Goal: Task Accomplishment & Management: Complete application form

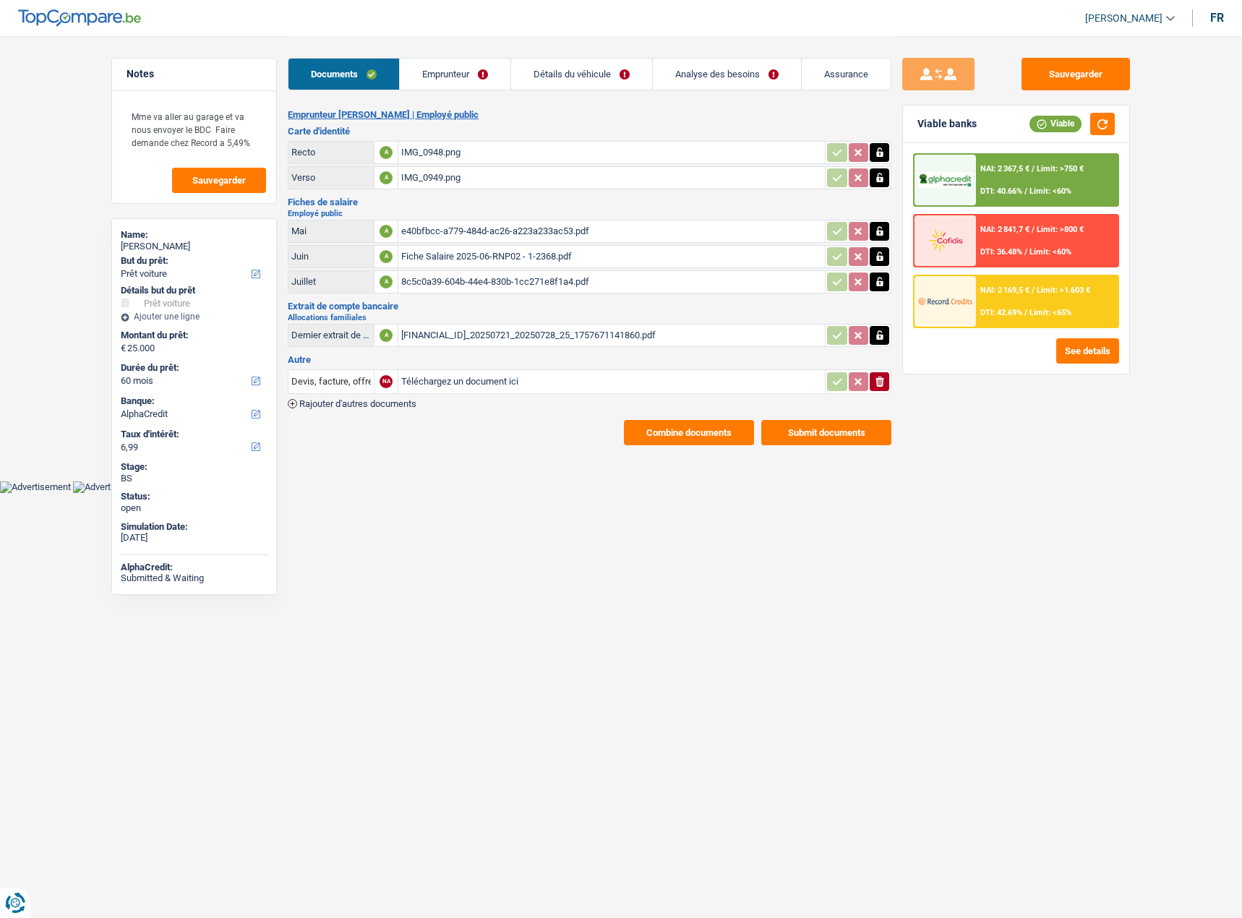
select select "car"
select select "60"
select select "alphacredit"
click at [462, 85] on link "Emprunteur" at bounding box center [455, 74] width 111 height 31
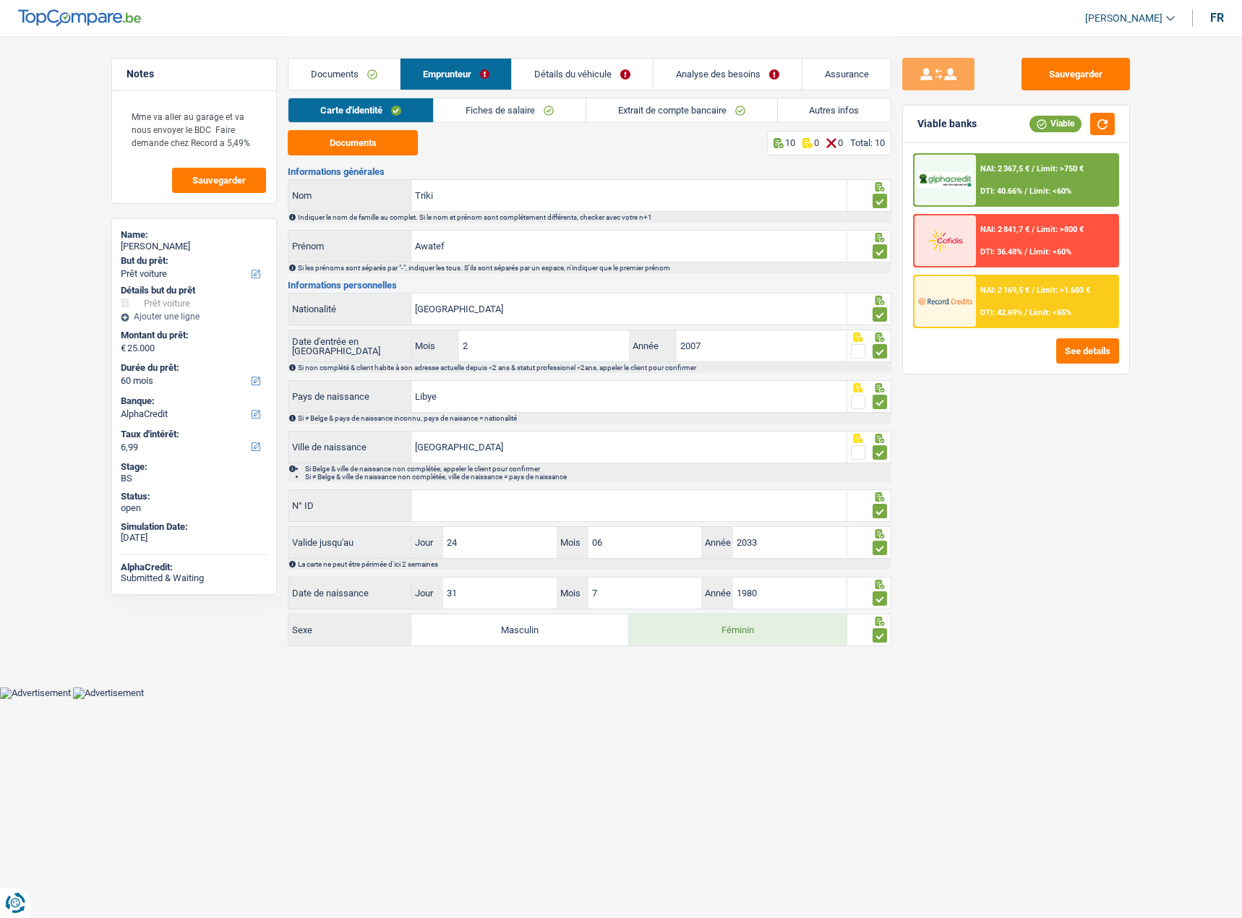
click at [792, 103] on link "Autres infos" at bounding box center [834, 110] width 113 height 24
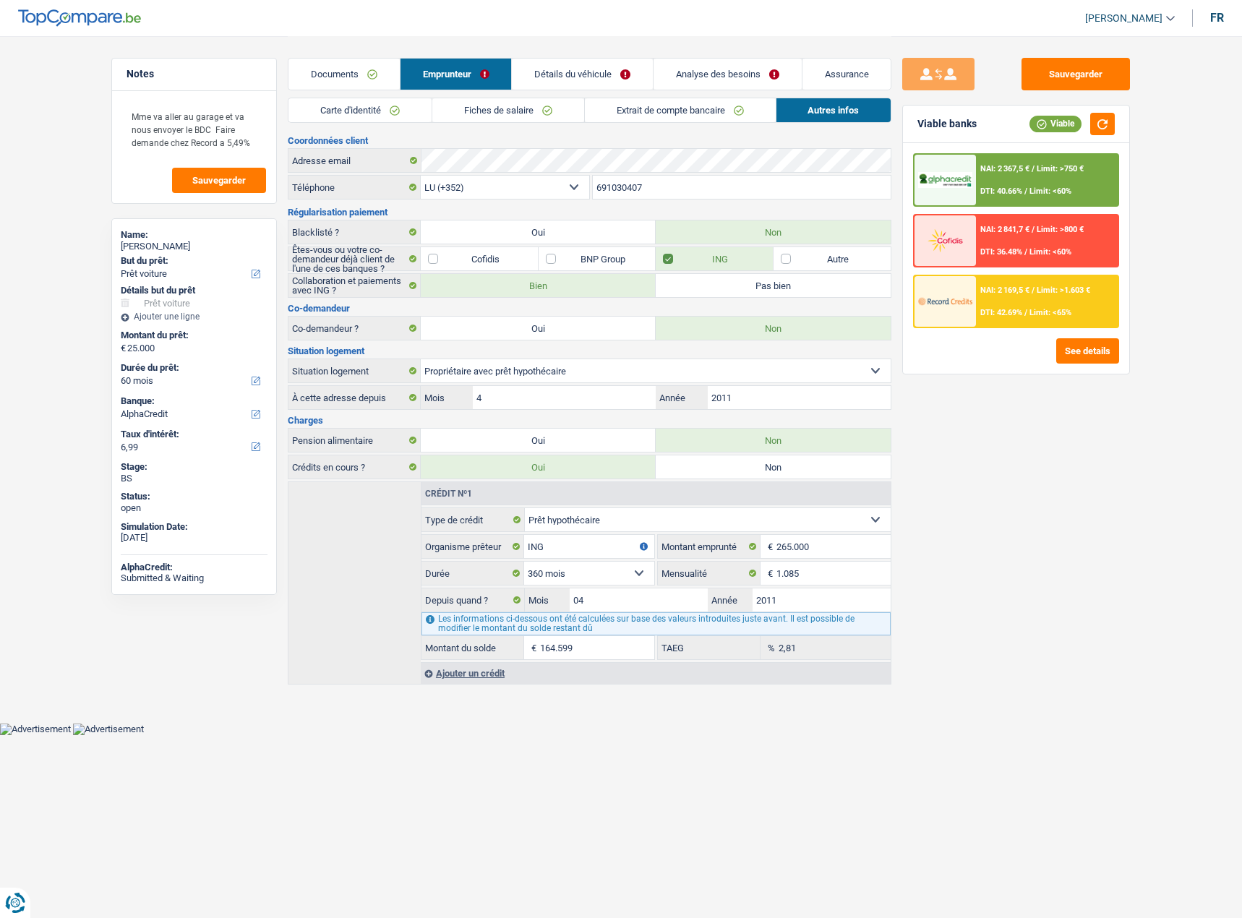
click at [656, 115] on link "Extrait de compte bancaire" at bounding box center [680, 110] width 191 height 24
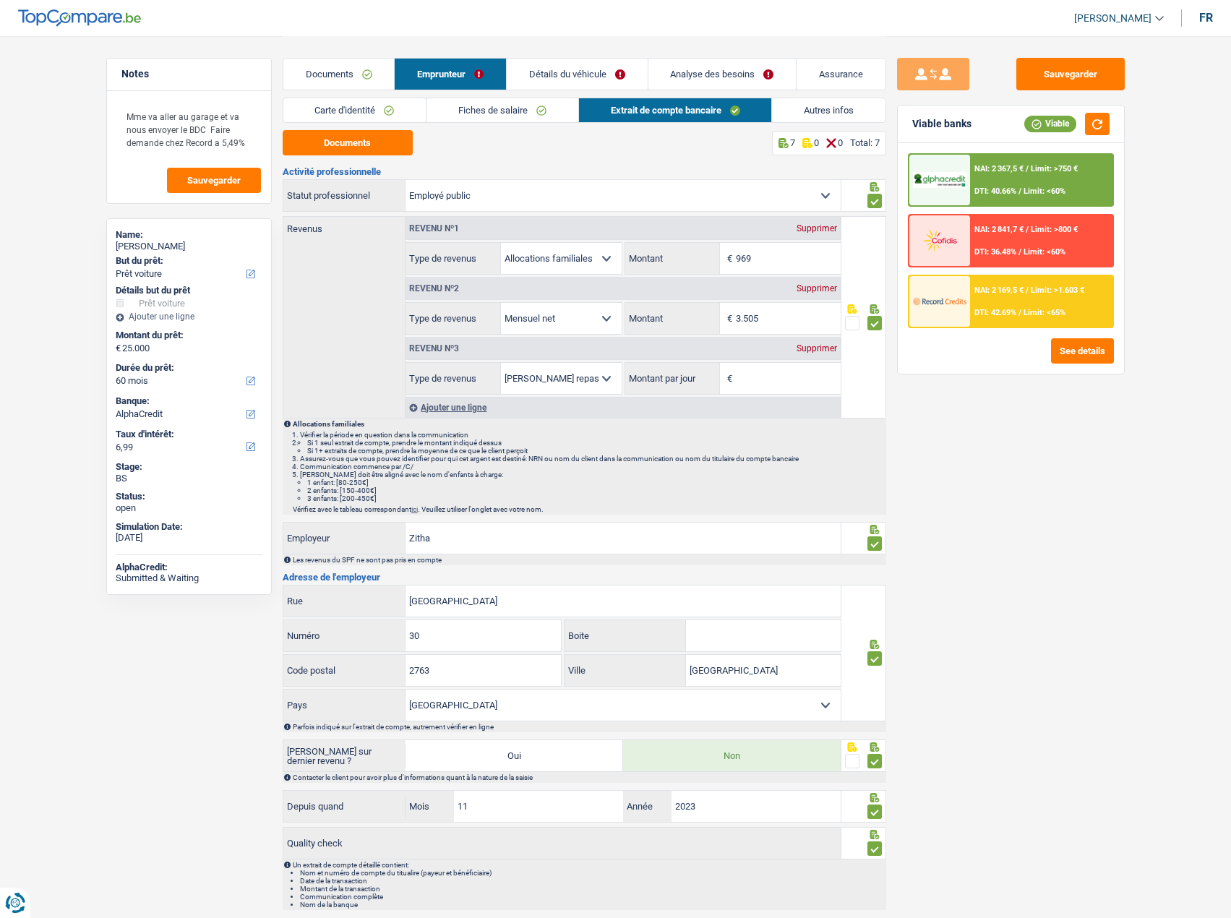
click at [617, 79] on link "Détails du véhicule" at bounding box center [577, 74] width 141 height 31
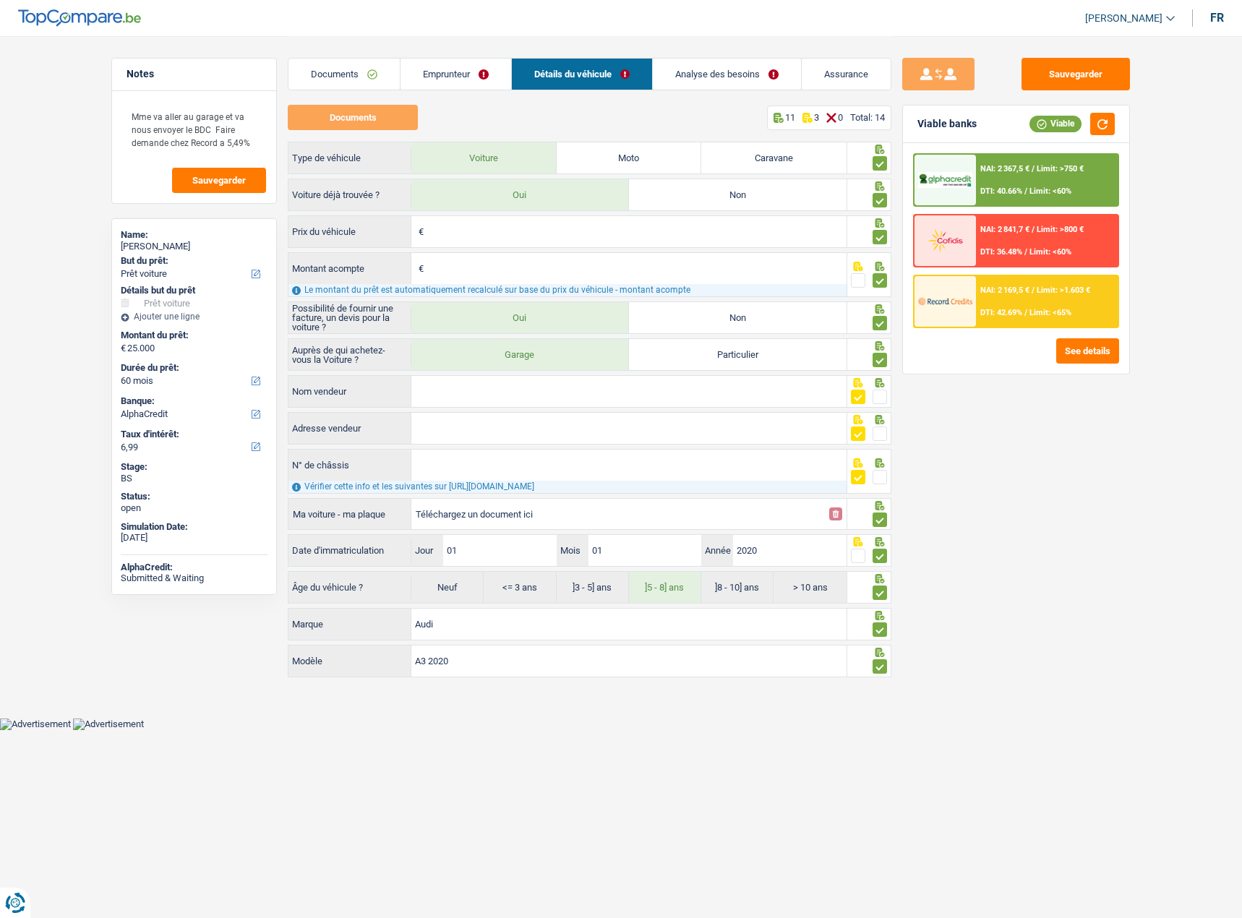
click at [456, 75] on link "Emprunteur" at bounding box center [455, 74] width 111 height 31
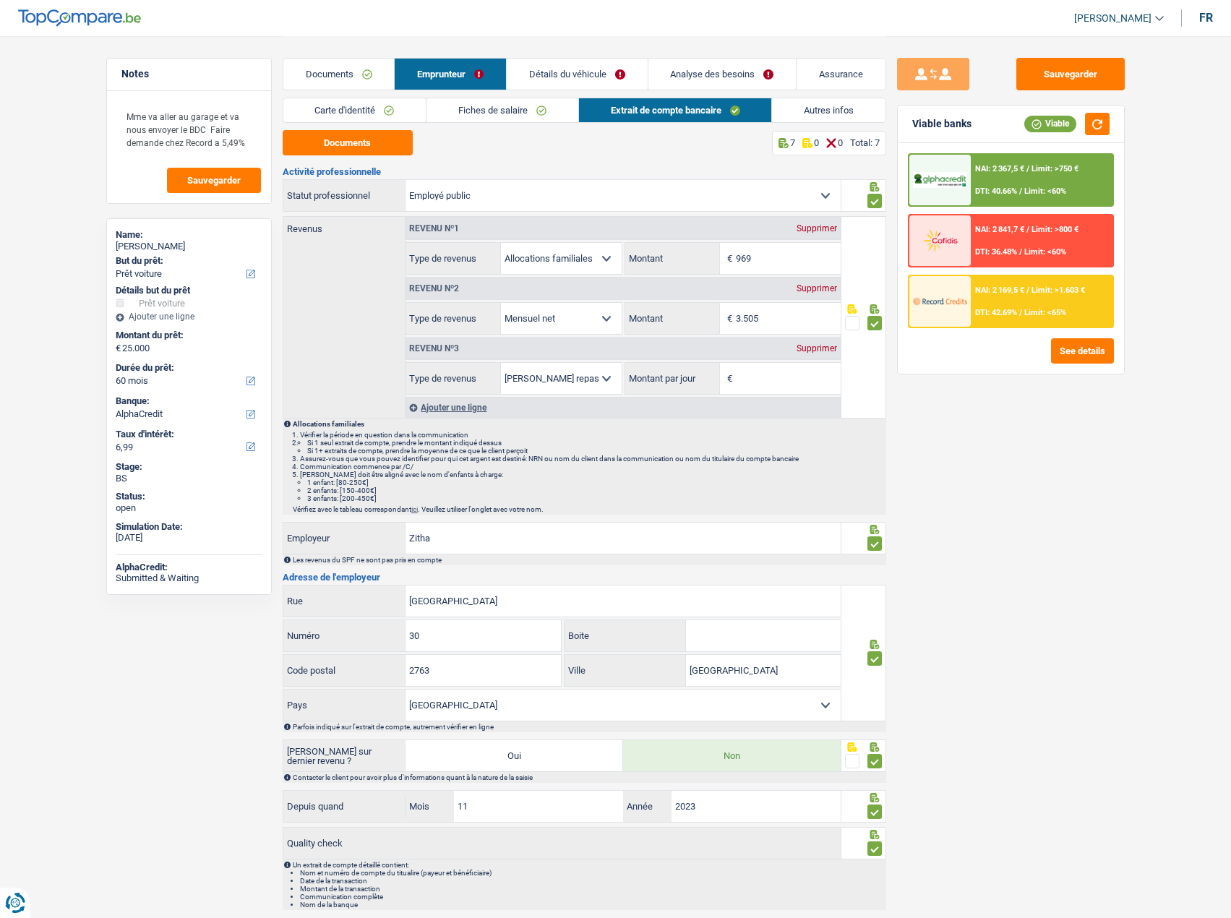
click at [476, 95] on div "Documents Emprunteur Détails du véhicule Analyse des besoins Assurance" at bounding box center [584, 66] width 603 height 61
click at [479, 105] on link "Fiches de salaire" at bounding box center [502, 110] width 152 height 24
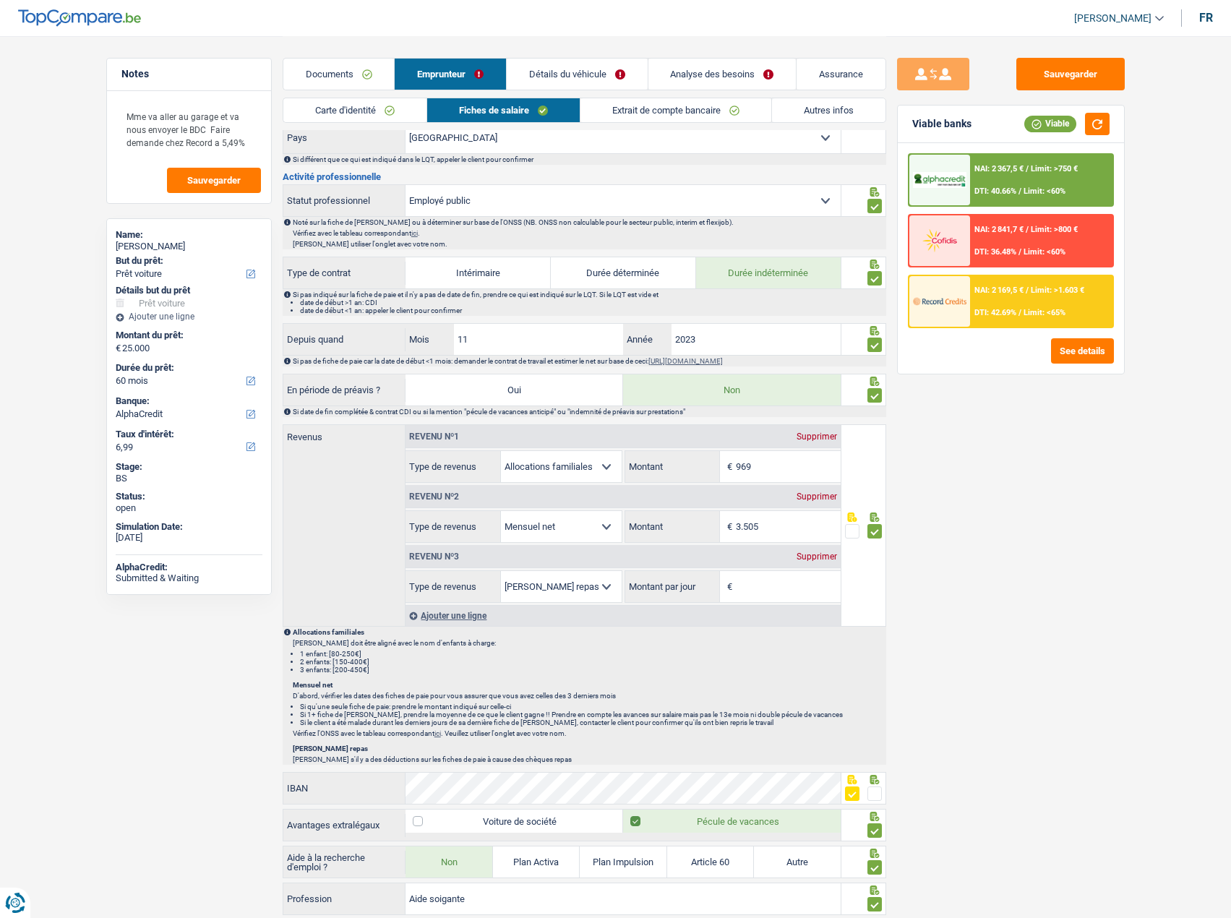
scroll to position [378, 0]
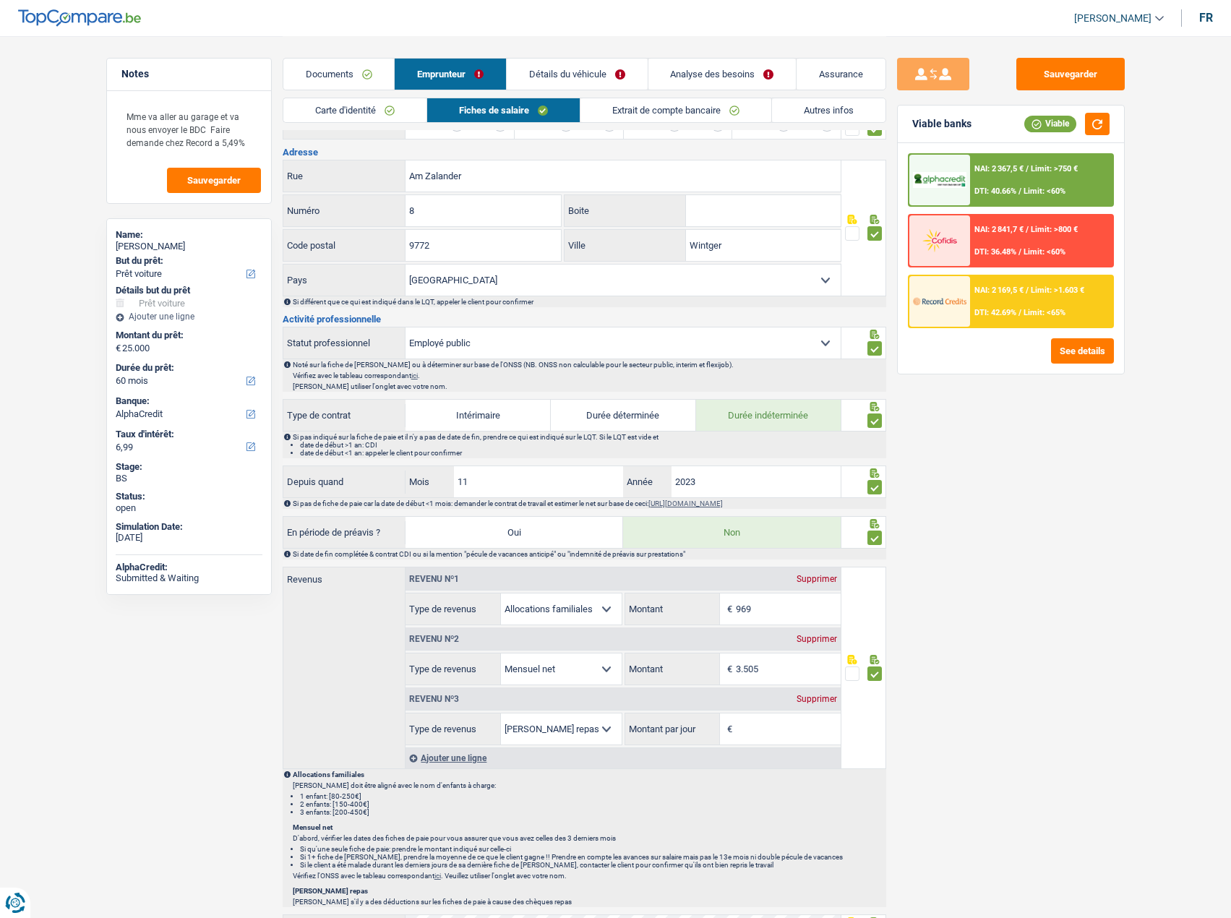
click at [333, 69] on link "Documents" at bounding box center [338, 74] width 111 height 31
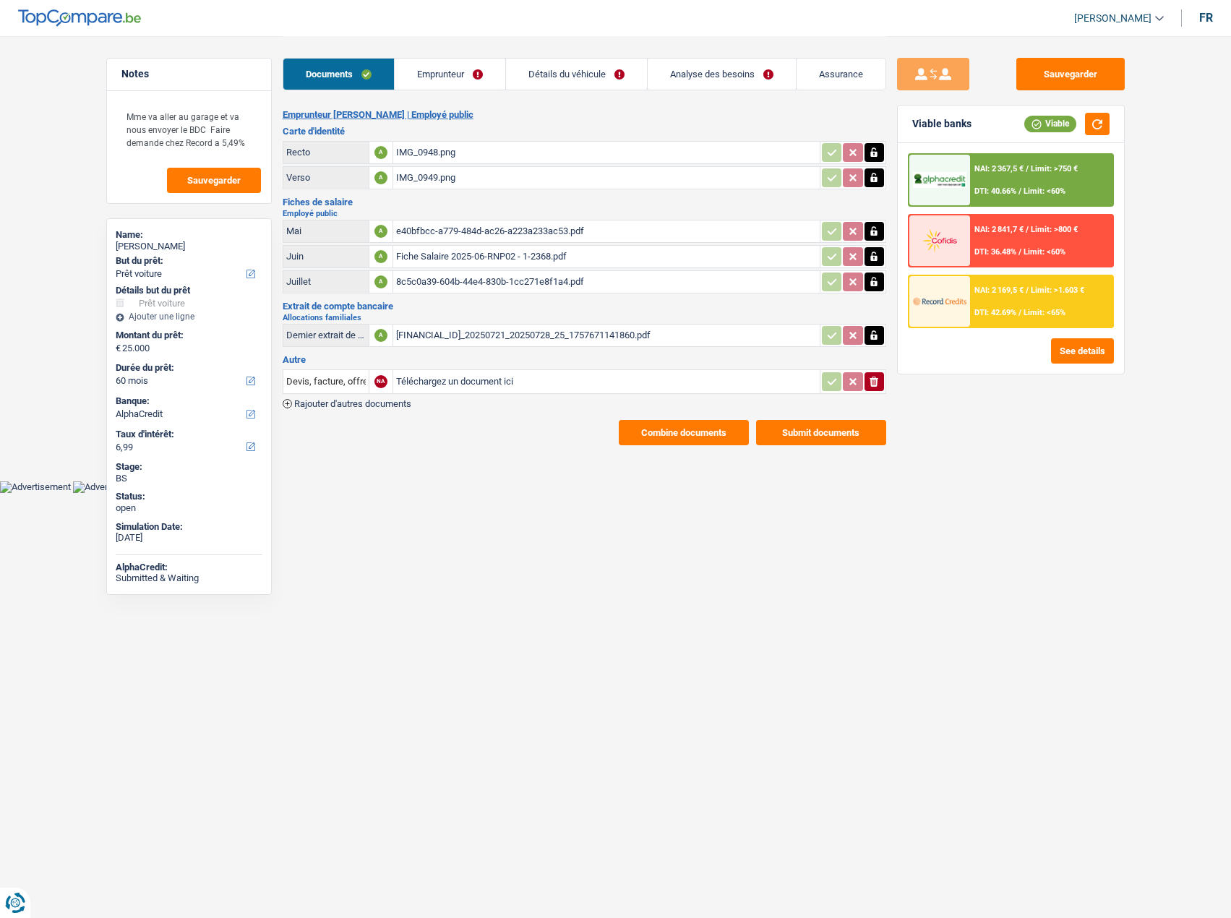
scroll to position [0, 0]
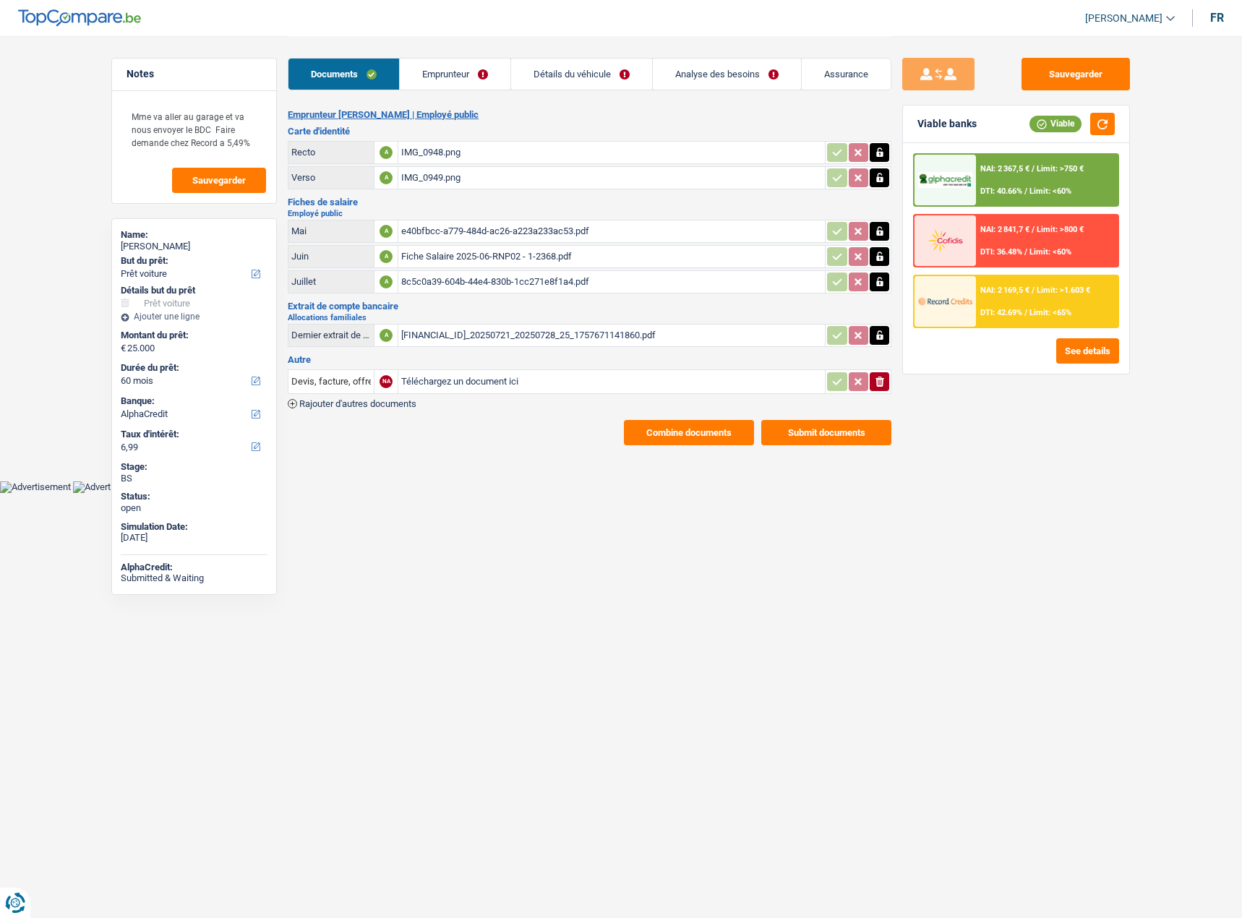
click at [483, 226] on div "e40bfbcc-a779-484d-ac26-a223a233ac53.pdf" at bounding box center [611, 231] width 421 height 22
click at [496, 79] on link "Emprunteur" at bounding box center [455, 74] width 111 height 31
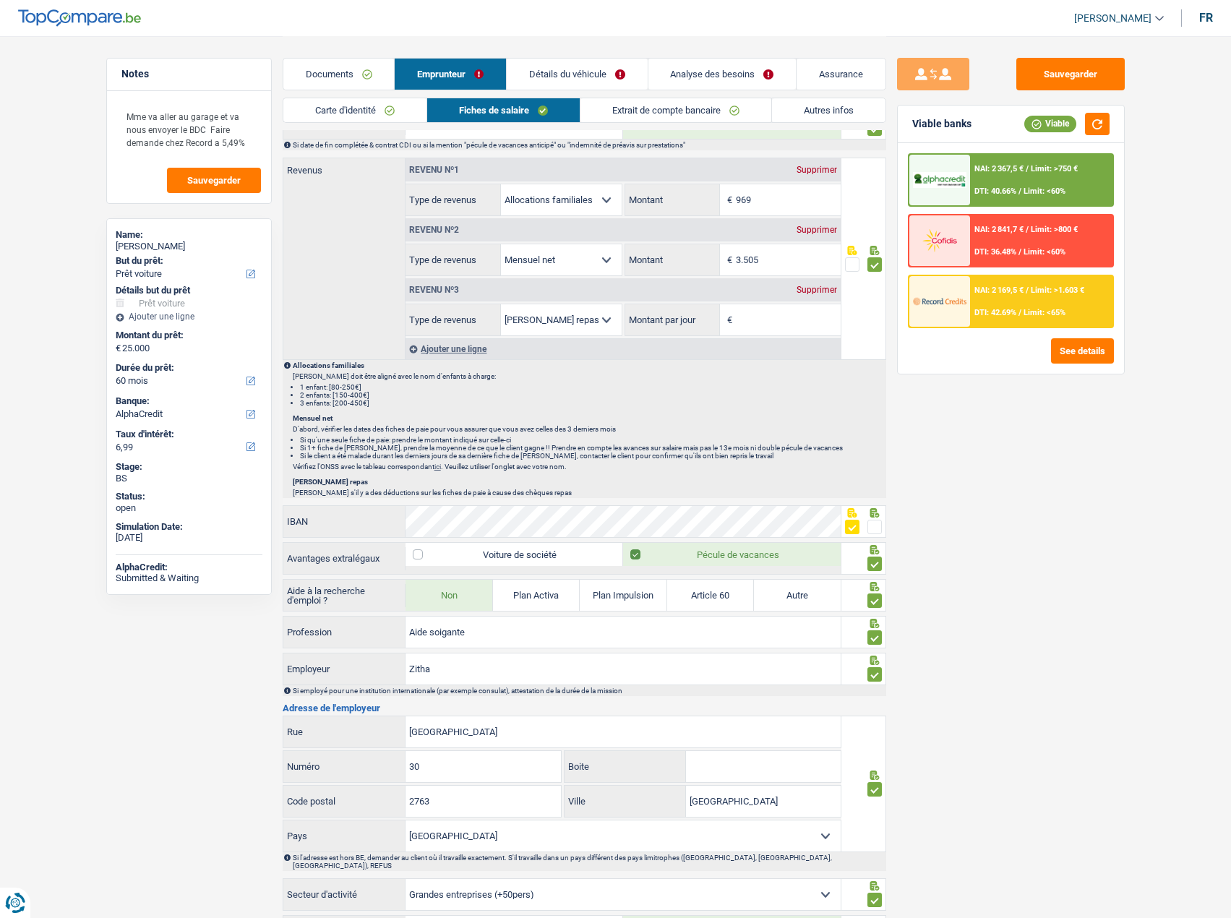
scroll to position [578, 0]
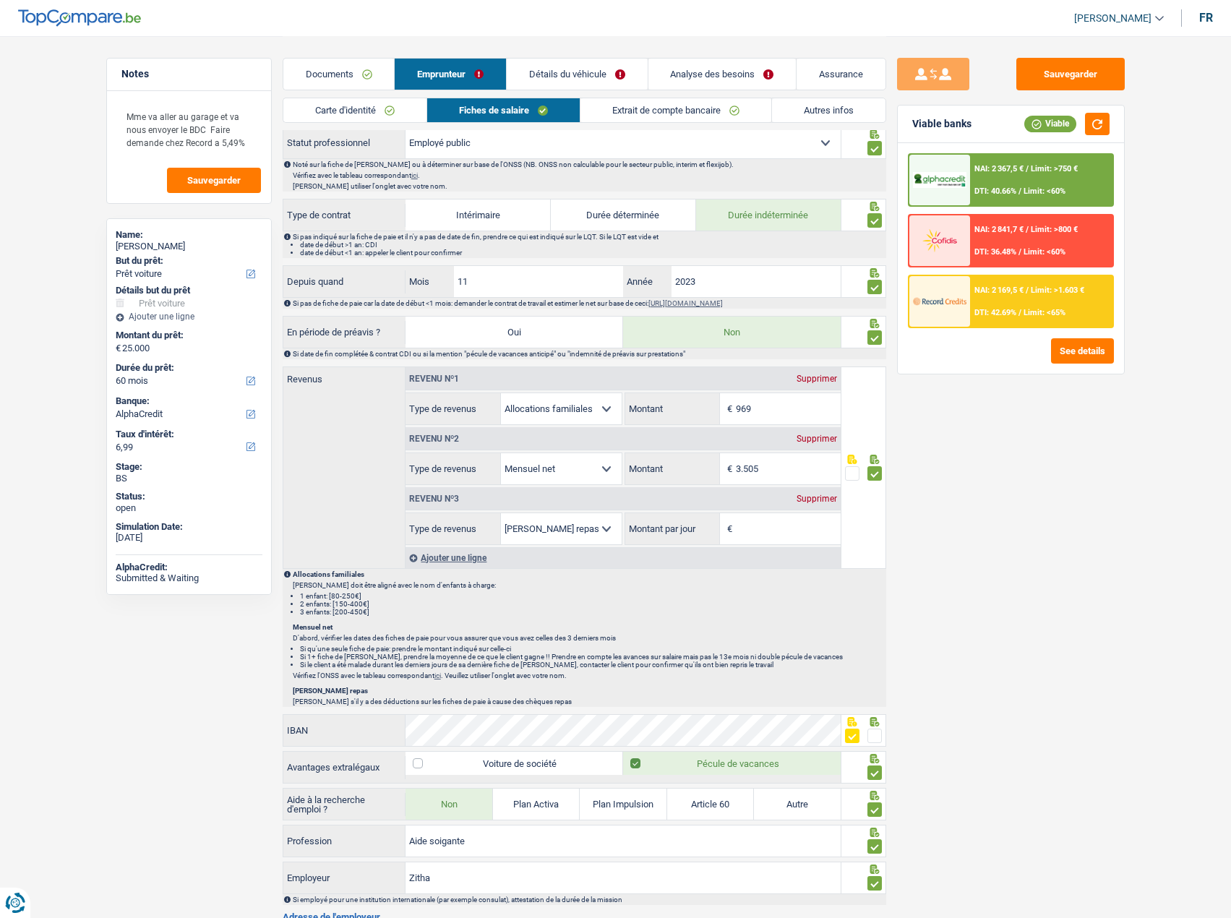
click at [372, 103] on link "Carte d'identité" at bounding box center [354, 110] width 143 height 24
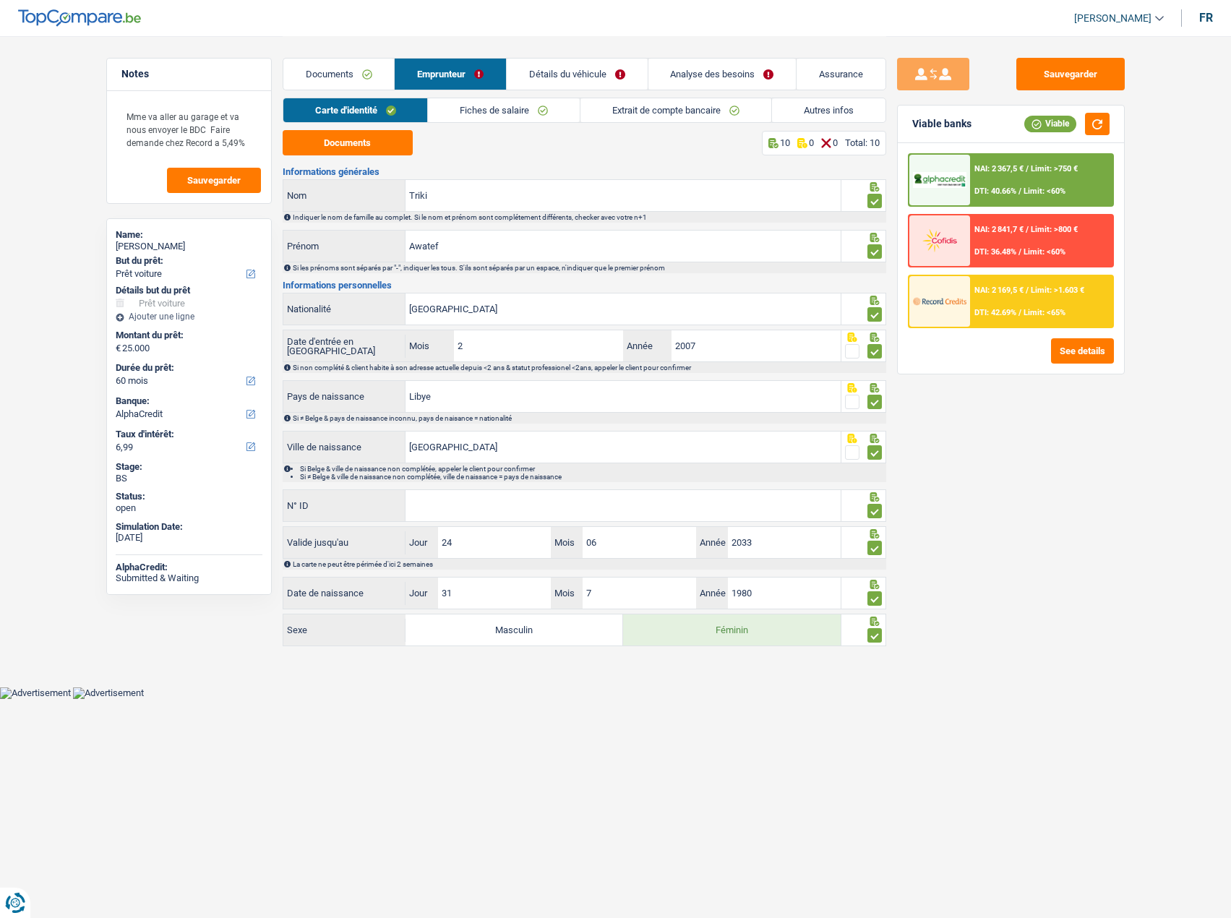
scroll to position [0, 0]
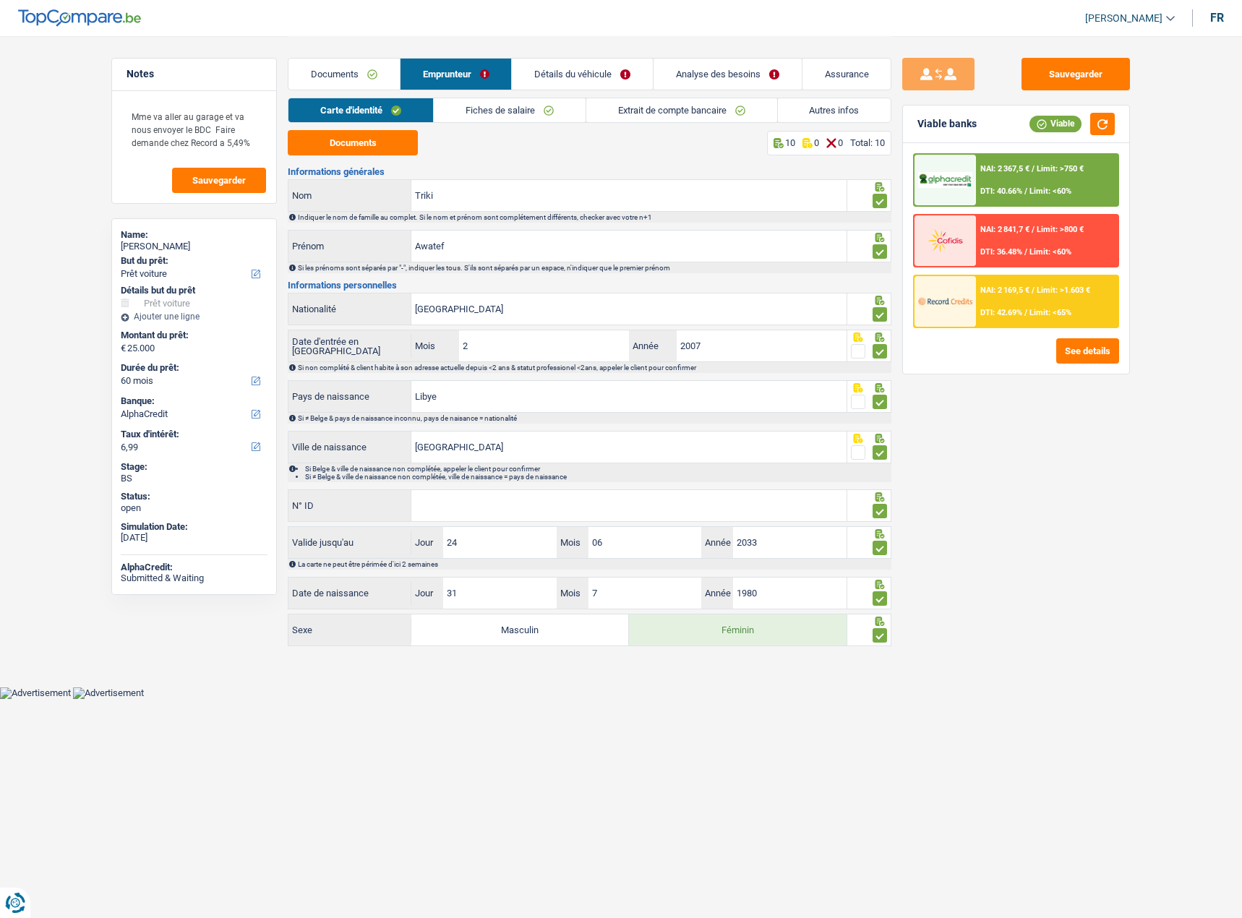
click at [352, 84] on link "Documents" at bounding box center [343, 74] width 111 height 31
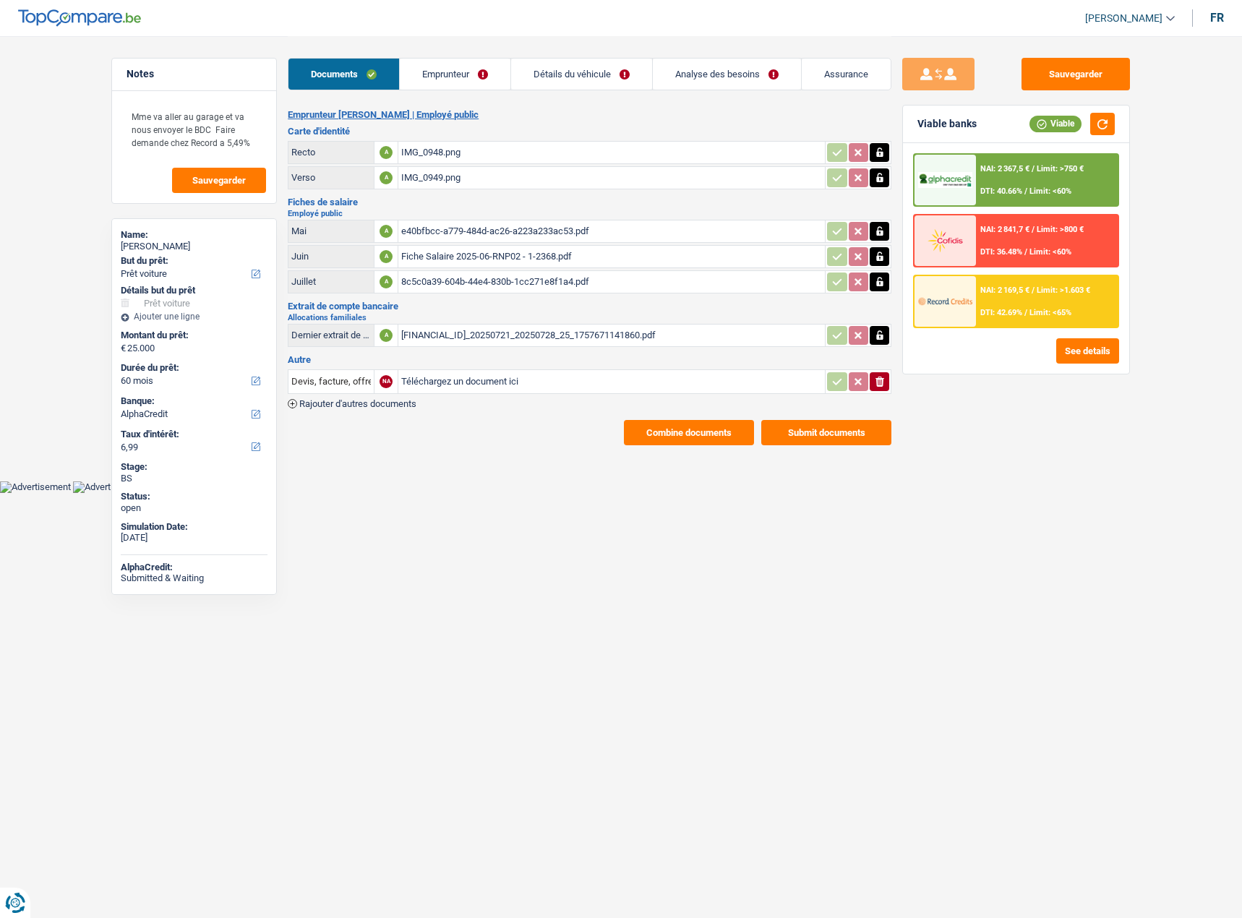
click at [430, 146] on div "IMG_0948.png" at bounding box center [611, 153] width 421 height 22
click at [452, 84] on link "Emprunteur" at bounding box center [455, 74] width 111 height 31
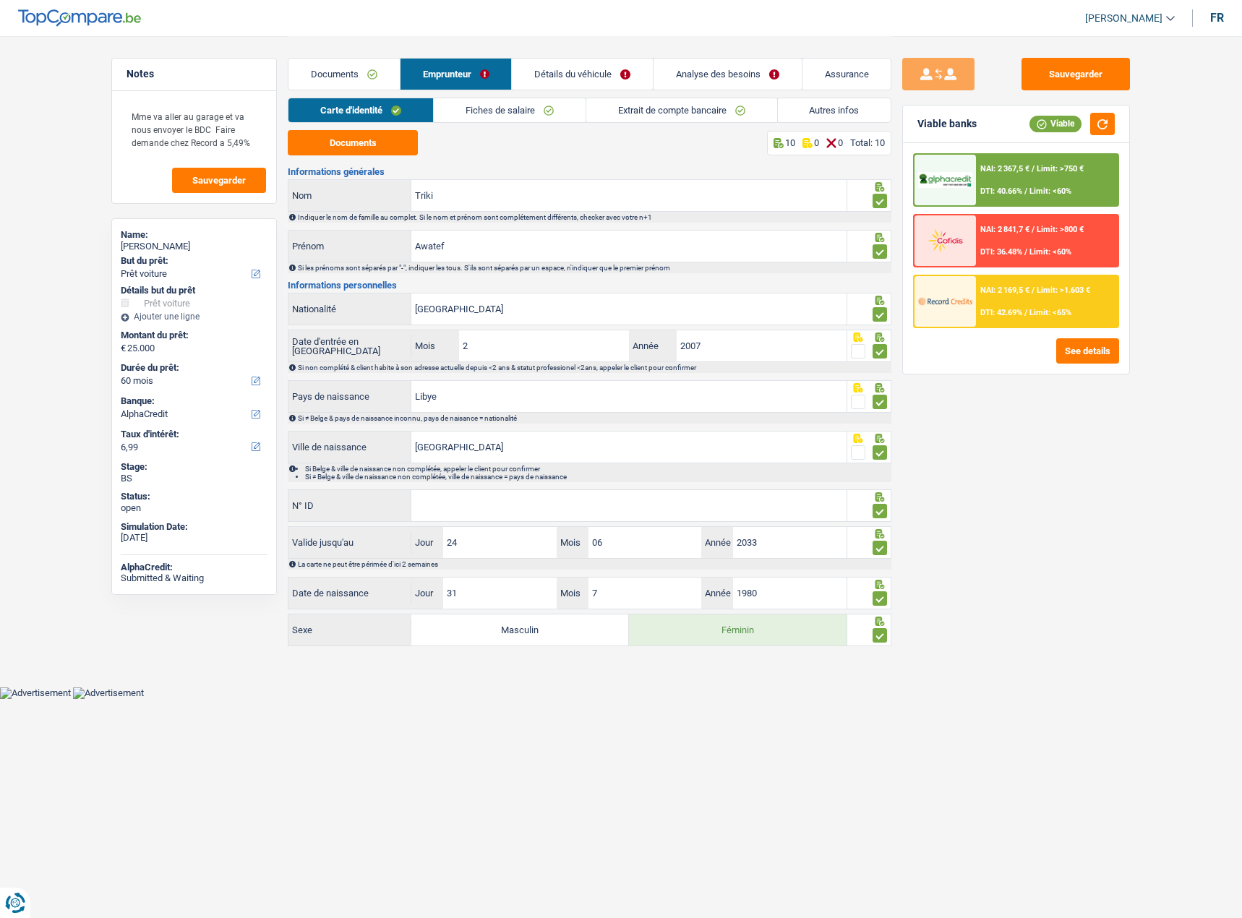
click at [452, 126] on div "Carte d'identité Fiches de salaire Extrait de compte bancaire Autres infos" at bounding box center [589, 114] width 603 height 33
click at [473, 109] on link "Fiches de salaire" at bounding box center [510, 110] width 152 height 24
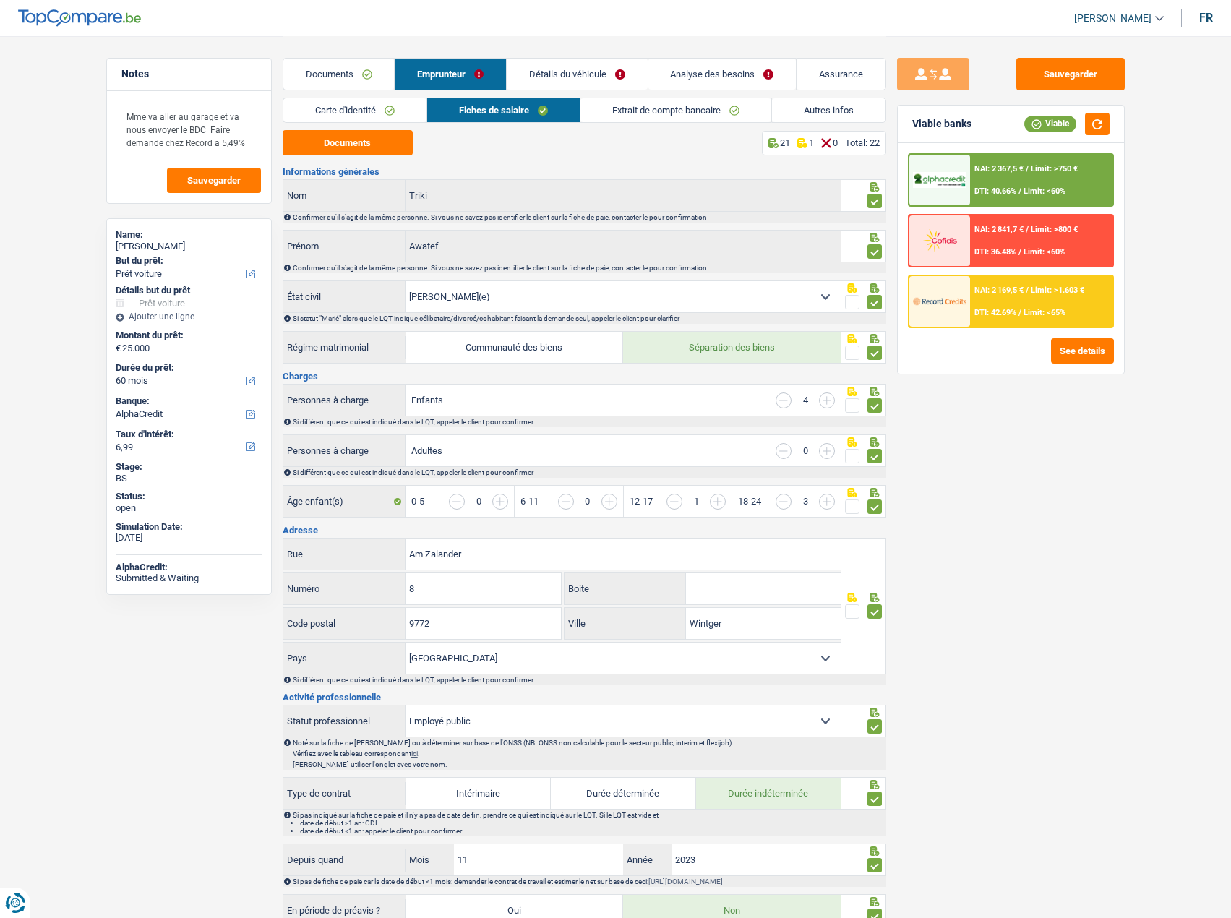
click at [353, 112] on link "Carte d'identité" at bounding box center [354, 110] width 143 height 24
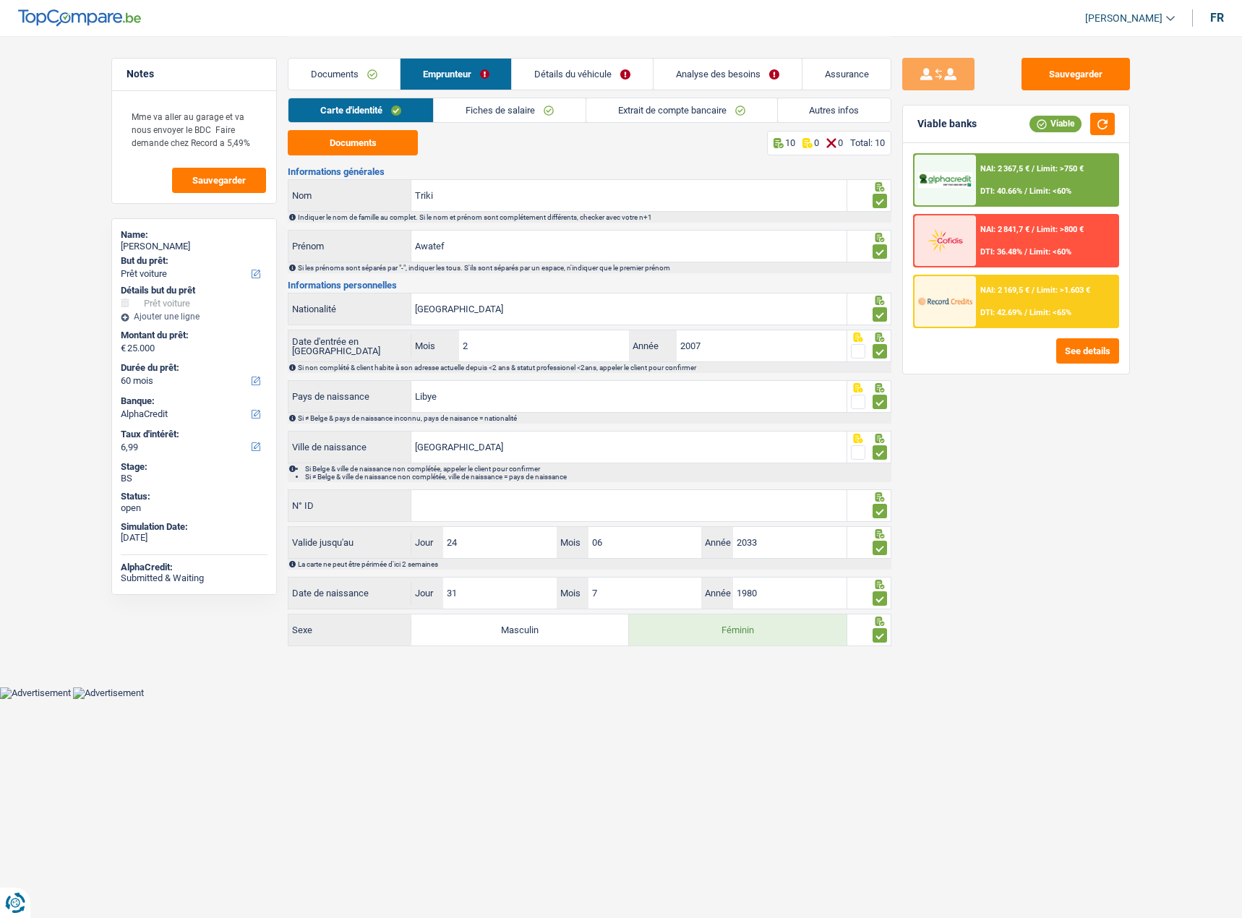
click at [522, 113] on link "Fiches de salaire" at bounding box center [510, 110] width 152 height 24
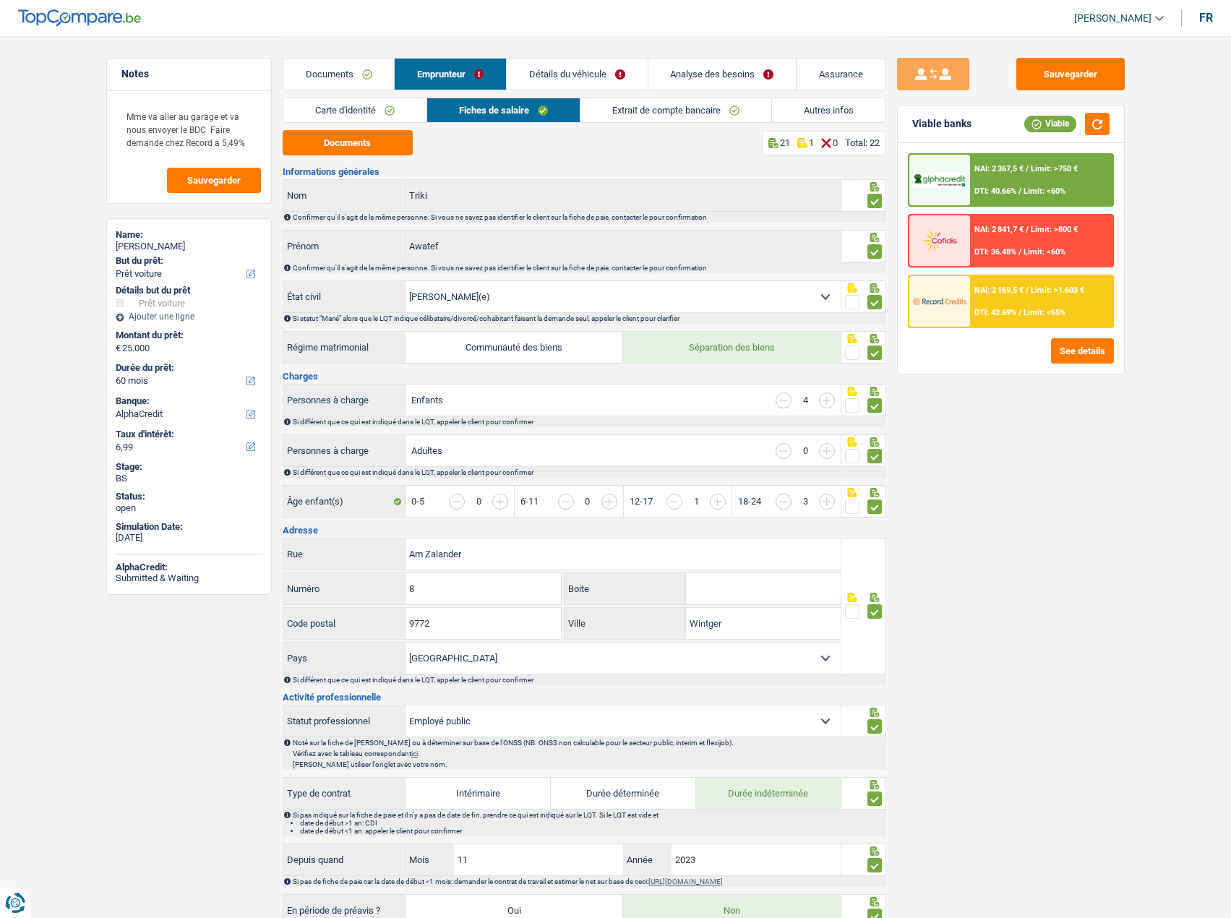
click at [640, 116] on link "Extrait de compte bancaire" at bounding box center [675, 110] width 191 height 24
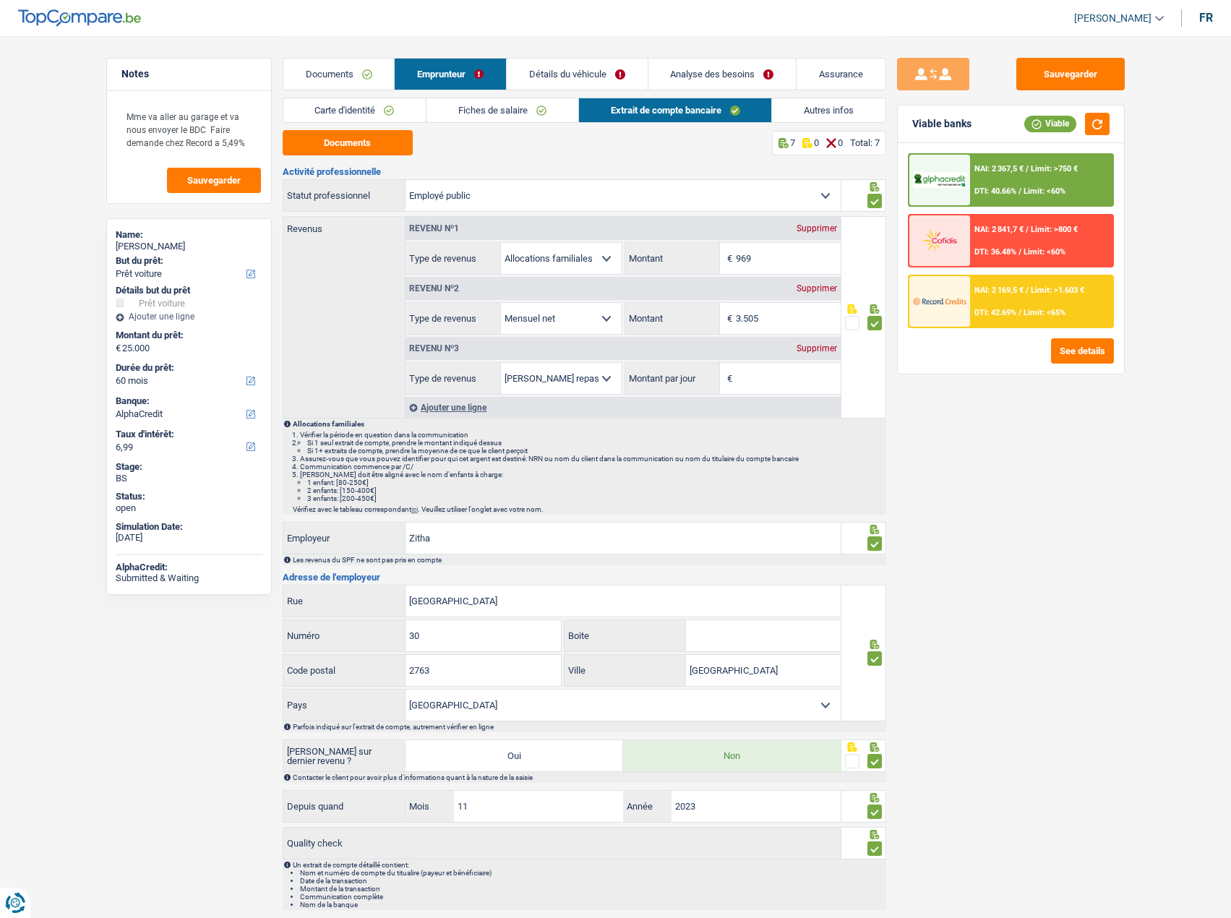
click at [364, 110] on link "Carte d'identité" at bounding box center [354, 110] width 143 height 24
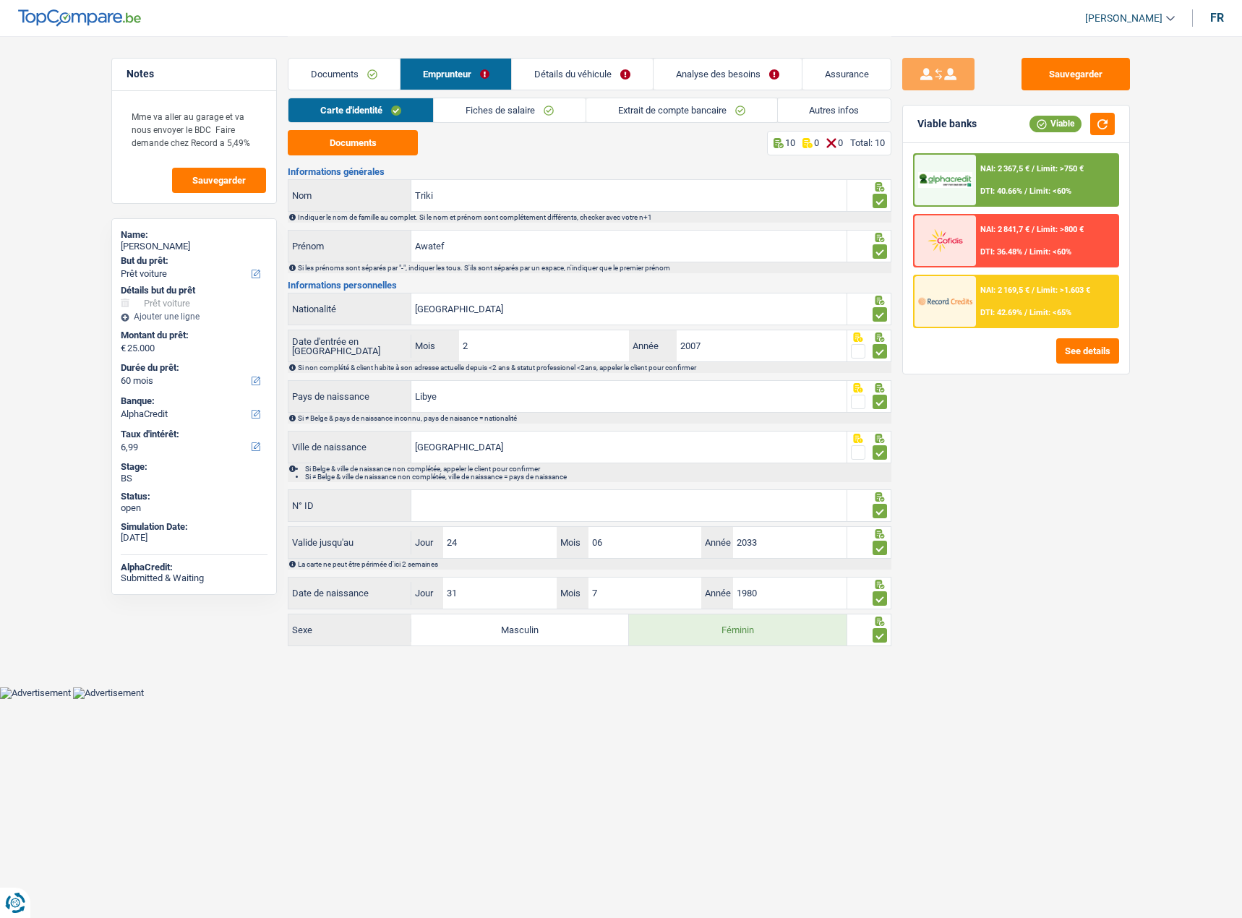
click at [374, 66] on link "Documents" at bounding box center [343, 74] width 111 height 31
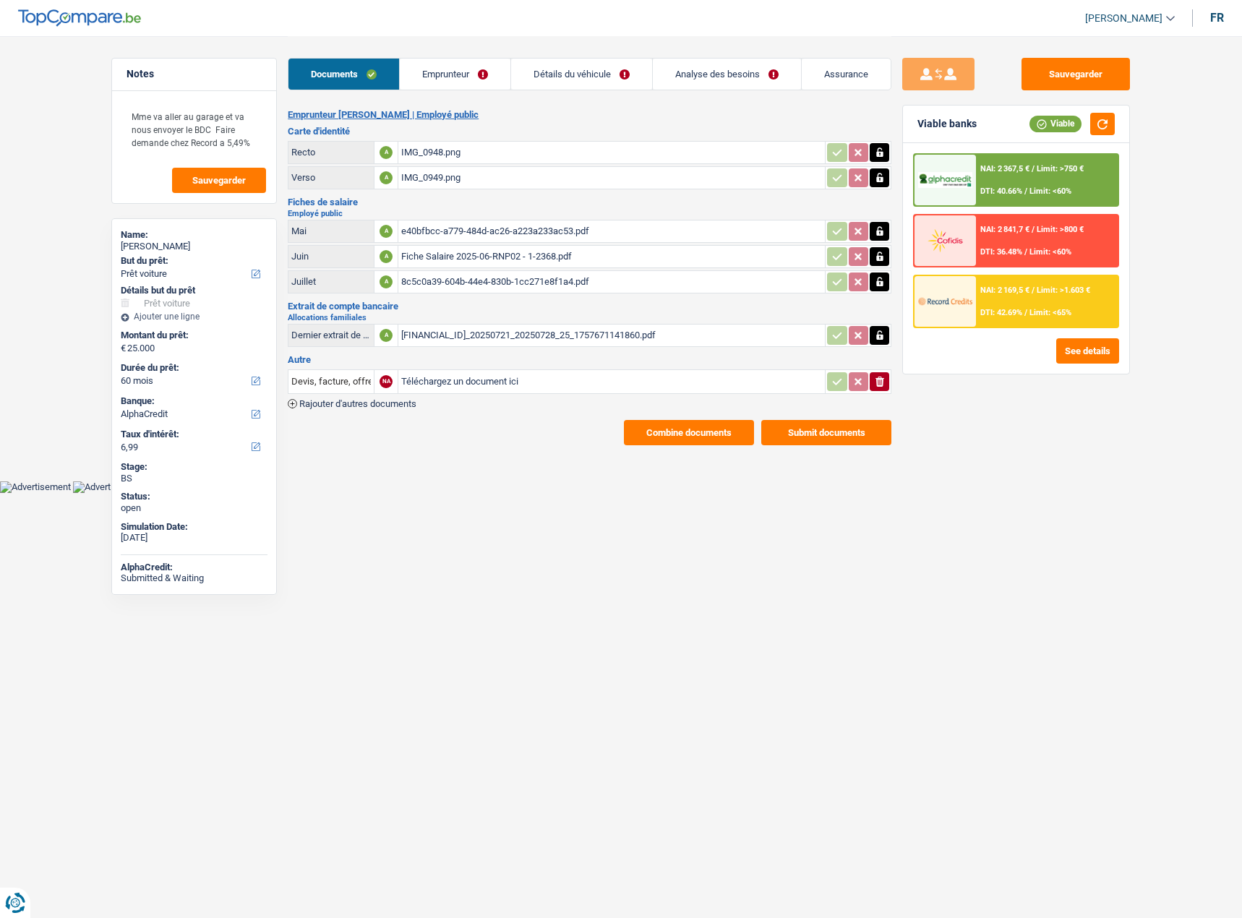
click at [781, 78] on link "Analyse des besoins" at bounding box center [727, 74] width 148 height 31
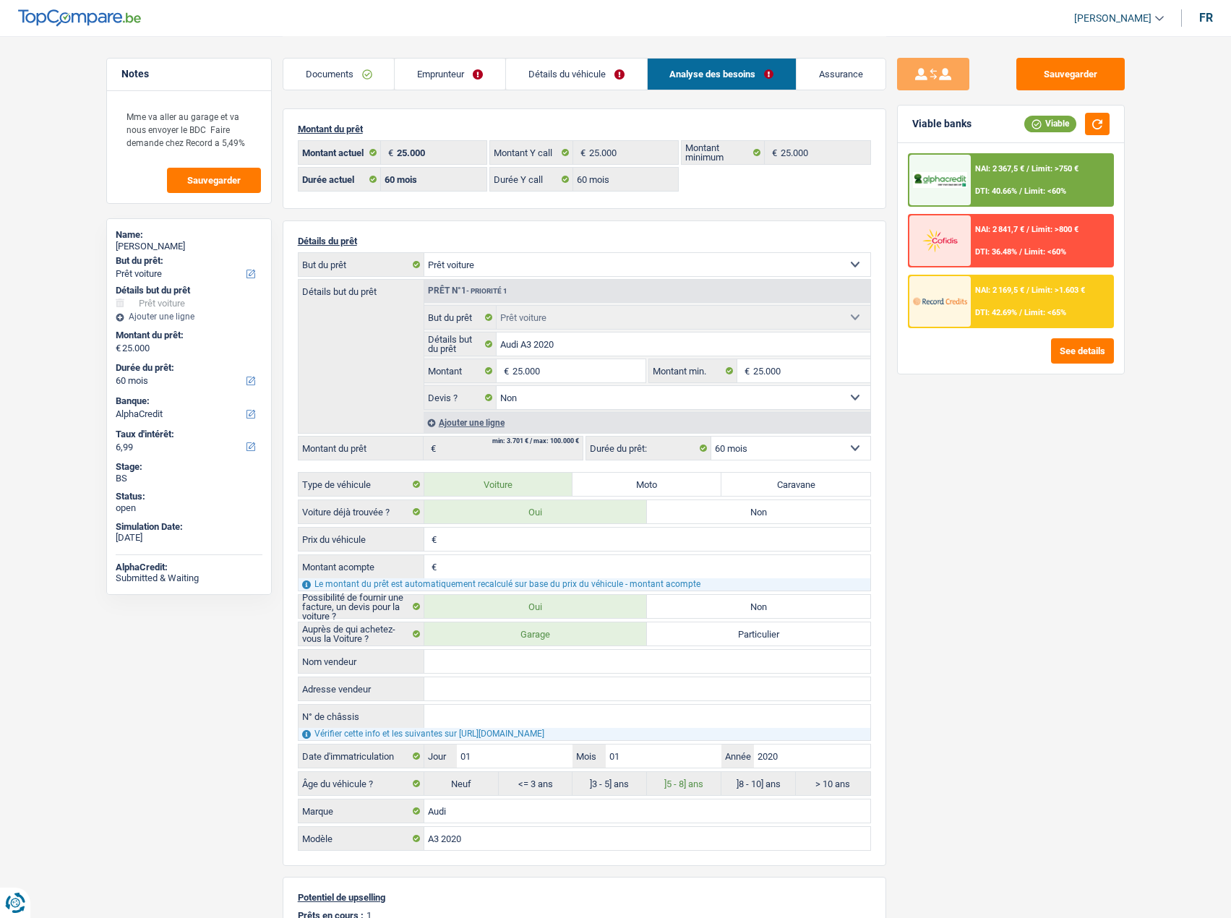
click at [744, 66] on link "Analyse des besoins" at bounding box center [722, 74] width 149 height 31
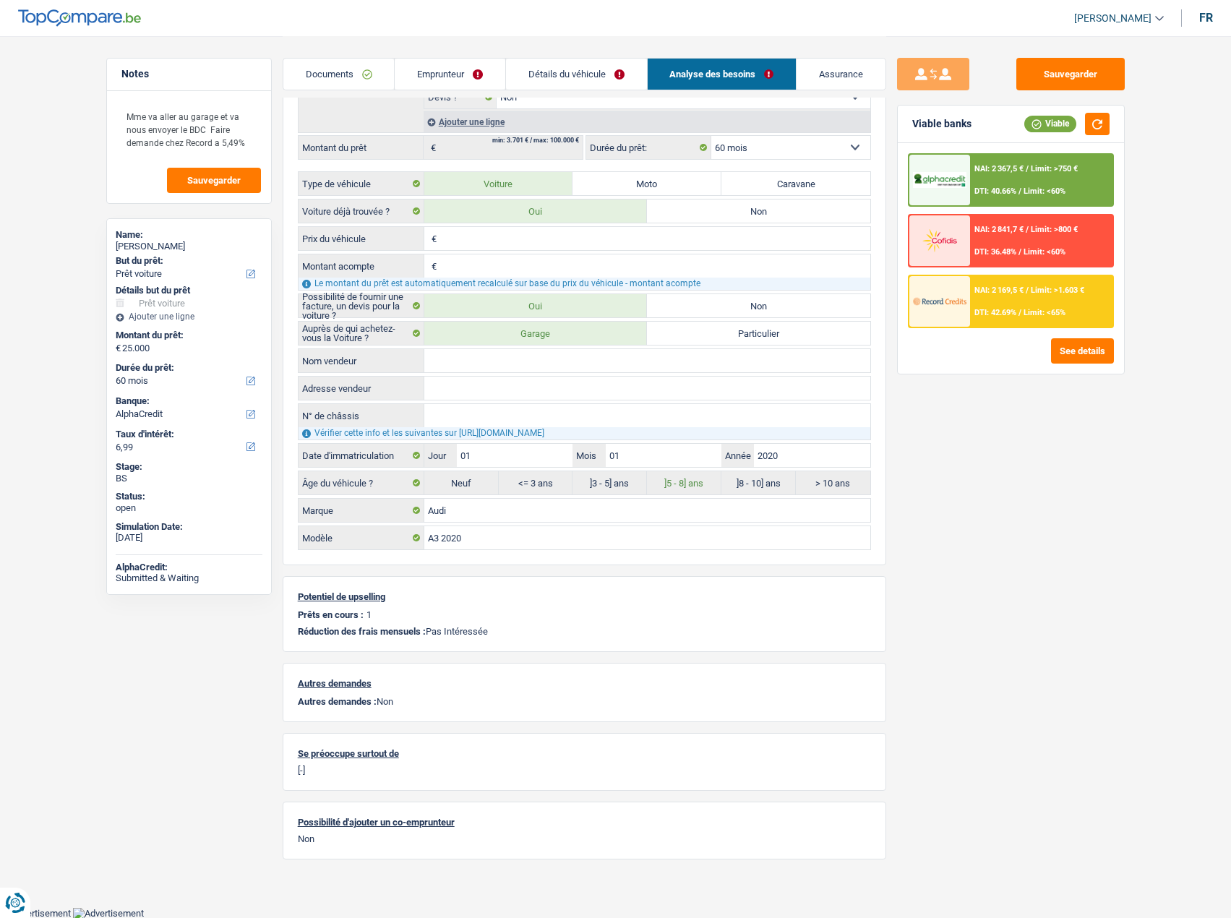
scroll to position [12, 0]
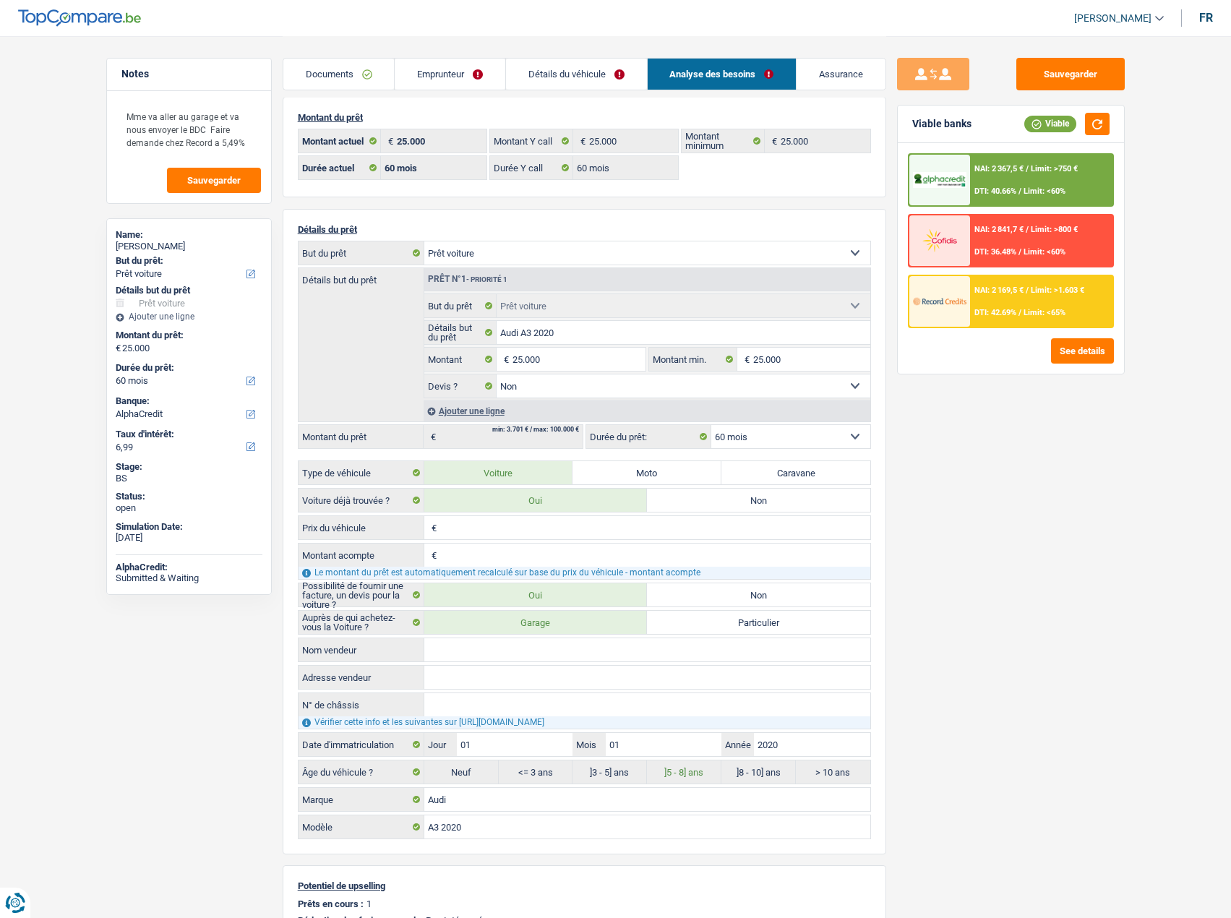
click at [614, 72] on link "Détails du véhicule" at bounding box center [576, 74] width 141 height 31
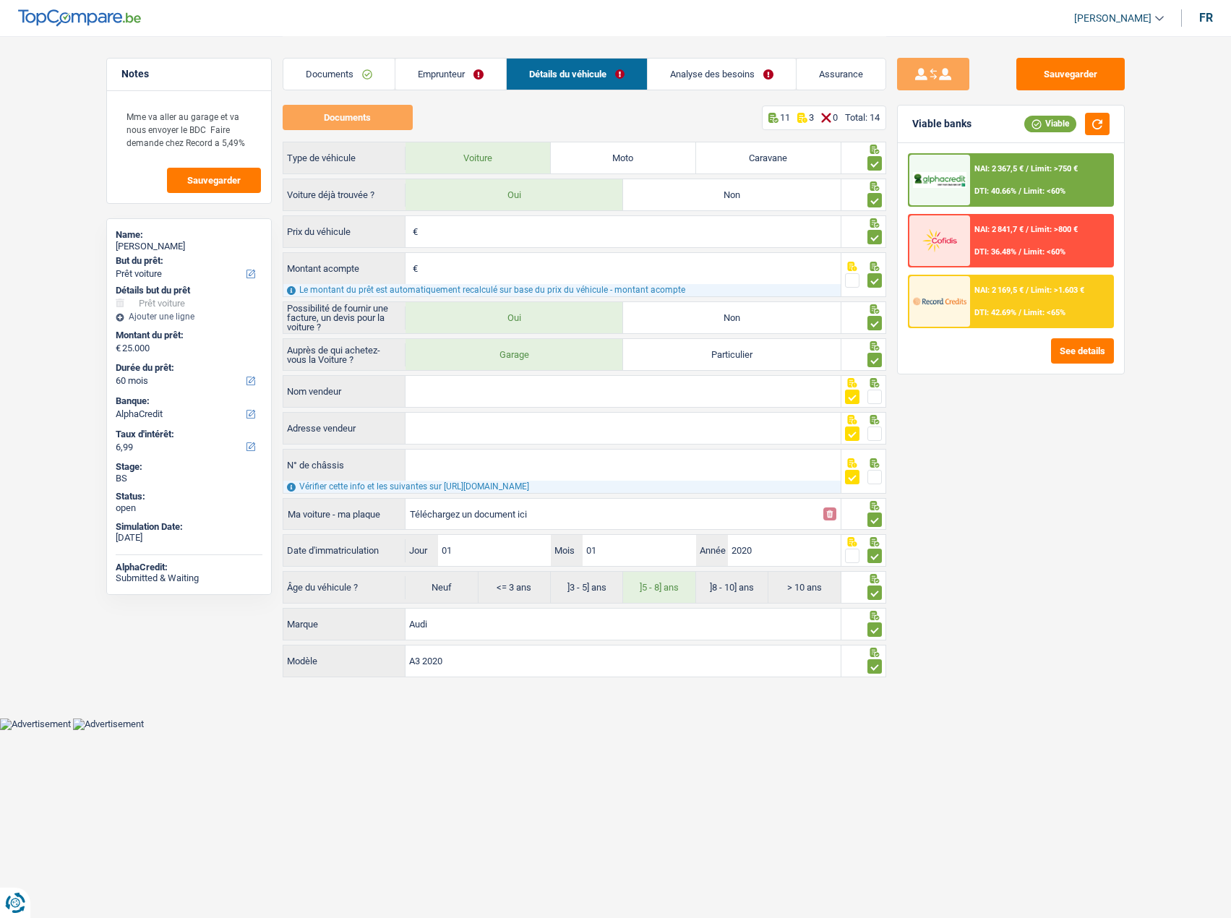
scroll to position [0, 0]
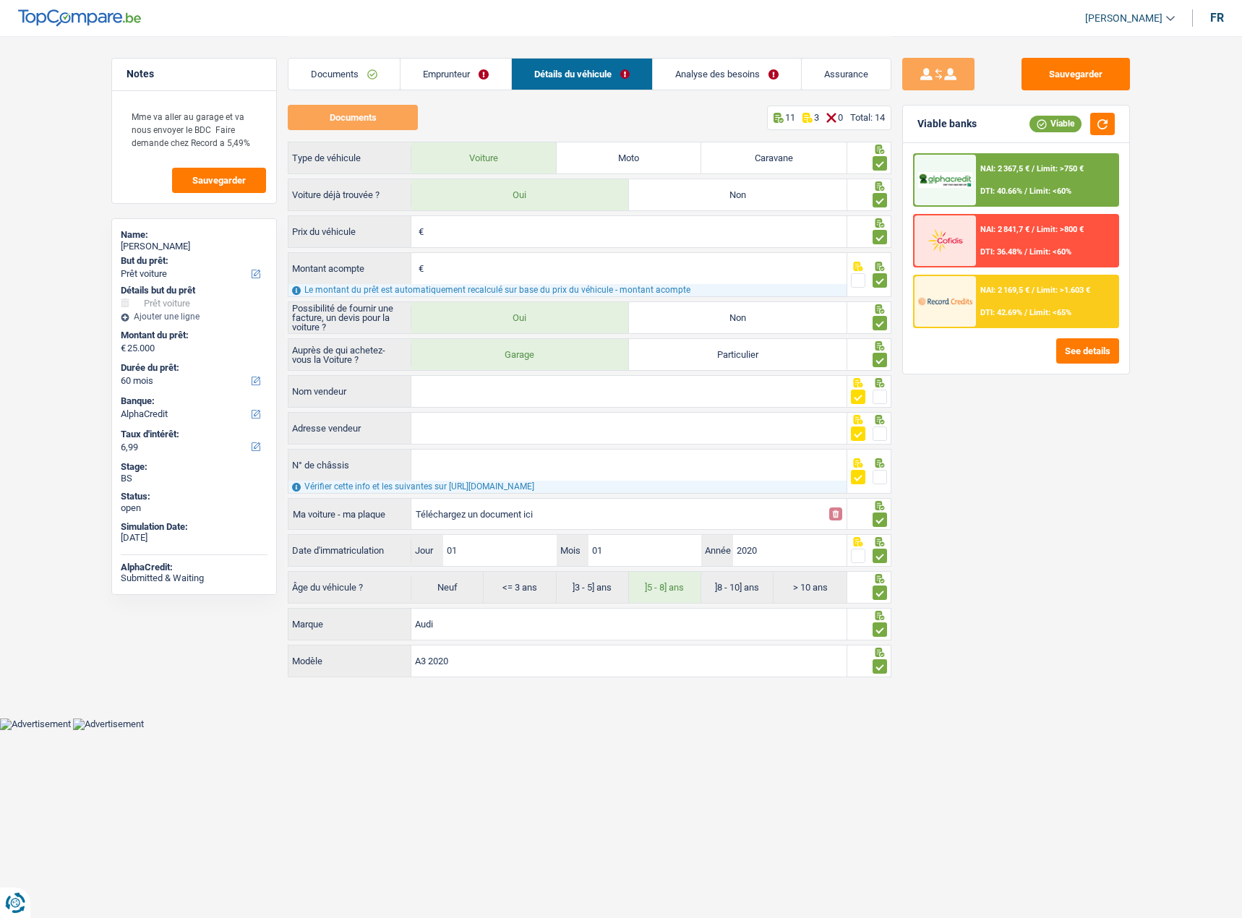
click at [754, 87] on link "Analyse des besoins" at bounding box center [727, 74] width 148 height 31
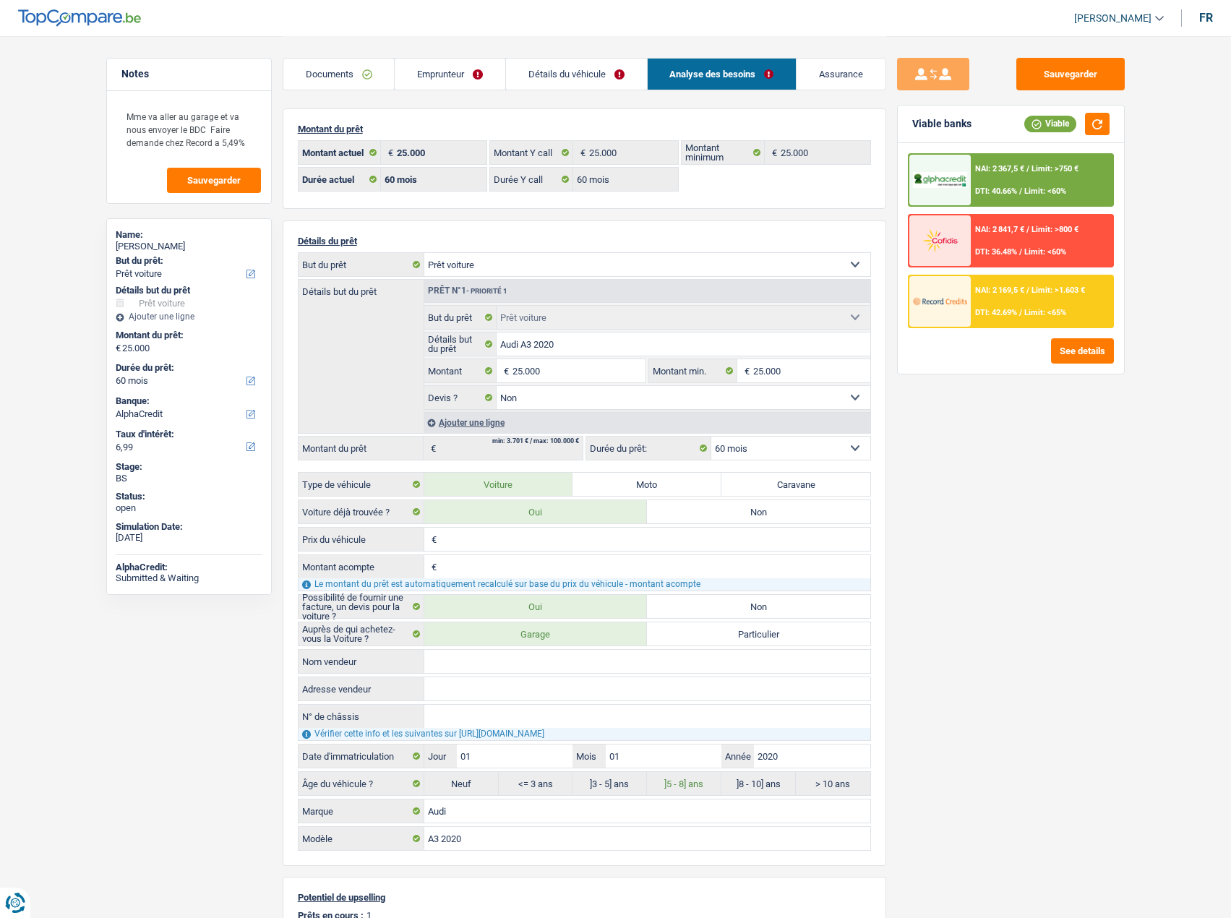
click at [752, 76] on link "Analyse des besoins" at bounding box center [722, 74] width 149 height 31
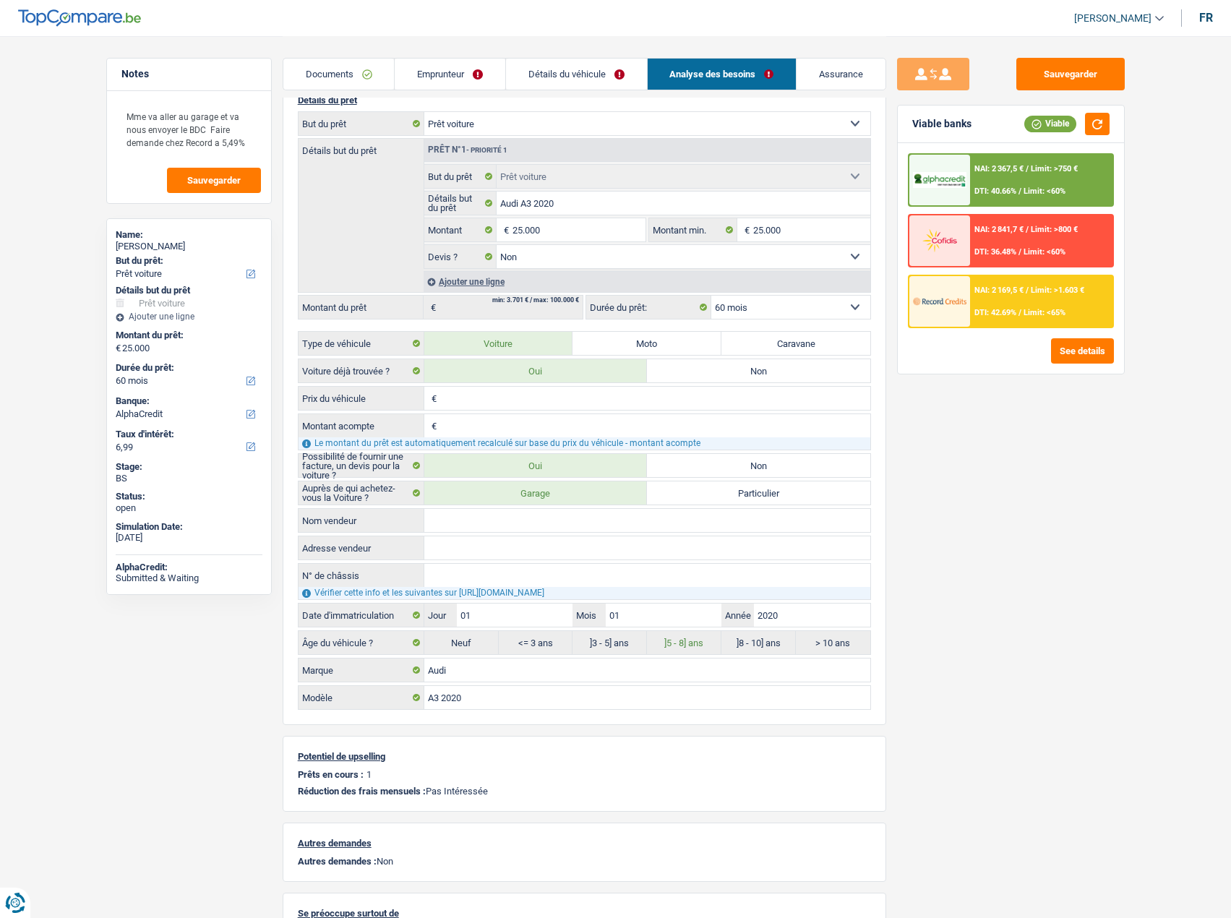
scroll to position [12, 0]
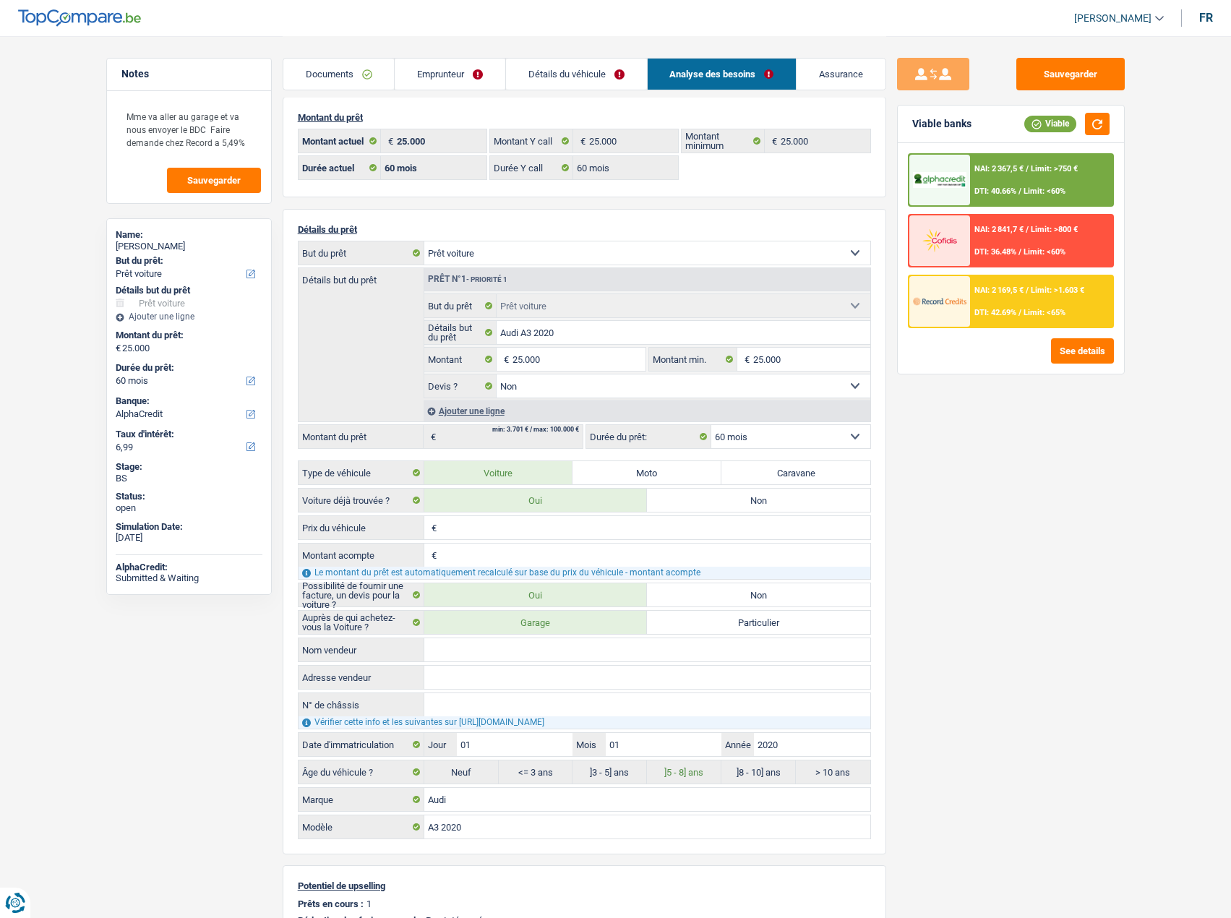
click at [479, 59] on link "Emprunteur" at bounding box center [450, 74] width 111 height 31
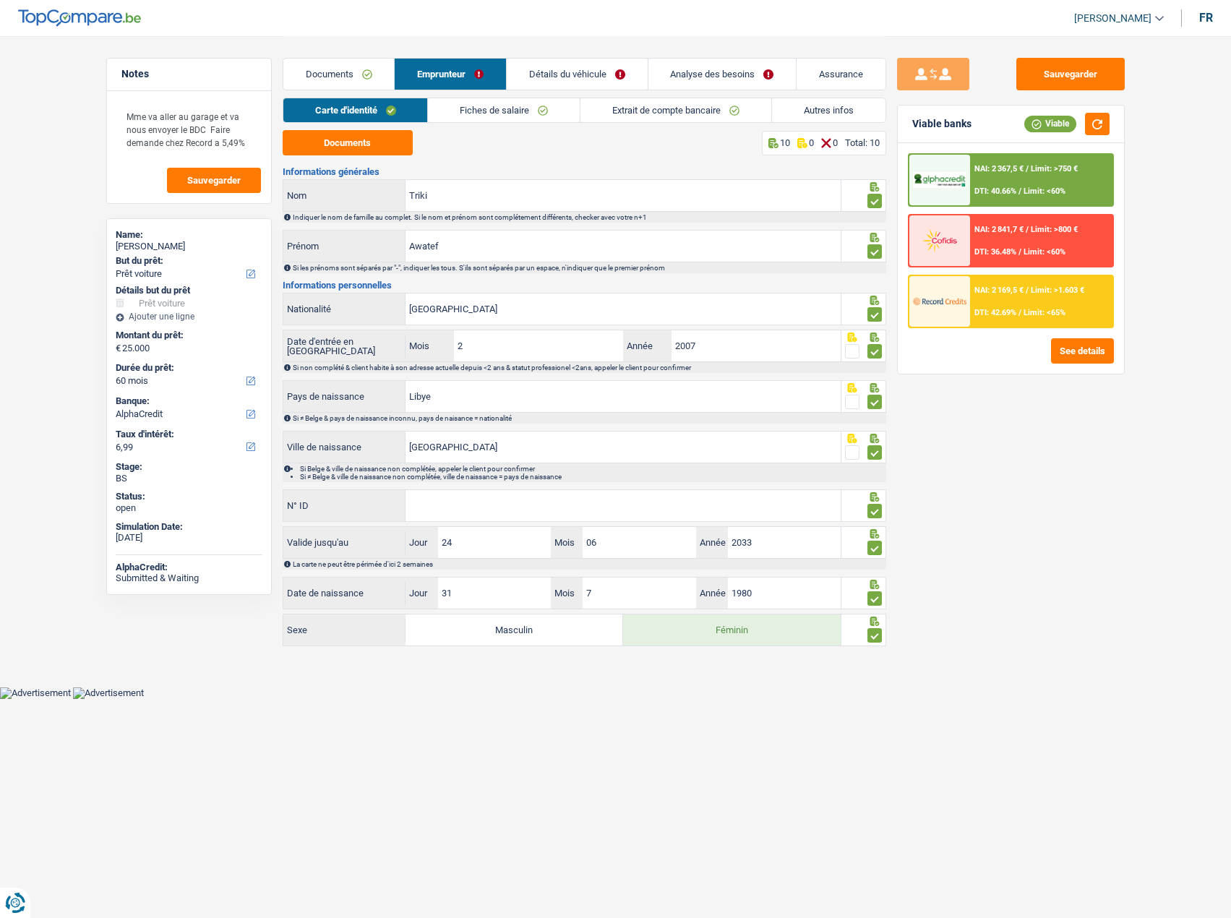
scroll to position [0, 0]
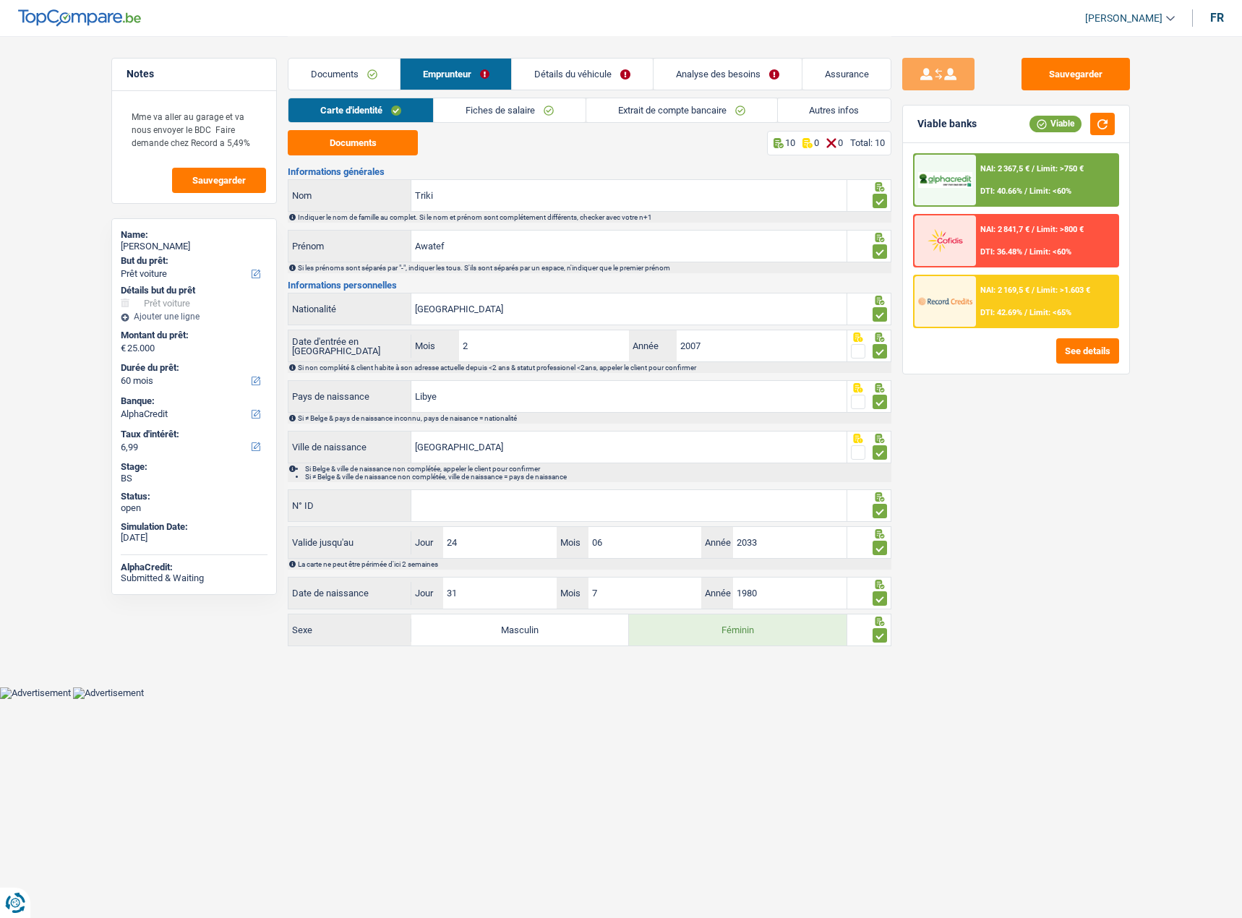
click at [517, 121] on link "Fiches de salaire" at bounding box center [510, 110] width 152 height 24
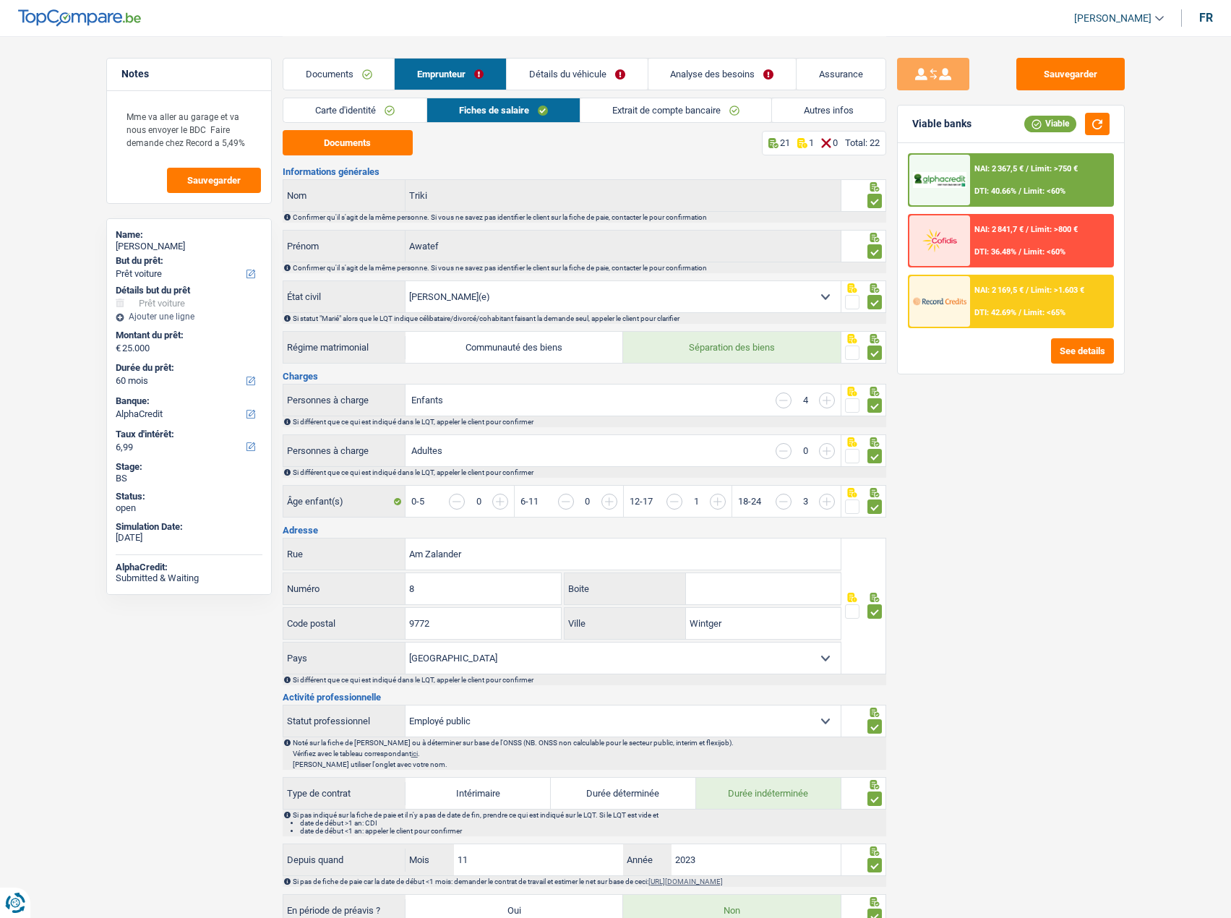
drag, startPoint x: 549, startPoint y: 348, endPoint x: 749, endPoint y: 349, distance: 199.5
click at [549, 349] on label "Communauté des biens" at bounding box center [514, 347] width 218 height 31
click at [549, 349] on input "Communauté des biens" at bounding box center [514, 347] width 218 height 31
radio input "true"
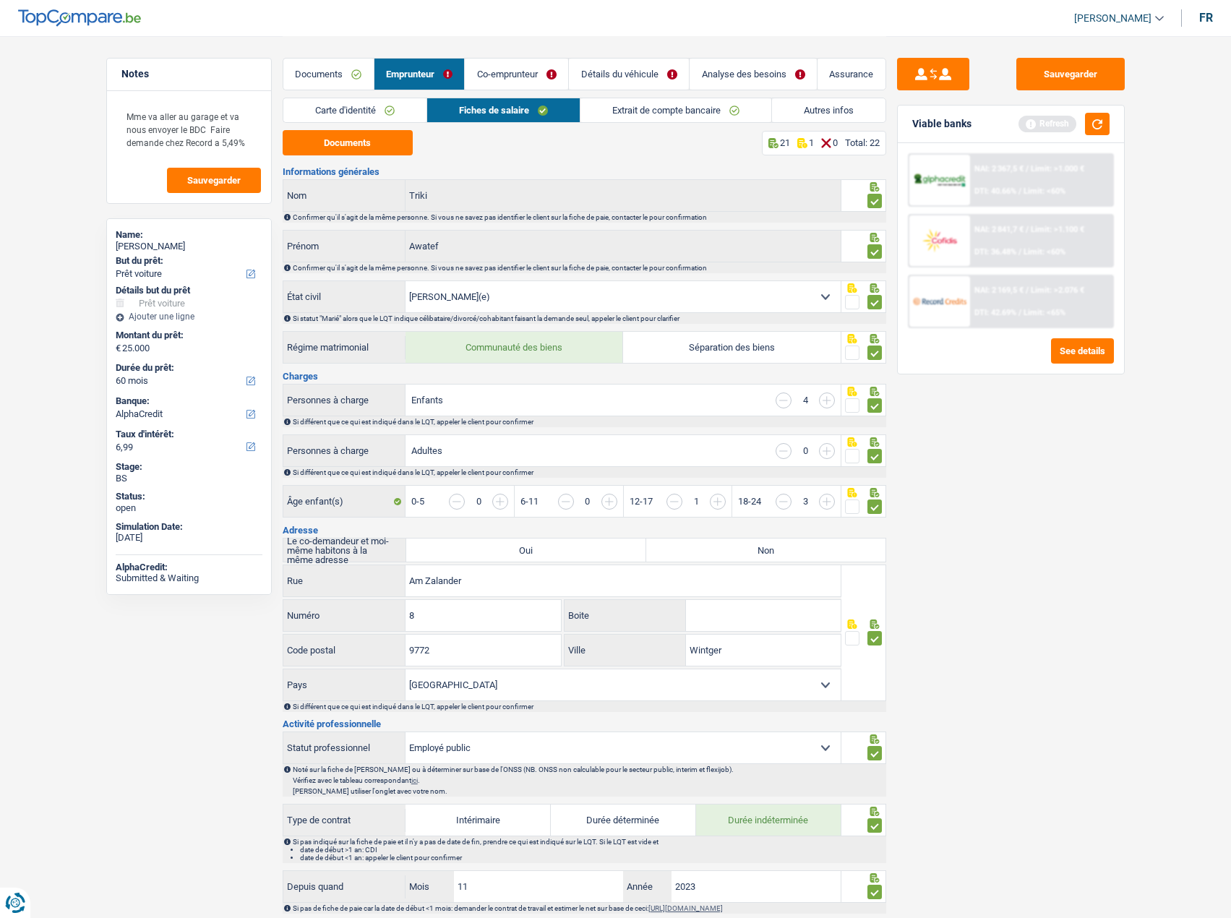
click at [747, 344] on label "Séparation des biens" at bounding box center [732, 347] width 218 height 31
click at [747, 344] on input "Séparation des biens" at bounding box center [732, 347] width 218 height 31
radio input "true"
click at [584, 559] on label "Oui" at bounding box center [525, 549] width 239 height 23
click at [584, 559] on input "Oui" at bounding box center [525, 549] width 239 height 23
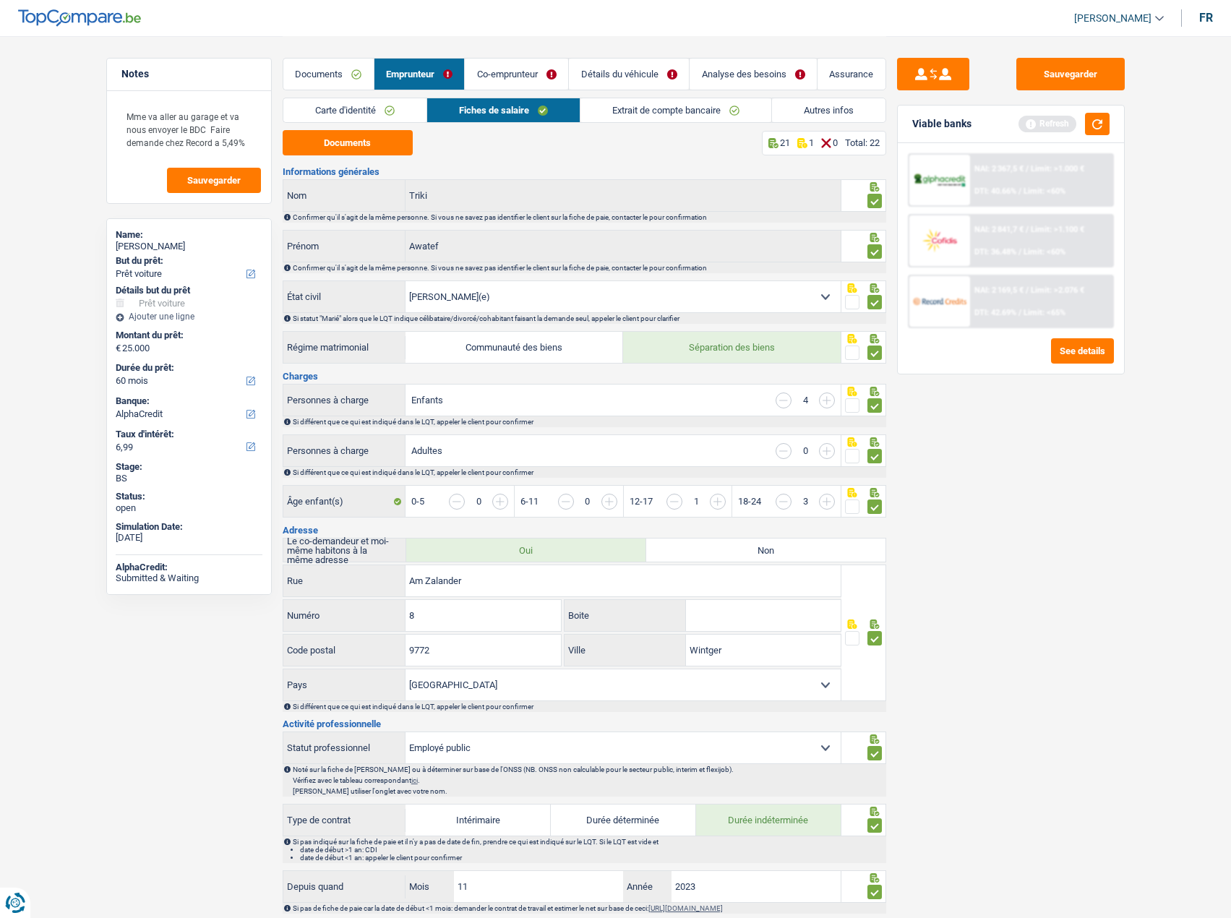
click at [592, 546] on label "Oui" at bounding box center [525, 549] width 239 height 23
click at [592, 546] on input "Oui" at bounding box center [525, 549] width 239 height 23
radio input "true"
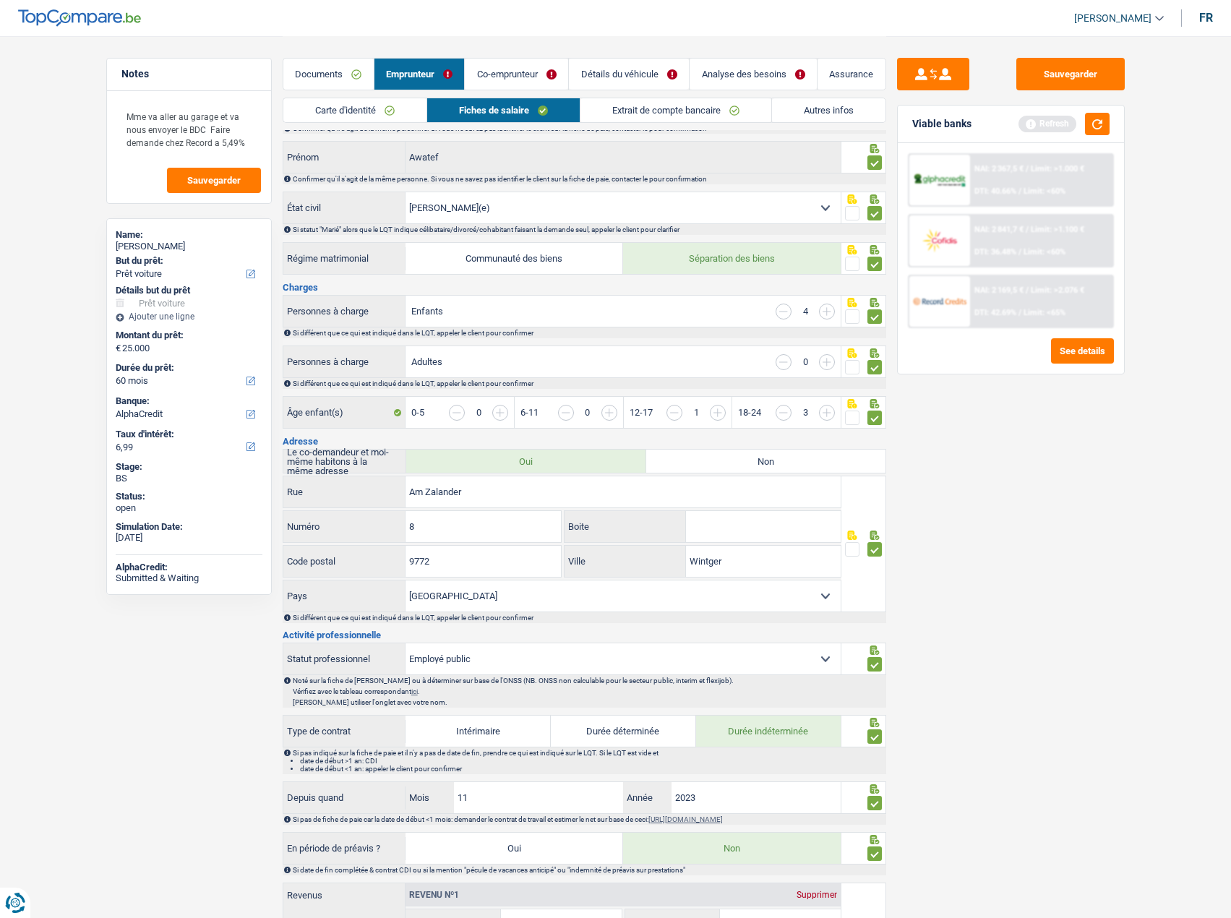
scroll to position [217, 0]
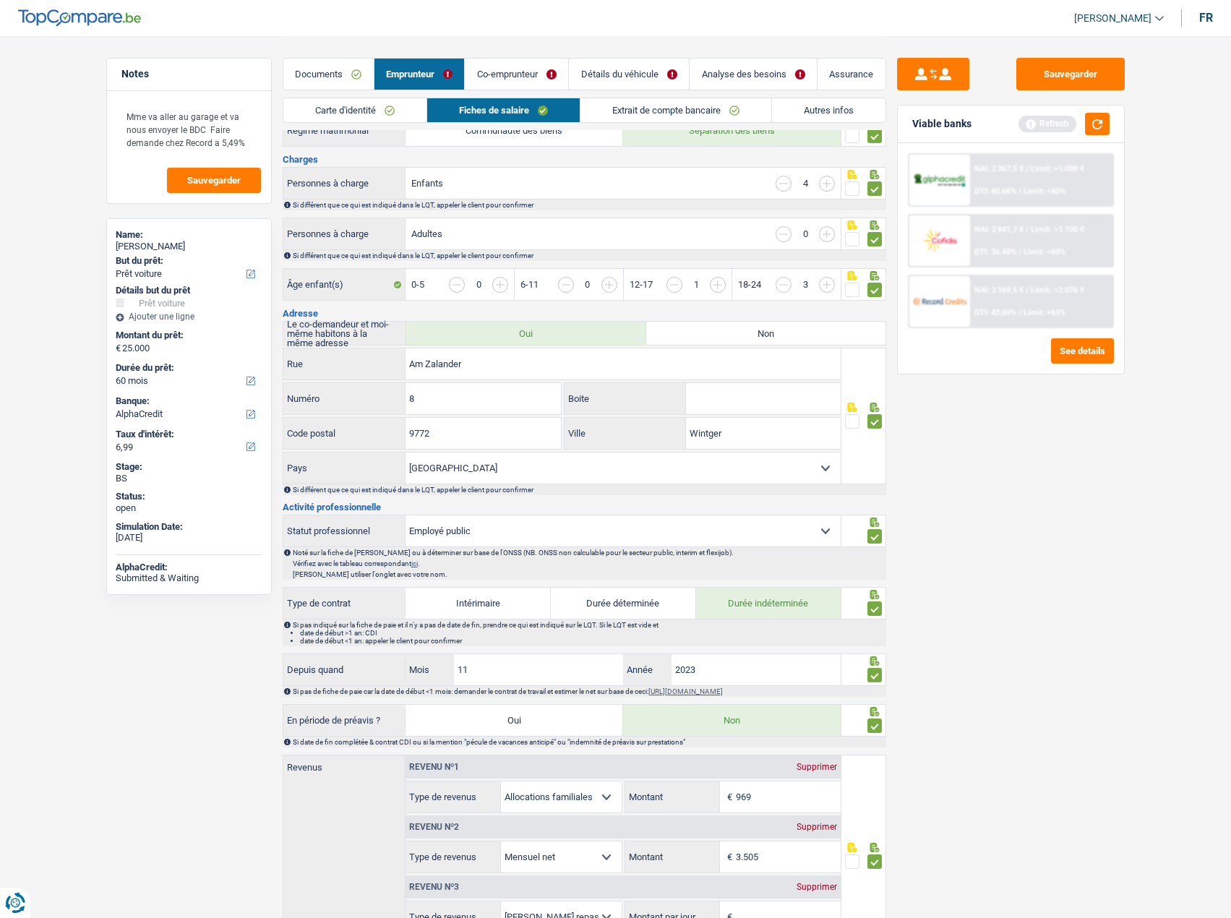
click at [984, 470] on div "Sauvegarder Viable banks Refresh NAI: 2 367,5 € / Limit: >1.000 € DTI: 40.66% /…" at bounding box center [1010, 476] width 249 height 837
drag, startPoint x: 1018, startPoint y: 76, endPoint x: 1087, endPoint y: 95, distance: 71.2
click at [1018, 77] on button "Sauvegarder" at bounding box center [1070, 74] width 108 height 33
click at [1105, 143] on div "NAI: 2 367,5 € / Limit: >1.000 € DTI: 40.66% / Limit: <60% NAI: 2 841,7 € / Lim…" at bounding box center [1011, 258] width 226 height 231
click at [1106, 129] on button "button" at bounding box center [1097, 124] width 25 height 22
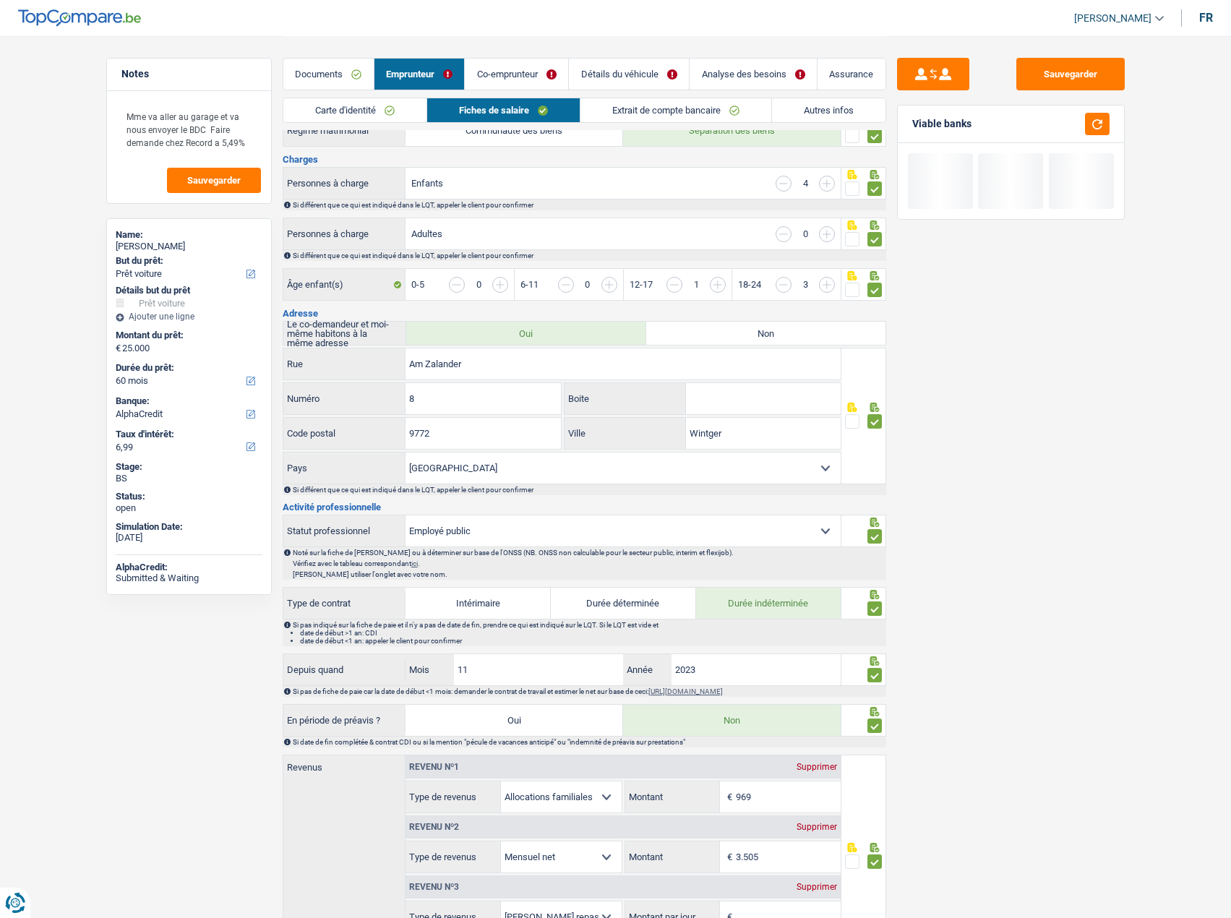
click at [493, 82] on link "Co-emprunteur" at bounding box center [516, 74] width 103 height 31
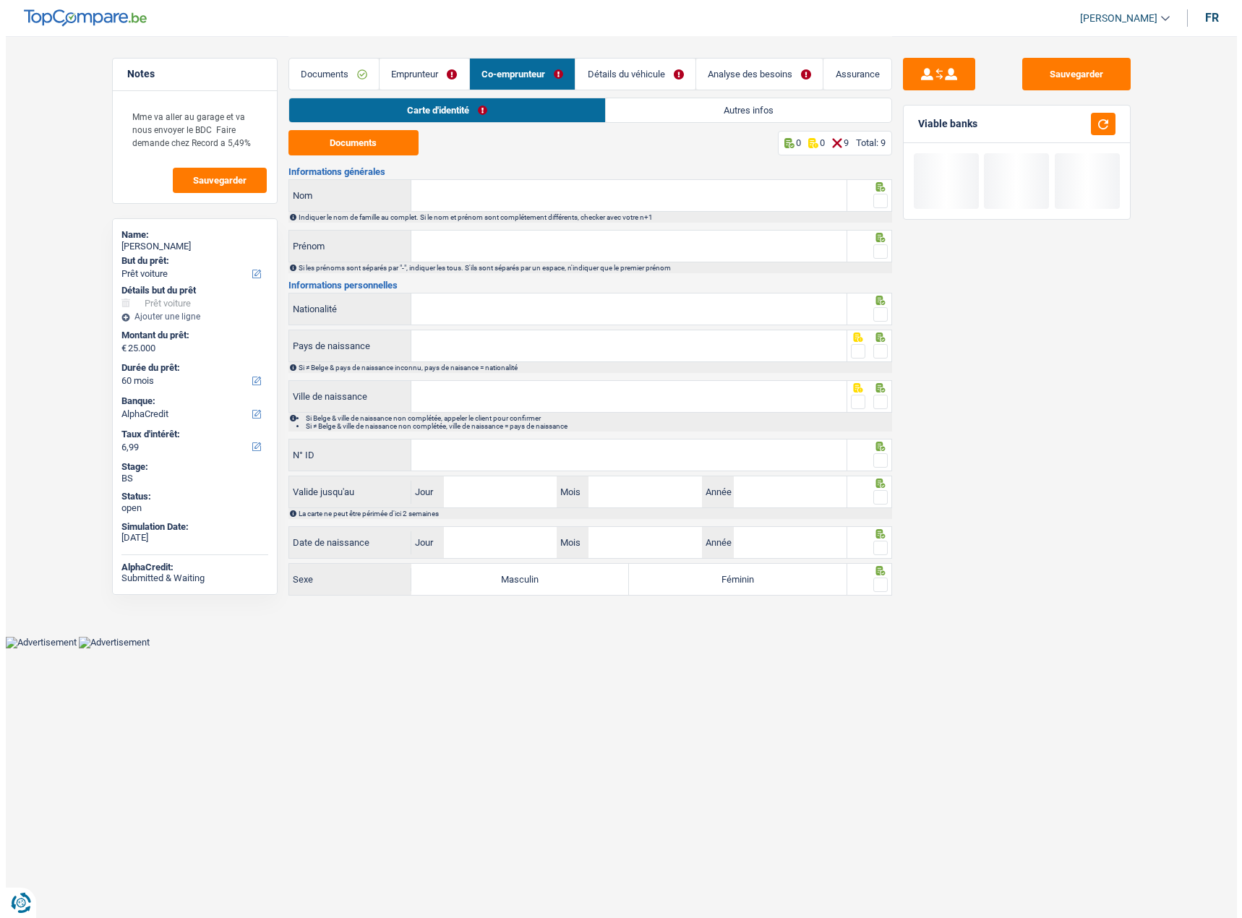
scroll to position [0, 0]
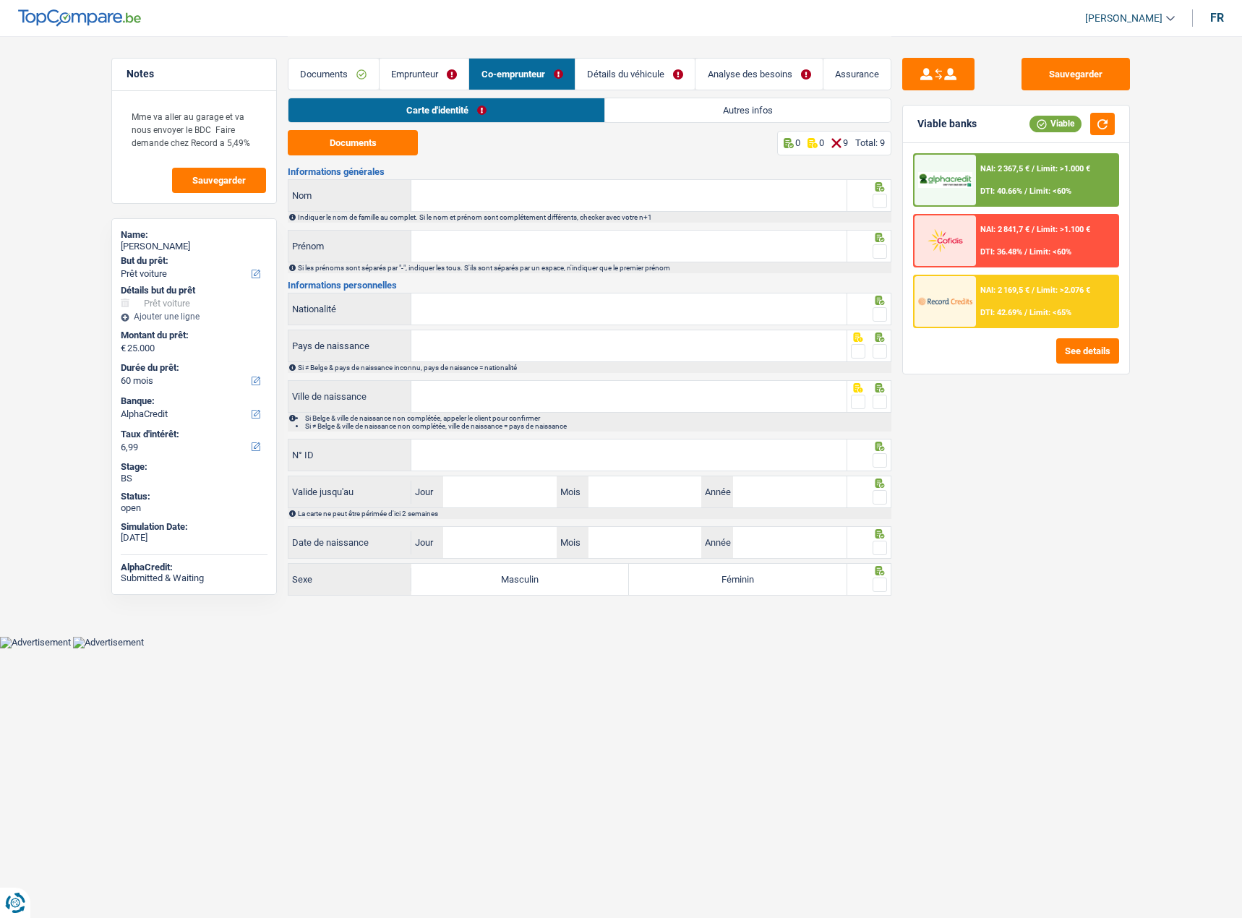
click at [752, 105] on link "Autres infos" at bounding box center [747, 110] width 285 height 24
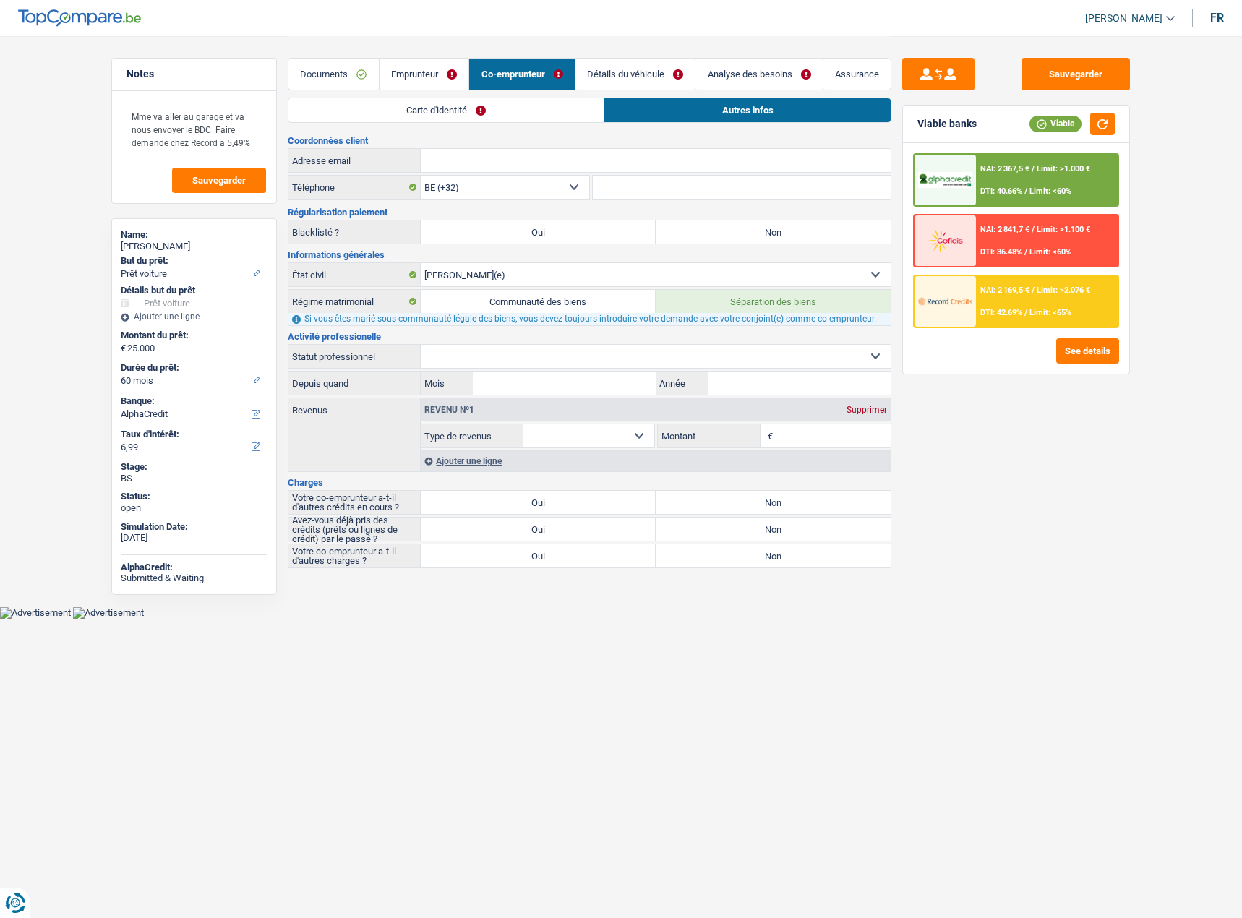
click at [600, 527] on label "Oui" at bounding box center [538, 528] width 235 height 23
click at [600, 527] on input "Oui" at bounding box center [538, 528] width 235 height 23
radio input "true"
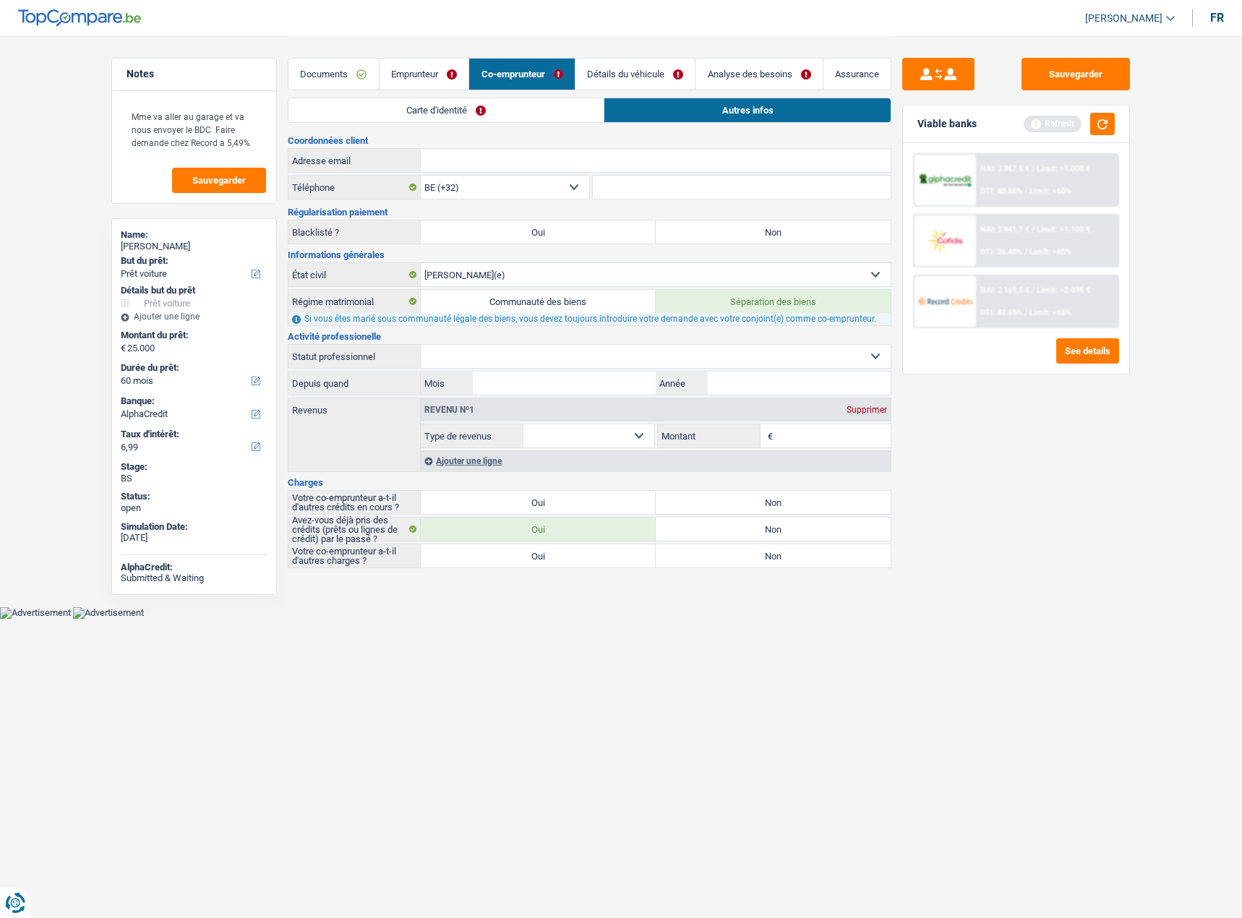
drag, startPoint x: 794, startPoint y: 547, endPoint x: 792, endPoint y: 530, distance: 17.4
click at [794, 547] on label "Non" at bounding box center [772, 555] width 235 height 23
click at [794, 547] on input "Non" at bounding box center [772, 555] width 235 height 23
radio input "true"
click at [785, 497] on label "Non" at bounding box center [772, 502] width 235 height 23
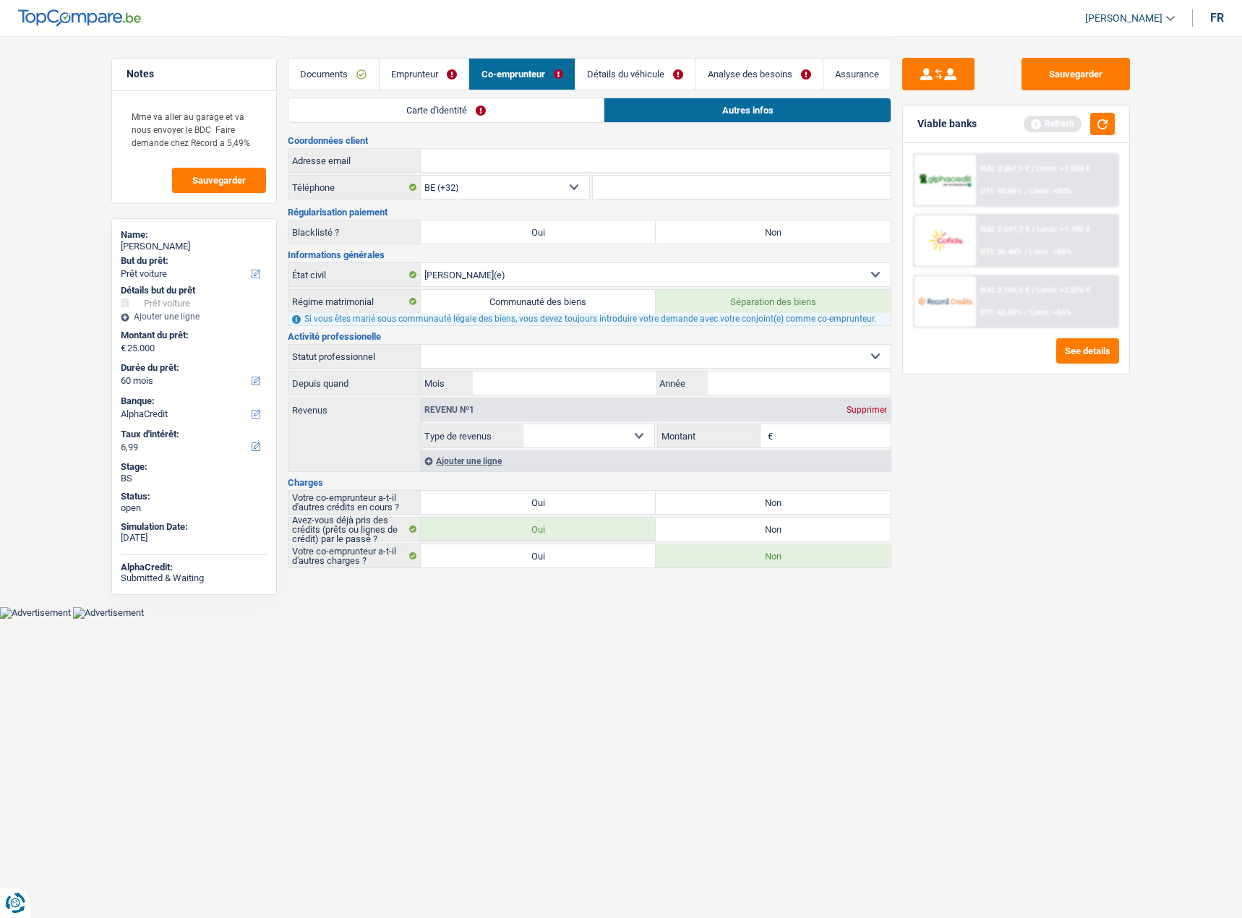
click at [785, 497] on input "Non" at bounding box center [772, 502] width 235 height 23
radio input "true"
drag, startPoint x: 1106, startPoint y: 64, endPoint x: 1111, endPoint y: 100, distance: 37.3
click at [1106, 66] on button "Sauvegarder" at bounding box center [1075, 74] width 108 height 33
drag, startPoint x: 1104, startPoint y: 124, endPoint x: 1094, endPoint y: 130, distance: 11.7
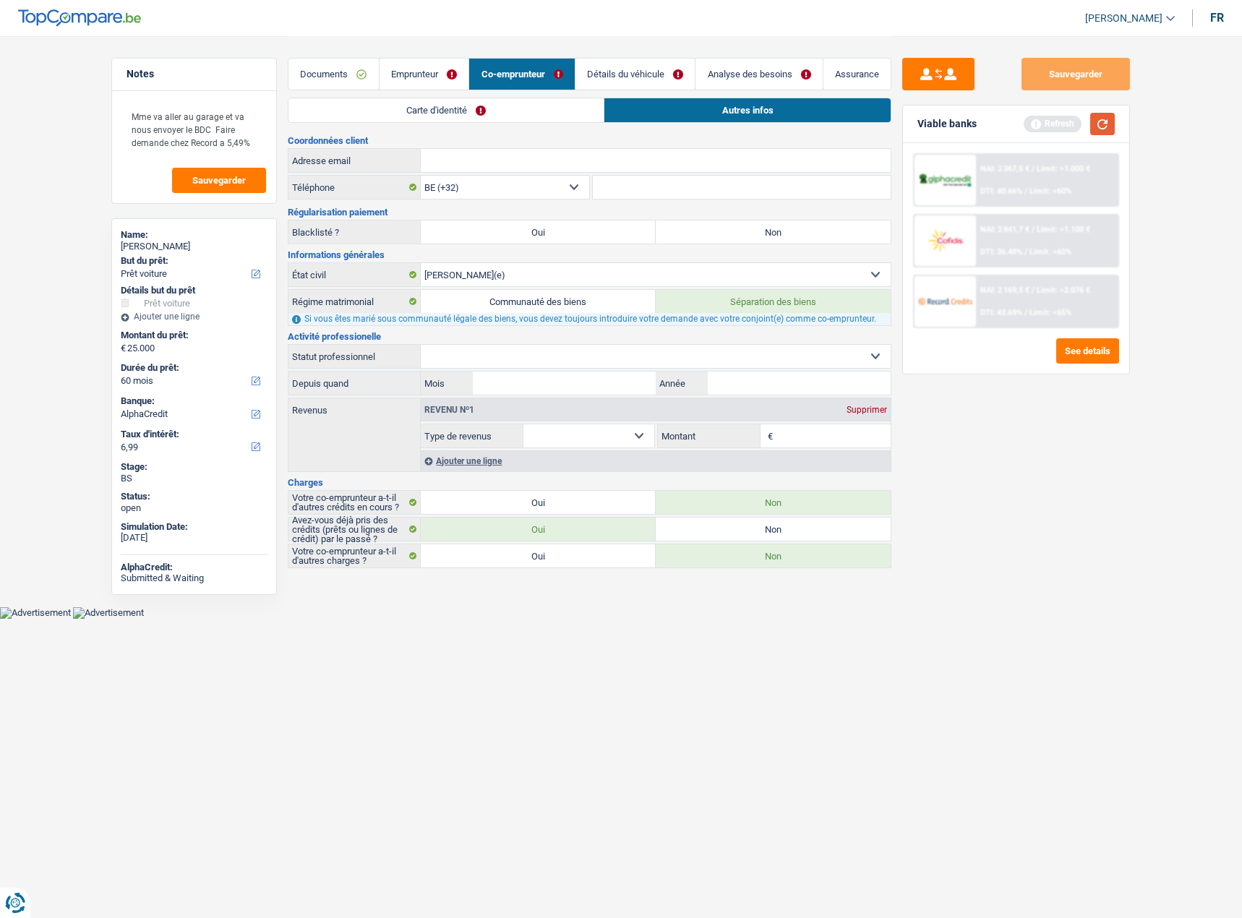
click at [1104, 124] on button "button" at bounding box center [1102, 124] width 25 height 22
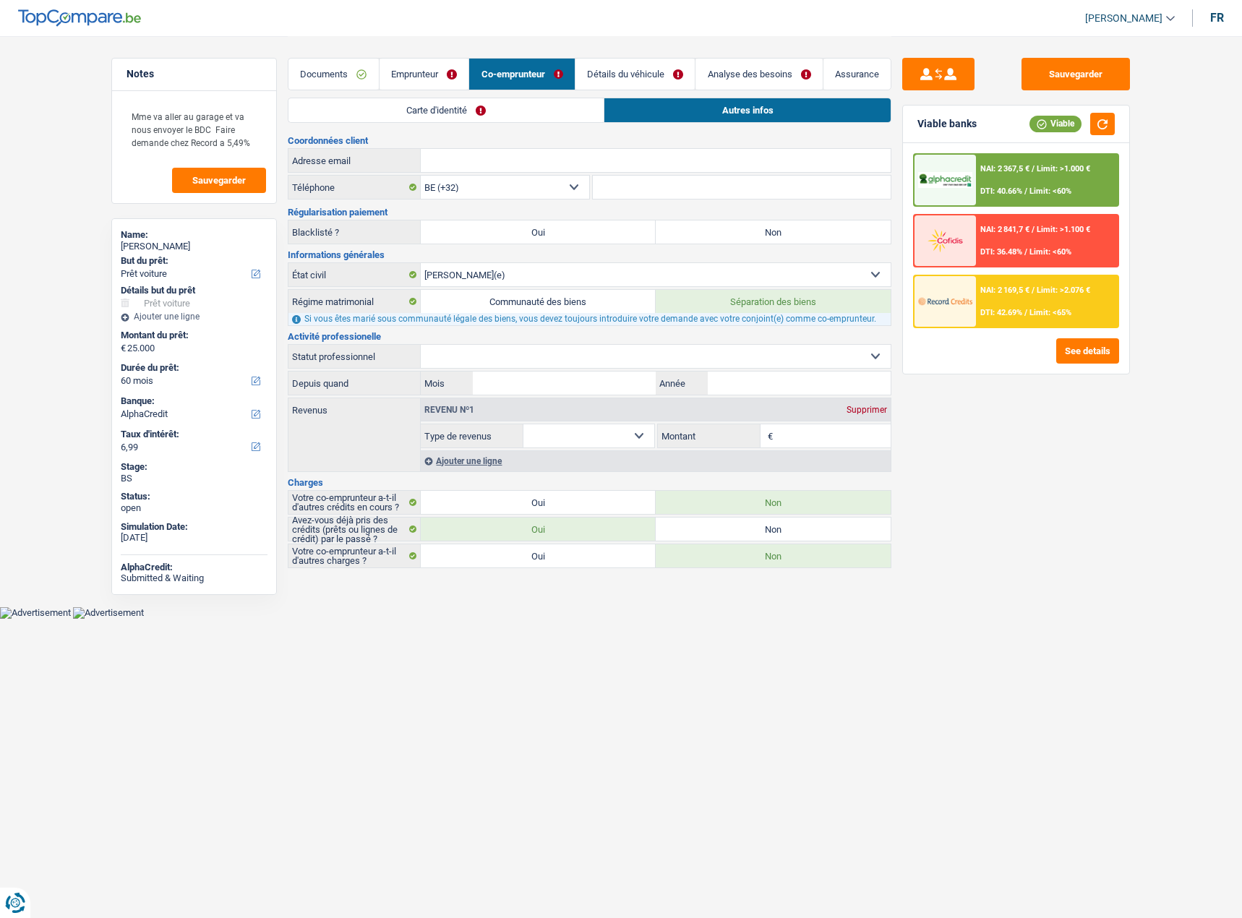
click at [338, 74] on link "Documents" at bounding box center [333, 74] width 90 height 31
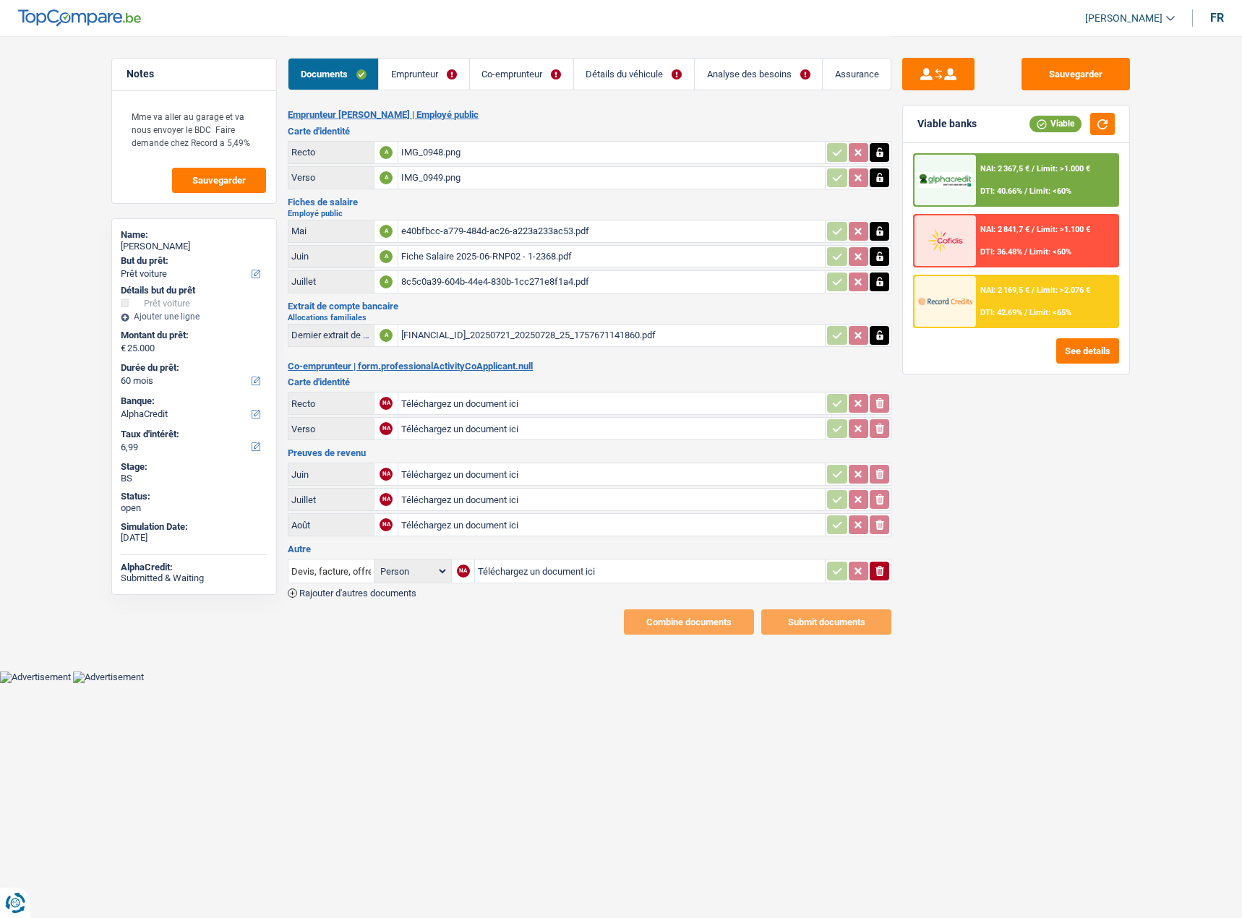
click at [492, 275] on div "8c5c0a39-604b-44e4-830b-1cc271e8f1a4.pdf" at bounding box center [611, 282] width 421 height 22
drag, startPoint x: 1089, startPoint y: 70, endPoint x: 1010, endPoint y: 71, distance: 79.5
click at [1088, 71] on button "Sauvegarder" at bounding box center [1075, 74] width 108 height 33
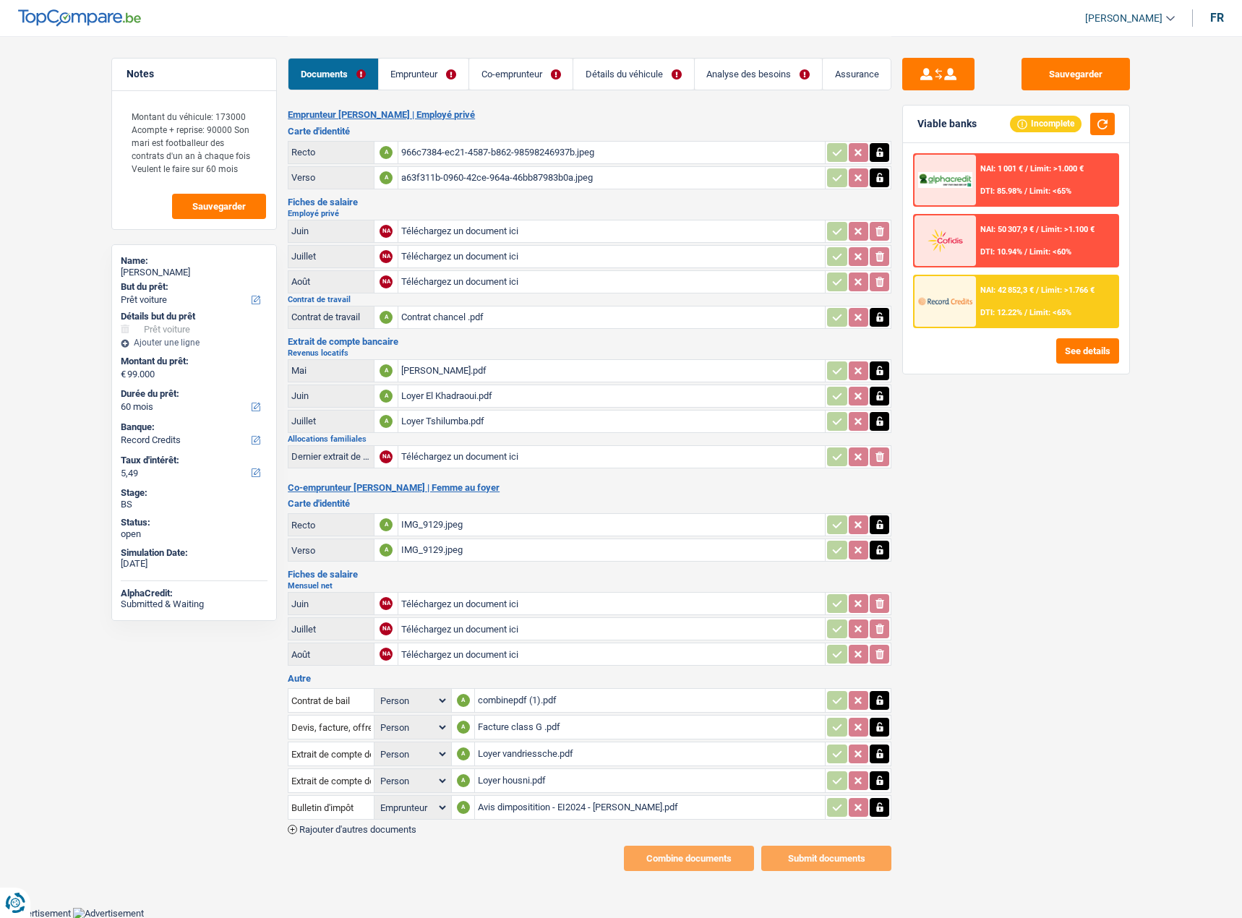
select select "car"
select select "60"
select select "record credits"
select select "applicant"
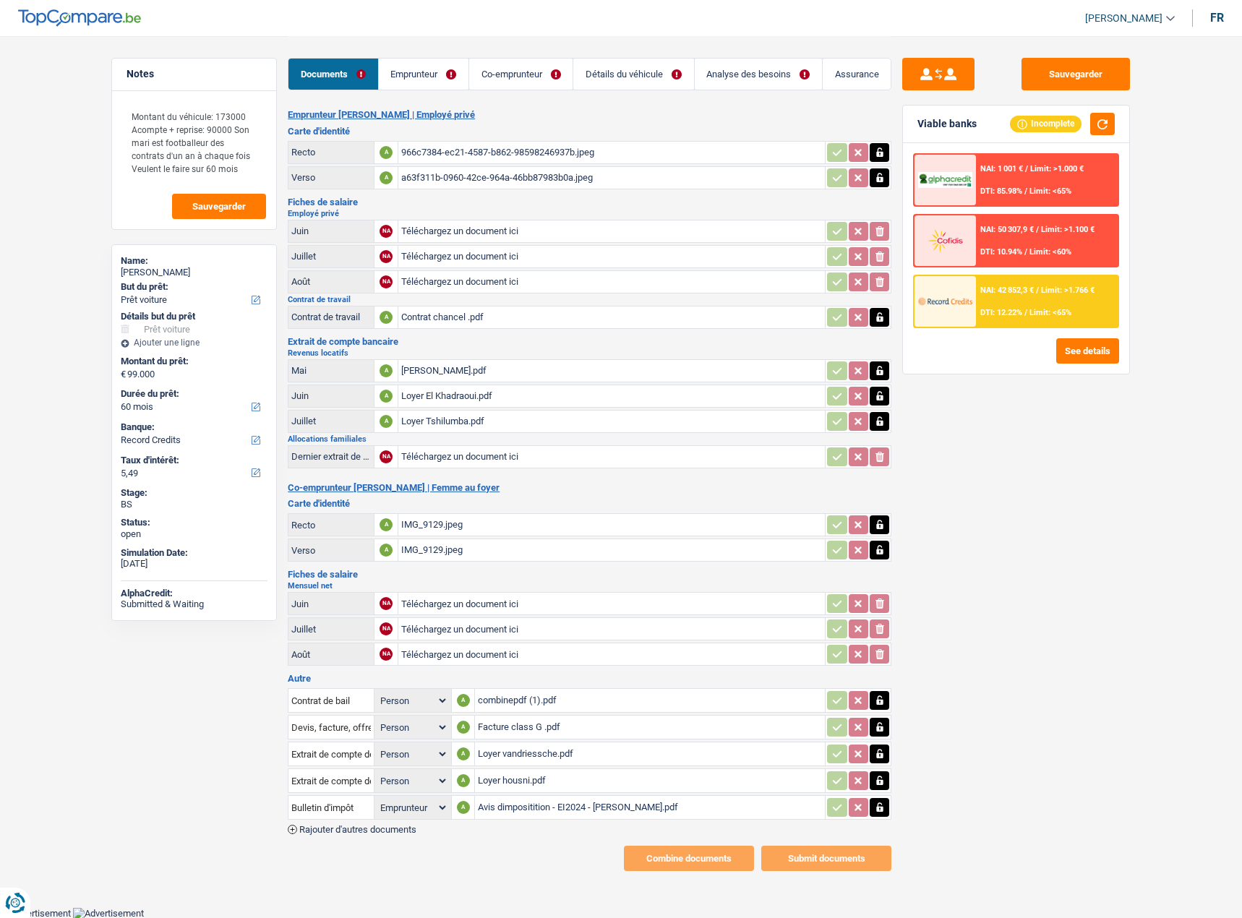
click at [1036, 300] on div "NAI: 42 852,3 € / Limit: >1.766 € DTI: 12.22% / Limit: <65%" at bounding box center [1047, 301] width 142 height 51
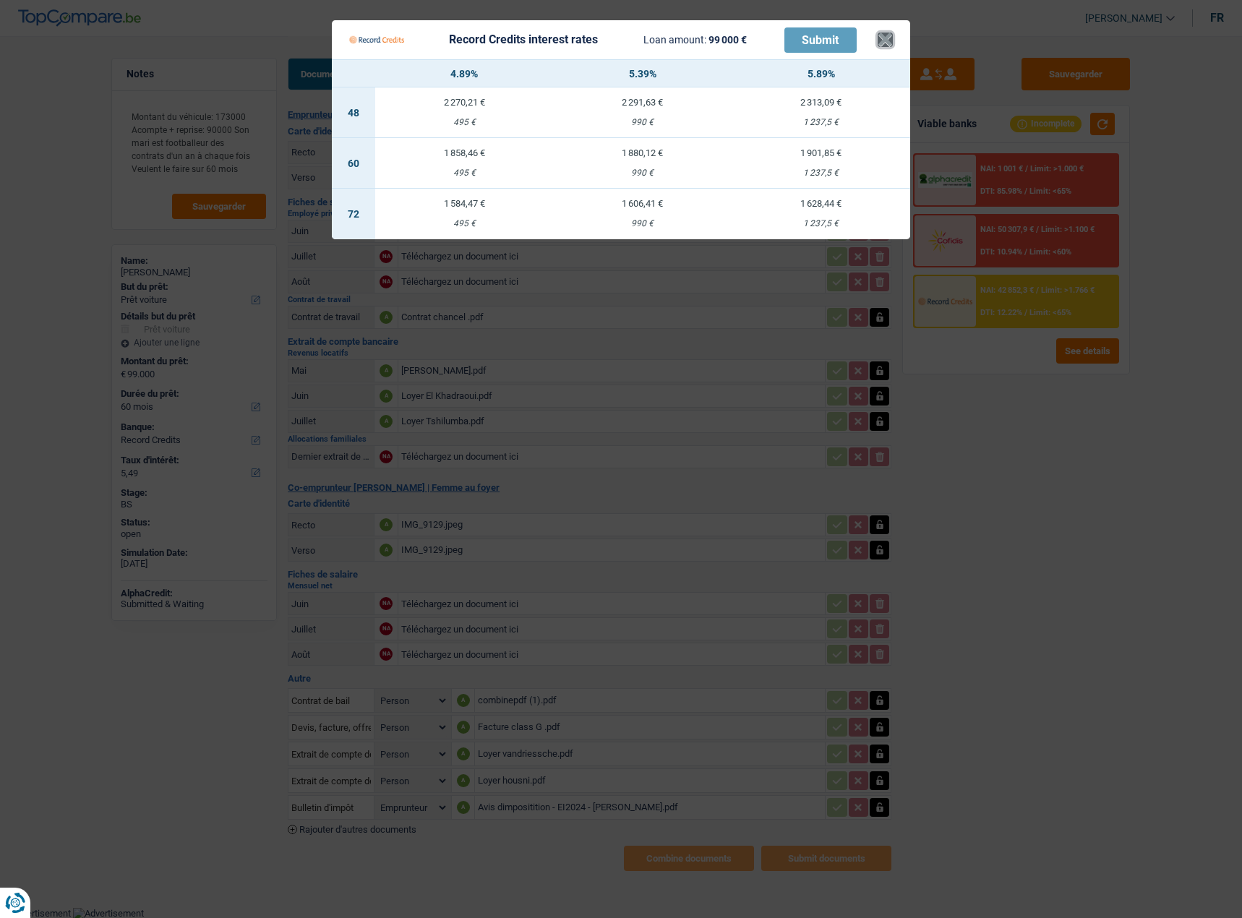
click at [888, 38] on button "×" at bounding box center [884, 40] width 15 height 14
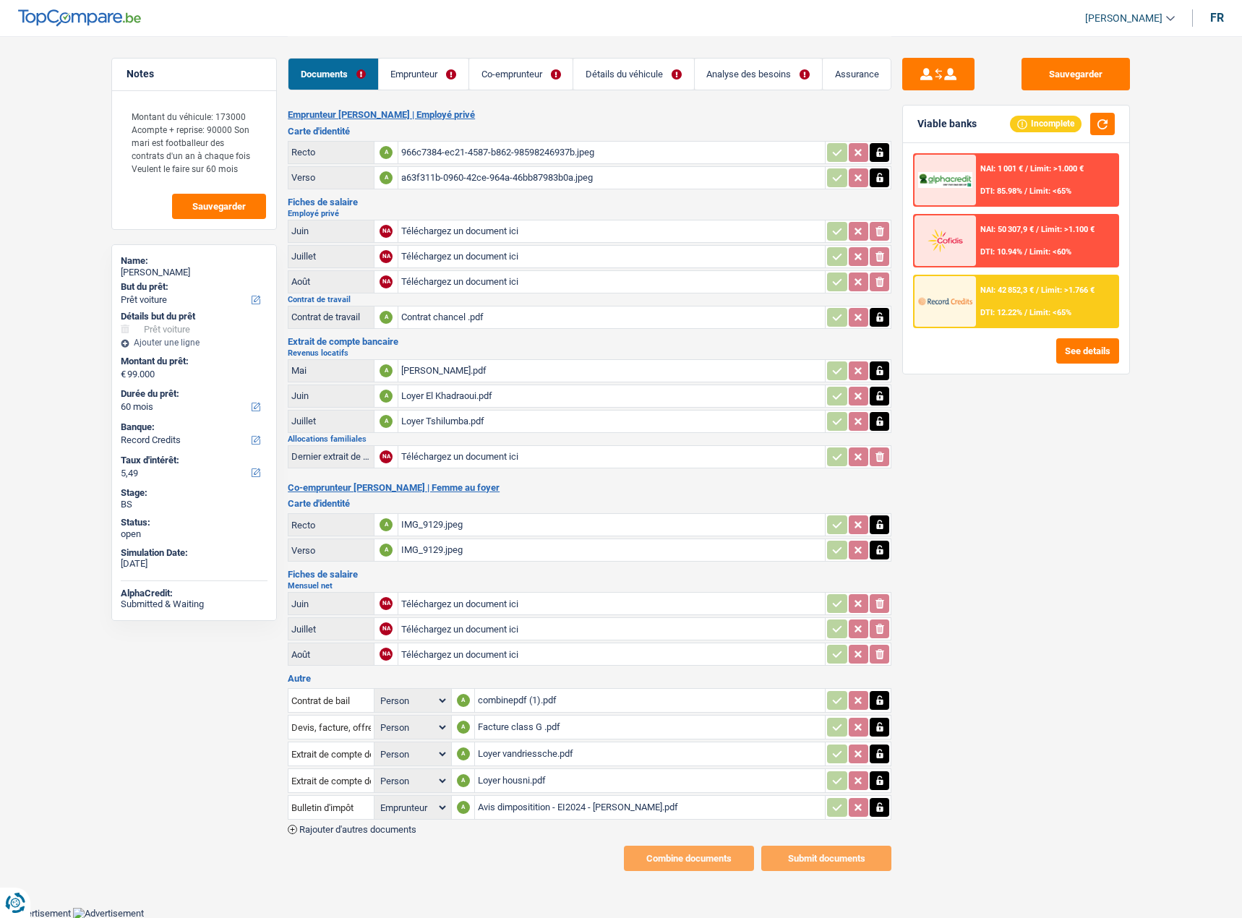
click at [416, 76] on link "Emprunteur" at bounding box center [424, 74] width 90 height 31
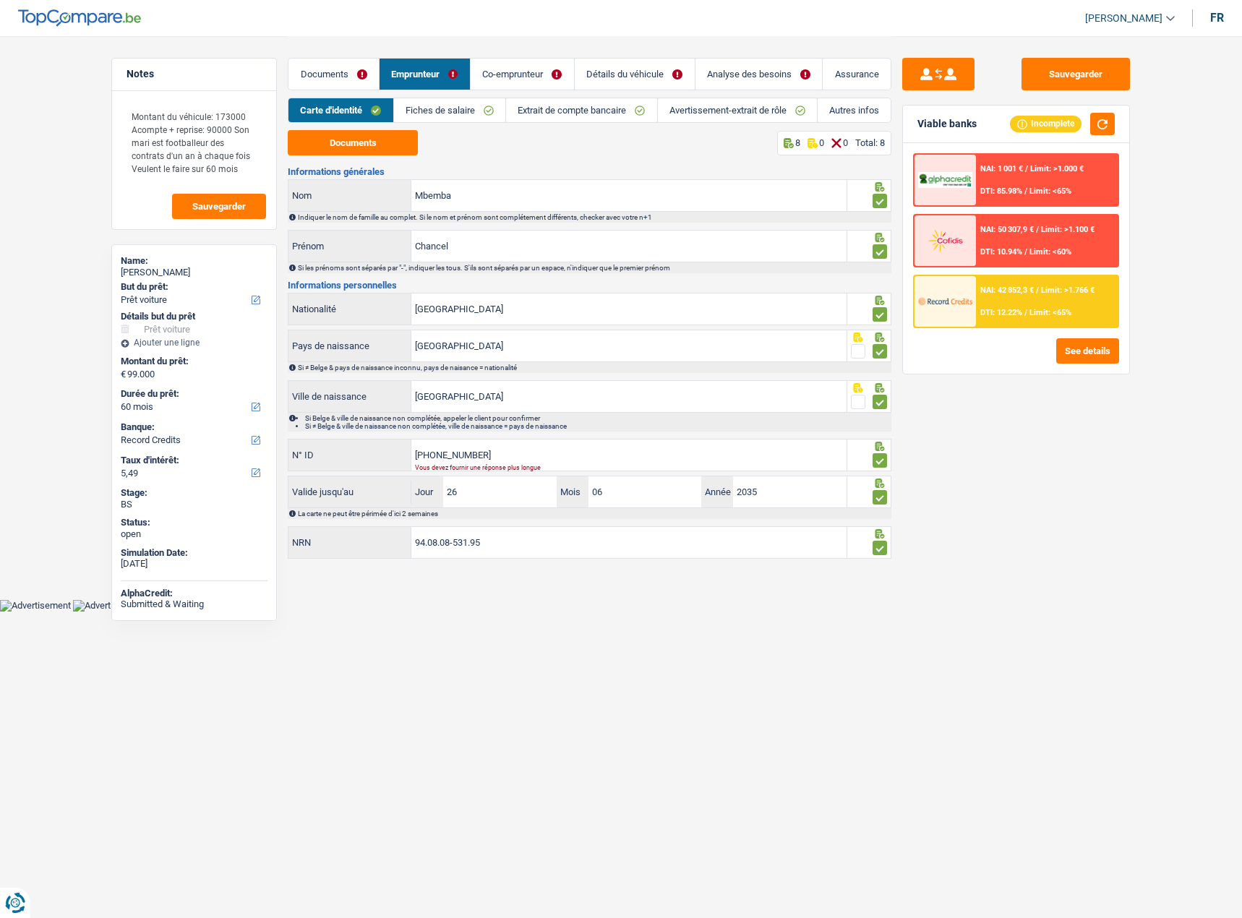
click at [496, 107] on link "Fiches de salaire" at bounding box center [449, 110] width 111 height 24
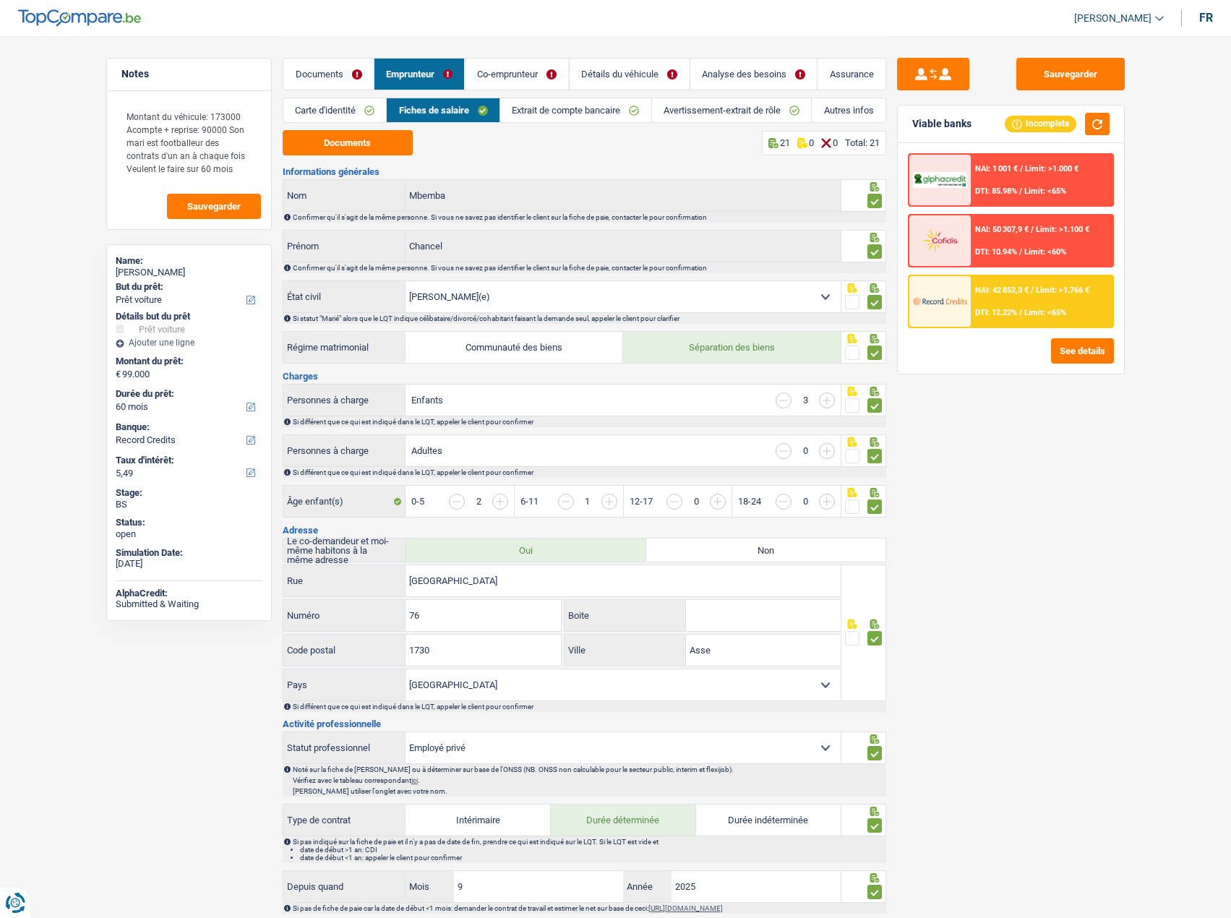
click at [614, 115] on link "Extrait de compte bancaire" at bounding box center [575, 110] width 151 height 24
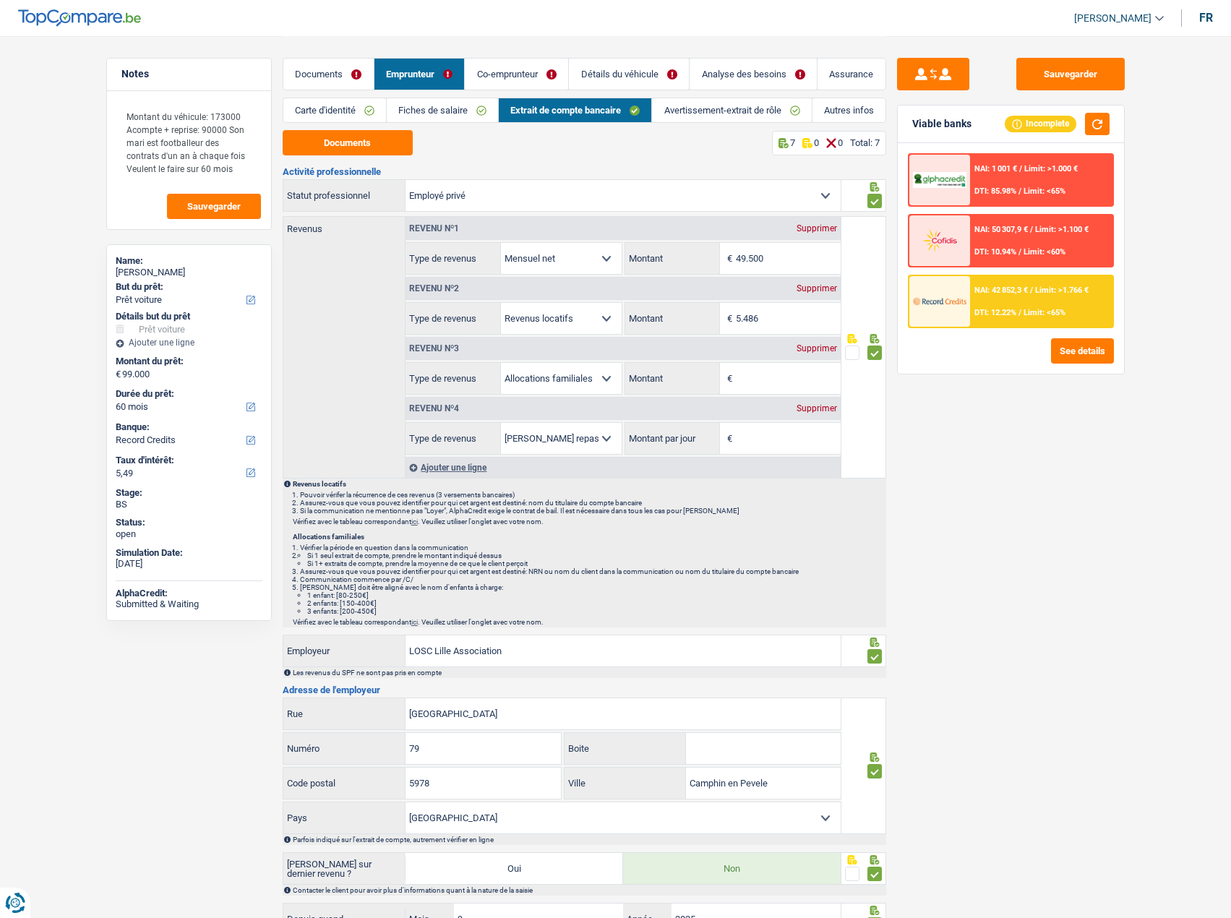
click at [825, 351] on div "Supprimer" at bounding box center [817, 348] width 48 height 9
select select "mealVouchers"
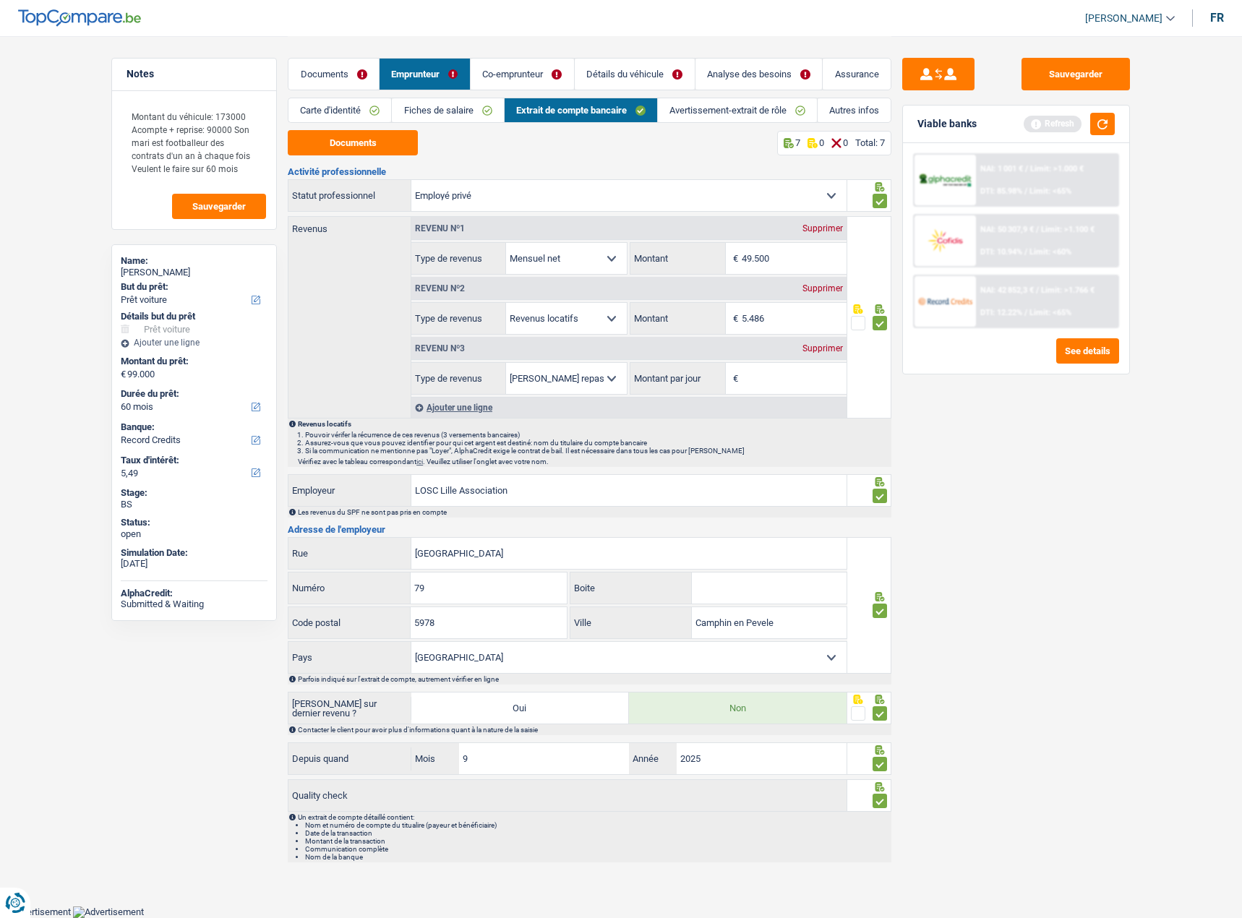
click at [828, 350] on div "Supprimer" at bounding box center [823, 348] width 48 height 9
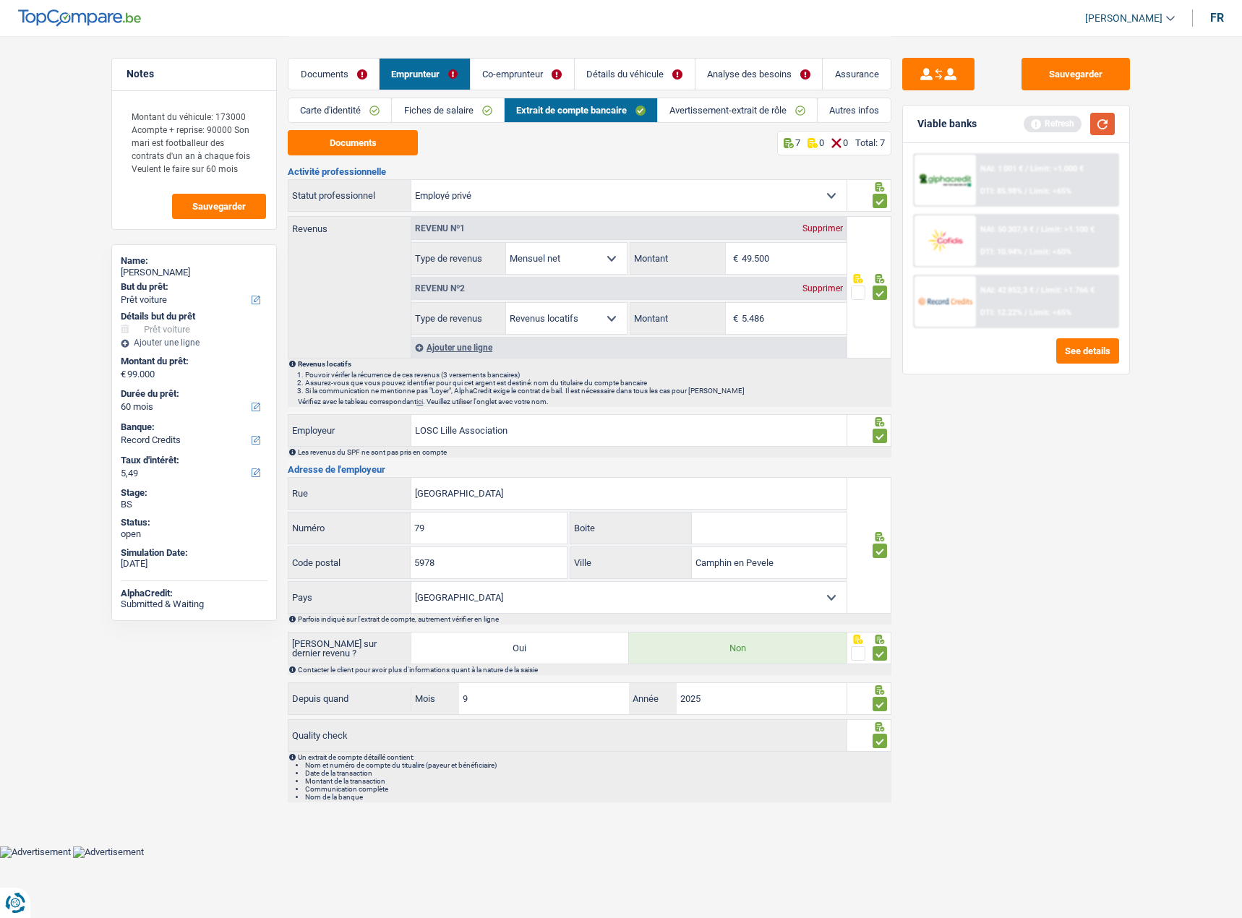
click at [1101, 130] on button "button" at bounding box center [1102, 124] width 25 height 22
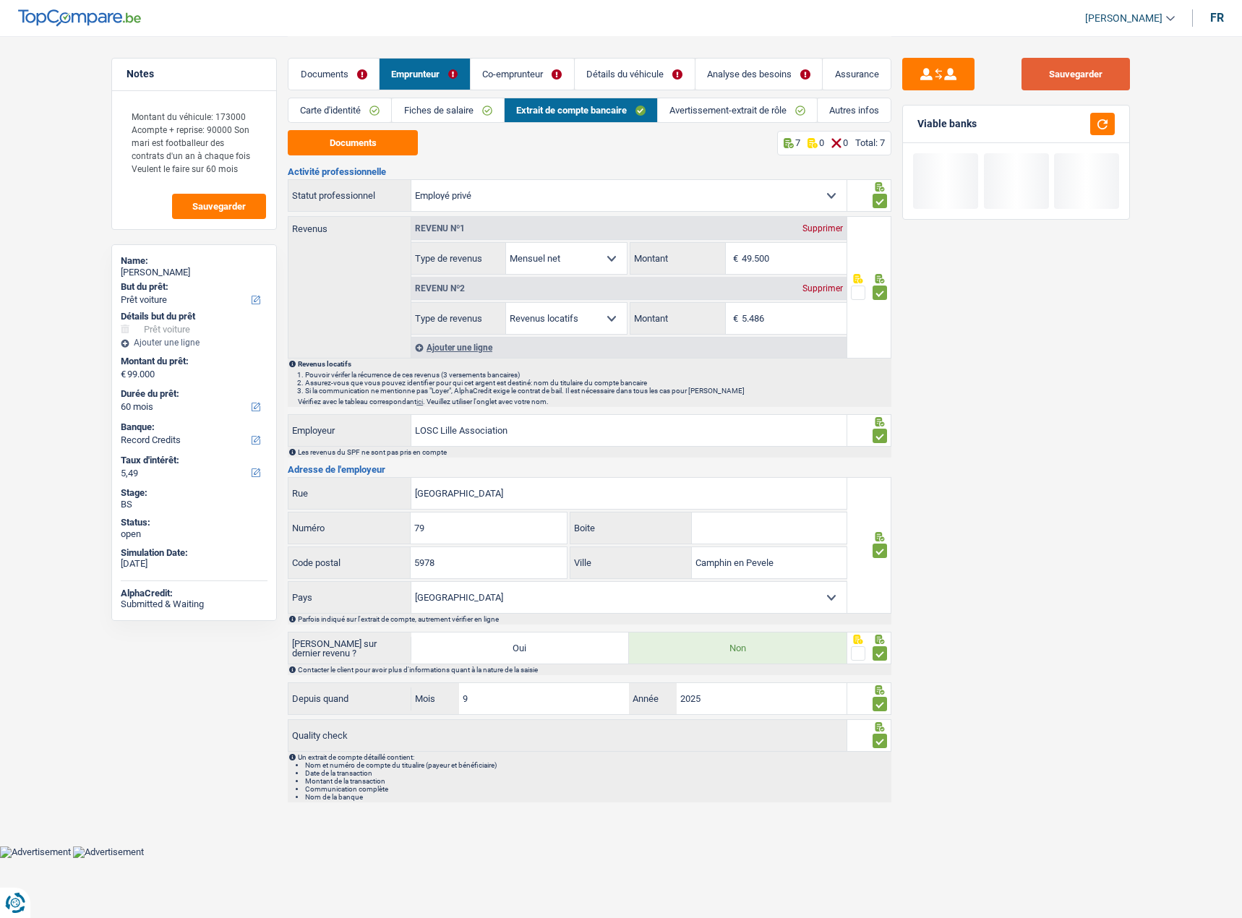
drag, startPoint x: 1098, startPoint y: 76, endPoint x: 822, endPoint y: 133, distance: 281.9
click at [1096, 75] on button "Sauvegarder" at bounding box center [1075, 74] width 108 height 33
click at [715, 113] on link "Avertissement-extrait de rôle" at bounding box center [737, 110] width 159 height 24
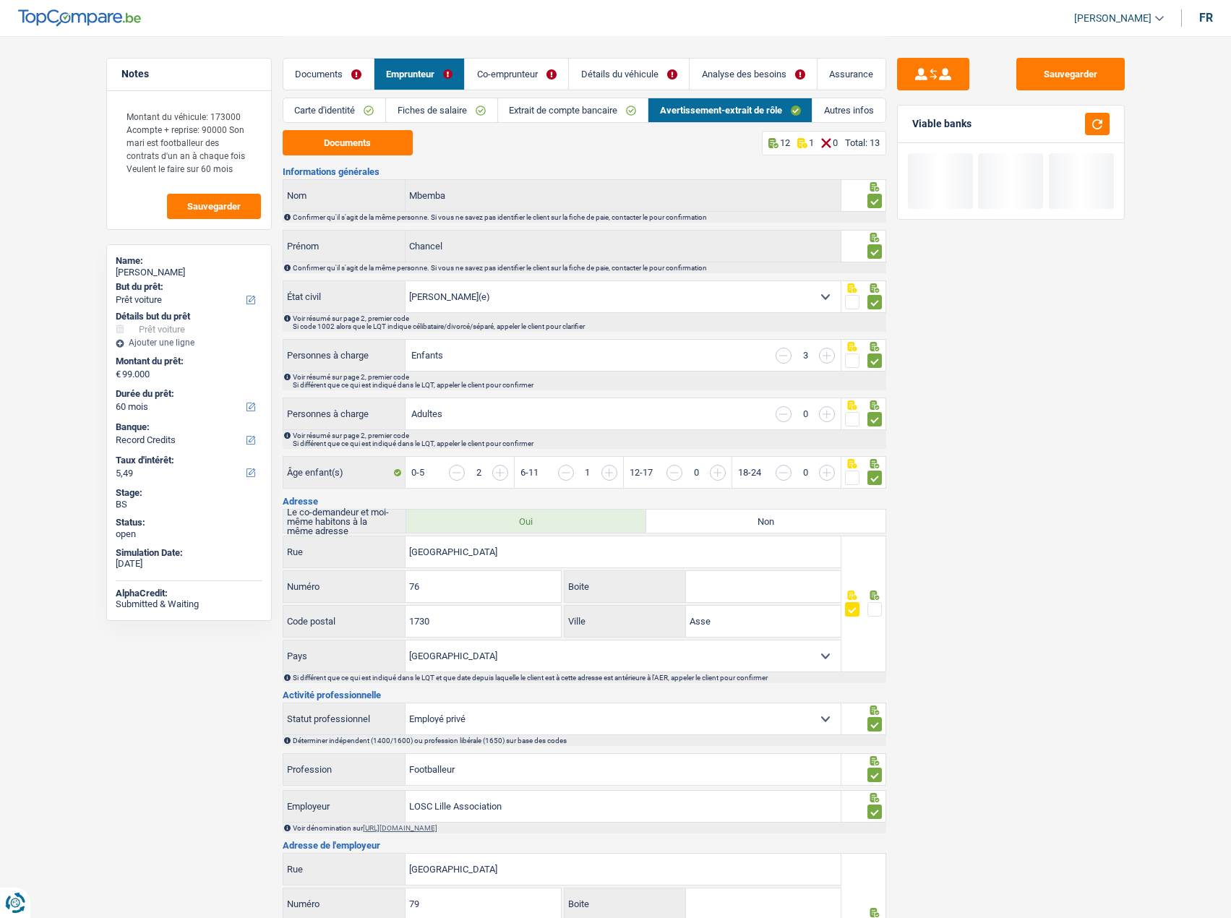
click at [536, 78] on link "Co-emprunteur" at bounding box center [516, 74] width 103 height 31
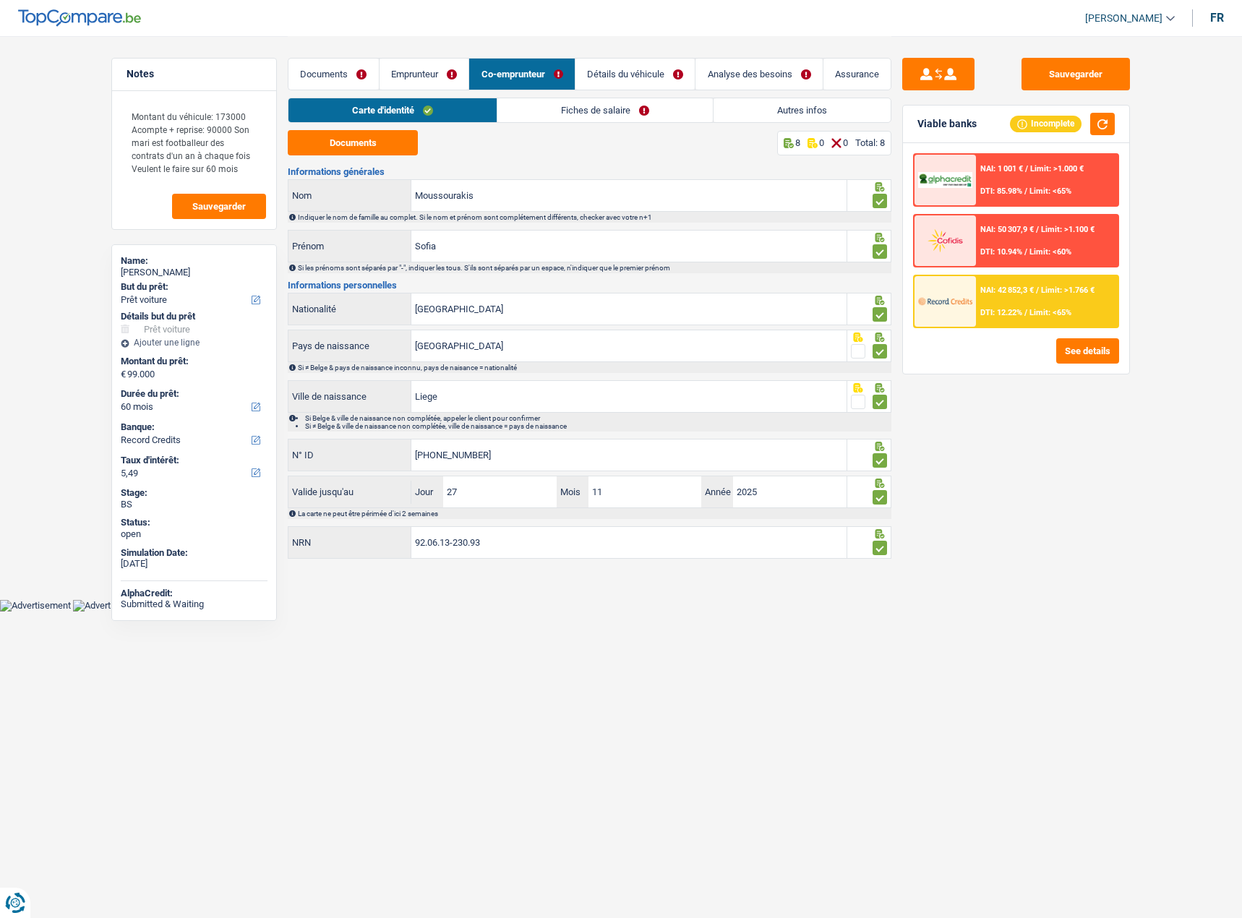
drag, startPoint x: 804, startPoint y: 111, endPoint x: 742, endPoint y: 113, distance: 62.2
click at [805, 112] on link "Autres infos" at bounding box center [801, 110] width 177 height 24
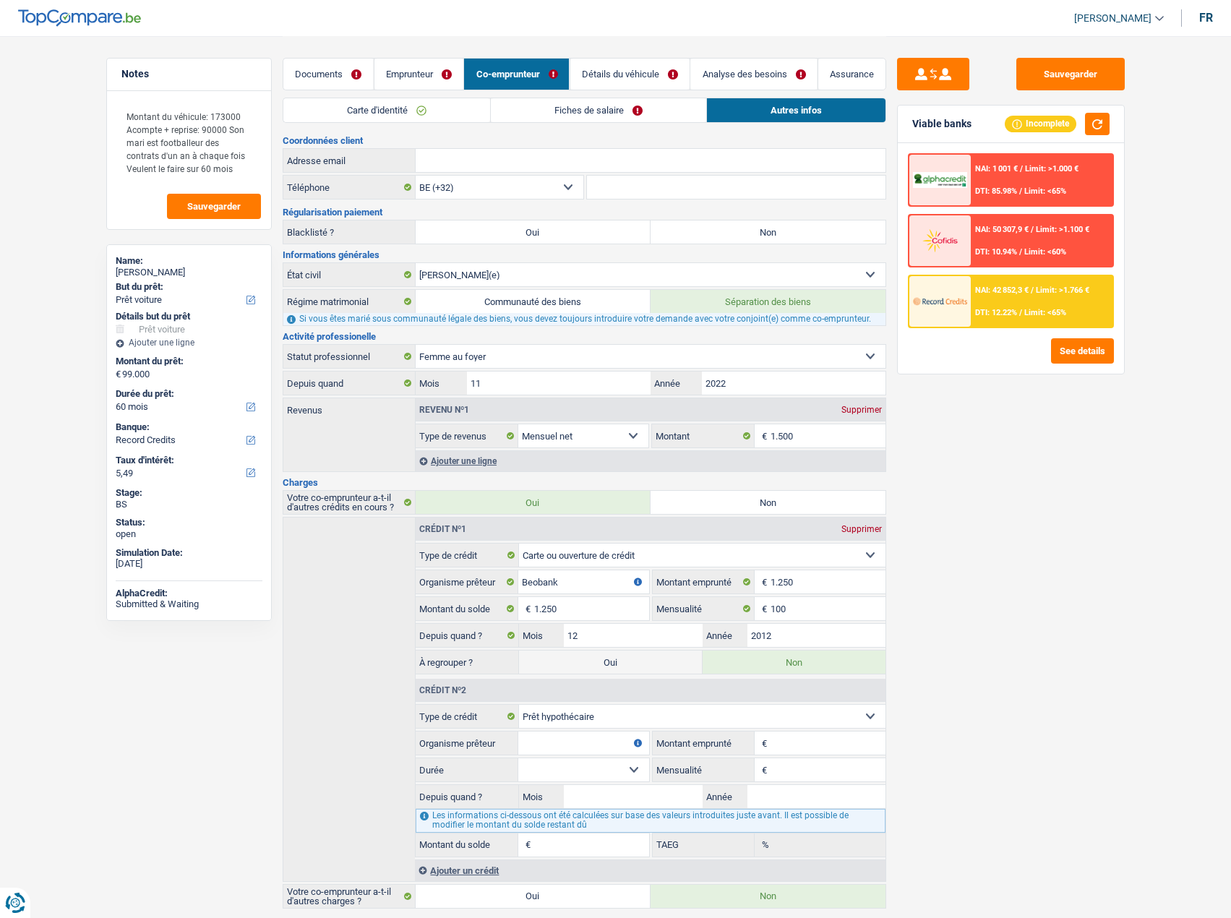
click at [655, 116] on link "Fiches de salaire" at bounding box center [598, 110] width 215 height 24
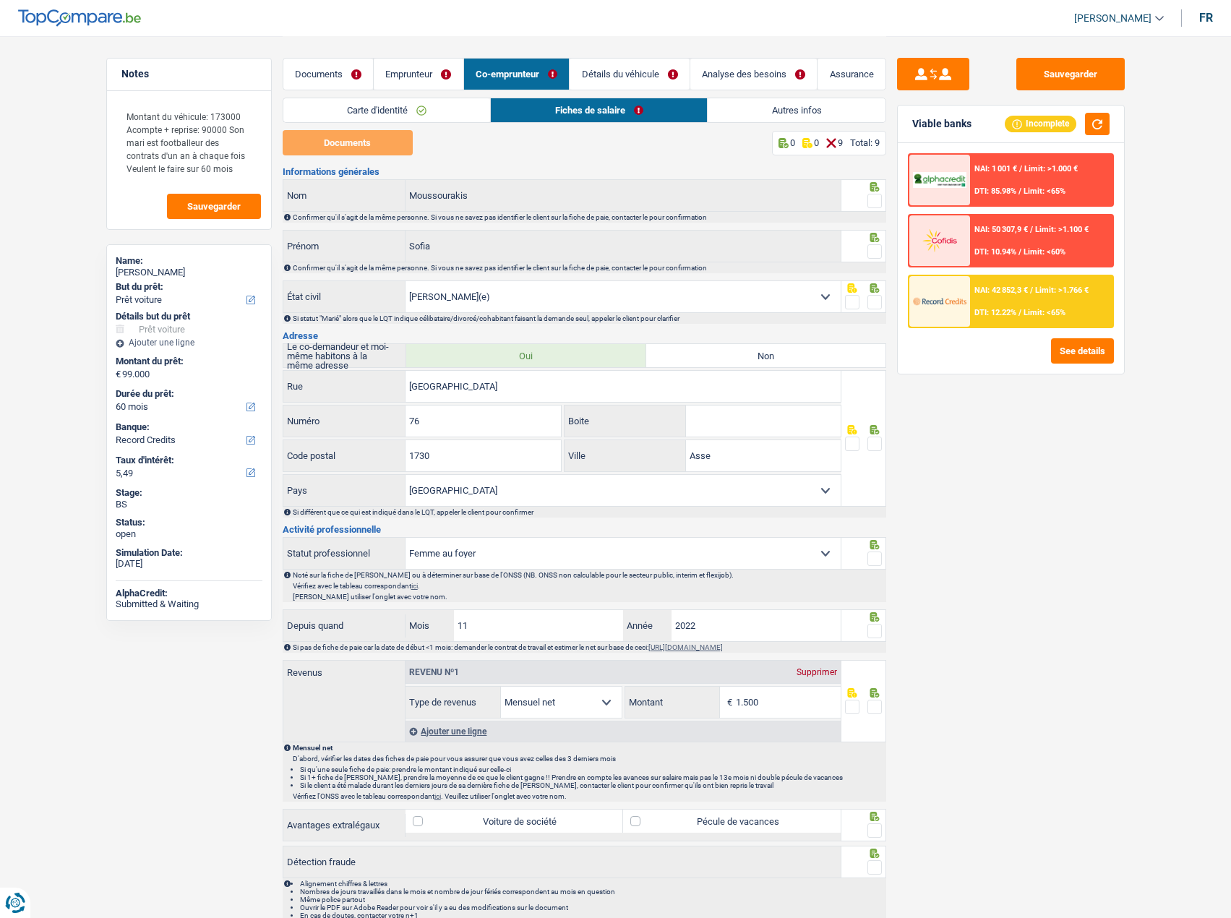
drag, startPoint x: 879, startPoint y: 198, endPoint x: 880, endPoint y: 223, distance: 25.3
click at [879, 198] on span at bounding box center [874, 201] width 14 height 14
click at [0, 0] on input "radio" at bounding box center [0, 0] width 0 height 0
click at [880, 233] on icon at bounding box center [874, 237] width 14 height 9
click at [875, 249] on span at bounding box center [874, 251] width 14 height 14
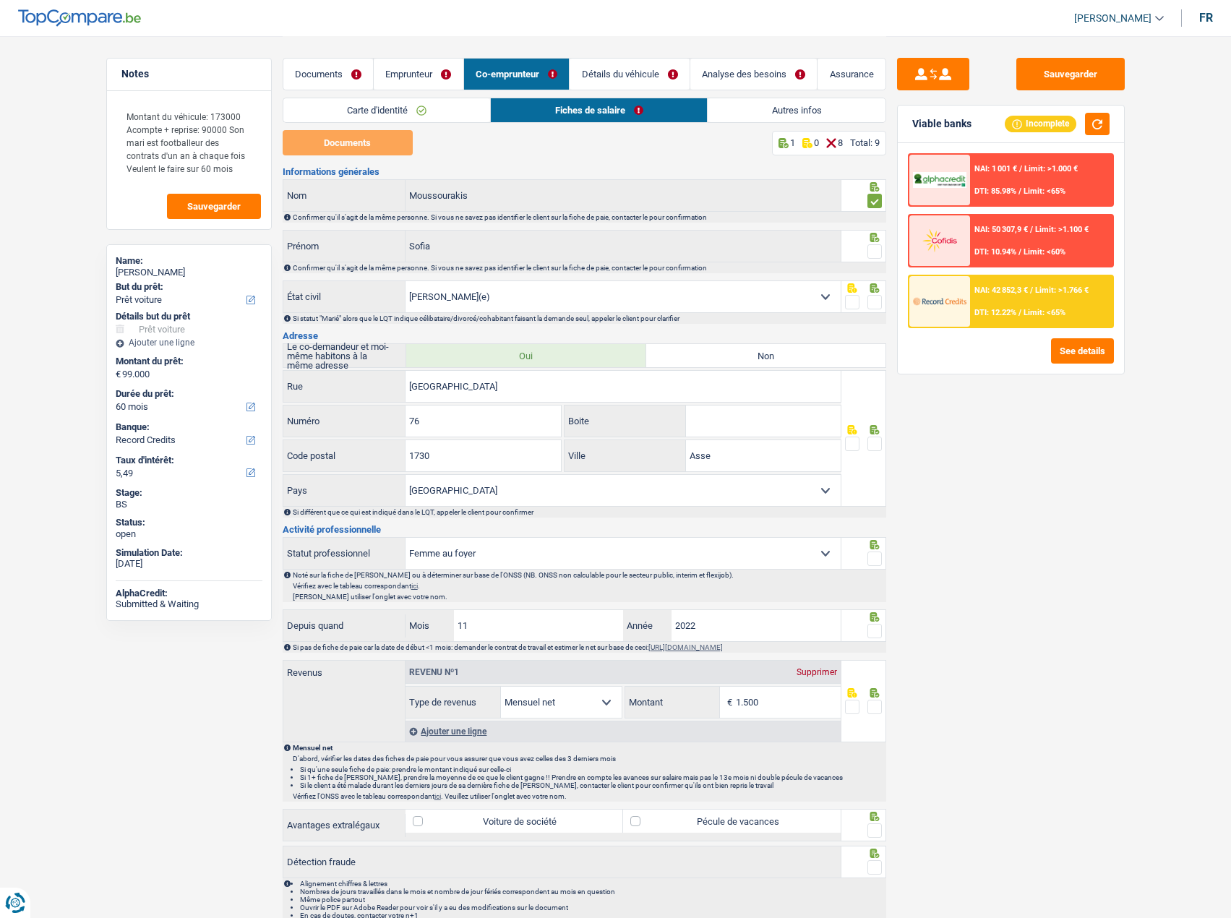
click at [0, 0] on input "radio" at bounding box center [0, 0] width 0 height 0
click at [877, 291] on icon at bounding box center [874, 287] width 14 height 9
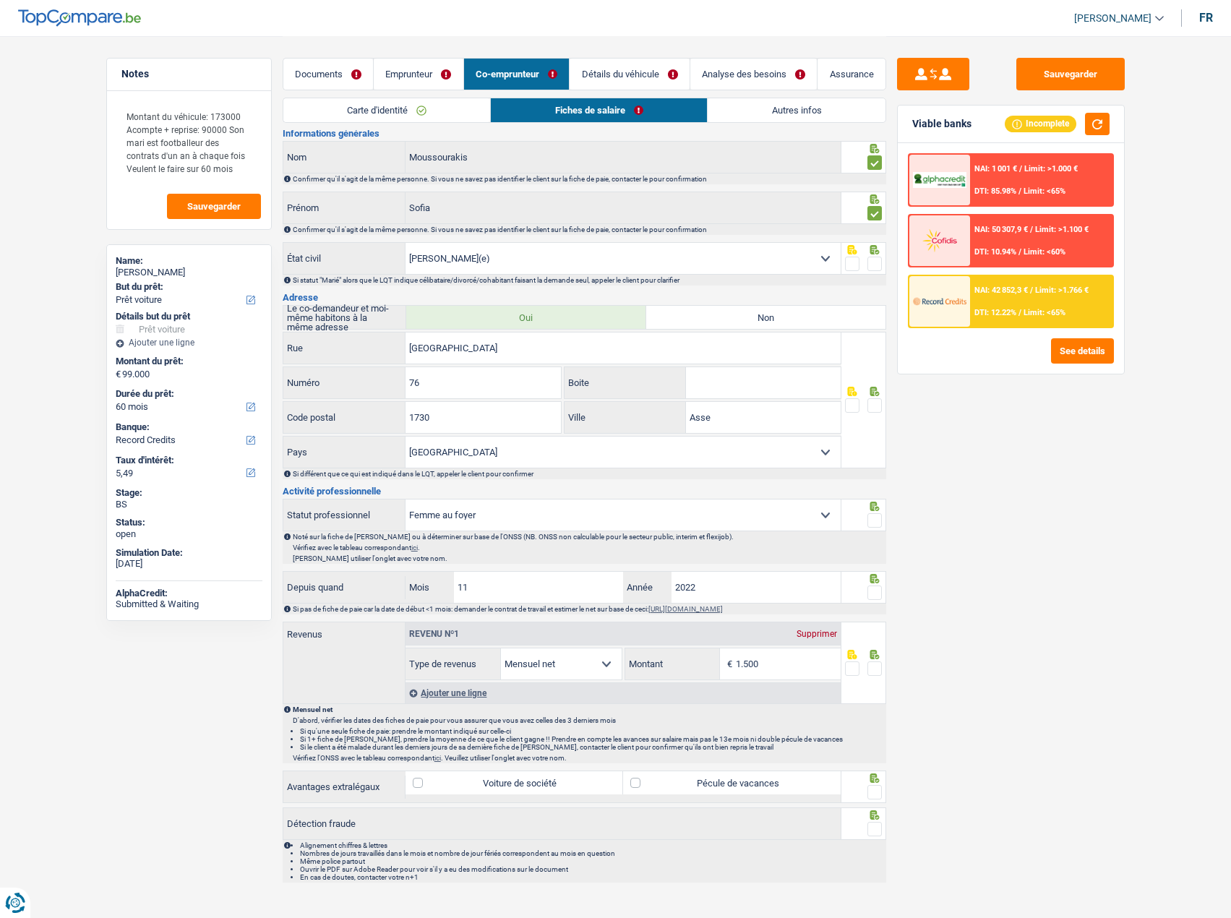
scroll to position [57, 0]
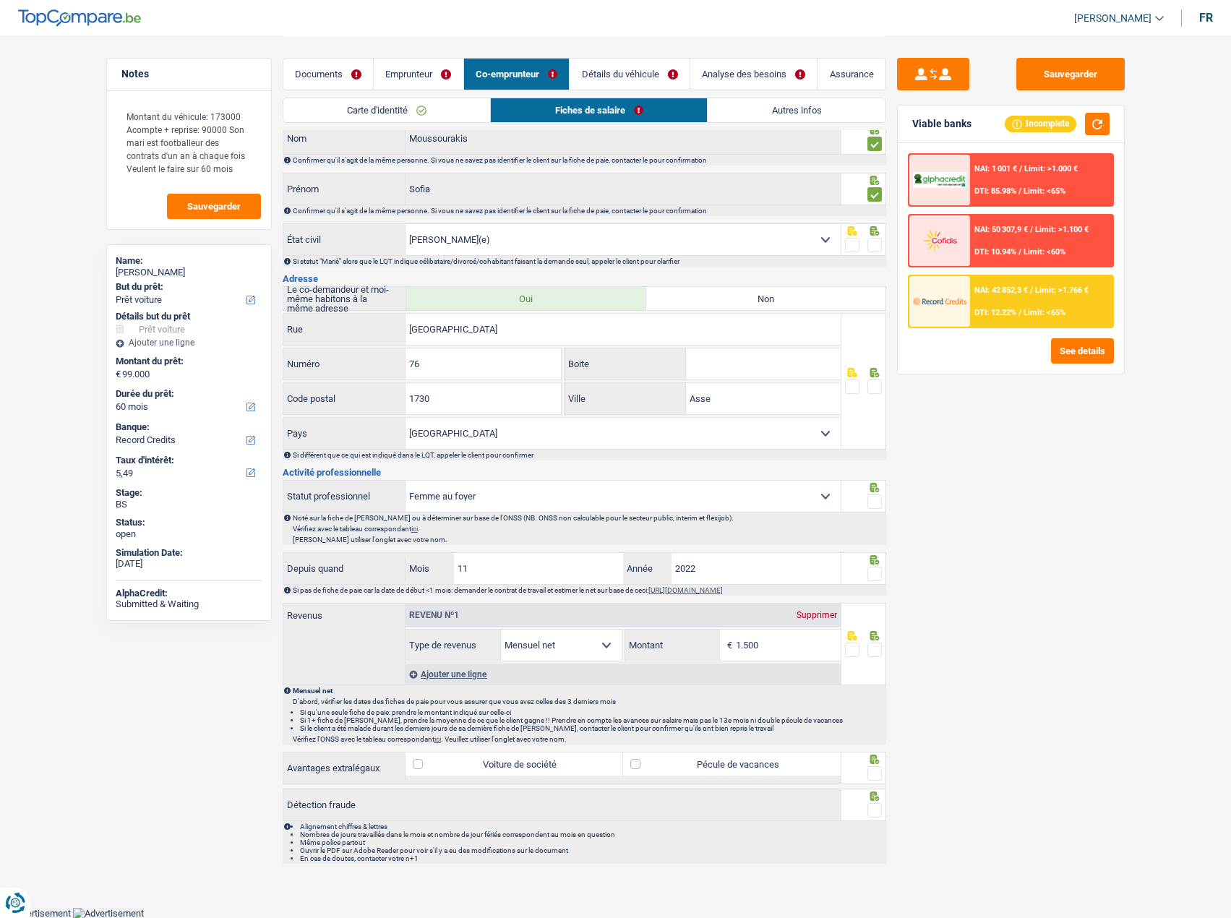
click at [872, 238] on div at bounding box center [863, 239] width 45 height 33
click at [874, 243] on span at bounding box center [874, 245] width 14 height 14
click at [0, 0] on input "radio" at bounding box center [0, 0] width 0 height 0
drag, startPoint x: 875, startPoint y: 381, endPoint x: 880, endPoint y: 417, distance: 36.4
click at [875, 382] on span at bounding box center [874, 386] width 14 height 14
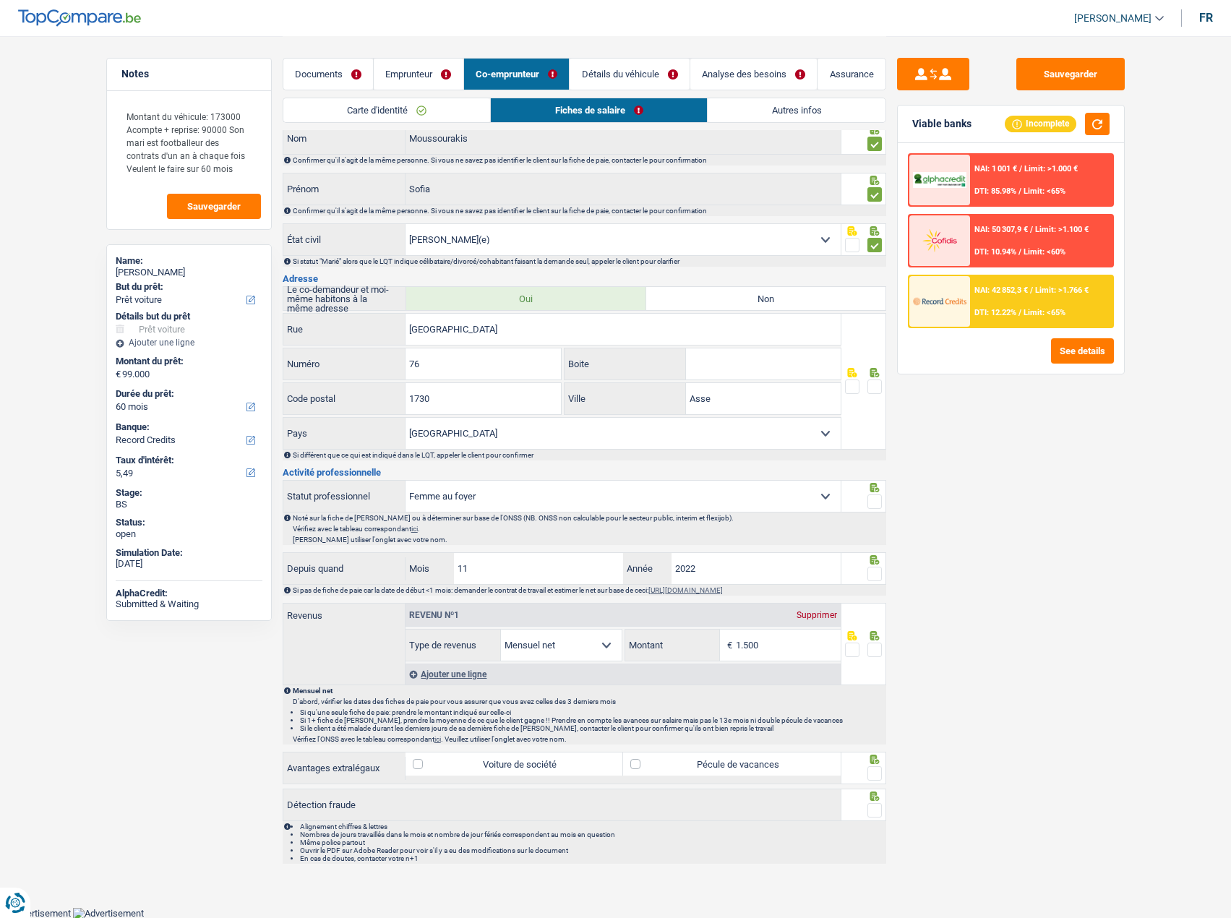
click at [0, 0] on input "radio" at bounding box center [0, 0] width 0 height 0
click at [880, 502] on span at bounding box center [874, 501] width 14 height 14
click at [0, 0] on input "radio" at bounding box center [0, 0] width 0 height 0
click at [879, 571] on span at bounding box center [874, 574] width 14 height 14
click at [0, 0] on input "radio" at bounding box center [0, 0] width 0 height 0
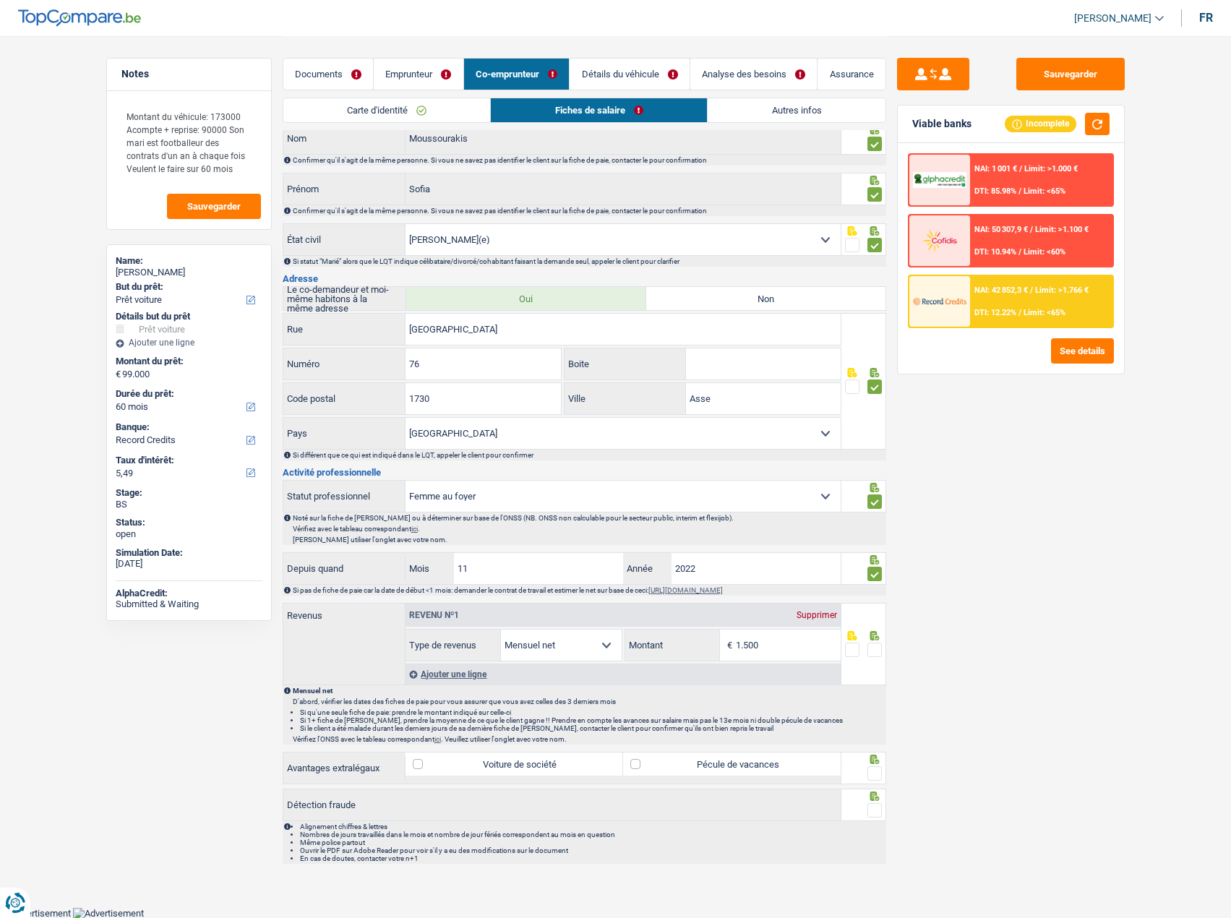
click at [873, 643] on div at bounding box center [874, 650] width 14 height 18
click at [877, 655] on span at bounding box center [874, 649] width 14 height 14
click at [0, 0] on input "radio" at bounding box center [0, 0] width 0 height 0
click at [825, 616] on div "Supprimer" at bounding box center [817, 615] width 48 height 9
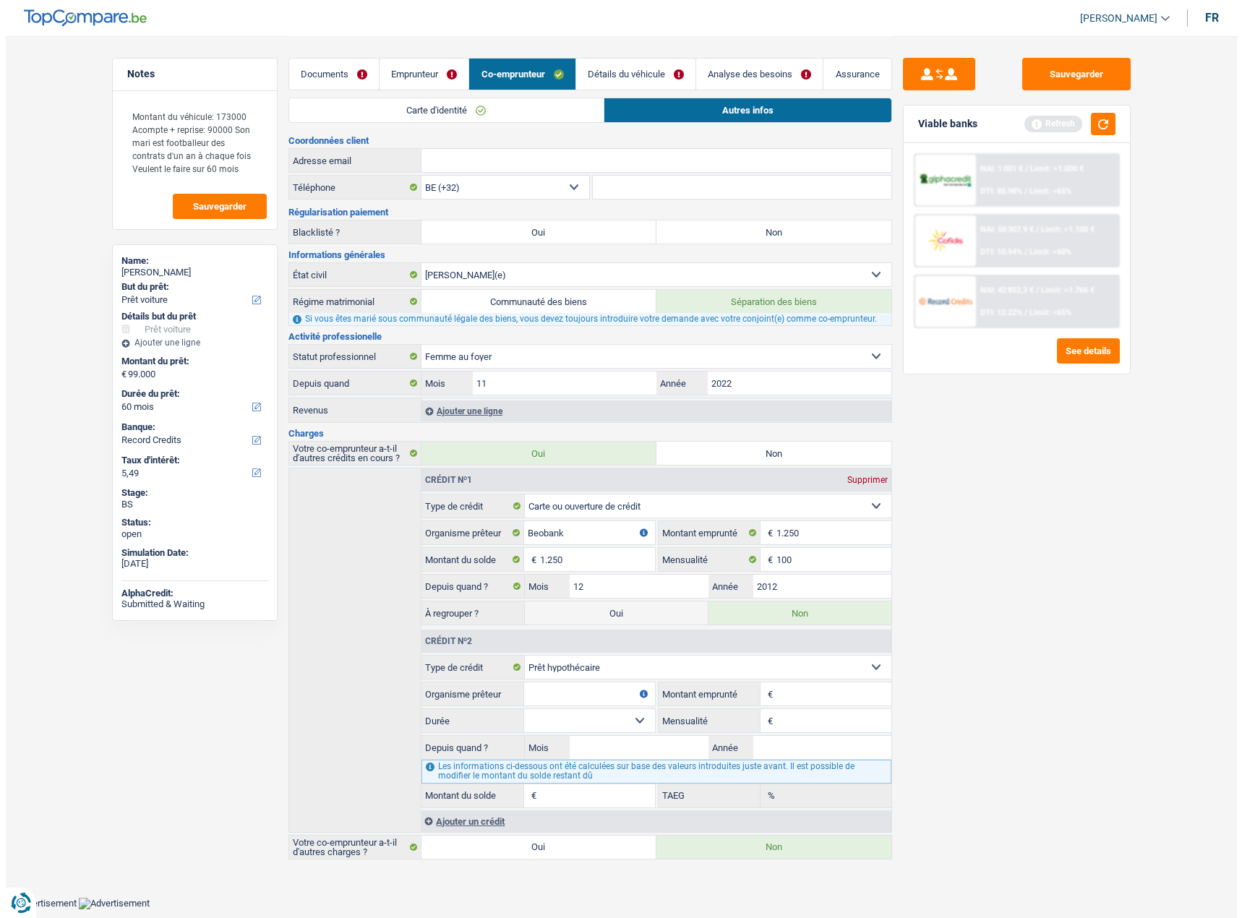
scroll to position [0, 0]
click at [547, 103] on link "Carte d'identité" at bounding box center [445, 110] width 315 height 24
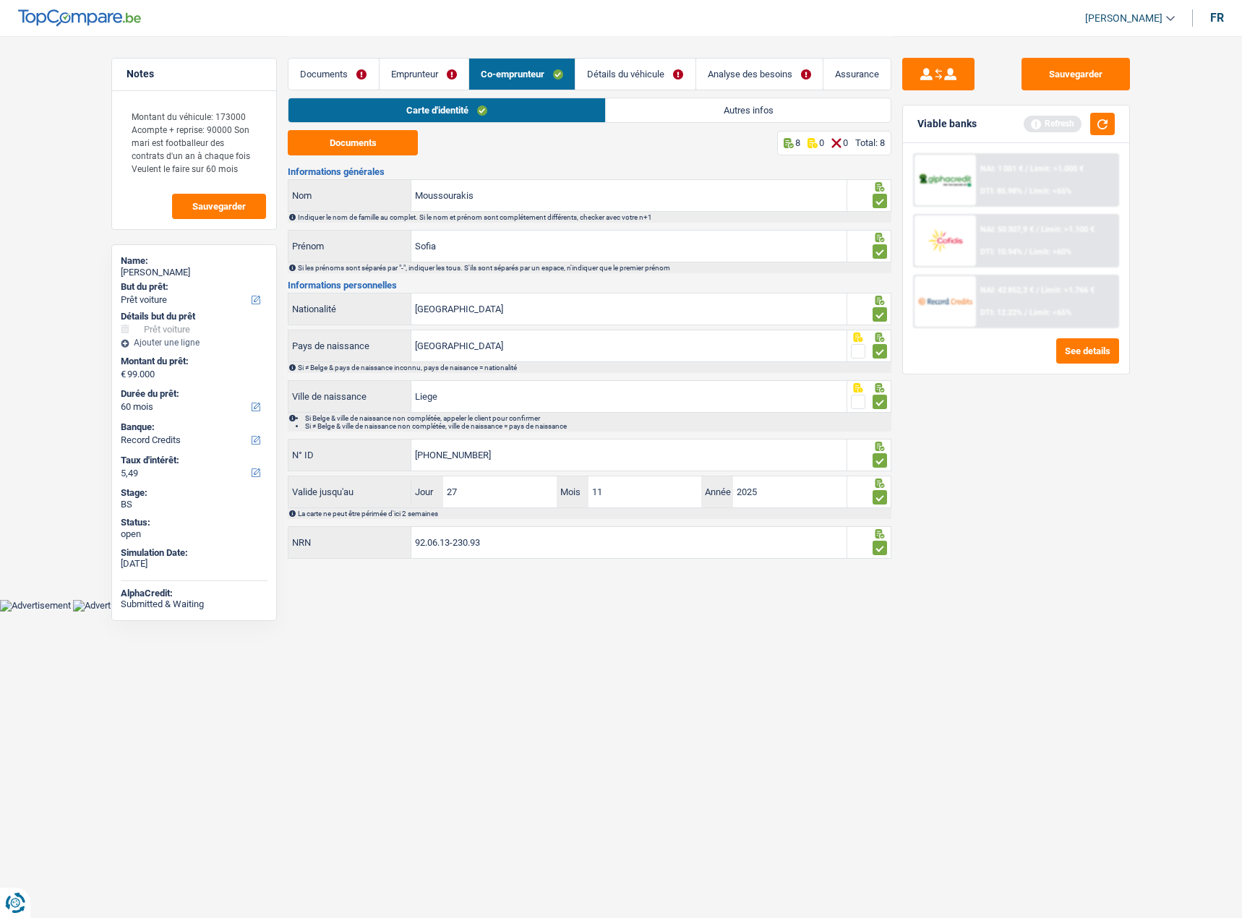
click at [1097, 90] on div "Sauvegarder Viable banks Refresh NAI: 1 001 € / Limit: >1.000 € DTI: 85.98% / L…" at bounding box center [1015, 476] width 249 height 837
click at [1083, 74] on button "Sauvegarder" at bounding box center [1075, 74] width 108 height 33
click at [1103, 114] on button "button" at bounding box center [1102, 124] width 25 height 22
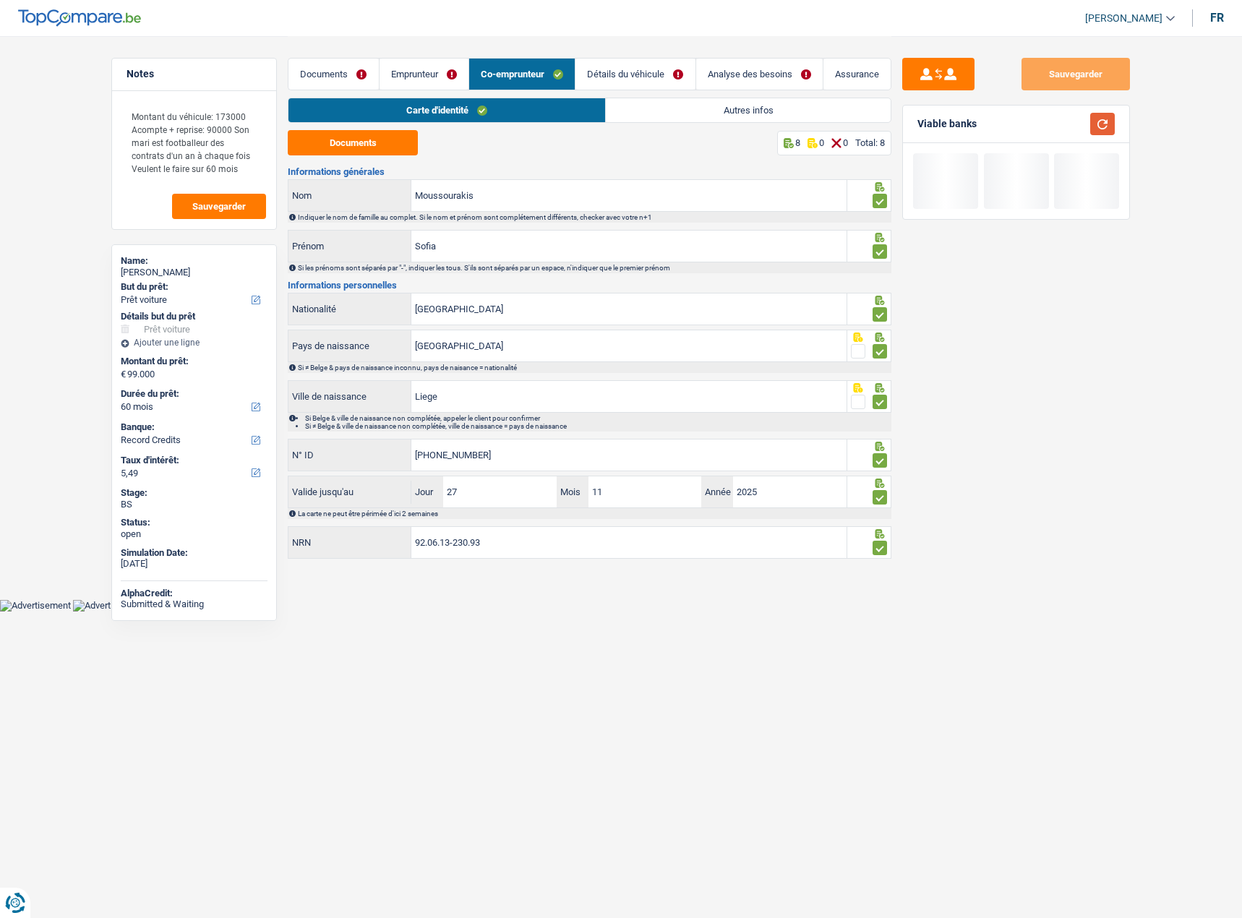
click at [1102, 125] on button "button" at bounding box center [1102, 124] width 25 height 22
click at [759, 114] on link "Autres infos" at bounding box center [748, 110] width 285 height 24
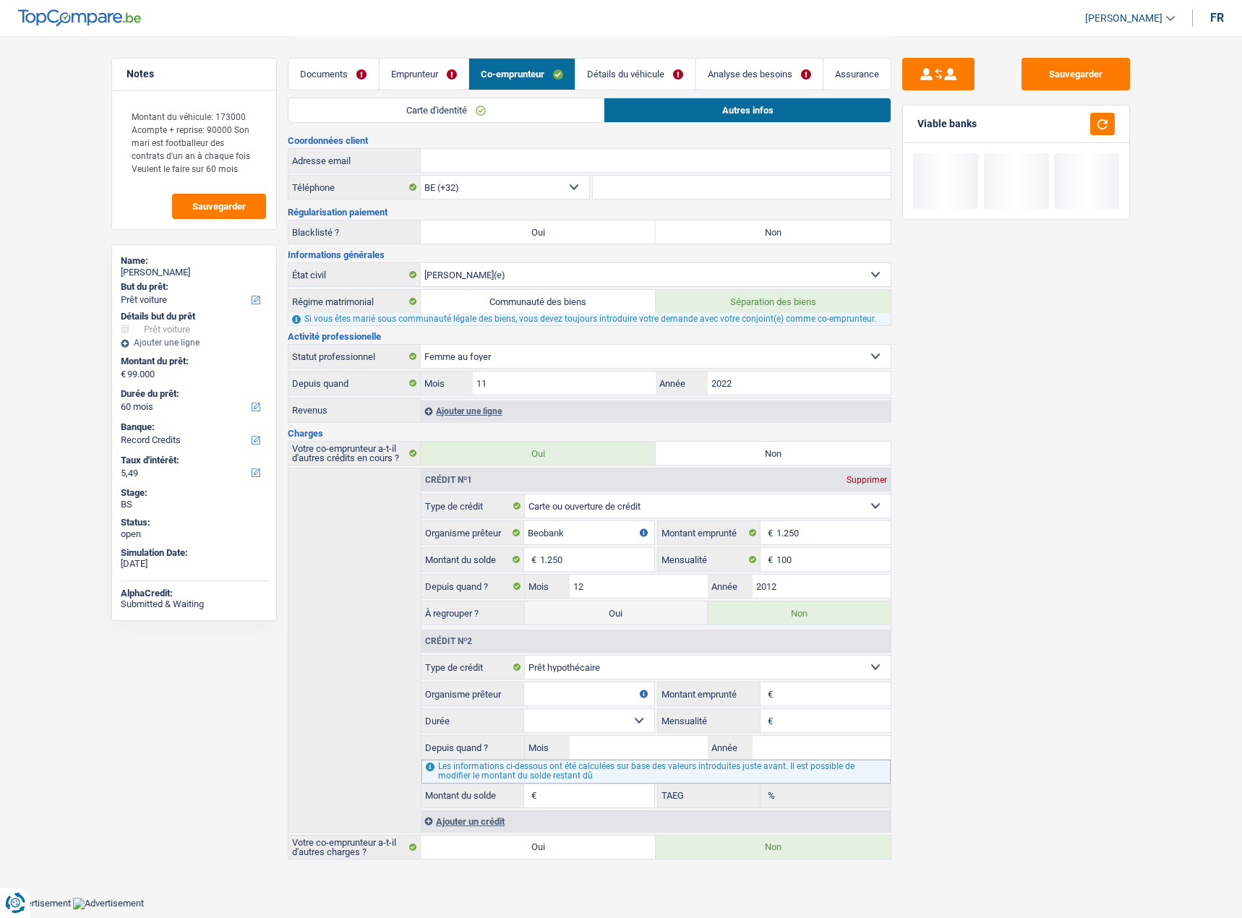
click at [787, 227] on label "Non" at bounding box center [772, 231] width 235 height 23
click at [787, 227] on input "Non" at bounding box center [772, 231] width 235 height 23
radio input "true"
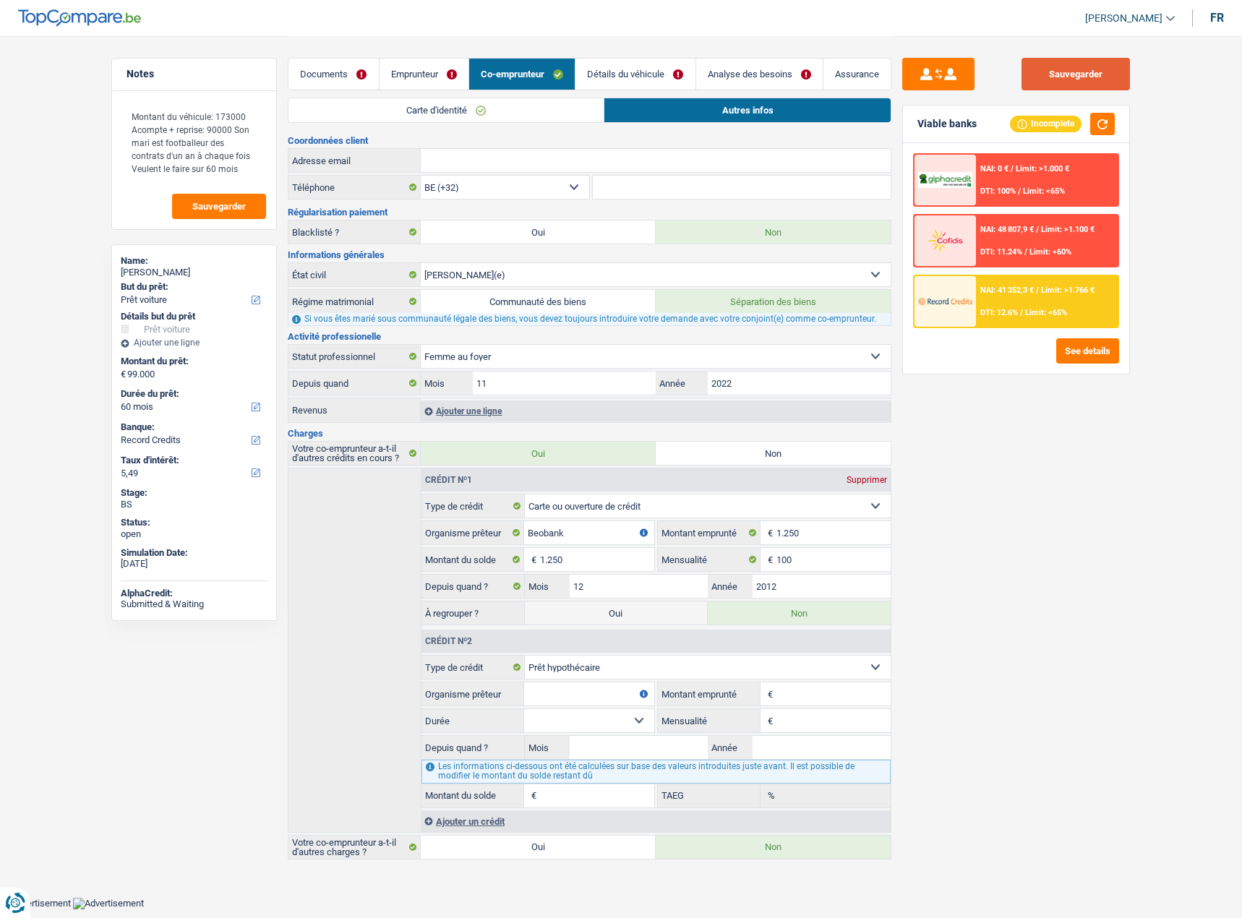
click at [1099, 83] on button "Sauvegarder" at bounding box center [1075, 74] width 108 height 33
click at [1101, 134] on button "button" at bounding box center [1102, 124] width 25 height 22
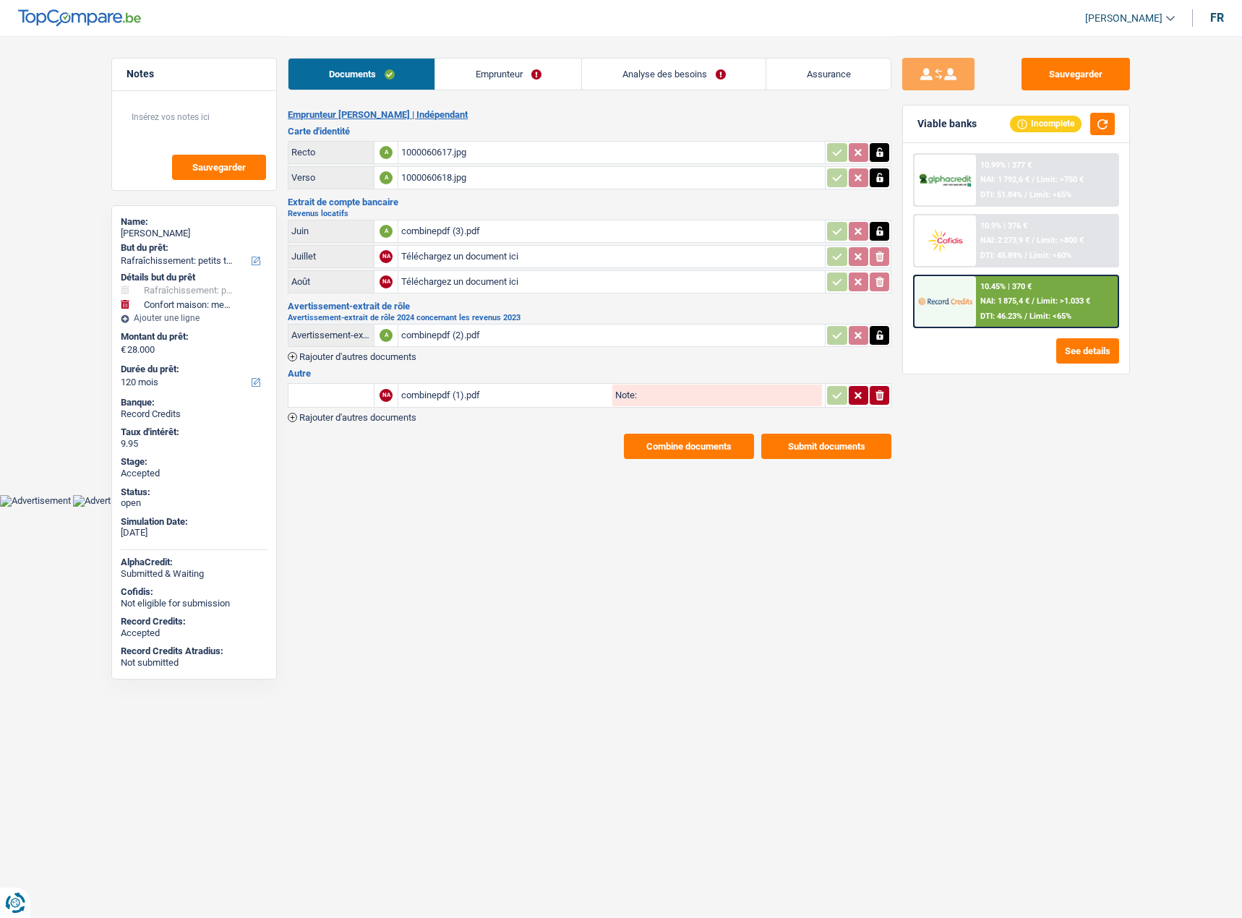
select select "houseOrGarden"
select select "household"
select select "120"
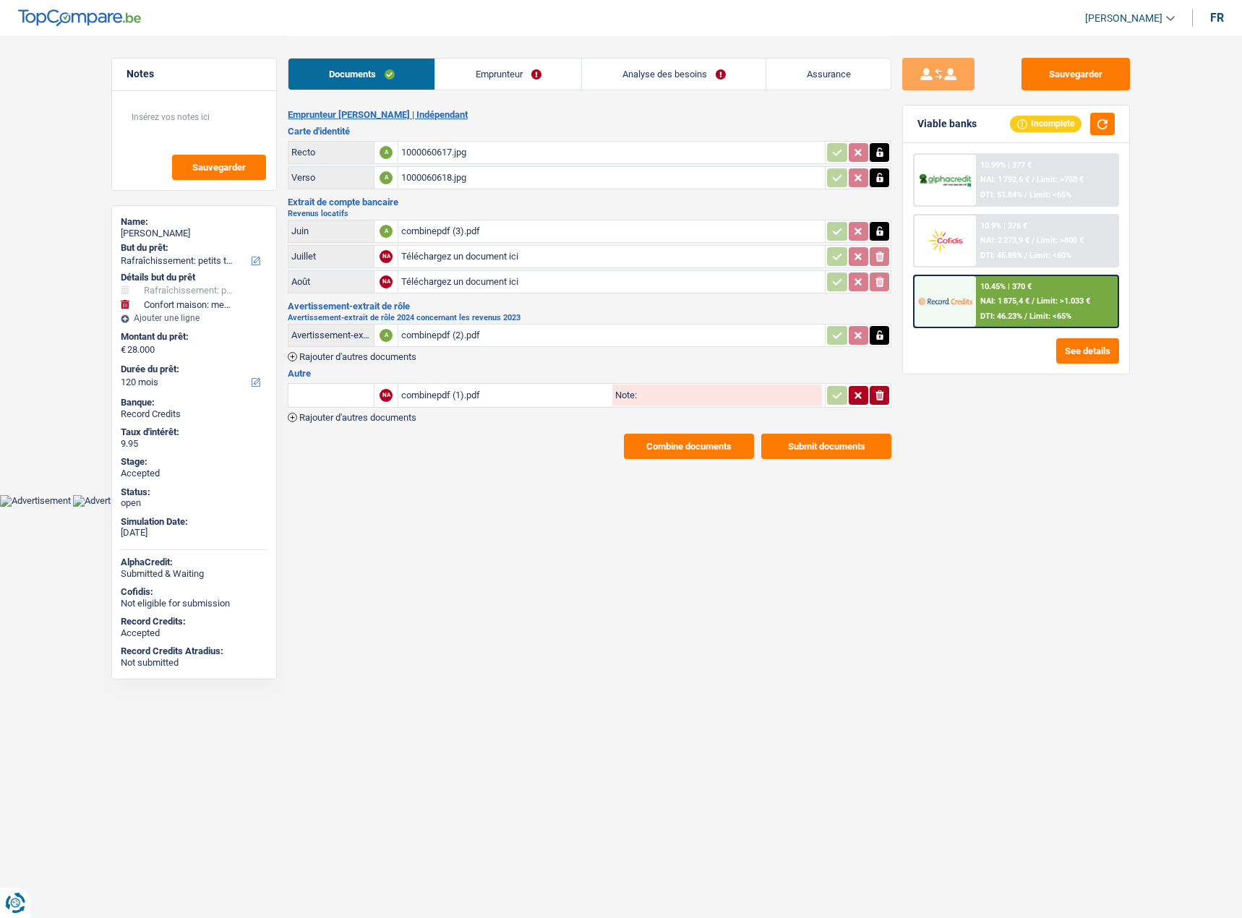
select select "120"
select select "houseOrGarden"
select select "yes"
select select "household"
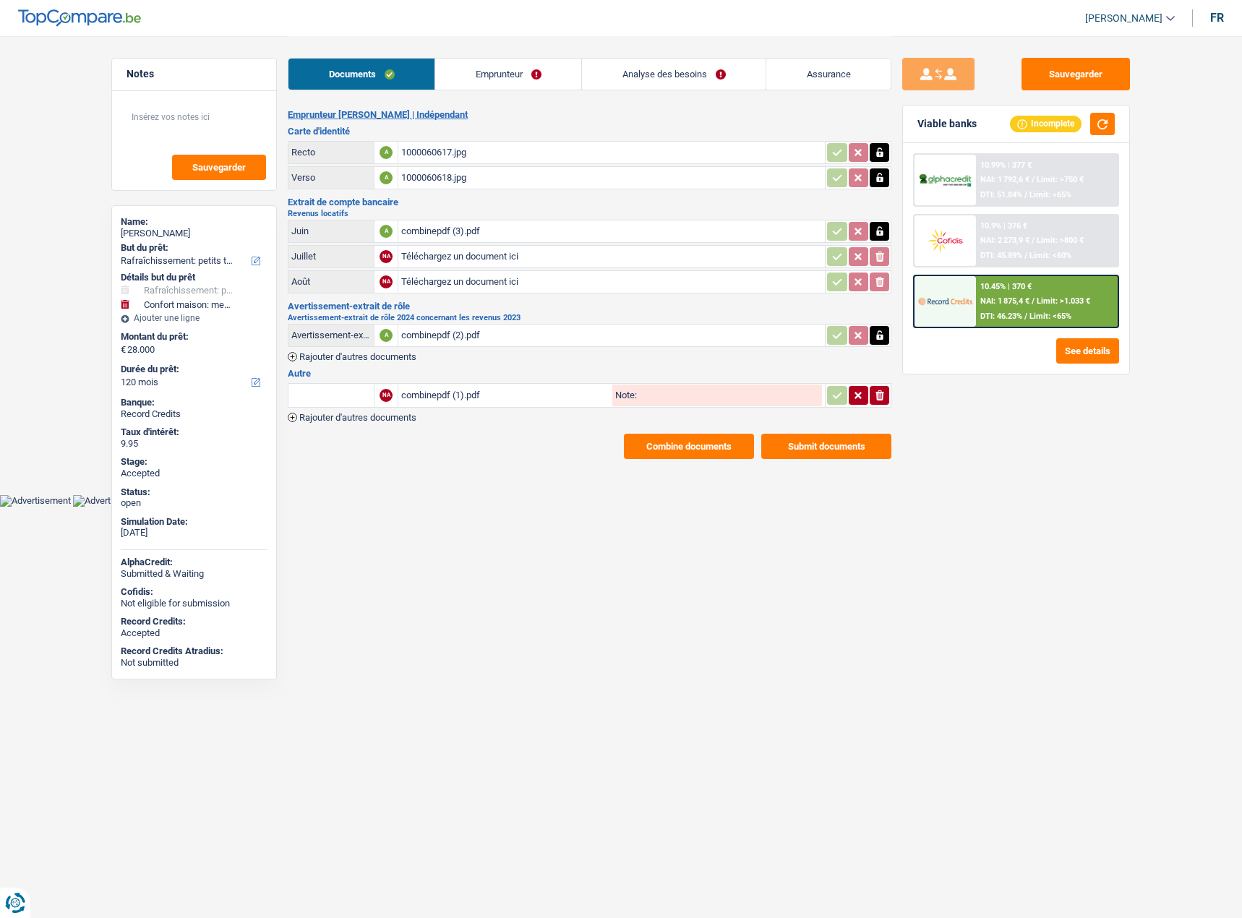
select select "yes"
select select "120"
click at [624, 85] on link "Analyse des besoins" at bounding box center [674, 74] width 184 height 31
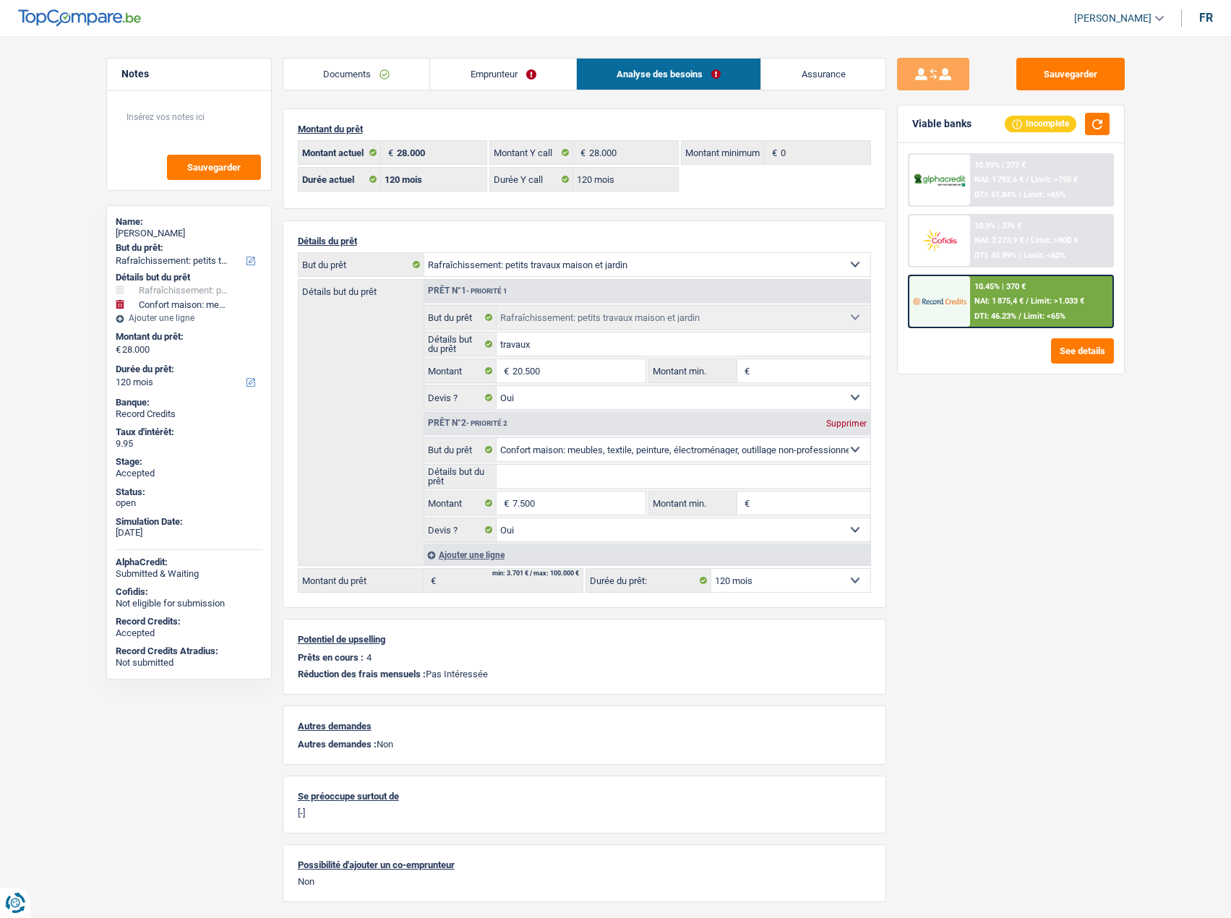
click at [1050, 310] on div "10.45% | 370 € NAI: 1 875,4 € / Limit: >1.033 € DTI: 46.23% / Limit: <65%" at bounding box center [1041, 301] width 142 height 51
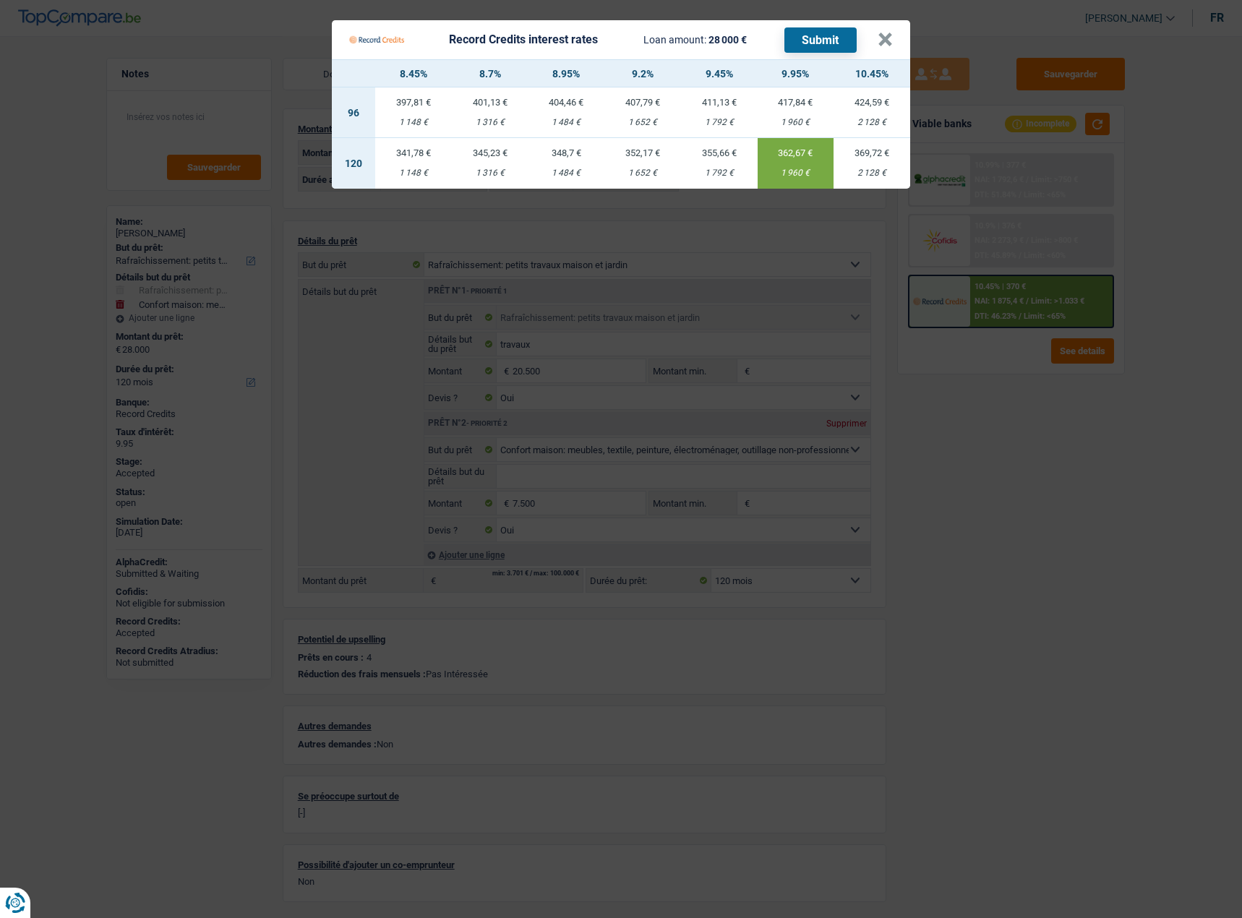
click at [1020, 479] on Credits "Record Credits interest rates Loan amount: 28 000 € Submit × 8.45% 8.7% 8.95% 9…" at bounding box center [621, 459] width 1242 height 918
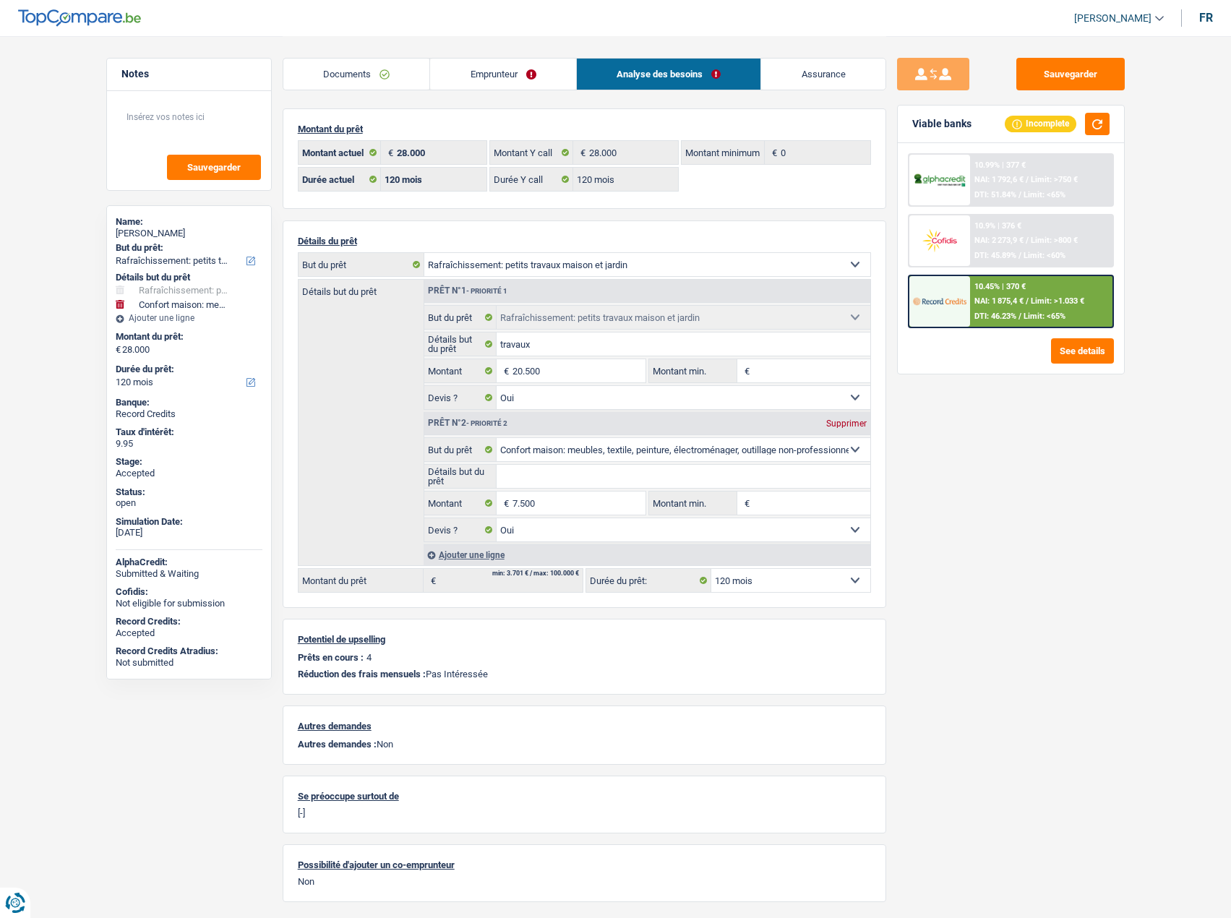
click at [1042, 315] on span "Limit: <65%" at bounding box center [1044, 315] width 42 height 9
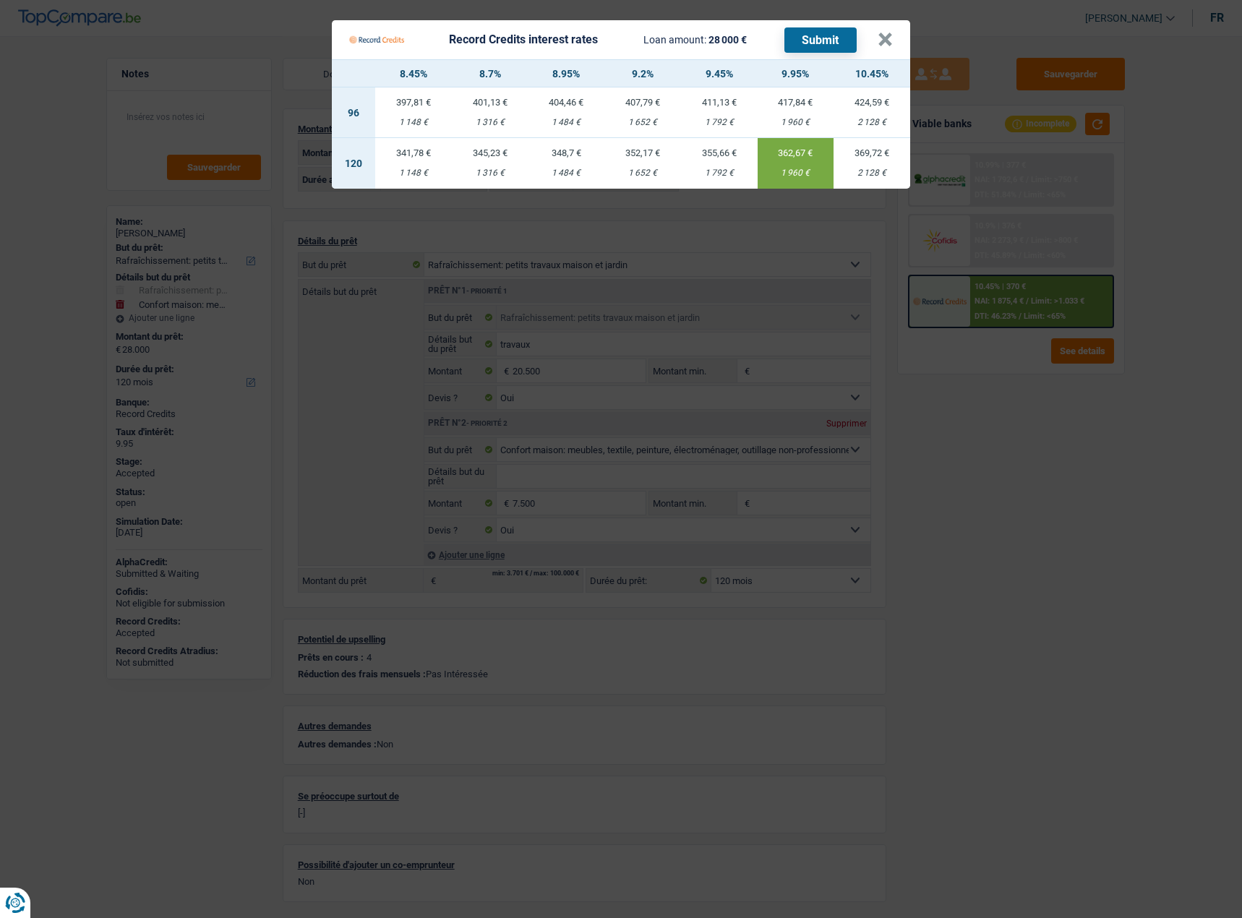
click at [1012, 457] on Credits "Record Credits interest rates Loan amount: 28 000 € Submit × 8.45% 8.7% 8.95% 9…" at bounding box center [621, 459] width 1242 height 918
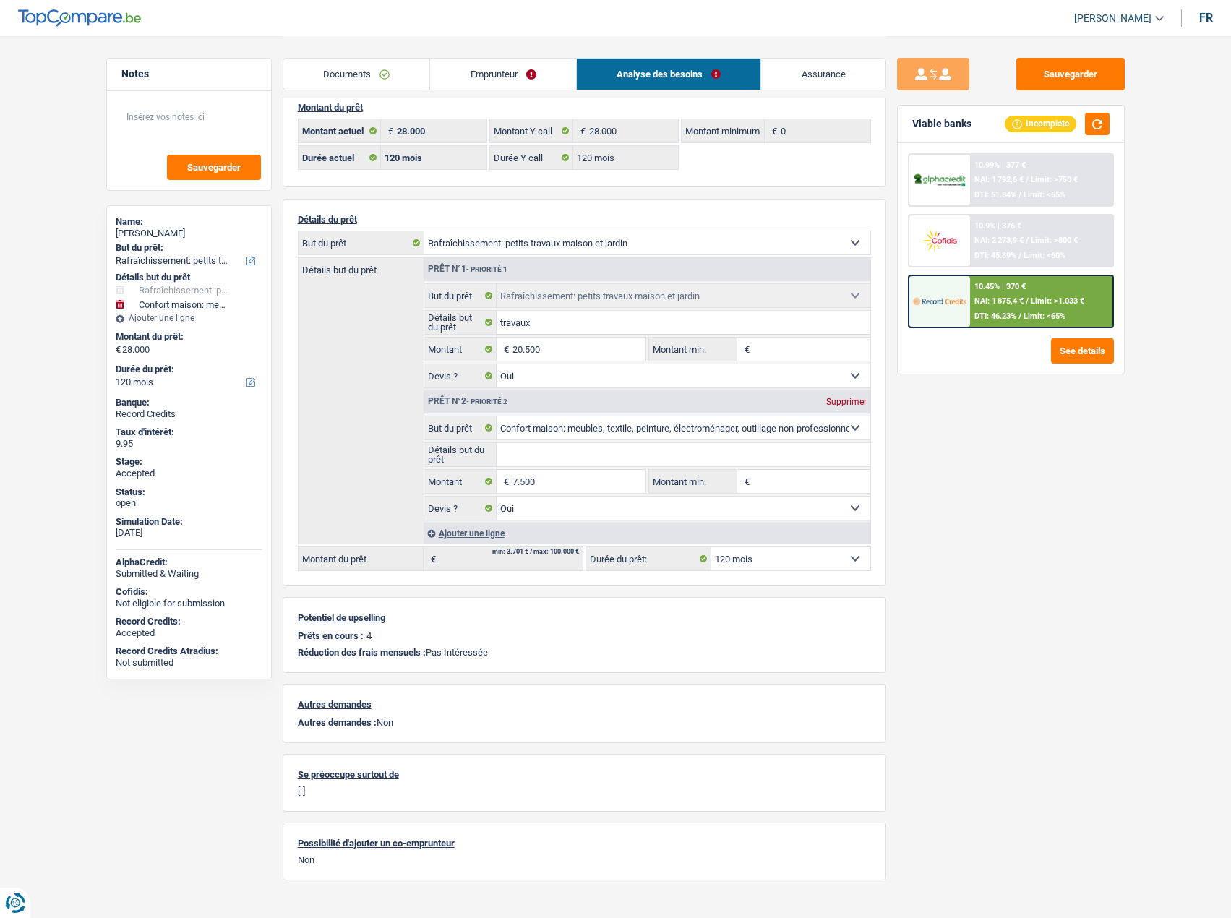
scroll to position [43, 0]
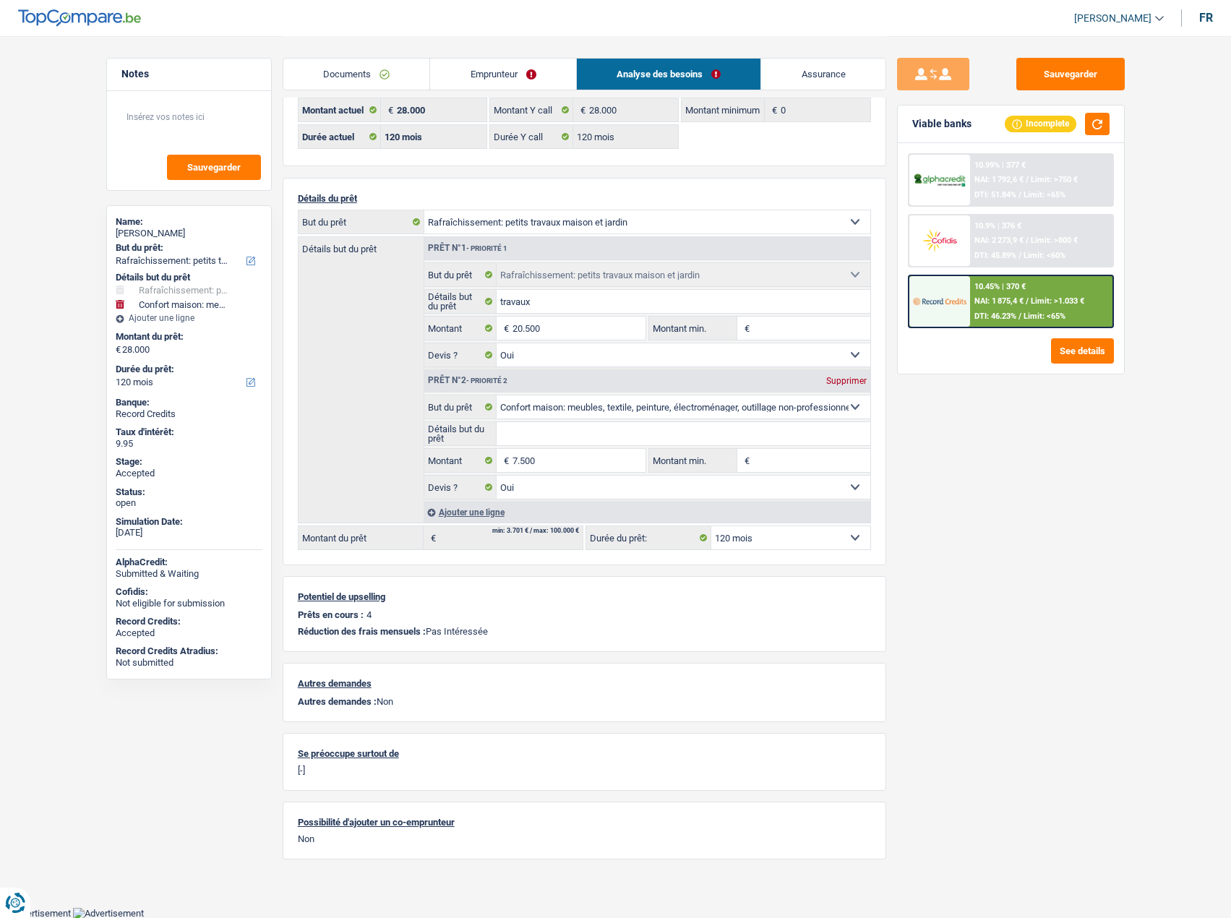
click at [436, 77] on link "Emprunteur" at bounding box center [503, 74] width 146 height 31
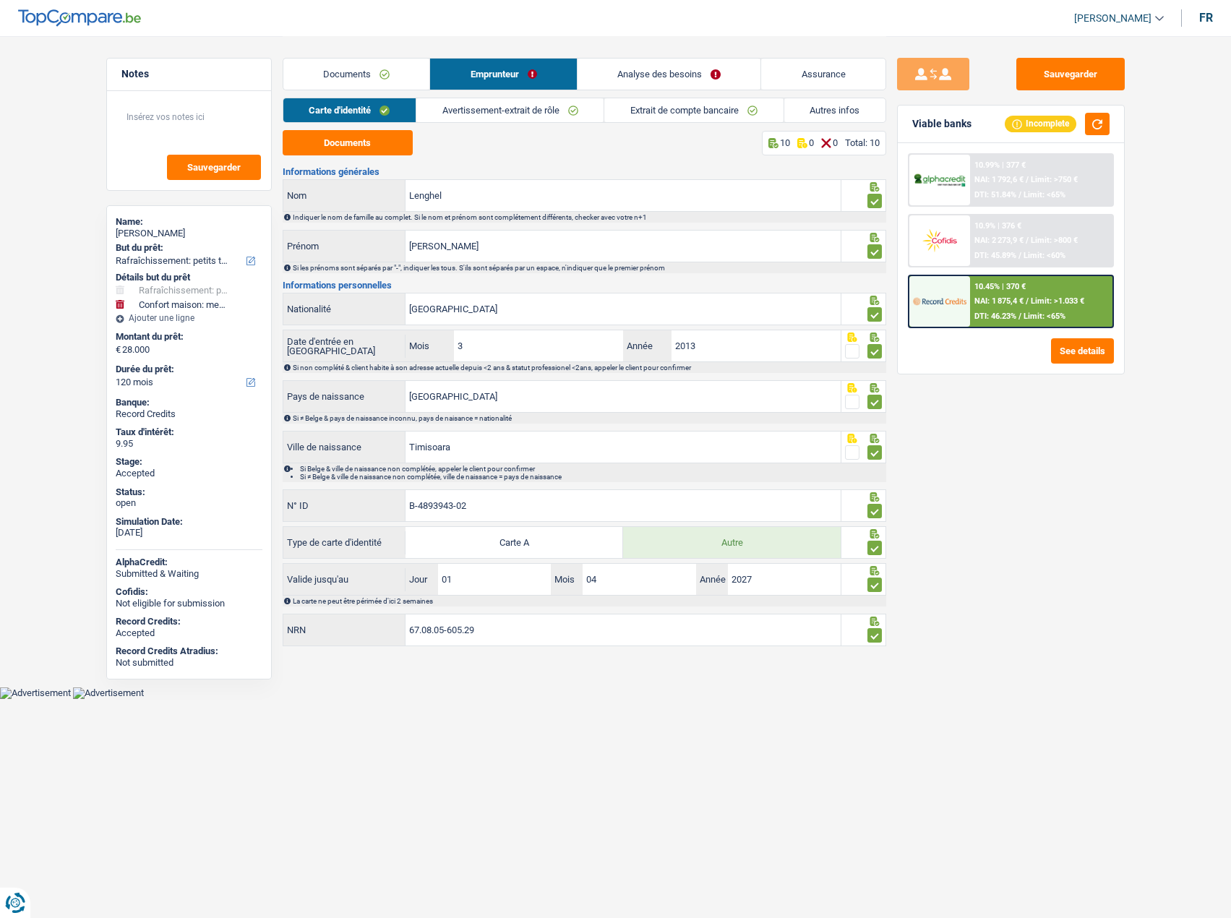
scroll to position [0, 0]
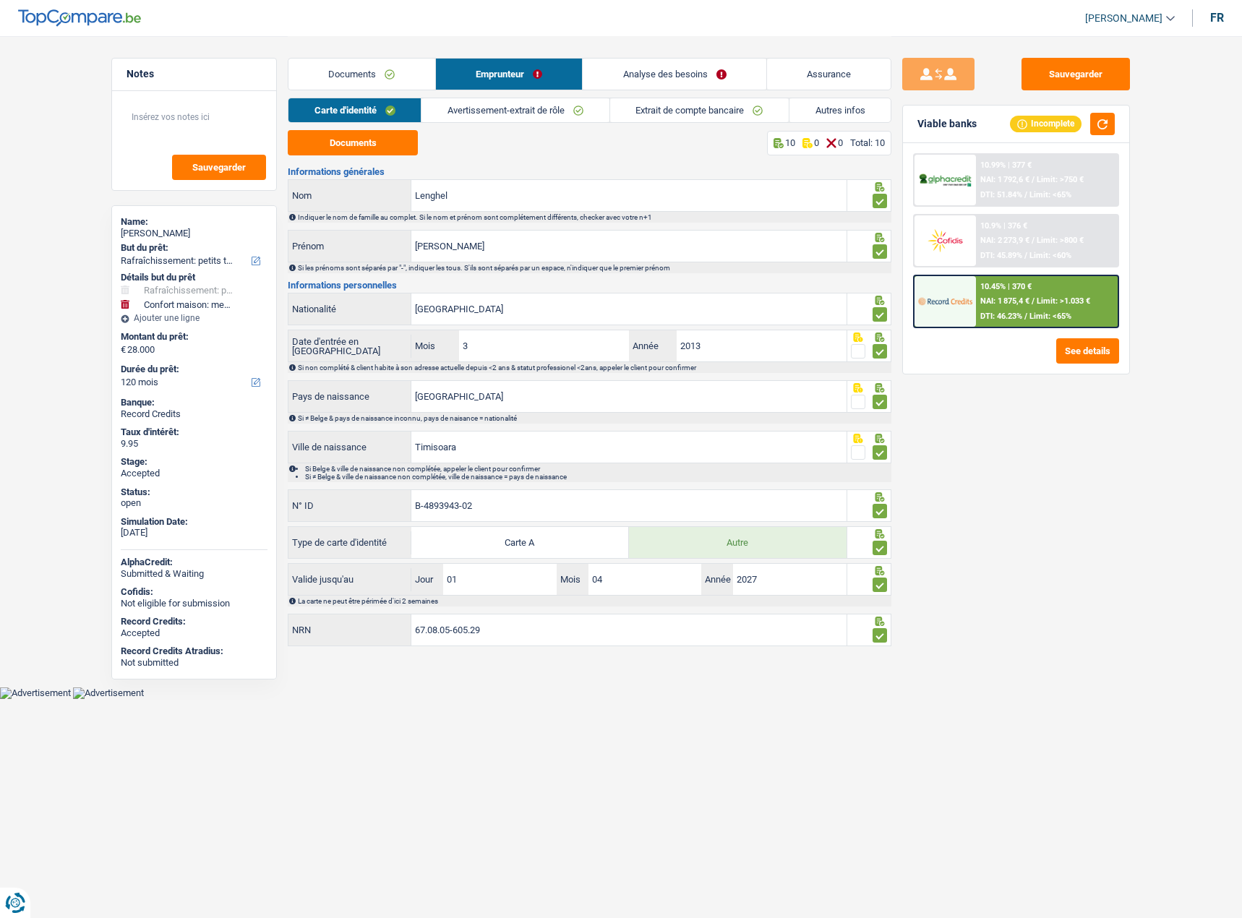
click at [340, 72] on link "Documents" at bounding box center [361, 74] width 147 height 31
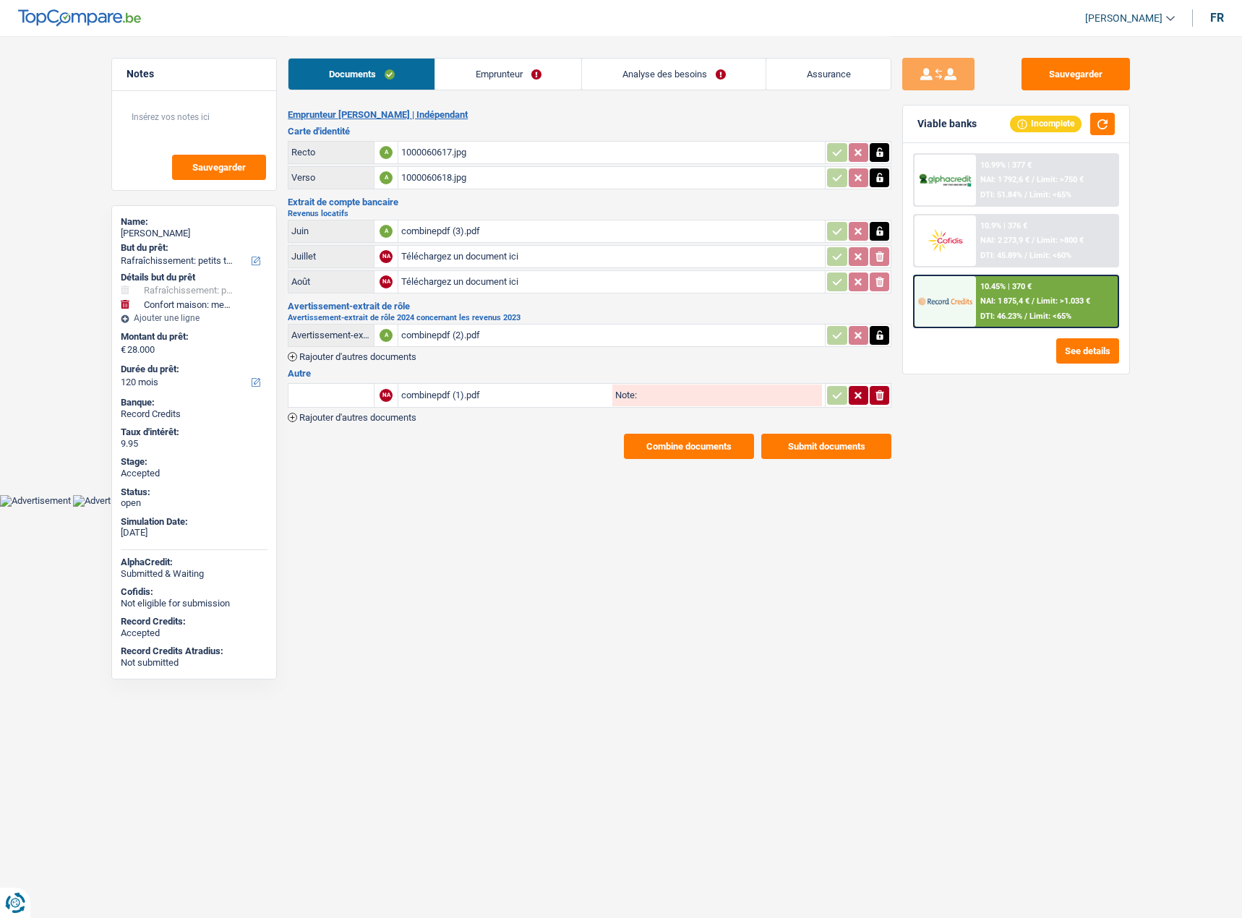
click at [449, 228] on div "combinepdf (3).pdf" at bounding box center [611, 231] width 421 height 22
click at [713, 439] on button "Combine documents" at bounding box center [689, 446] width 130 height 25
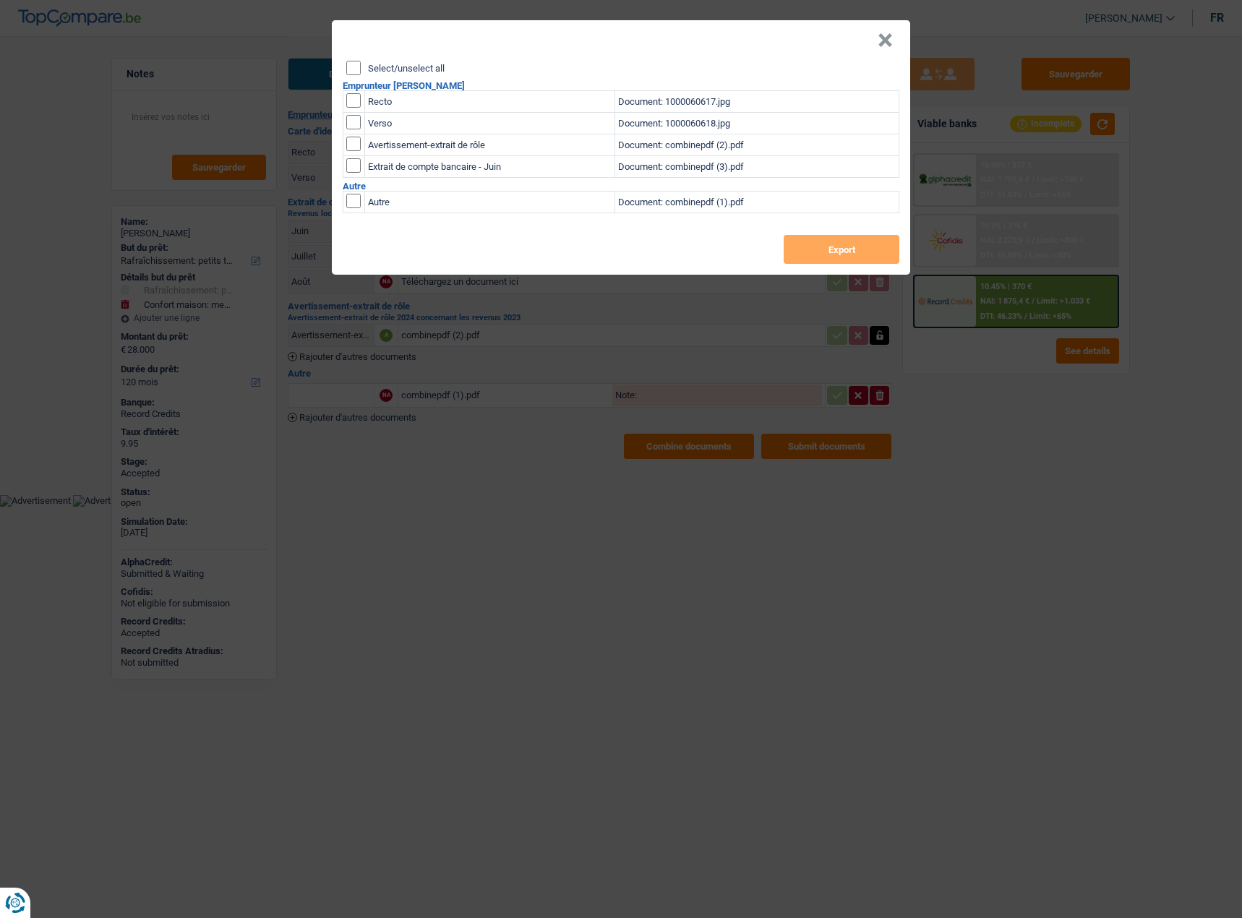
click at [357, 66] on input "Select/unselect all" at bounding box center [353, 68] width 14 height 14
checkbox input "true"
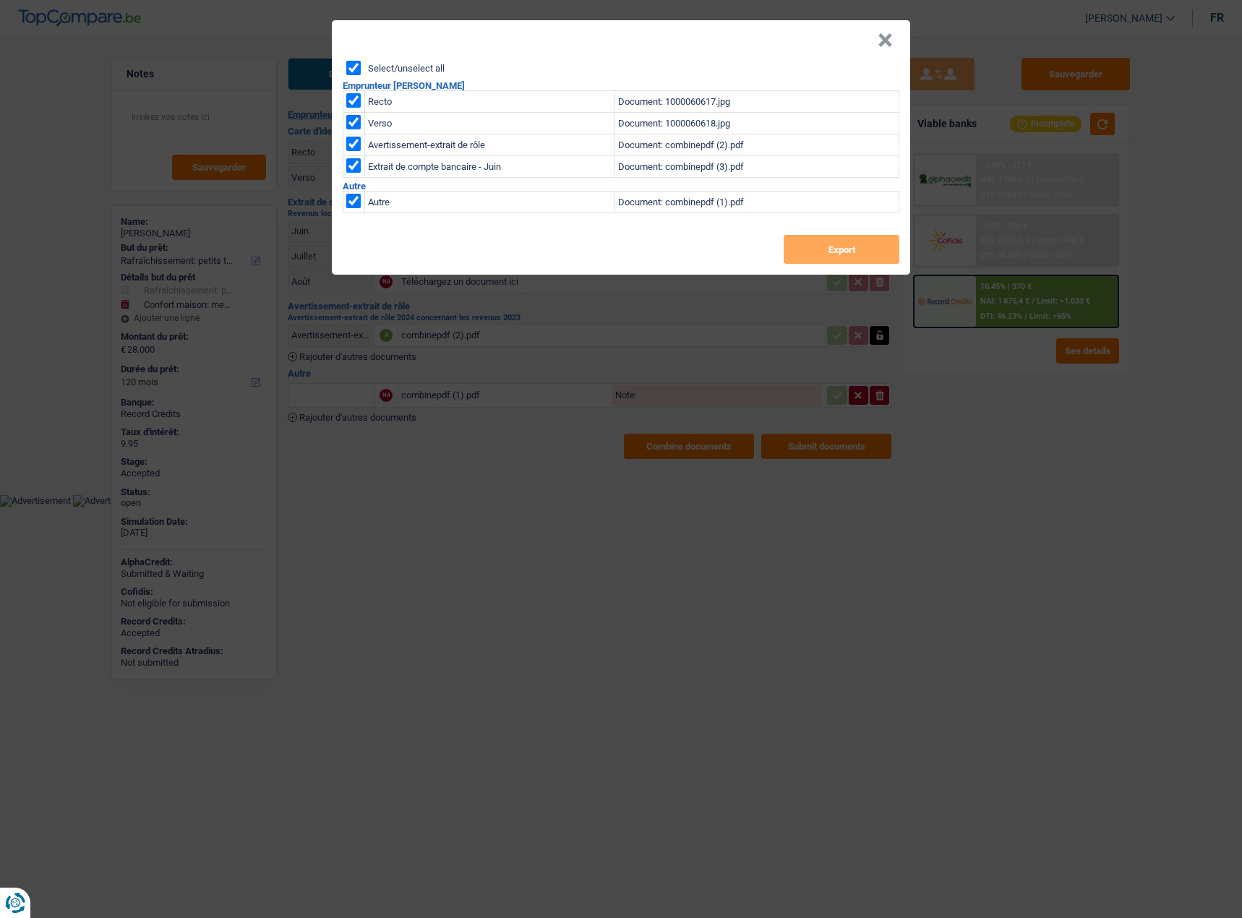
checkbox input "true"
click at [823, 254] on button "Export" at bounding box center [841, 249] width 116 height 29
click at [885, 39] on button "×" at bounding box center [884, 40] width 15 height 14
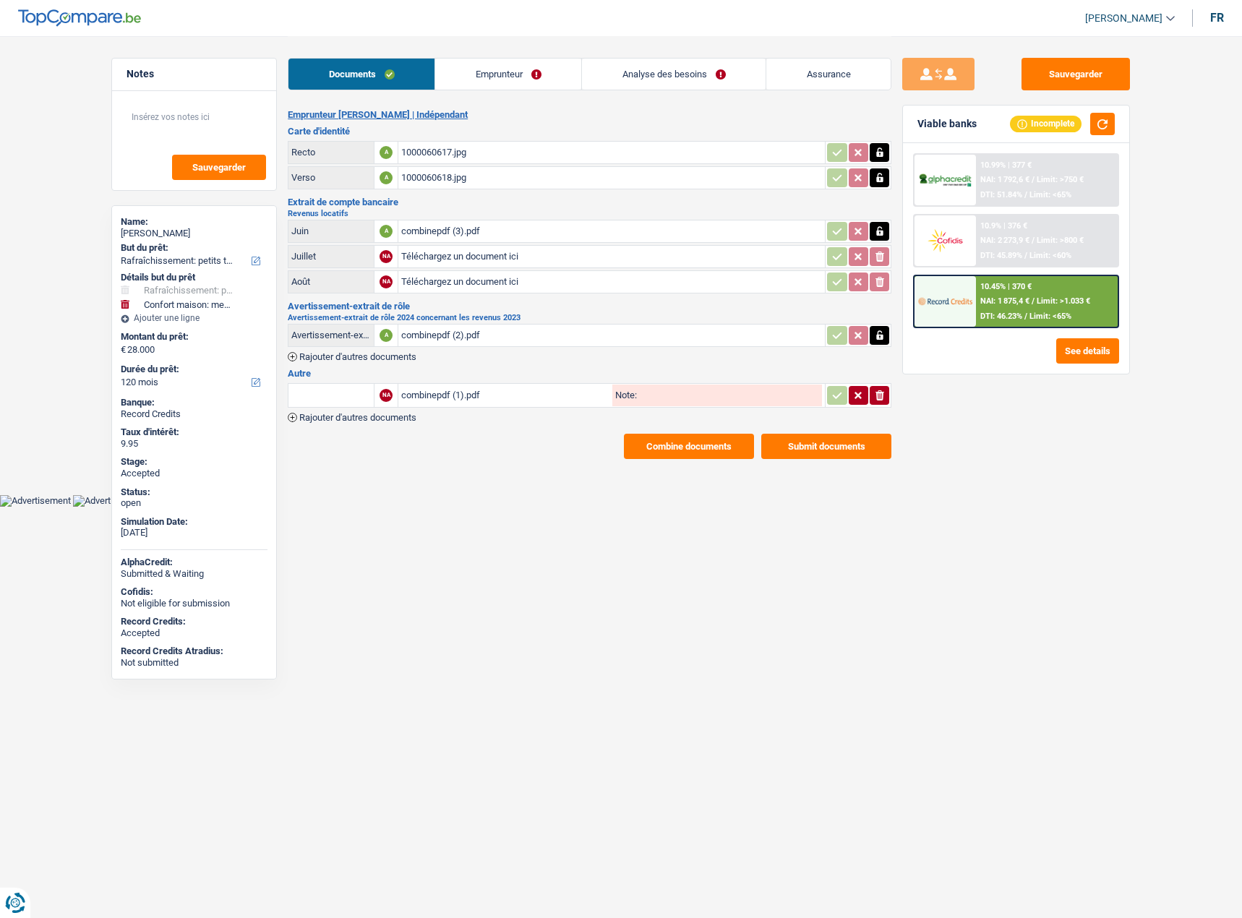
click at [517, 87] on link "Emprunteur" at bounding box center [508, 74] width 146 height 31
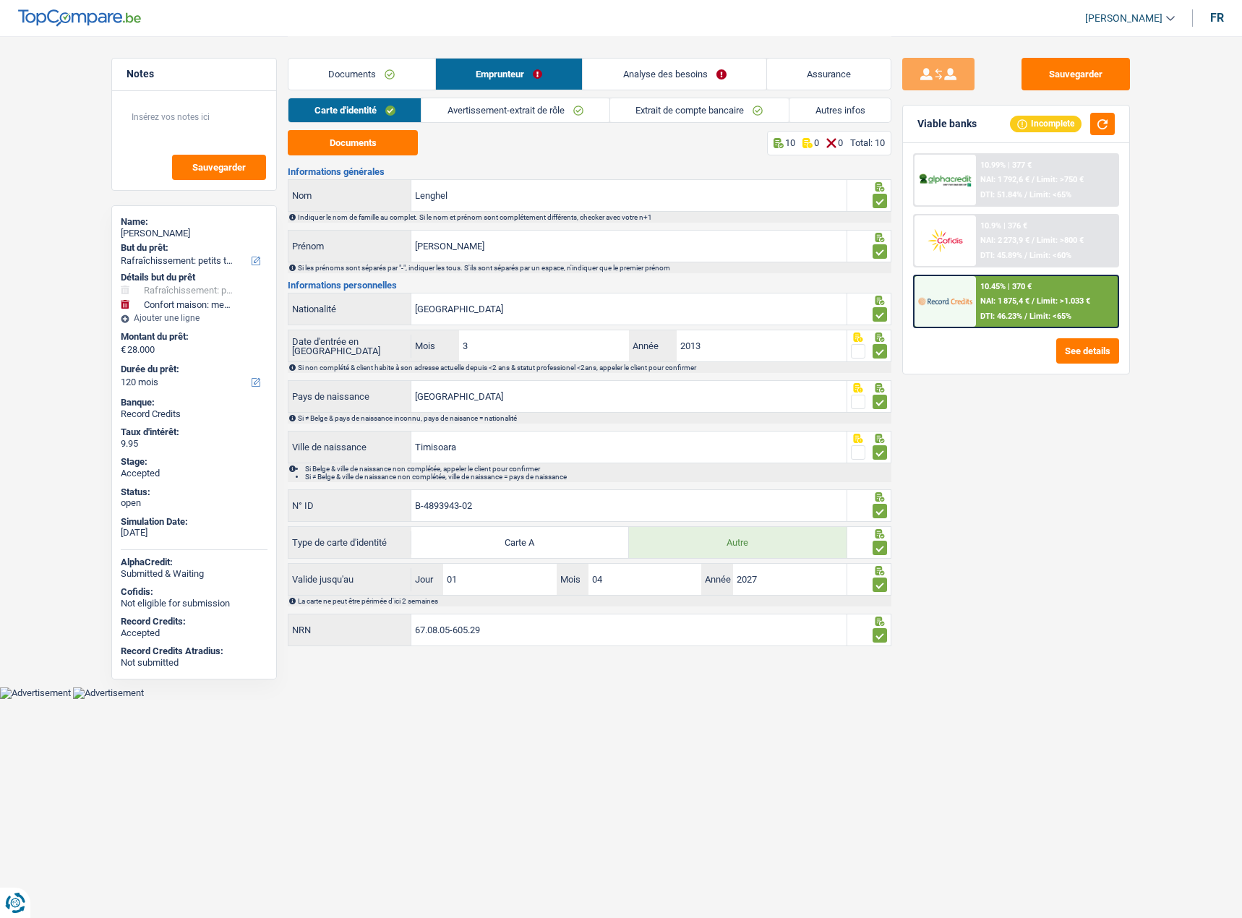
click at [557, 114] on link "Avertissement-extrait de rôle" at bounding box center [514, 110] width 187 height 24
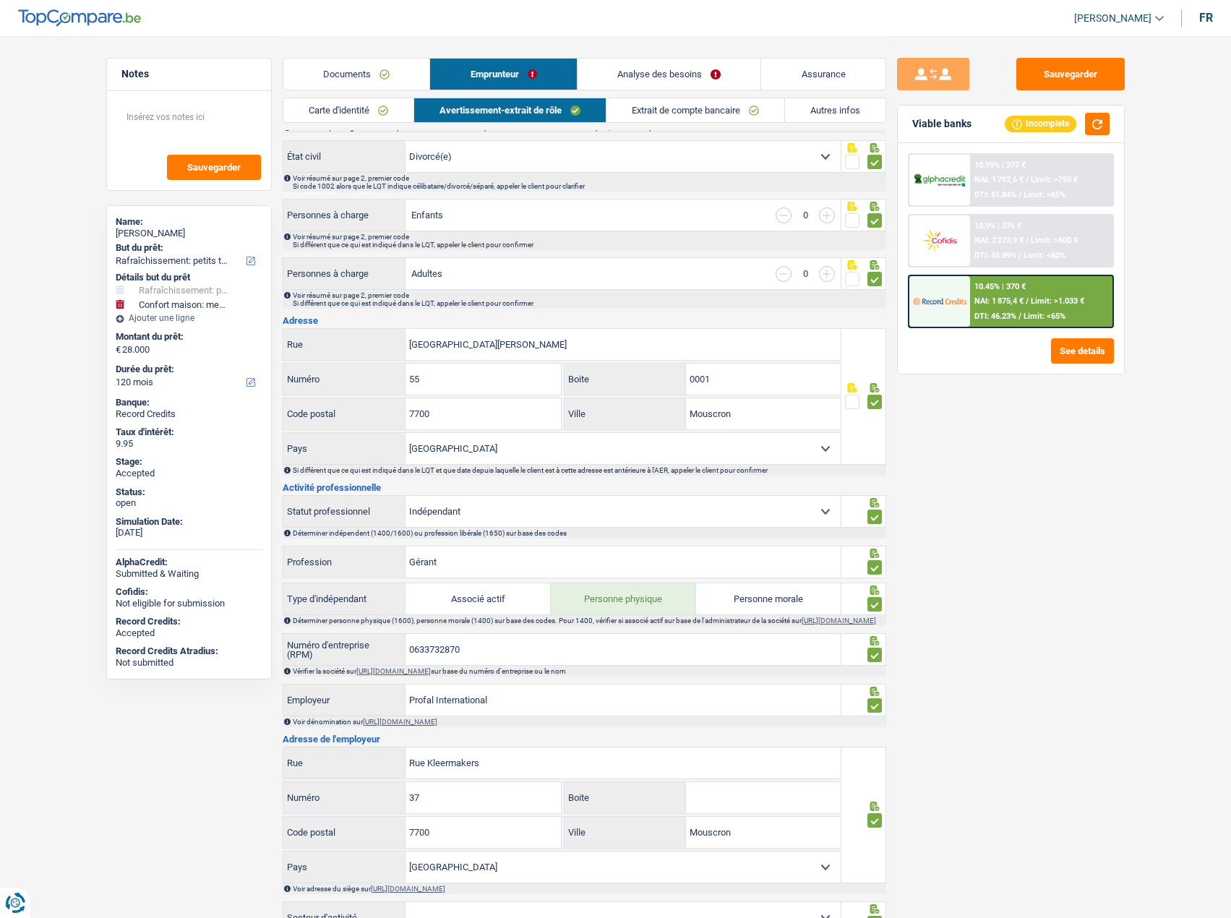
scroll to position [116, 0]
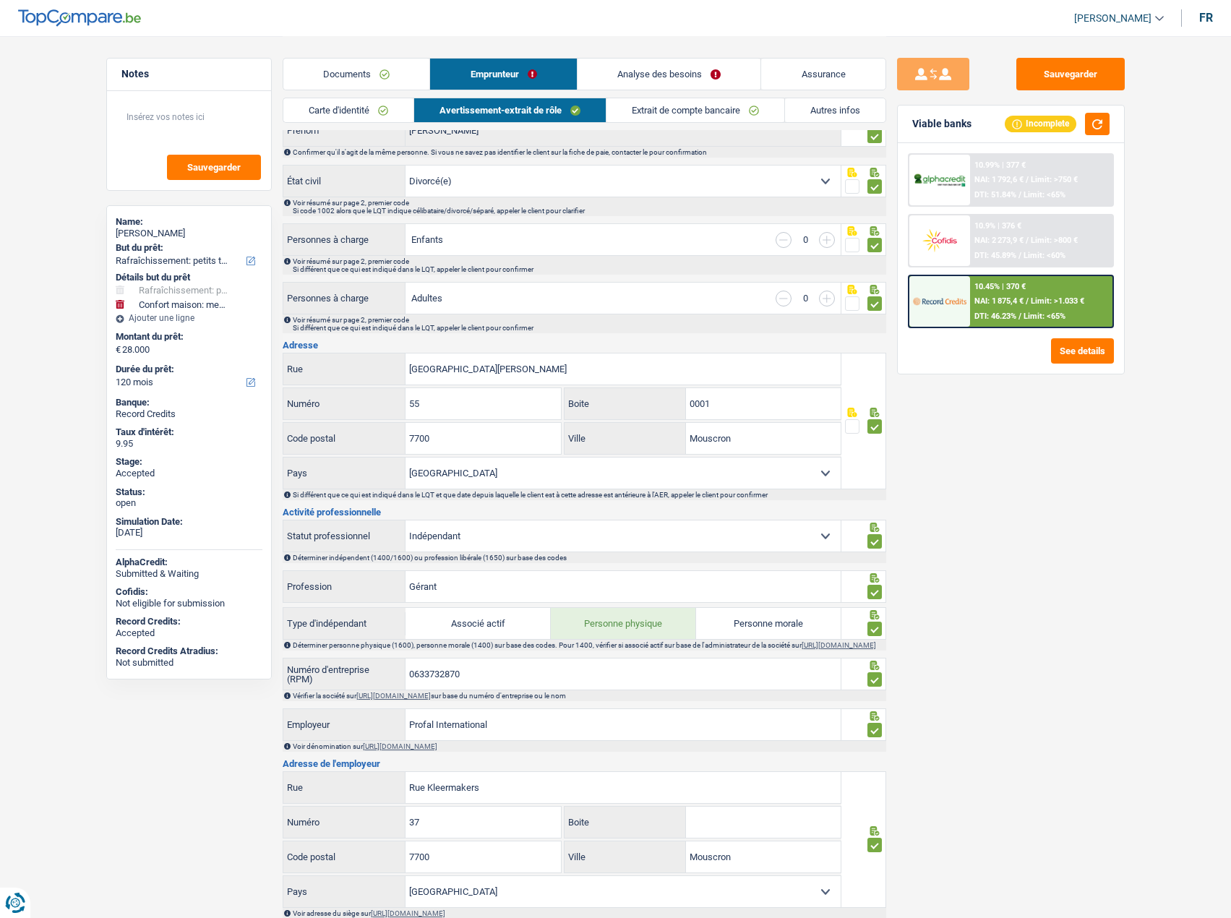
click at [684, 96] on div "Documents Emprunteur Analyse des besoins Assurance" at bounding box center [584, 66] width 603 height 61
click at [684, 105] on link "Extrait de compte bancaire" at bounding box center [695, 110] width 178 height 24
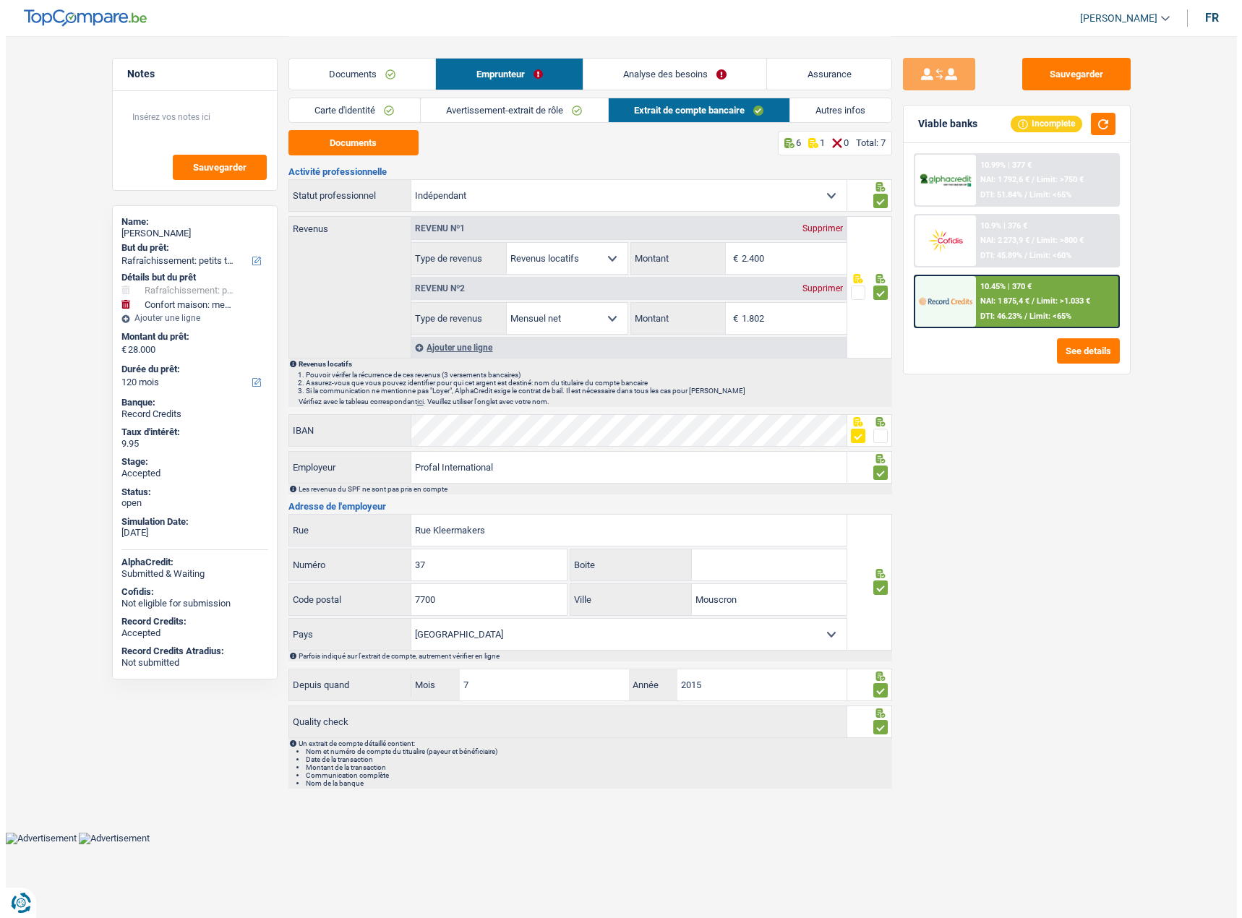
scroll to position [0, 0]
click at [1093, 71] on button "Sauvegarder" at bounding box center [1075, 74] width 108 height 33
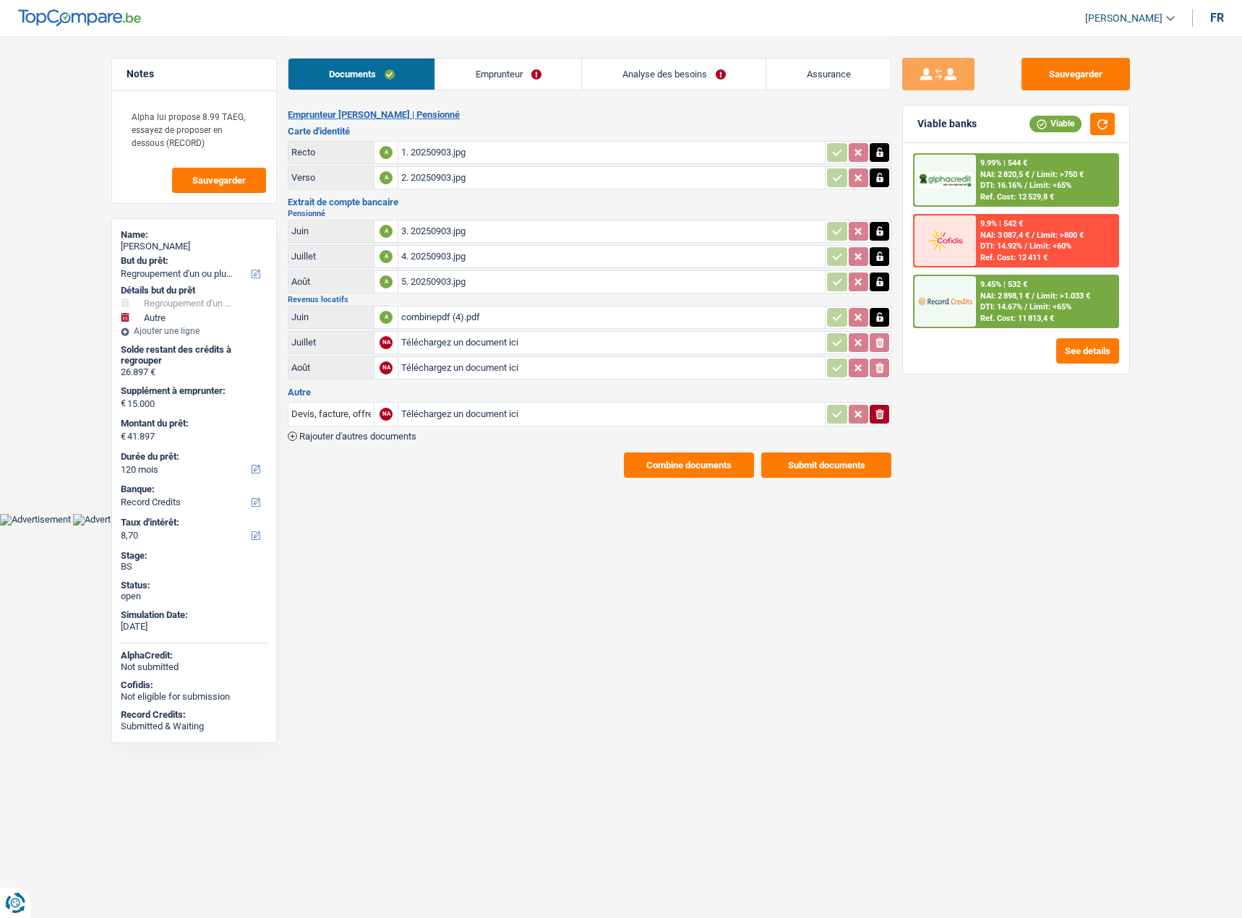
select select "refinancing"
select select "other"
select select "120"
select select "record credits"
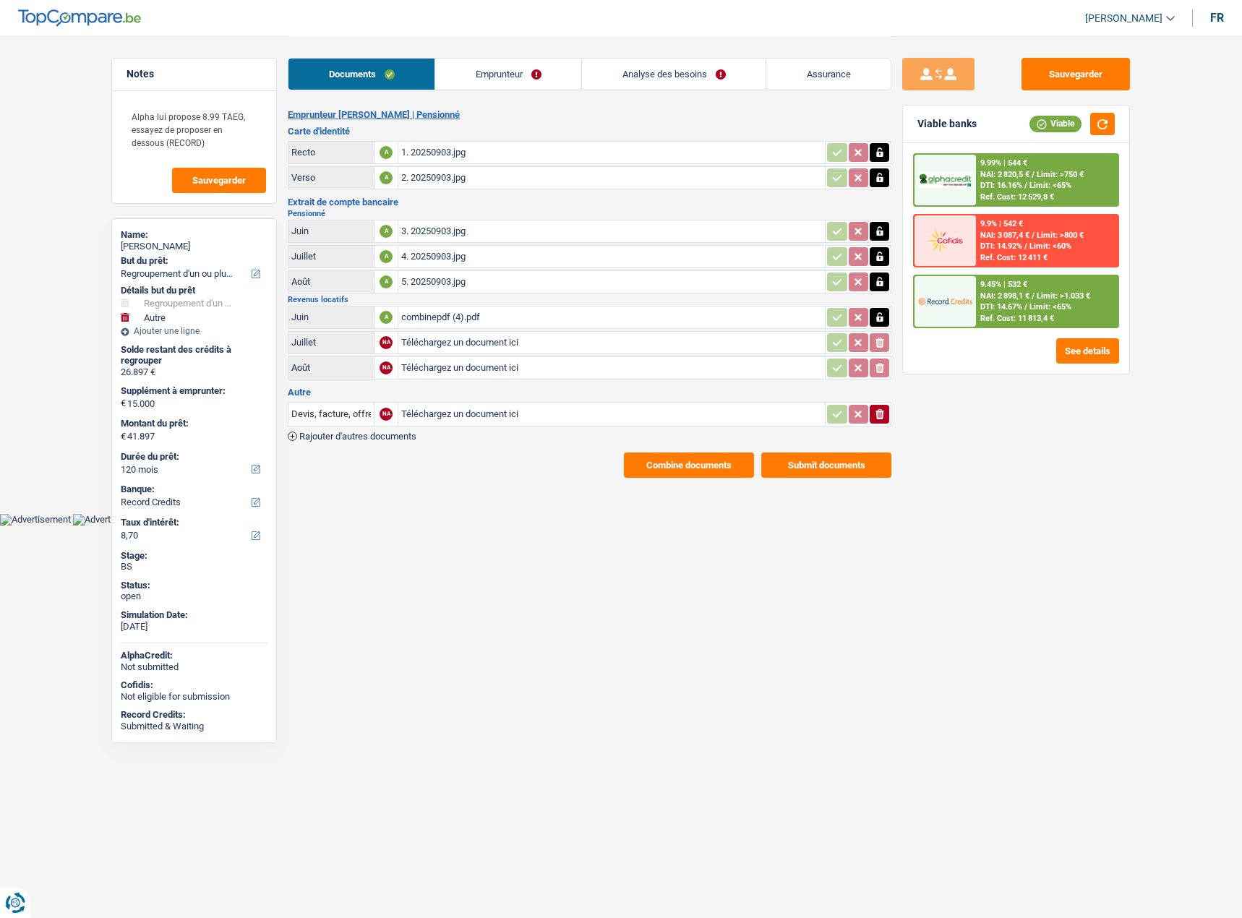
select select "32"
select select "widowed"
select select "ownerWithoutMortgage"
select select "BE"
select select "personalLoan"
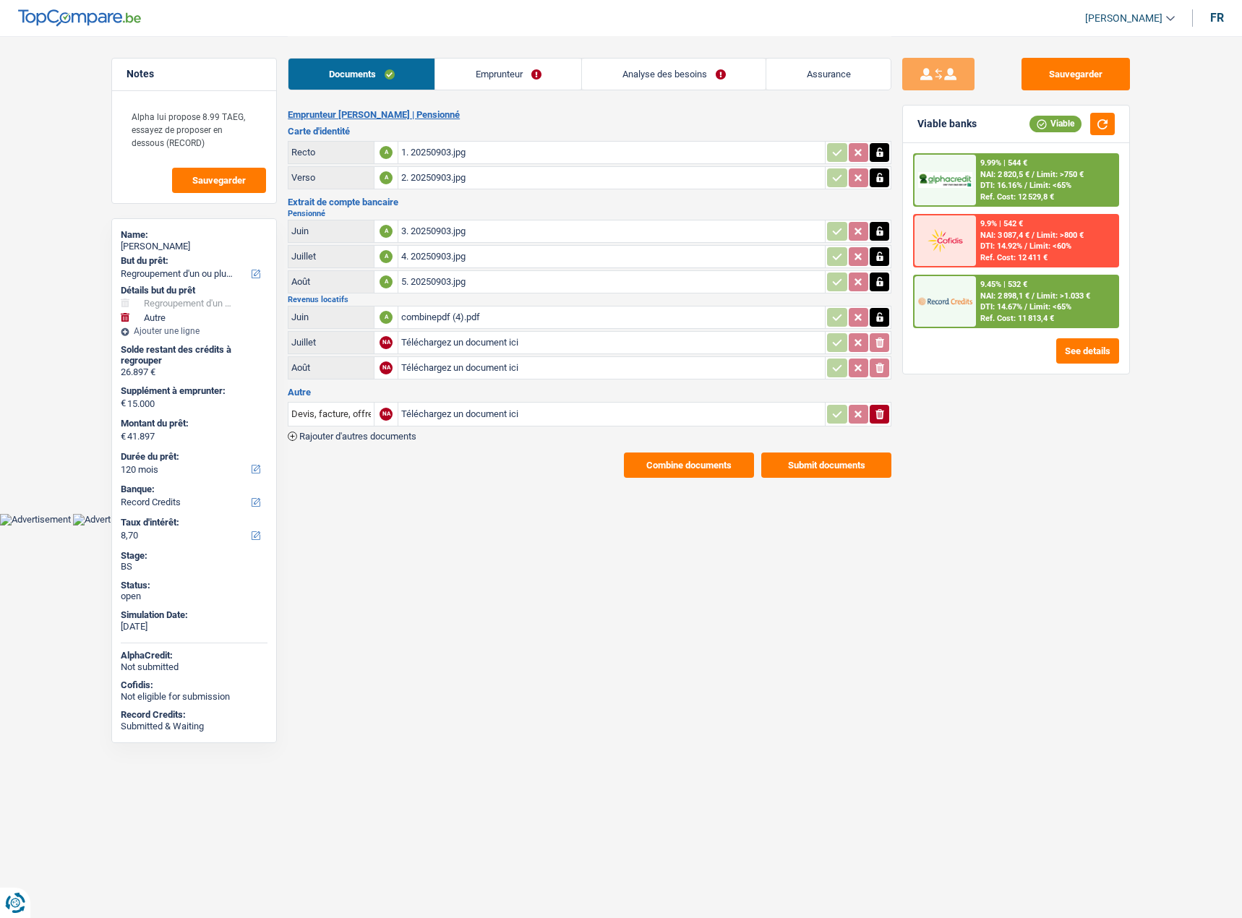
select select "loanRepayment"
select select "84"
select select "cardOrCredit"
click at [509, 74] on link "Emprunteur" at bounding box center [508, 74] width 146 height 31
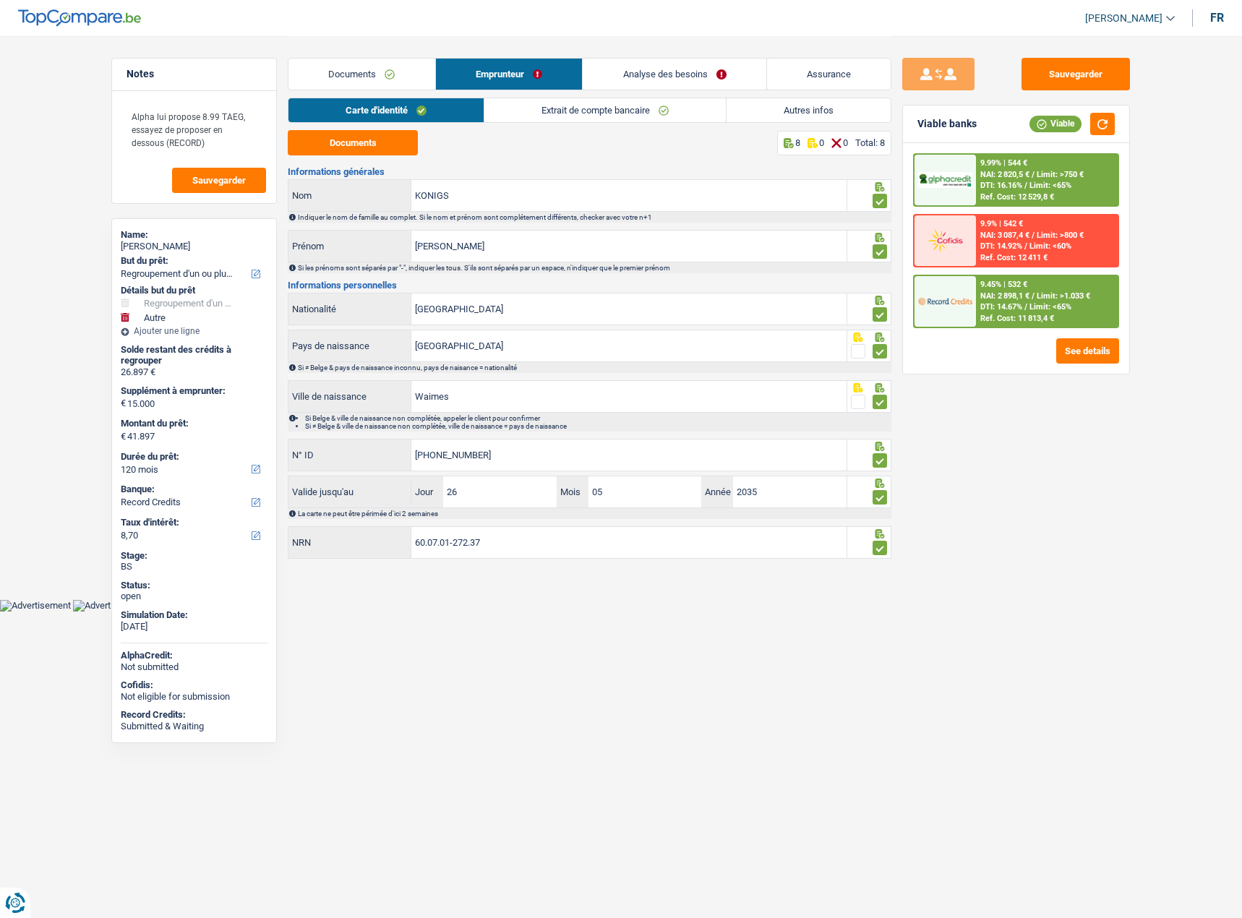
click at [825, 117] on link "Autres infos" at bounding box center [808, 110] width 164 height 24
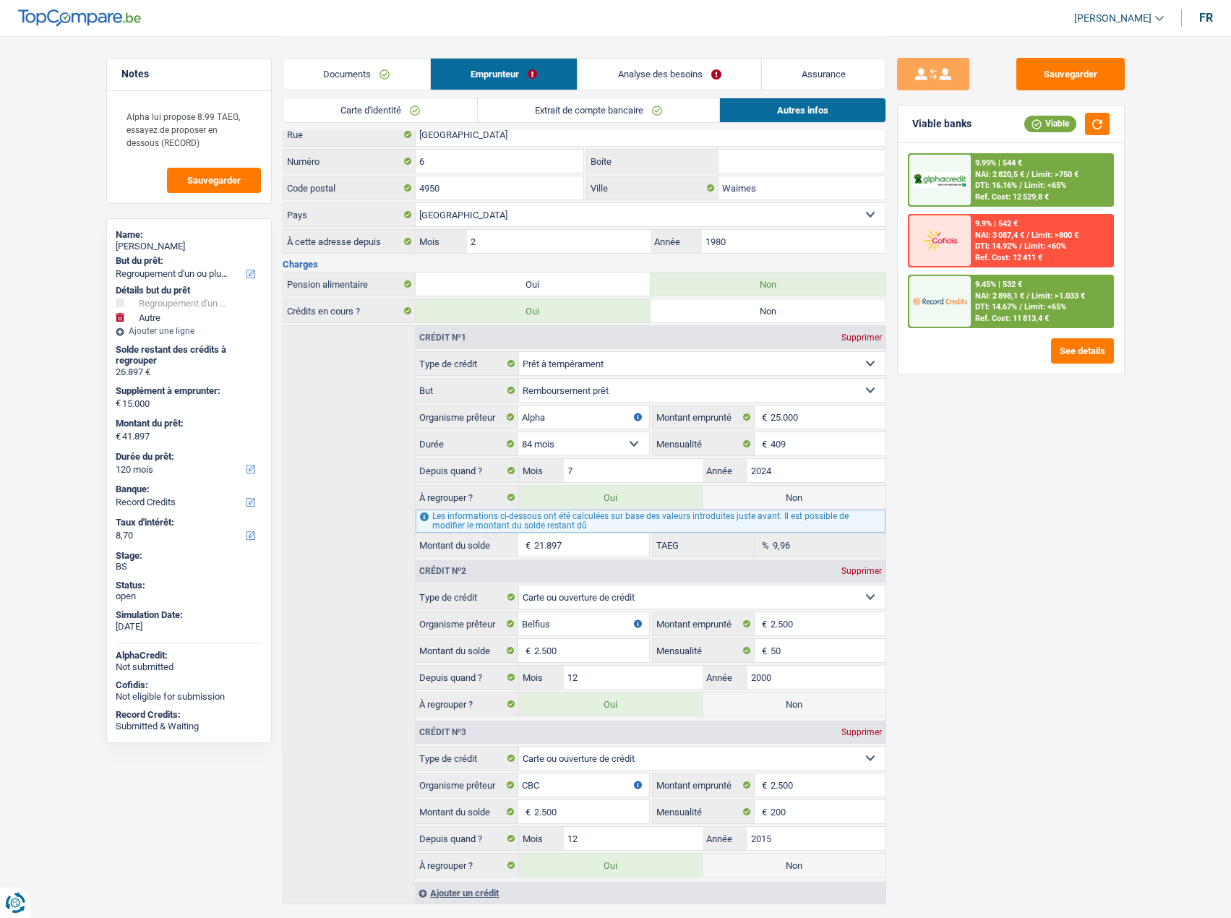
scroll to position [368, 0]
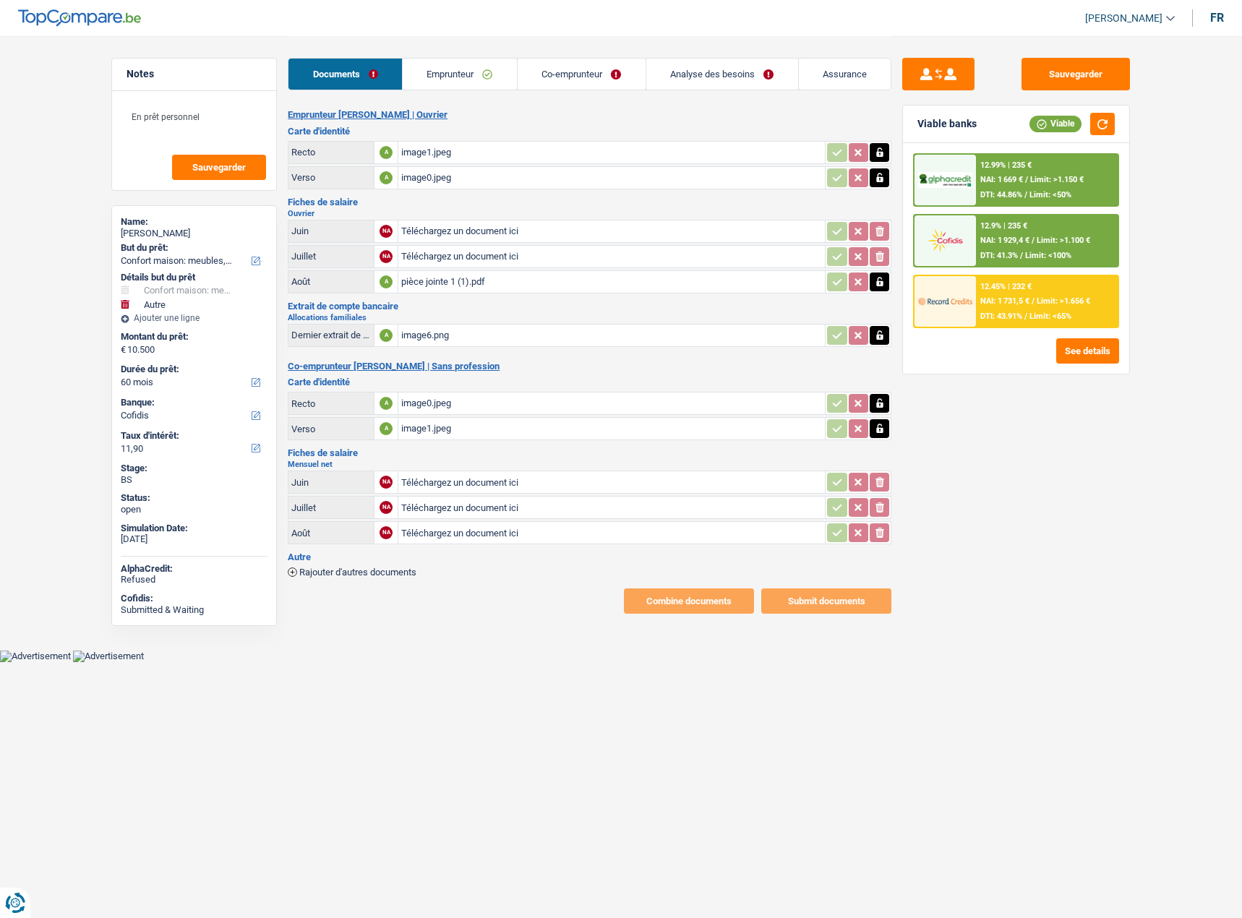
select select "household"
select select "other"
select select "60"
select select "cofidis"
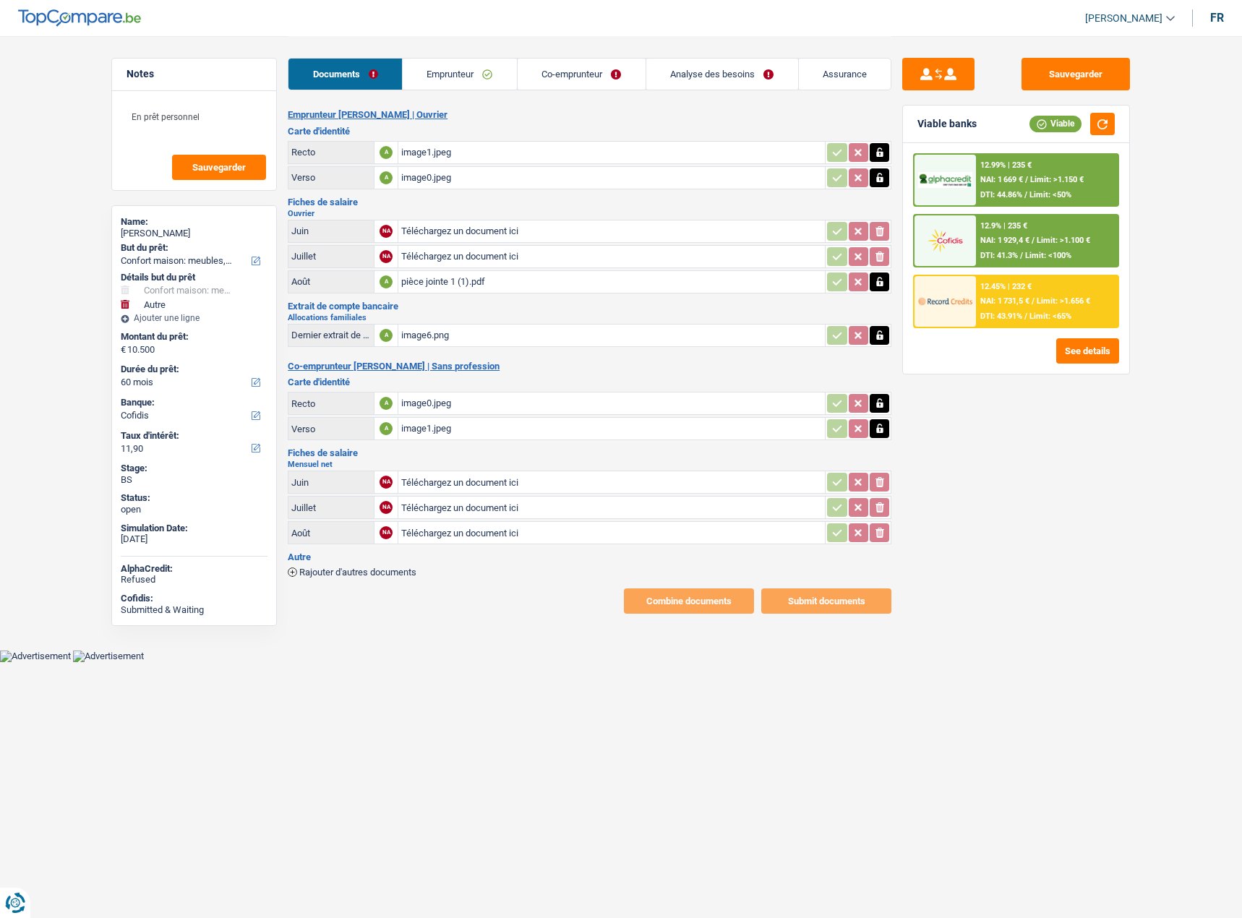
click at [425, 81] on link "Emprunteur" at bounding box center [460, 74] width 114 height 31
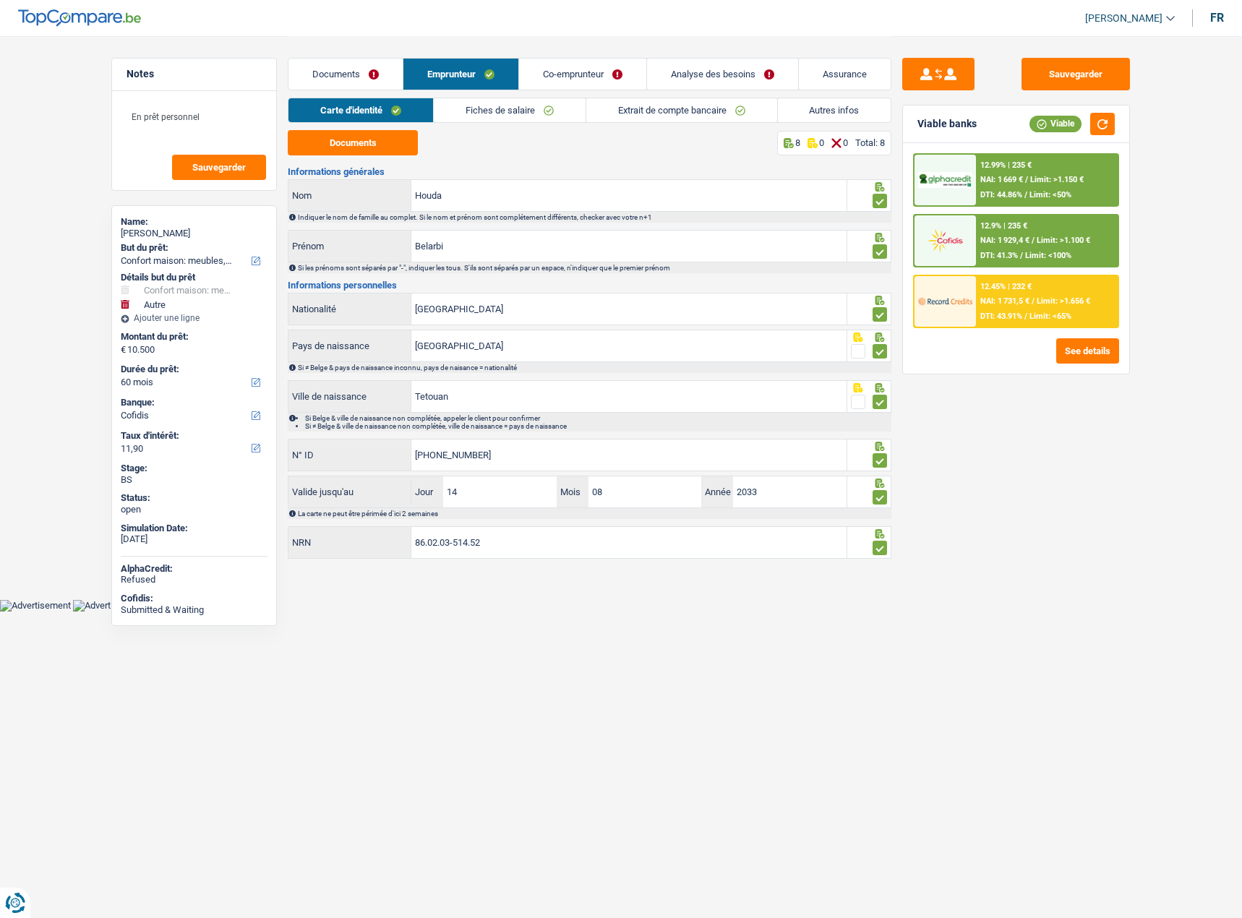
click at [385, 77] on link "Documents" at bounding box center [345, 74] width 114 height 31
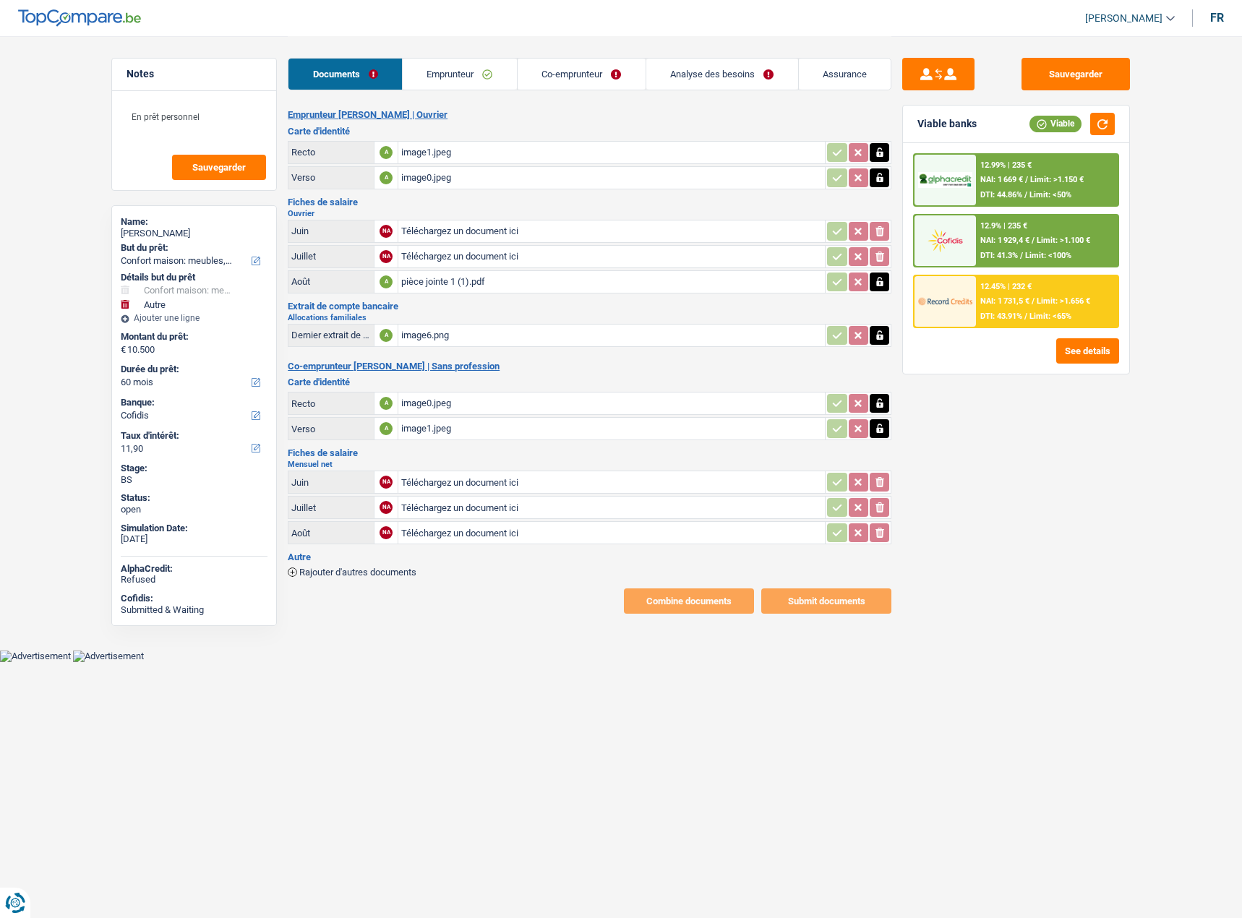
click at [473, 283] on div "pièce jointe 1 (1).pdf" at bounding box center [611, 282] width 421 height 22
click at [515, 78] on link "Emprunteur" at bounding box center [460, 74] width 114 height 31
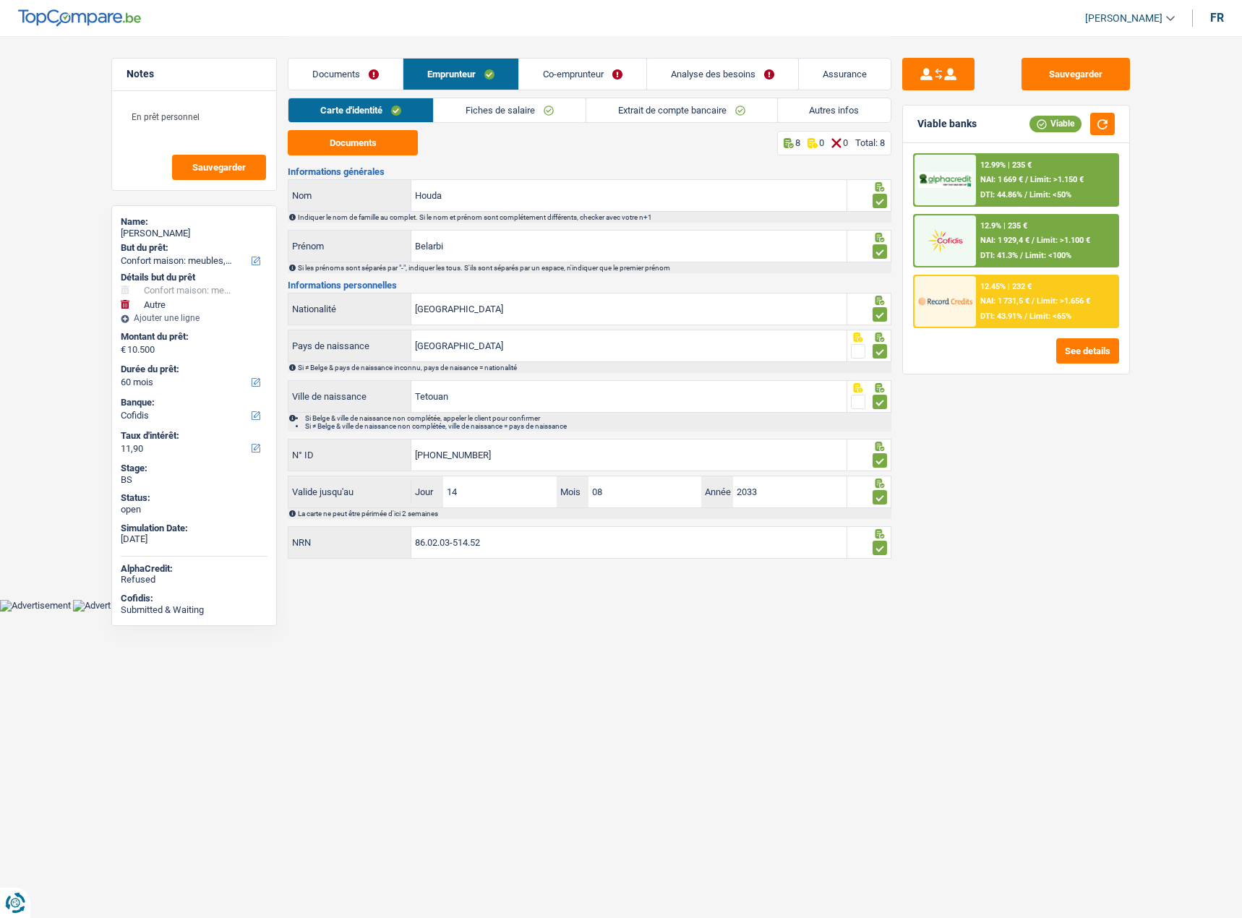
click at [551, 79] on link "Co-emprunteur" at bounding box center [582, 74] width 127 height 31
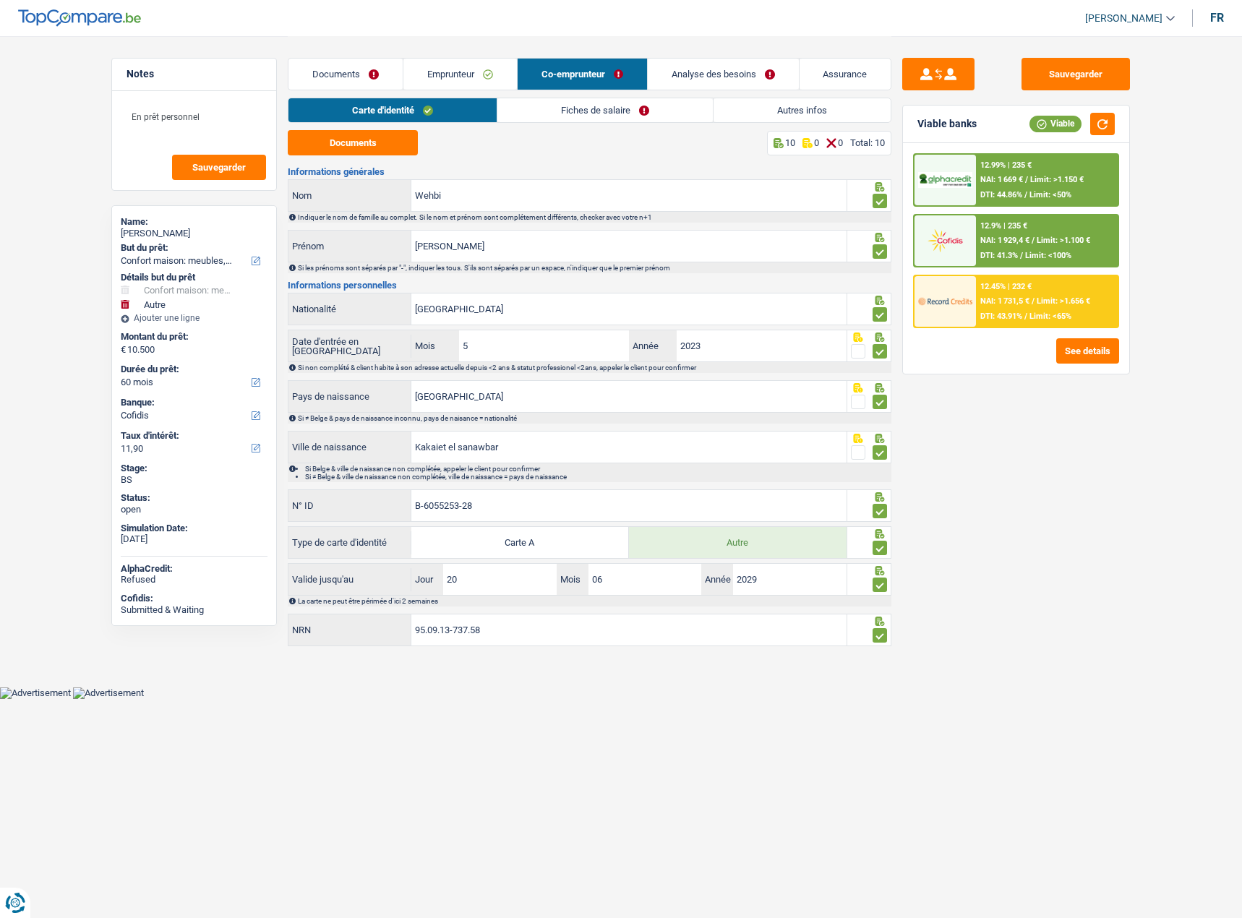
click at [791, 113] on link "Autres infos" at bounding box center [801, 110] width 177 height 24
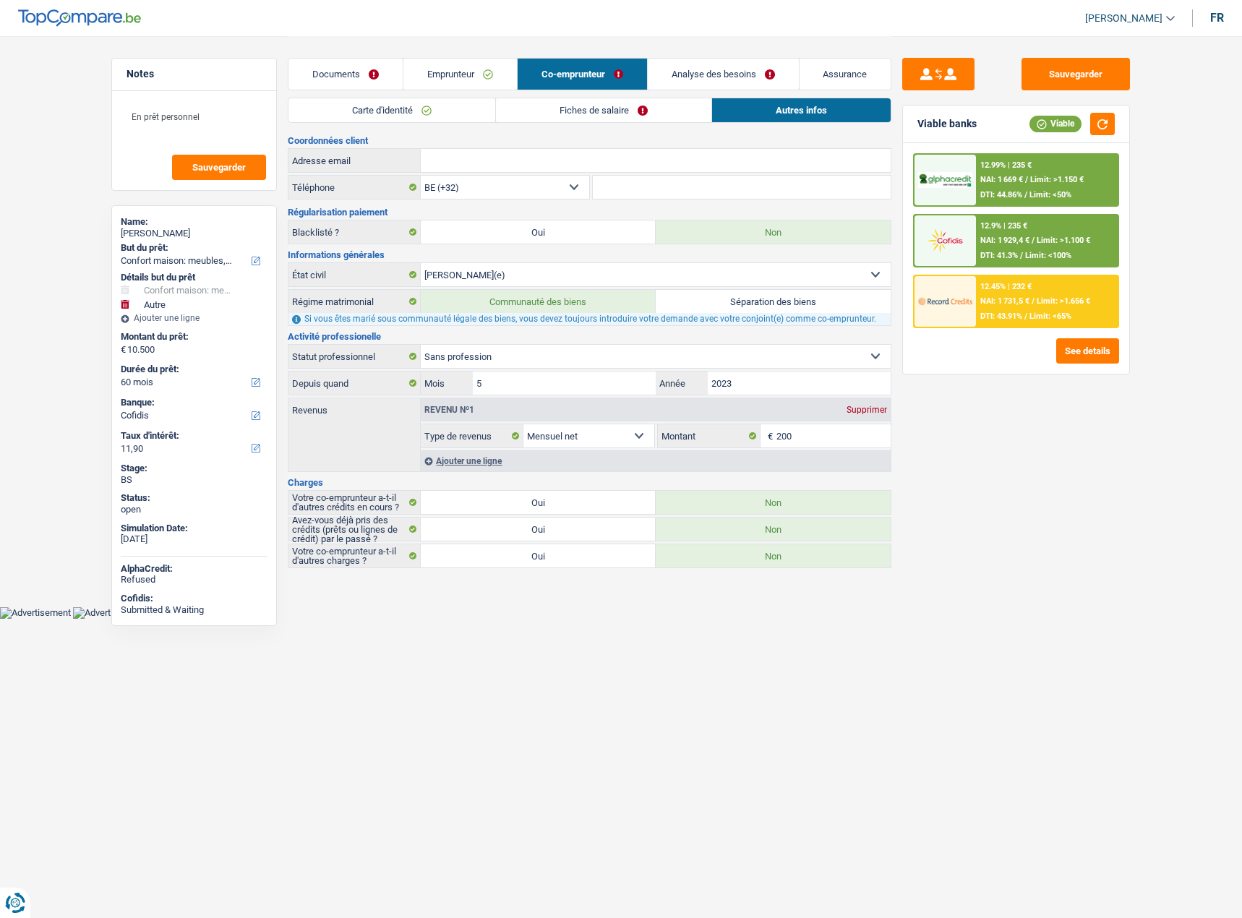
drag, startPoint x: 851, startPoint y: 412, endPoint x: 859, endPoint y: 404, distance: 11.2
click at [852, 412] on div "Supprimer" at bounding box center [867, 409] width 48 height 9
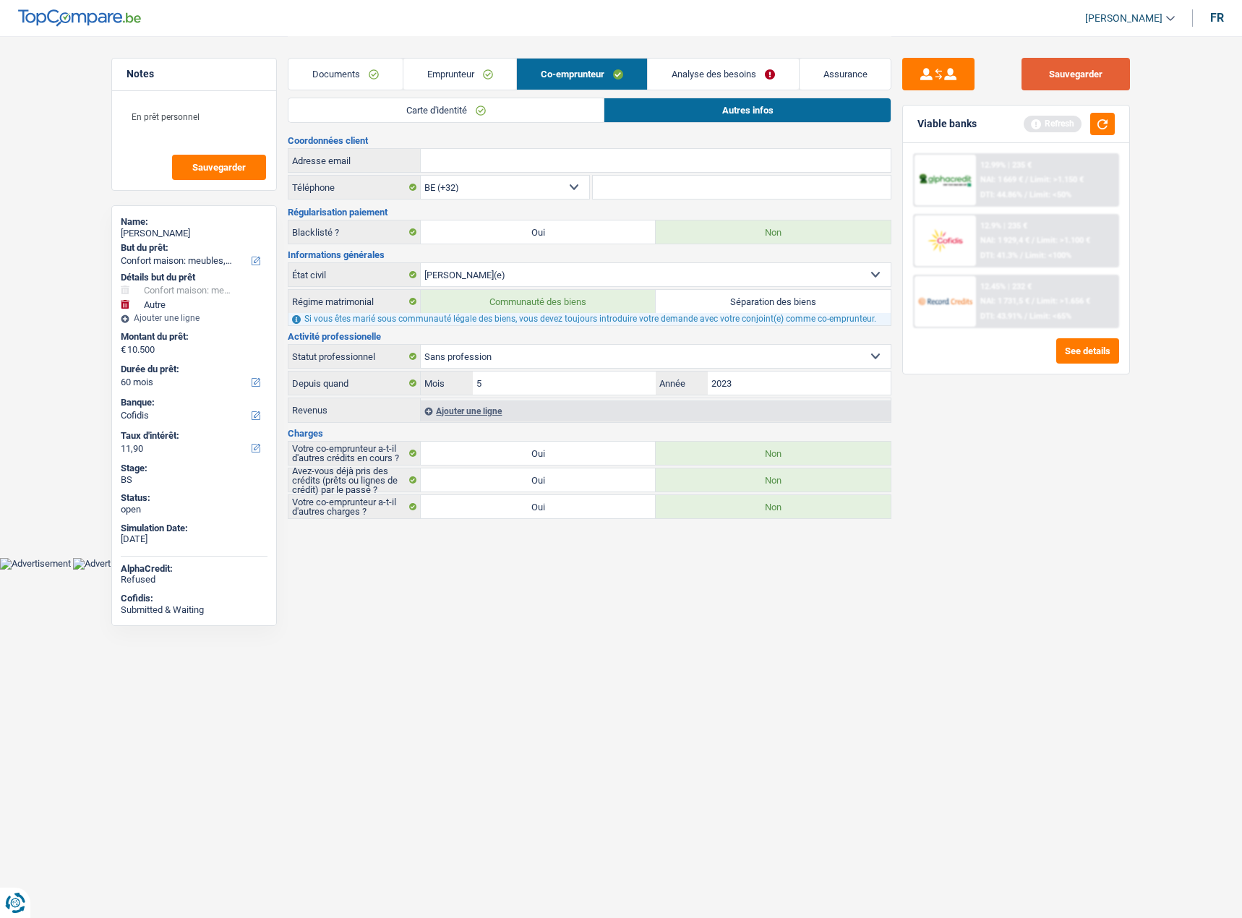
drag, startPoint x: 1098, startPoint y: 66, endPoint x: 1094, endPoint y: 82, distance: 16.3
click at [1097, 69] on button "Sauvegarder" at bounding box center [1075, 74] width 108 height 33
click at [1093, 116] on button "button" at bounding box center [1102, 124] width 25 height 22
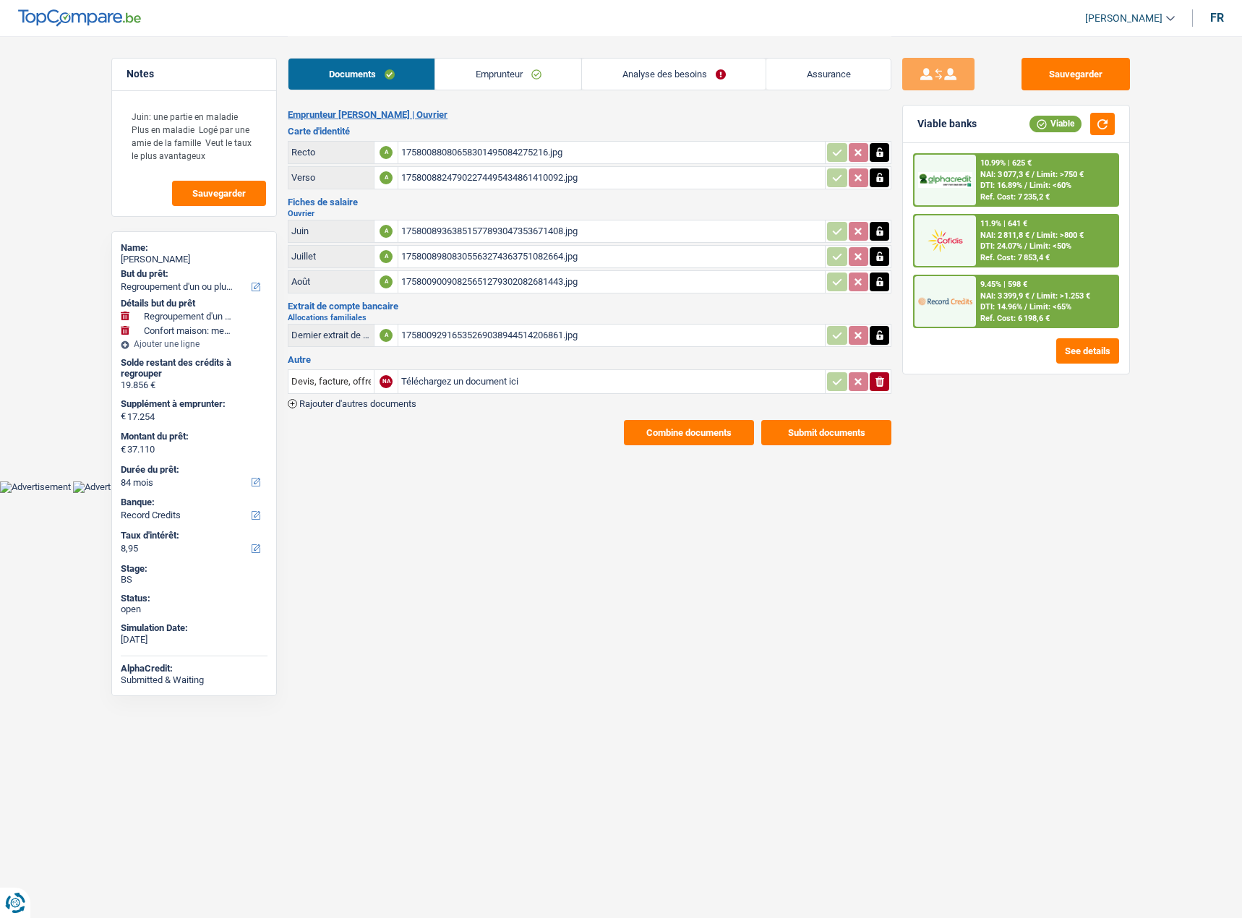
select select "refinancing"
select select "household"
select select "84"
select select "record credits"
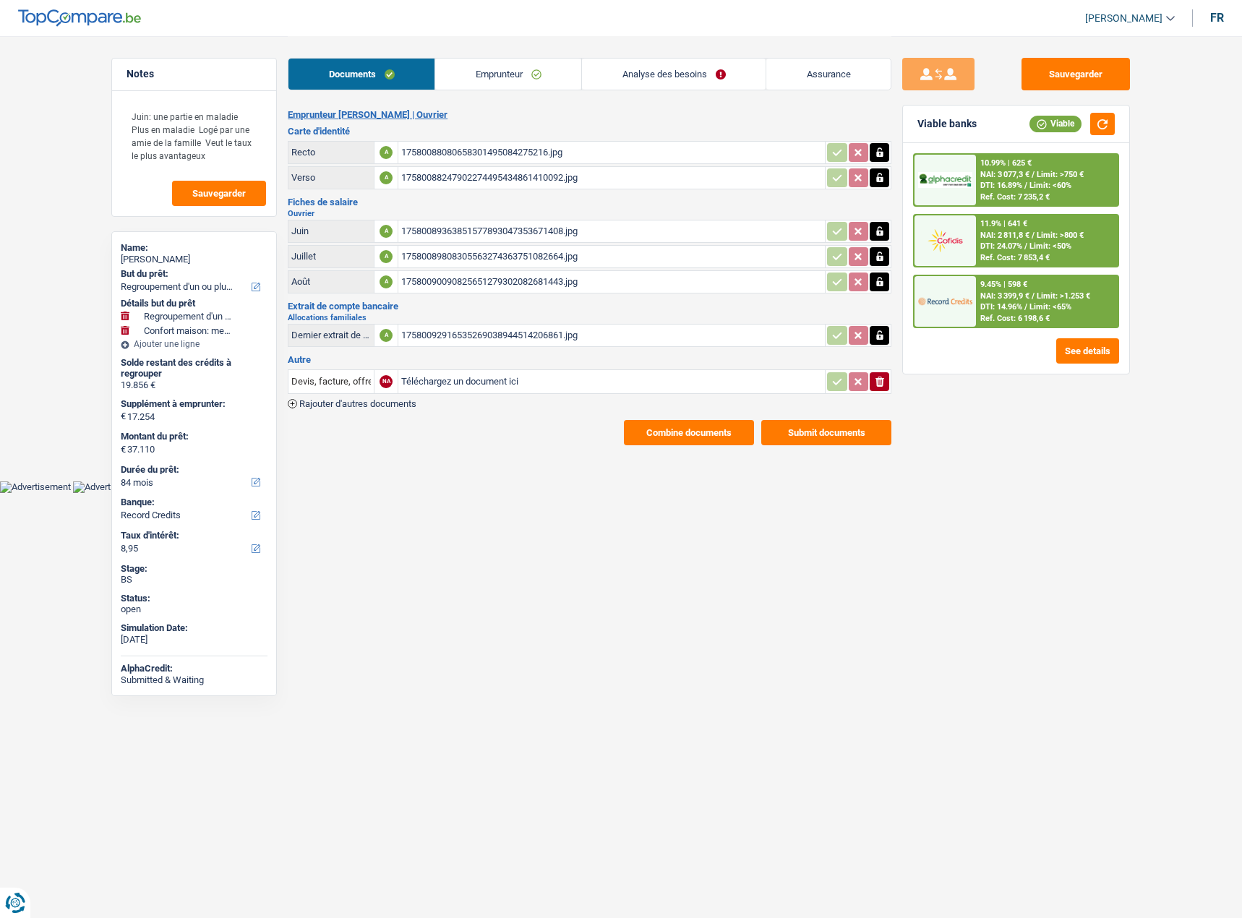
click at [512, 150] on div "17580088080658301495084275216.jpg" at bounding box center [611, 153] width 421 height 22
click at [1055, 237] on span "Limit: >800 €" at bounding box center [1059, 235] width 47 height 9
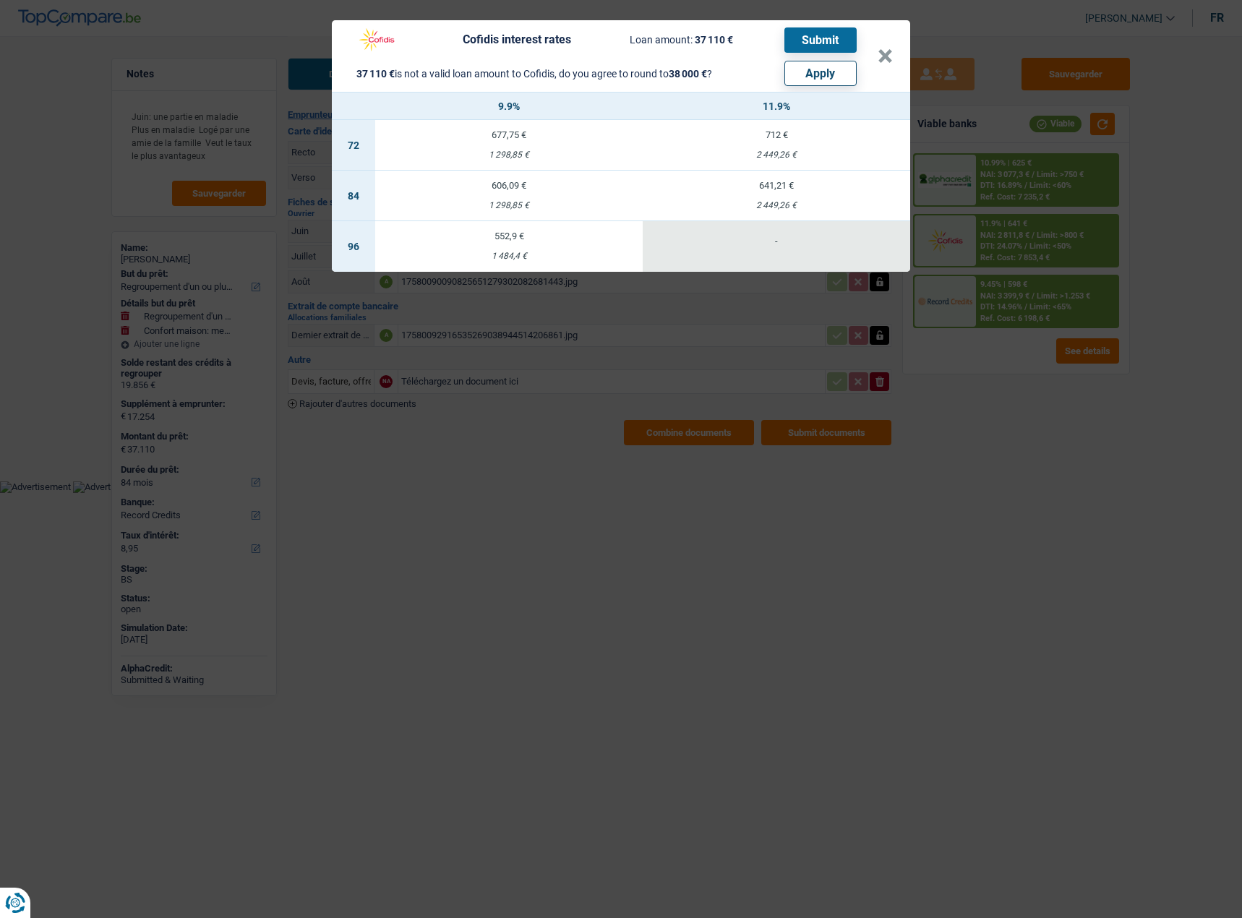
click at [811, 90] on header "Cofidis interest rates Loan amount: 37 110 € Submit 37 110 € is not a valid loa…" at bounding box center [621, 56] width 578 height 72
click at [812, 87] on header "Cofidis interest rates Loan amount: 37 110 € Submit 37 110 € is not a valid loa…" at bounding box center [621, 56] width 578 height 72
click at [810, 80] on button "Apply" at bounding box center [820, 73] width 72 height 25
type input "18.144"
type input "38.000"
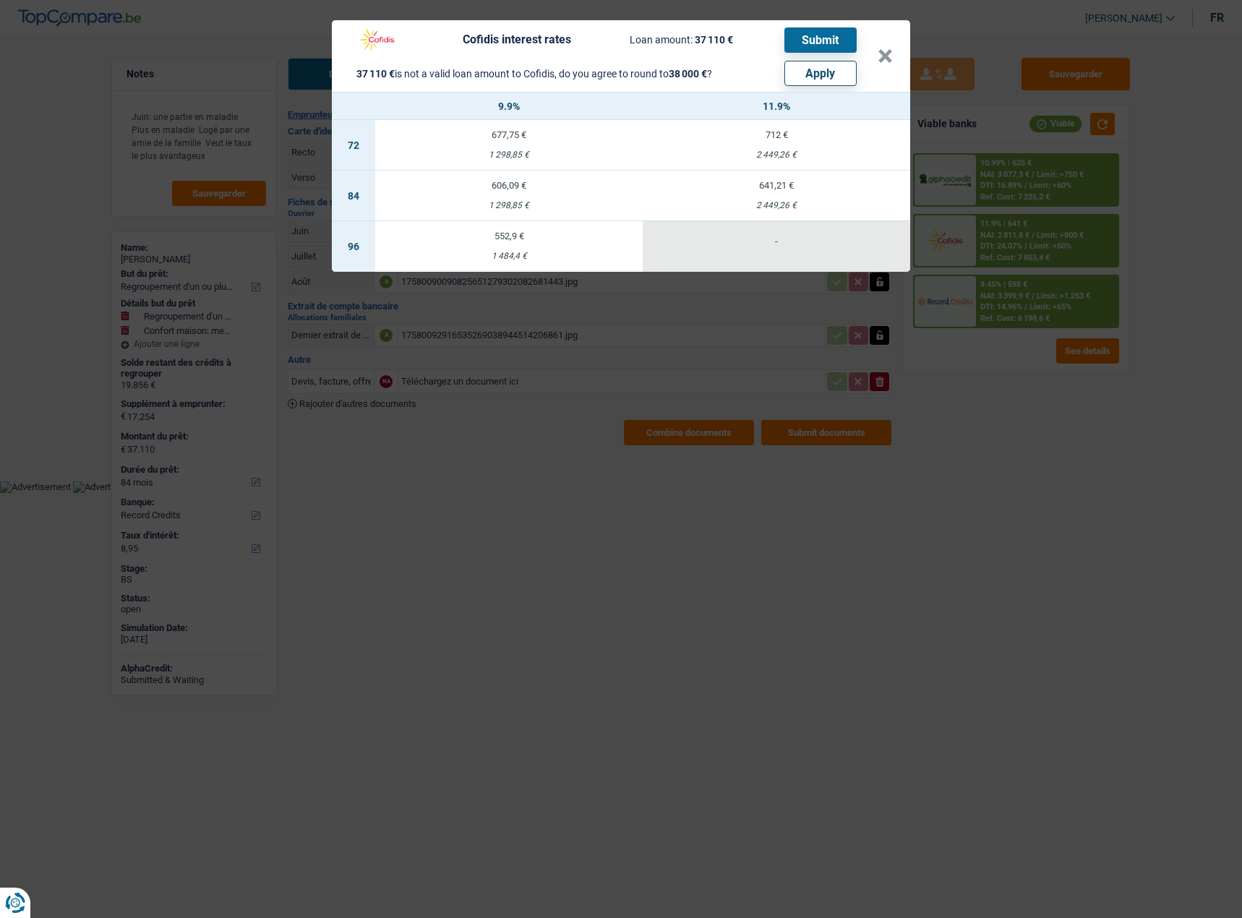
select select "144"
select select "other"
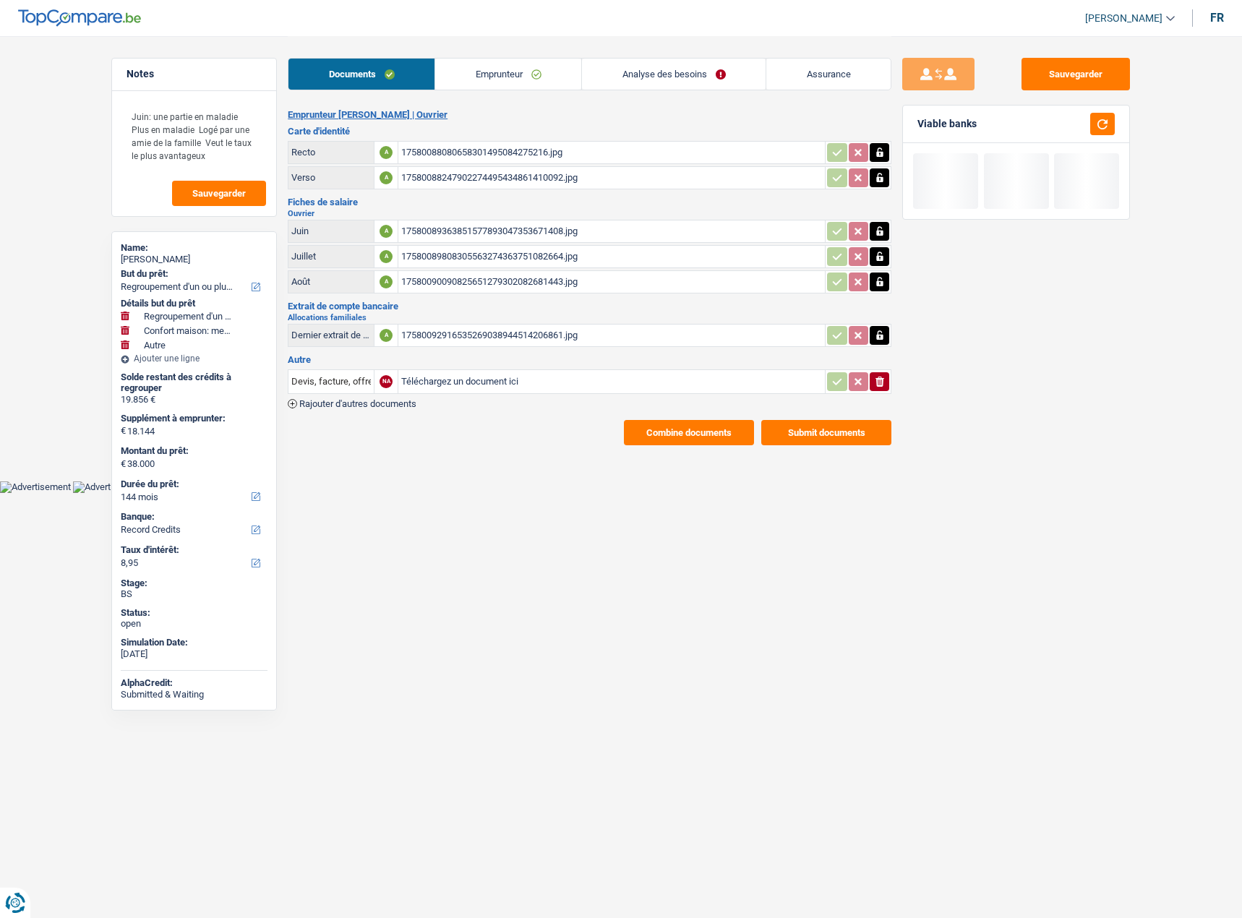
click at [623, 64] on link "Analyse des besoins" at bounding box center [674, 74] width 184 height 31
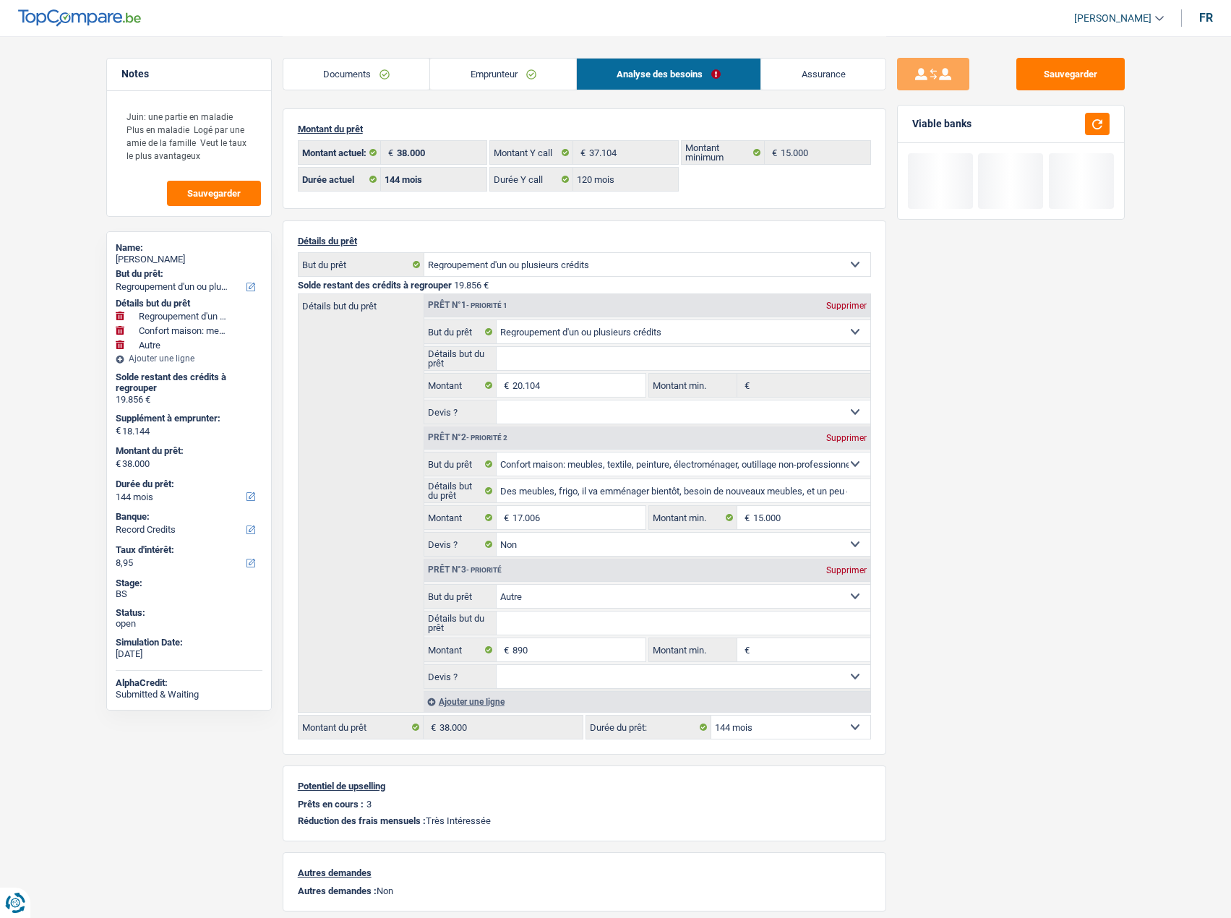
click at [541, 82] on link "Emprunteur" at bounding box center [503, 74] width 146 height 31
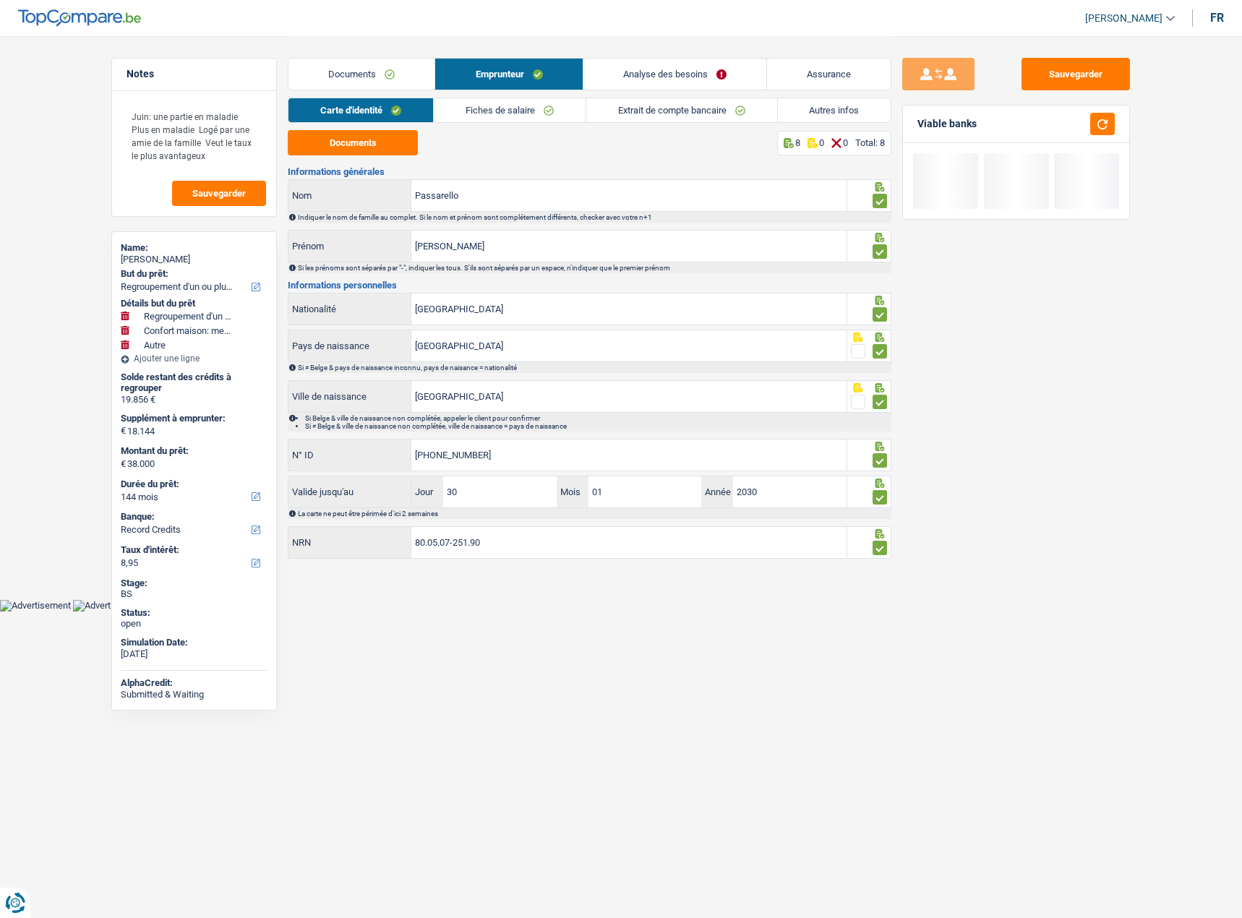
click at [832, 107] on link "Autres infos" at bounding box center [834, 110] width 113 height 24
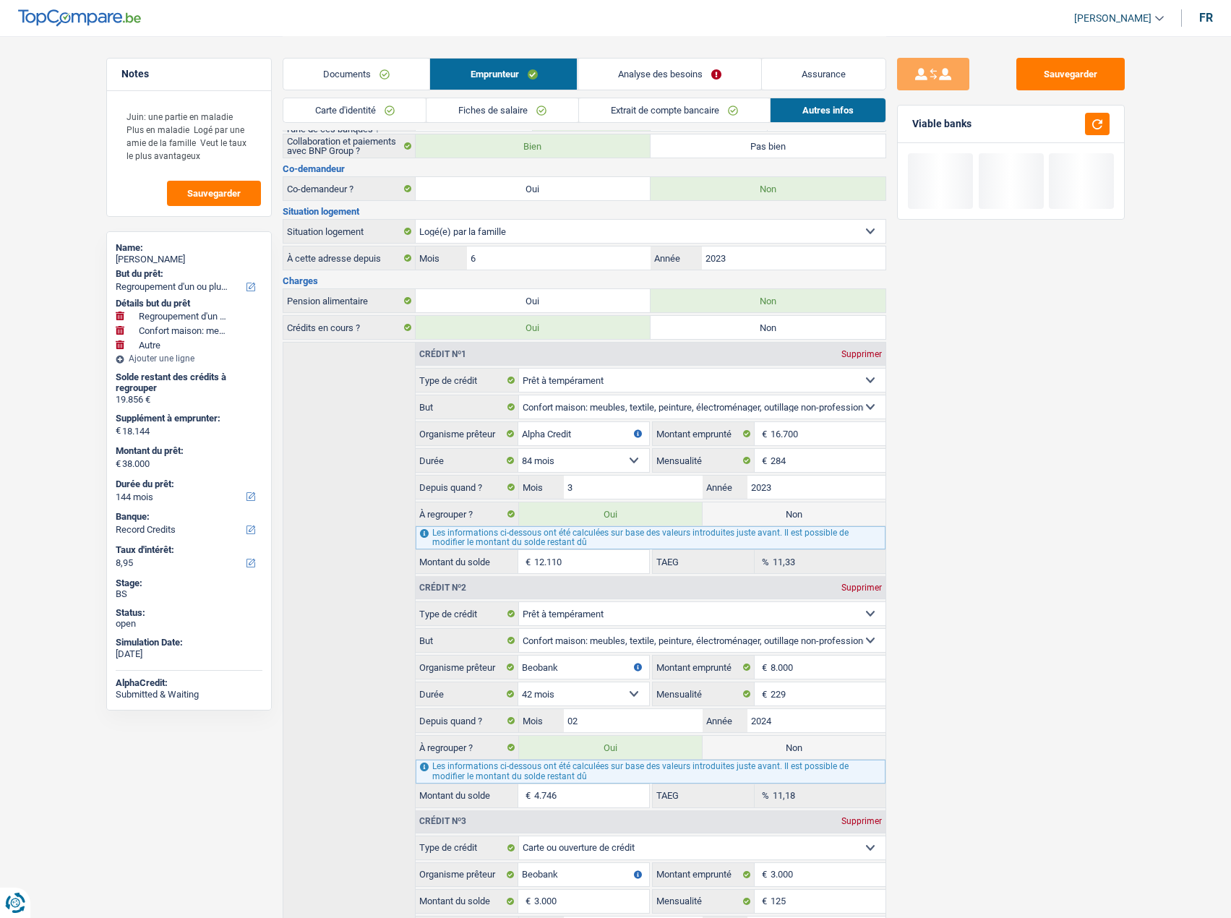
scroll to position [217, 0]
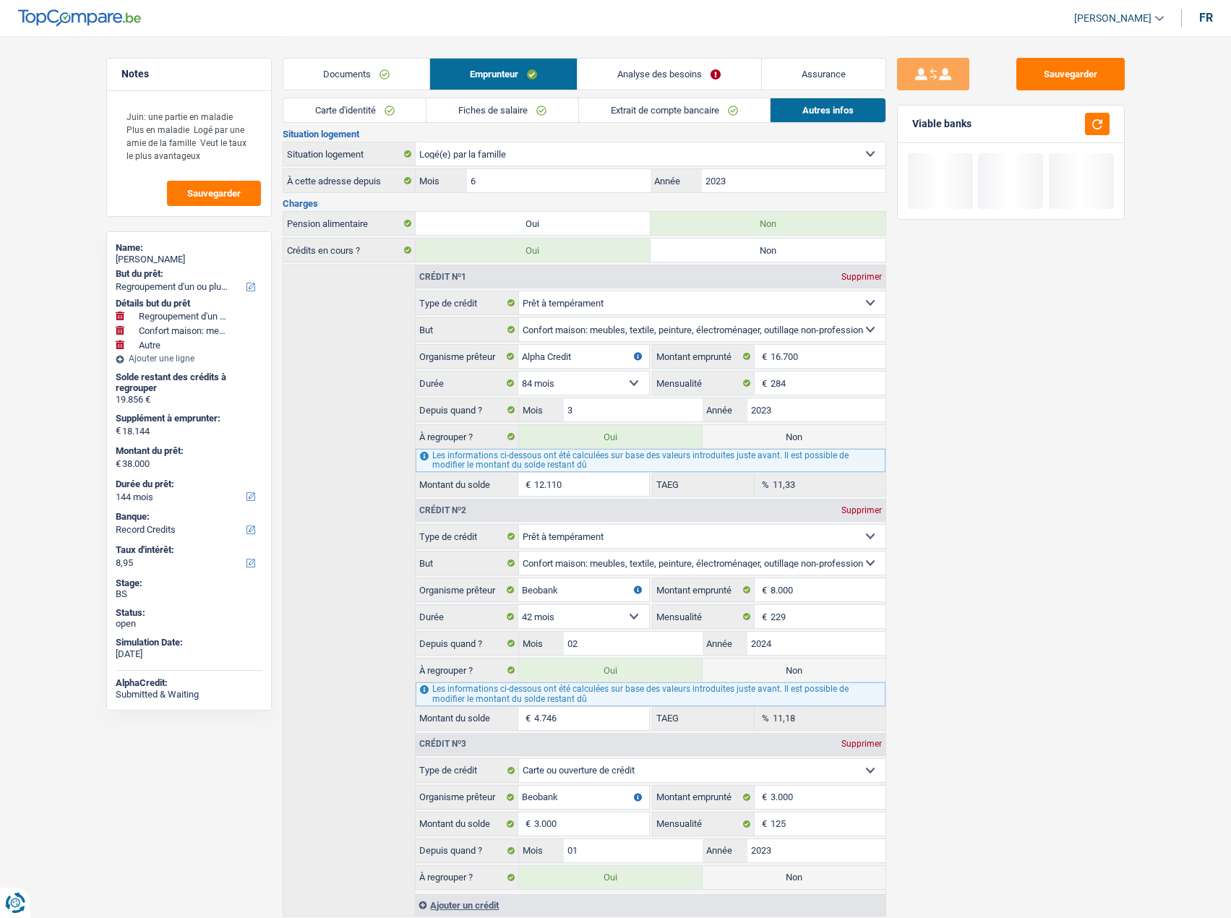
click at [144, 487] on label "Durée du prêt:" at bounding box center [188, 484] width 144 height 12
click at [144, 489] on select "12 mois 18 mois 24 mois 30 mois 36 mois 42 mois 48 mois 60 mois 72 mois 84 mois…" at bounding box center [189, 496] width 147 height 14
click at [142, 497] on select "12 mois 18 mois 24 mois 30 mois 36 mois 42 mois 48 mois 60 mois 72 mois 84 mois…" at bounding box center [189, 496] width 147 height 14
select select "120"
click at [116, 489] on select "12 mois 18 mois 24 mois 30 mois 36 mois 42 mois 48 mois 60 mois 72 mois 84 mois…" at bounding box center [189, 496] width 147 height 14
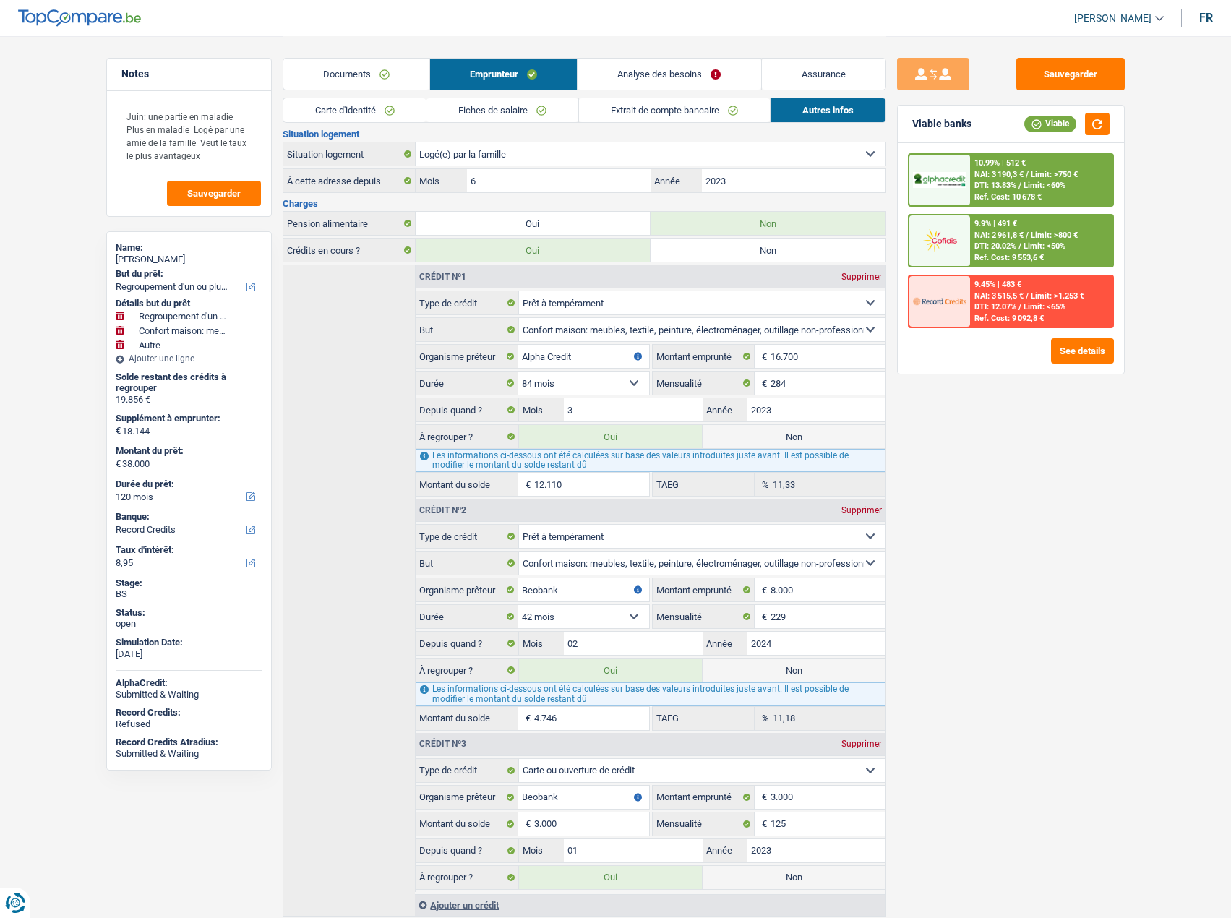
click at [1014, 223] on div "9.9% | 491 €" at bounding box center [995, 223] width 43 height 9
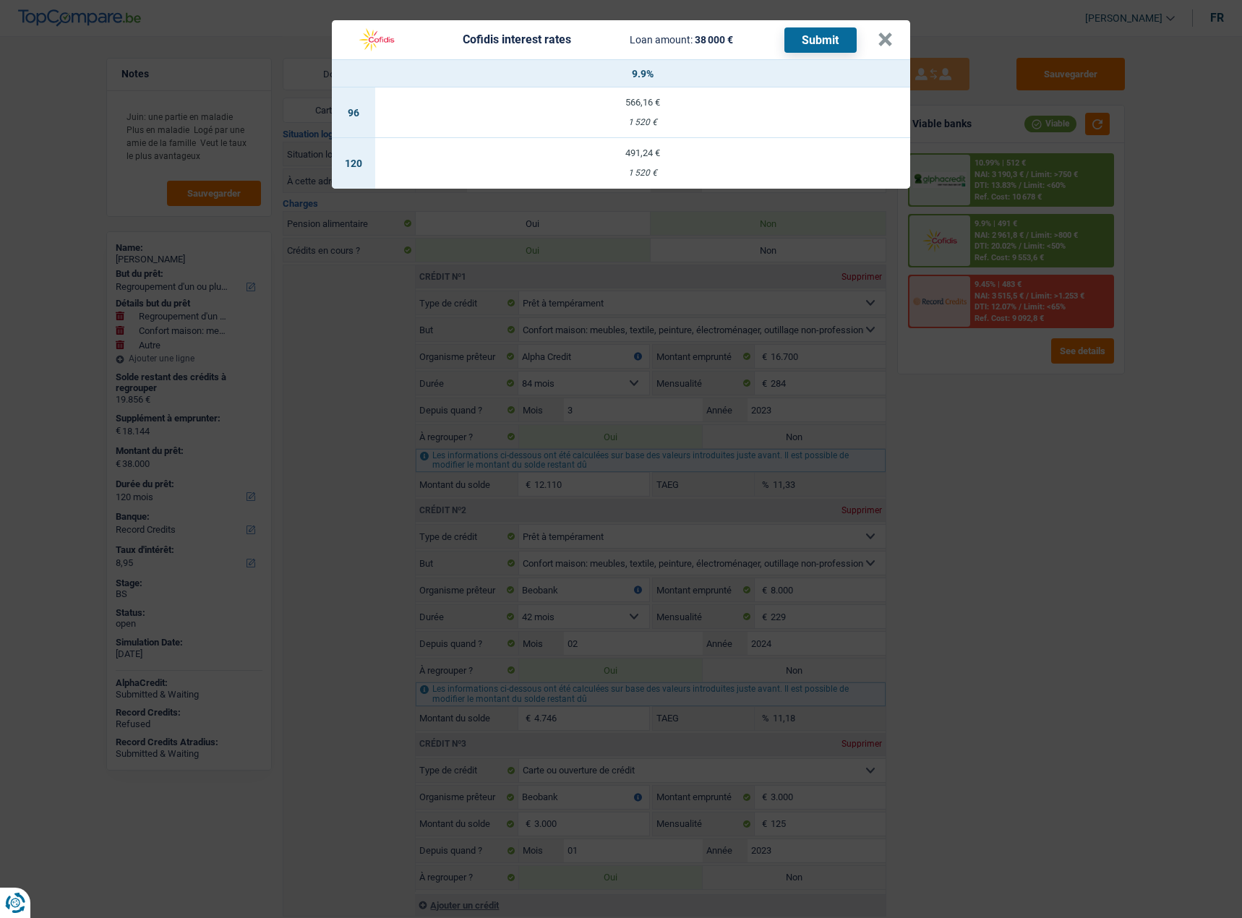
click at [632, 168] on div "1 520 €" at bounding box center [642, 172] width 535 height 9
select select "cofidis"
type input "9,90"
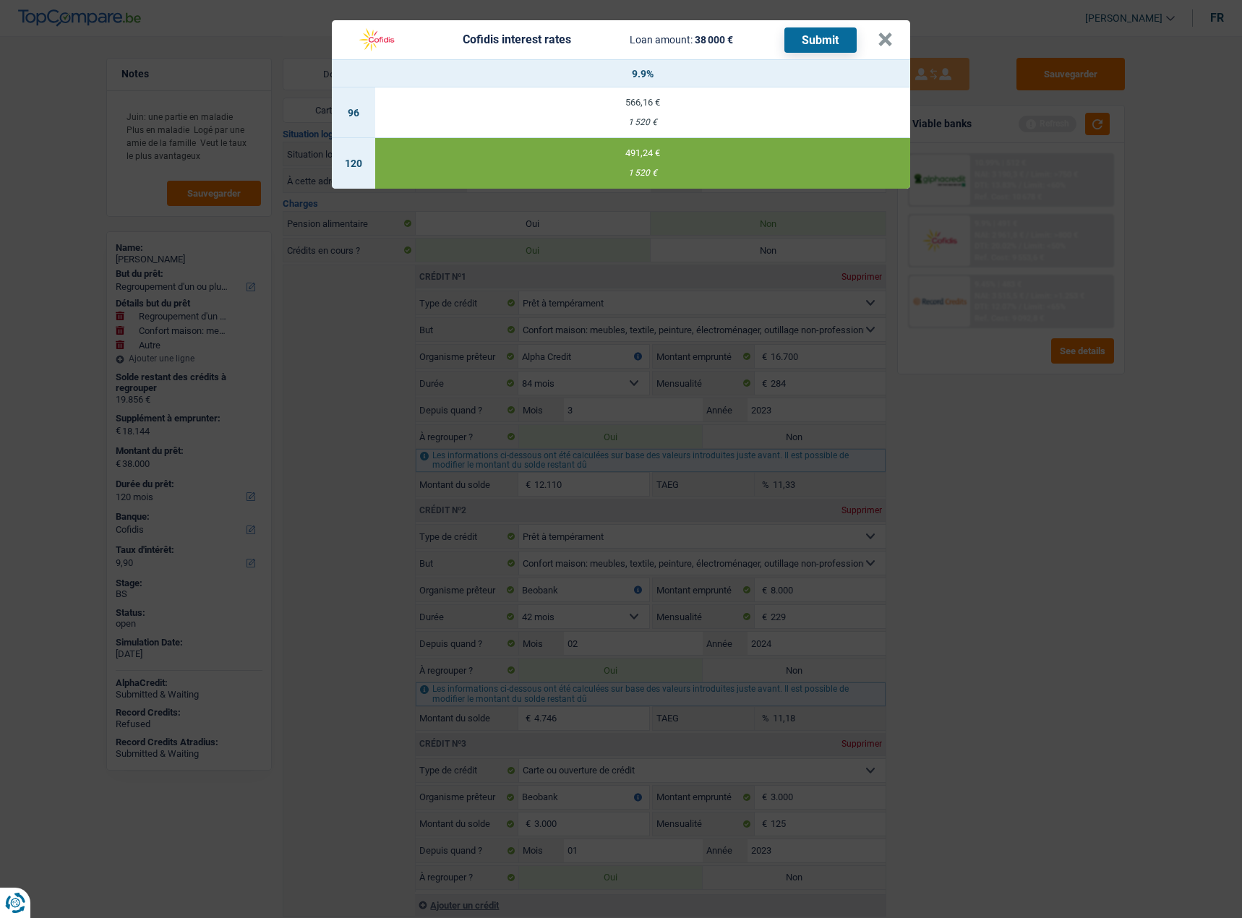
click at [794, 42] on button "Submit" at bounding box center [820, 39] width 72 height 25
click at [874, 43] on div "Cofidis interest rates Loan amount: 38 000 € Submit" at bounding box center [613, 39] width 528 height 27
click at [880, 40] on button "×" at bounding box center [884, 40] width 15 height 14
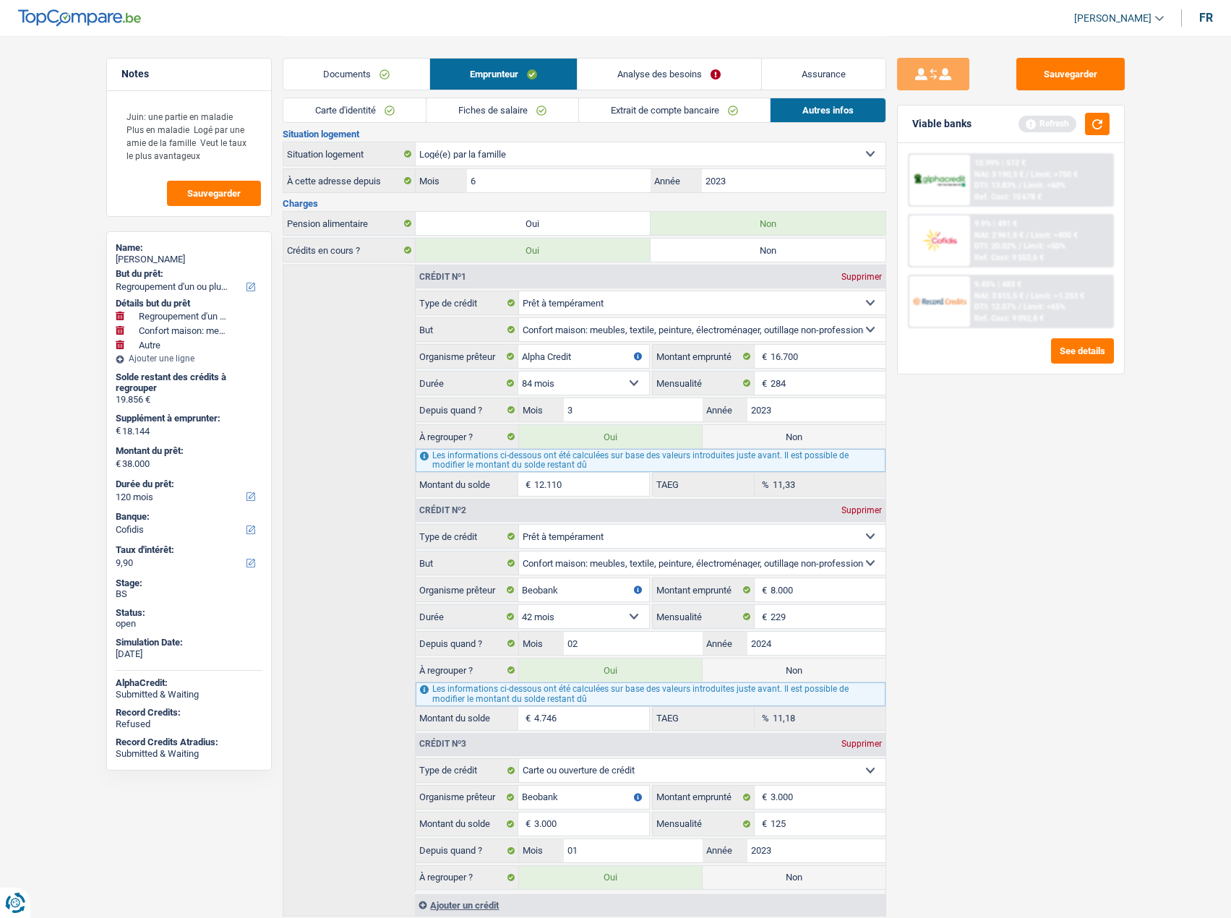
click at [648, 78] on link "Analyse des besoins" at bounding box center [668, 74] width 183 height 31
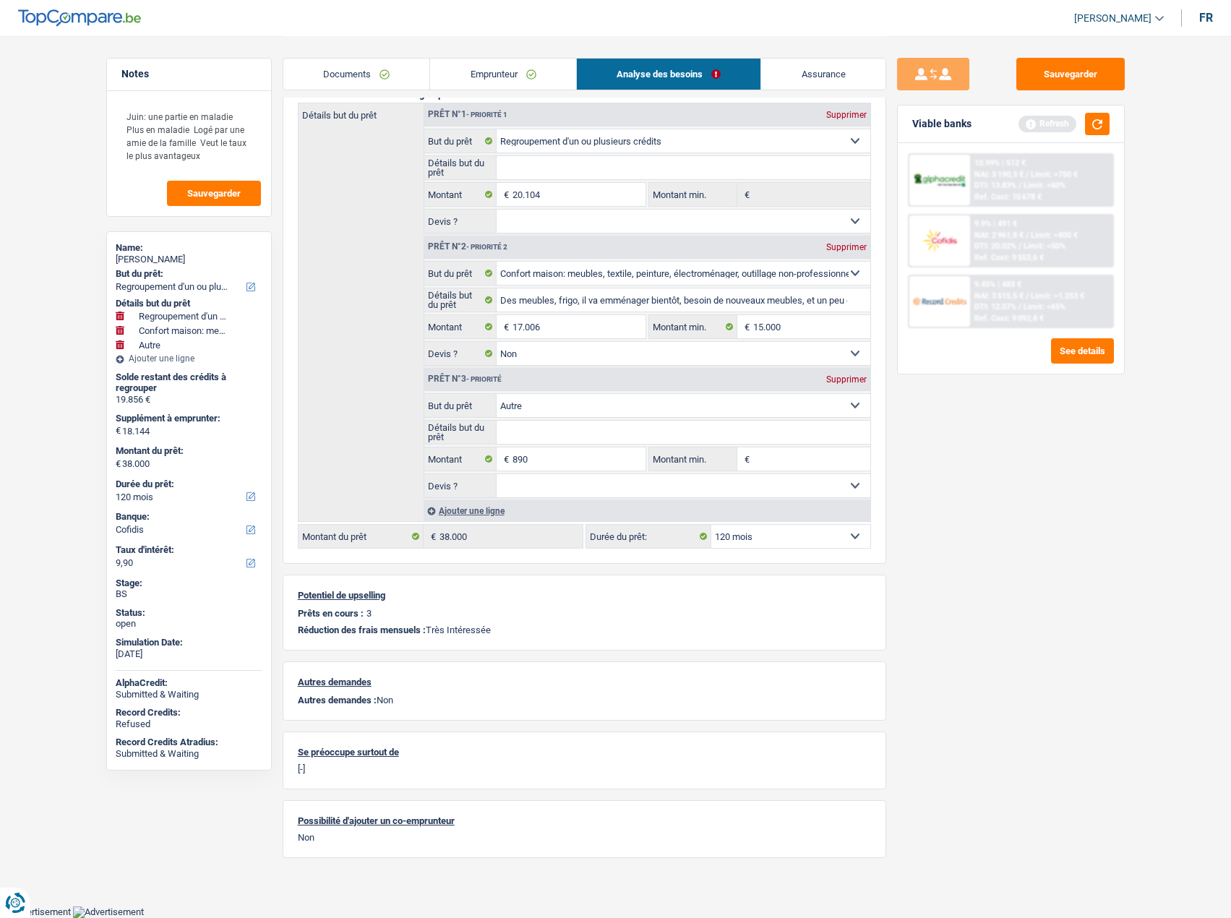
scroll to position [189, 0]
click at [517, 87] on link "Emprunteur" at bounding box center [503, 74] width 146 height 31
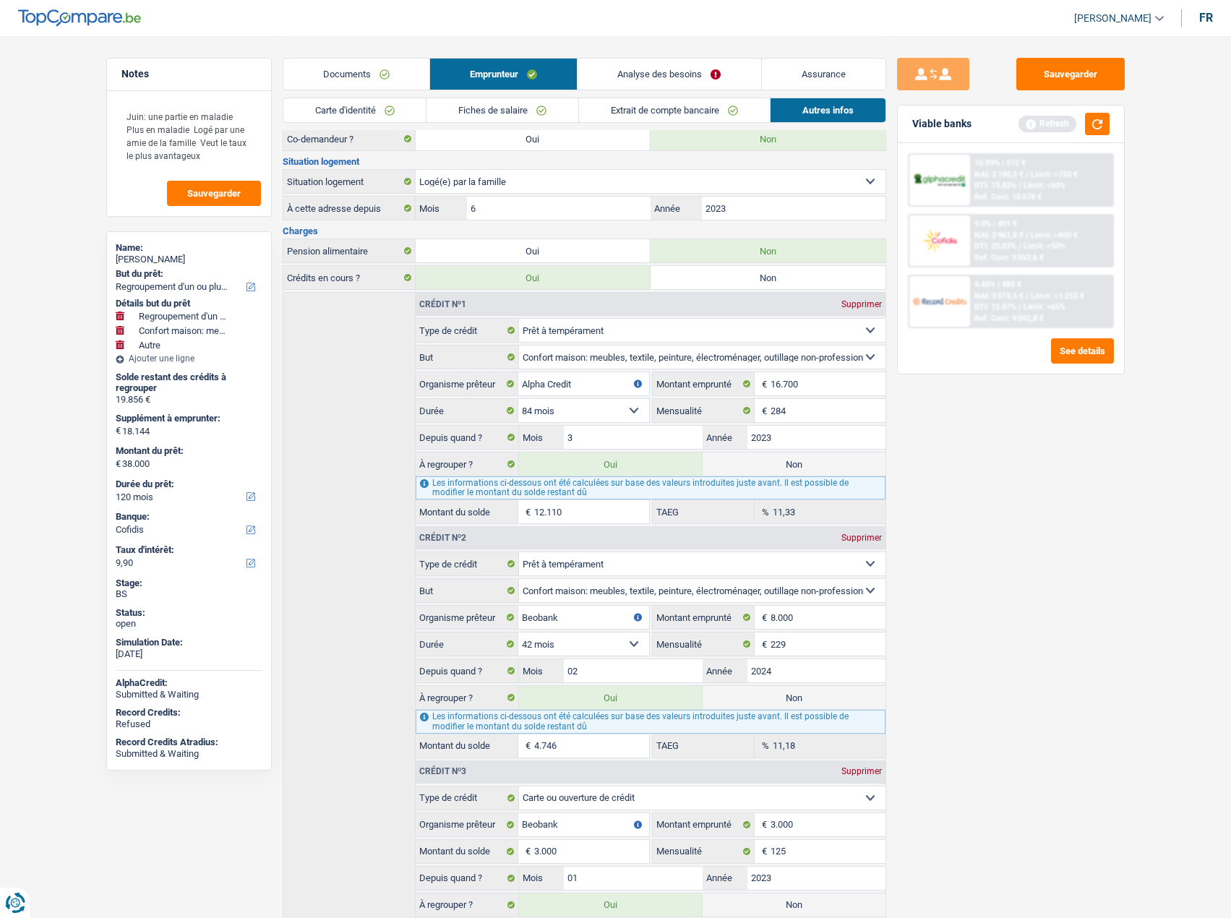
click at [500, 108] on link "Fiches de salaire" at bounding box center [502, 110] width 152 height 24
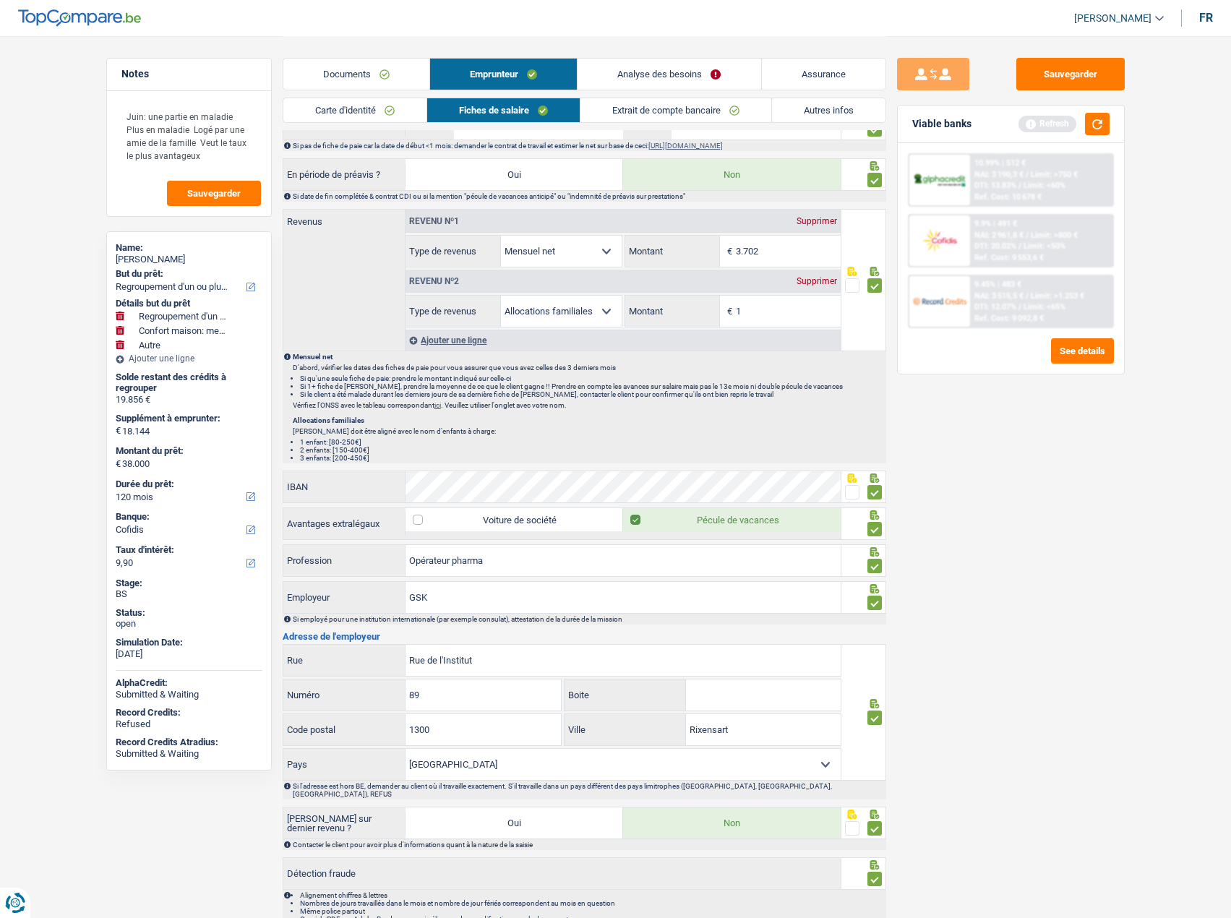
scroll to position [756, 0]
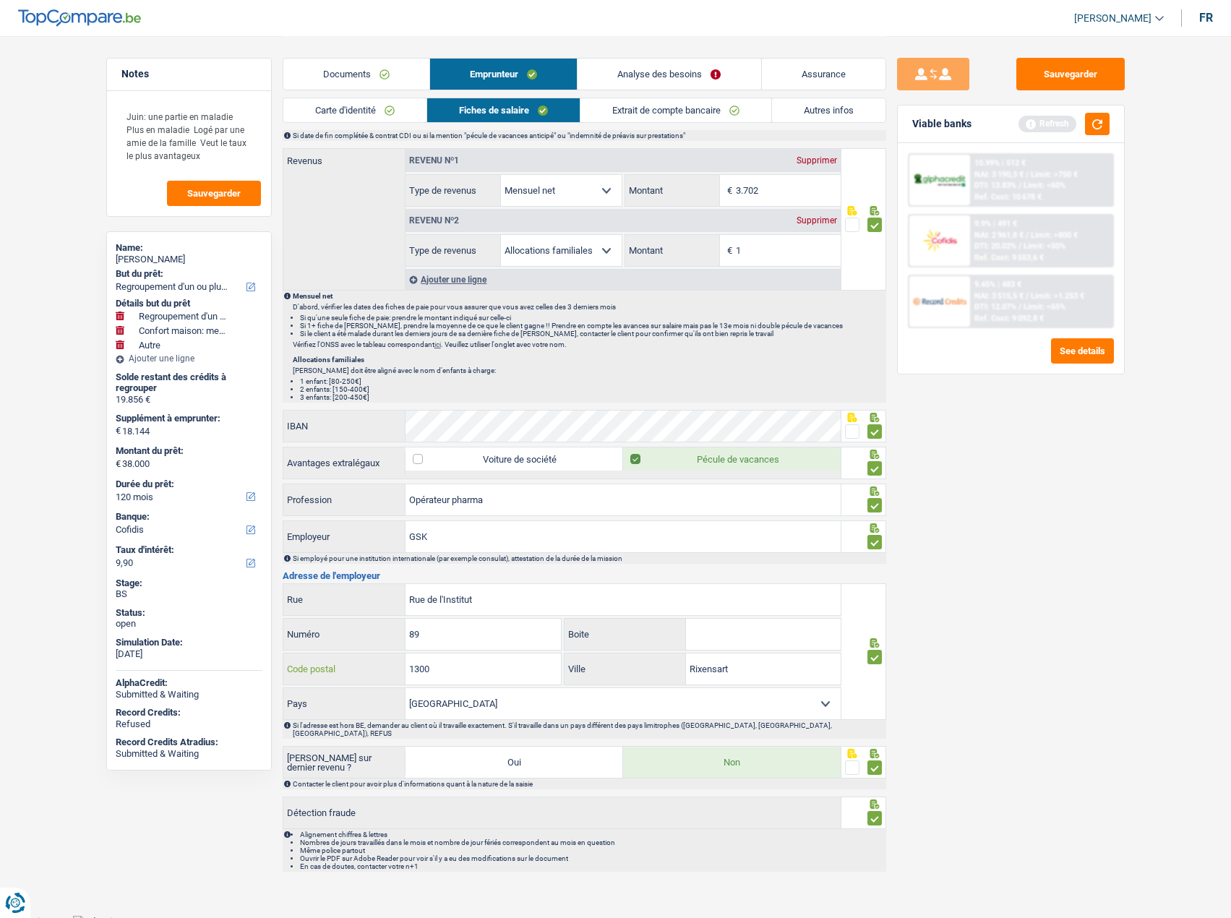
click at [416, 673] on input "1300" at bounding box center [482, 668] width 155 height 31
click at [422, 674] on input "1300" at bounding box center [482, 668] width 155 height 31
click at [421, 674] on input "1300" at bounding box center [482, 668] width 155 height 31
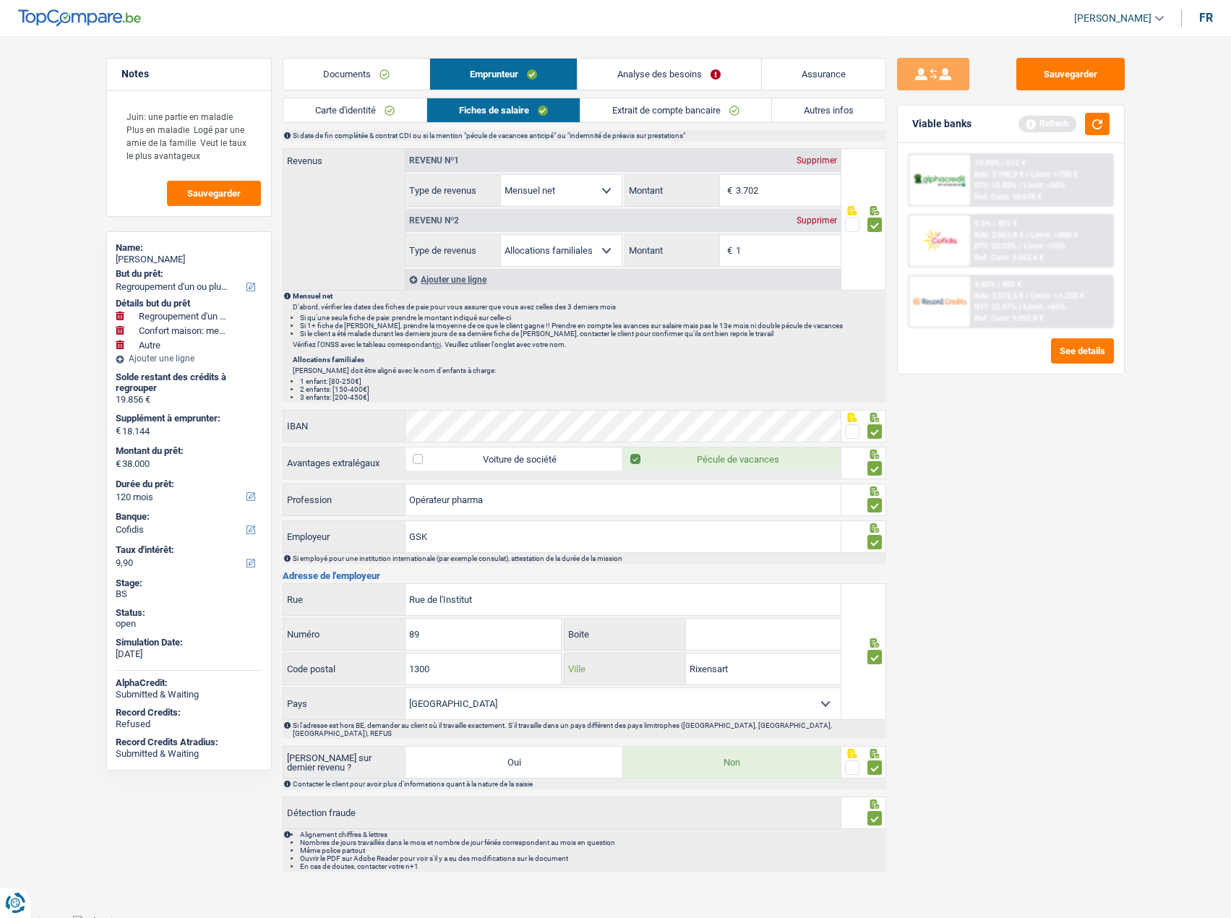
drag, startPoint x: 775, startPoint y: 658, endPoint x: 662, endPoint y: 664, distance: 113.6
click at [638, 664] on div "Rixensart Ville" at bounding box center [702, 668] width 276 height 31
paste input "Limal"
type input "Limal"
click at [1046, 229] on div "9.9% | 491 € NAI: 2 961,8 € / Limit: >800 € DTI: 20.02% / Limit: <50% Ref. Cost…" at bounding box center [1041, 240] width 142 height 51
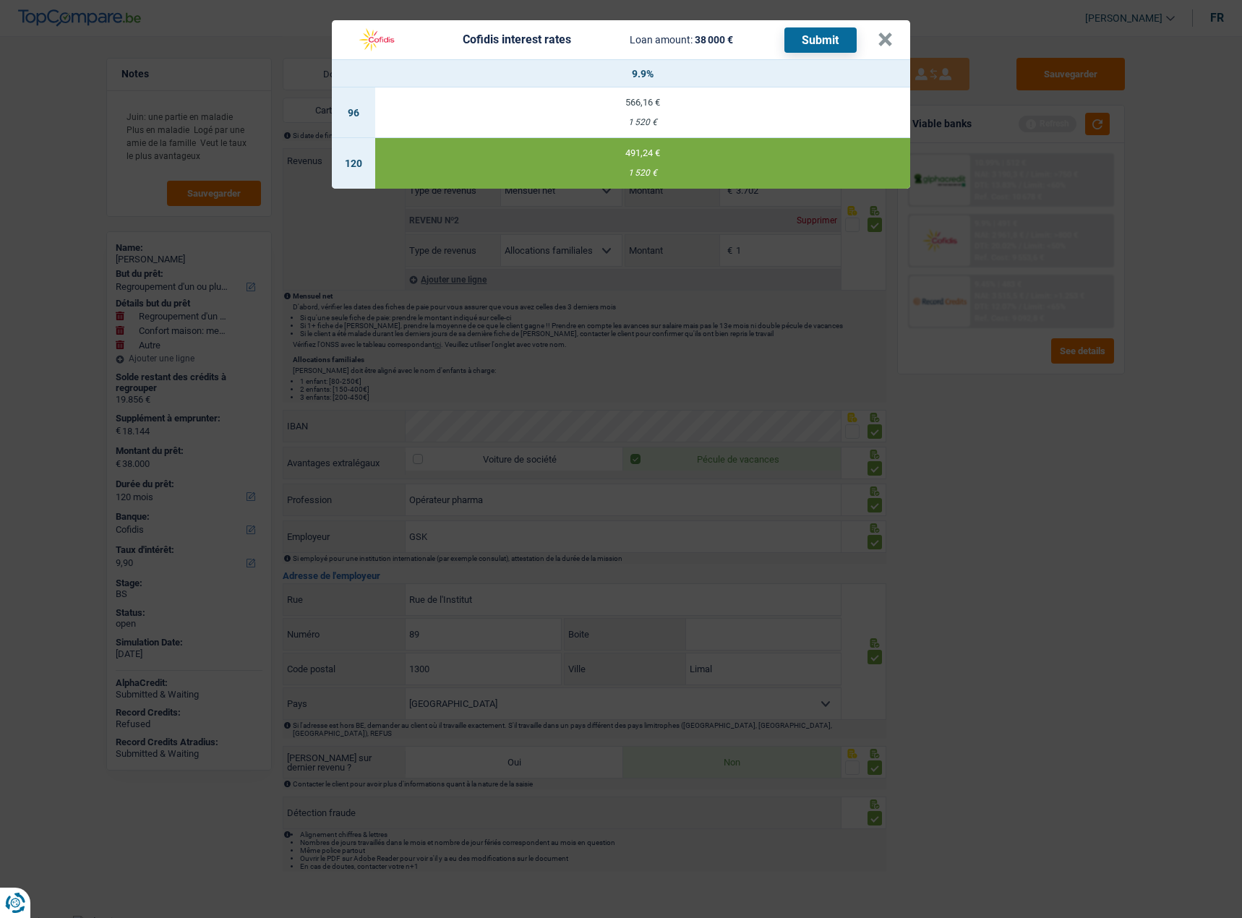
click at [1095, 503] on div "Cofidis interest rates Loan amount: 38 000 € Submit × 9.9% 96 566,16 € 1 520 € …" at bounding box center [621, 459] width 1242 height 918
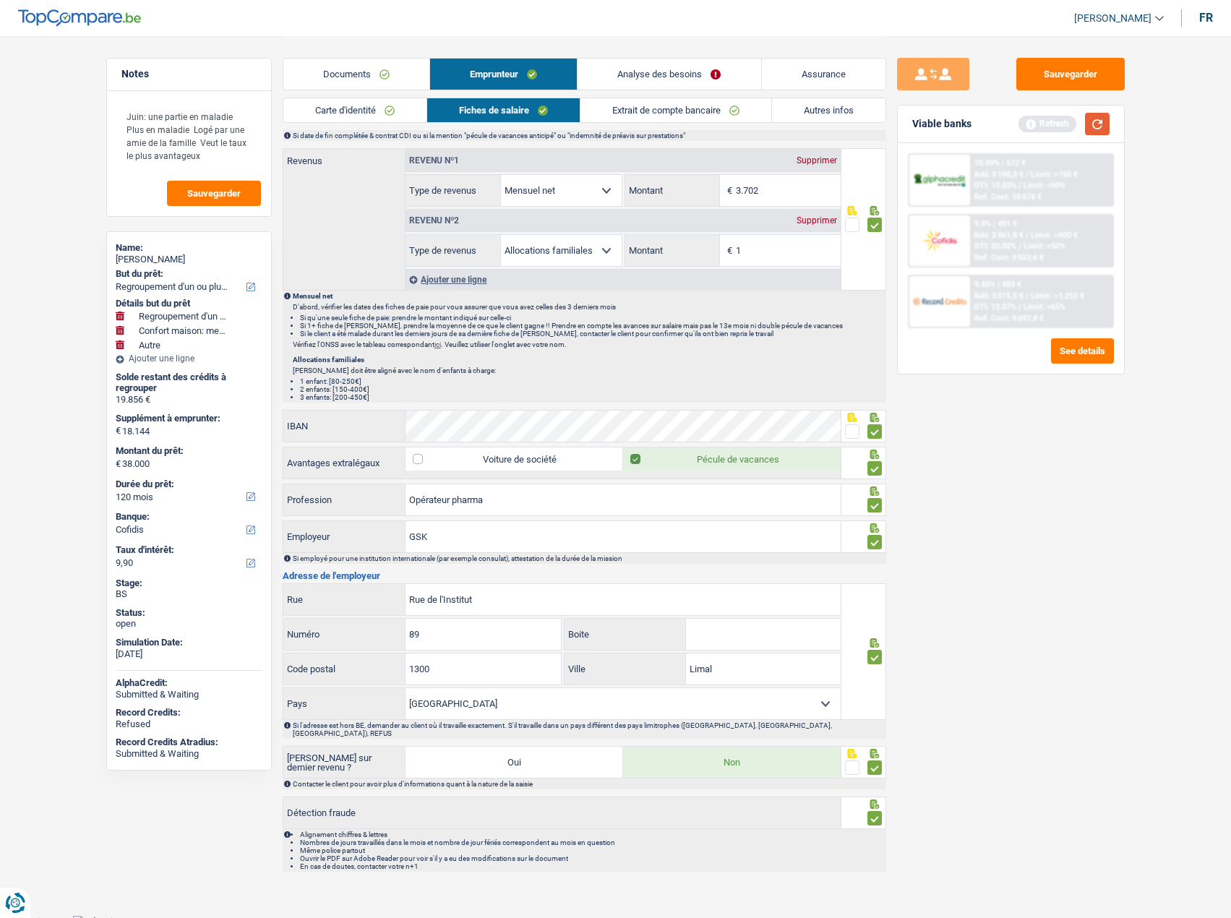
click at [1085, 129] on button "button" at bounding box center [1097, 124] width 25 height 22
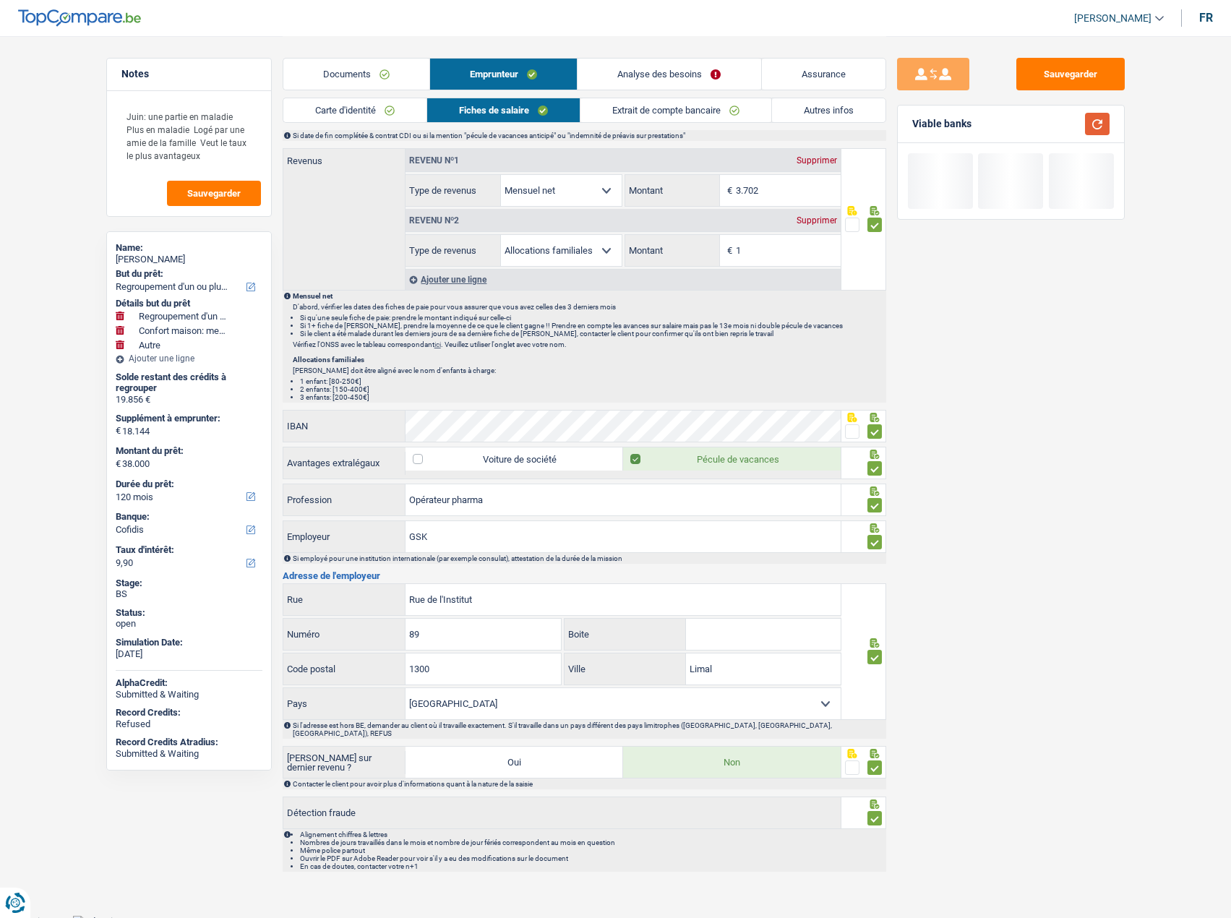
click at [1095, 119] on button "button" at bounding box center [1097, 124] width 25 height 22
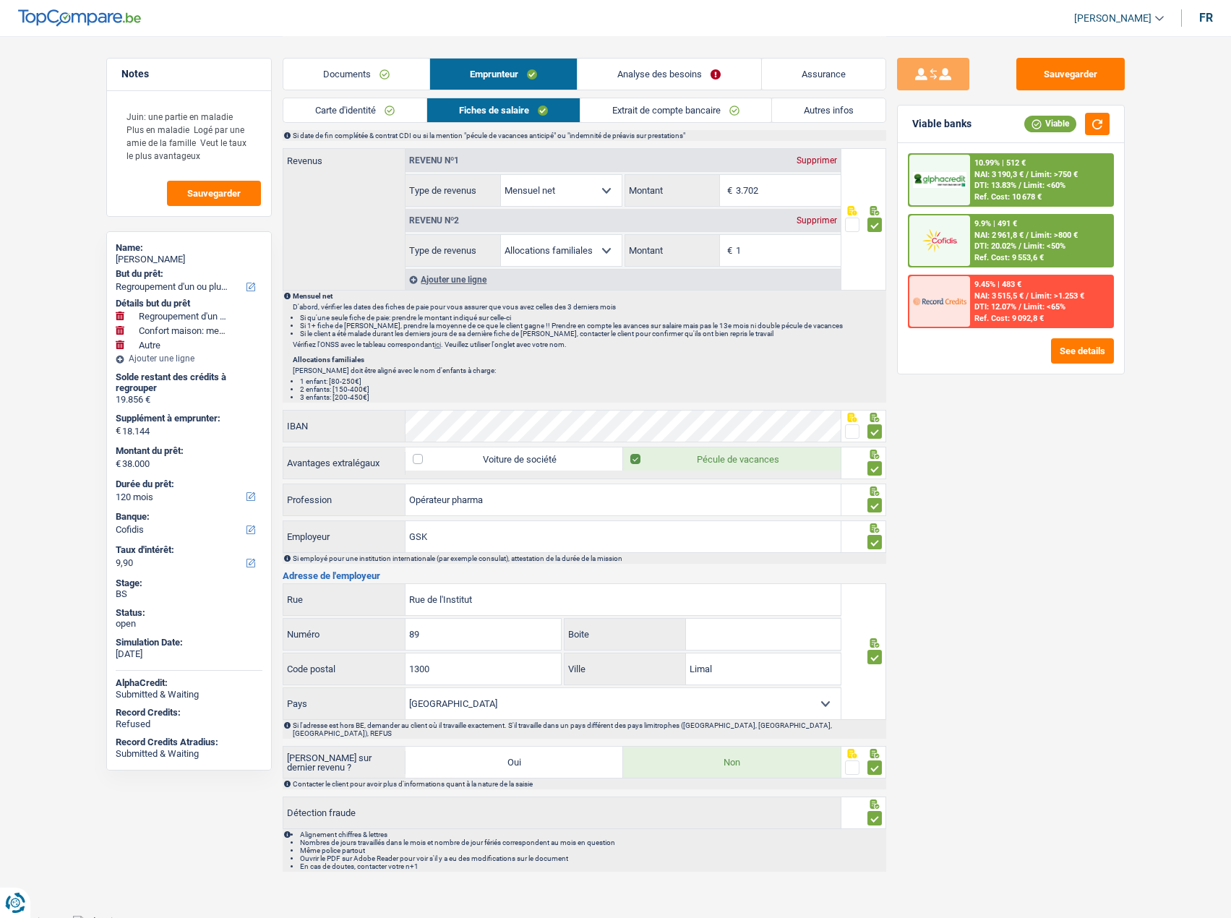
click at [1033, 238] on span "Limit: >800 €" at bounding box center [1054, 235] width 47 height 9
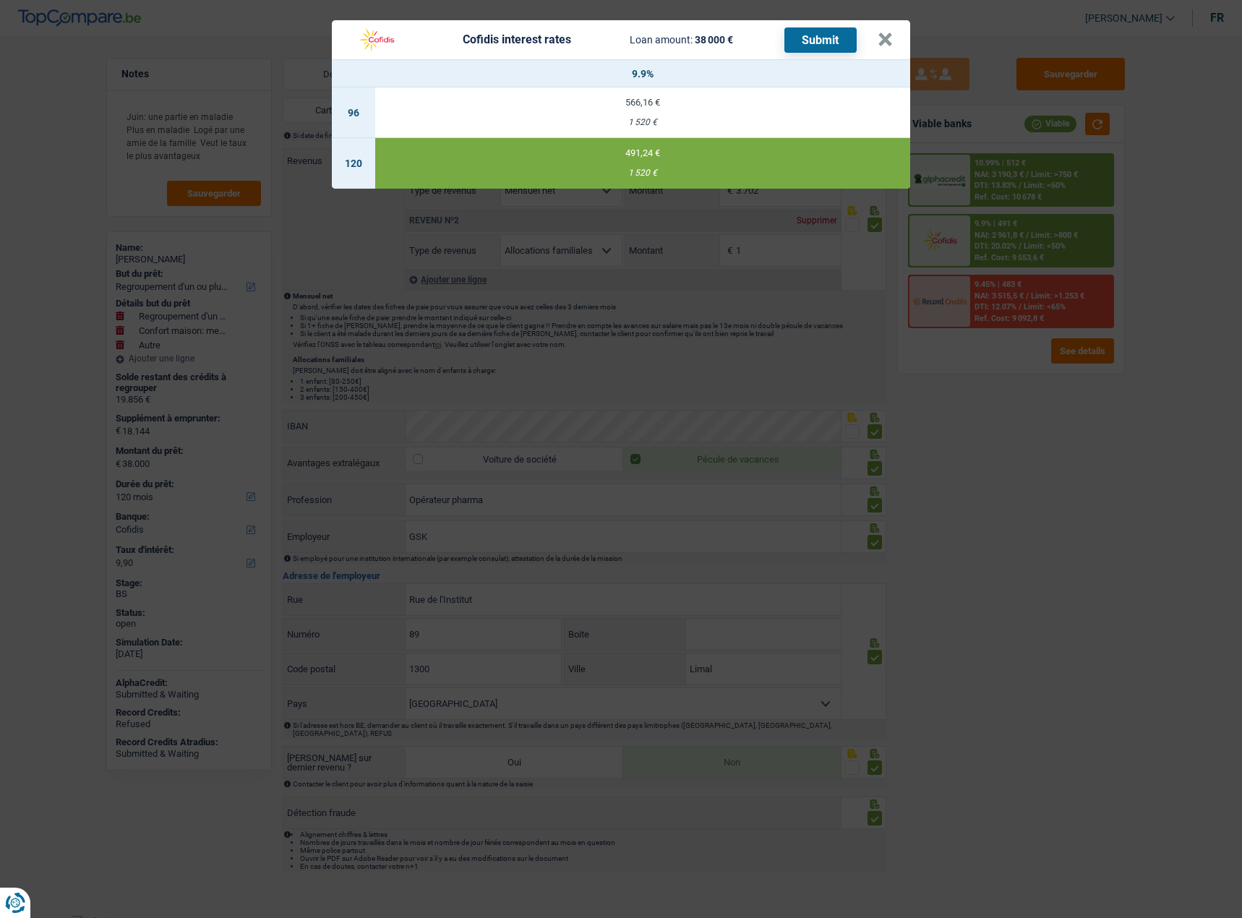
click at [804, 37] on button "Submit" at bounding box center [820, 39] width 72 height 25
drag, startPoint x: 887, startPoint y: 39, endPoint x: 877, endPoint y: 44, distance: 11.3
click at [885, 40] on button "×" at bounding box center [884, 40] width 15 height 14
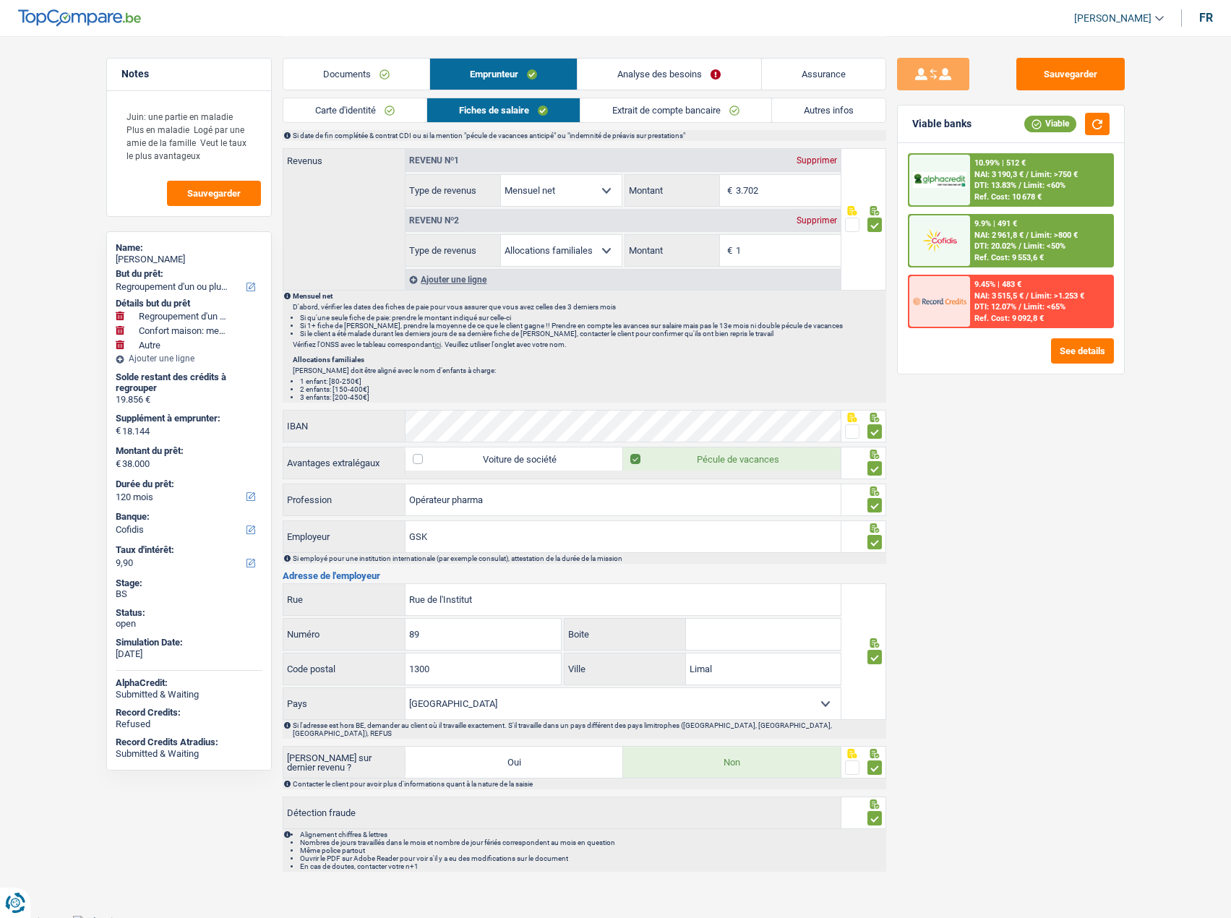
click at [346, 74] on link "Documents" at bounding box center [356, 74] width 146 height 31
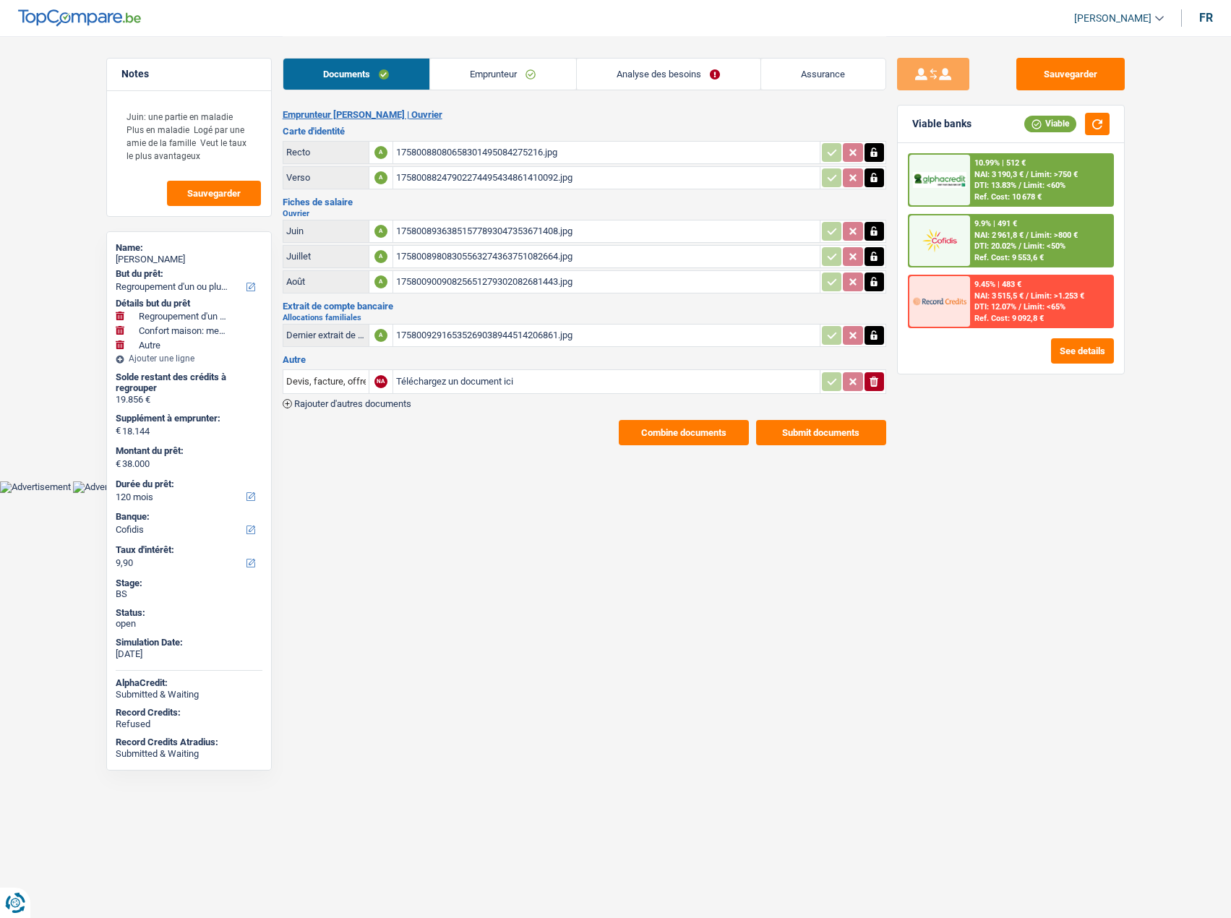
scroll to position [0, 0]
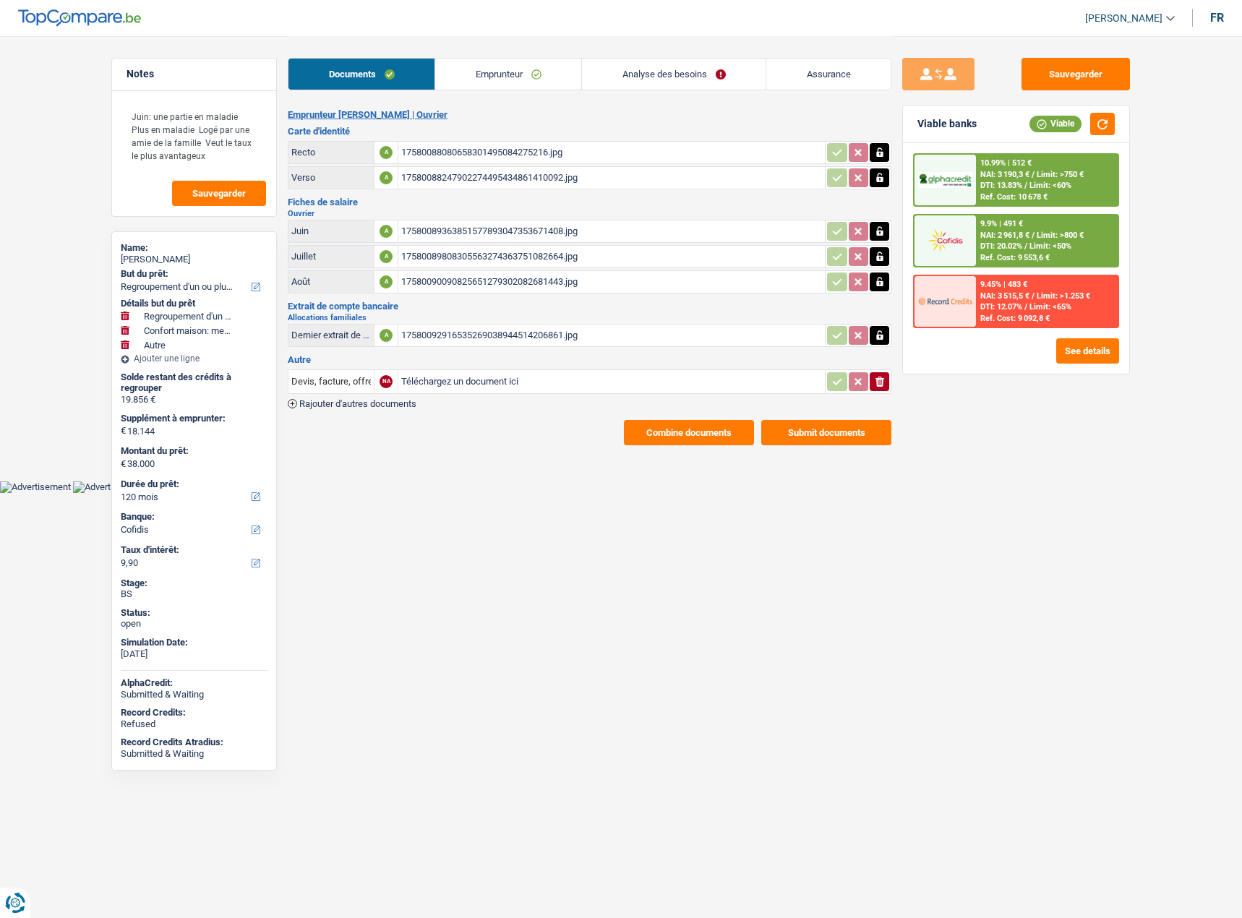
click at [832, 426] on button "Submit documents" at bounding box center [826, 432] width 130 height 25
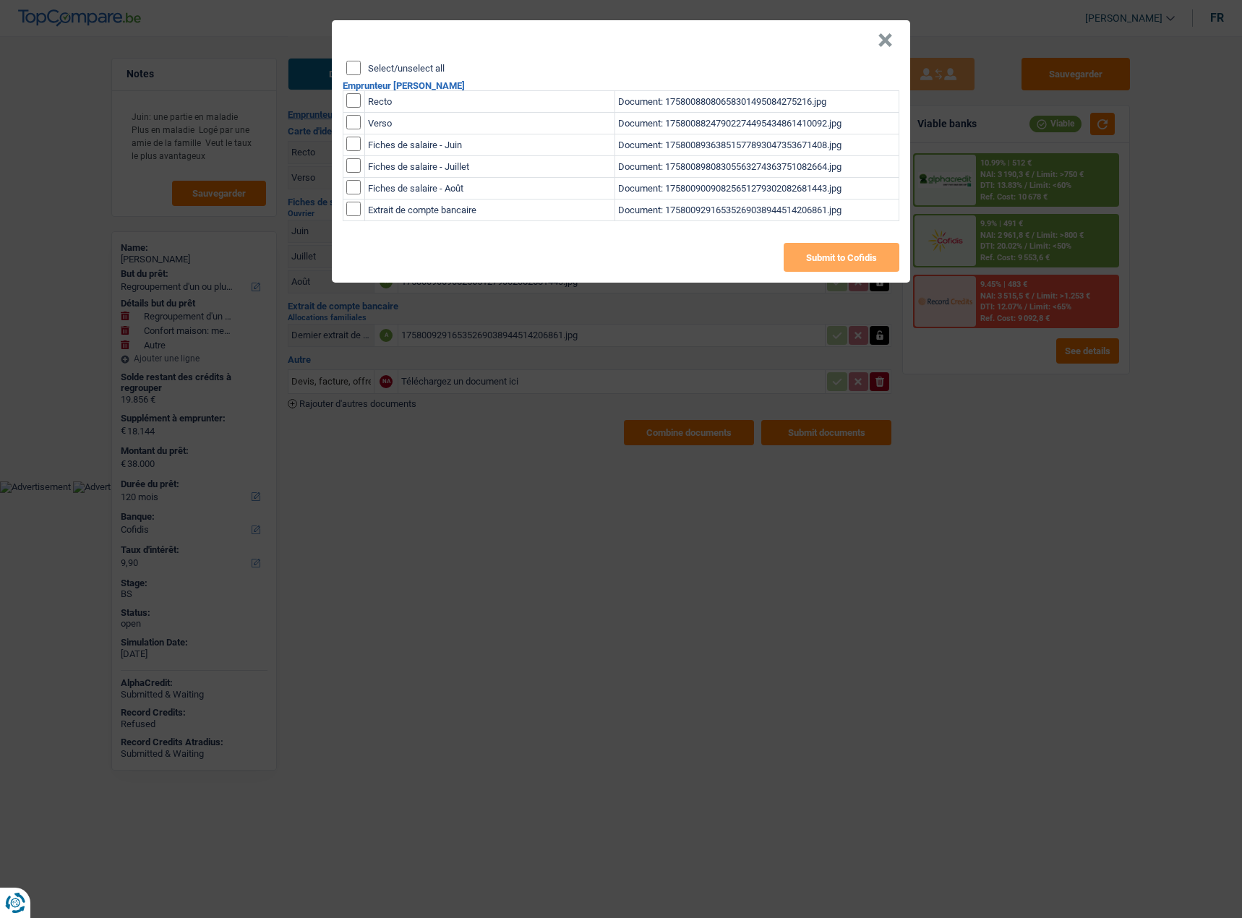
click at [356, 76] on div "Select/unselect all Emprunteur Carmelo Passarello Recto Document: 1758008808065…" at bounding box center [621, 172] width 578 height 222
click at [358, 69] on input "Select/unselect all" at bounding box center [353, 68] width 14 height 14
checkbox input "true"
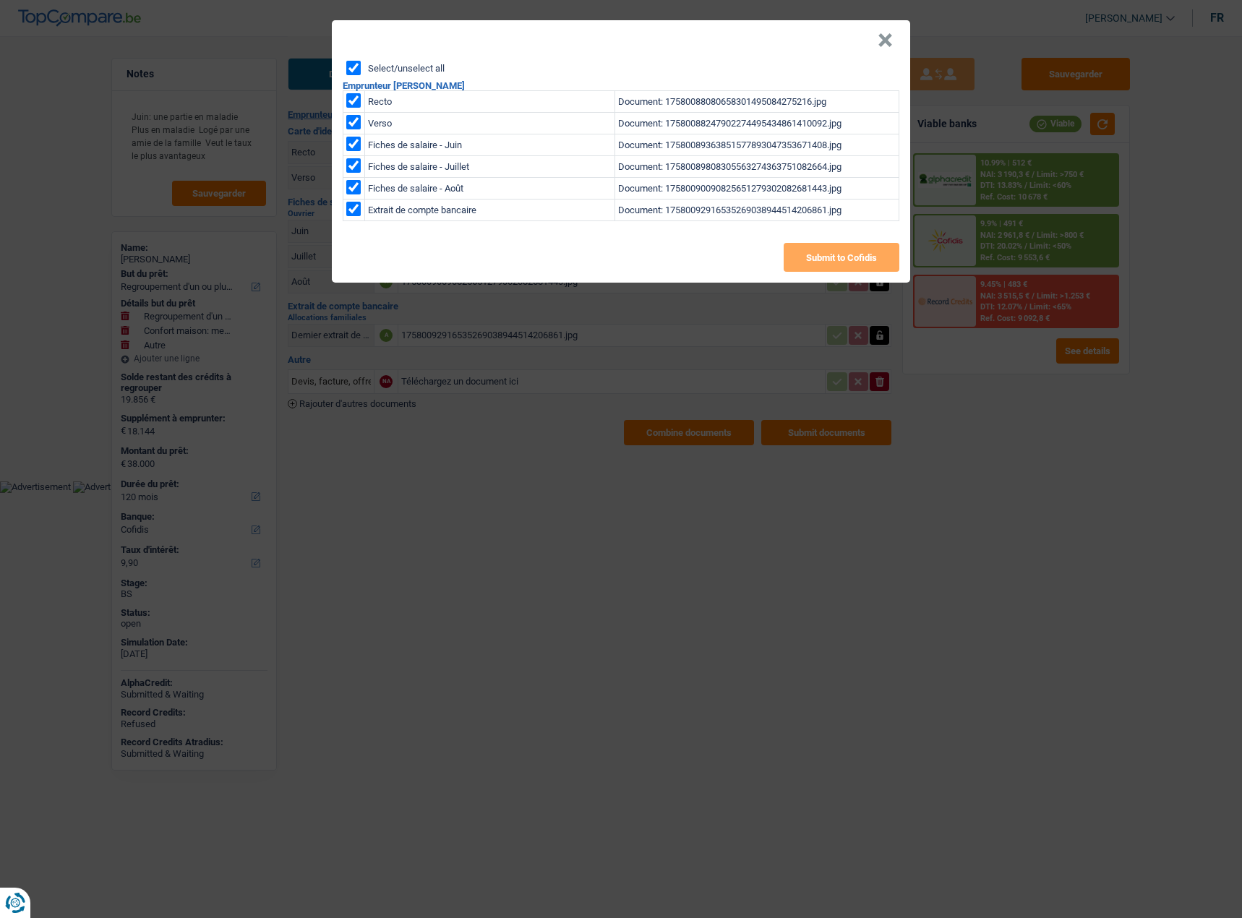
checkbox input "true"
click at [835, 265] on button "Submit to Cofidis" at bounding box center [841, 257] width 116 height 29
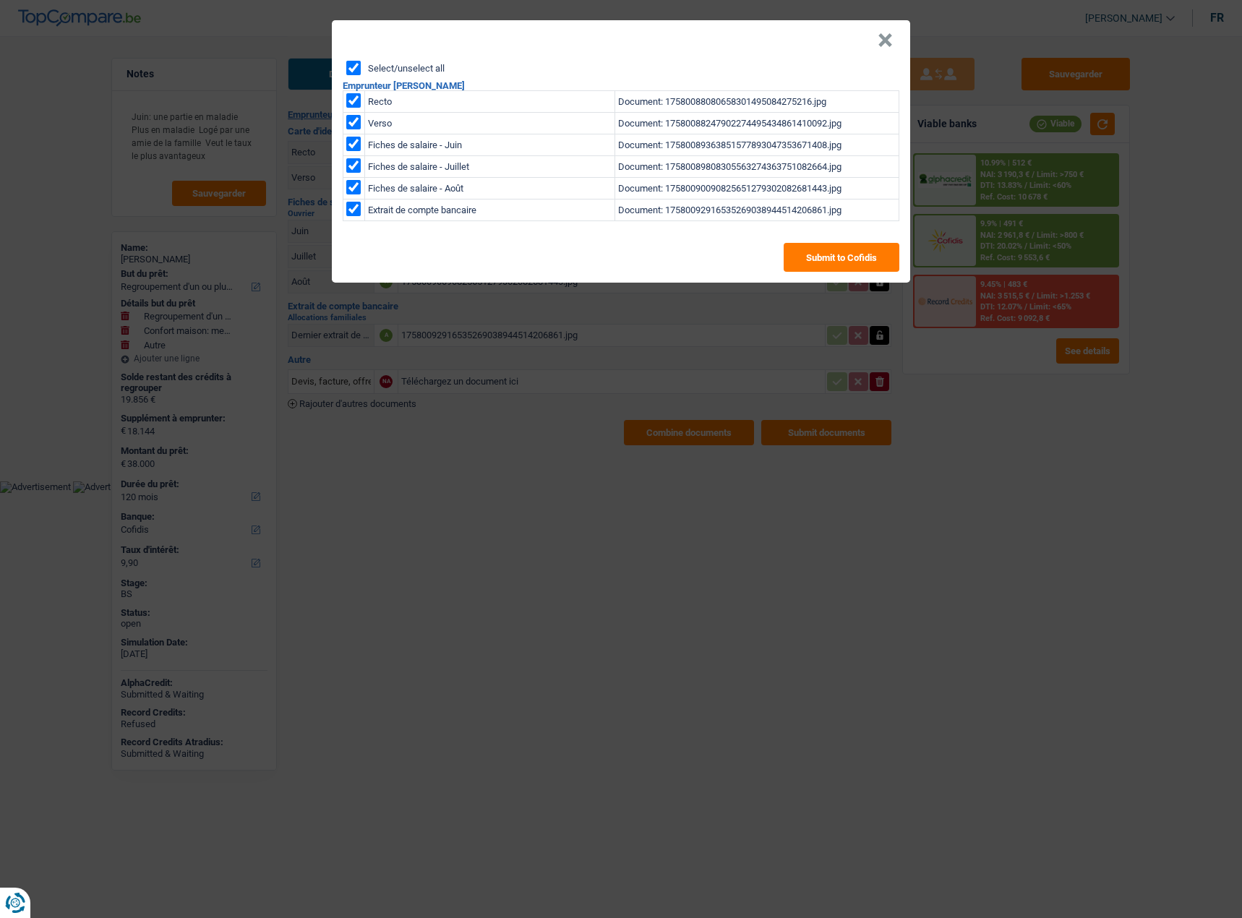
click at [882, 37] on button "×" at bounding box center [884, 40] width 15 height 14
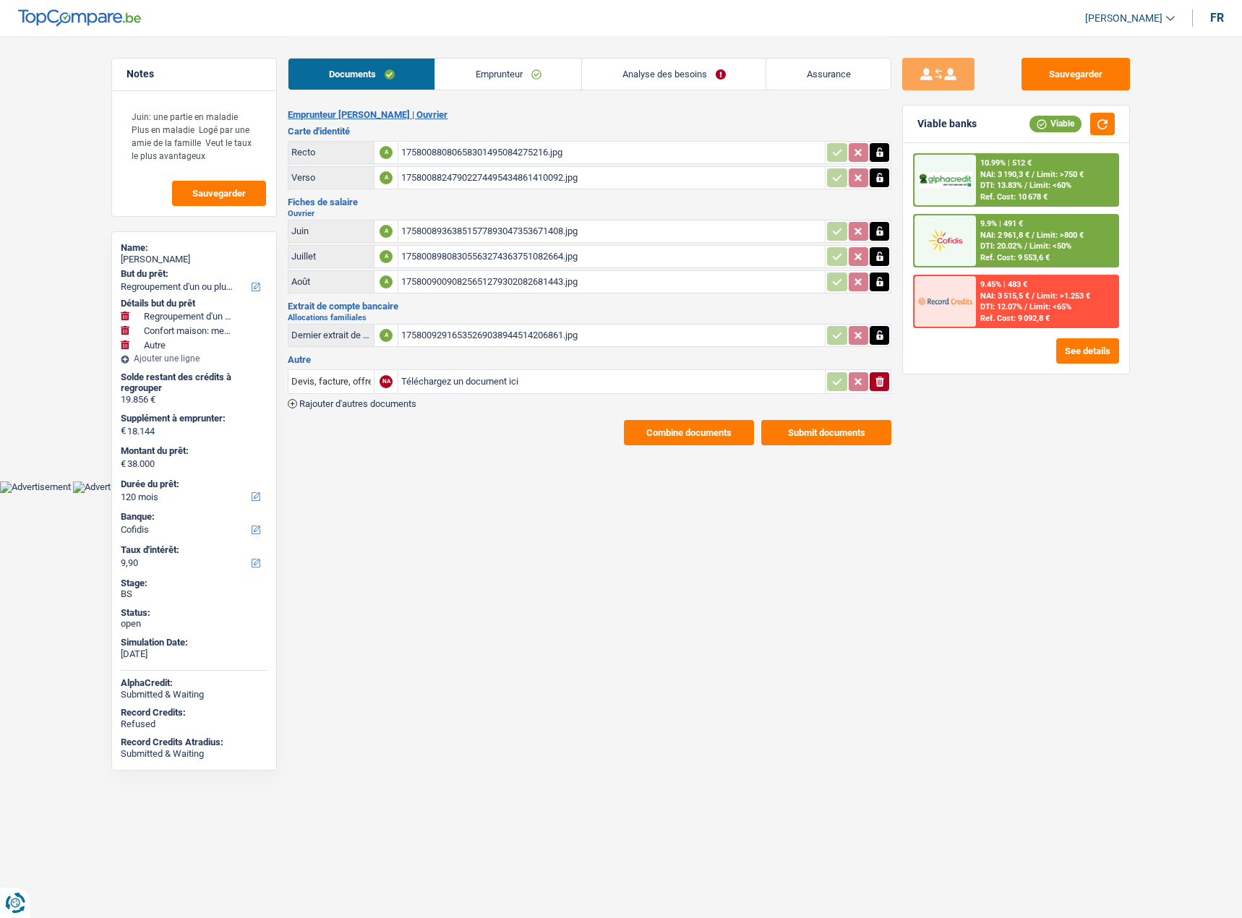
click at [723, 426] on button "Combine documents" at bounding box center [689, 432] width 130 height 25
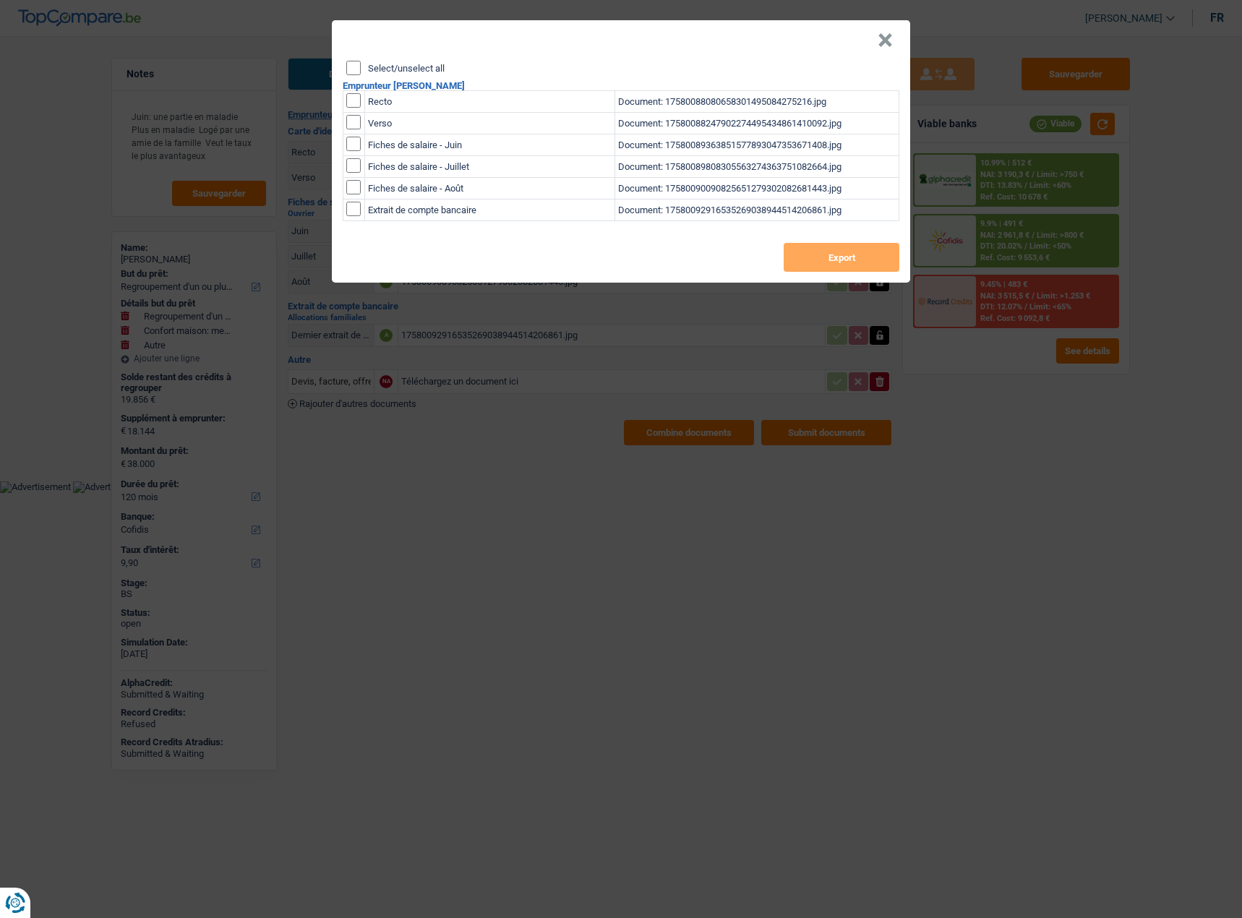
click at [348, 69] on input "Select/unselect all" at bounding box center [353, 68] width 14 height 14
checkbox input "true"
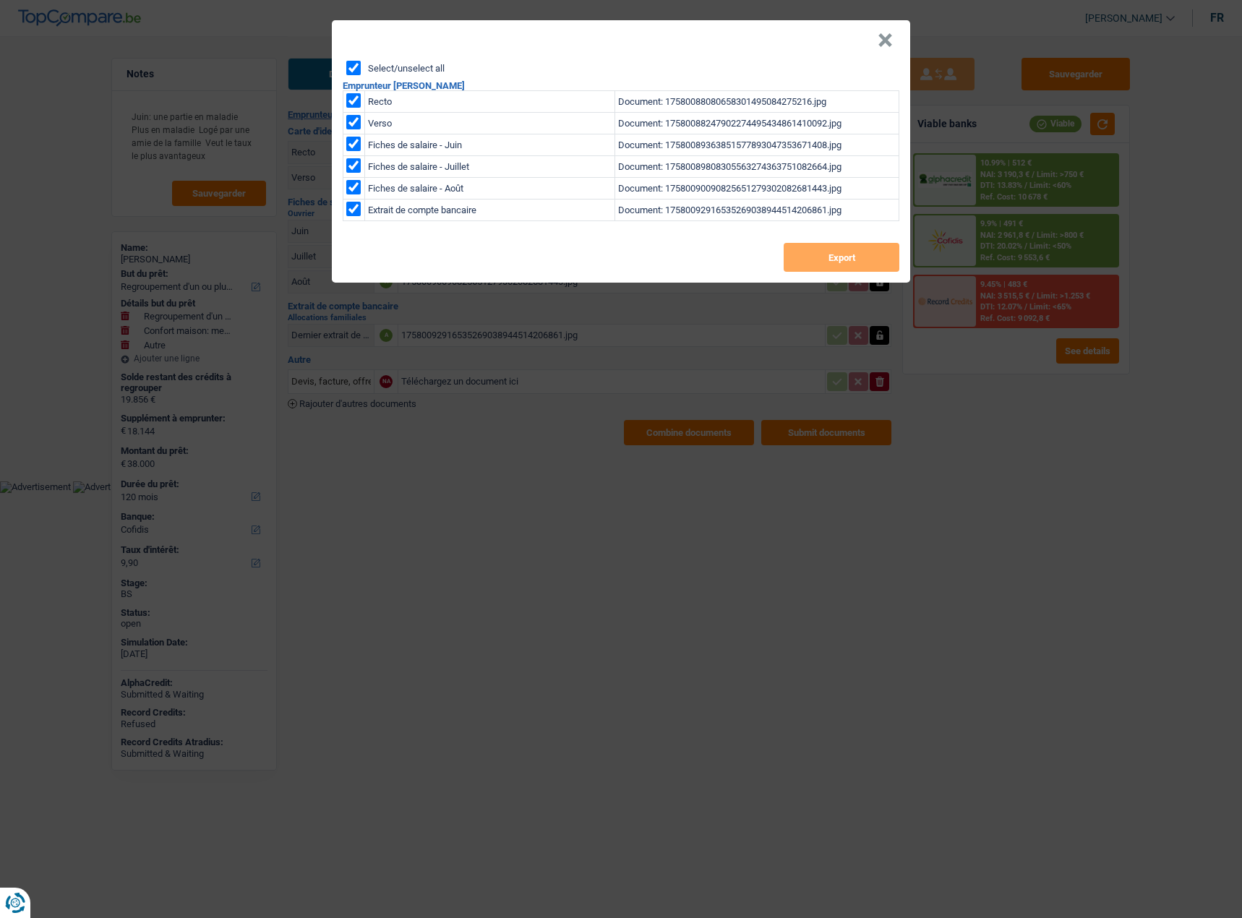
checkbox input "true"
click at [818, 267] on button "Export" at bounding box center [841, 257] width 116 height 29
click at [885, 33] on button "×" at bounding box center [884, 40] width 15 height 14
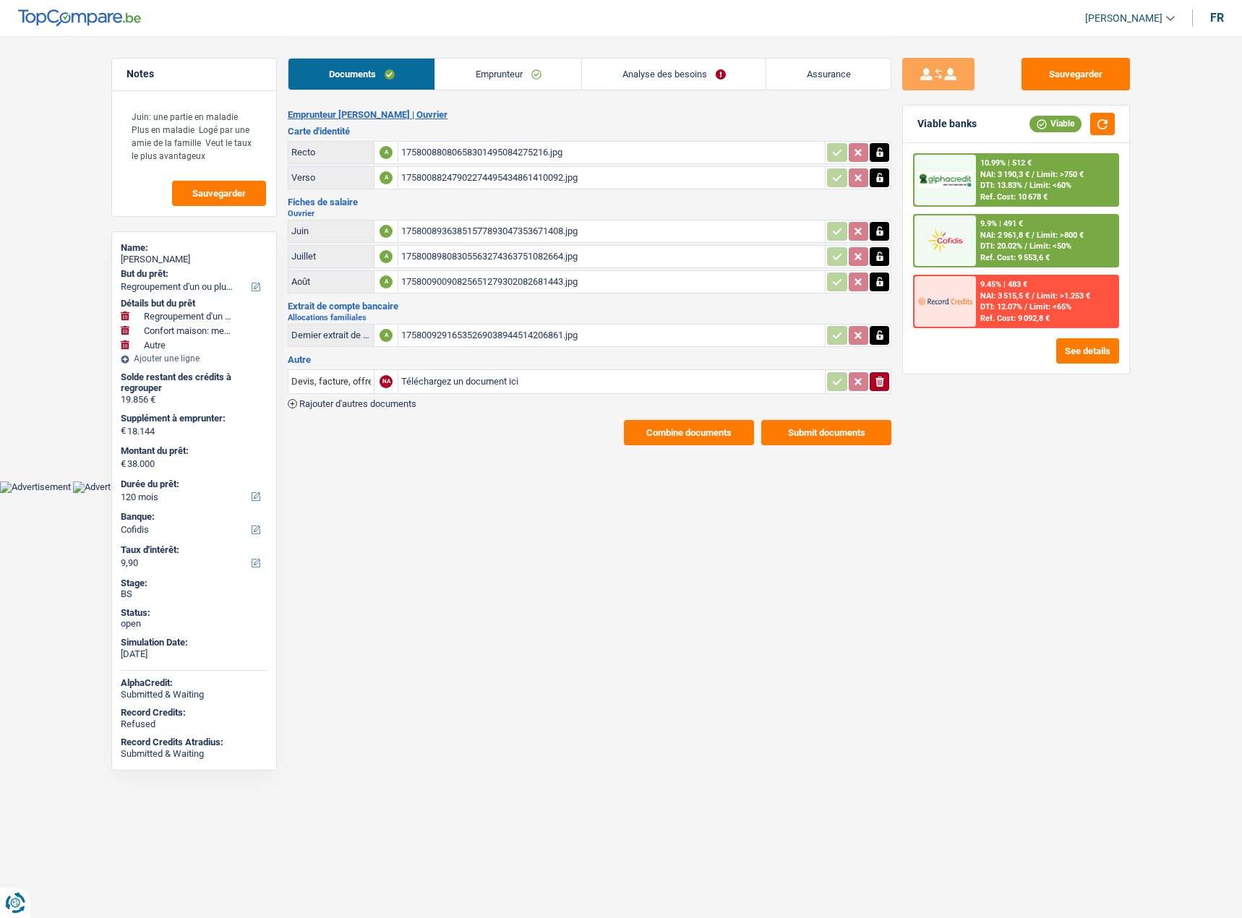
click at [171, 260] on div "Carmelo Passarello" at bounding box center [194, 260] width 147 height 12
copy div "Passarello"
click at [470, 73] on link "Emprunteur" at bounding box center [508, 74] width 146 height 31
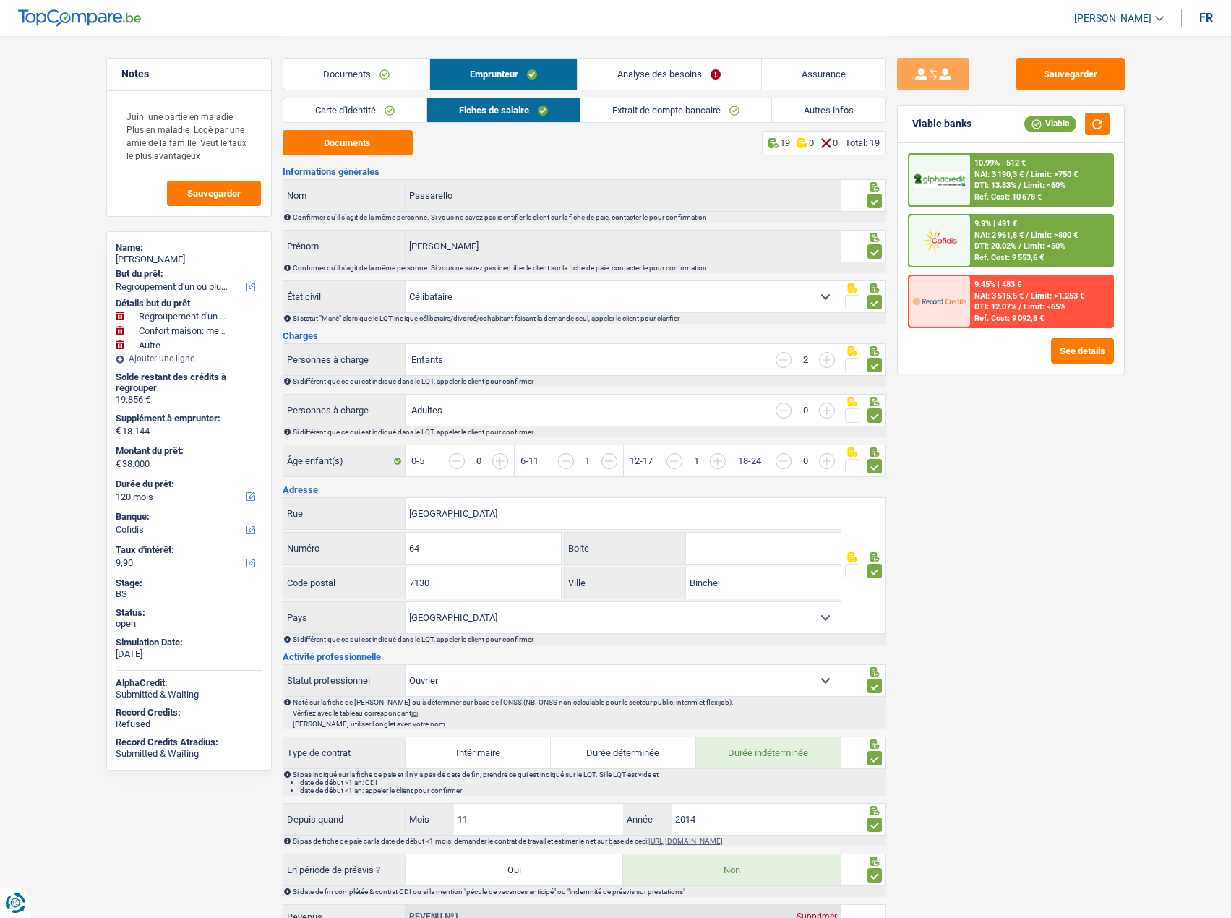
click at [380, 110] on link "Carte d'identité" at bounding box center [354, 110] width 143 height 24
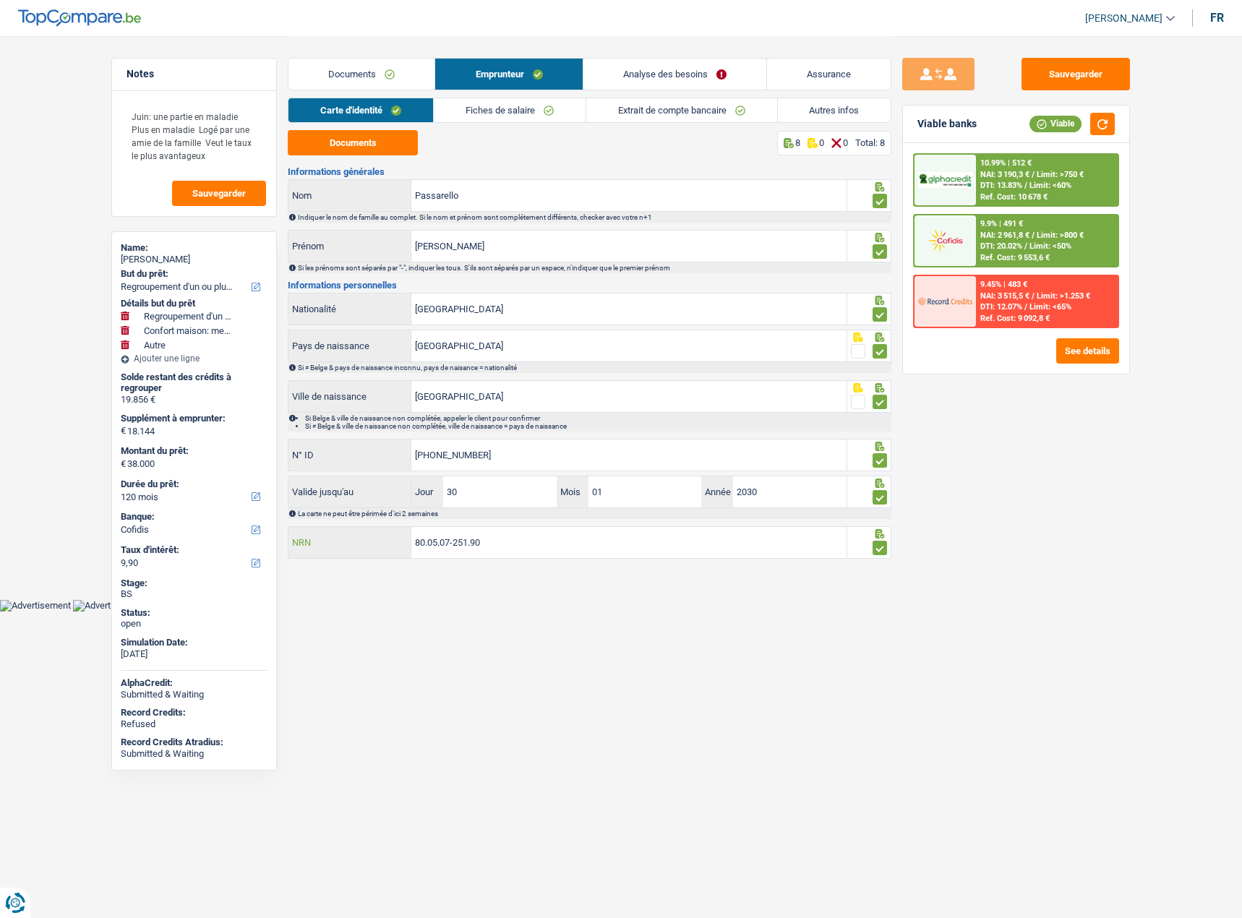
drag, startPoint x: 521, startPoint y: 540, endPoint x: 241, endPoint y: 540, distance: 280.4
click at [241, 540] on div "Notes Juin: une partie en maladie Plus en maladie Logé par une amie de la famil…" at bounding box center [620, 299] width 1041 height 527
click at [1024, 236] on span "NAI: 2 961,8 €" at bounding box center [1004, 235] width 49 height 9
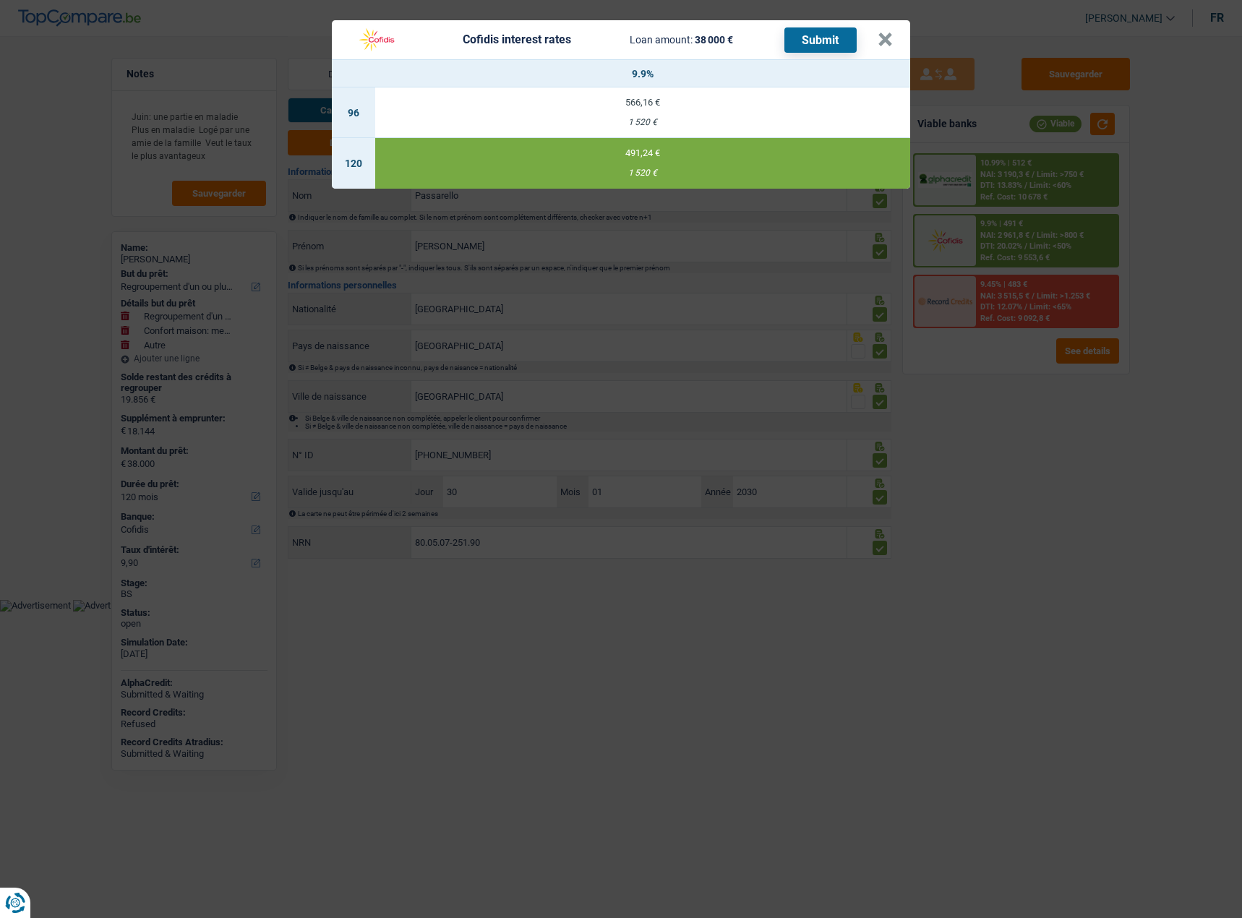
click at [807, 40] on button "Submit" at bounding box center [820, 39] width 72 height 25
click at [893, 40] on header "Cofidis interest rates Loan amount: 38 000 € Submit ×" at bounding box center [621, 39] width 578 height 39
click at [890, 42] on button "×" at bounding box center [884, 40] width 15 height 14
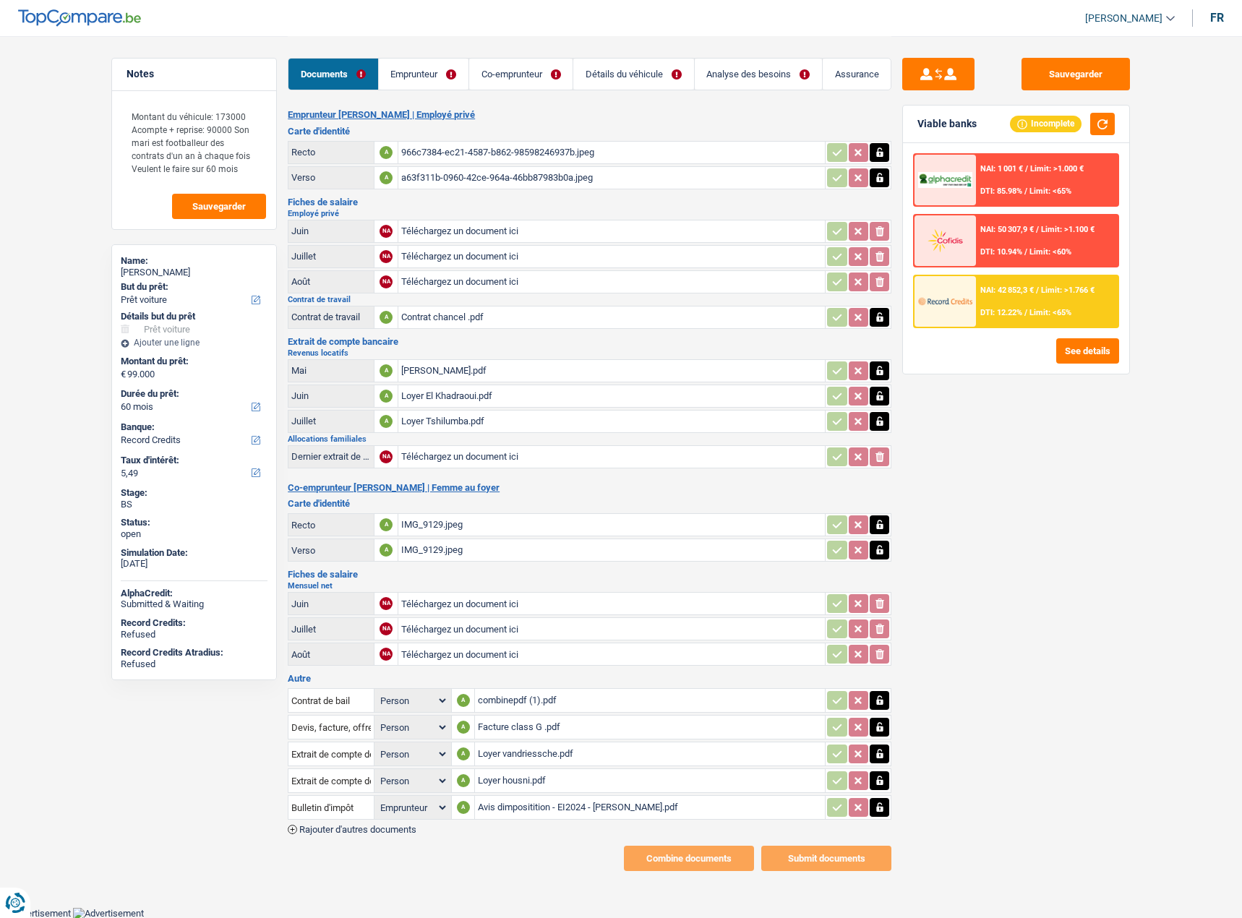
select select "car"
select select "60"
select select "record credits"
select select "applicant"
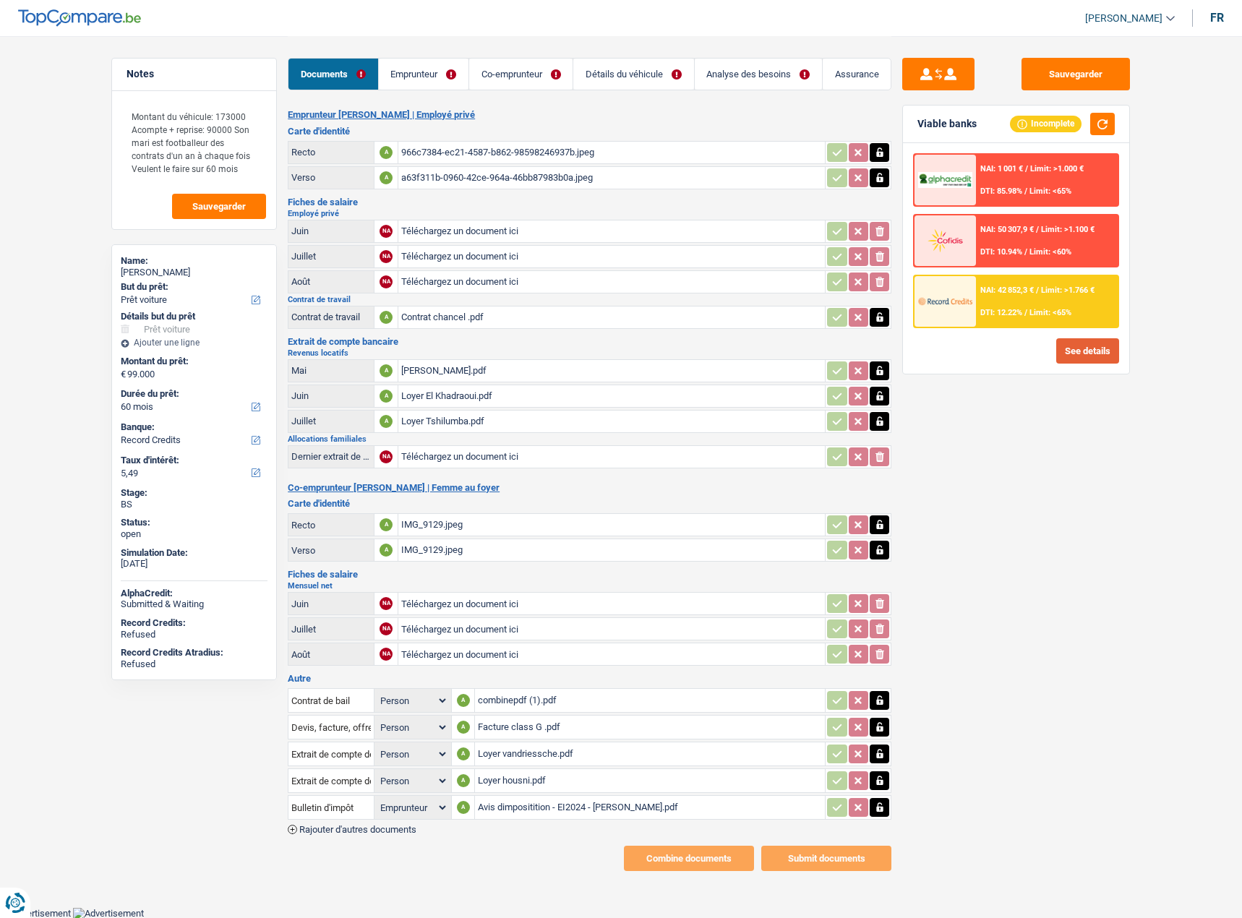
click at [1072, 349] on button "See details" at bounding box center [1087, 350] width 63 height 25
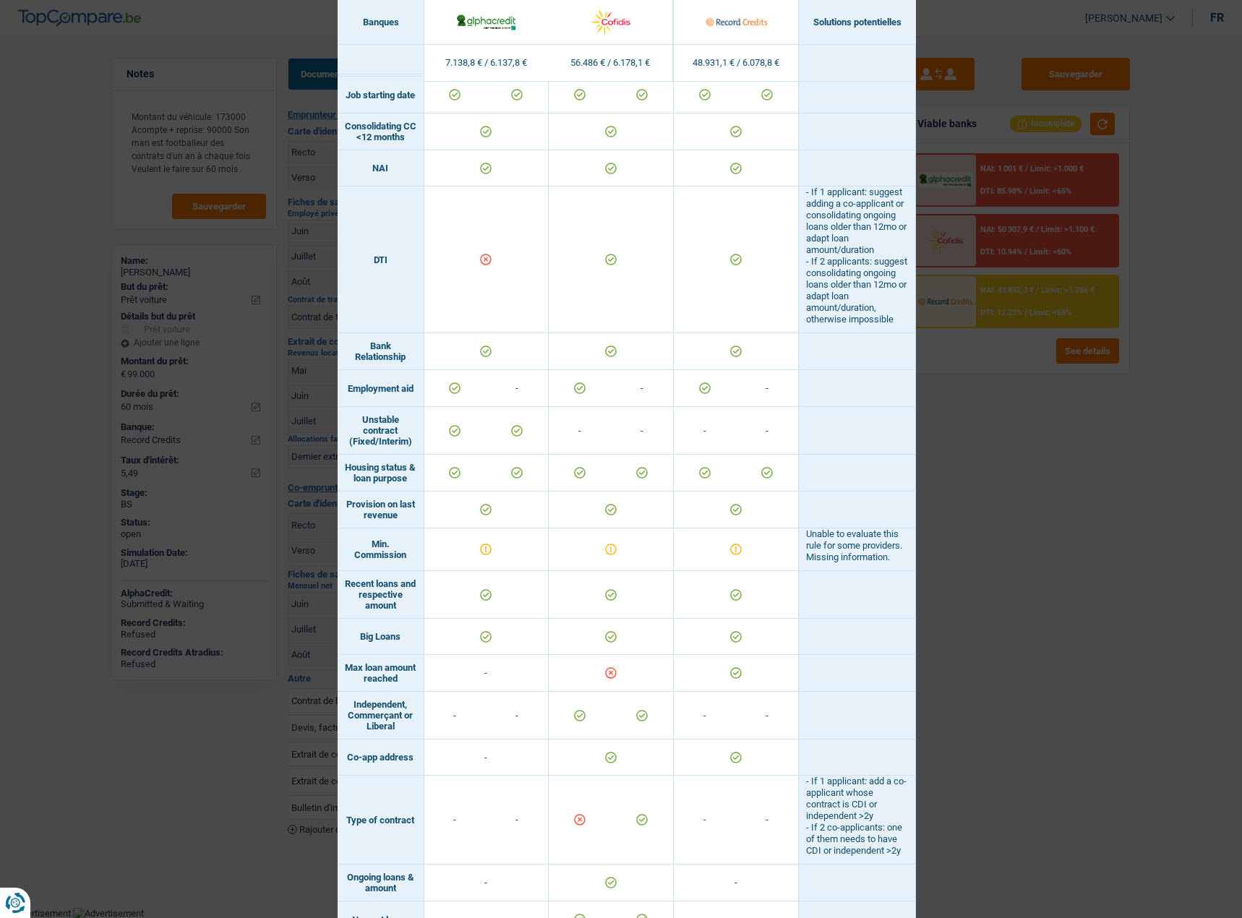
scroll to position [723, 0]
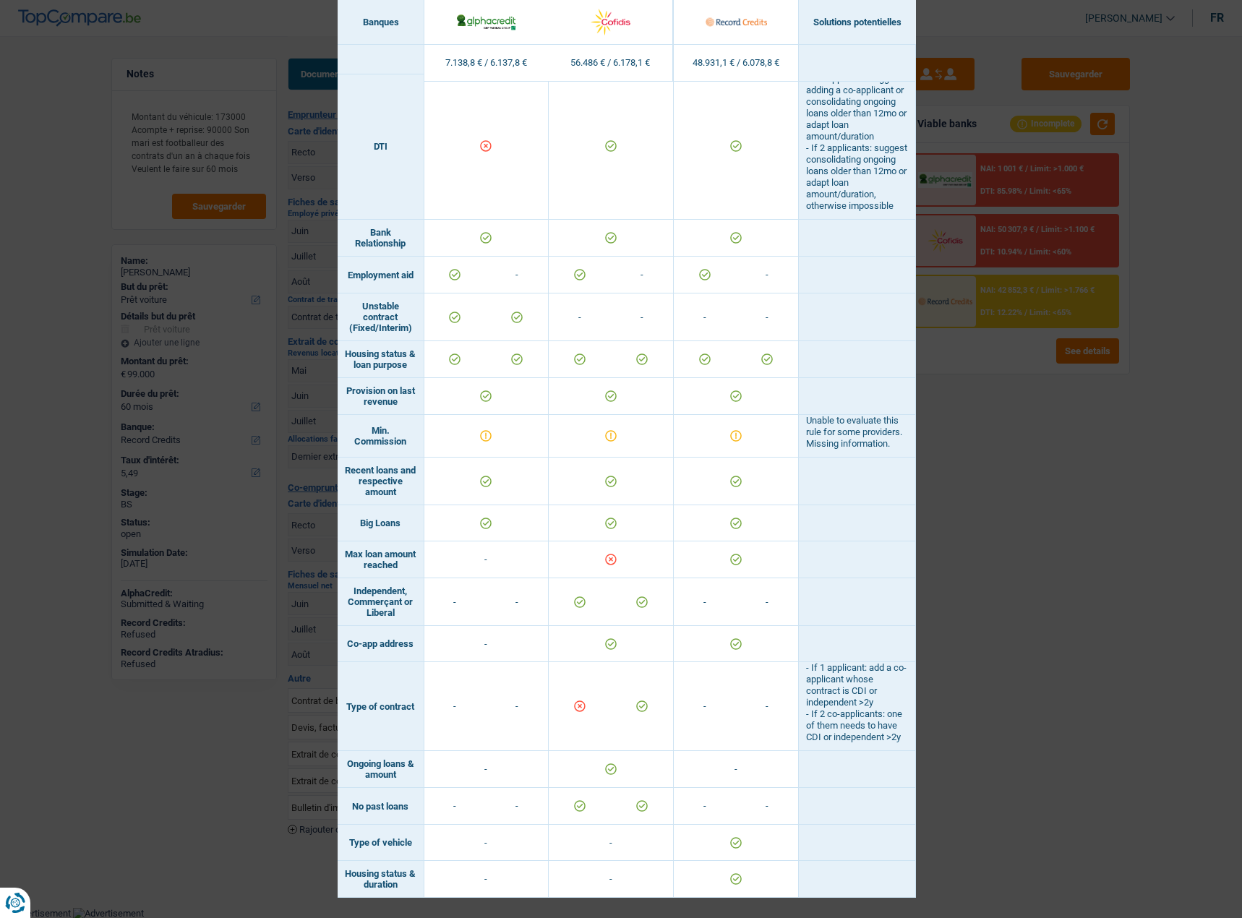
click at [1070, 531] on div "Banks conditions × Banques Solutions potentielles Revenus / Charges 7.138,8 € /…" at bounding box center [621, 459] width 1242 height 918
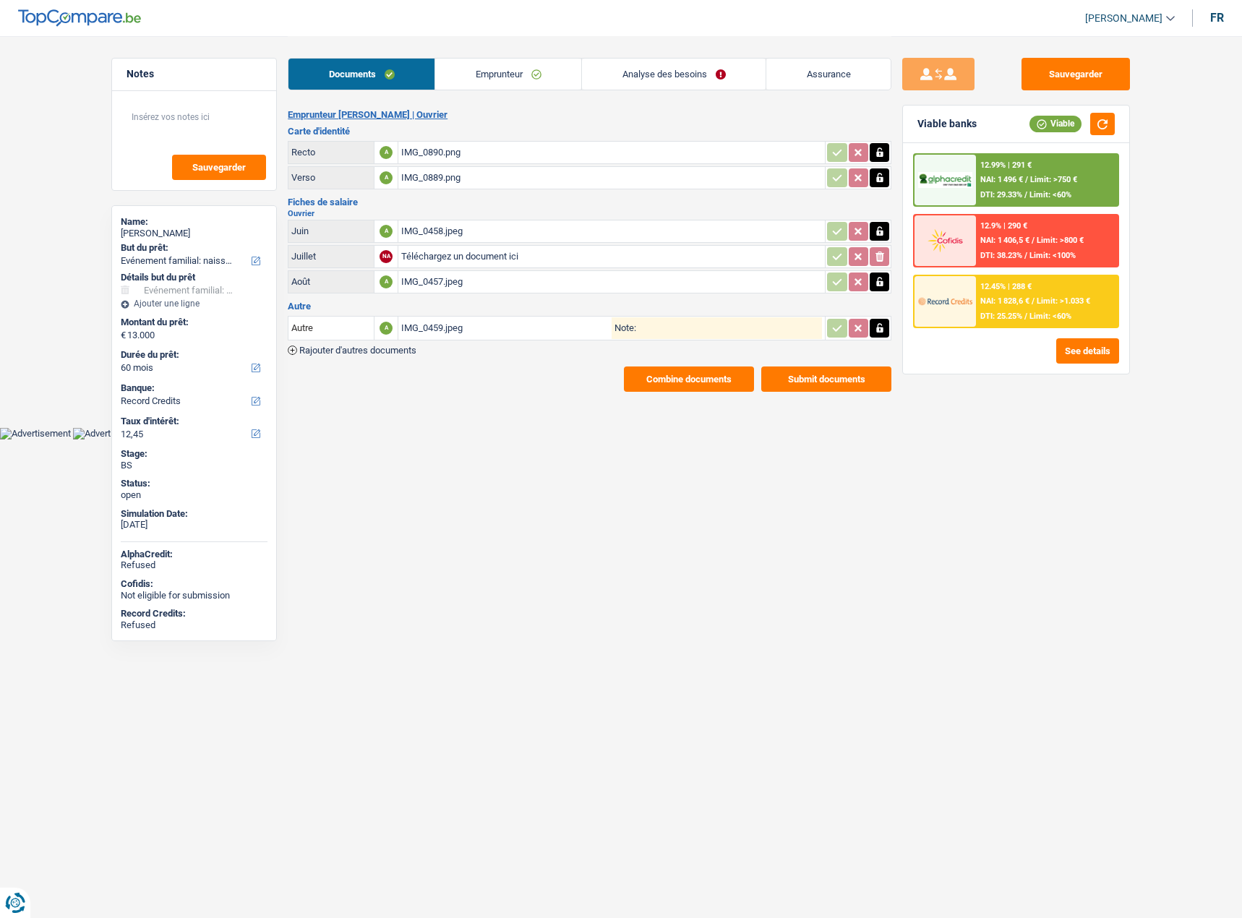
select select "familyEvent"
select select "60"
select select "record credits"
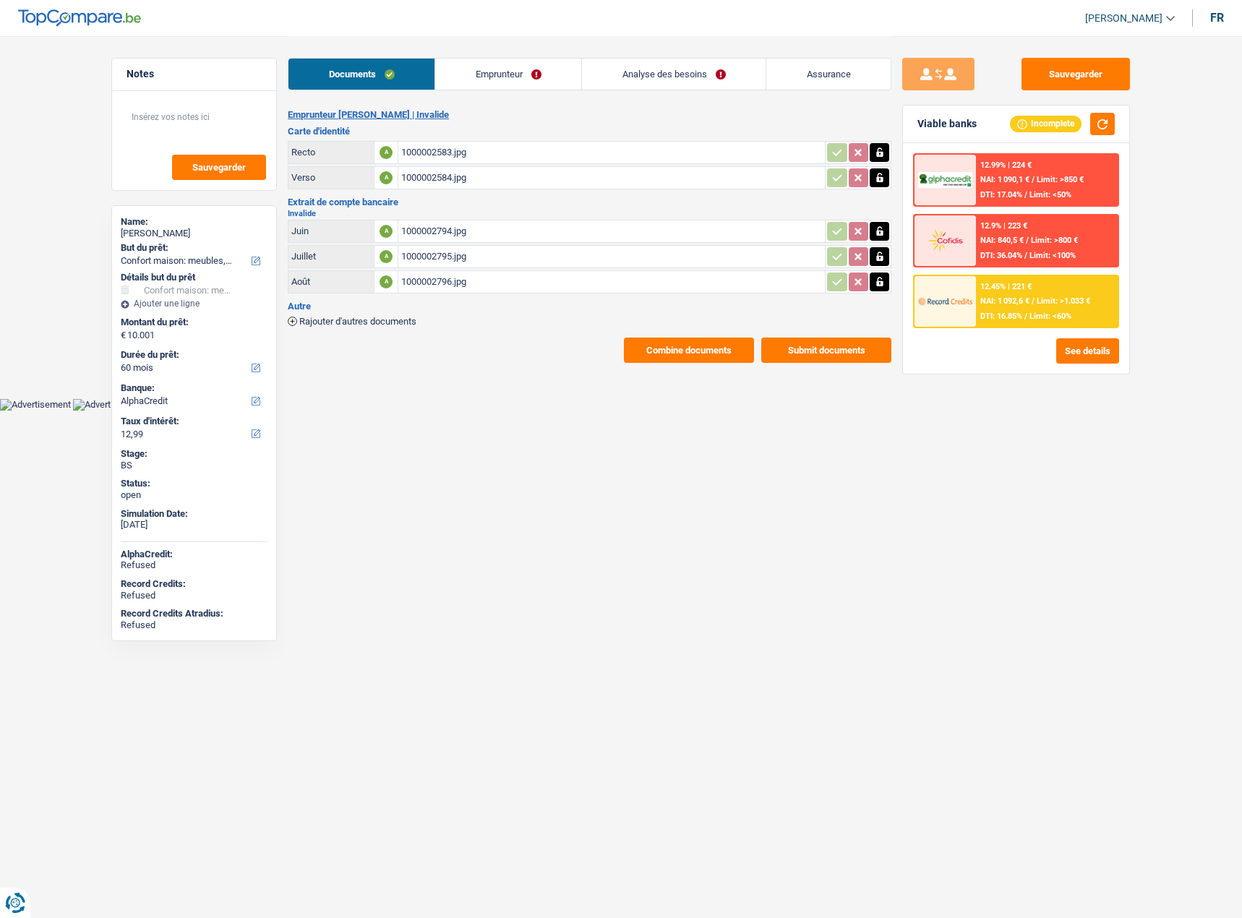
select select "household"
select select "60"
select select "alphacredit"
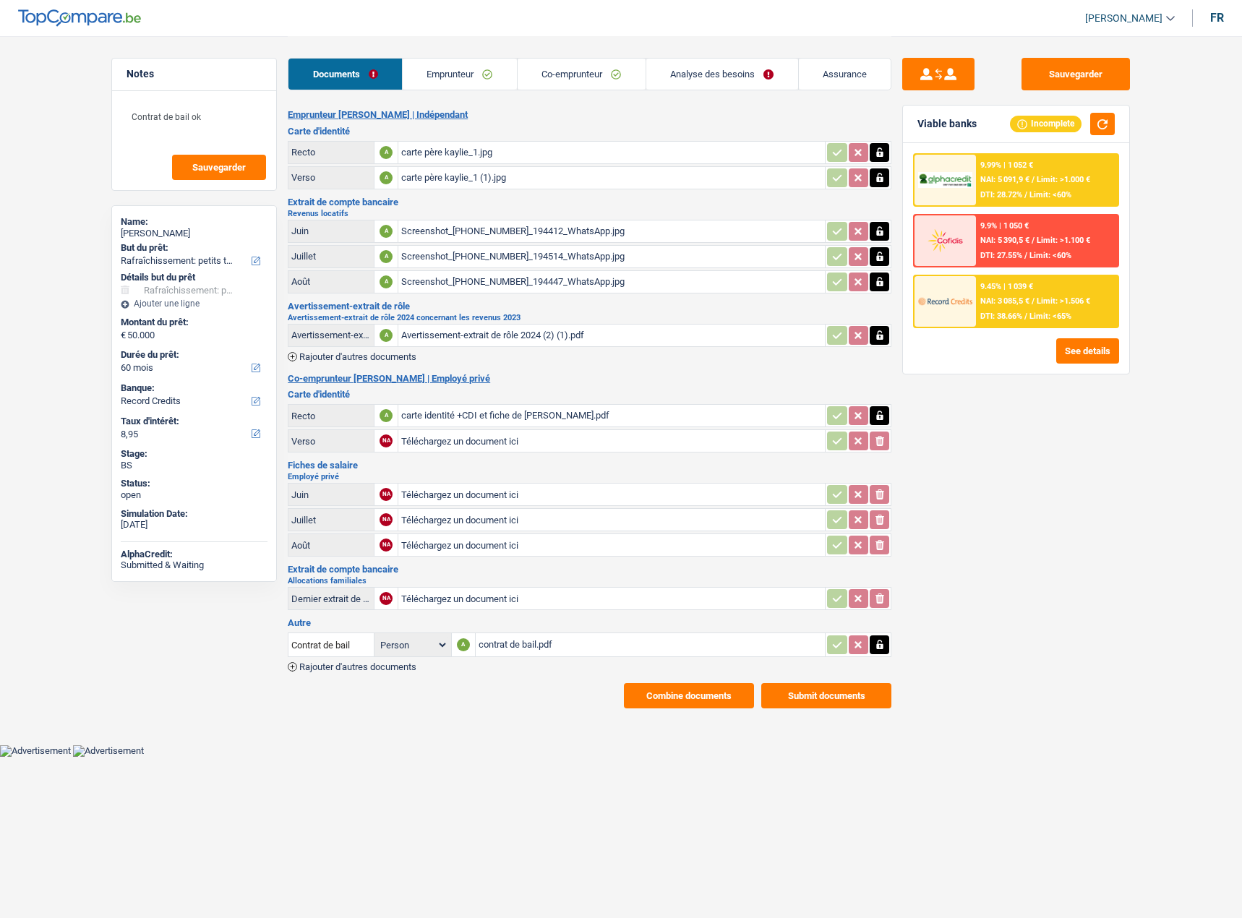
select select "houseOrGarden"
select select "60"
select select "record credits"
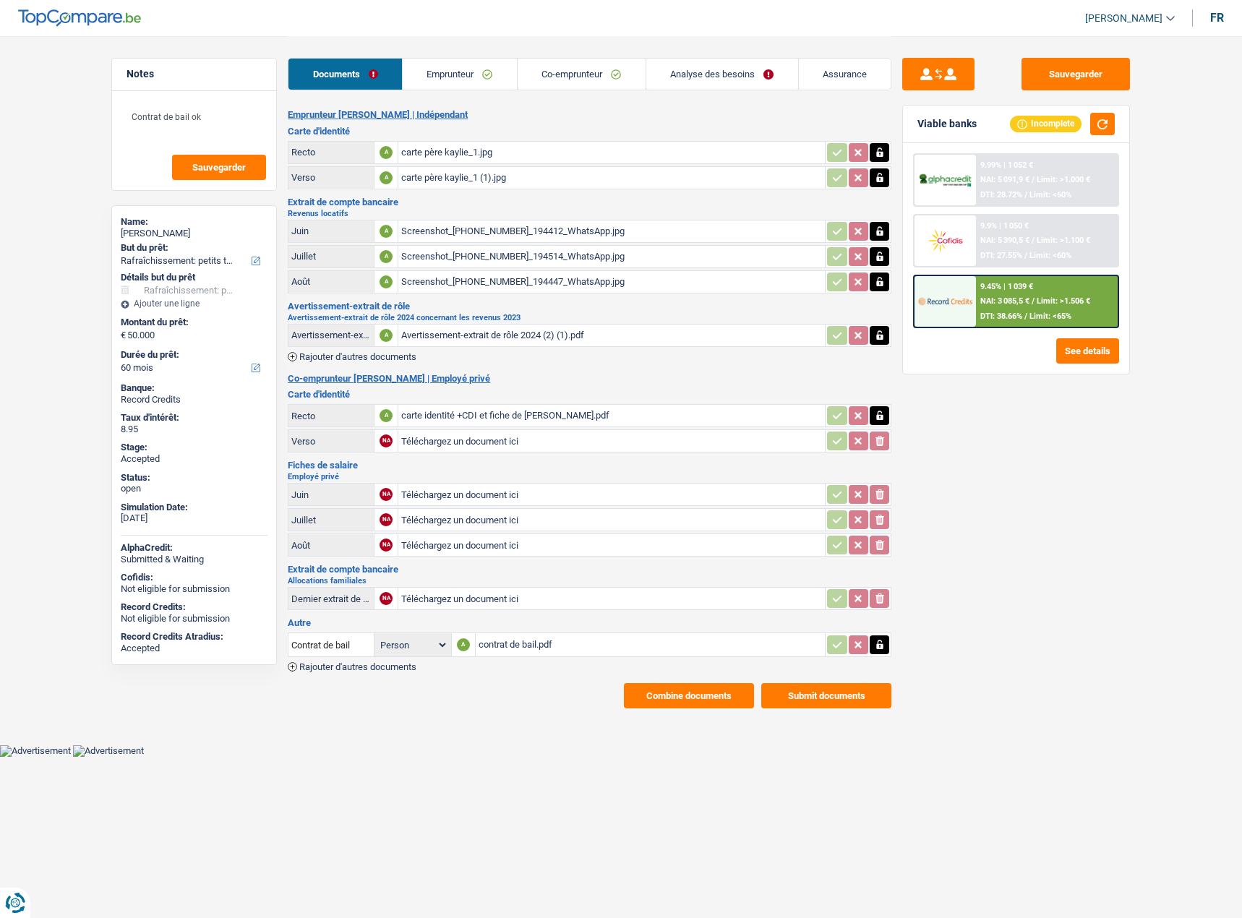
select select "houseOrGarden"
select select "60"
click at [551, 153] on div "carte père kaylie_1.jpg" at bounding box center [611, 153] width 421 height 22
click at [1005, 275] on div "9.99% | 1 052 € NAI: 5 091,9 € / Limit: >1.000 € DTI: 28.72% / Limit: <60% 9.9%…" at bounding box center [1016, 240] width 206 height 175
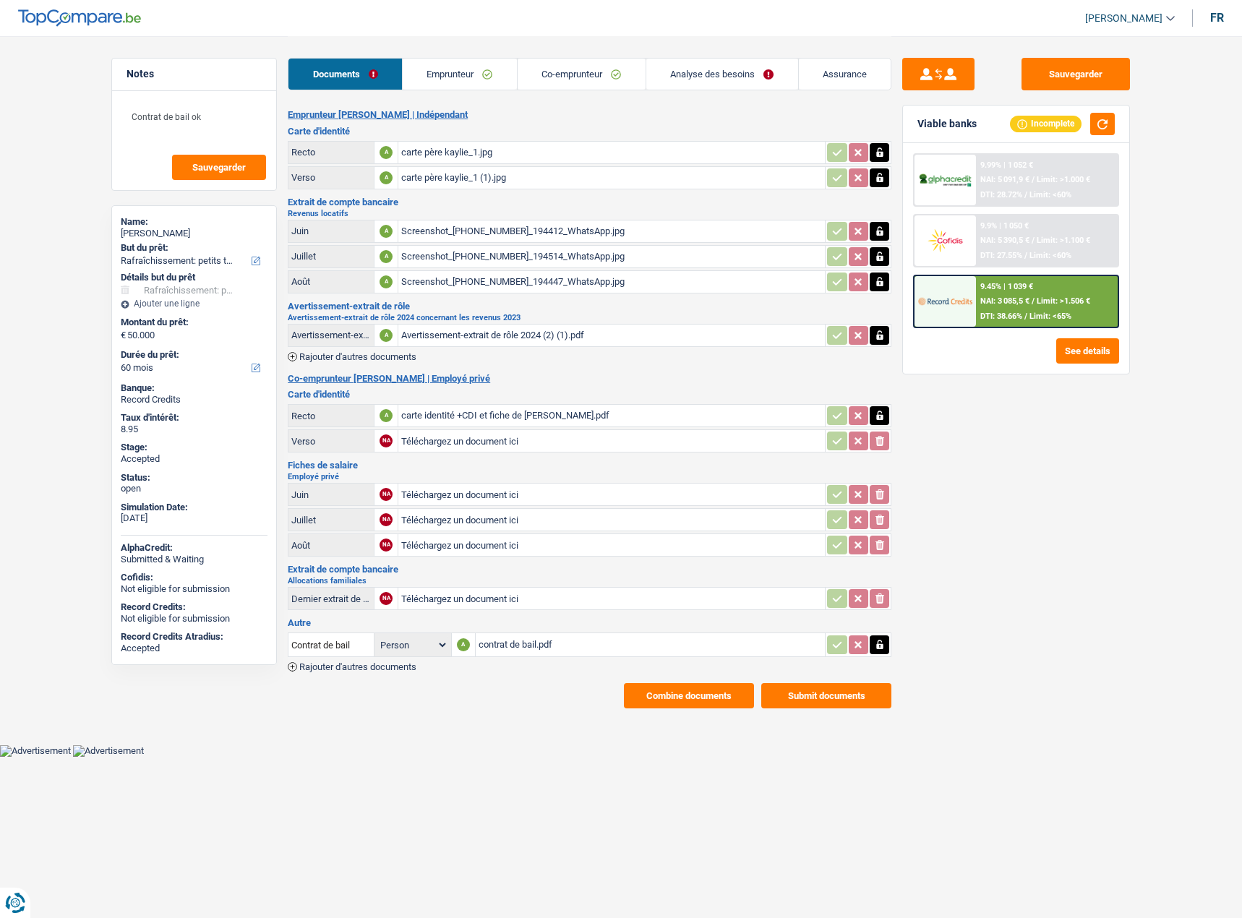
click at [1002, 293] on div "9.45% | 1 039 € NAI: 3 085,5 € / Limit: >1.506 € DTI: 38.66% / Limit: <65%" at bounding box center [1047, 301] width 142 height 51
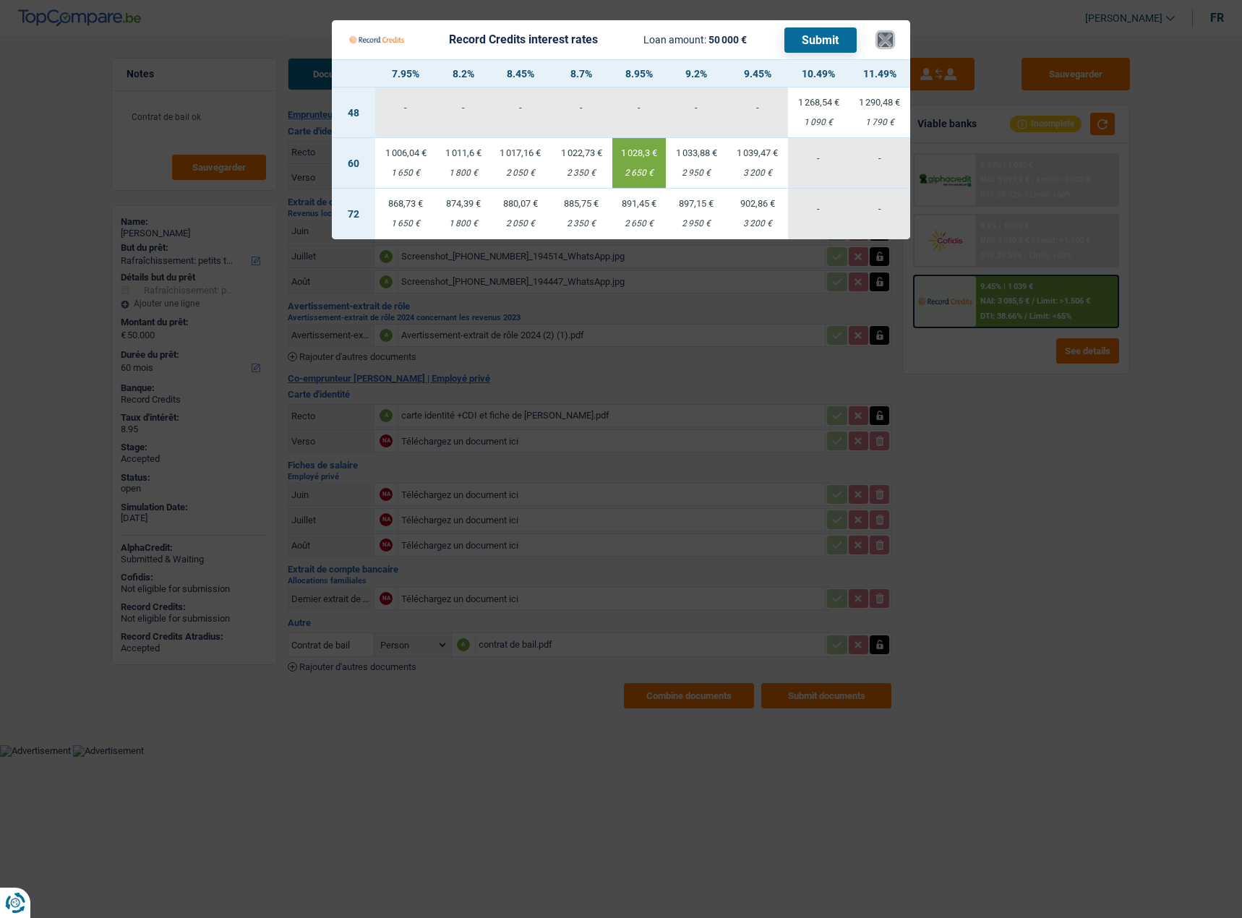
click at [885, 45] on button "×" at bounding box center [884, 40] width 15 height 14
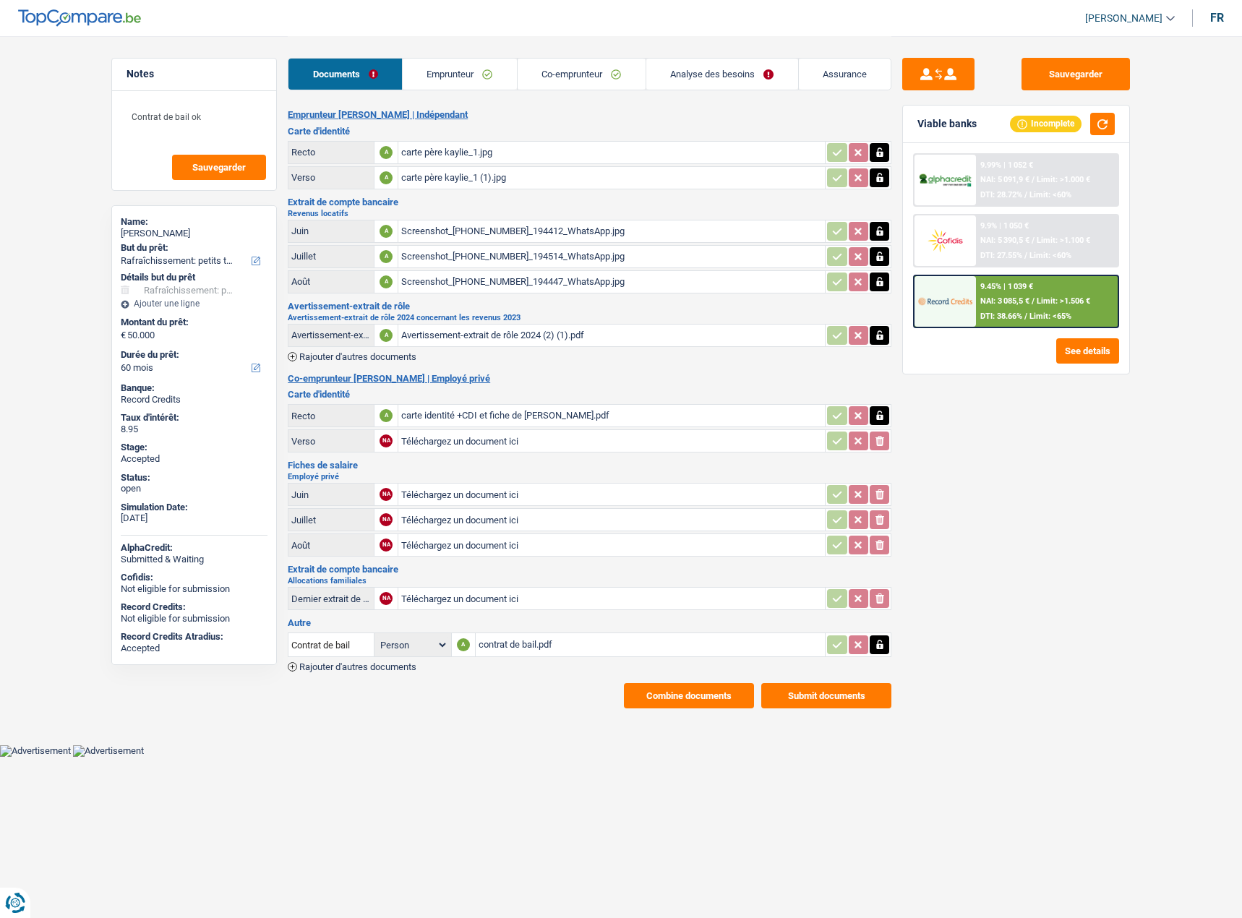
click at [684, 710] on main "Notes Contrat de bail ok Sauvegarder Name: Michel Wafo Bassogog But du prêt: Co…" at bounding box center [621, 372] width 1242 height 744
click at [687, 701] on button "Combine documents" at bounding box center [689, 695] width 130 height 25
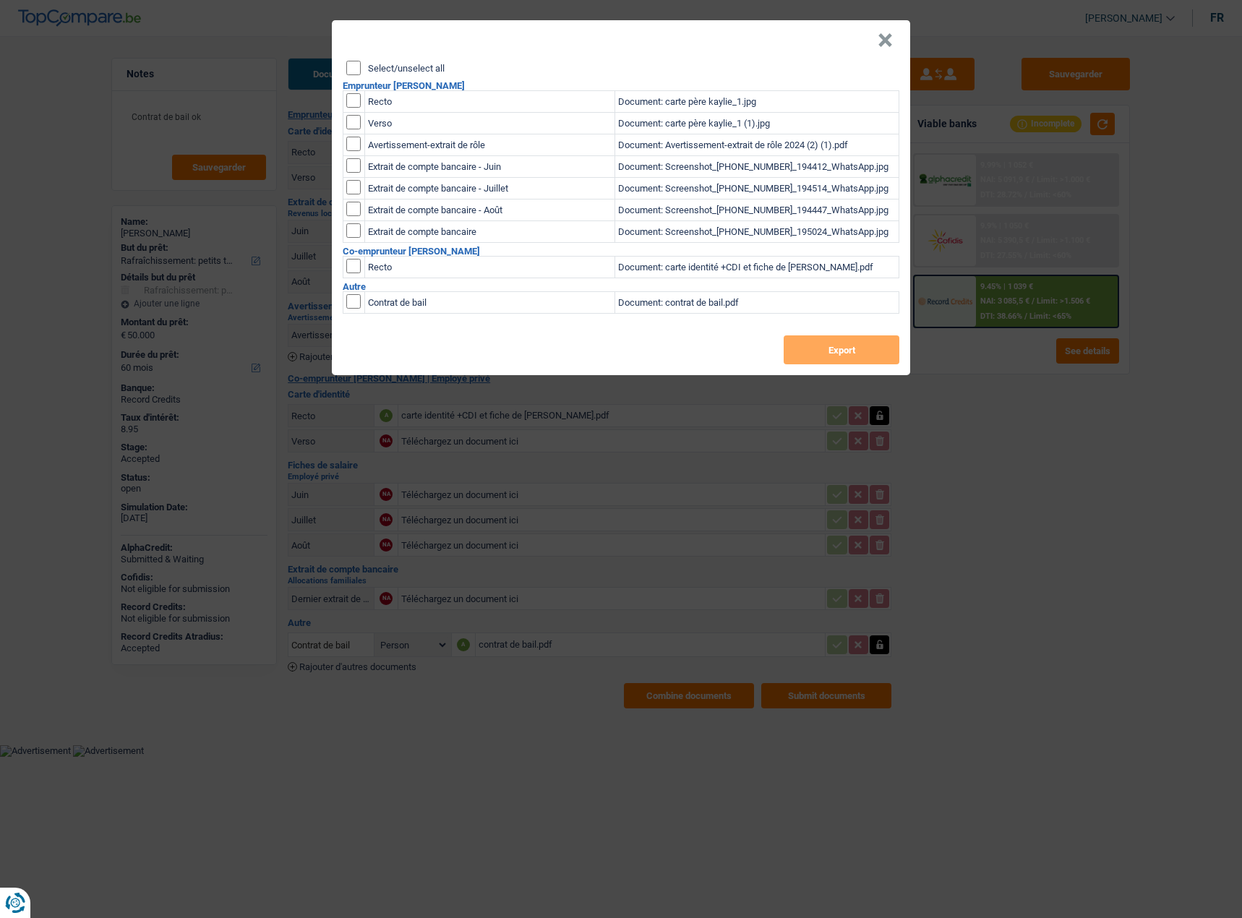
drag, startPoint x: 344, startPoint y: 64, endPoint x: 357, endPoint y: 72, distance: 15.2
click at [345, 66] on div "Select/unselect all Emprunteur Michel Wafo Bassogog Recto Document: carte père …" at bounding box center [621, 218] width 578 height 314
click at [359, 73] on input "Select/unselect all" at bounding box center [353, 68] width 14 height 14
checkbox input "true"
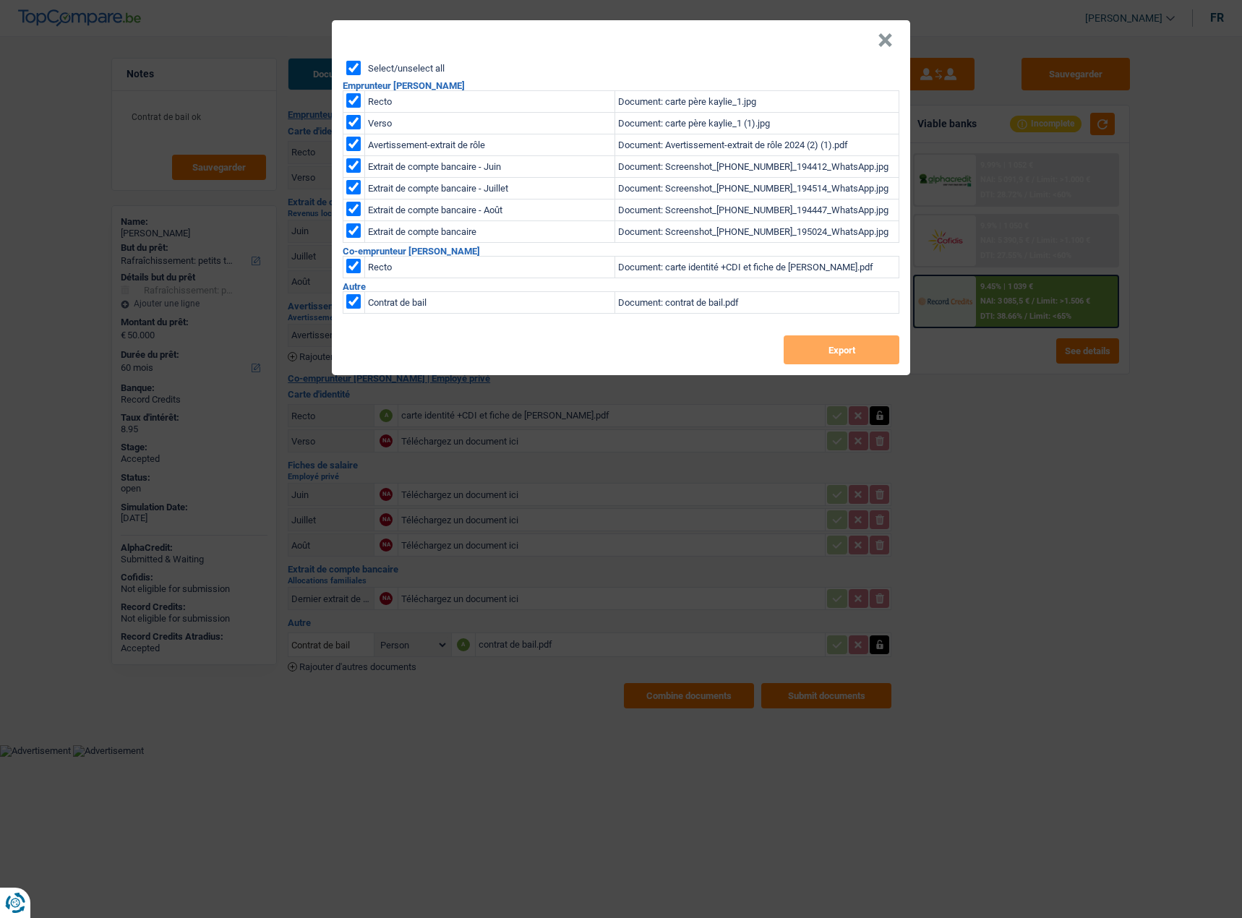
checkbox input "true"
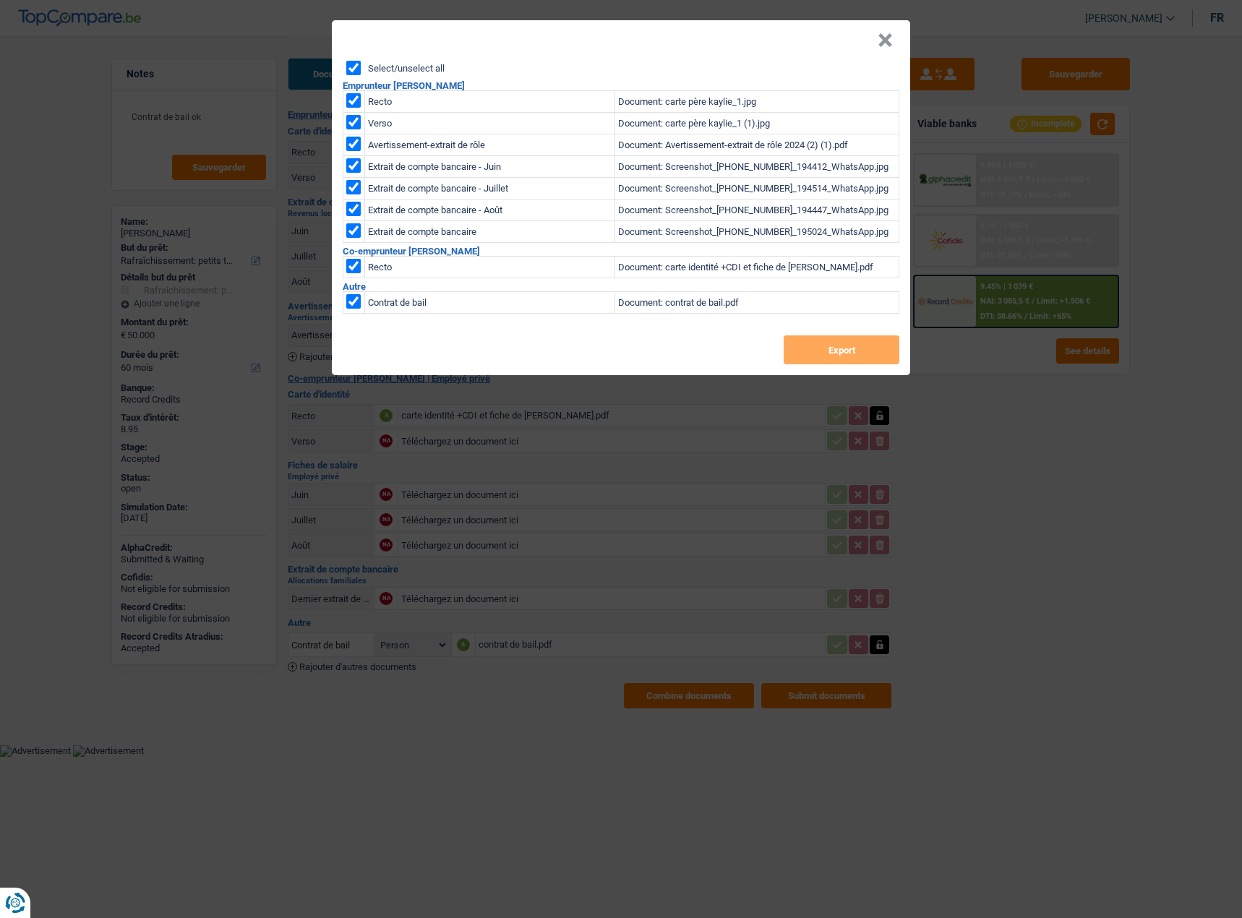
checkbox input "true"
click at [353, 70] on input "Select/unselect all" at bounding box center [353, 68] width 14 height 14
checkbox input "false"
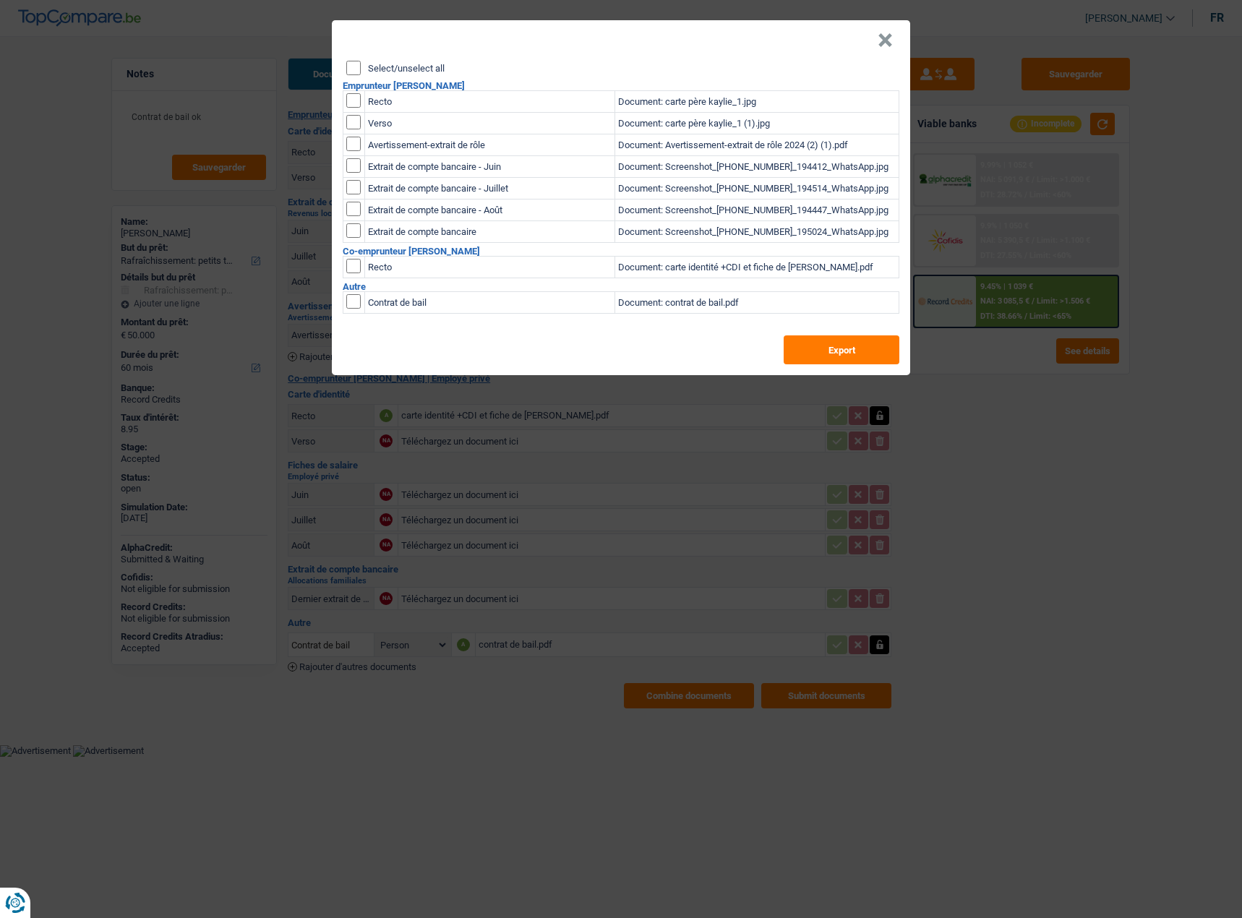
checkbox input "false"
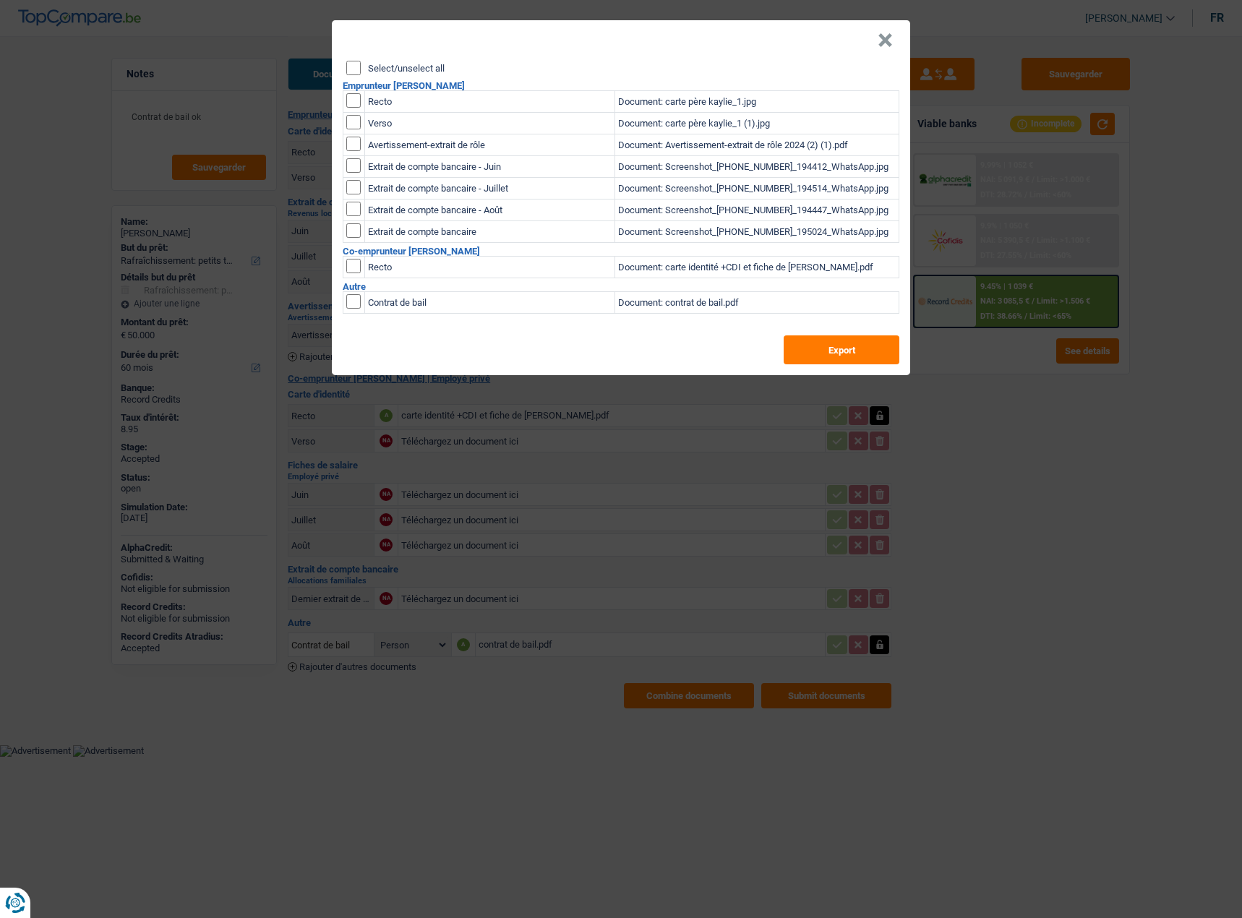
checkbox input "false"
click at [348, 66] on input "Select/unselect all" at bounding box center [353, 68] width 14 height 14
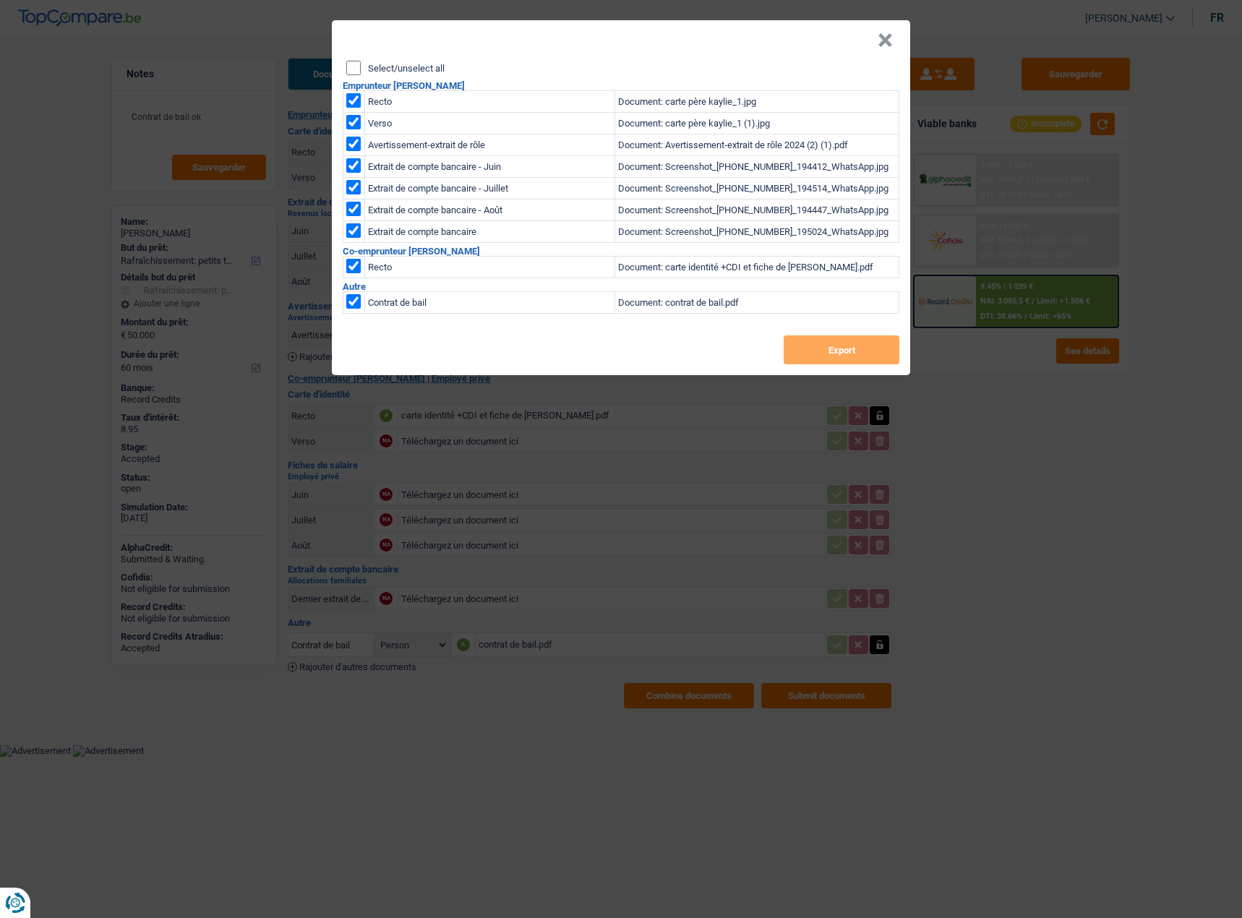
checkbox input "true"
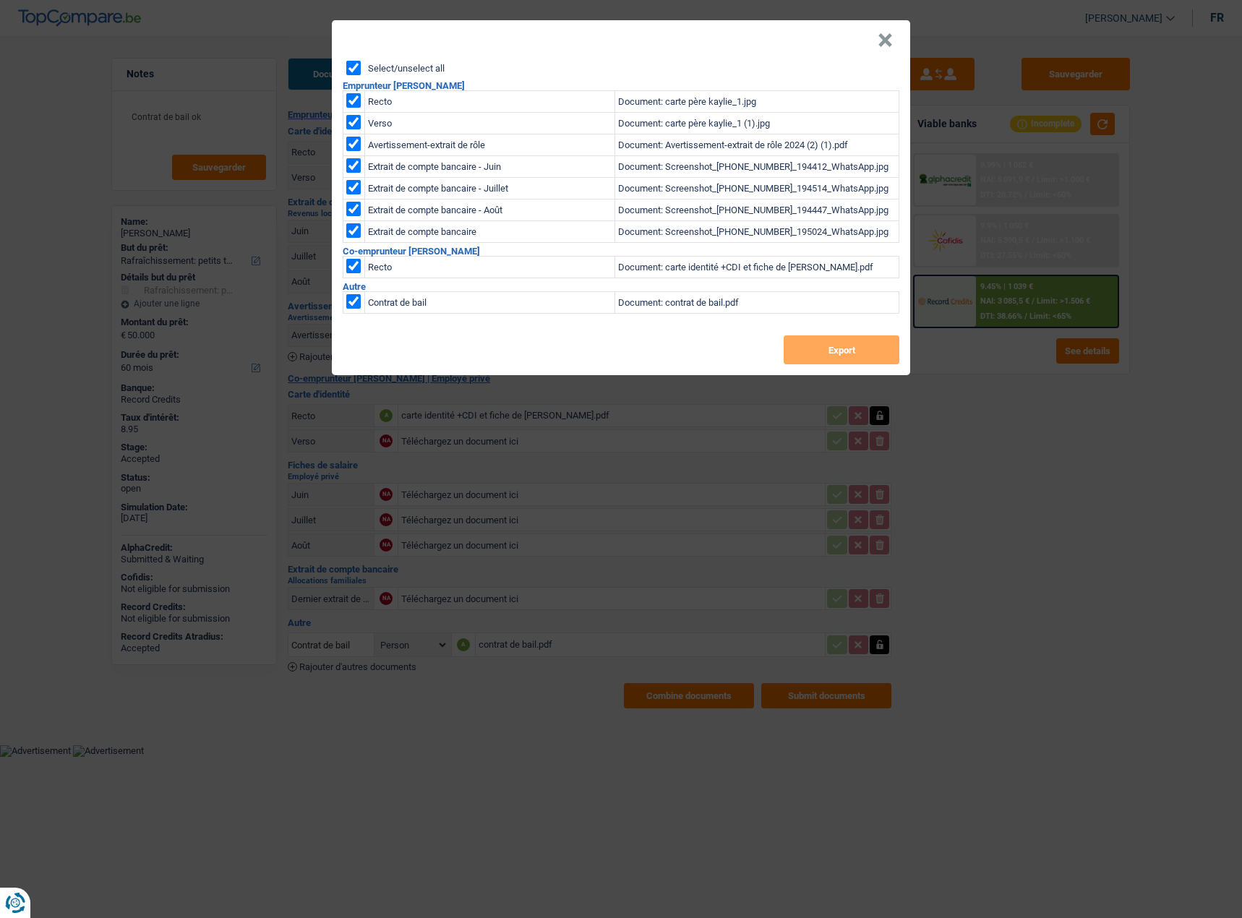
checkbox input "true"
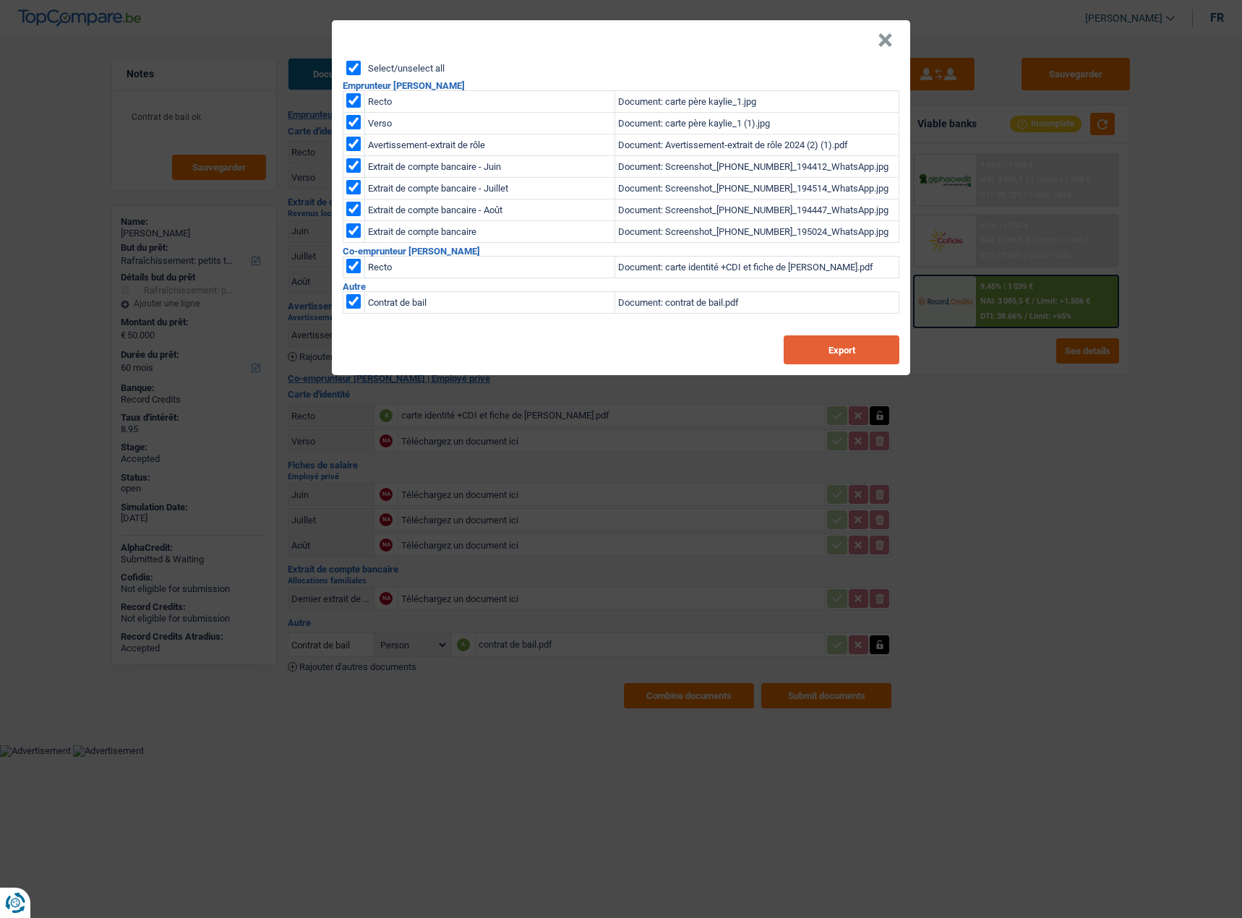
click at [821, 360] on button "Export" at bounding box center [841, 349] width 116 height 29
drag, startPoint x: 895, startPoint y: 40, endPoint x: 885, endPoint y: 42, distance: 10.3
click at [894, 40] on header "×" at bounding box center [621, 40] width 578 height 40
click at [884, 42] on button "×" at bounding box center [884, 40] width 15 height 14
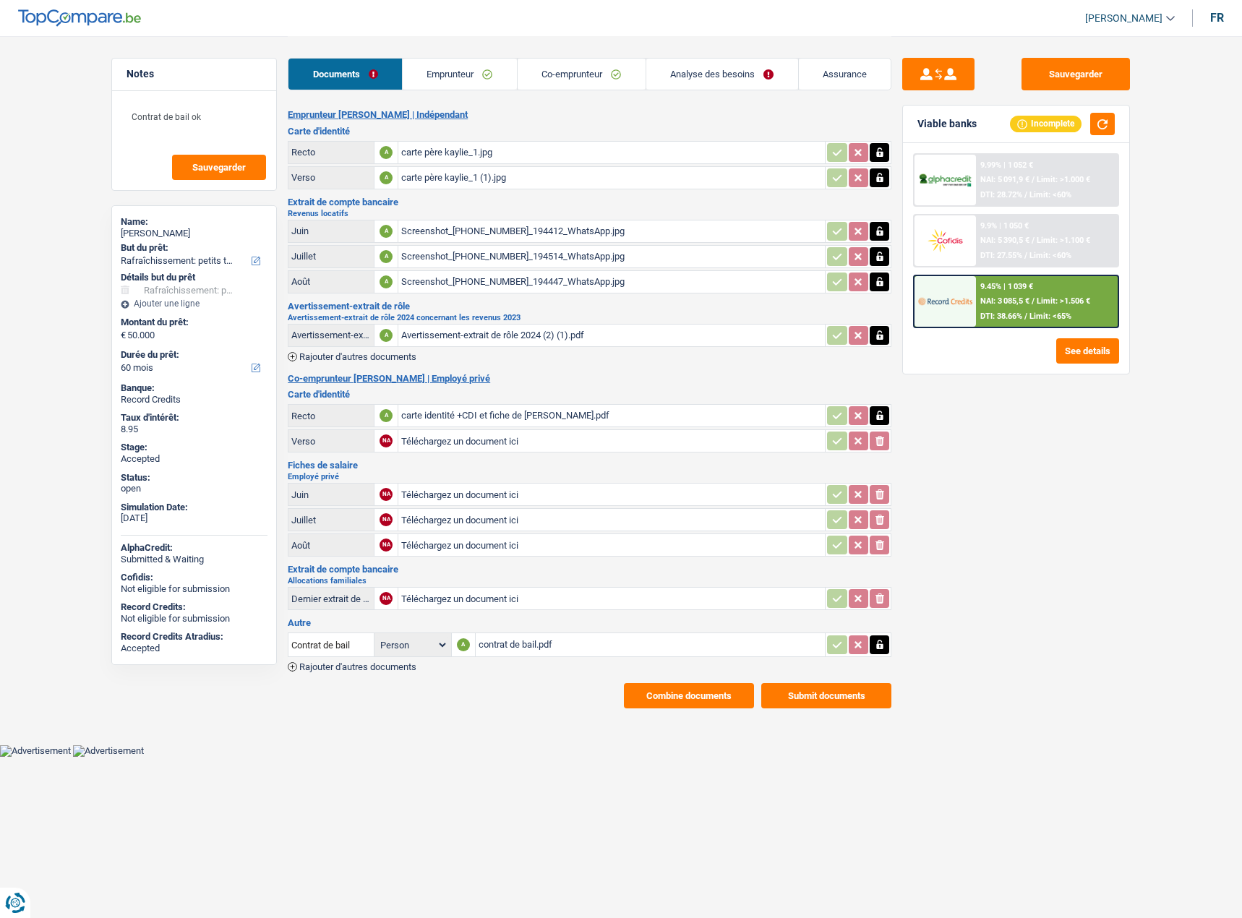
click at [421, 85] on link "Emprunteur" at bounding box center [460, 74] width 114 height 31
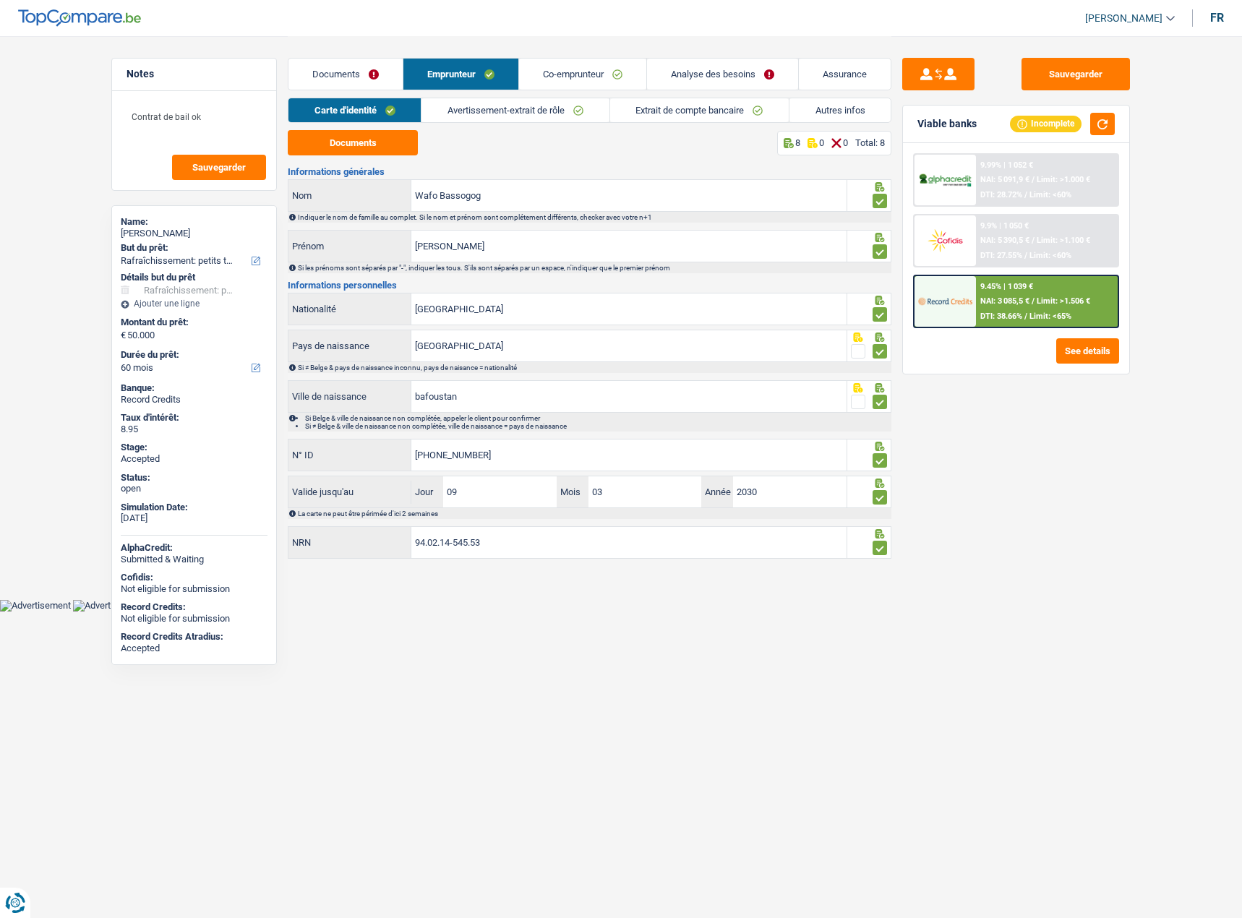
click at [458, 112] on link "Avertissement-extrait de rôle" at bounding box center [514, 110] width 187 height 24
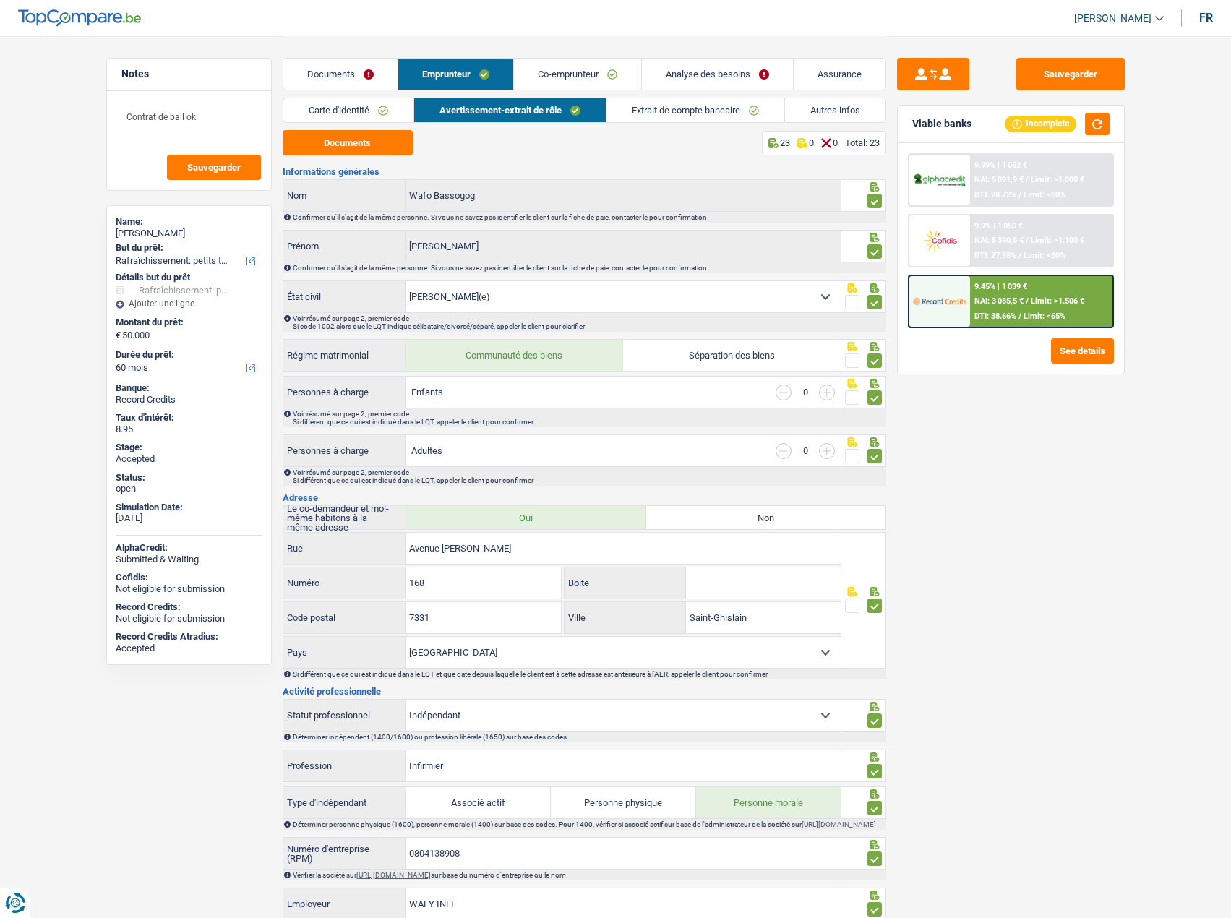
click at [713, 117] on link "Extrait de compte bancaire" at bounding box center [695, 110] width 178 height 24
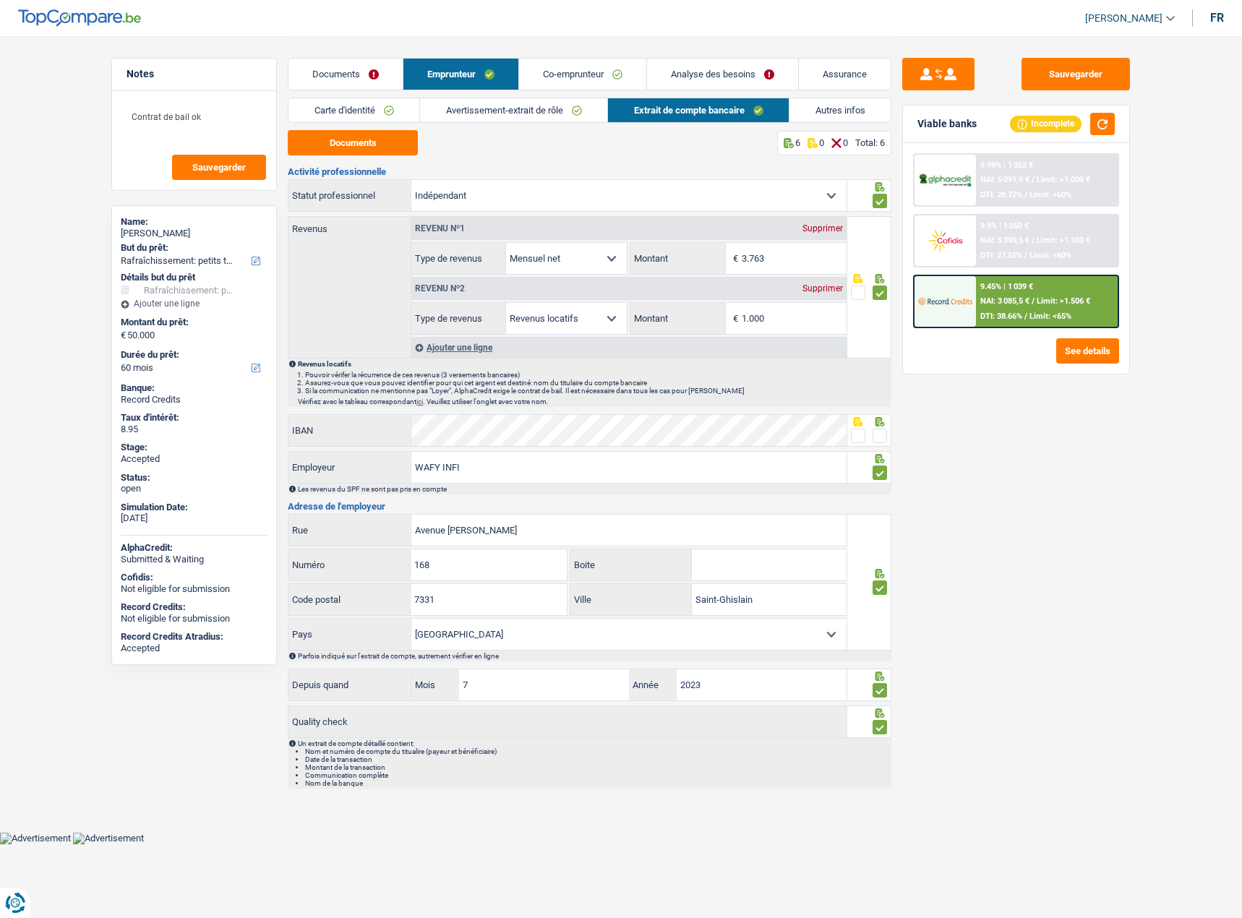
click at [864, 435] on span at bounding box center [858, 436] width 14 height 14
click at [0, 0] on input "radio" at bounding box center [0, 0] width 0 height 0
click at [842, 101] on link "Autres infos" at bounding box center [839, 110] width 101 height 24
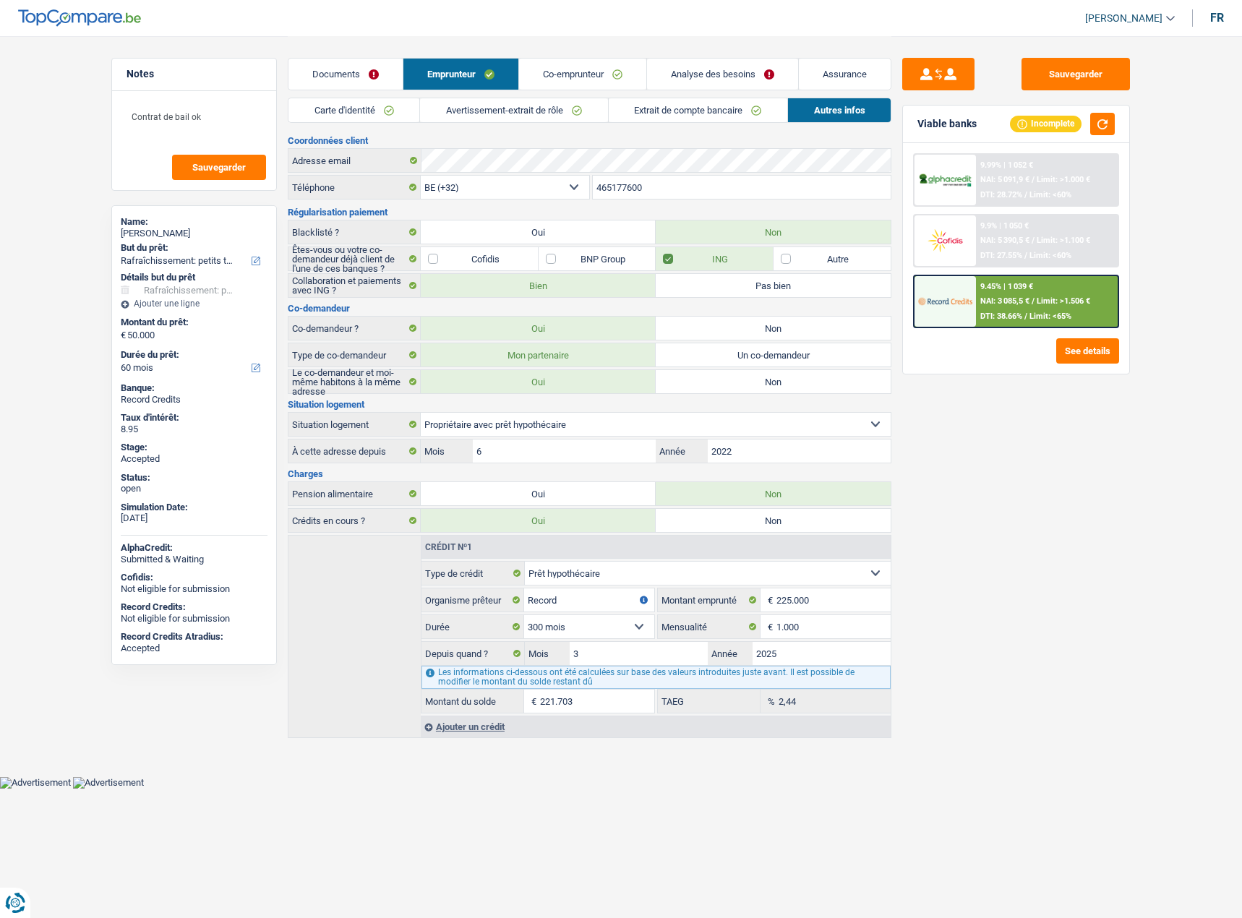
click at [979, 281] on div "9.45% | 1 039 € NAI: 3 085,5 € / Limit: >1.506 € DTI: 38.66% / Limit: <65%" at bounding box center [1047, 301] width 142 height 51
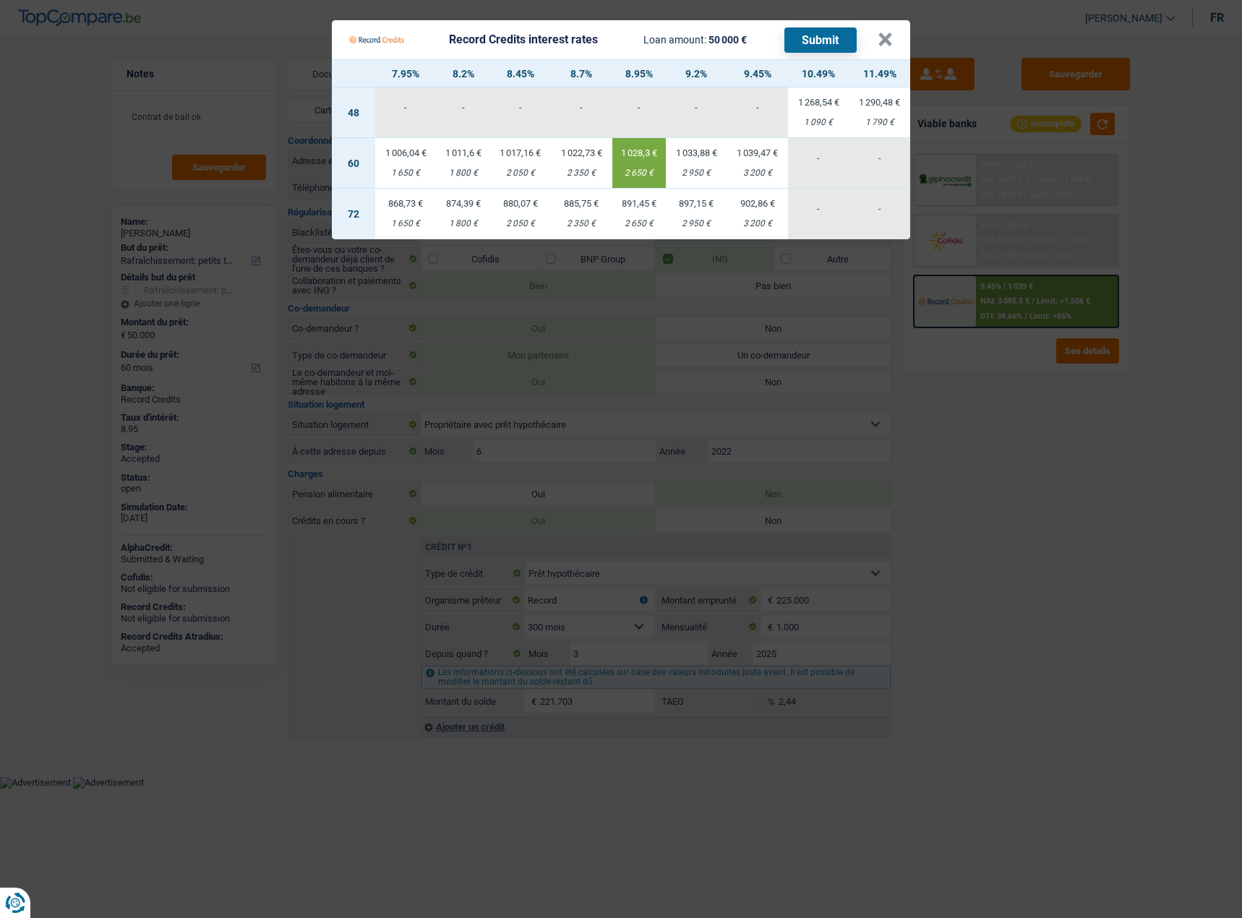
click at [1082, 432] on Credits "Record Credits interest rates Loan amount: 50 000 € Submit × 7.95% 8.2% 8.45% 8…" at bounding box center [621, 459] width 1242 height 918
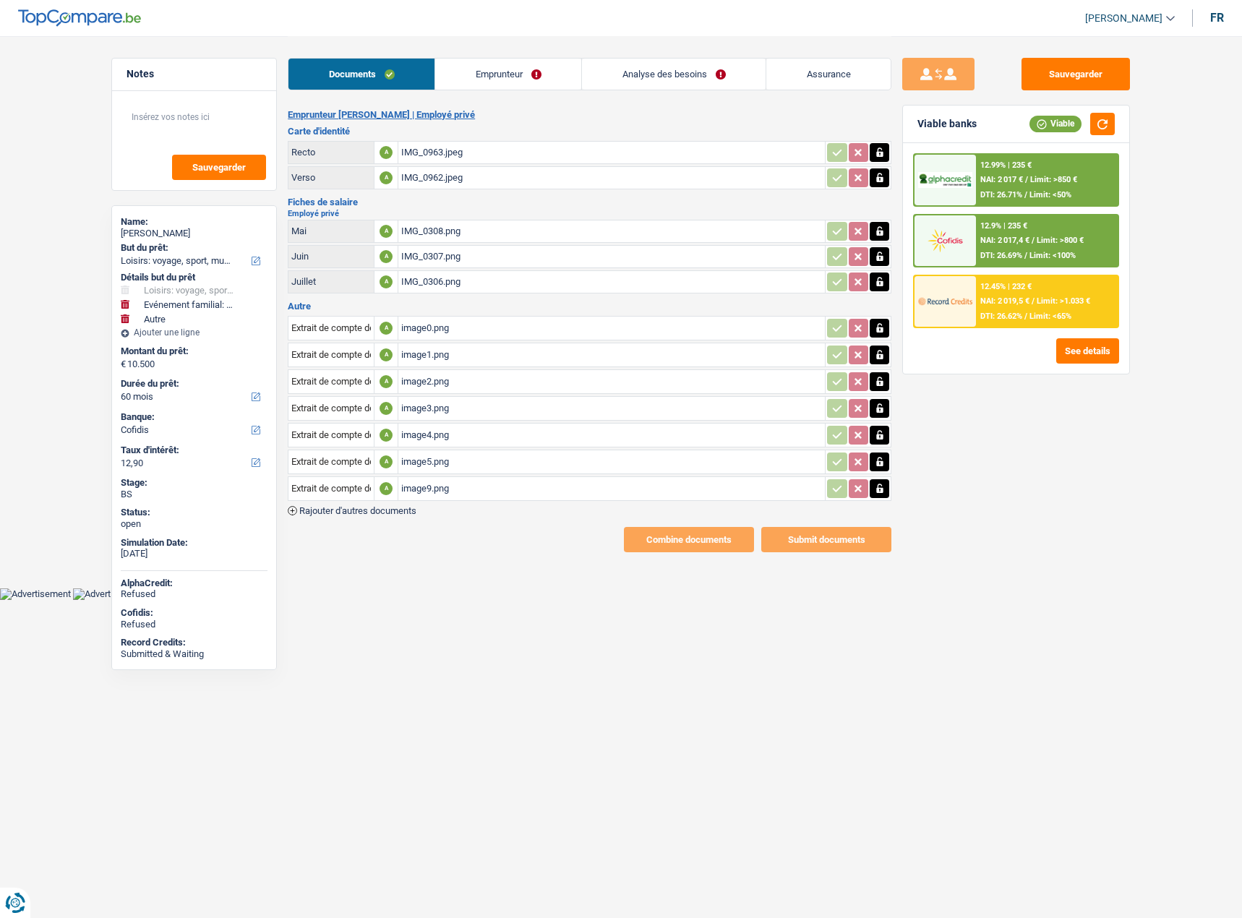
select select "hobbies"
select select "familyEvent"
select select "other"
select select "60"
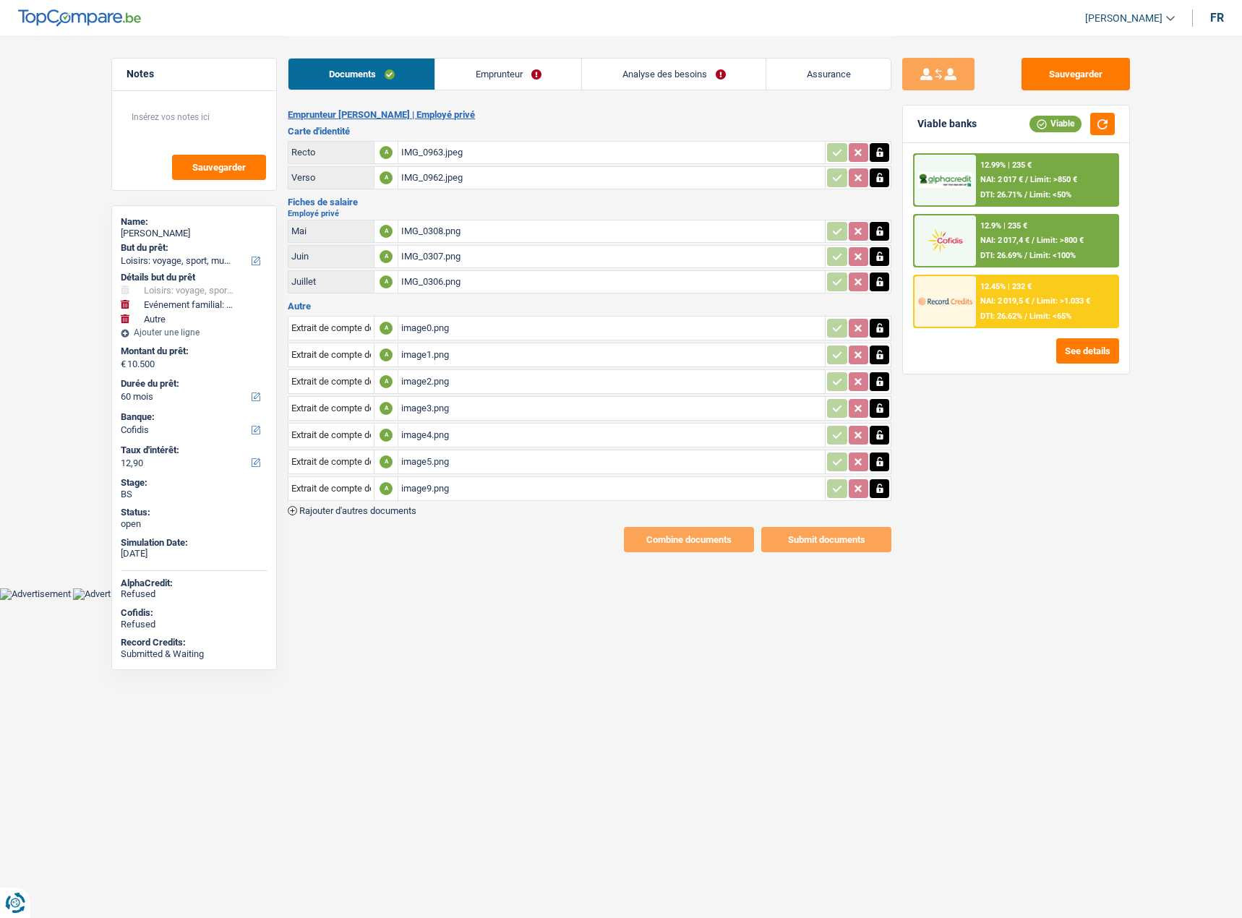
select select "cofidis"
click at [433, 236] on div "IMG_0308.png" at bounding box center [611, 231] width 421 height 22
click at [442, 283] on div "IMG_0306.png" at bounding box center [611, 282] width 421 height 22
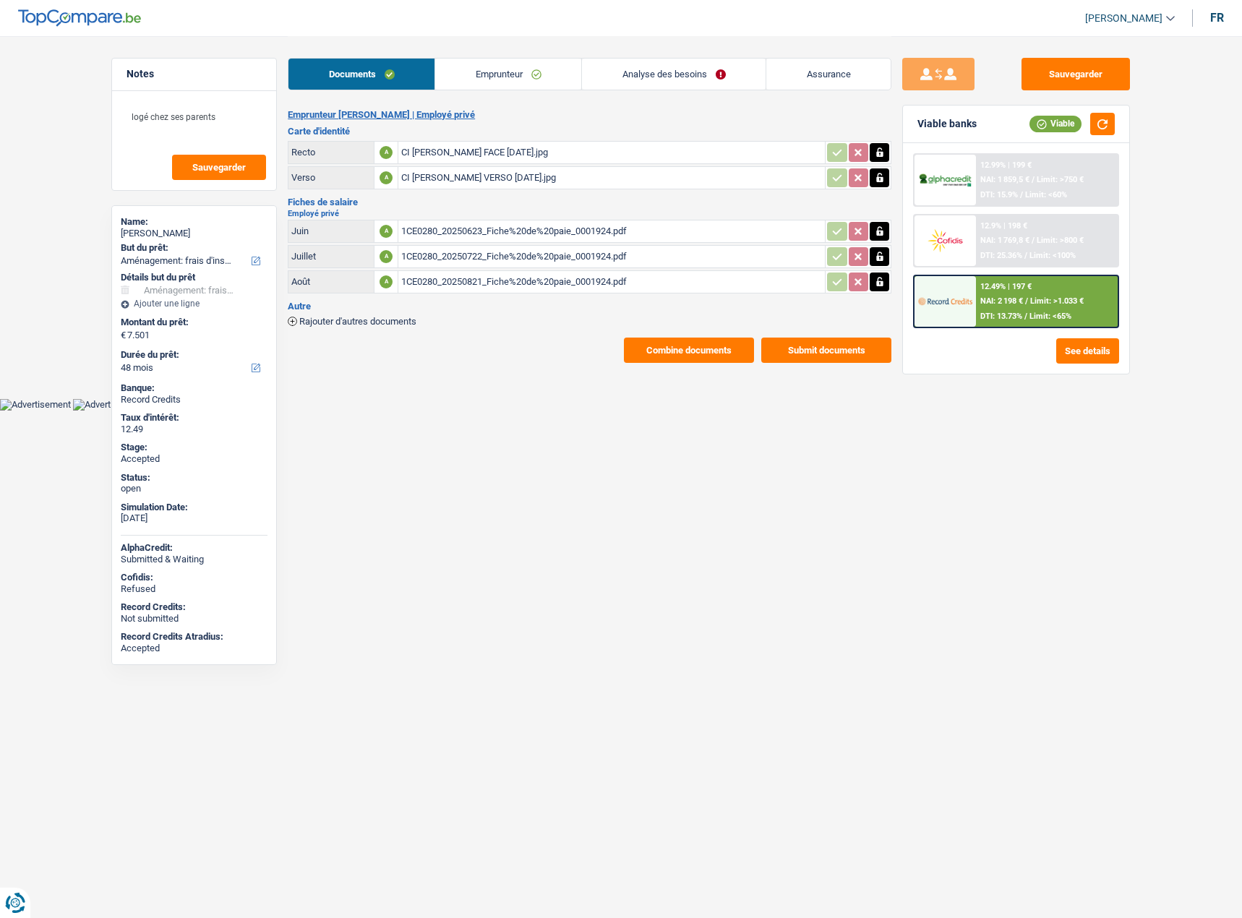
select select "movingOrInstallation"
select select "48"
drag, startPoint x: 678, startPoint y: 367, endPoint x: 663, endPoint y: 349, distance: 23.6
click at [678, 367] on main "Notes logé chez ses parents Sauvegarder Name: [PERSON_NAME] But du prêt: Confor…" at bounding box center [621, 199] width 1242 height 399
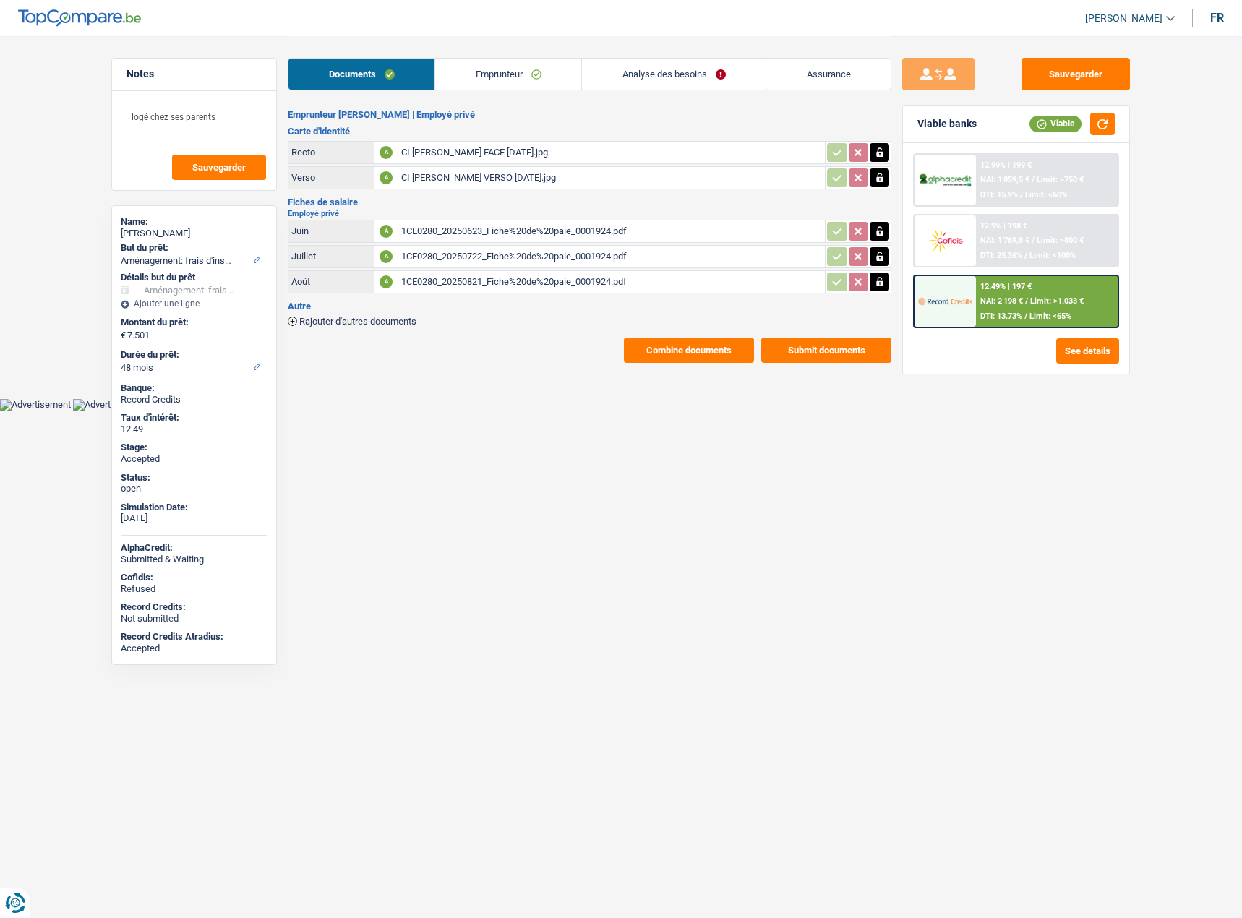
click at [642, 347] on button "Combine documents" at bounding box center [689, 349] width 130 height 25
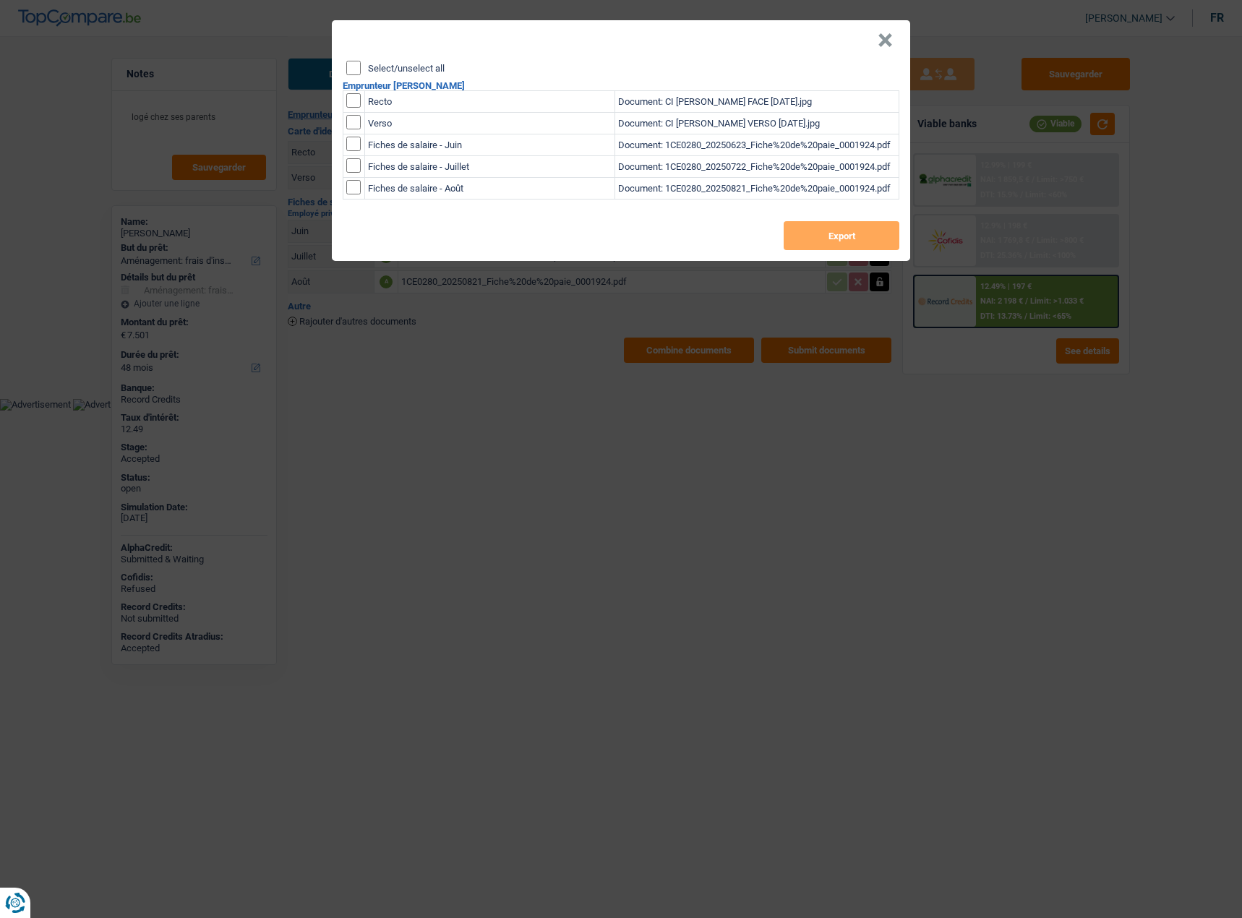
click at [356, 68] on input "Select/unselect all" at bounding box center [353, 68] width 14 height 14
checkbox input "true"
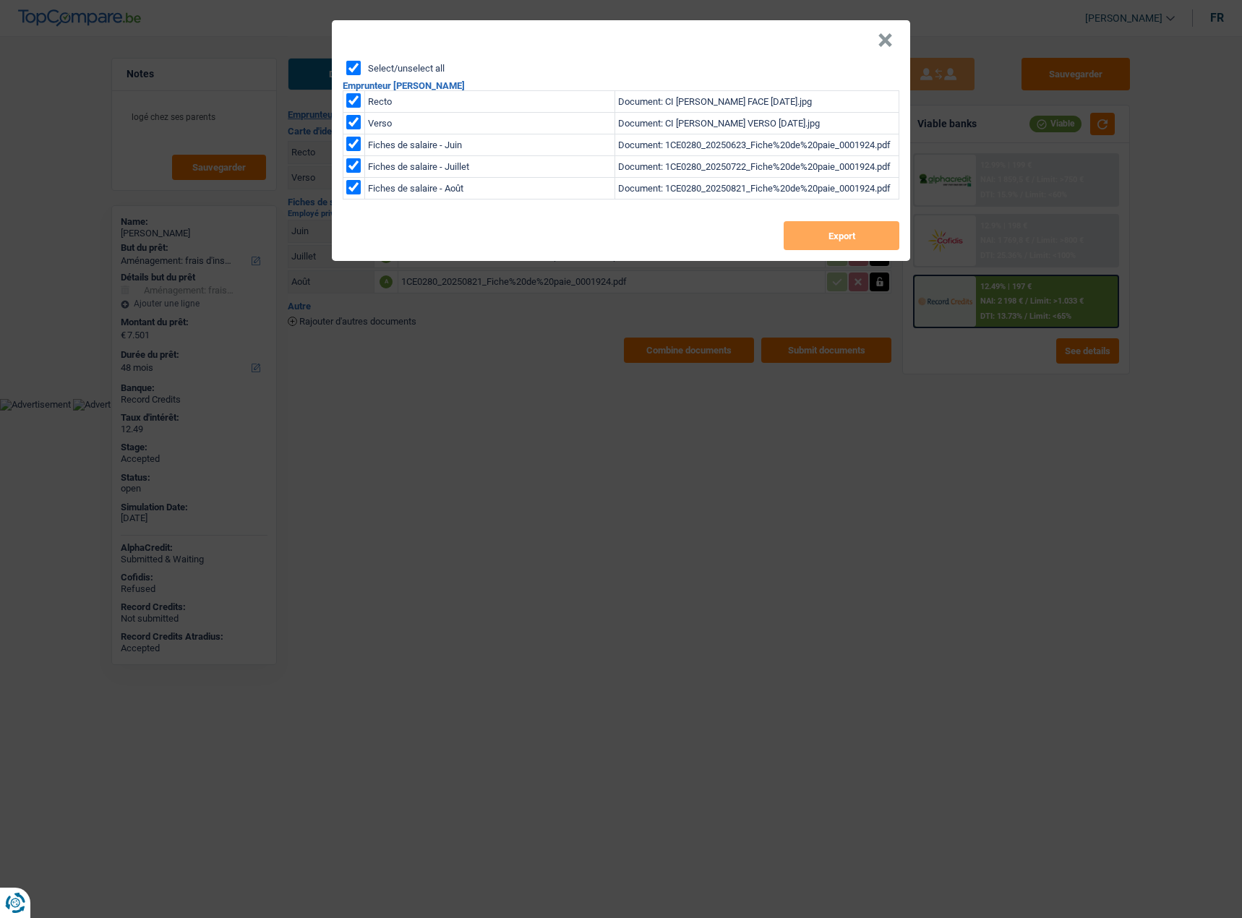
checkbox input "true"
click at [806, 233] on button "Export" at bounding box center [841, 235] width 116 height 29
click at [887, 38] on button "×" at bounding box center [884, 40] width 15 height 14
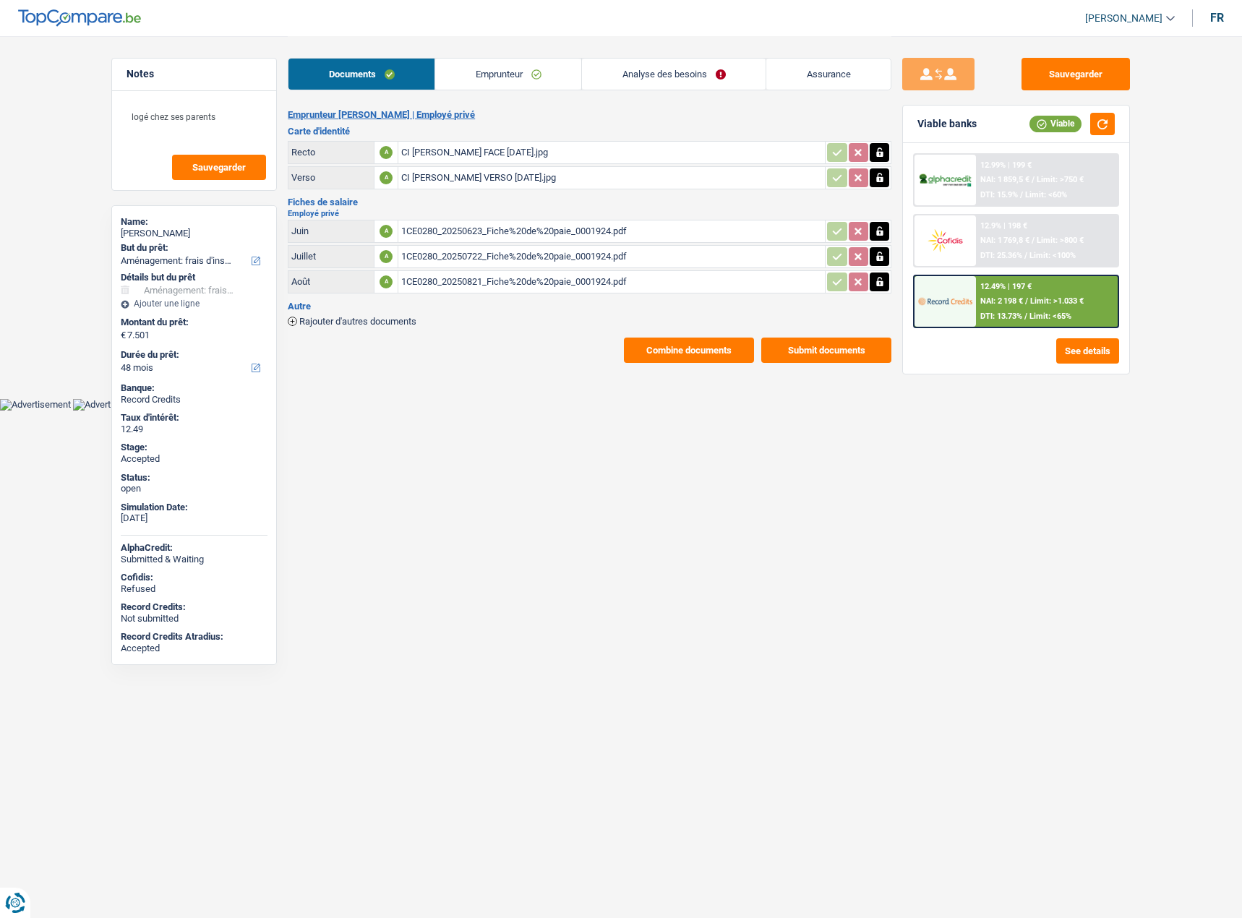
click at [455, 79] on link "Emprunteur" at bounding box center [508, 74] width 146 height 31
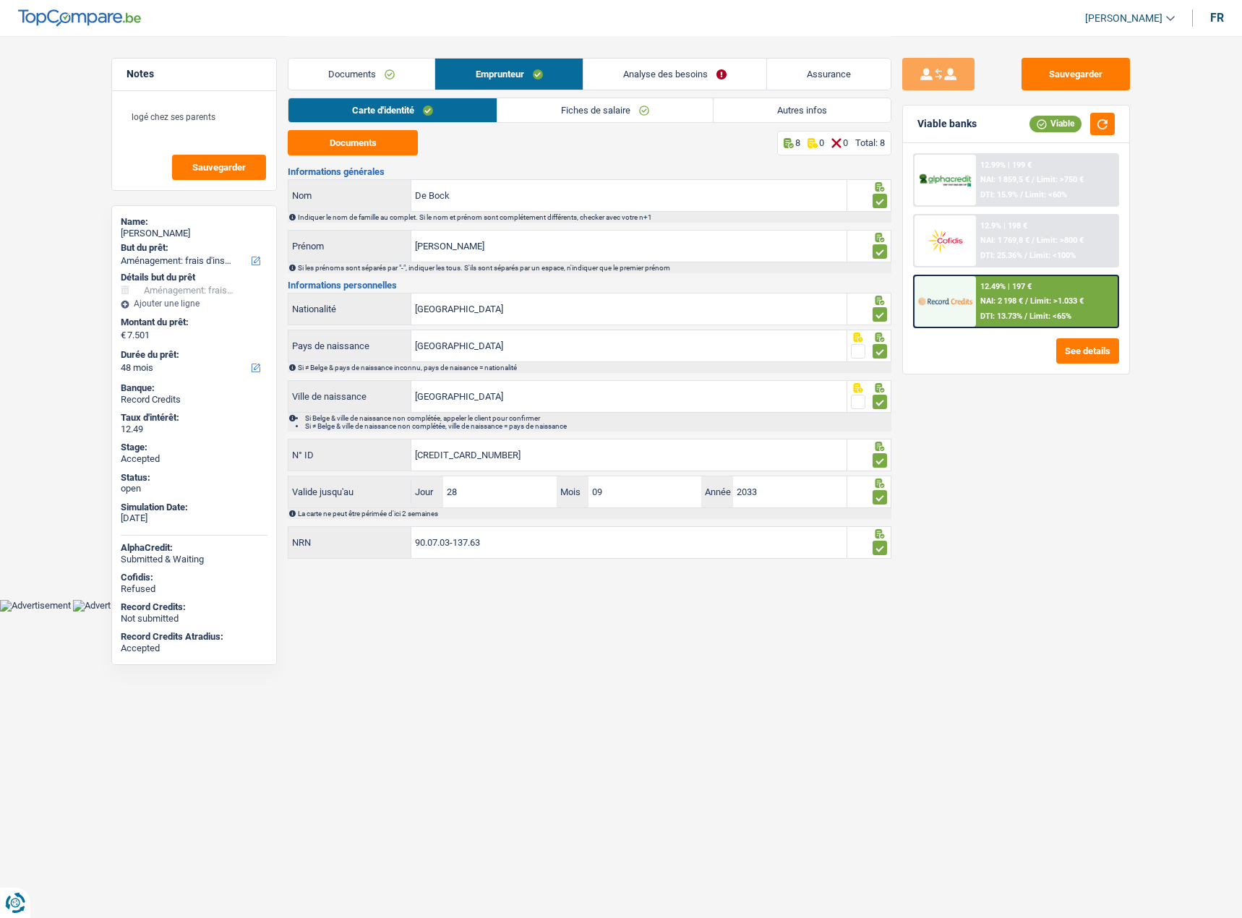
click at [585, 129] on div "Carte d'identité Fiches de salaire Autres infos" at bounding box center [589, 114] width 603 height 33
click at [563, 115] on link "Fiches de salaire" at bounding box center [604, 110] width 215 height 24
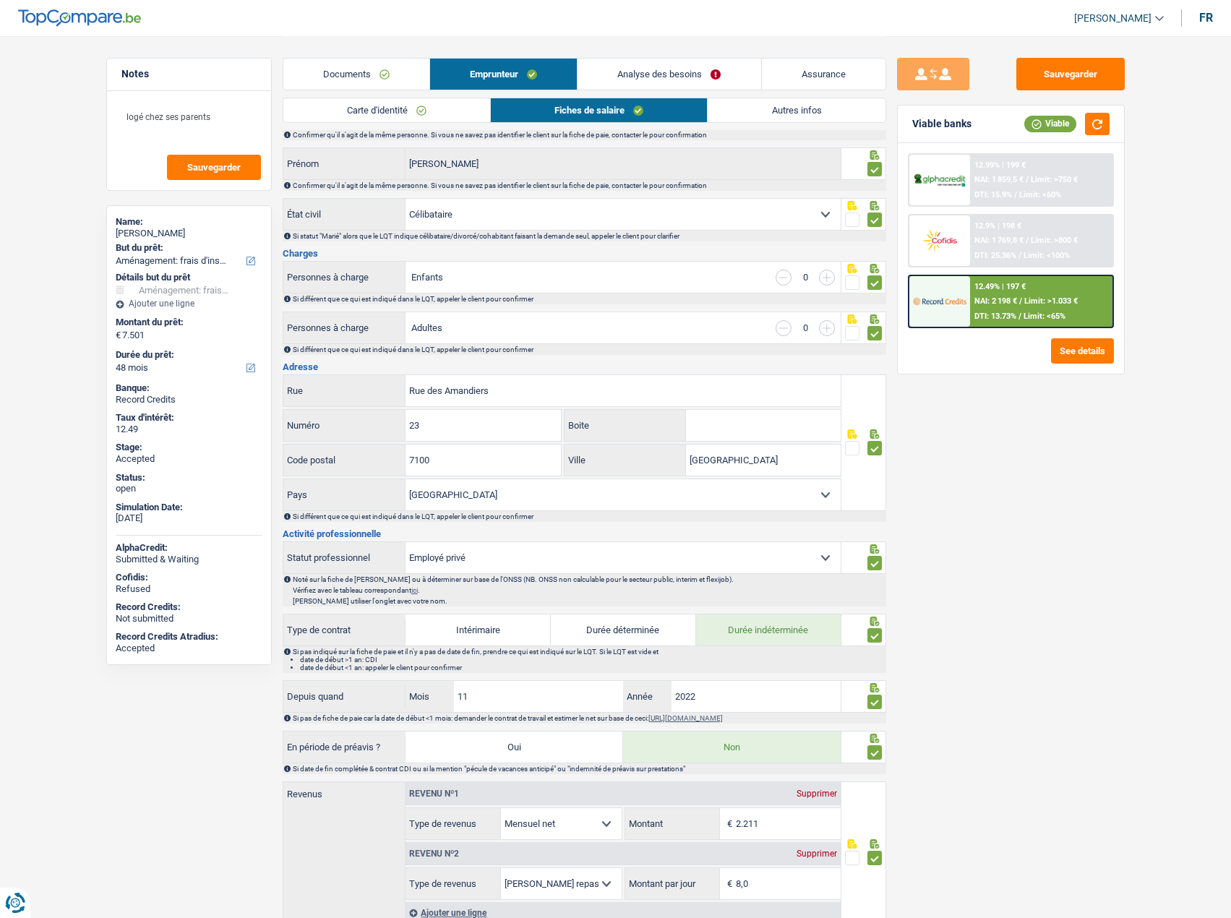
scroll to position [434, 0]
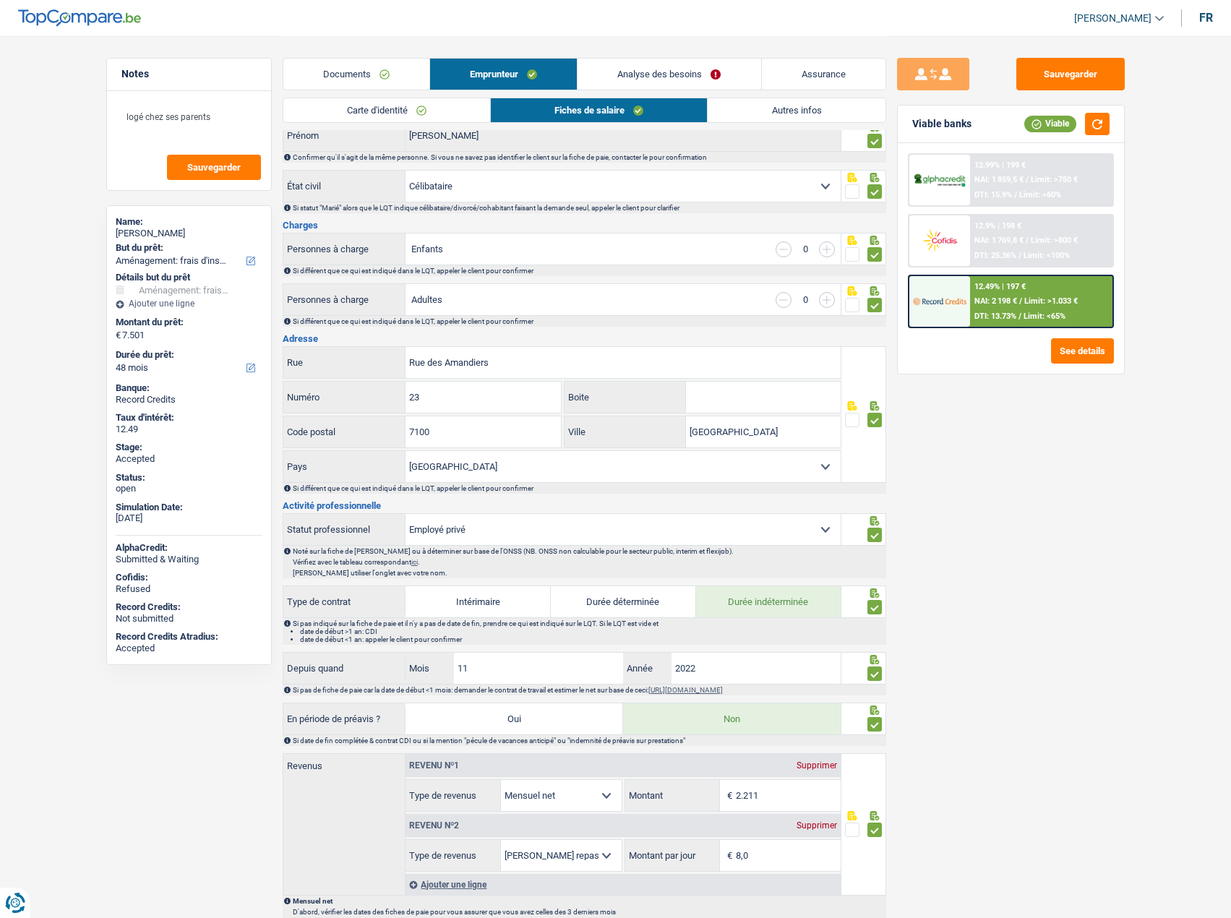
click at [823, 114] on link "Autres infos" at bounding box center [796, 110] width 177 height 24
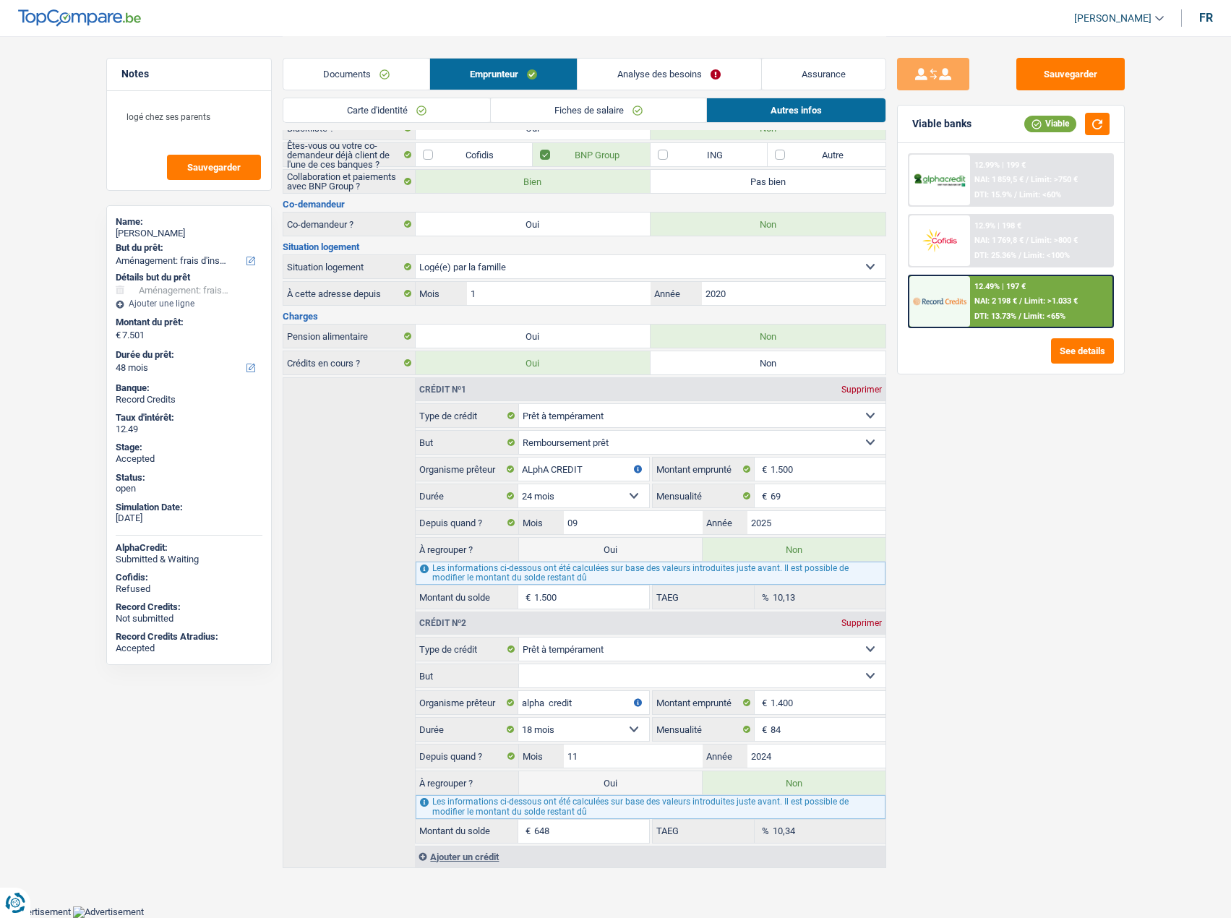
scroll to position [103, 0]
click at [337, 76] on link "Documents" at bounding box center [356, 74] width 146 height 31
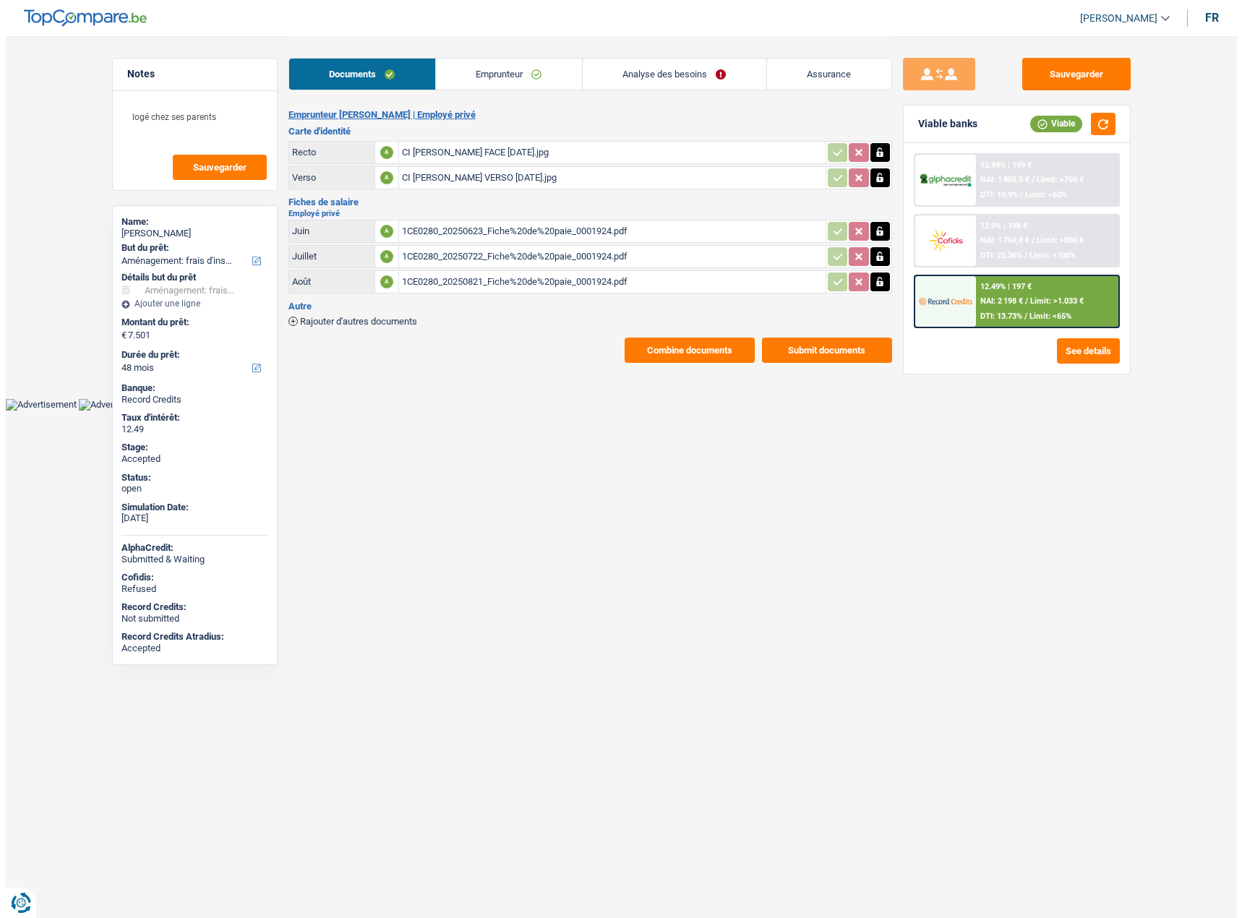
scroll to position [0, 0]
click at [512, 221] on div "1CE0280_20250623_Fiche%20de%20paie_0001924.pdf" at bounding box center [611, 231] width 421 height 22
click at [1007, 648] on div "Sauvegarder Viable banks Viable 12.99% | 199 € NAI: 1 859,5 € / Limit: >750 € D…" at bounding box center [1015, 476] width 249 height 837
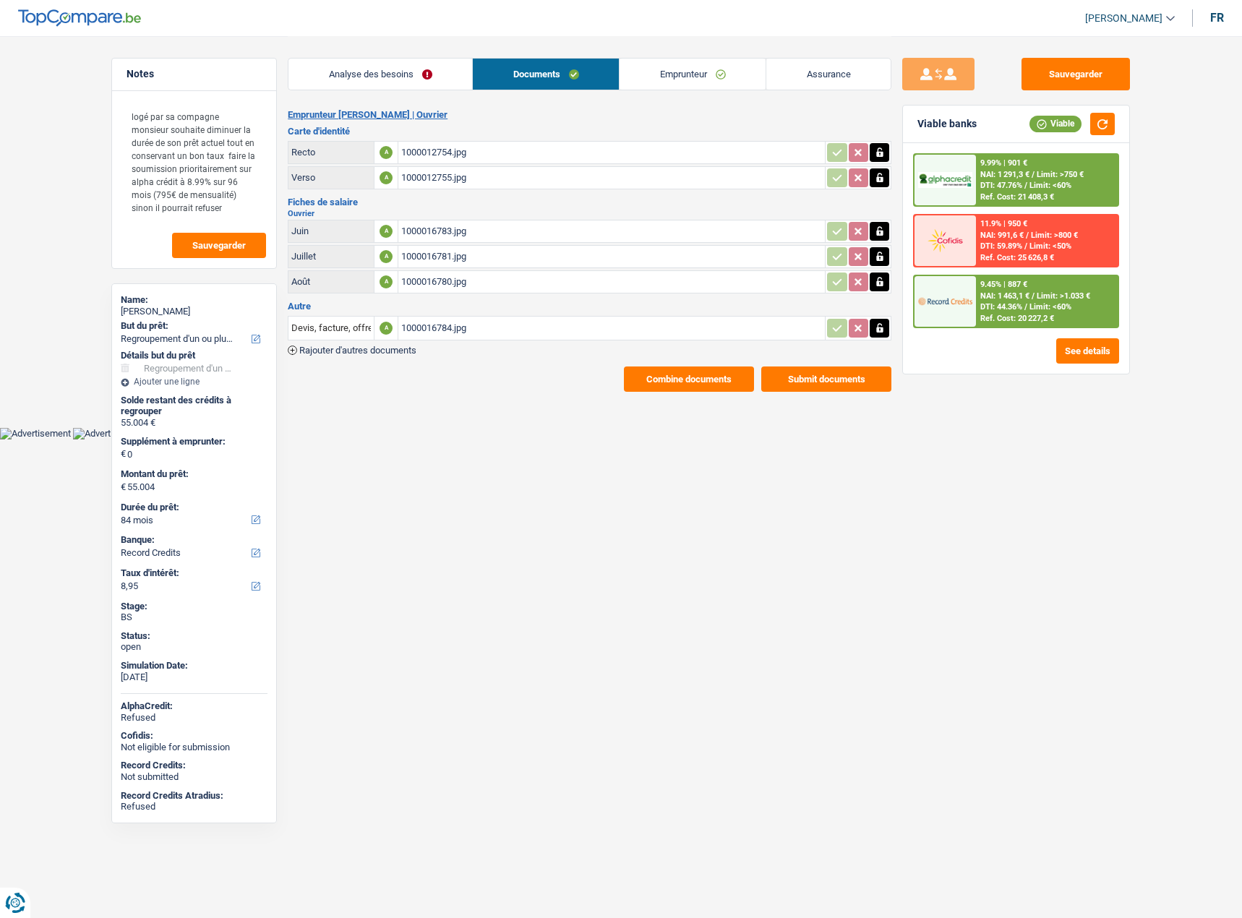
select select "refinancing"
select select "84"
select select "record credits"
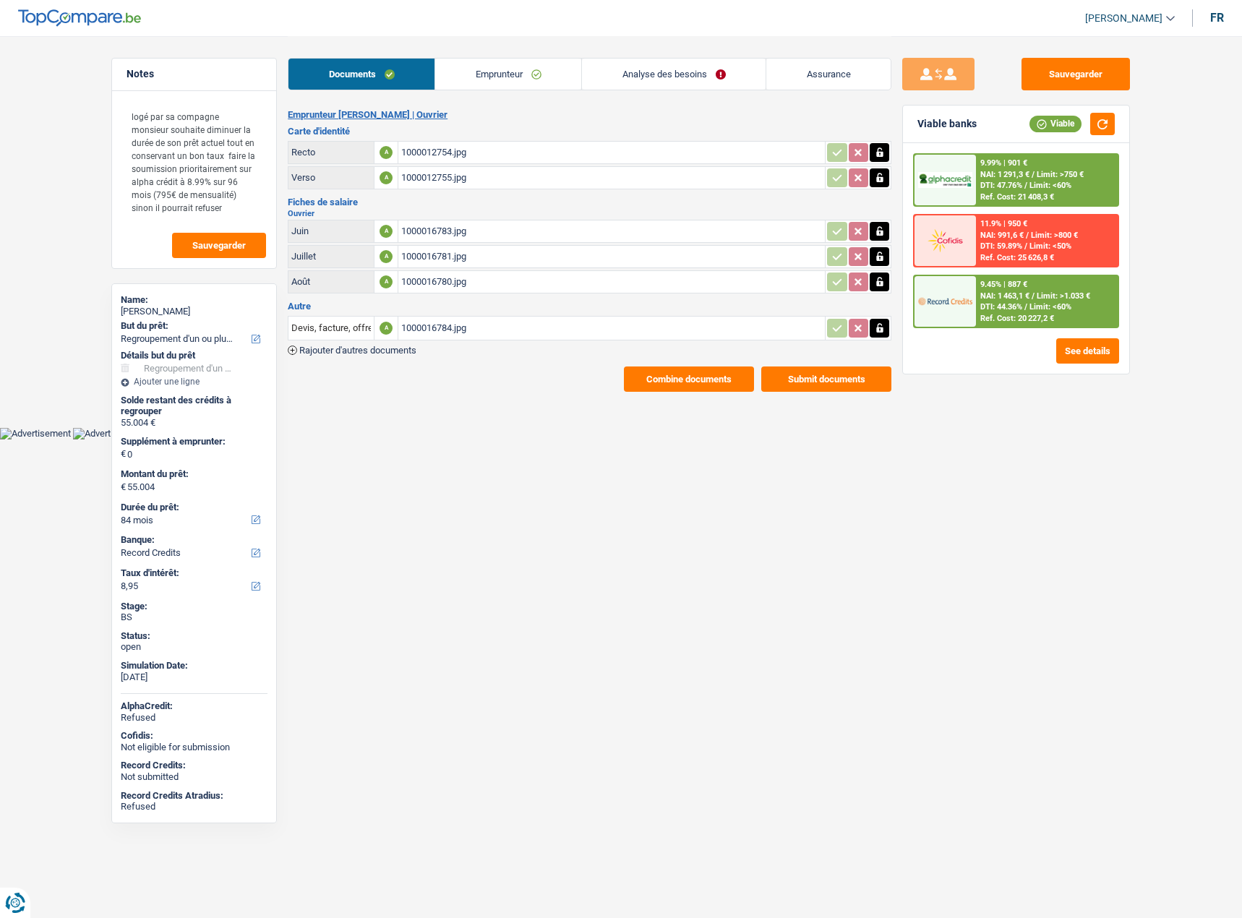
click at [1033, 311] on span "Limit: <60%" at bounding box center [1050, 306] width 42 height 9
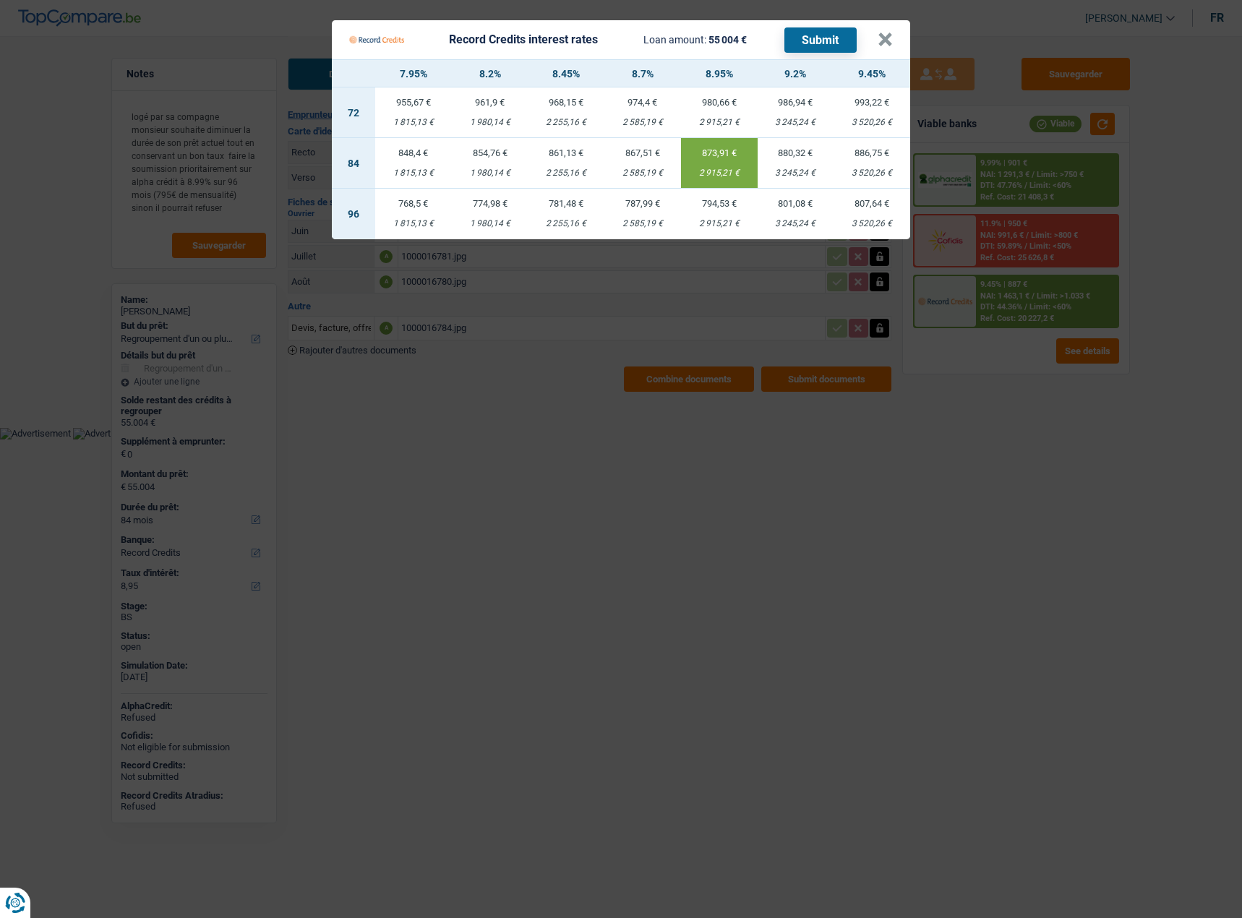
click at [885, 345] on Credits "Record Credits interest rates Loan amount: 55 004 € Submit × 7.95% 8.2% 8.45% 8…" at bounding box center [621, 459] width 1242 height 918
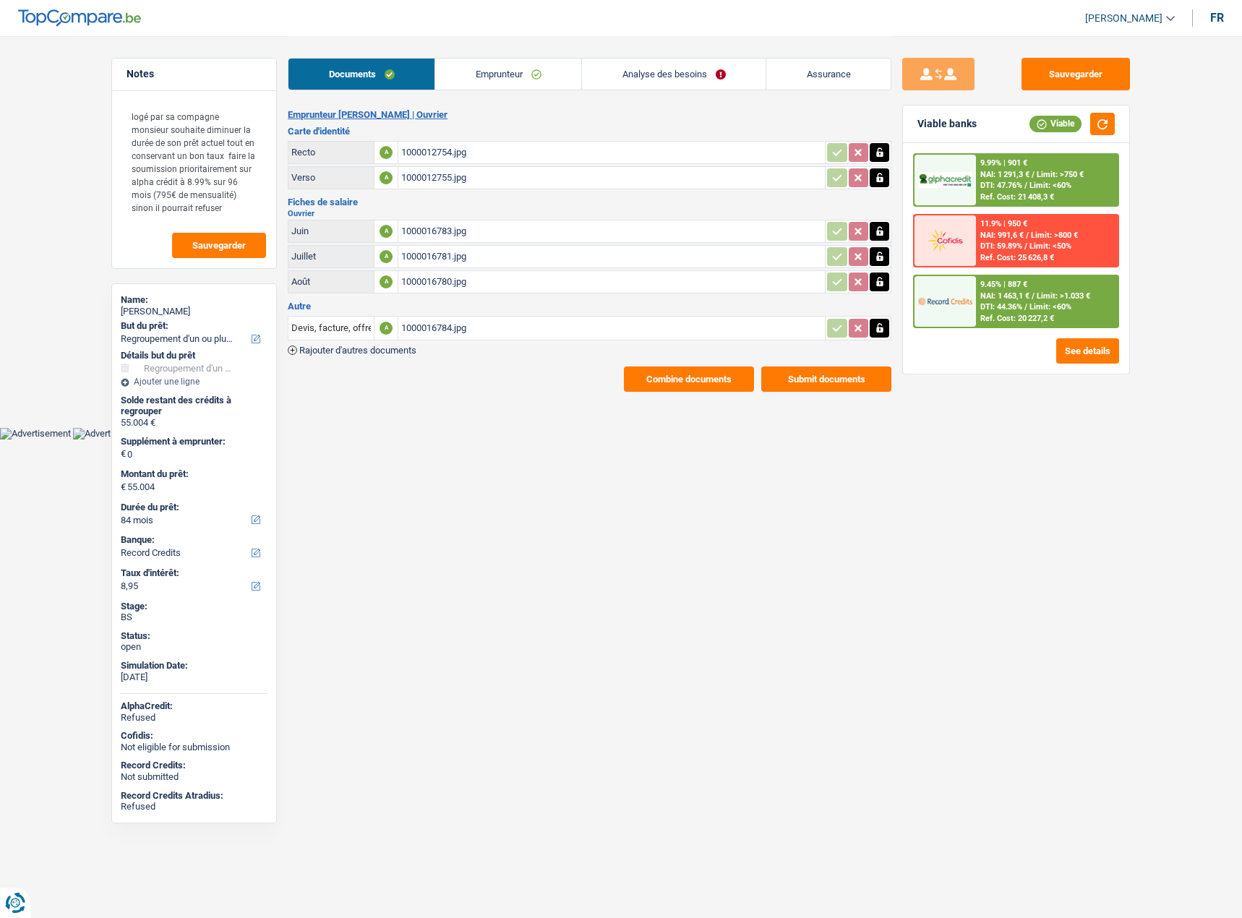
click at [1046, 285] on div "9.45% | 887 € NAI: 1 463,1 € / Limit: >1.033 € DTI: 44.36% / Limit: <60% Ref. C…" at bounding box center [1047, 301] width 142 height 51
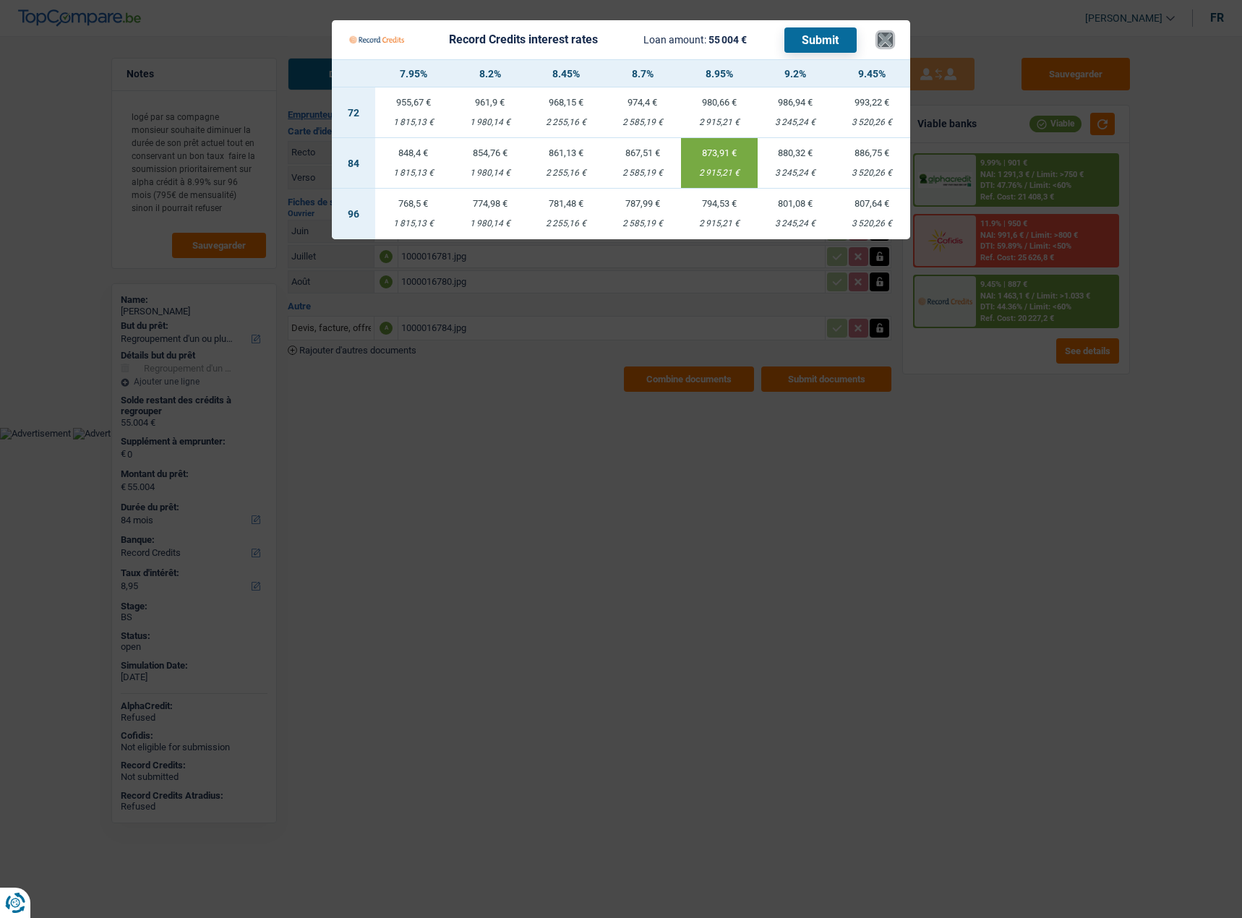
click at [887, 44] on button "×" at bounding box center [884, 40] width 15 height 14
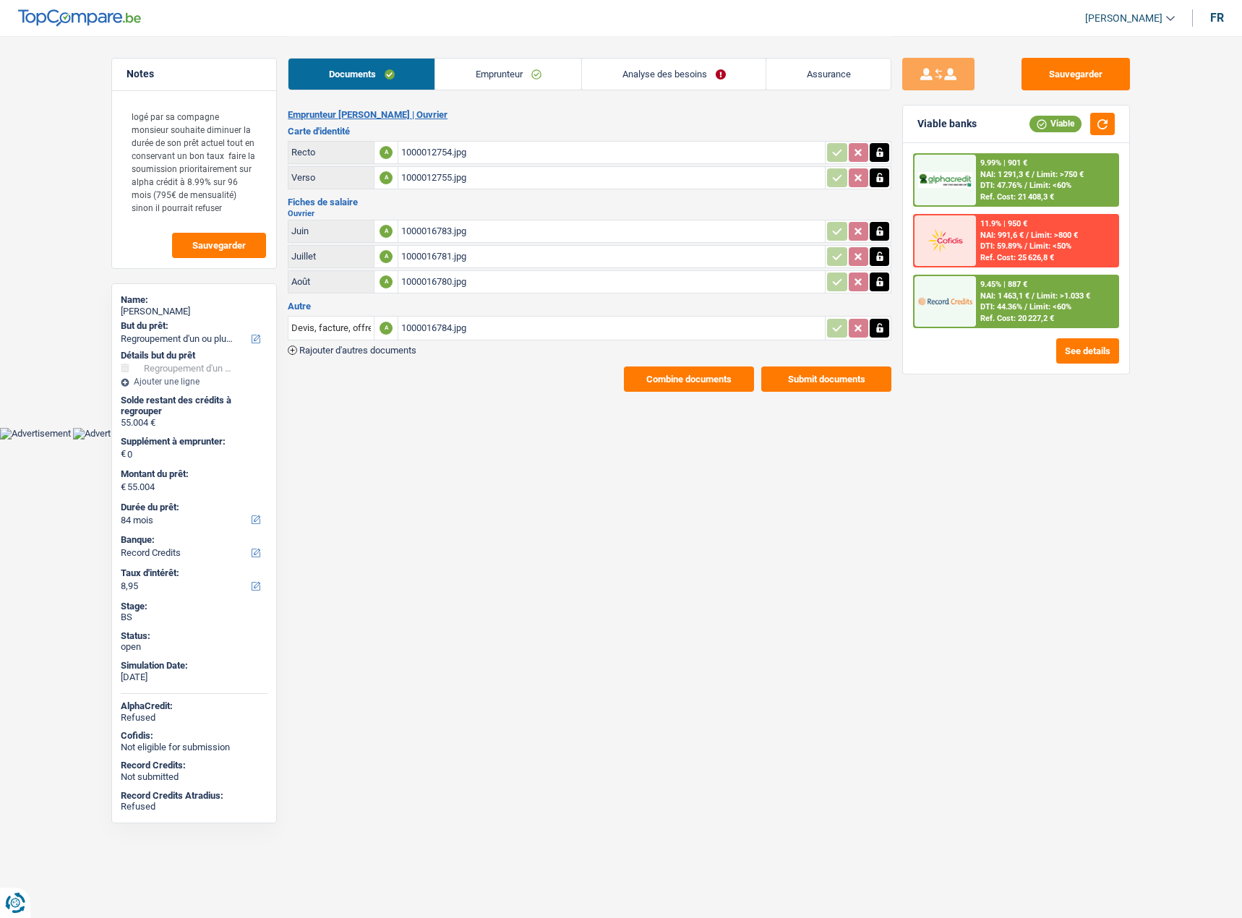
click at [450, 158] on div "1000012754.jpg" at bounding box center [611, 153] width 421 height 22
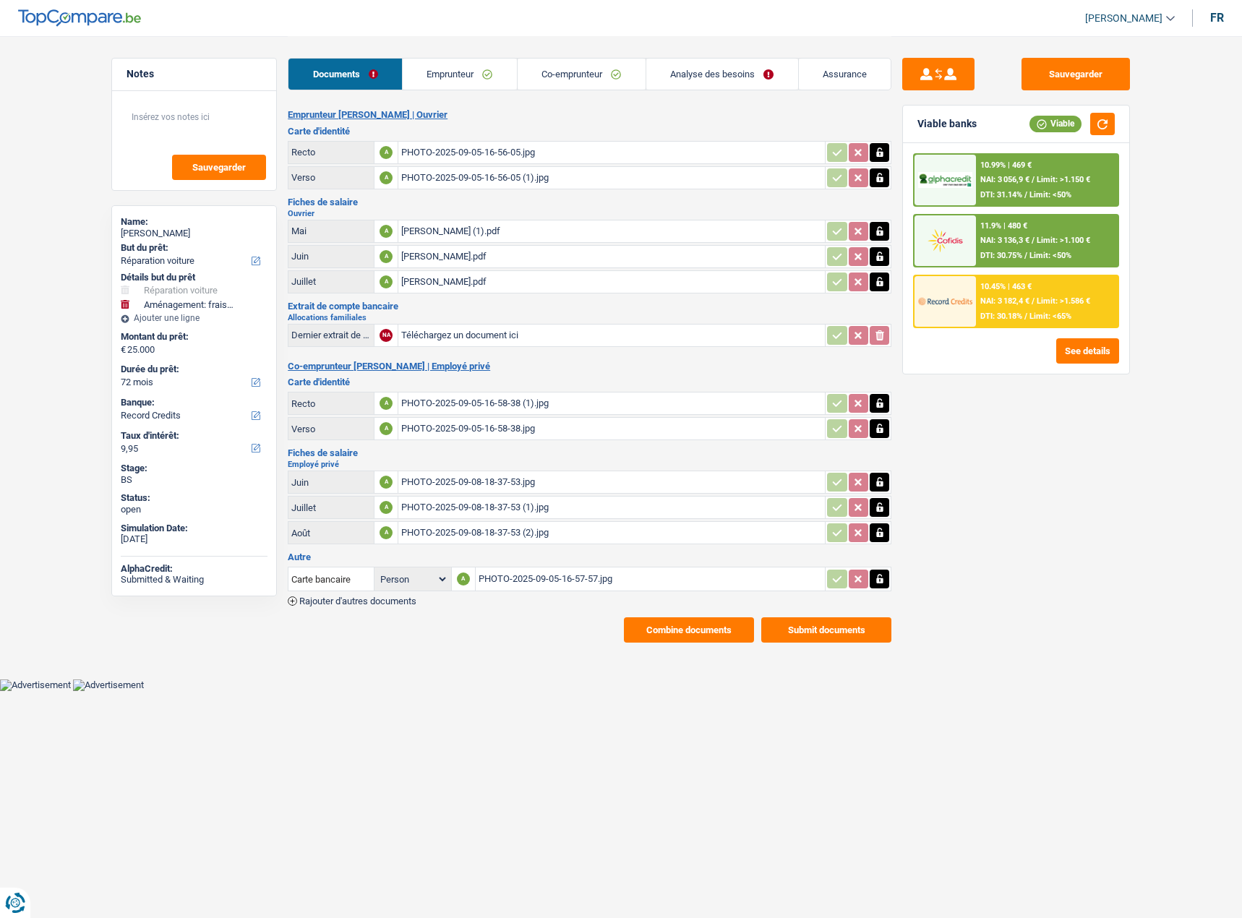
select select "carRepair"
select select "movingOrInstallation"
select select "72"
select select "record credits"
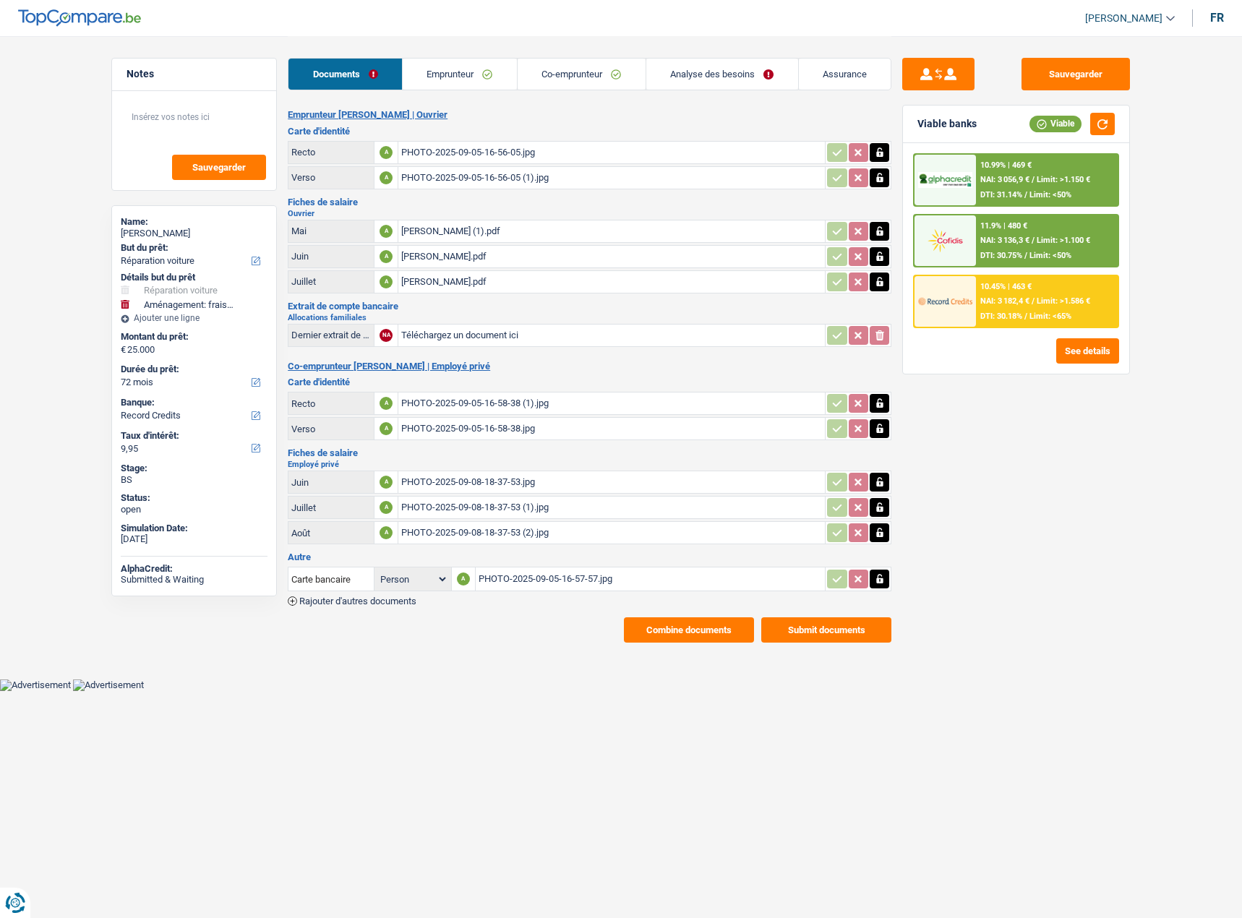
click at [467, 83] on link "Emprunteur" at bounding box center [460, 74] width 114 height 31
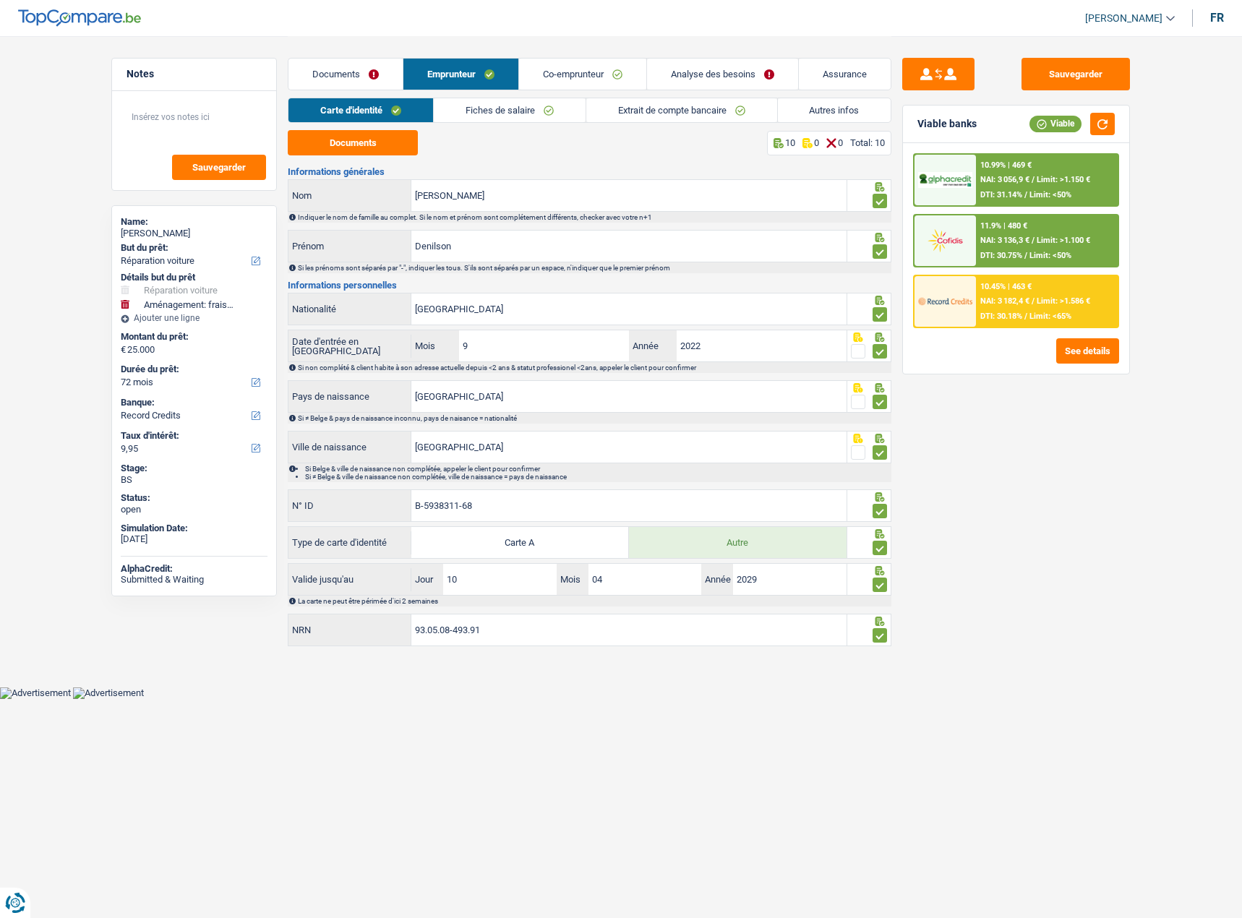
click at [389, 69] on link "Documents" at bounding box center [345, 74] width 114 height 31
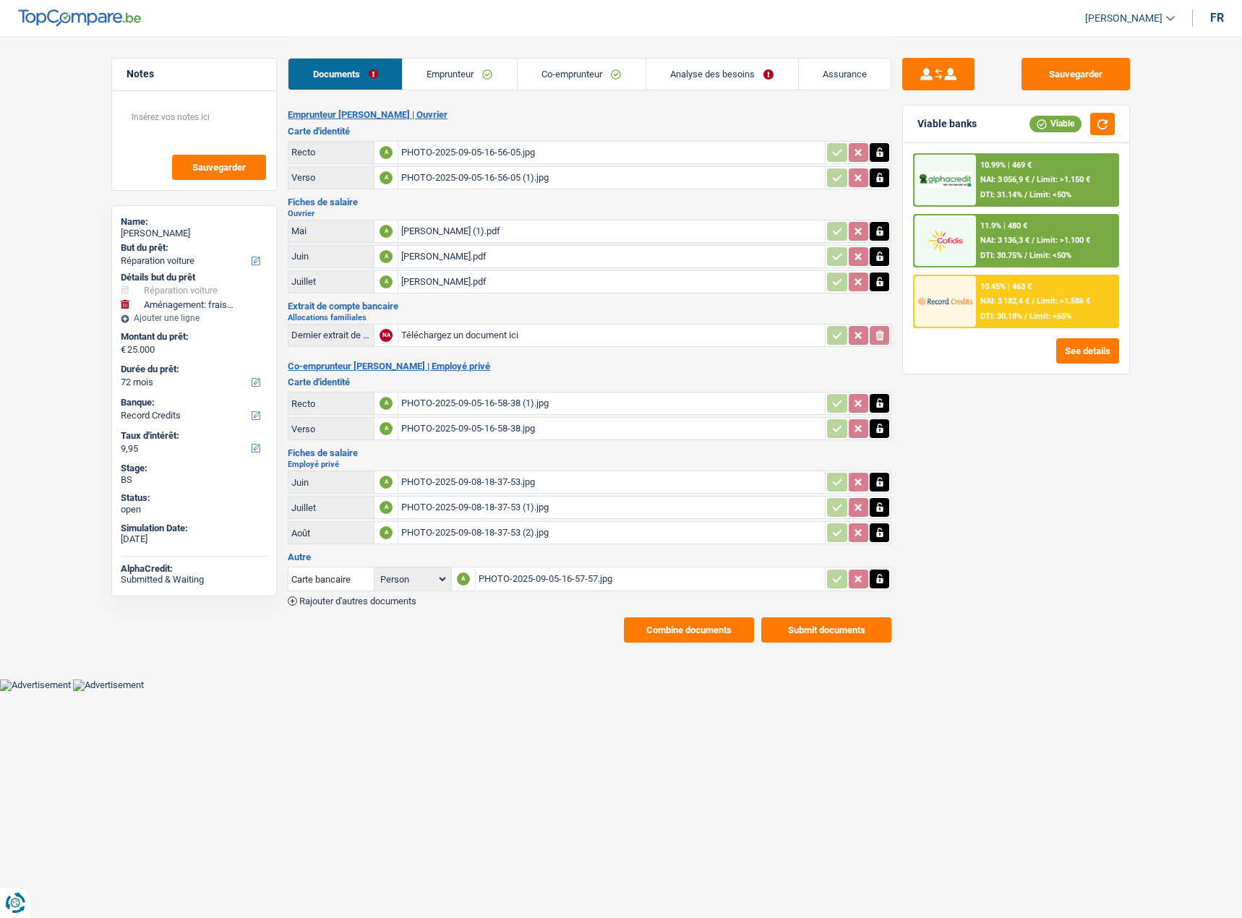
click at [444, 412] on div "PHOTO-2025-09-05-16-58-38 (1).jpg" at bounding box center [611, 403] width 421 height 22
click at [482, 438] on div "PHOTO-2025-09-05-16-58-38.jpg" at bounding box center [611, 429] width 421 height 22
click at [485, 483] on div "PHOTO-2025-09-08-18-37-53.jpg" at bounding box center [611, 482] width 421 height 22
click at [531, 595] on div "Carte bancaire Person Emprunteur Co-emprunteur A PHOTO-2025-09-05-16-57-57.jpg …" at bounding box center [589, 584] width 603 height 41
click at [468, 328] on input "Téléchargez un document ici" at bounding box center [611, 335] width 421 height 22
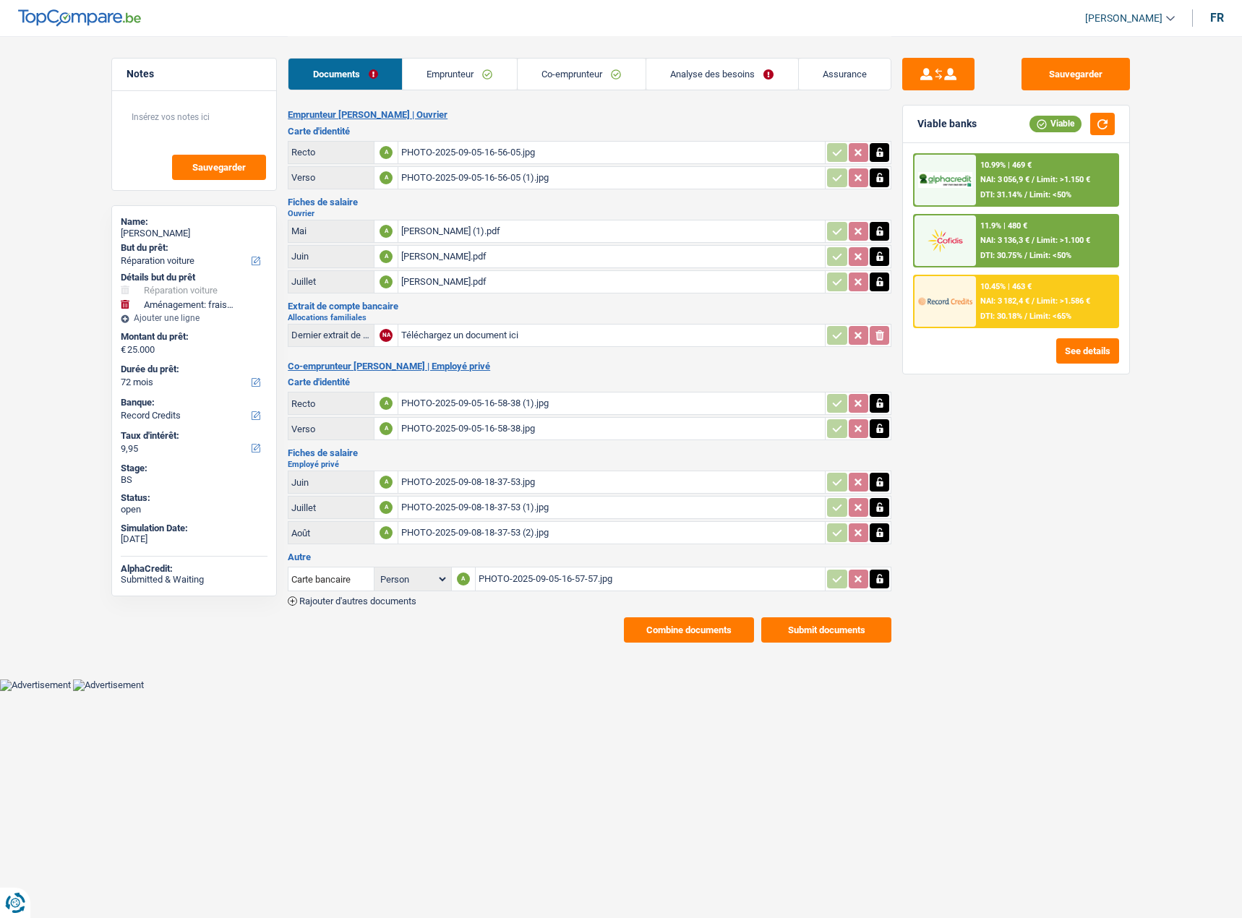
type input "C:\fakepath\PHOTO-2025-09-15-17-04-48.jpg"
drag, startPoint x: 1110, startPoint y: 72, endPoint x: 748, endPoint y: 8, distance: 367.6
click at [1107, 72] on button "Sauvegarder" at bounding box center [1075, 74] width 108 height 33
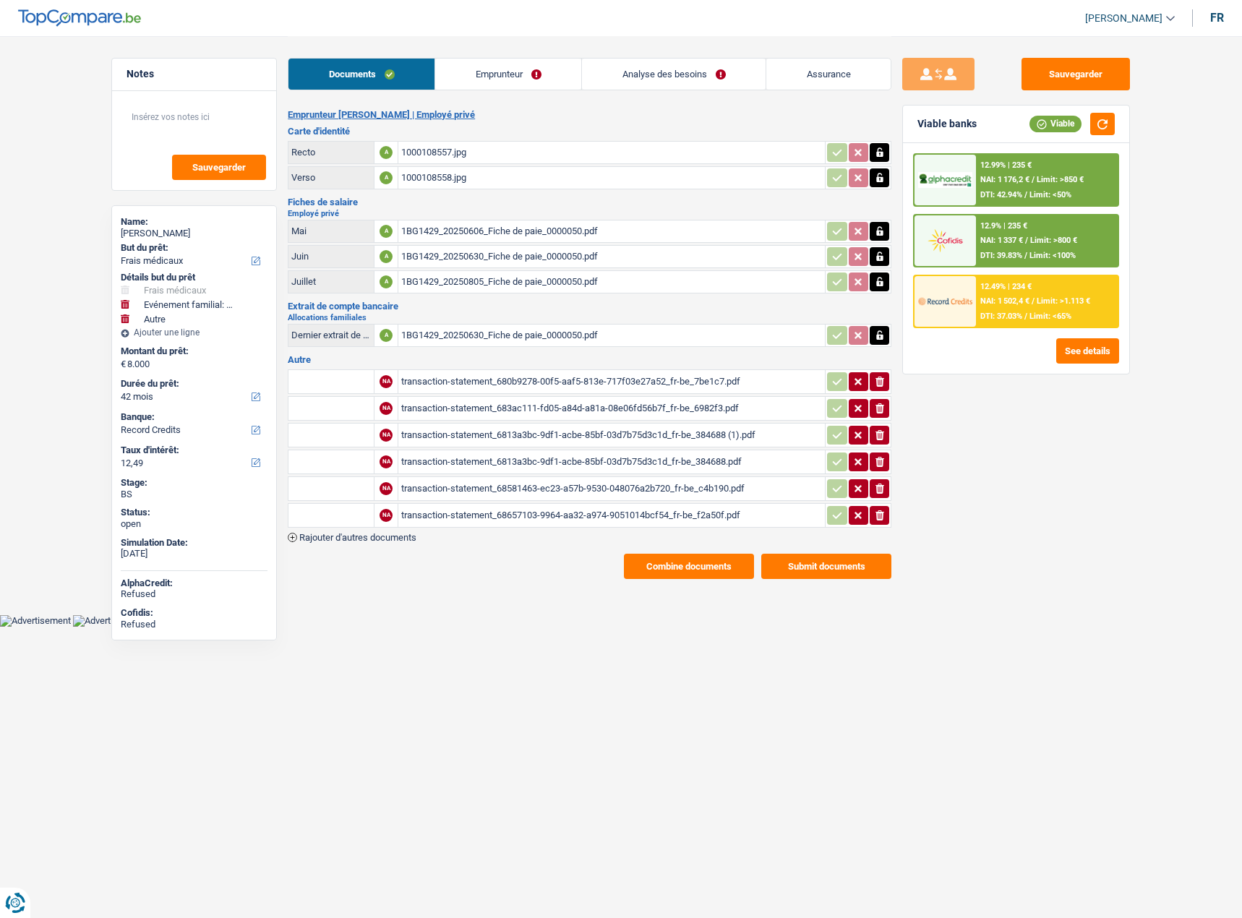
select select "medical"
select select "familyEvent"
select select "other"
select select "42"
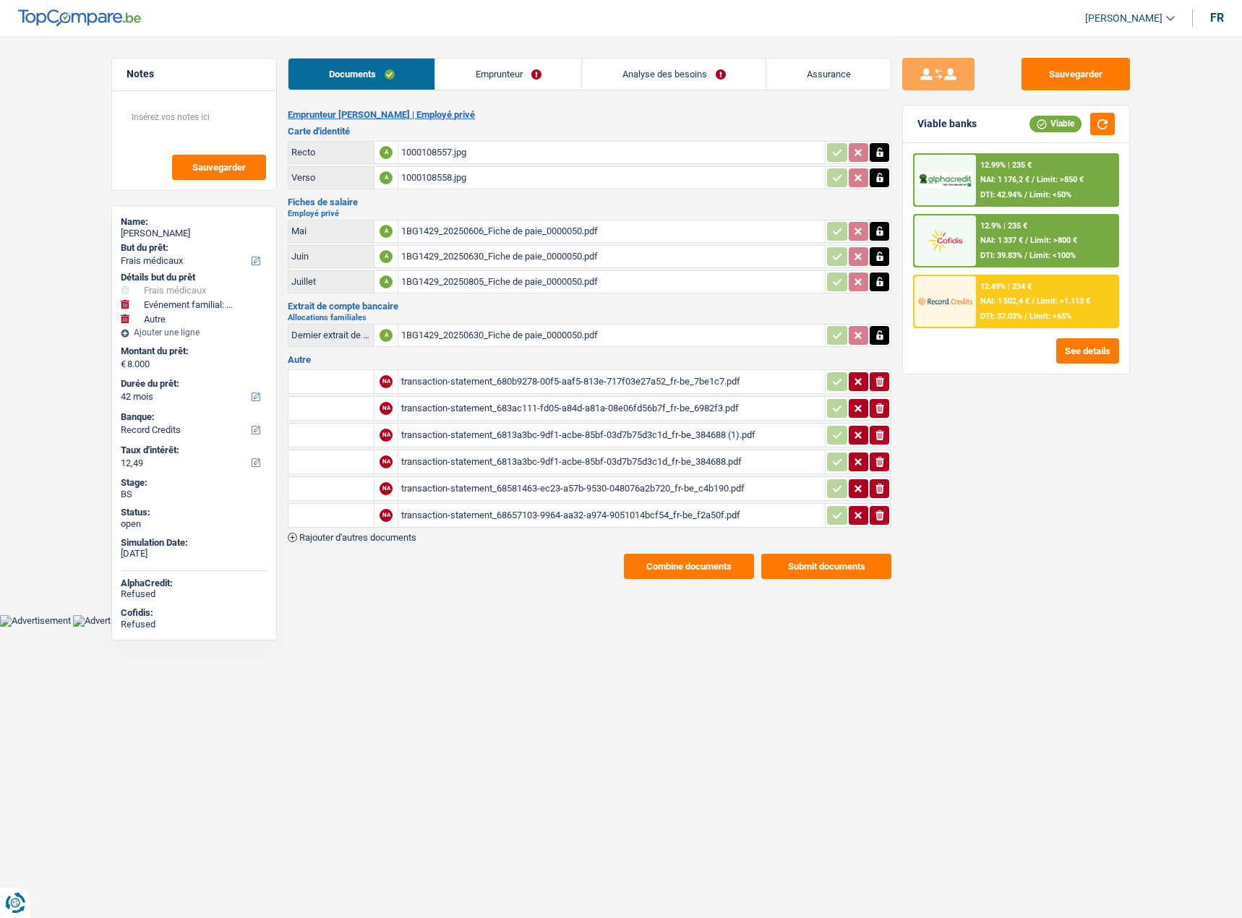
select select "record credits"
click at [446, 152] on div "1000108557.jpg" at bounding box center [611, 153] width 421 height 22
click at [466, 218] on table "Mai A 1BG1429_20250606_Fiche de paie_0000050.pdf Juin A 1BG1429_20250630_Fiche …" at bounding box center [589, 257] width 603 height 78
click at [464, 223] on div "1BG1429_20250606_Fiche de paie_0000050.pdf" at bounding box center [611, 231] width 421 height 22
click at [659, 559] on button "Combine documents" at bounding box center [689, 566] width 130 height 25
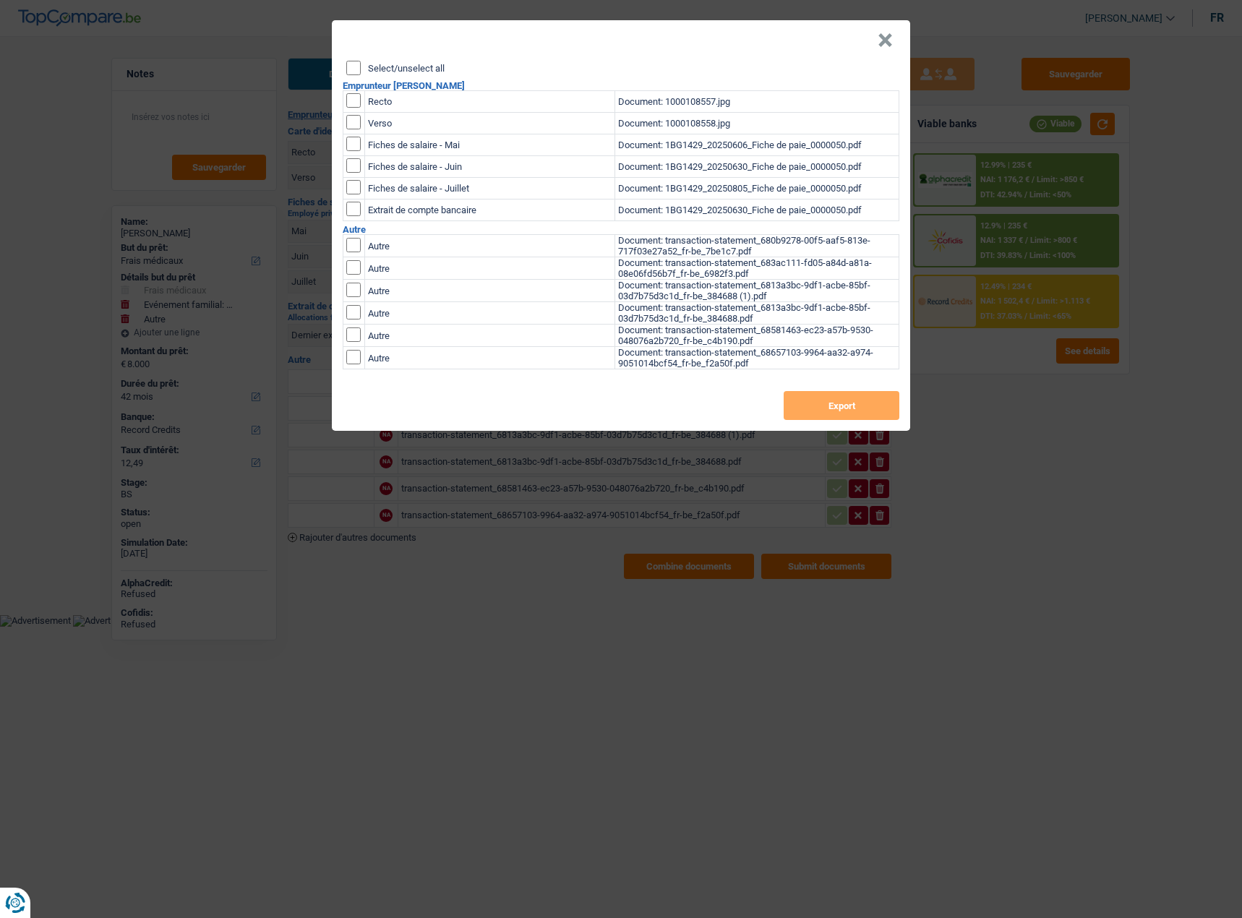
click at [353, 66] on input "Select/unselect all" at bounding box center [353, 68] width 14 height 14
checkbox input "true"
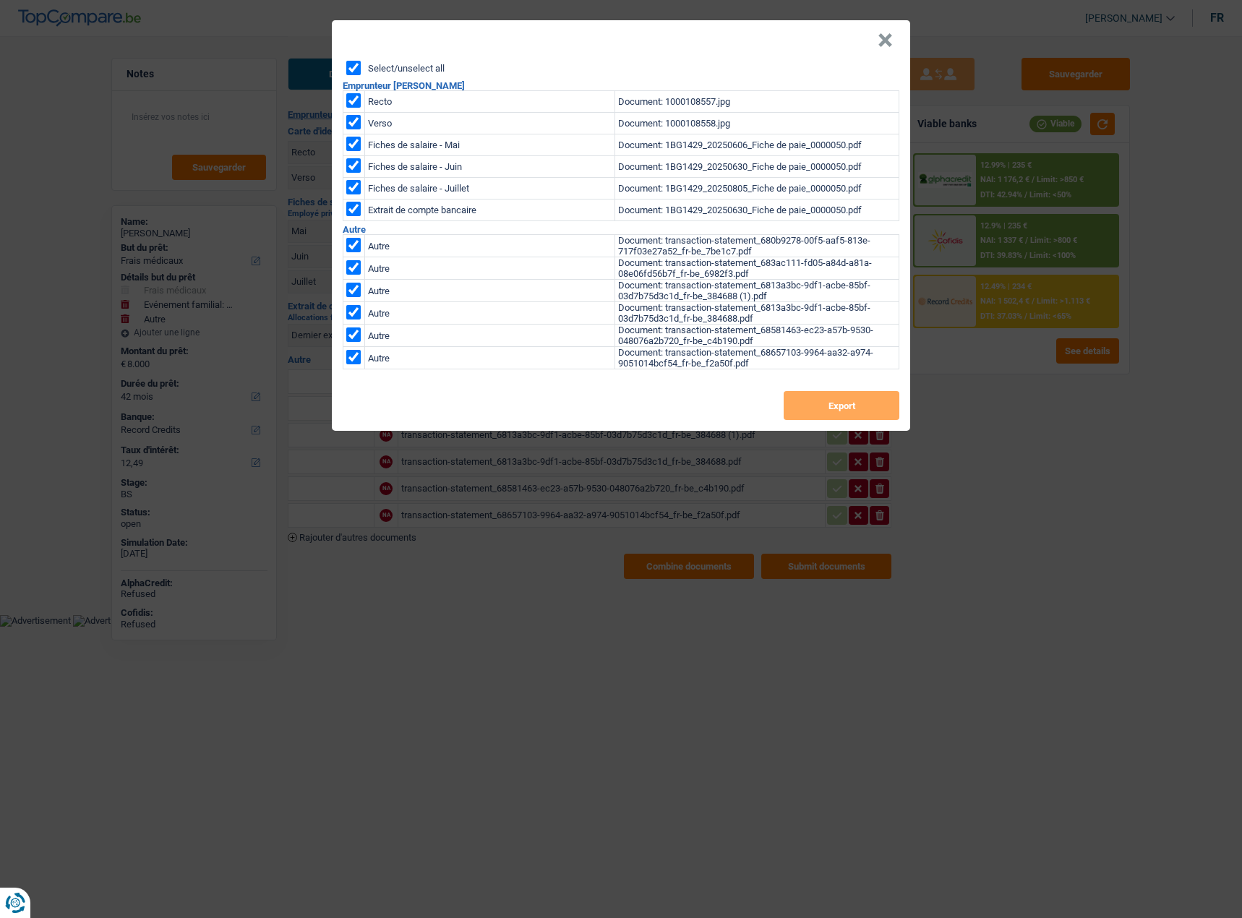
checkbox input "true"
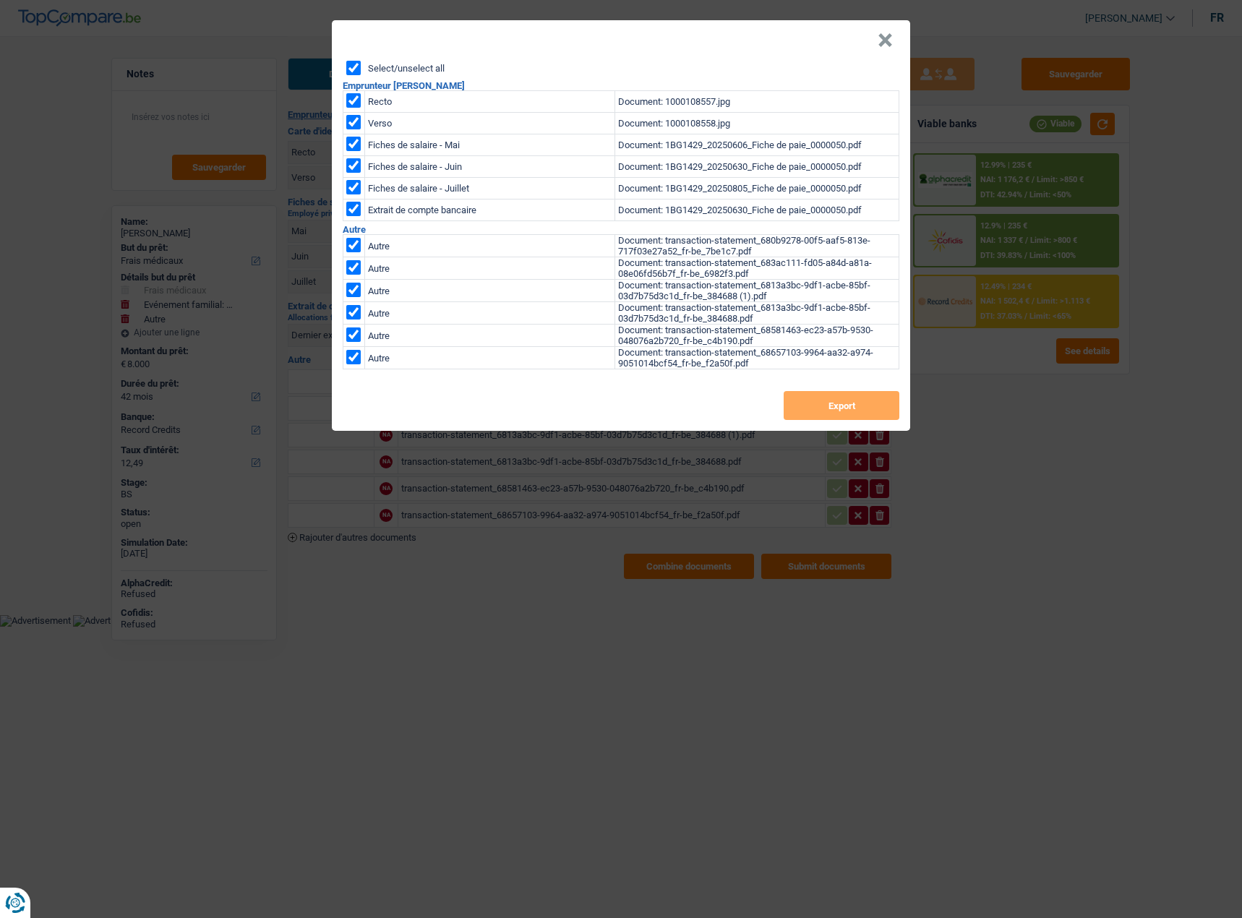
checkbox input "true"
click at [841, 403] on button "Export" at bounding box center [841, 405] width 116 height 29
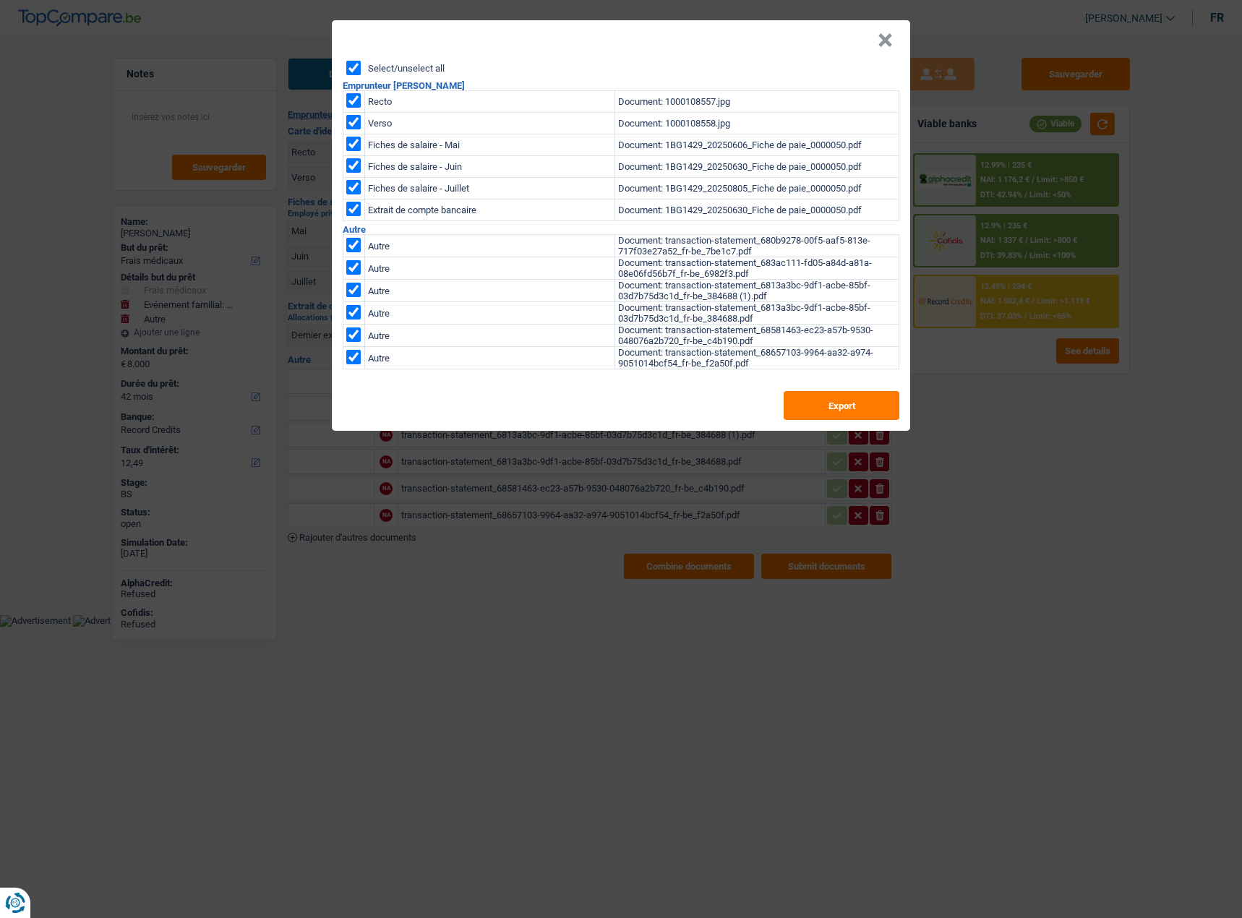
click at [885, 36] on button "×" at bounding box center [884, 40] width 15 height 14
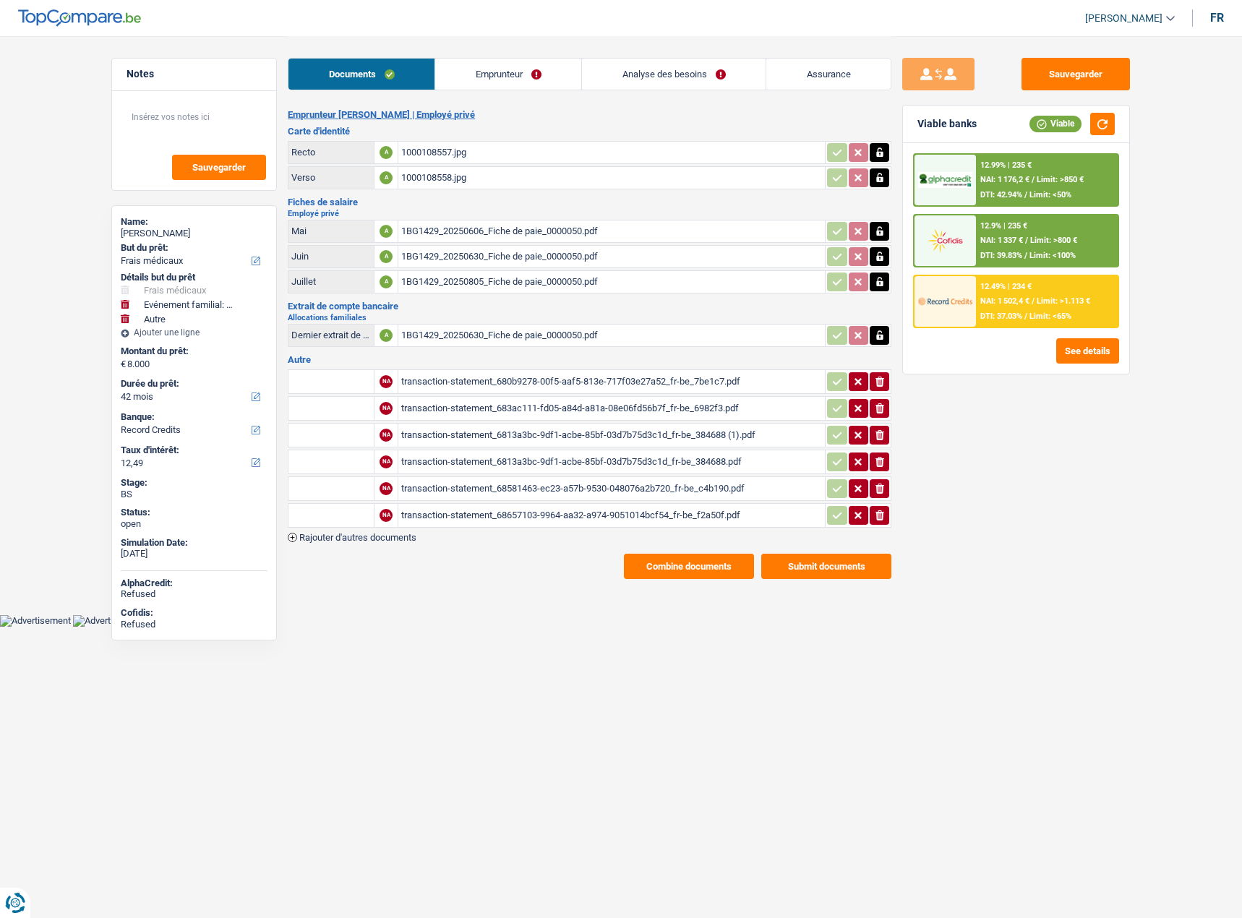
click at [499, 70] on link "Emprunteur" at bounding box center [508, 74] width 146 height 31
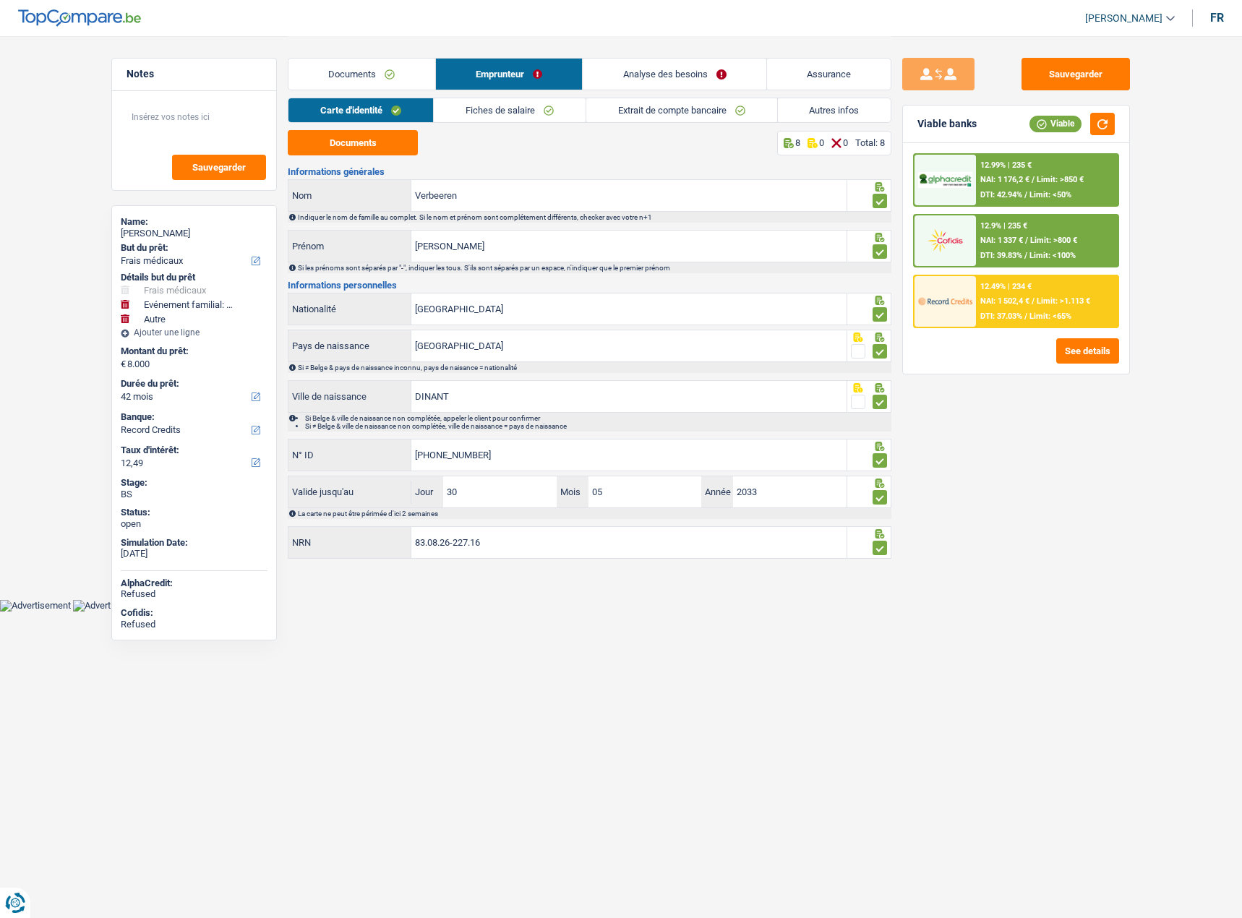
click at [180, 236] on div "Geoffroy Verbeeren" at bounding box center [194, 234] width 147 height 12
copy div "Verbeeren"
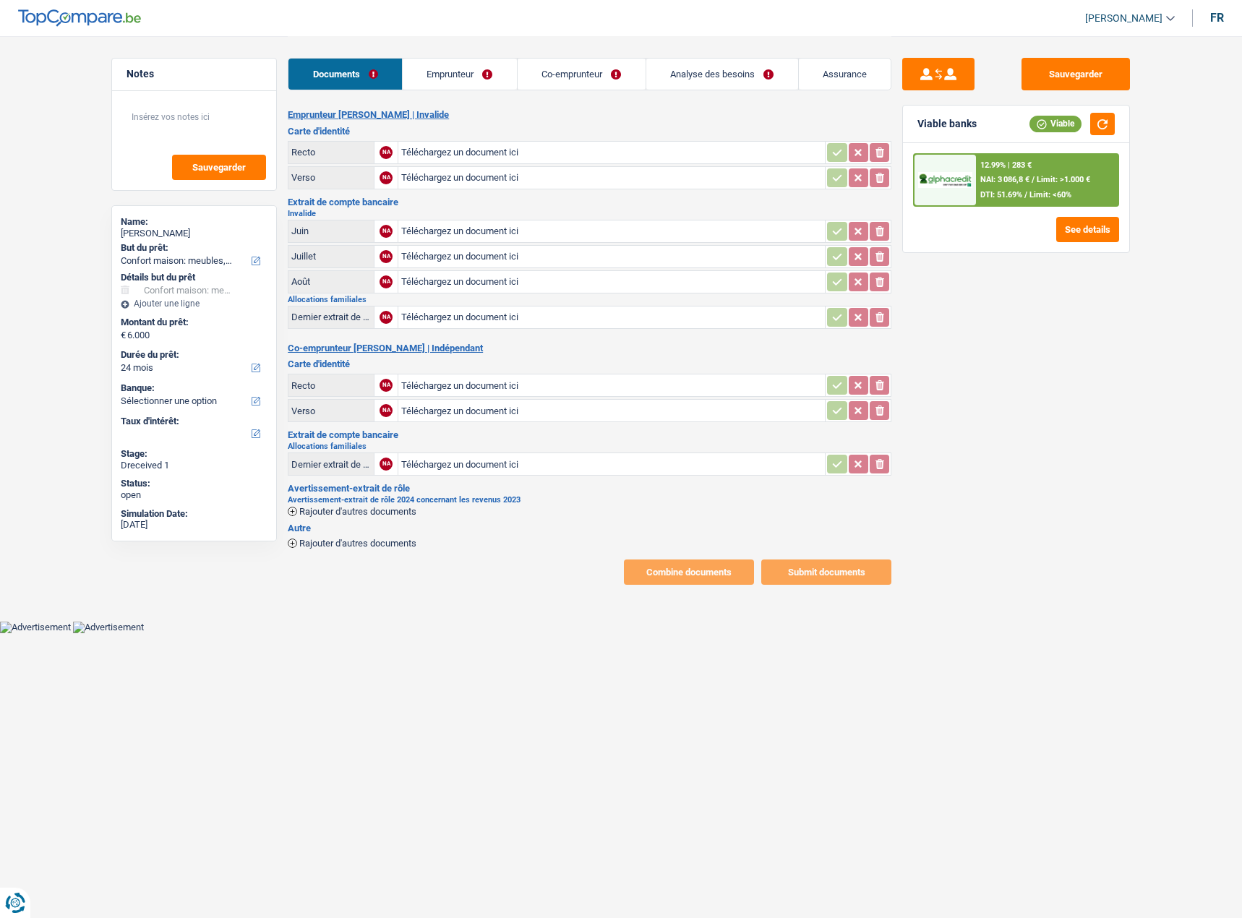
select select "household"
select select "24"
type input "C:\fakepath\20240308_131900.jpg"
type input "C:\fakepath\20240308_131906.jpg"
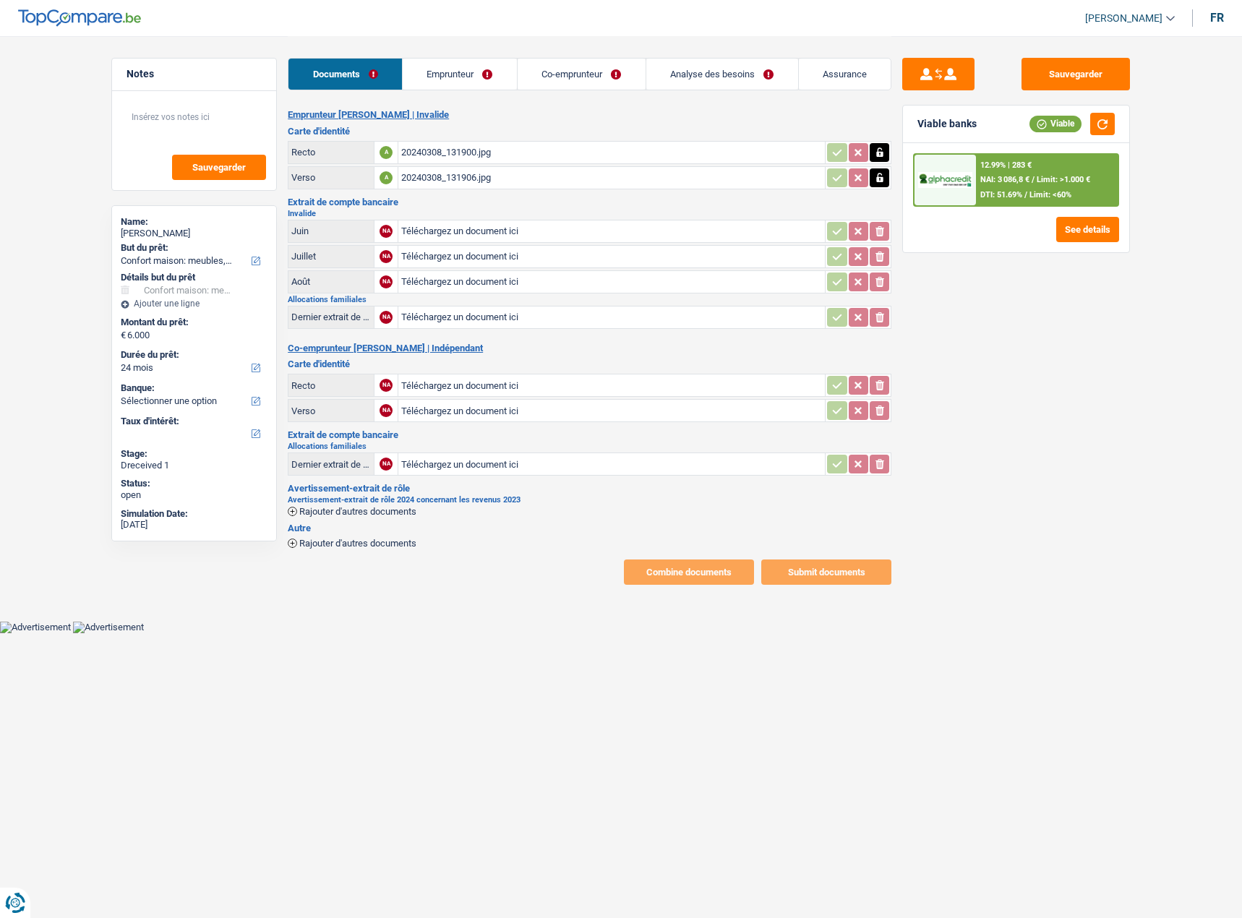
click at [354, 510] on span "Rajouter d'autres documents" at bounding box center [357, 511] width 117 height 9
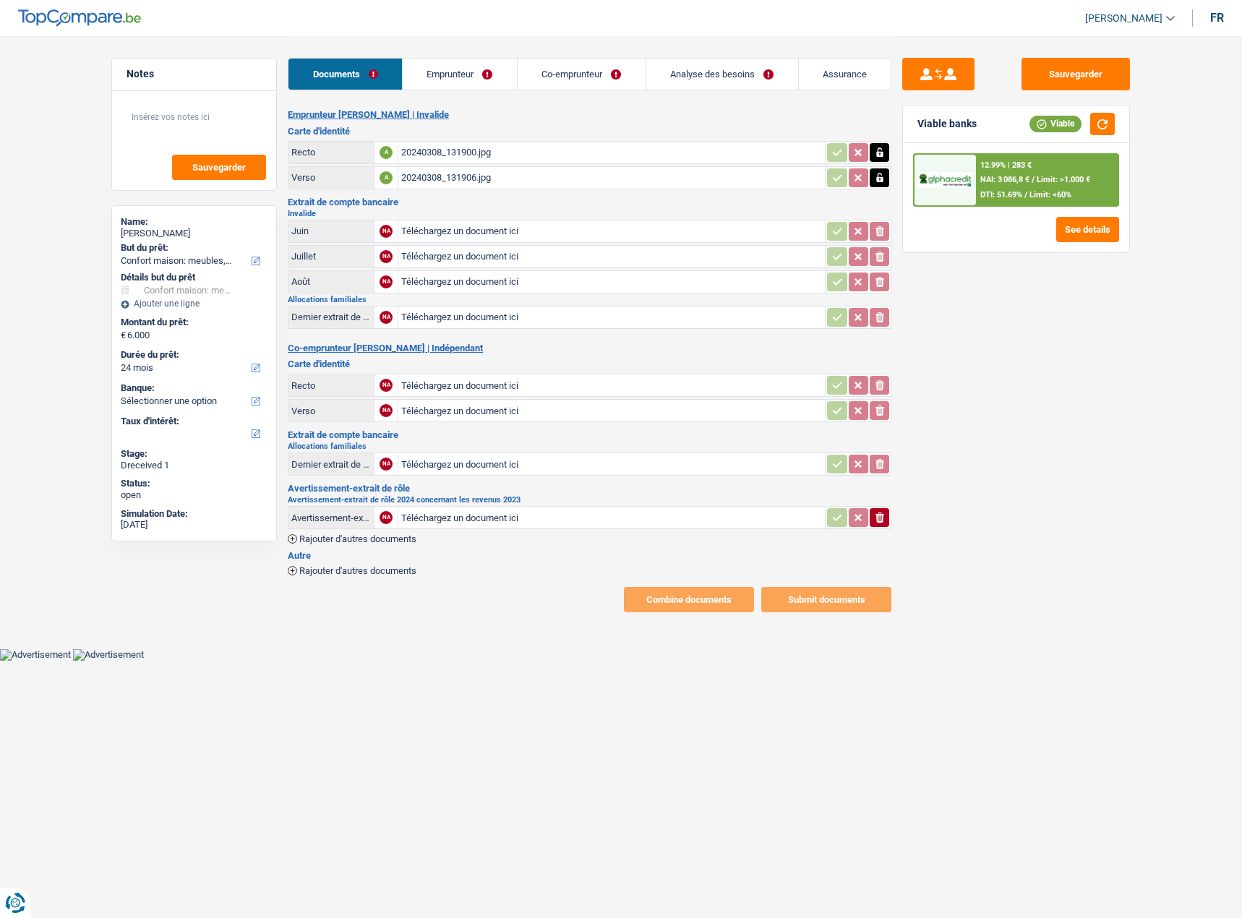
type input "C:\fakepath\Avertissement-extrait de rôle 2024.pdf"
type input "C:\fakepath\IMG-20240329-WA0007.jpg"
type input "C:\fakepath\IMG-20240329-WA0006.jpg"
click at [471, 74] on link "Emprunteur" at bounding box center [460, 74] width 114 height 31
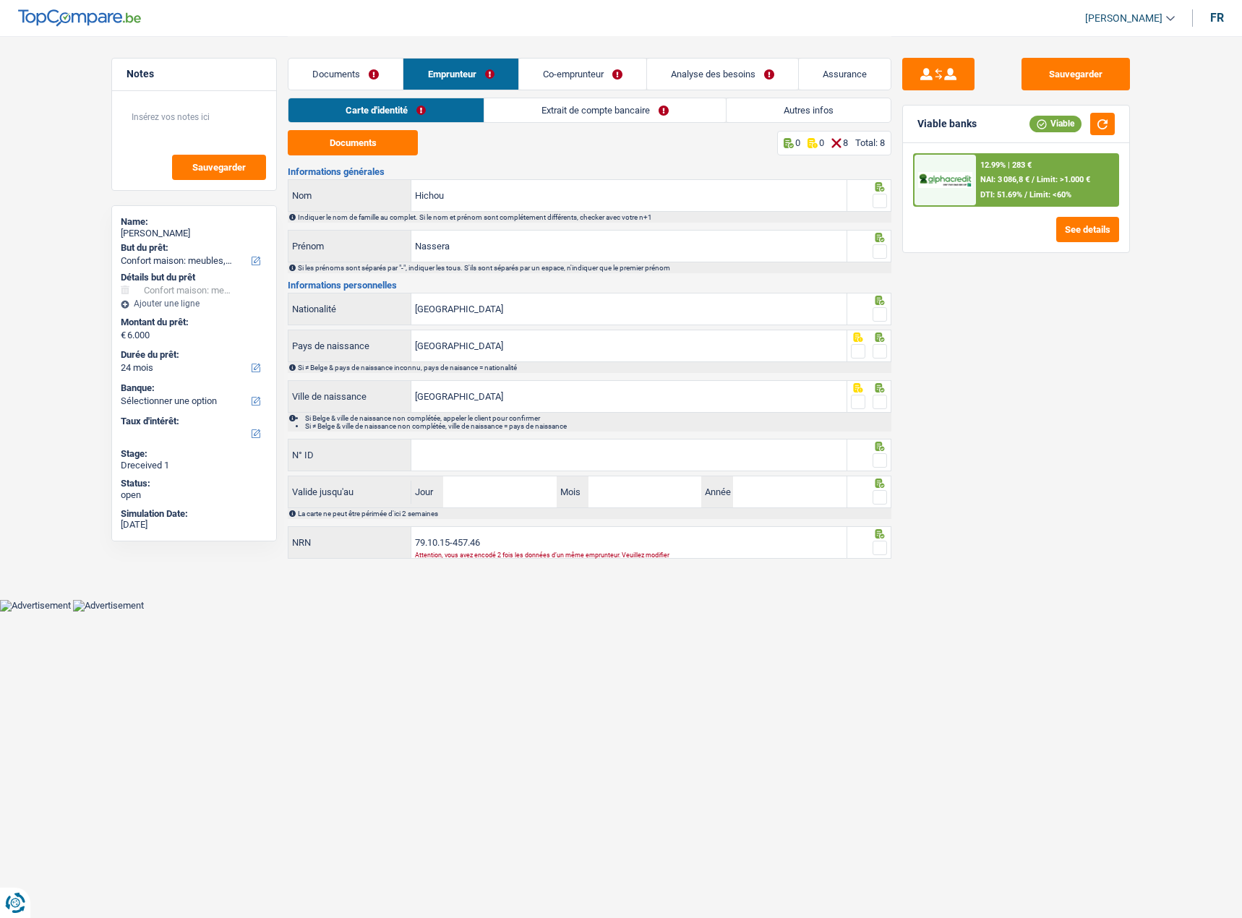
click at [541, 119] on link "Extrait de compte bancaire" at bounding box center [604, 110] width 241 height 24
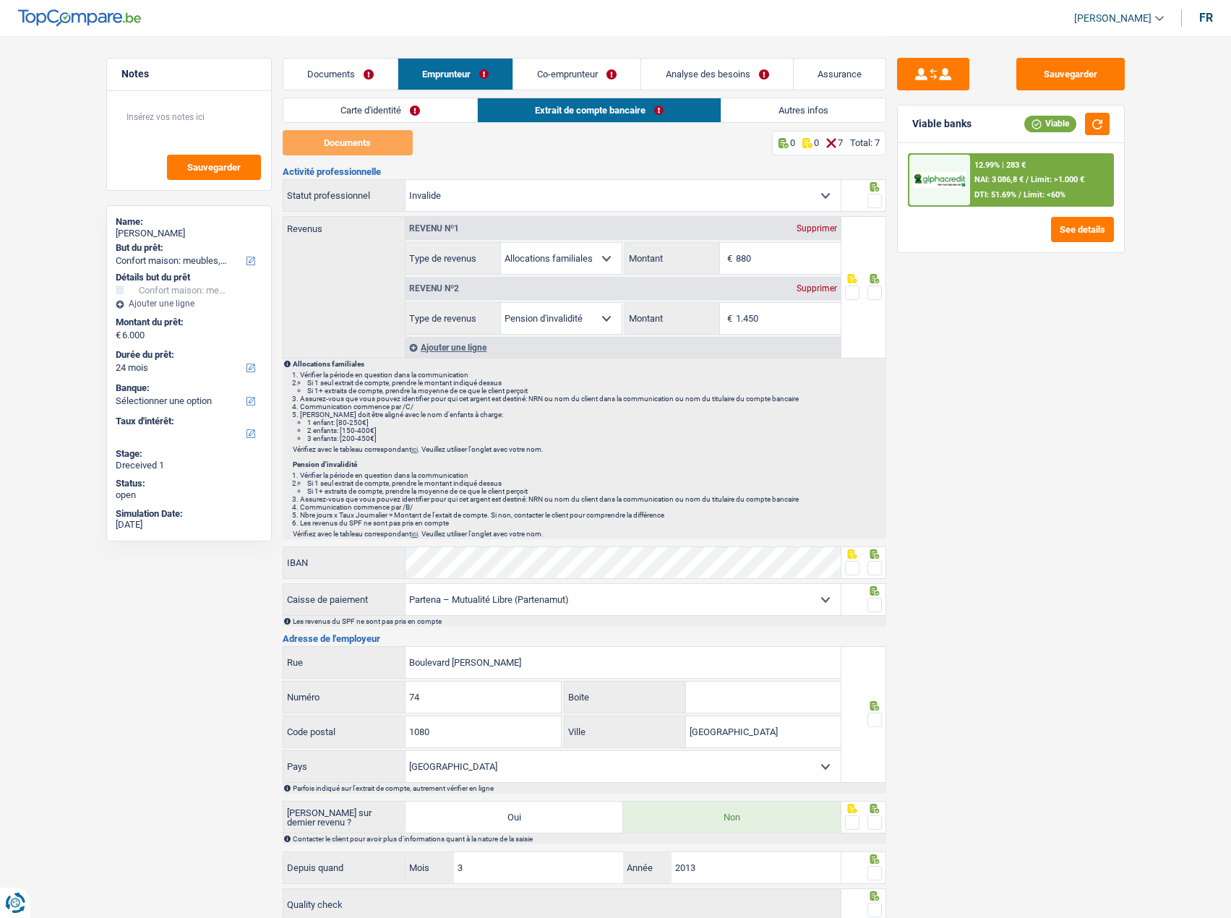
scroll to position [108, 0]
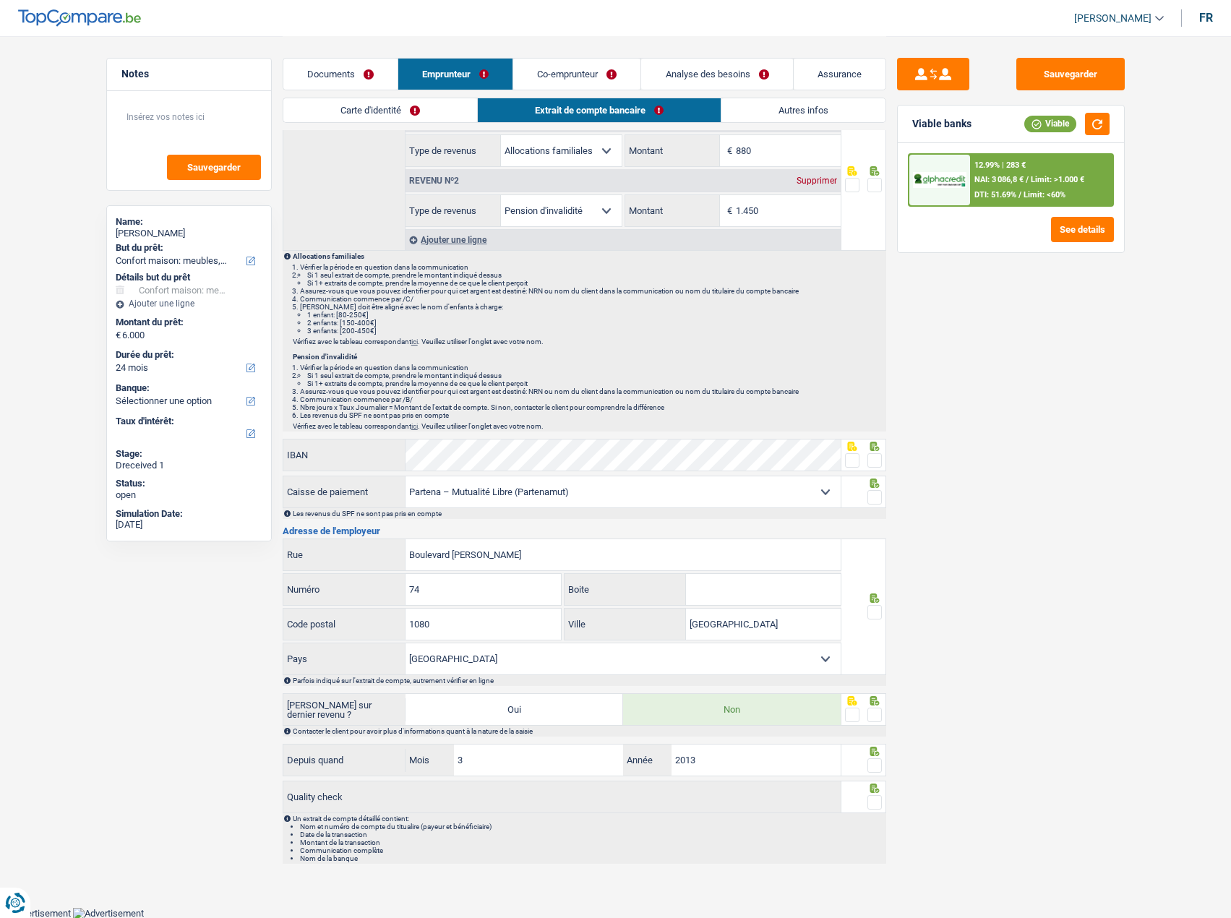
click at [279, 61] on div "Notes Sauvegarder Name: [PERSON_NAME] But du prêt: Confort maison: meubles, tex…" at bounding box center [188, 476] width 187 height 837
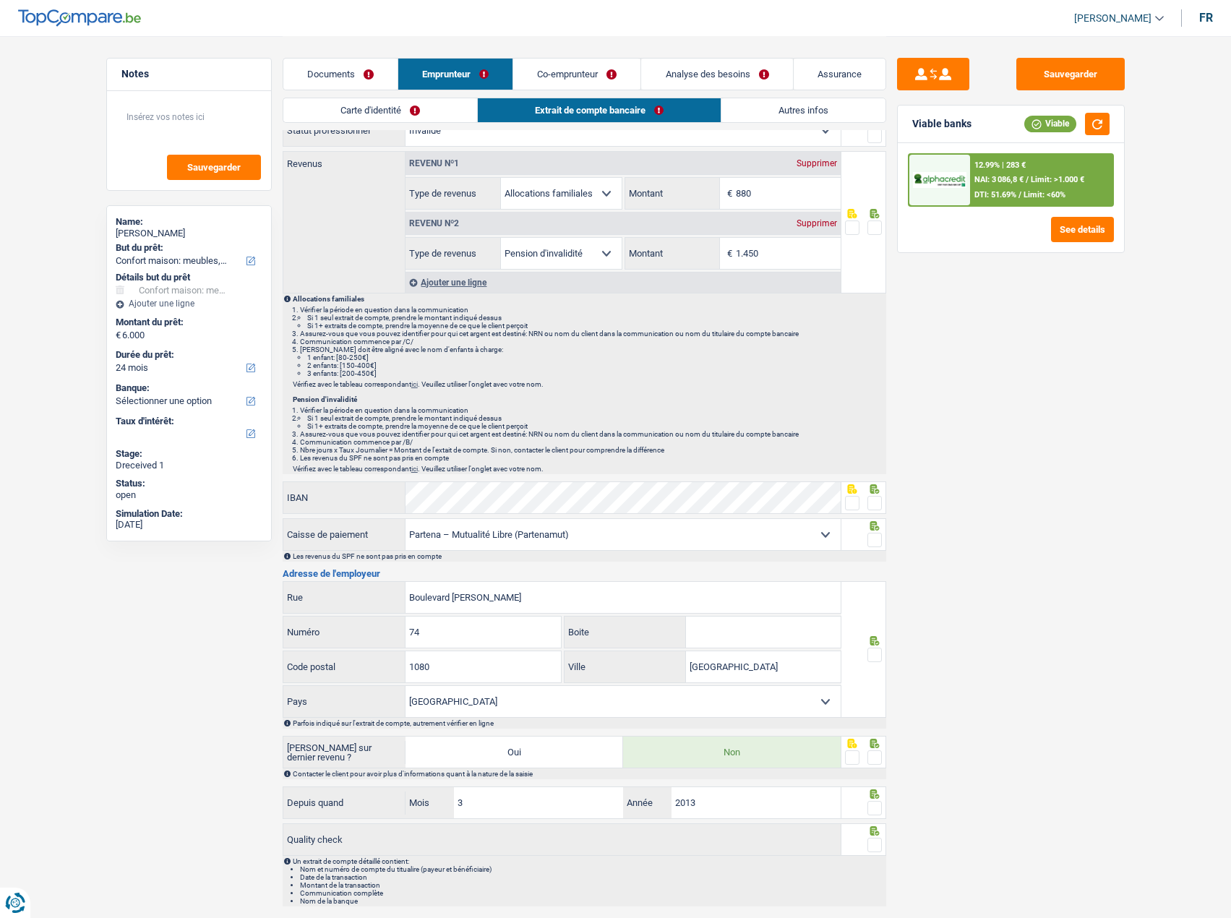
scroll to position [0, 0]
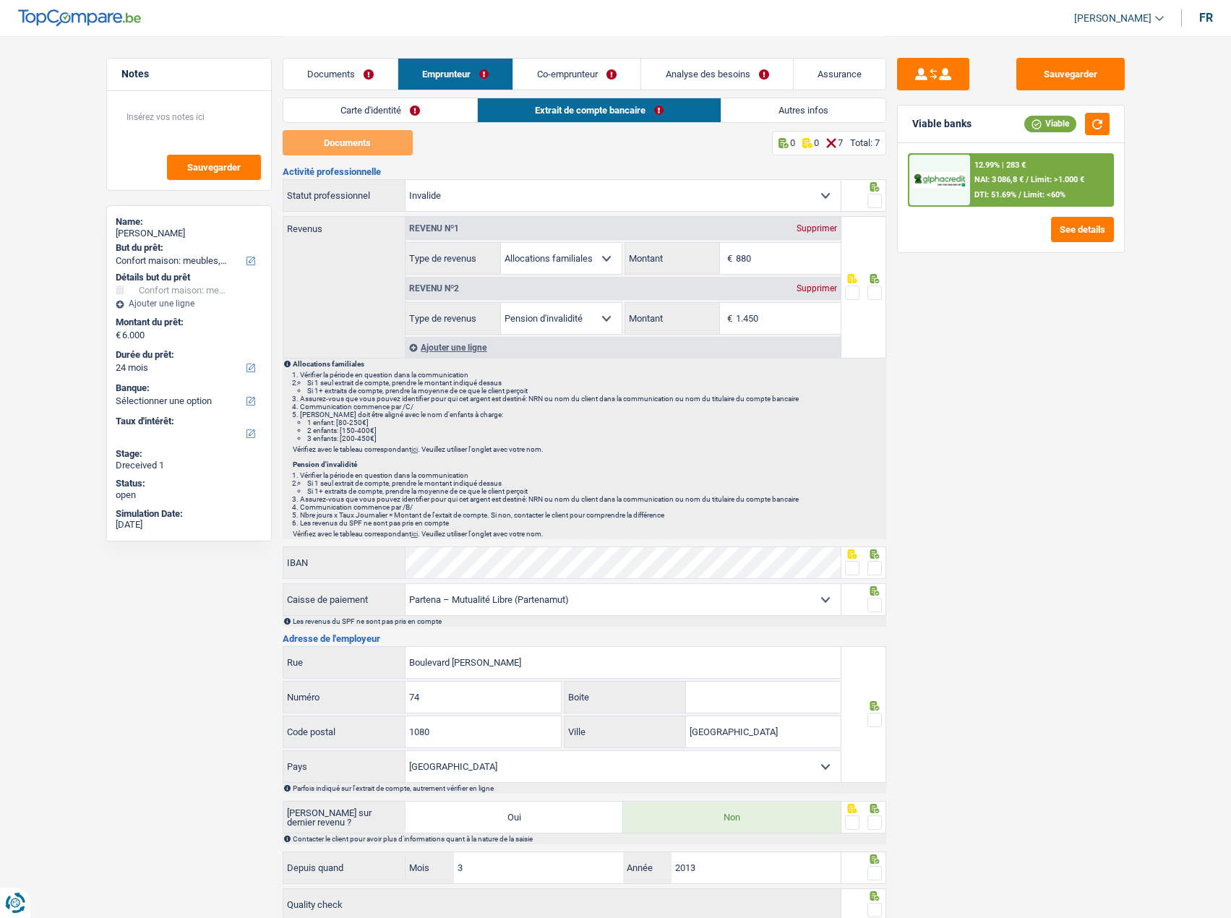
click at [334, 69] on link "Documents" at bounding box center [340, 74] width 114 height 31
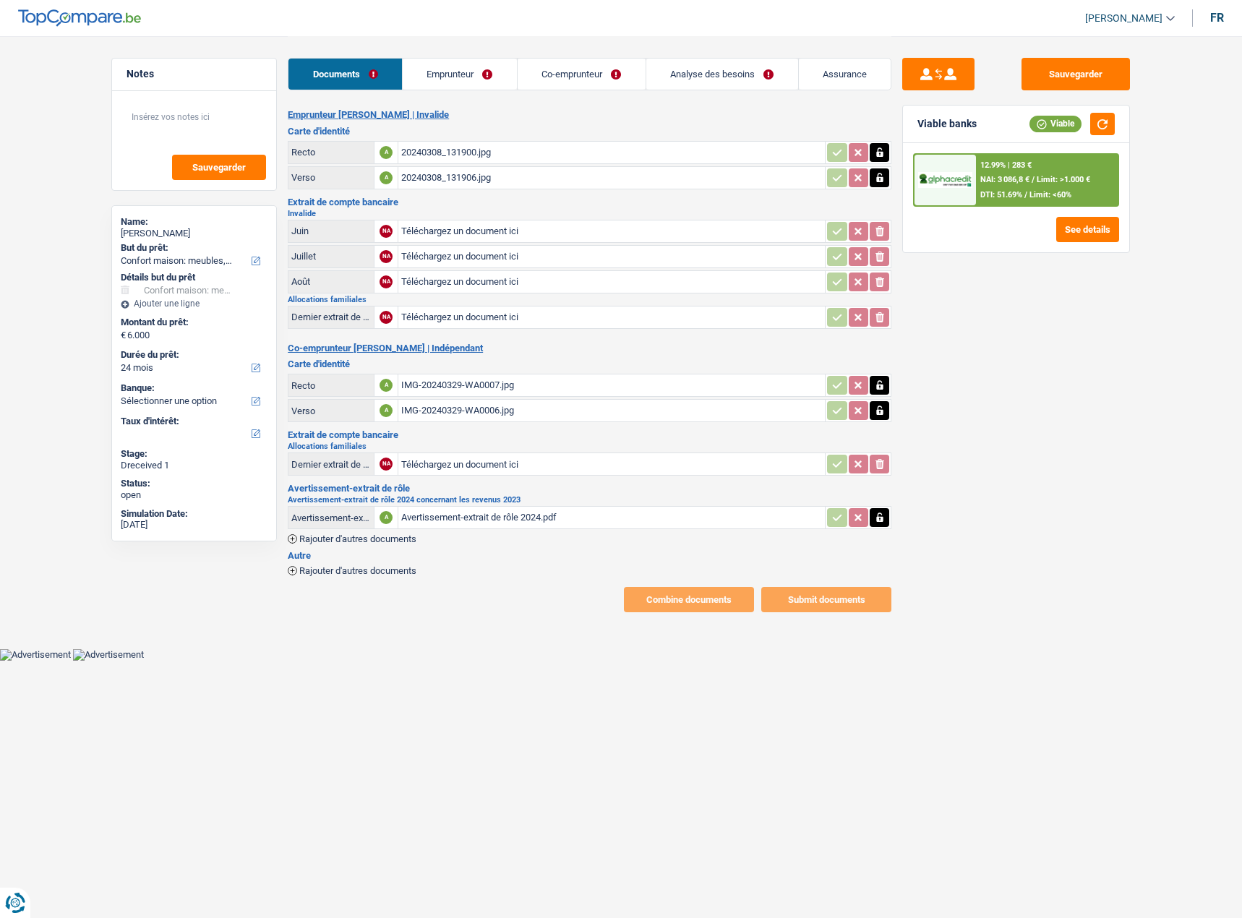
type input "C:\fakepath\indemnity-certification-3.pdf"
click at [1100, 74] on button "Sauvegarder" at bounding box center [1075, 74] width 108 height 33
click at [473, 66] on link "Emprunteur" at bounding box center [460, 74] width 114 height 31
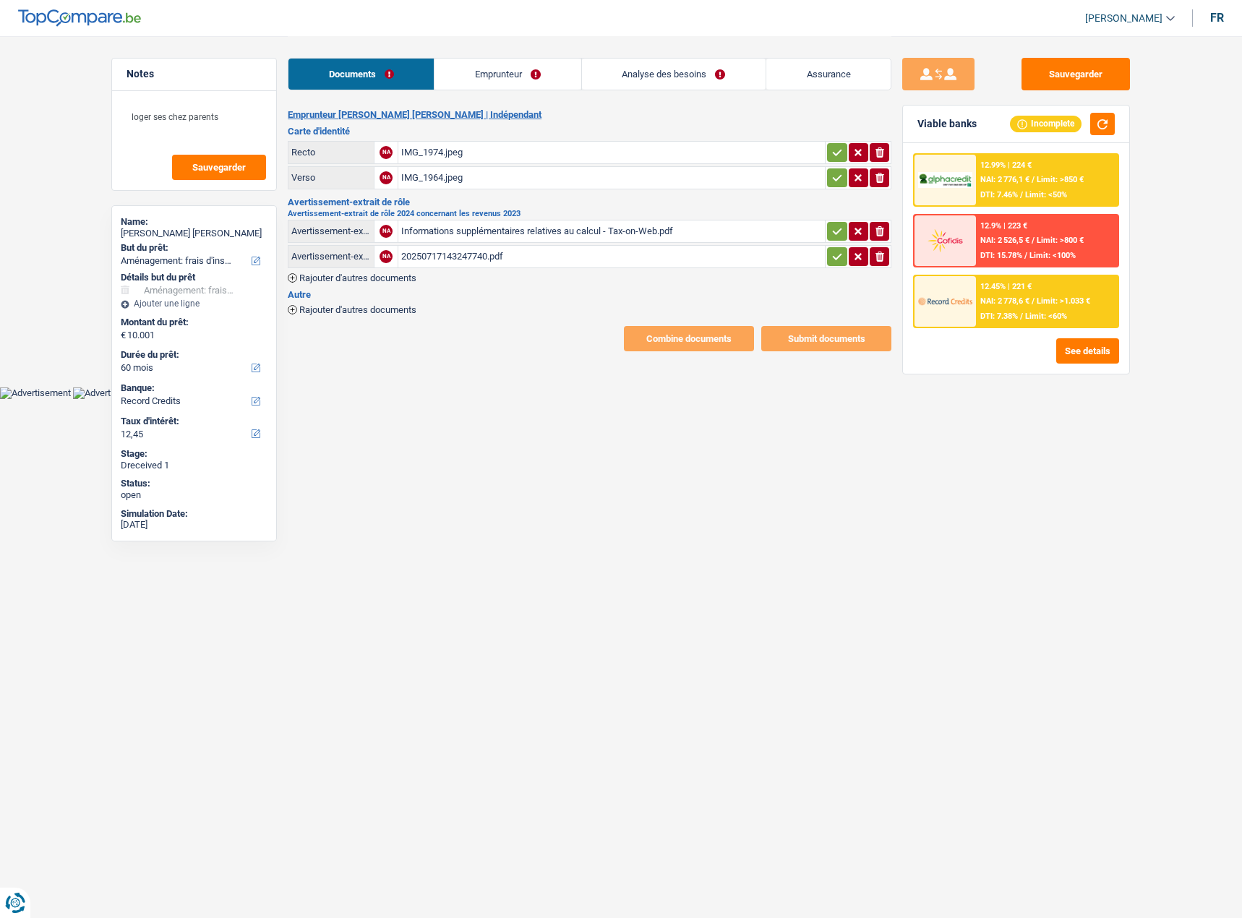
select select "movingOrInstallation"
select select "60"
select select "record credits"
click at [455, 159] on div "IMG_1974.jpeg" at bounding box center [611, 153] width 421 height 22
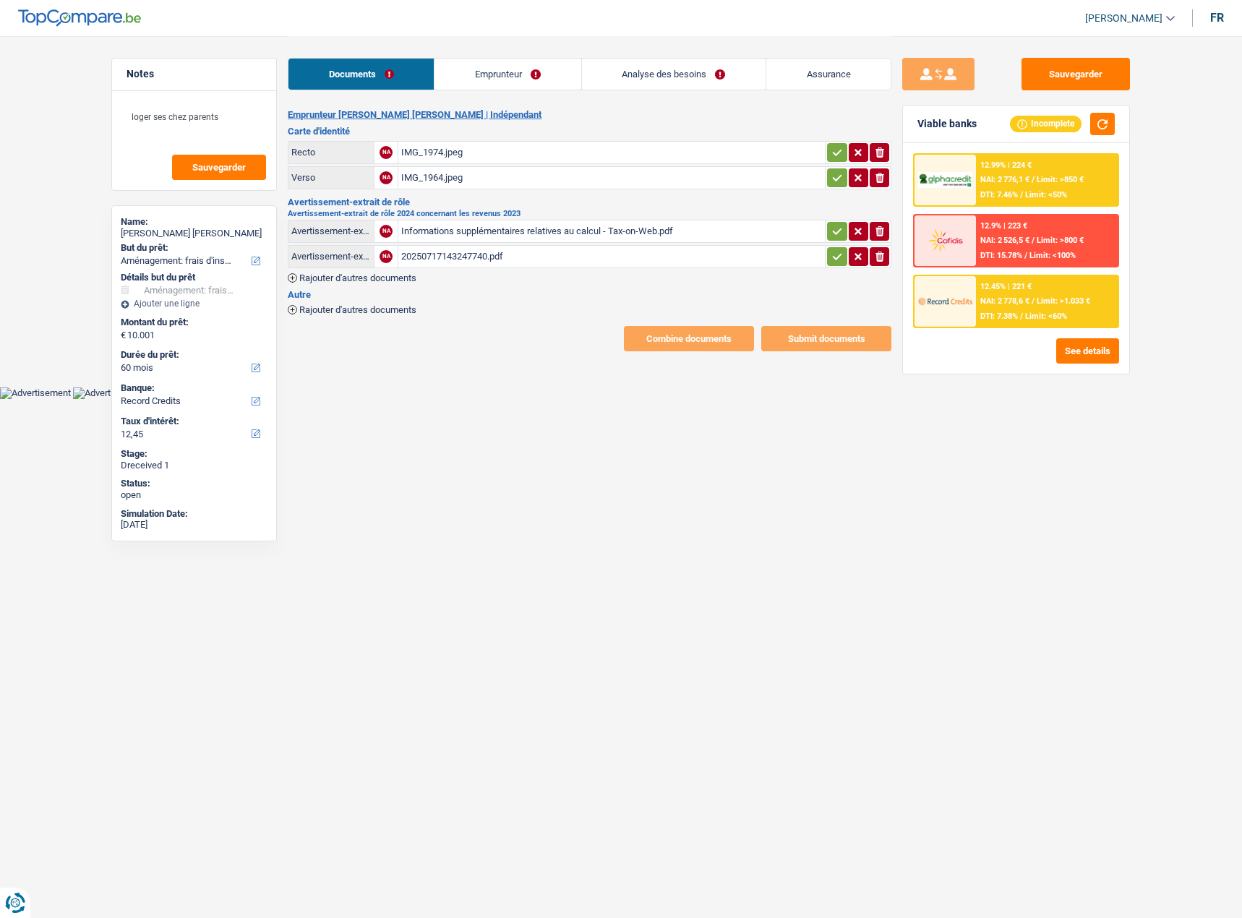
click at [831, 152] on icon "button" at bounding box center [837, 152] width 12 height 14
drag, startPoint x: 832, startPoint y: 170, endPoint x: 831, endPoint y: 180, distance: 10.1
click at [833, 173] on button "button" at bounding box center [837, 177] width 20 height 19
click at [507, 235] on div "Informations supplémentaires relatives au calcul - Tax-on-Web.pdf" at bounding box center [611, 231] width 421 height 22
click at [461, 258] on div "20250717143247740.pdf" at bounding box center [611, 257] width 421 height 22
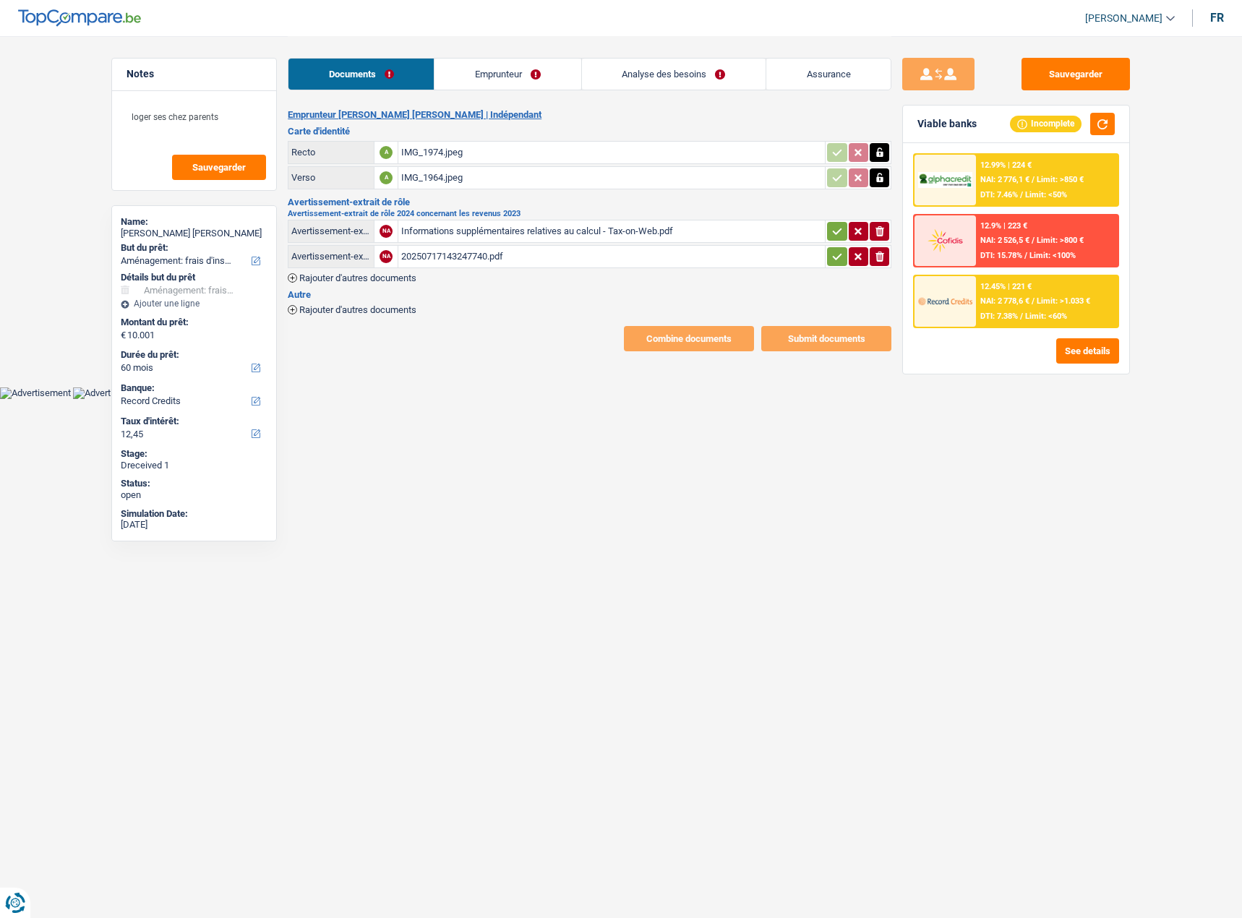
click at [477, 229] on div "Informations supplémentaires relatives au calcul - Tax-on-Web.pdf" at bounding box center [611, 231] width 421 height 22
click at [838, 238] on button "button" at bounding box center [837, 231] width 20 height 19
click at [838, 257] on icon "button" at bounding box center [837, 256] width 12 height 14
click at [468, 63] on link "Emprunteur" at bounding box center [508, 74] width 146 height 31
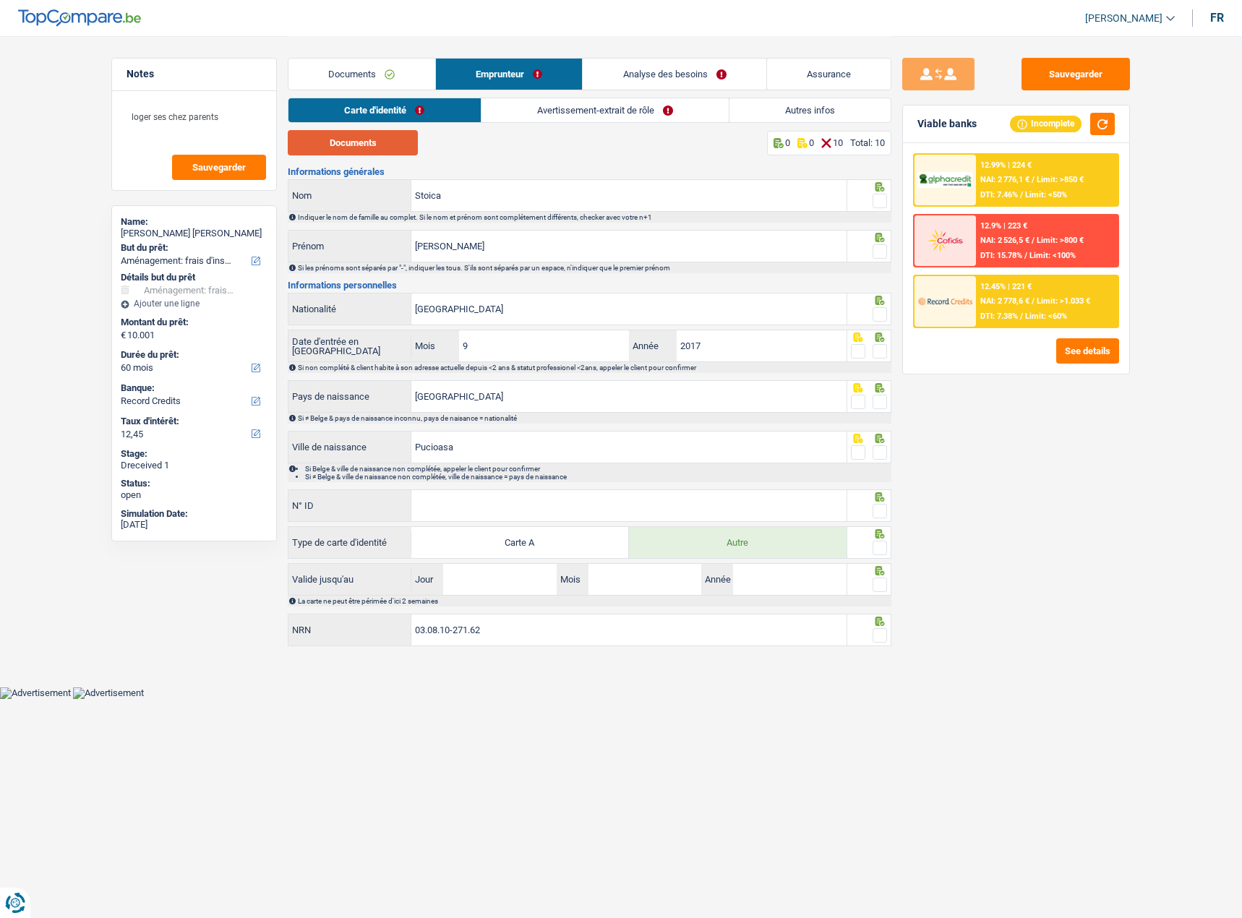
click at [362, 144] on button "Documents" at bounding box center [353, 142] width 130 height 25
click at [879, 195] on span at bounding box center [879, 201] width 14 height 14
click at [0, 0] on input "radio" at bounding box center [0, 0] width 0 height 0
click at [447, 249] on input "Stefan Valentin" at bounding box center [628, 246] width 435 height 31
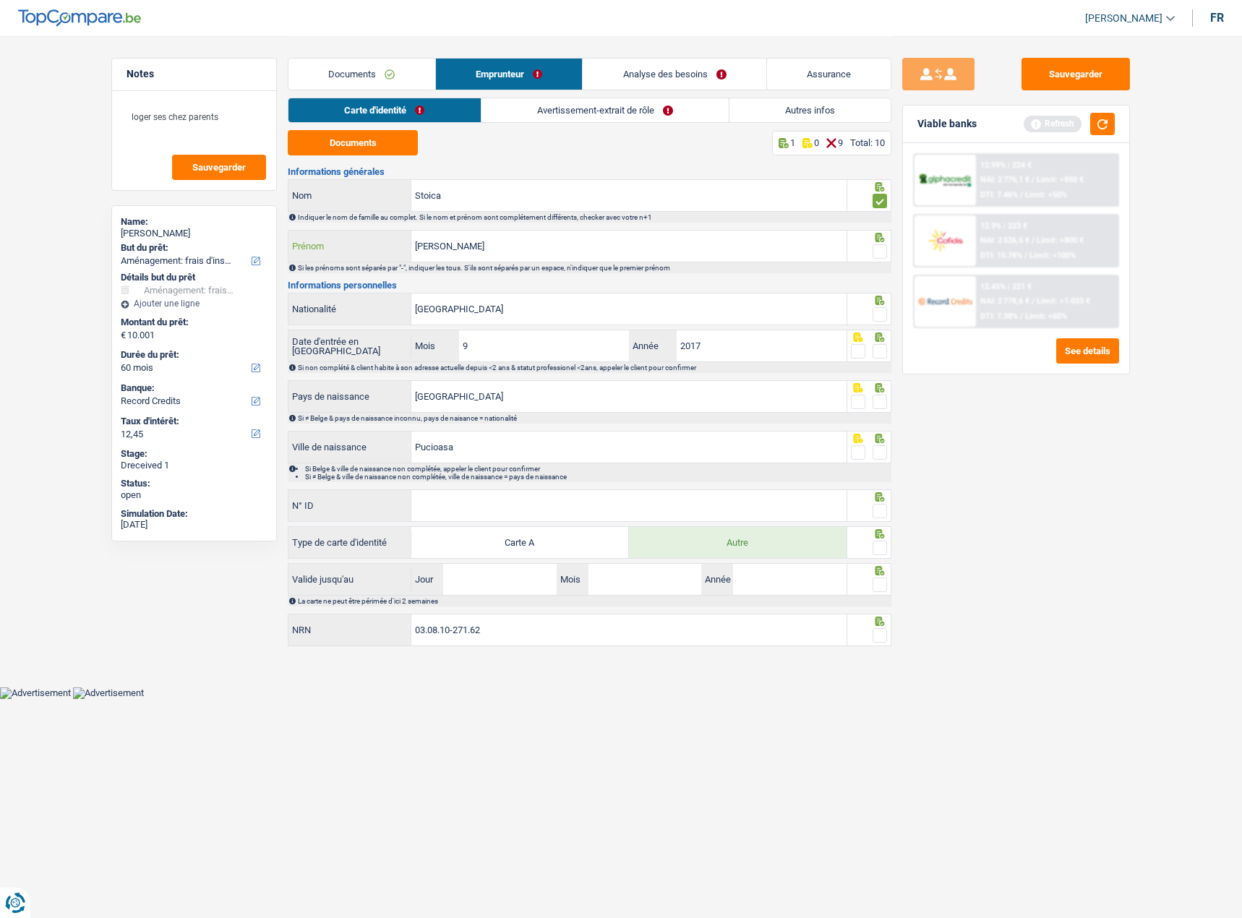
type input "Stefan-Valentin"
click at [883, 321] on span at bounding box center [879, 314] width 14 height 14
click at [0, 0] on input "radio" at bounding box center [0, 0] width 0 height 0
click at [879, 252] on span at bounding box center [879, 251] width 14 height 14
click at [0, 0] on input "radio" at bounding box center [0, 0] width 0 height 0
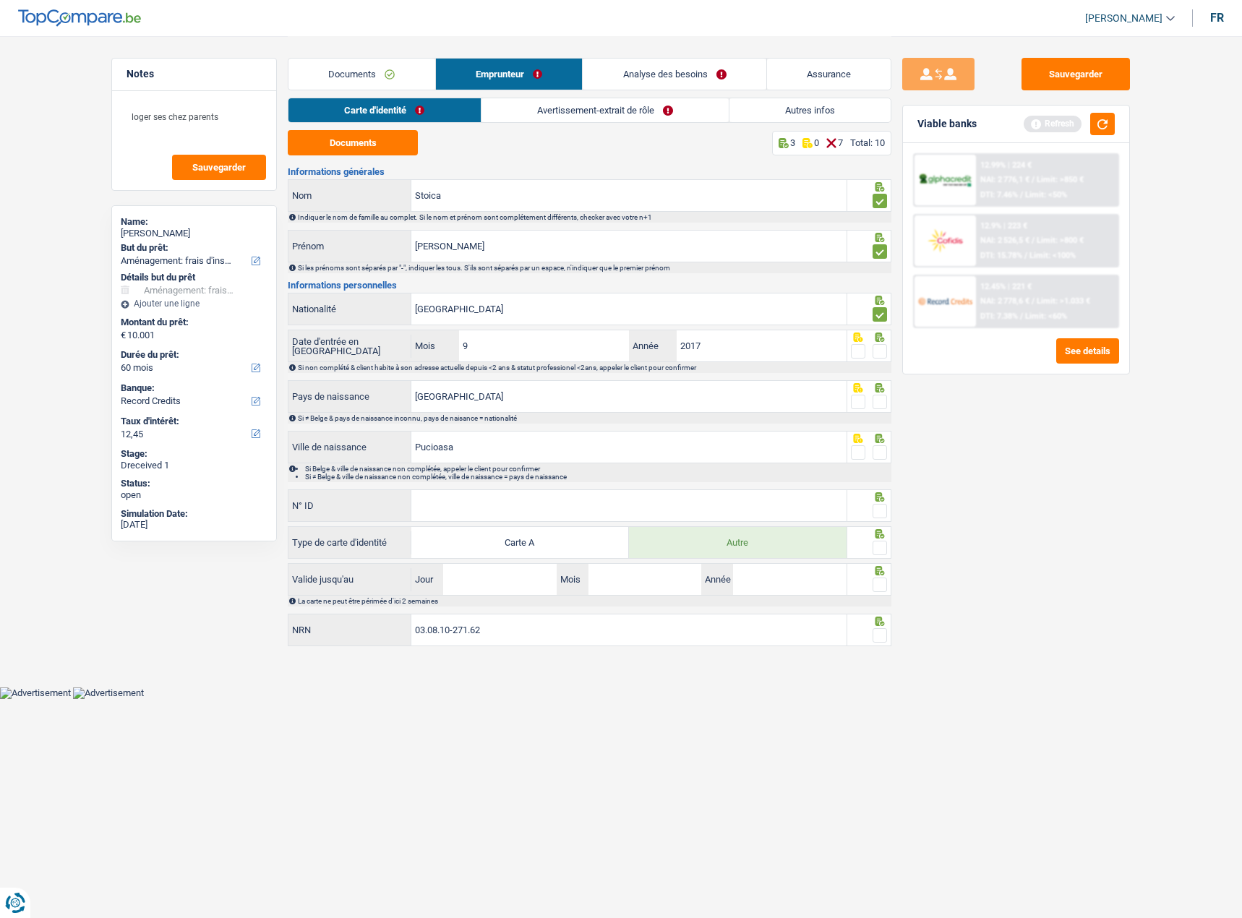
click at [875, 348] on span at bounding box center [879, 351] width 14 height 14
click at [0, 0] on input "radio" at bounding box center [0, 0] width 0 height 0
click at [882, 408] on span at bounding box center [879, 402] width 14 height 14
click at [0, 0] on input "radio" at bounding box center [0, 0] width 0 height 0
click at [880, 450] on span at bounding box center [879, 452] width 14 height 14
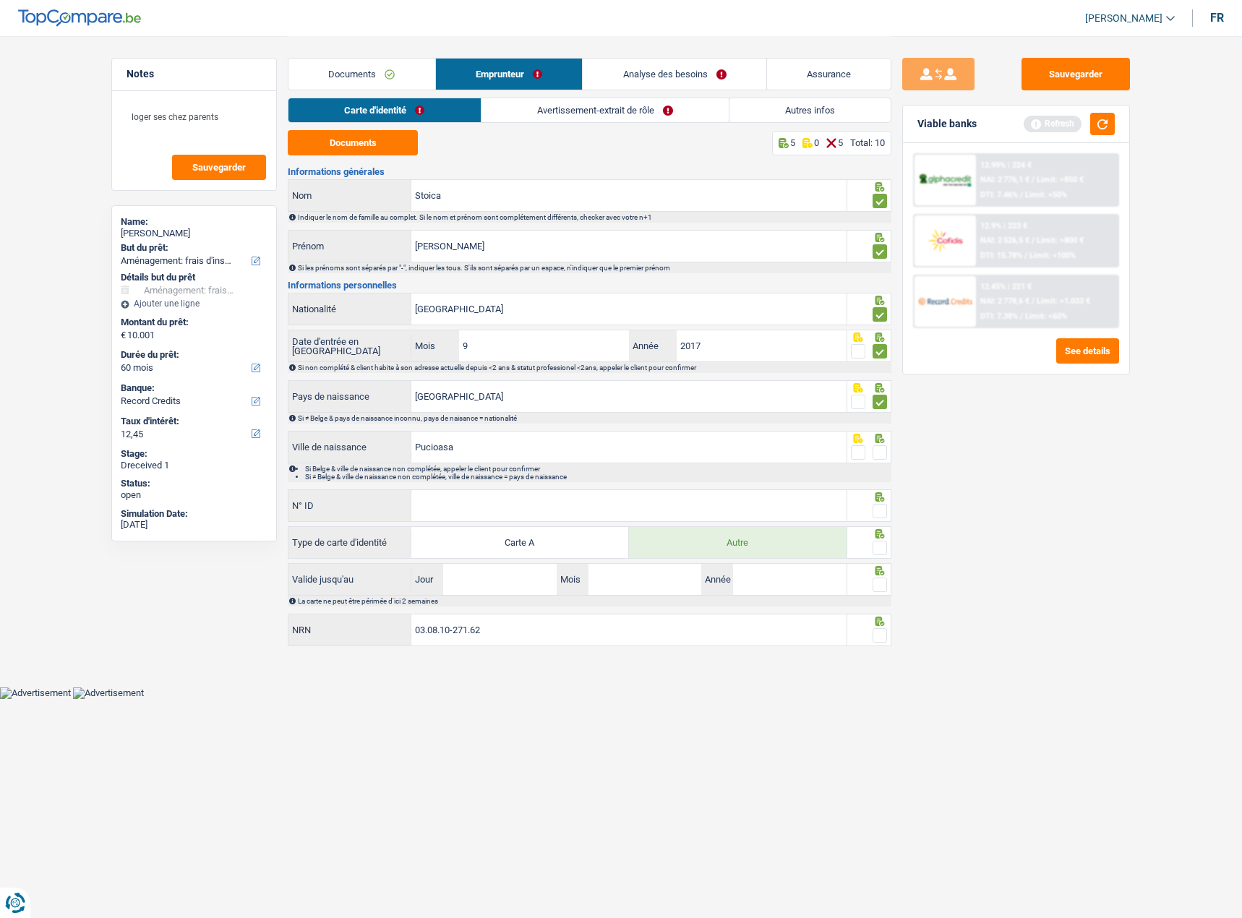
click at [0, 0] on input "radio" at bounding box center [0, 0] width 0 height 0
click at [575, 491] on input "N° ID" at bounding box center [628, 505] width 435 height 31
drag, startPoint x: 496, startPoint y: 494, endPoint x: 491, endPoint y: 504, distance: 12.3
paste input "B-5348314-25"
type input "B-5348314-25"
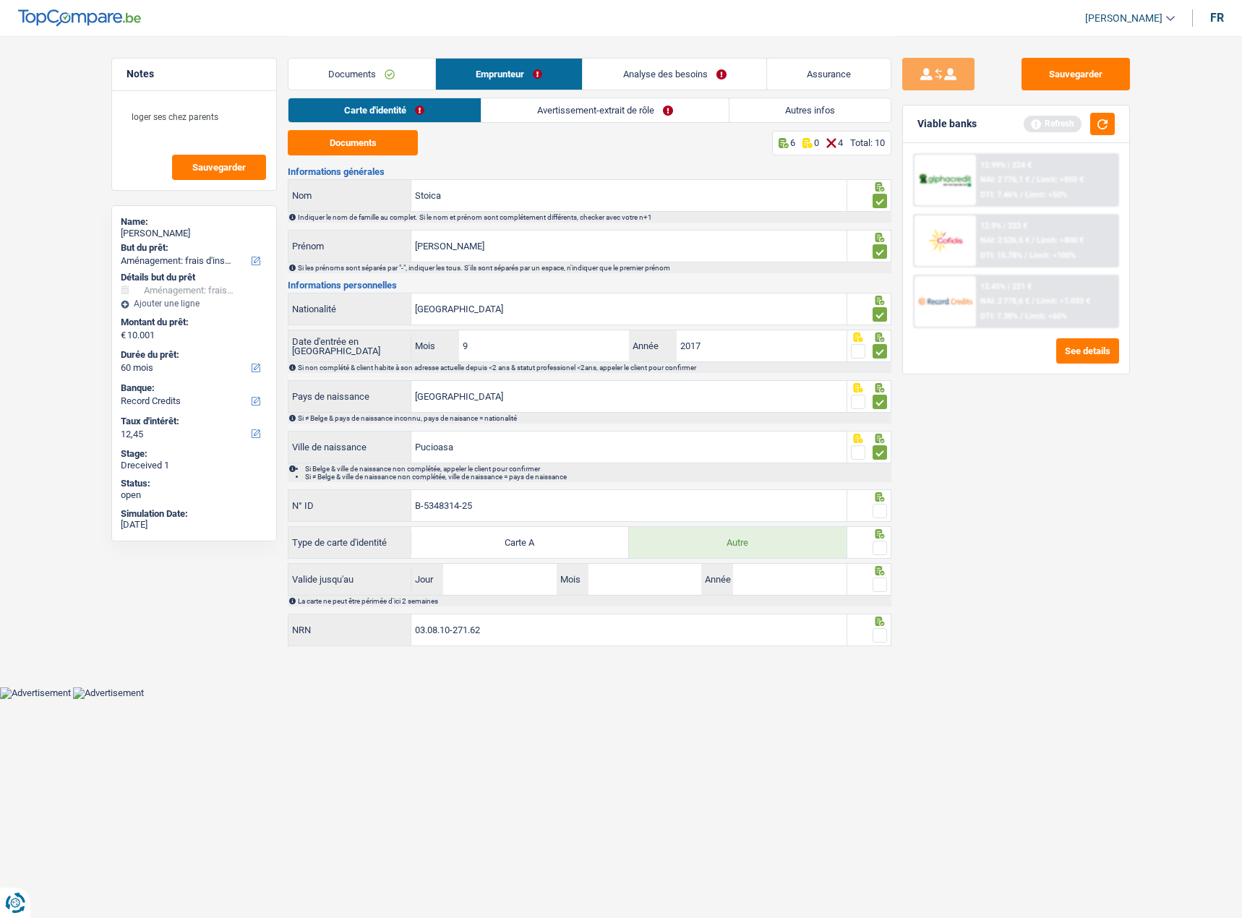
drag, startPoint x: 881, startPoint y: 549, endPoint x: 891, endPoint y: 509, distance: 40.3
click at [880, 546] on span at bounding box center [879, 548] width 14 height 14
click at [0, 0] on input "radio" at bounding box center [0, 0] width 0 height 0
click at [891, 509] on div "Sauvegarder Viable banks Refresh 12.99% | 224 € NAI: 2 776,1 € / Limit: >850 € …" at bounding box center [1015, 476] width 249 height 837
click at [885, 507] on span at bounding box center [879, 511] width 14 height 14
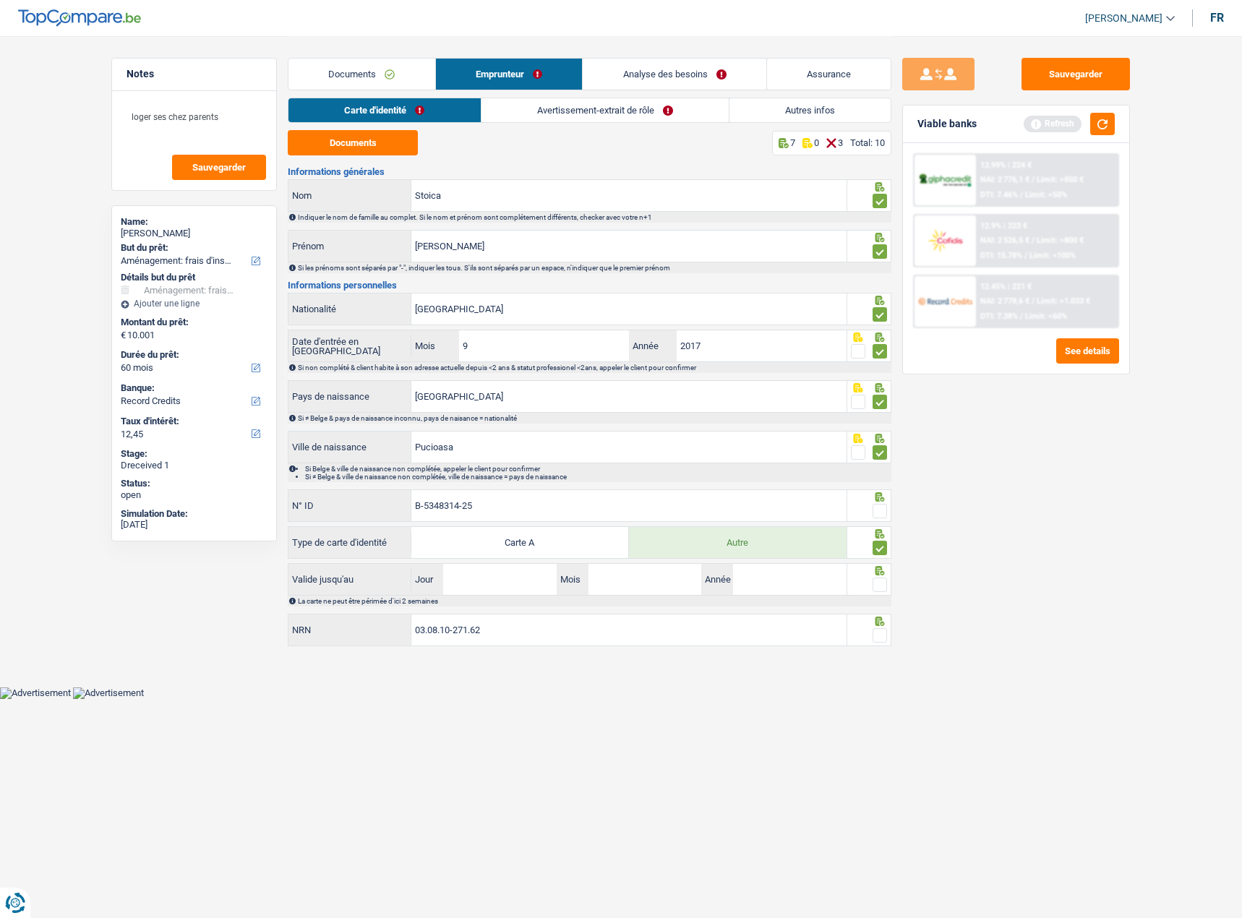
click at [0, 0] on input "radio" at bounding box center [0, 0] width 0 height 0
click at [874, 580] on span at bounding box center [879, 584] width 14 height 14
click at [0, 0] on input "radio" at bounding box center [0, 0] width 0 height 0
click at [512, 585] on input "Jour" at bounding box center [499, 579] width 113 height 31
type input "14"
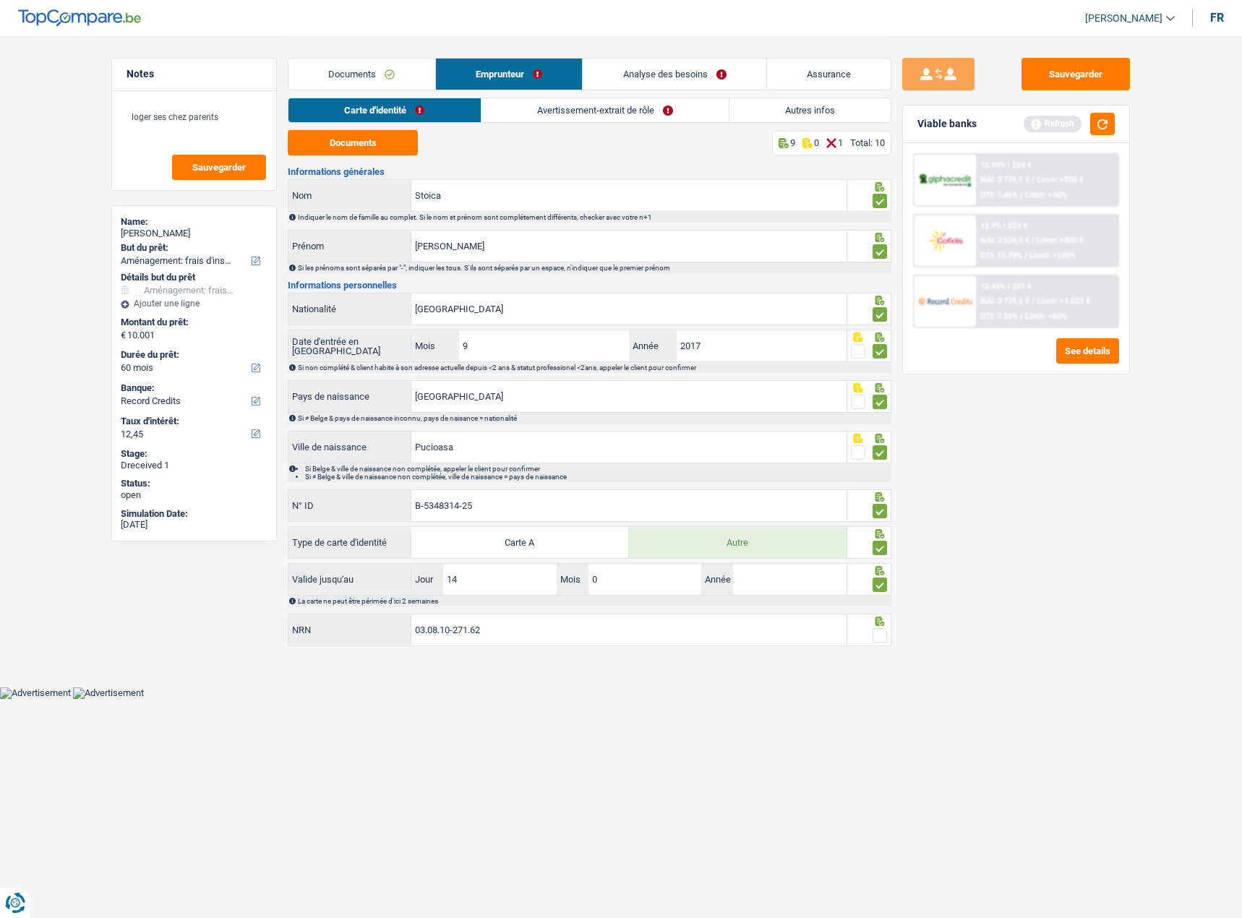
type input "03"
type input "2028"
click at [575, 113] on link "Avertissement-extrait de rôle" at bounding box center [604, 110] width 247 height 24
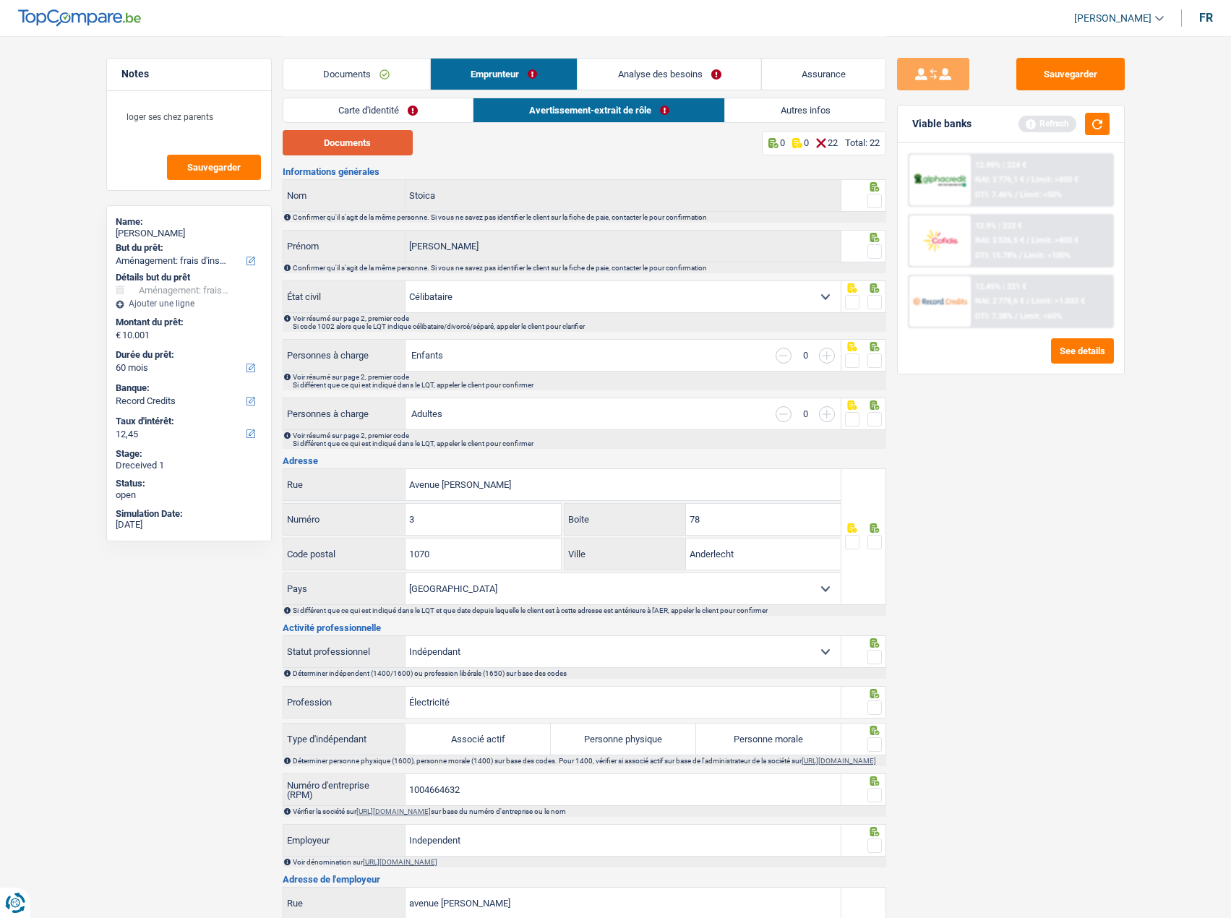
click at [351, 150] on button "Documents" at bounding box center [348, 142] width 130 height 25
drag, startPoint x: 873, startPoint y: 195, endPoint x: 869, endPoint y: 229, distance: 34.2
click at [873, 198] on span at bounding box center [874, 201] width 14 height 14
click at [0, 0] on input "radio" at bounding box center [0, 0] width 0 height 0
click at [869, 254] on span at bounding box center [874, 251] width 14 height 14
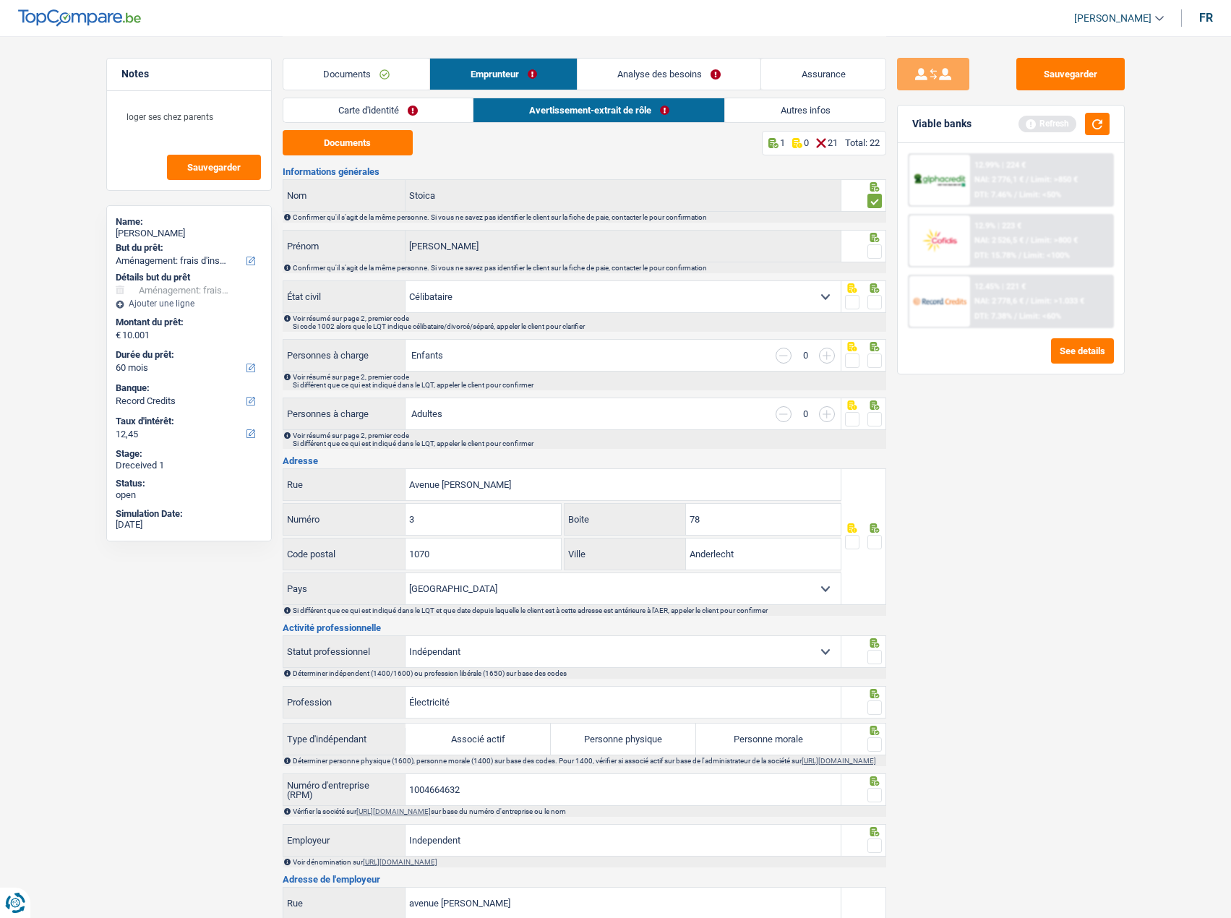
click at [0, 0] on input "radio" at bounding box center [0, 0] width 0 height 0
click at [880, 298] on span at bounding box center [874, 302] width 14 height 14
click at [0, 0] on input "radio" at bounding box center [0, 0] width 0 height 0
click at [873, 356] on span at bounding box center [874, 360] width 14 height 14
click at [0, 0] on input "radio" at bounding box center [0, 0] width 0 height 0
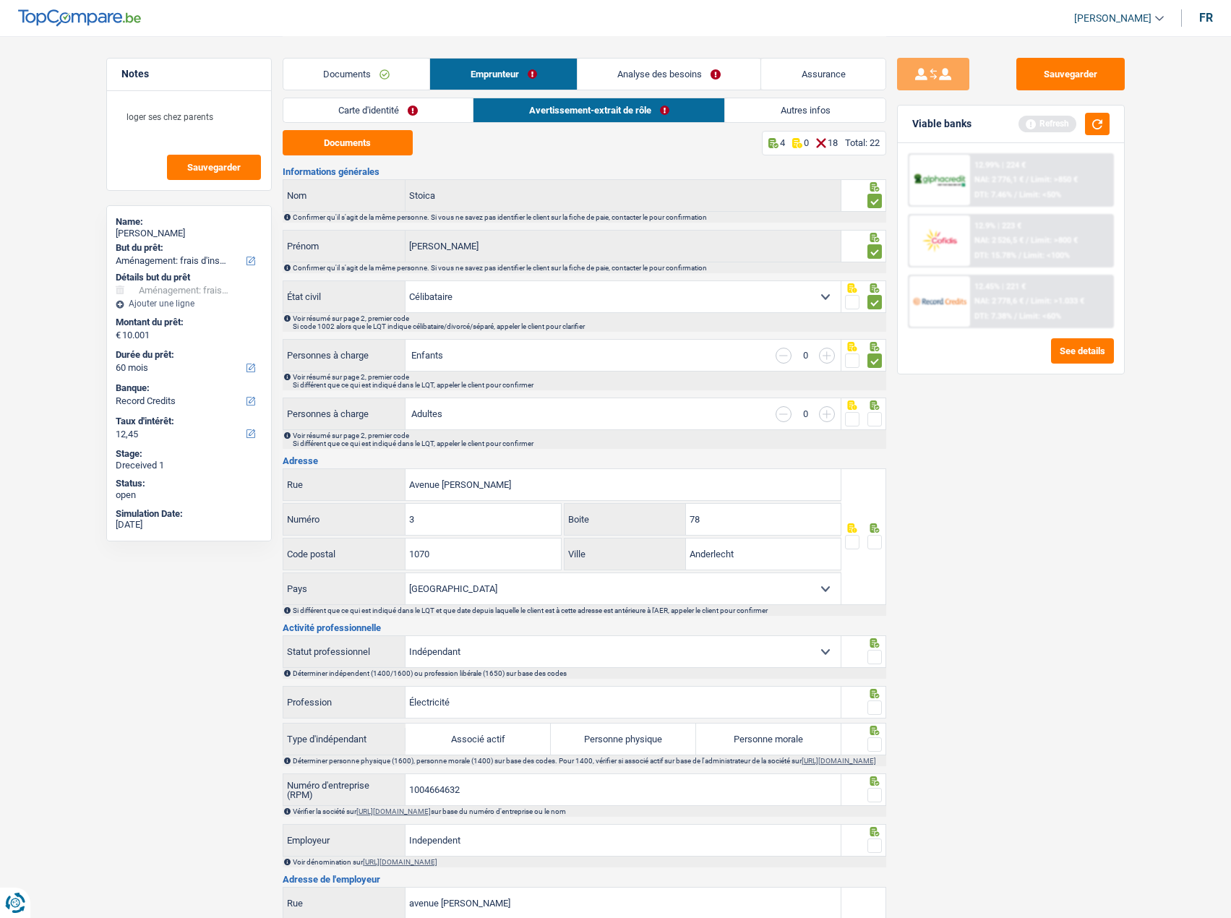
click at [872, 421] on span at bounding box center [874, 419] width 14 height 14
click at [0, 0] on input "radio" at bounding box center [0, 0] width 0 height 0
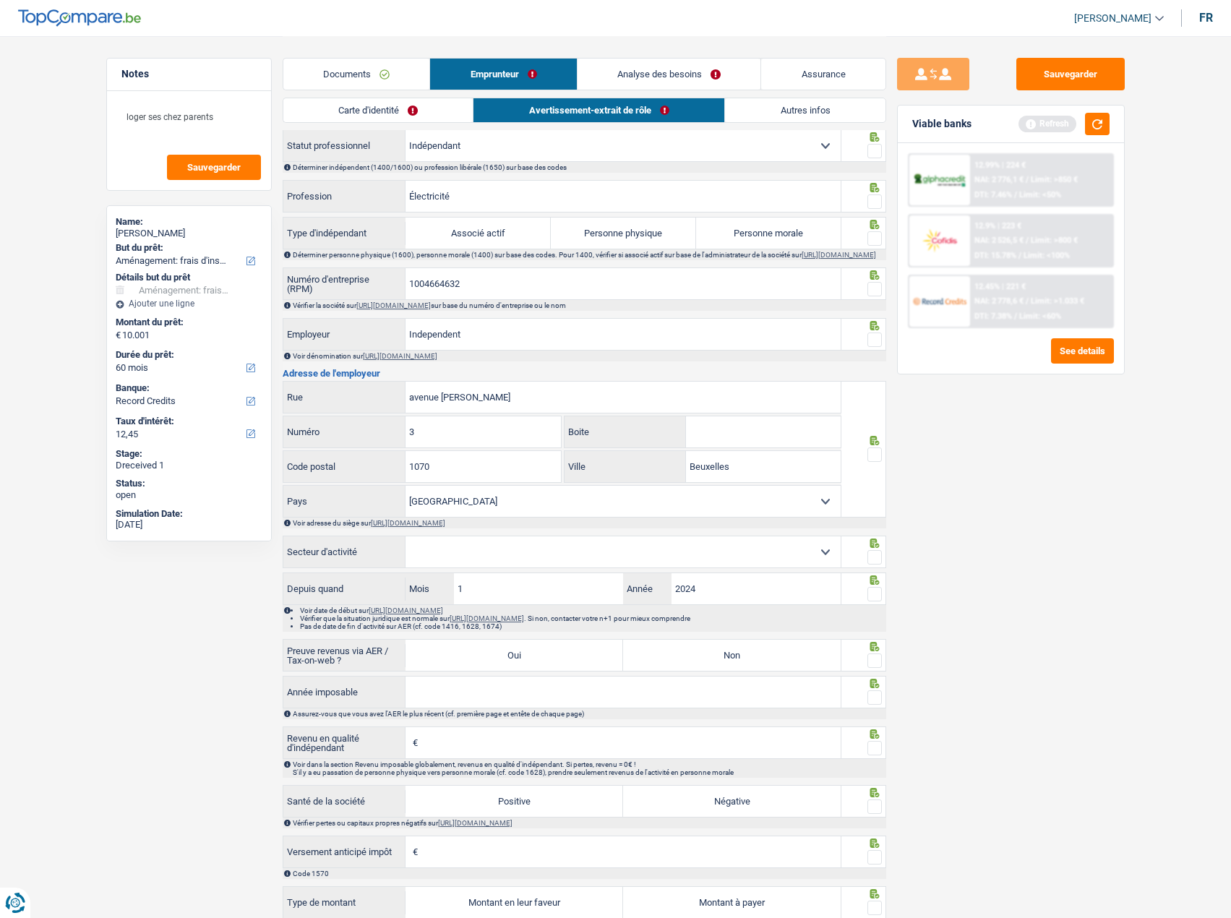
scroll to position [723, 0]
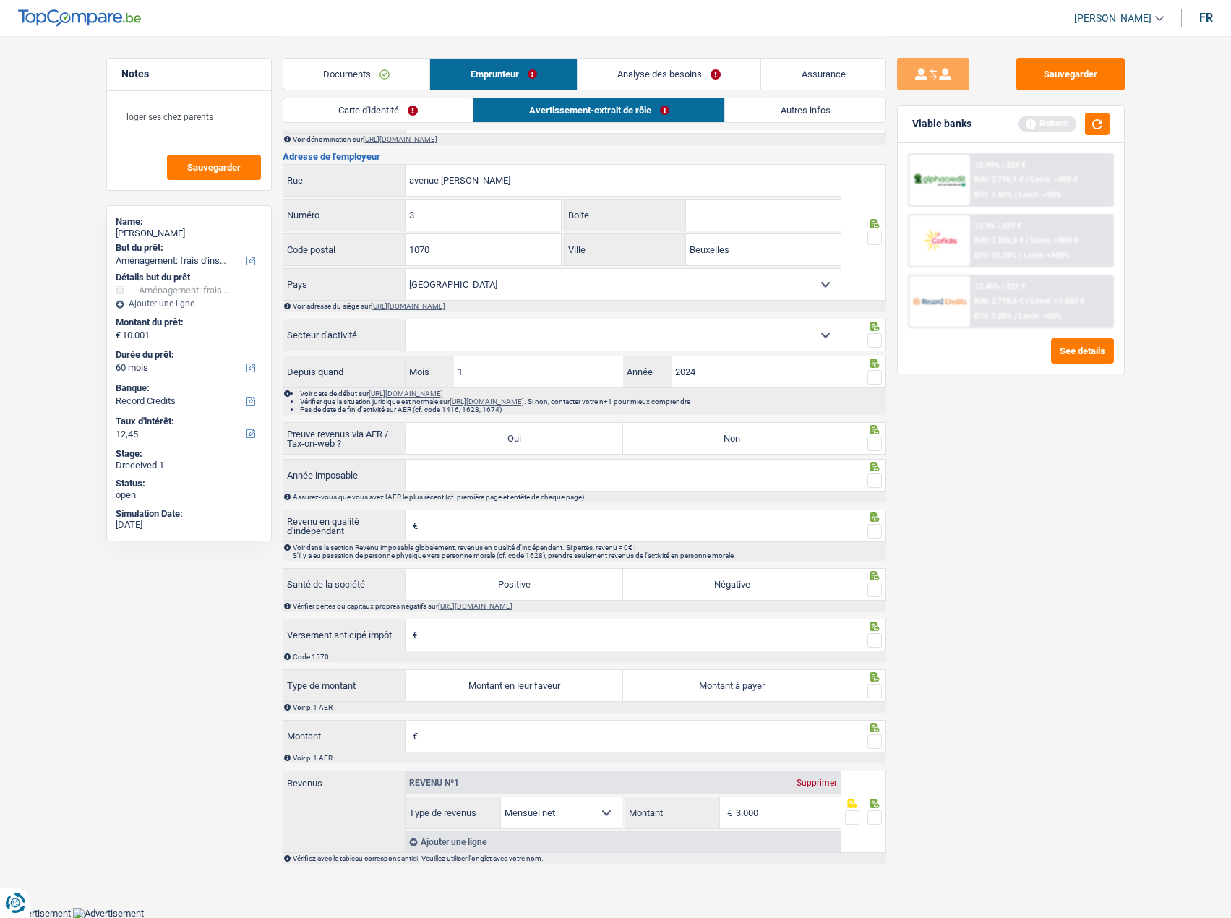
click at [588, 735] on input "Montant" at bounding box center [630, 736] width 419 height 31
drag, startPoint x: 660, startPoint y: 685, endPoint x: 650, endPoint y: 700, distance: 18.2
click at [660, 685] on label "Montant à payer" at bounding box center [732, 685] width 218 height 31
click at [660, 685] on input "Montant à payer" at bounding box center [732, 685] width 218 height 31
radio input "true"
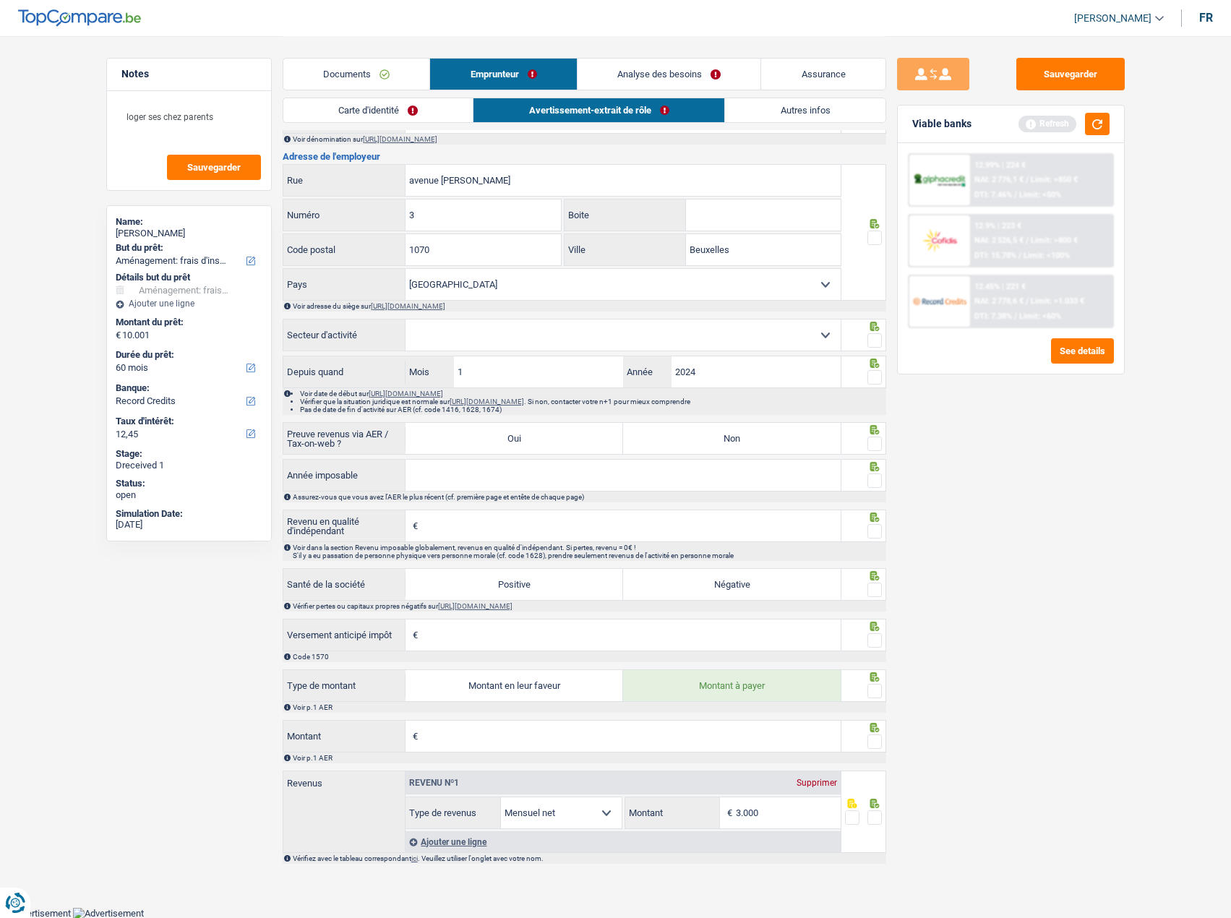
click at [601, 733] on input "Montant" at bounding box center [630, 736] width 419 height 31
click at [580, 744] on input "Montant" at bounding box center [630, 736] width 419 height 31
type input "8.211"
click at [866, 747] on fieldset at bounding box center [863, 742] width 37 height 18
click at [869, 747] on span at bounding box center [874, 741] width 14 height 14
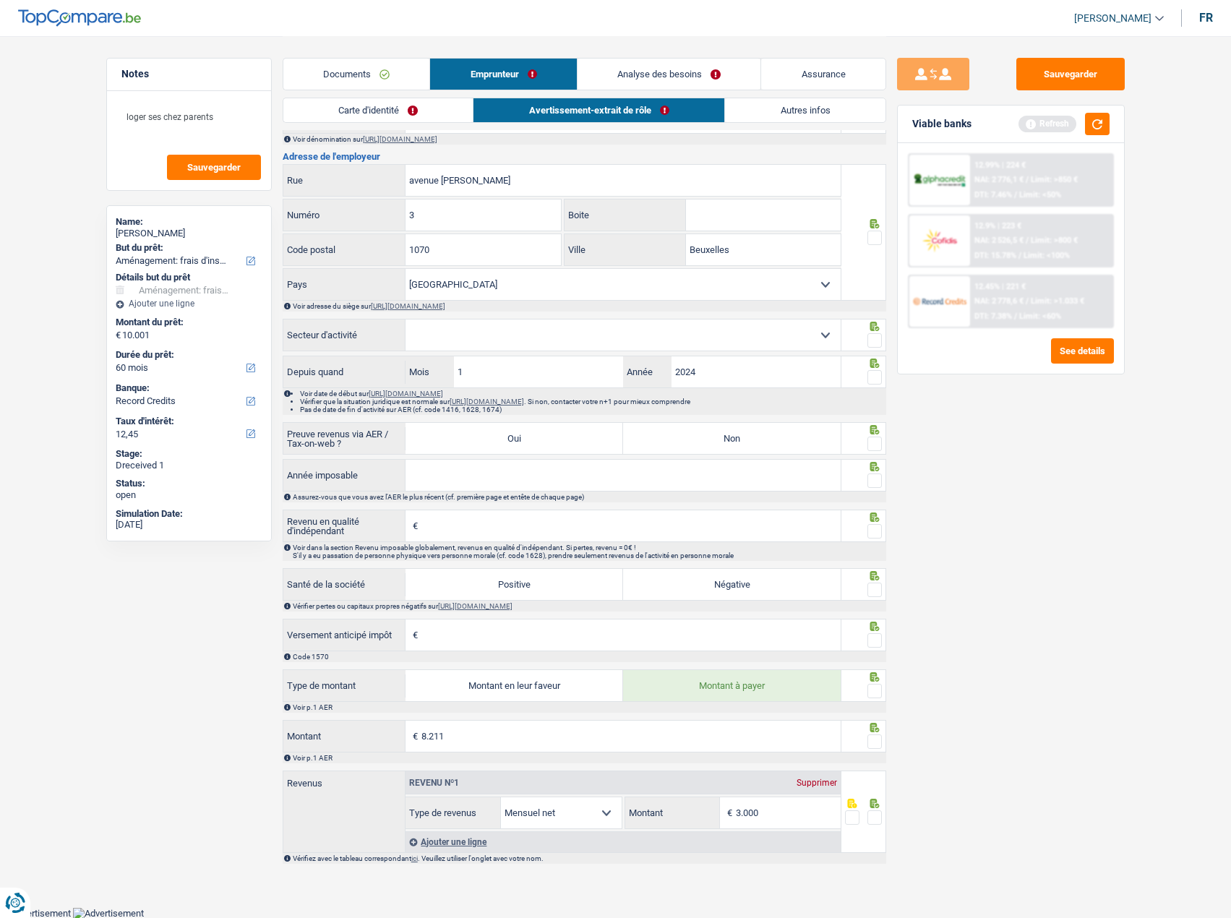
click at [0, 0] on input "radio" at bounding box center [0, 0] width 0 height 0
click at [875, 697] on span at bounding box center [874, 691] width 14 height 14
click at [0, 0] on input "radio" at bounding box center [0, 0] width 0 height 0
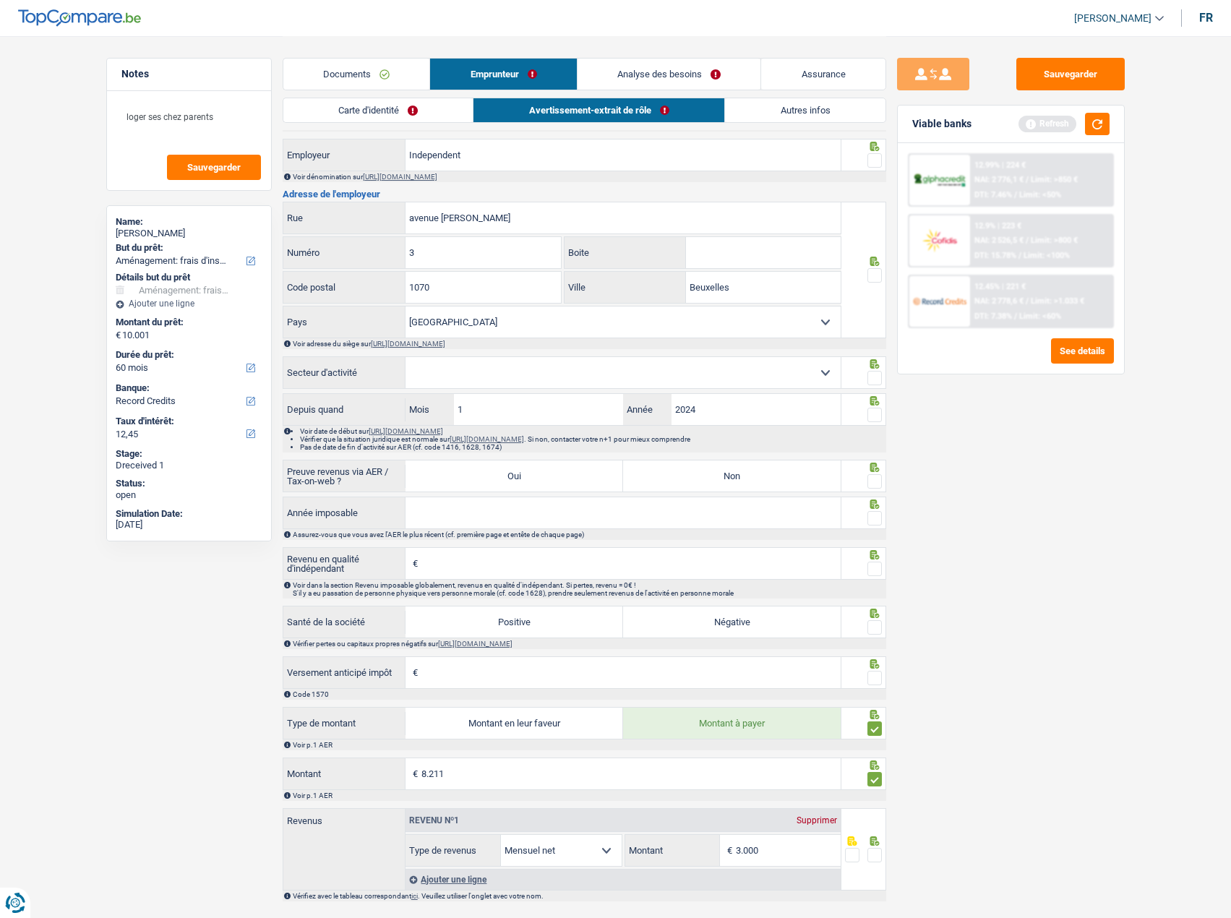
scroll to position [650, 0]
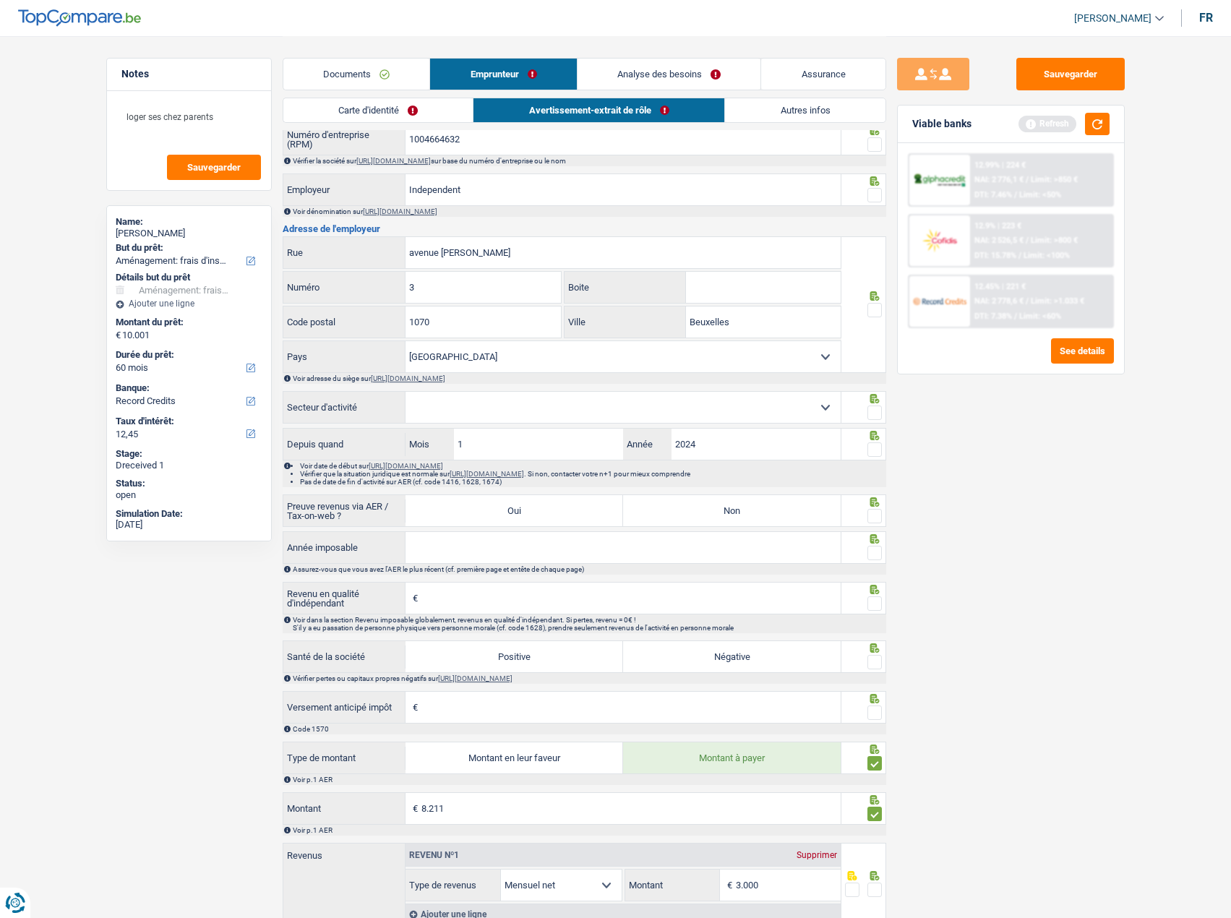
click at [570, 410] on select "Agriculture/Pêche Industrie Horeca Courier/Fitness/Taxi Construction Banques/As…" at bounding box center [622, 407] width 435 height 31
click at [1043, 494] on div "Sauvegarder Viable banks Refresh 12.99% | 224 € NAI: 2 776,1 € / Limit: >850 € …" at bounding box center [1010, 476] width 249 height 837
click at [582, 524] on label "Oui" at bounding box center [514, 510] width 218 height 31
click at [582, 524] on input "Oui" at bounding box center [514, 510] width 218 height 31
radio input "true"
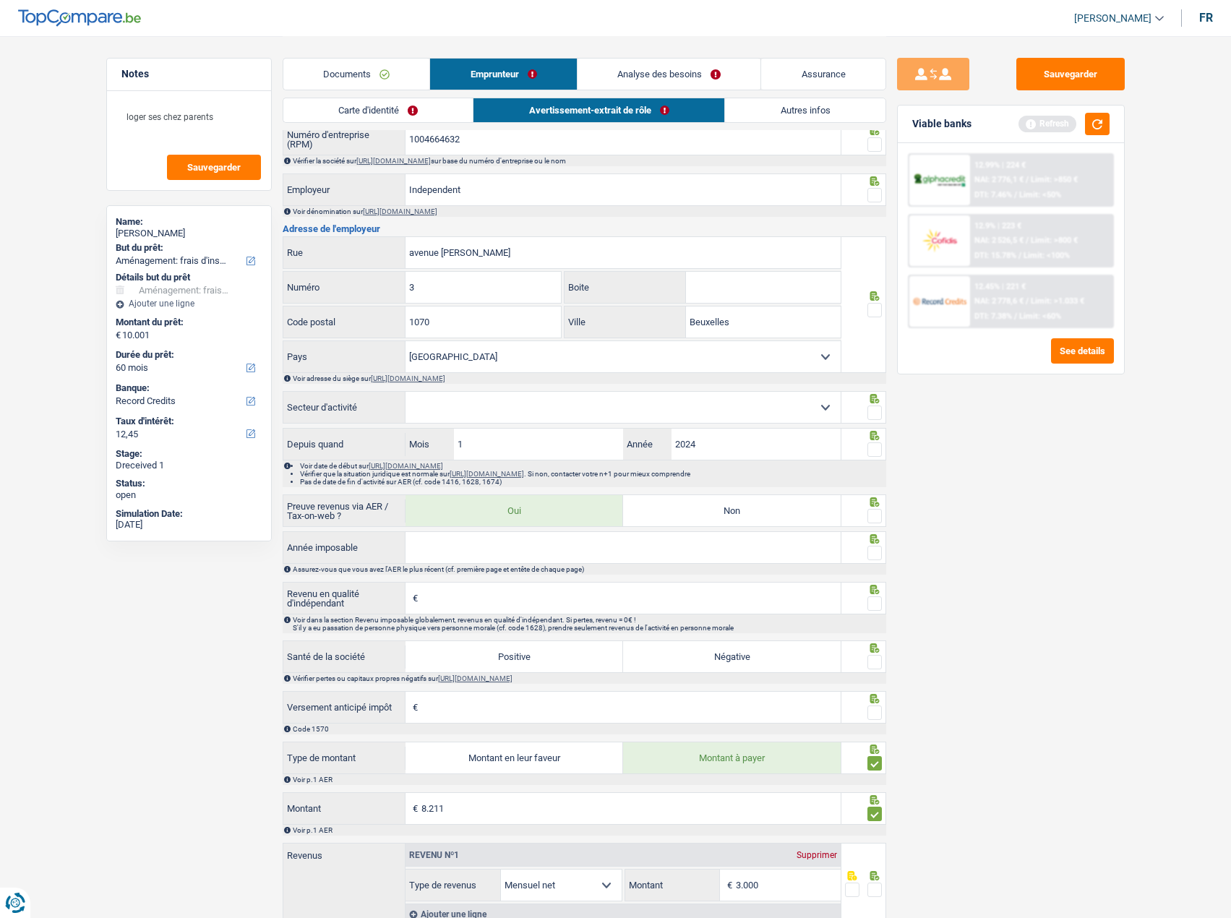
click at [702, 550] on input "Année imposable" at bounding box center [622, 547] width 435 height 31
type input "2023"
click at [685, 603] on input "Revenu en qualité d'indépendant" at bounding box center [630, 597] width 419 height 31
type input "30.115"
type input "1.825"
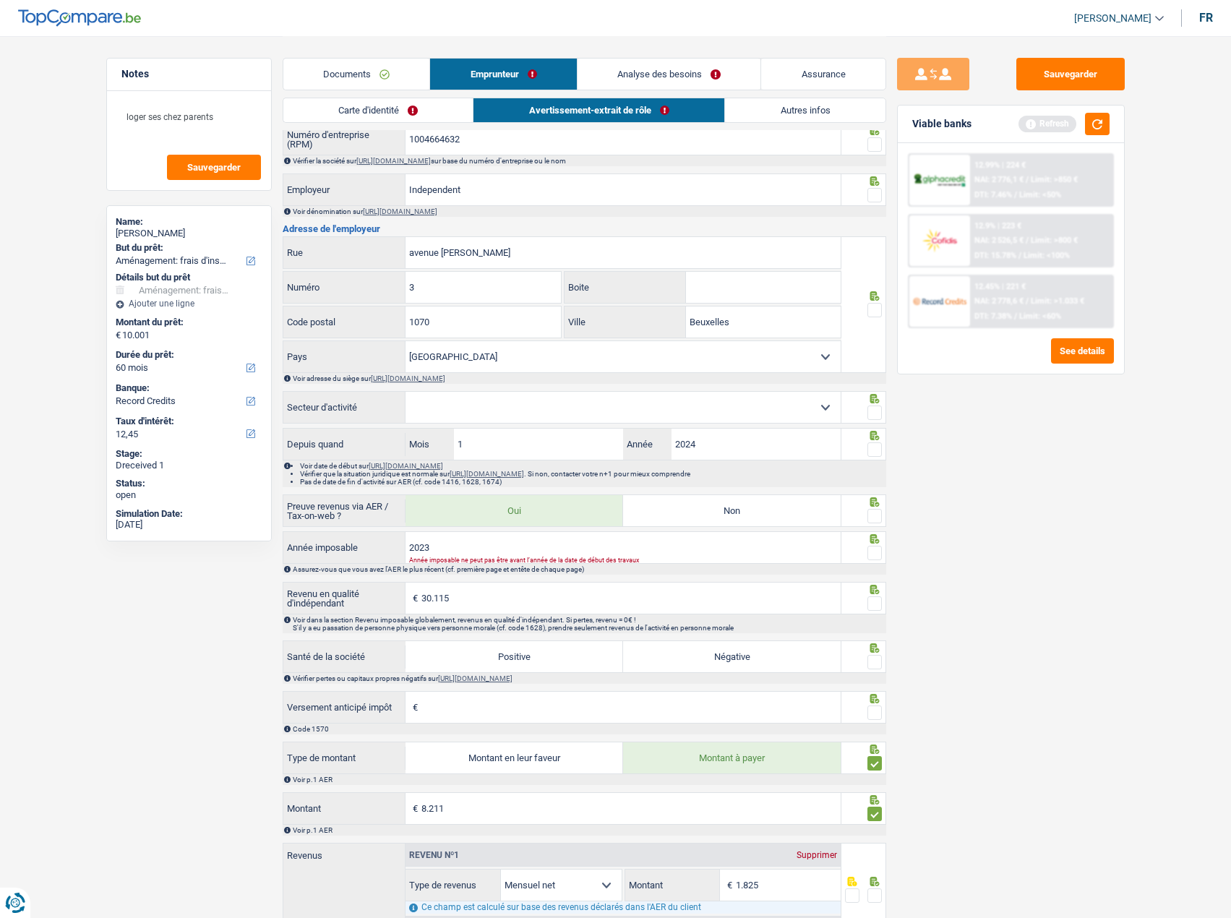
click at [959, 564] on div "Sauvegarder Viable banks Refresh 12.99% | 224 € NAI: 2 776,1 € / Limit: >850 € …" at bounding box center [1010, 476] width 249 height 837
click at [882, 559] on div at bounding box center [863, 547] width 45 height 33
click at [880, 559] on span at bounding box center [874, 553] width 14 height 14
click at [0, 0] on input "radio" at bounding box center [0, 0] width 0 height 0
click at [442, 560] on input "2023" at bounding box center [622, 547] width 435 height 31
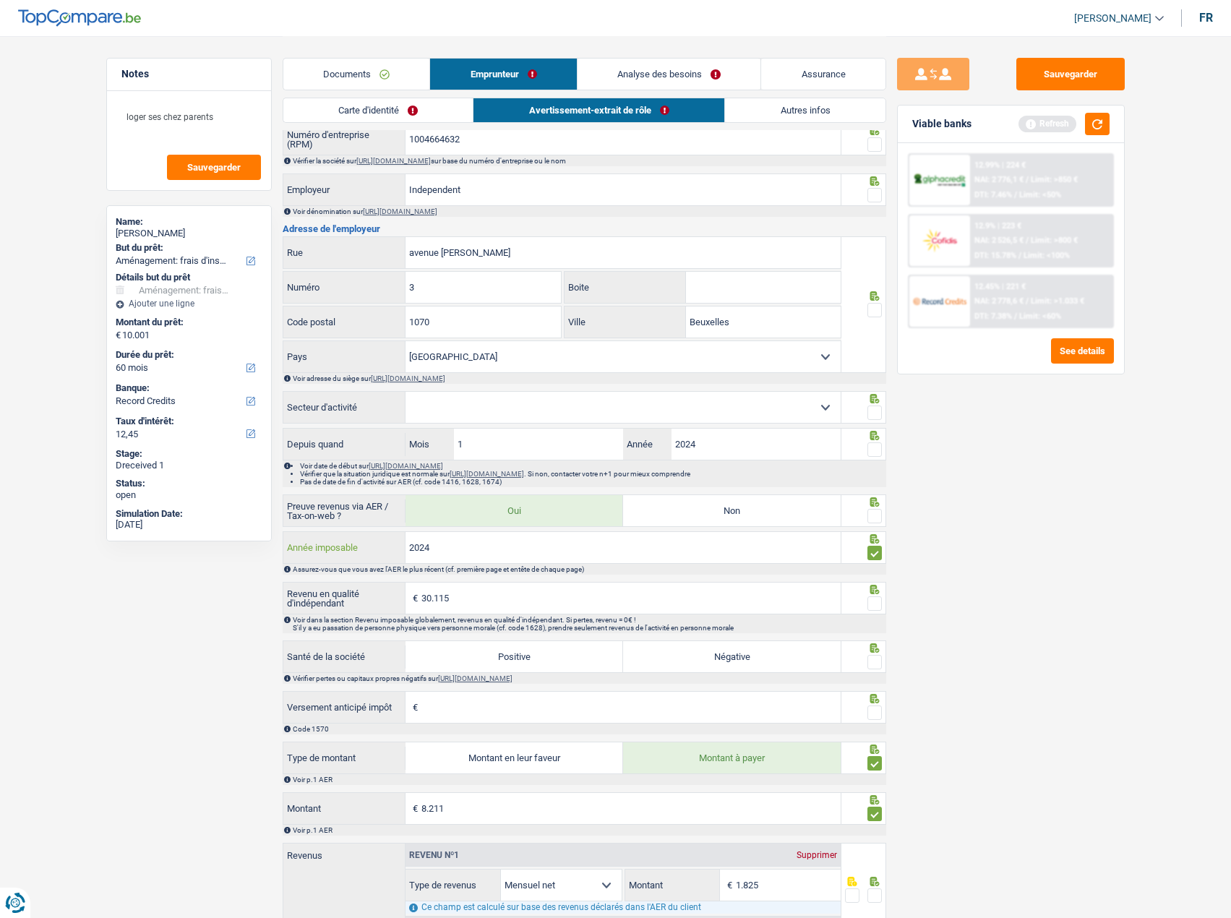
type input "2024"
click at [943, 463] on div "Sauvegarder Viable banks Refresh 12.99% | 224 € NAI: 2 776,1 € / Limit: >850 € …" at bounding box center [1010, 476] width 249 height 837
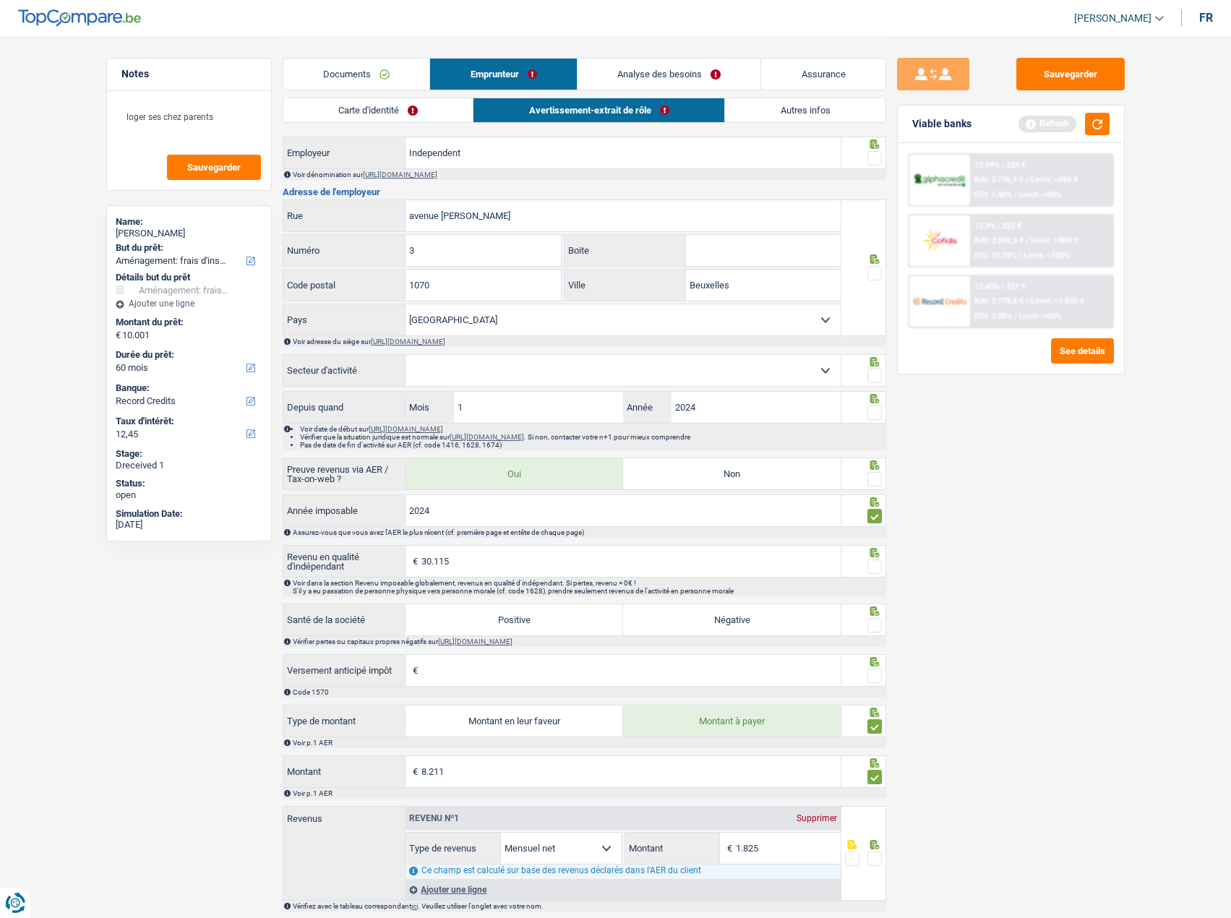
scroll to position [723, 0]
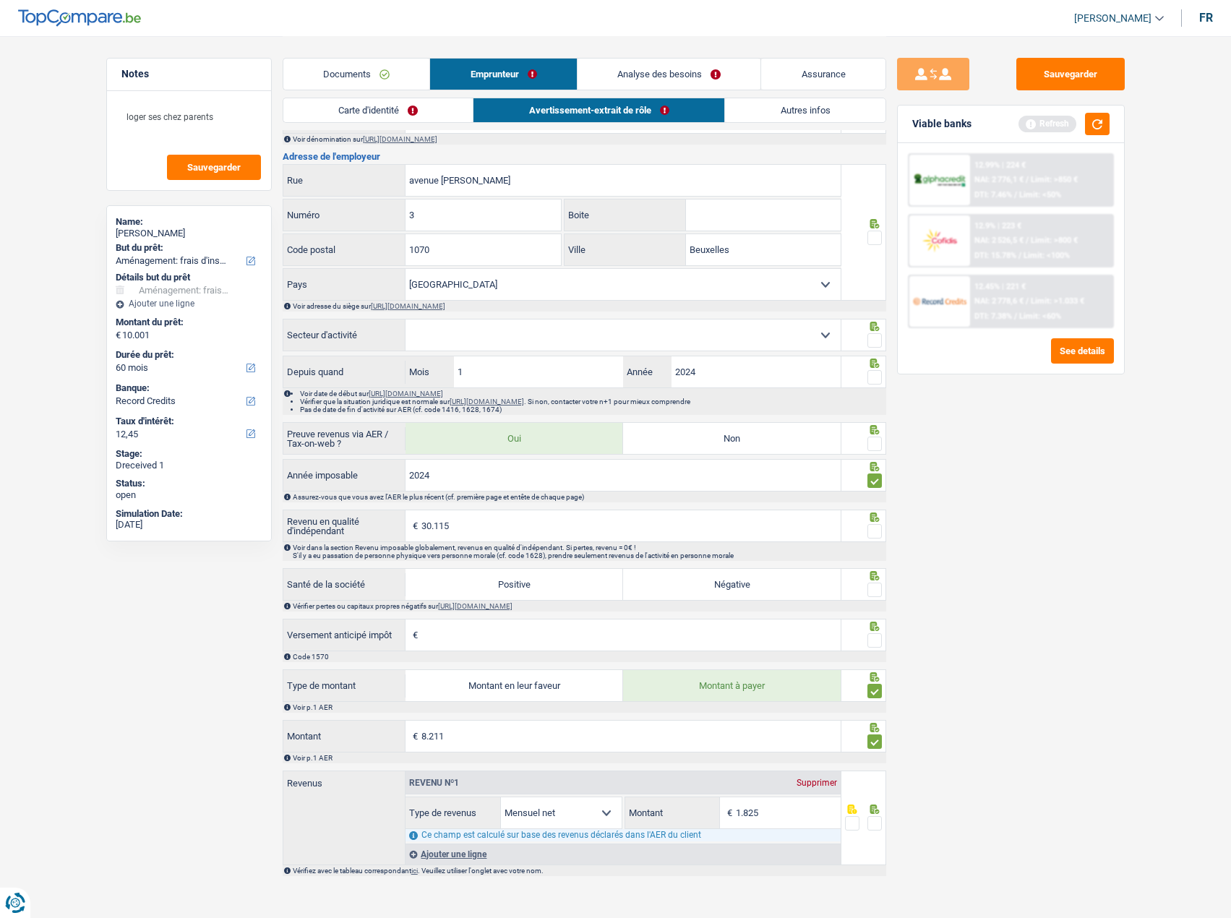
click at [880, 451] on span at bounding box center [874, 444] width 14 height 14
click at [0, 0] on input "radio" at bounding box center [0, 0] width 0 height 0
click at [877, 538] on span at bounding box center [874, 531] width 14 height 14
click at [0, 0] on input "radio" at bounding box center [0, 0] width 0 height 0
click at [874, 597] on span at bounding box center [874, 589] width 14 height 14
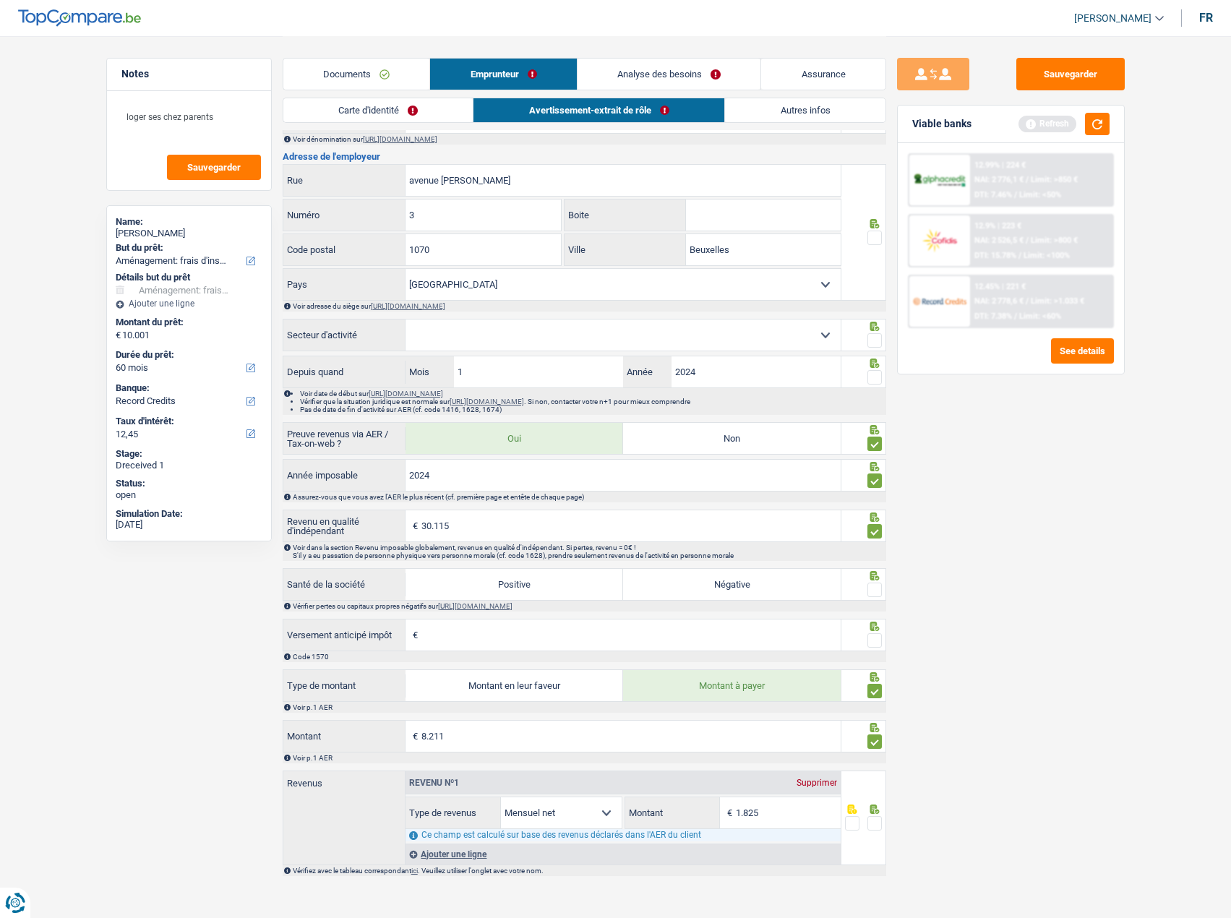
click at [0, 0] on input "radio" at bounding box center [0, 0] width 0 height 0
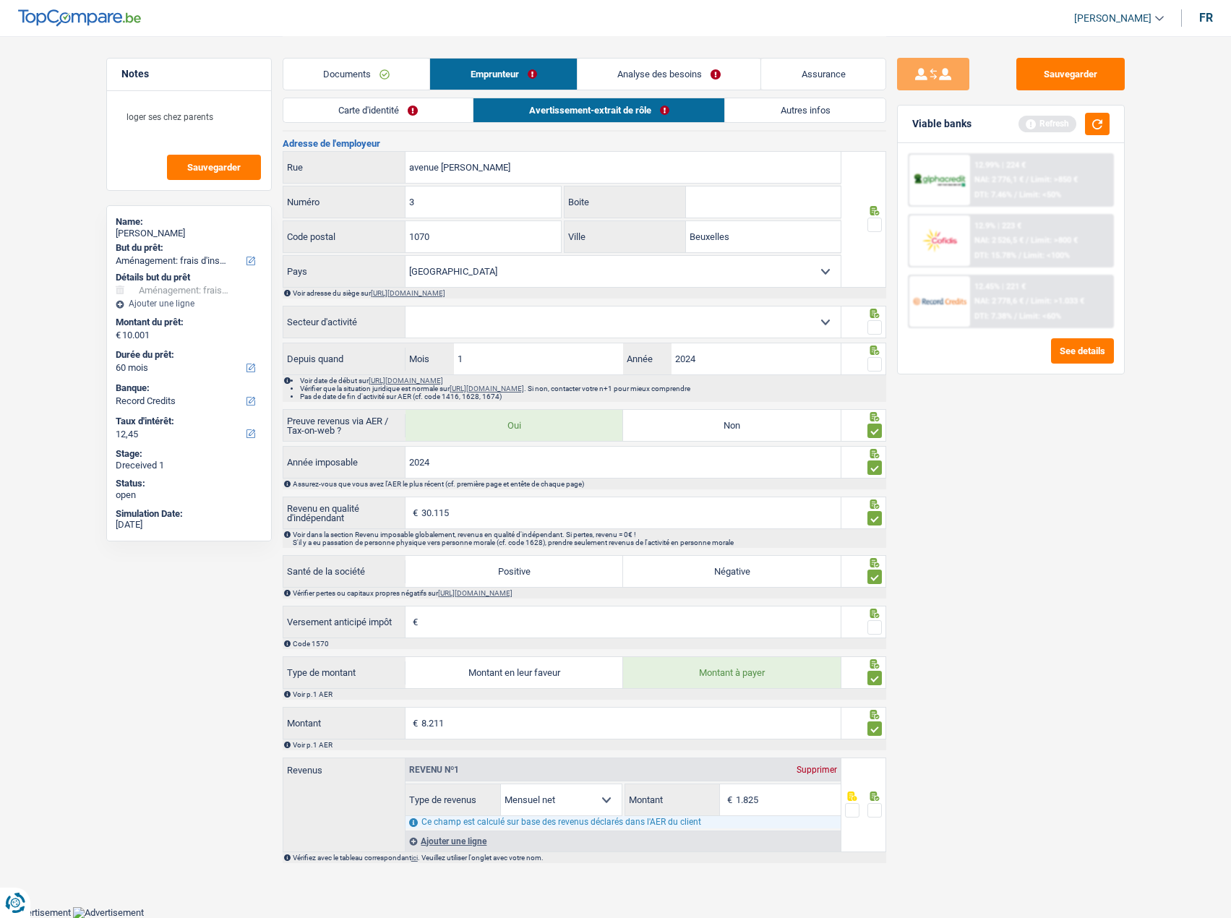
scroll to position [743, 0]
click at [870, 804] on span at bounding box center [874, 809] width 14 height 14
click at [0, 0] on input "radio" at bounding box center [0, 0] width 0 height 0
click at [874, 620] on div at bounding box center [874, 627] width 14 height 18
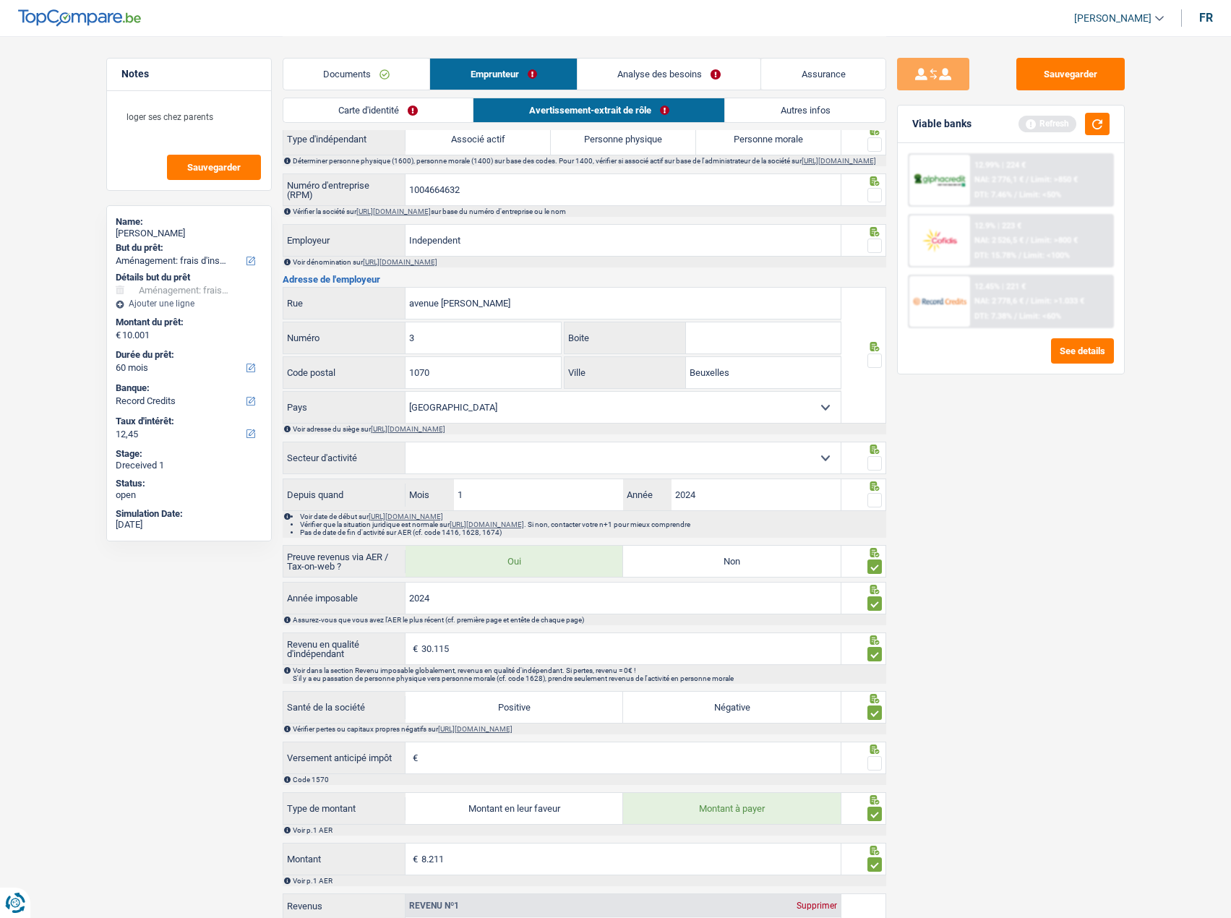
scroll to position [454, 0]
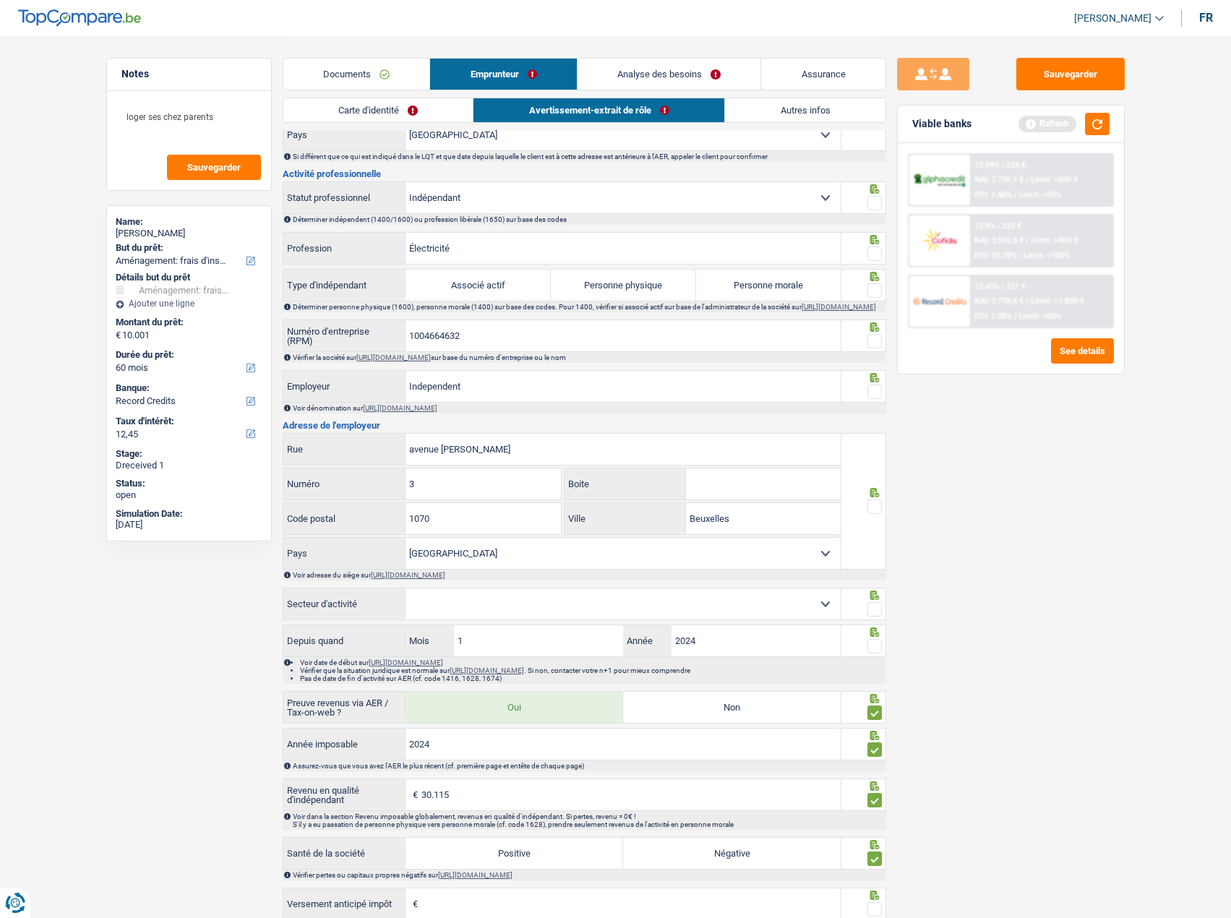
click at [878, 645] on div at bounding box center [874, 646] width 14 height 18
click at [416, 329] on input "1004664632" at bounding box center [622, 335] width 435 height 31
click at [416, 341] on input "1004664632" at bounding box center [622, 335] width 435 height 31
click at [885, 346] on div at bounding box center [863, 335] width 45 height 33
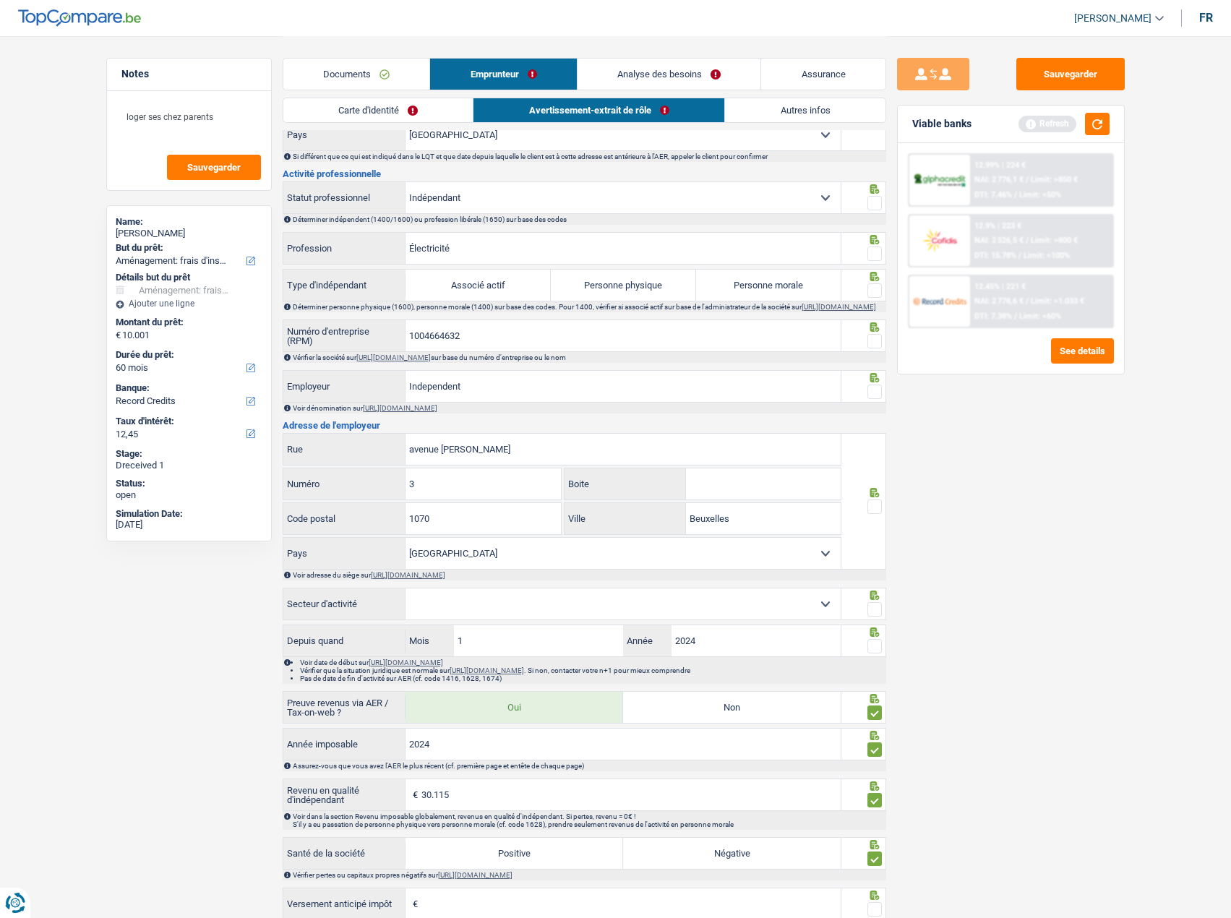
drag, startPoint x: 880, startPoint y: 348, endPoint x: 877, endPoint y: 395, distance: 47.8
click at [879, 348] on span at bounding box center [874, 341] width 14 height 14
click at [0, 0] on input "radio" at bounding box center [0, 0] width 0 height 0
click at [868, 411] on div "Voir dénomination sur https://kbopub.economie.fgov.be/kbopub/zoeknummerform.html" at bounding box center [584, 408] width 603 height 11
click at [878, 281] on icon at bounding box center [874, 276] width 14 height 9
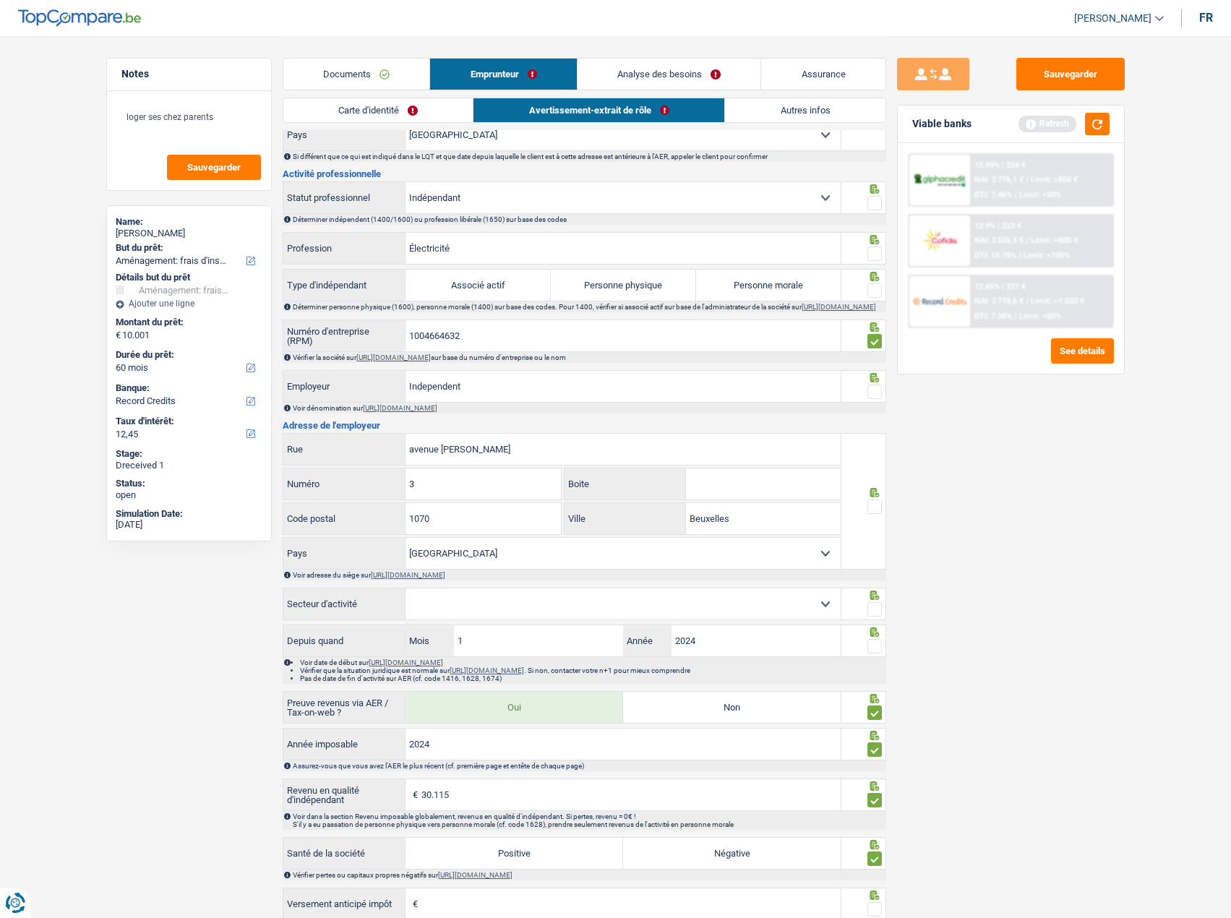
click at [640, 286] on label "Personne physique" at bounding box center [623, 285] width 145 height 31
click at [640, 286] on input "Personne physique" at bounding box center [623, 285] width 145 height 31
radio input "true"
click at [878, 287] on span at bounding box center [874, 290] width 14 height 14
click at [0, 0] on input "radio" at bounding box center [0, 0] width 0 height 0
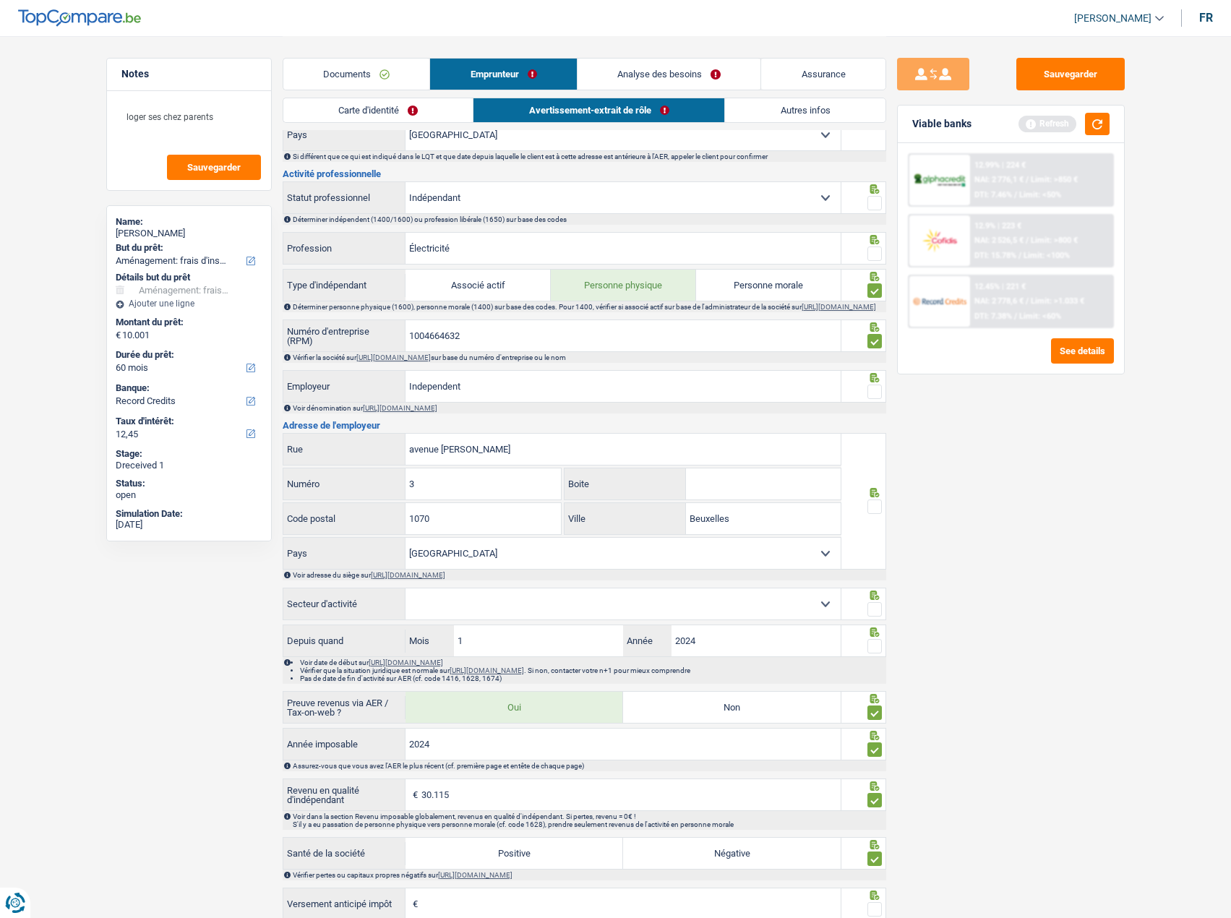
click at [880, 254] on span at bounding box center [874, 253] width 14 height 14
click at [0, 0] on input "radio" at bounding box center [0, 0] width 0 height 0
click at [880, 207] on span at bounding box center [874, 203] width 14 height 14
click at [0, 0] on input "radio" at bounding box center [0, 0] width 0 height 0
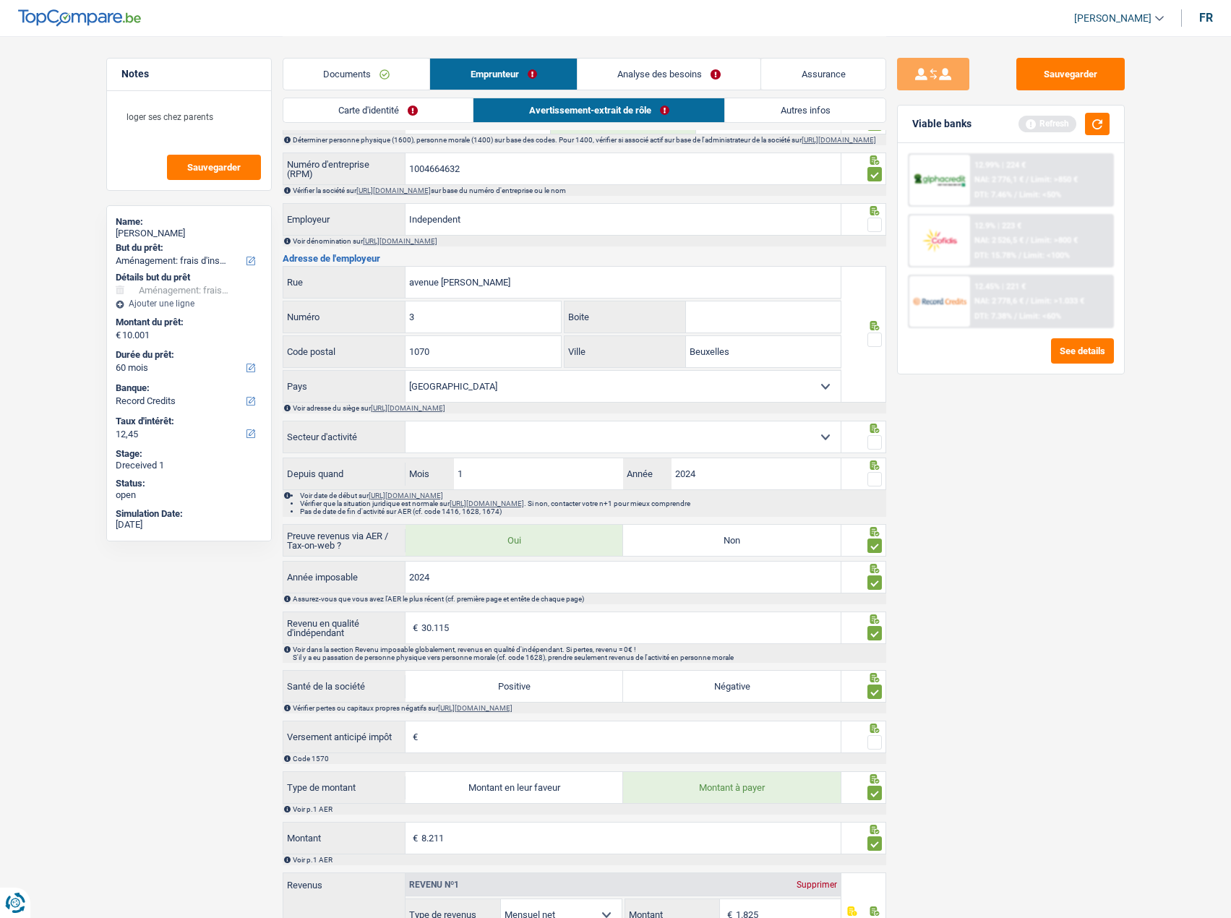
scroll to position [743, 0]
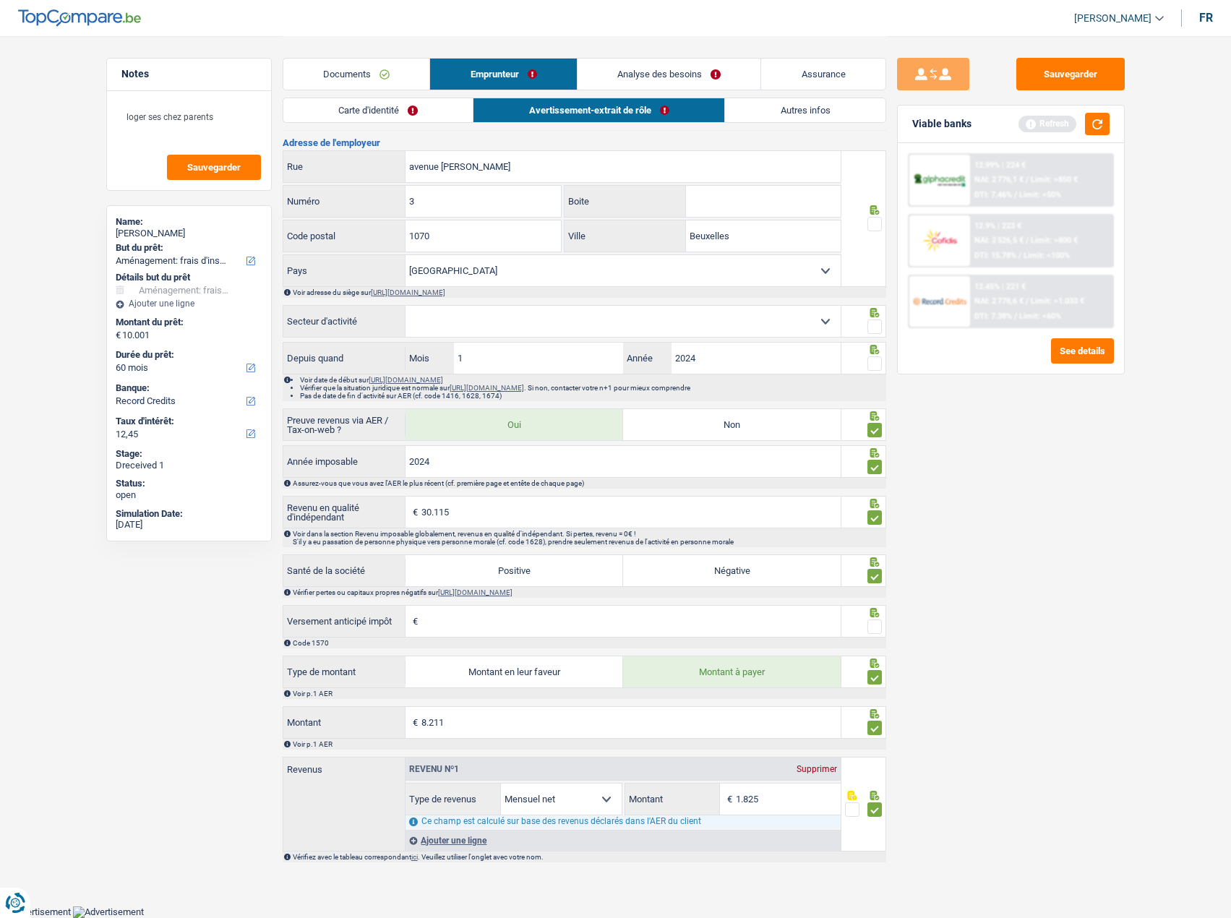
click at [794, 318] on select "Agriculture/Pêche Industrie Horeca Courier/Fitness/Taxi Construction Banques/As…" at bounding box center [622, 321] width 435 height 31
select select "construction"
click at [405, 307] on select "Agriculture/Pêche Industrie Horeca Courier/Fitness/Taxi Construction Banques/As…" at bounding box center [622, 321] width 435 height 31
drag, startPoint x: 880, startPoint y: 363, endPoint x: 890, endPoint y: 343, distance: 22.6
click at [880, 362] on span at bounding box center [874, 363] width 14 height 14
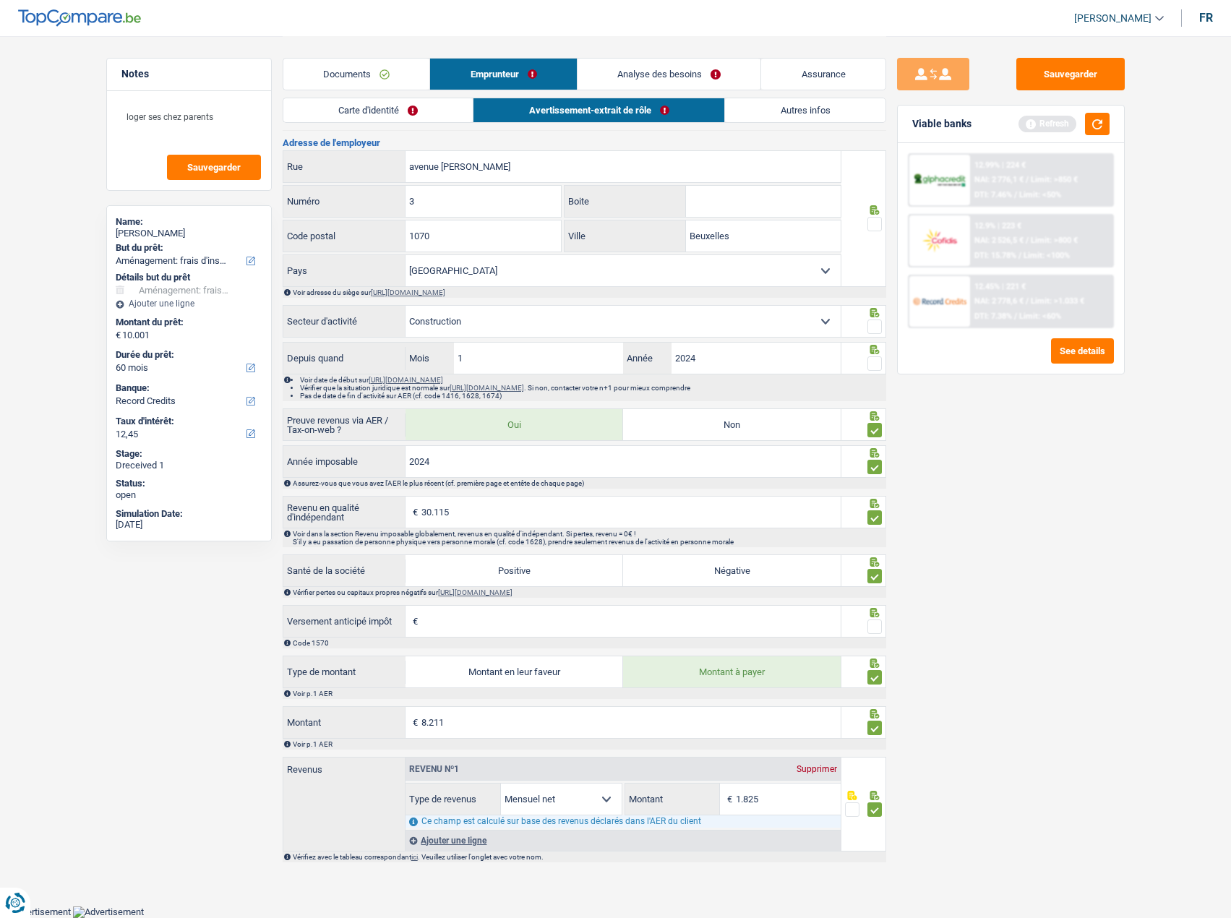
click at [0, 0] on input "radio" at bounding box center [0, 0] width 0 height 0
click at [874, 314] on icon at bounding box center [874, 312] width 14 height 9
click at [872, 204] on div at bounding box center [863, 218] width 45 height 137
click at [873, 219] on span at bounding box center [874, 224] width 14 height 14
click at [0, 0] on input "radio" at bounding box center [0, 0] width 0 height 0
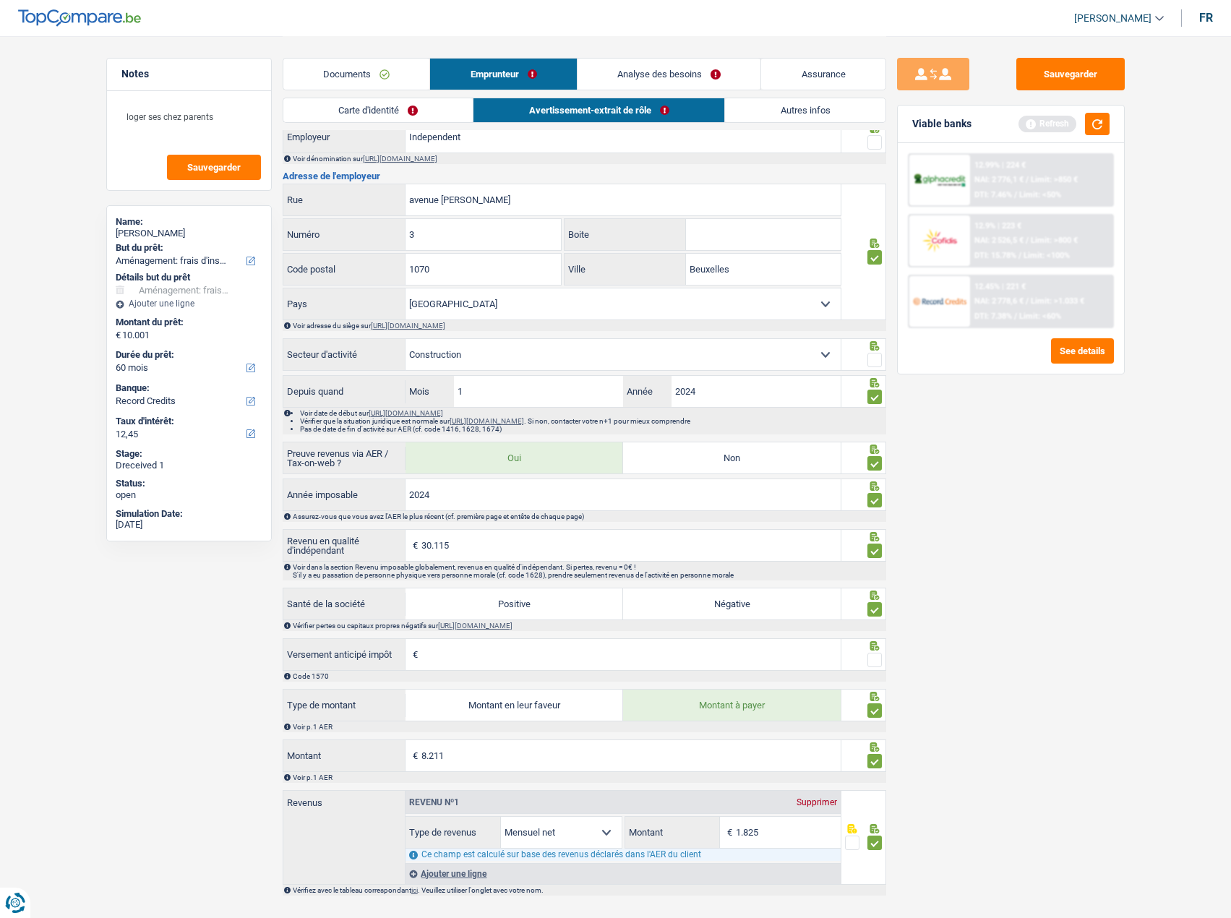
scroll to position [671, 0]
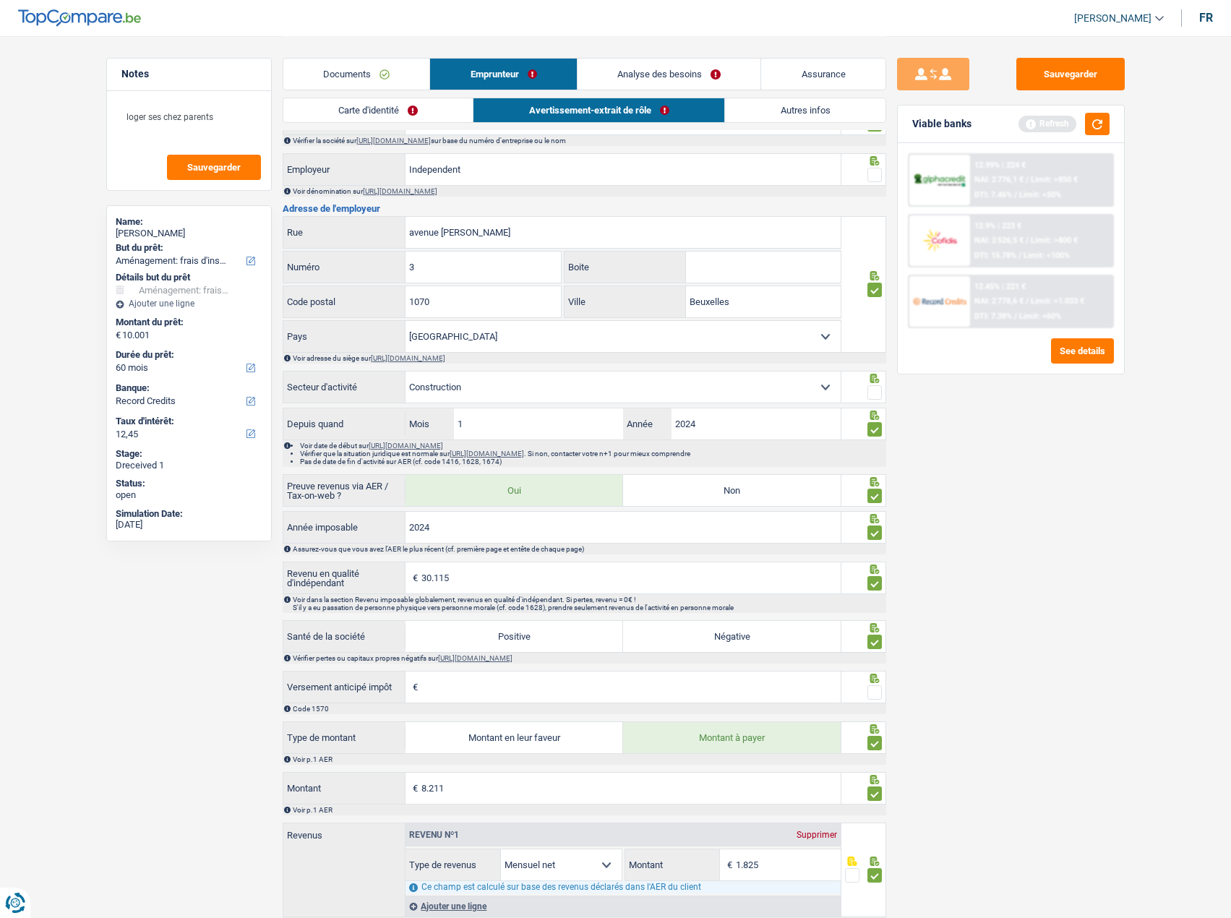
click at [729, 268] on input "Boite" at bounding box center [763, 266] width 155 height 31
type input "78"
click at [710, 314] on input "Beuxelles" at bounding box center [763, 301] width 155 height 31
paste input "Anderlecht"
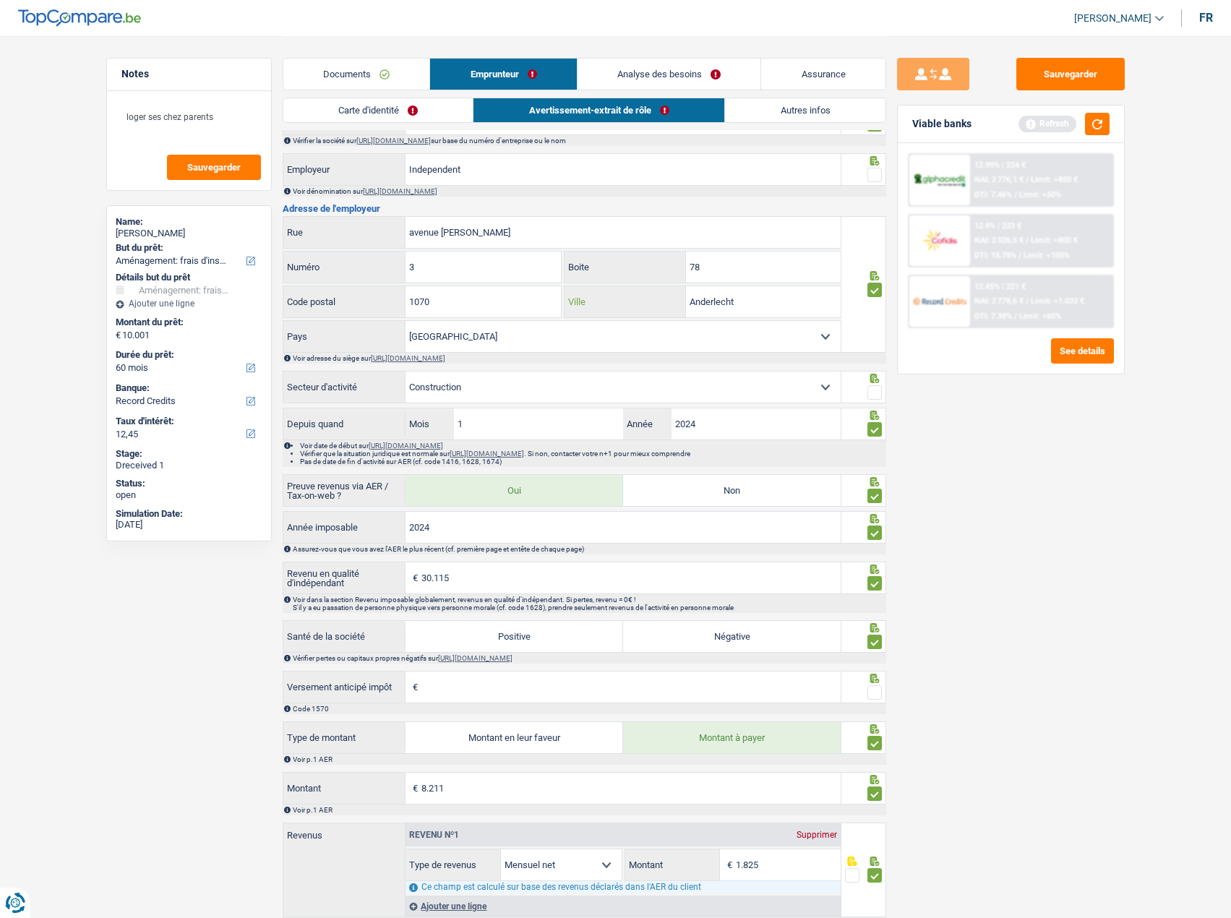
type input "Anderlecht"
click at [992, 470] on div "Sauvegarder Viable banks Refresh 12.99% | 224 € NAI: 2 776,1 € / Limit: >850 € …" at bounding box center [1010, 476] width 249 height 837
click at [878, 184] on div at bounding box center [863, 169] width 45 height 33
click at [876, 182] on span at bounding box center [874, 175] width 14 height 14
click at [0, 0] on input "radio" at bounding box center [0, 0] width 0 height 0
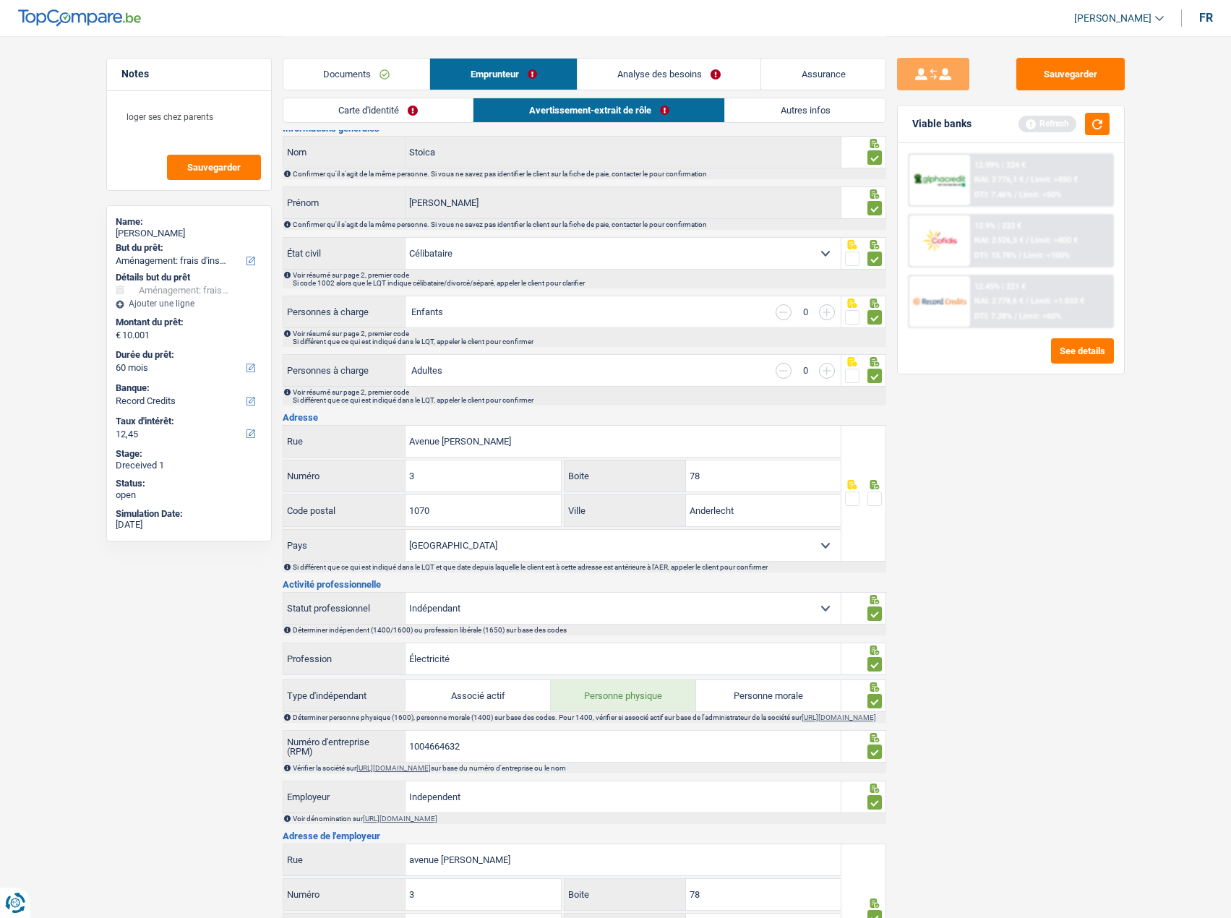
scroll to position [20, 0]
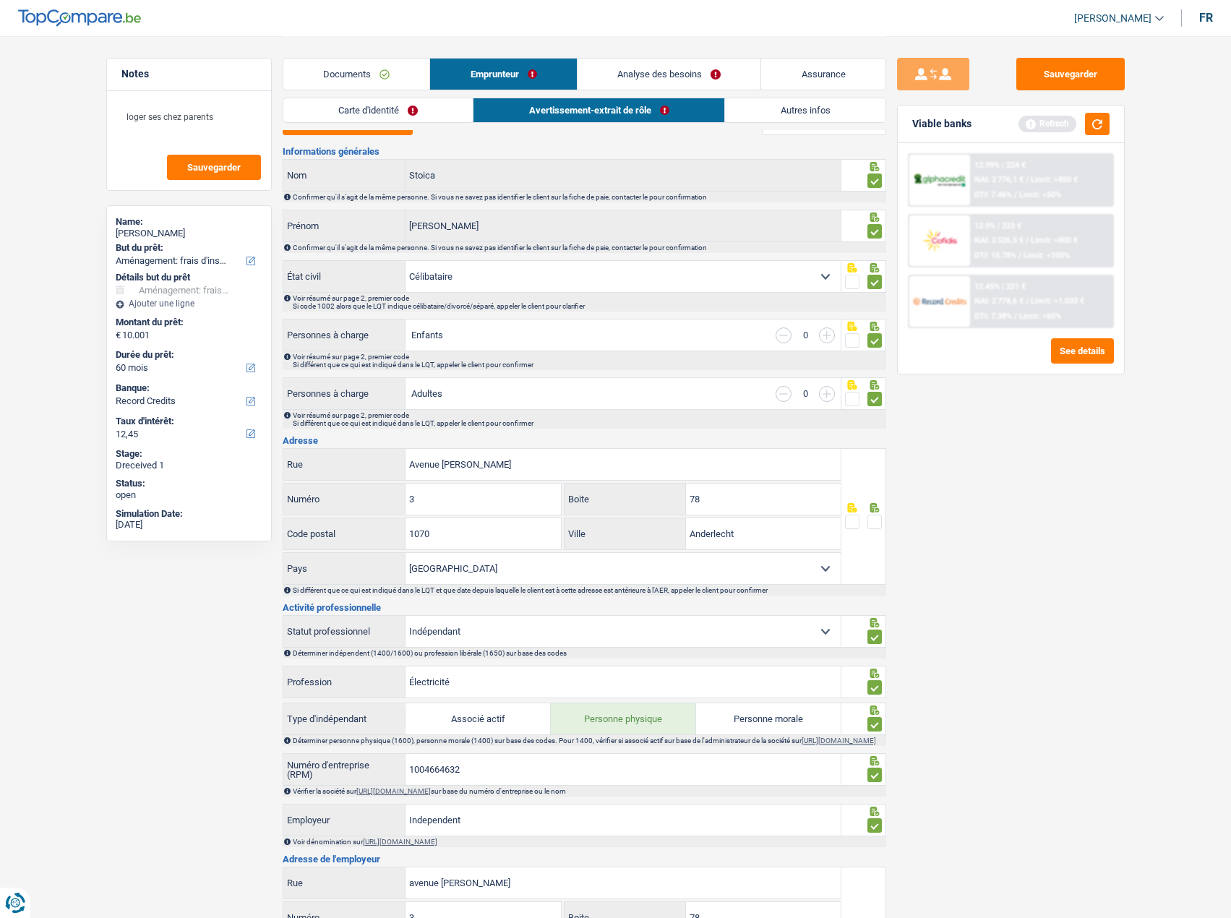
click at [870, 523] on span at bounding box center [874, 522] width 14 height 14
click at [0, 0] on input "radio" at bounding box center [0, 0] width 0 height 0
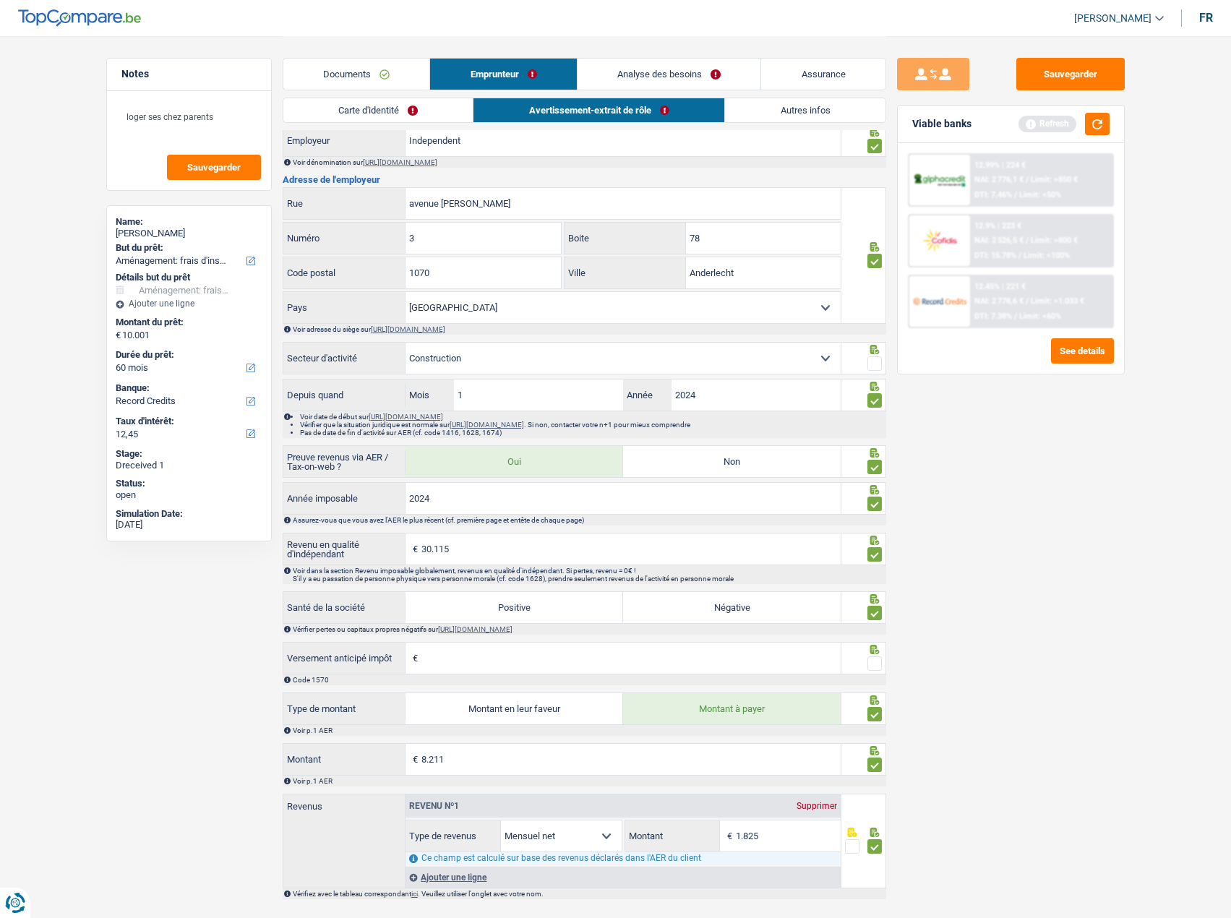
scroll to position [743, 0]
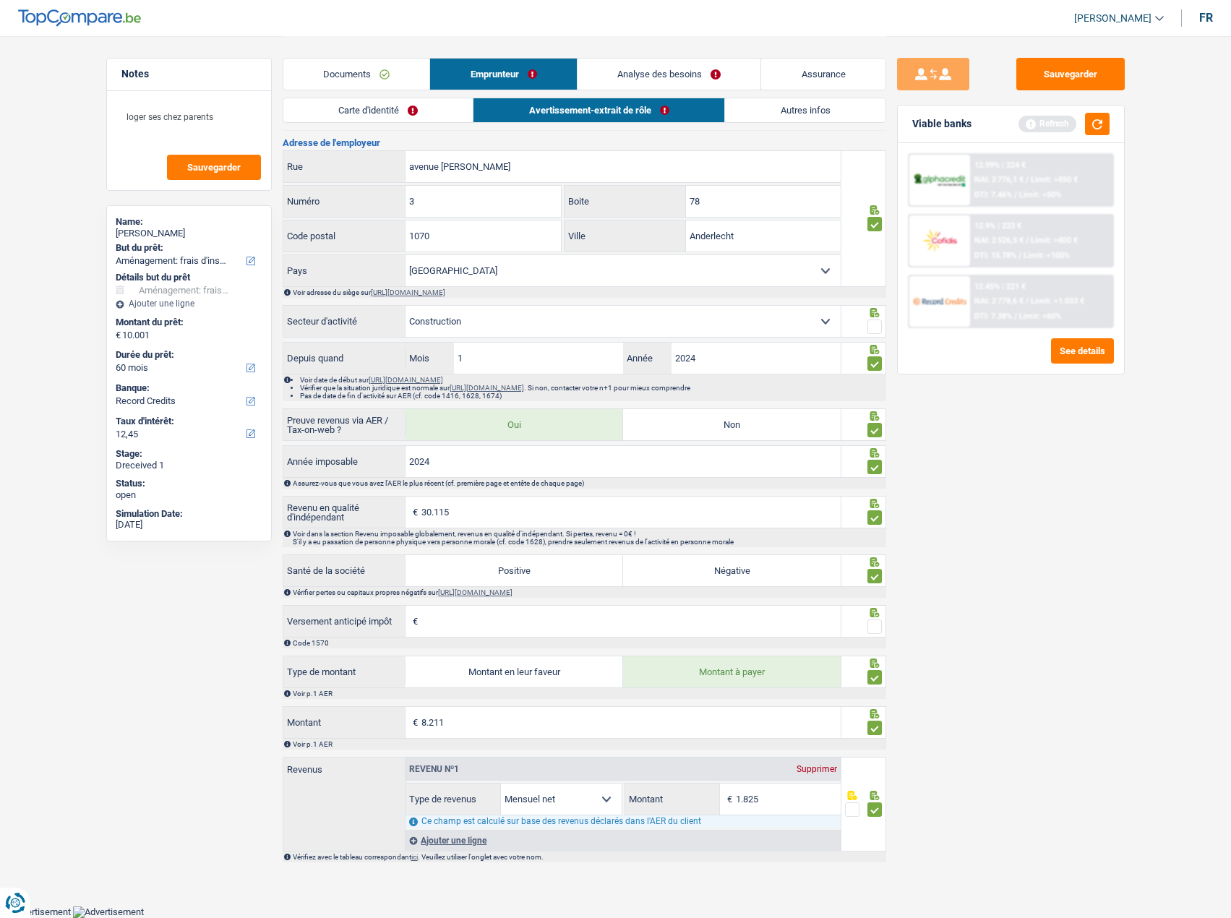
click at [882, 622] on div at bounding box center [863, 621] width 45 height 33
click at [877, 626] on span at bounding box center [874, 626] width 14 height 14
click at [0, 0] on input "radio" at bounding box center [0, 0] width 0 height 0
click at [882, 329] on div at bounding box center [863, 321] width 45 height 33
click at [880, 328] on span at bounding box center [874, 326] width 14 height 14
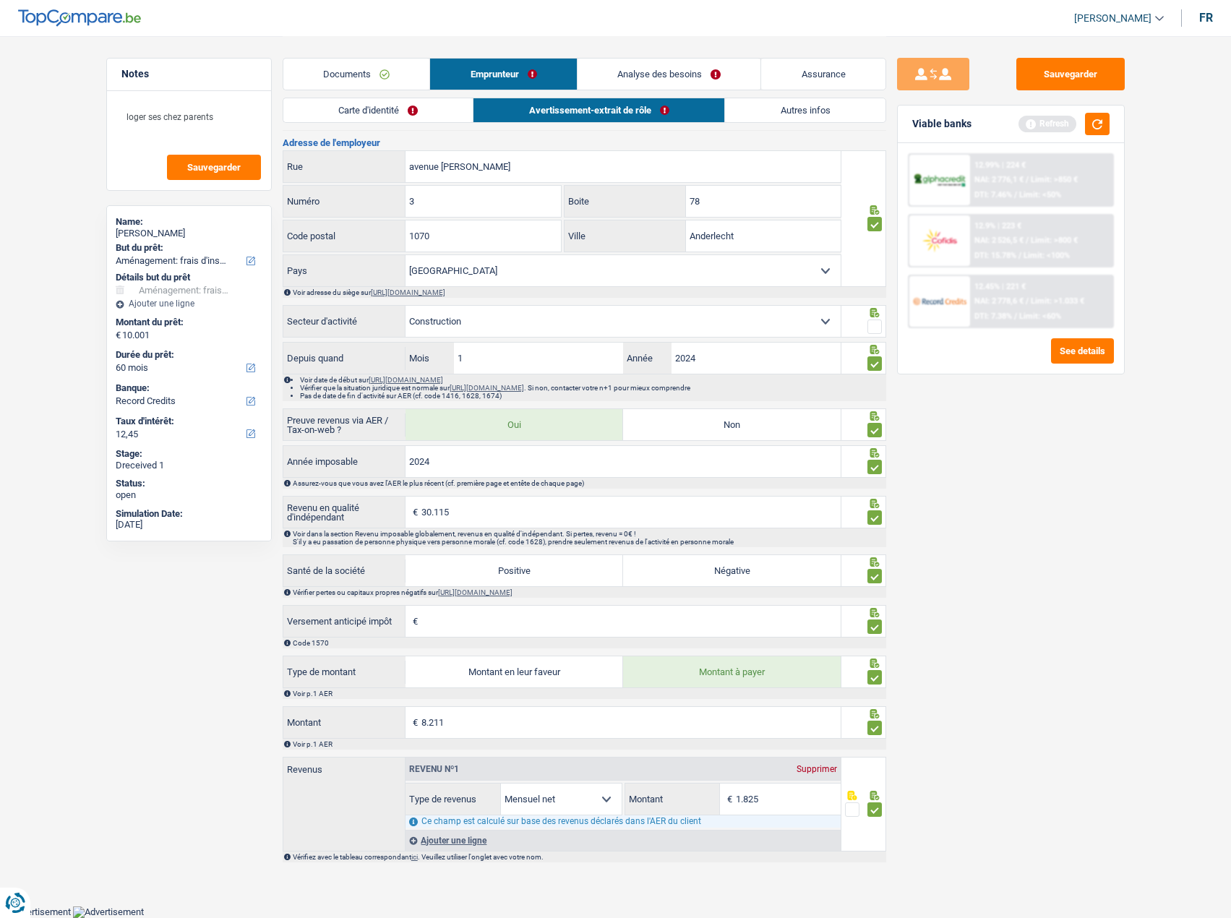
click at [0, 0] on input "radio" at bounding box center [0, 0] width 0 height 0
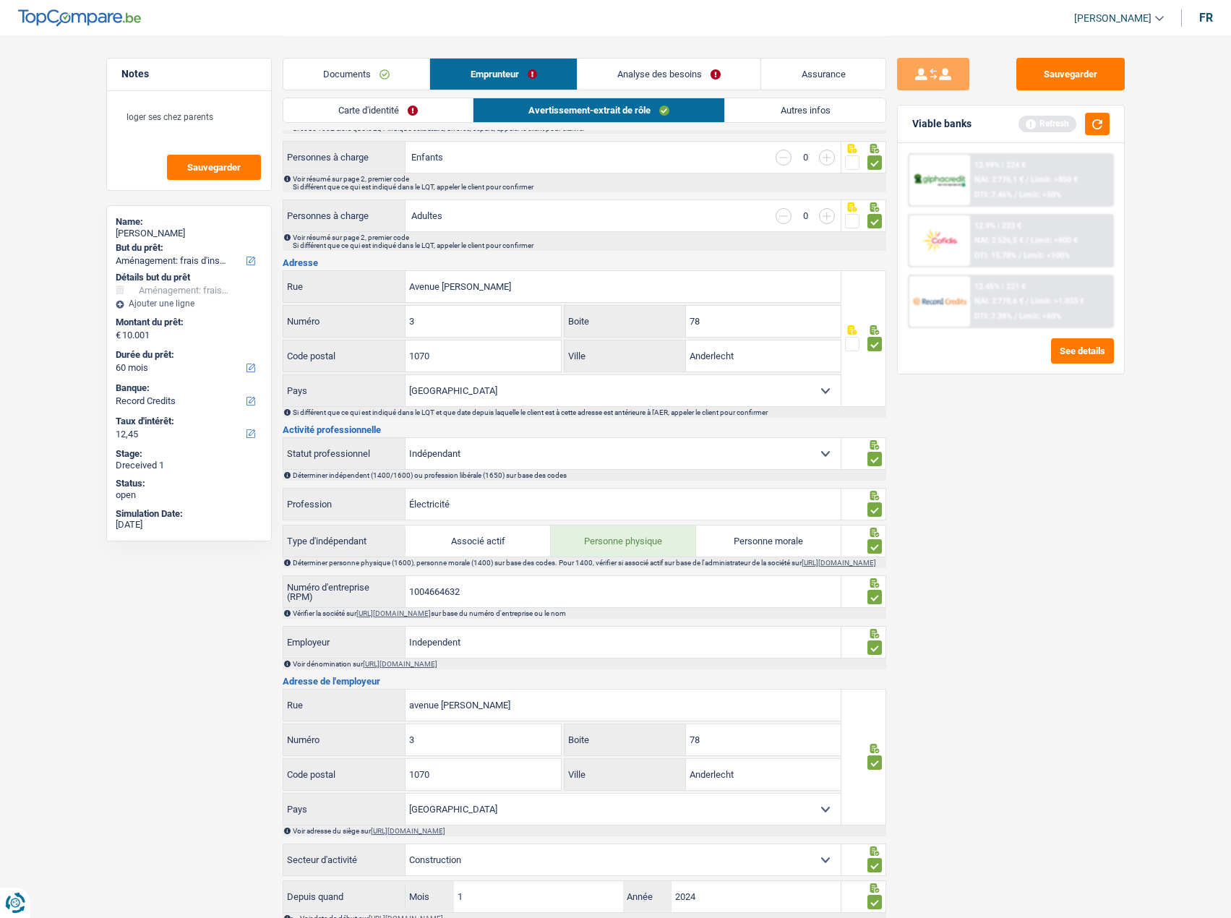
scroll to position [93, 0]
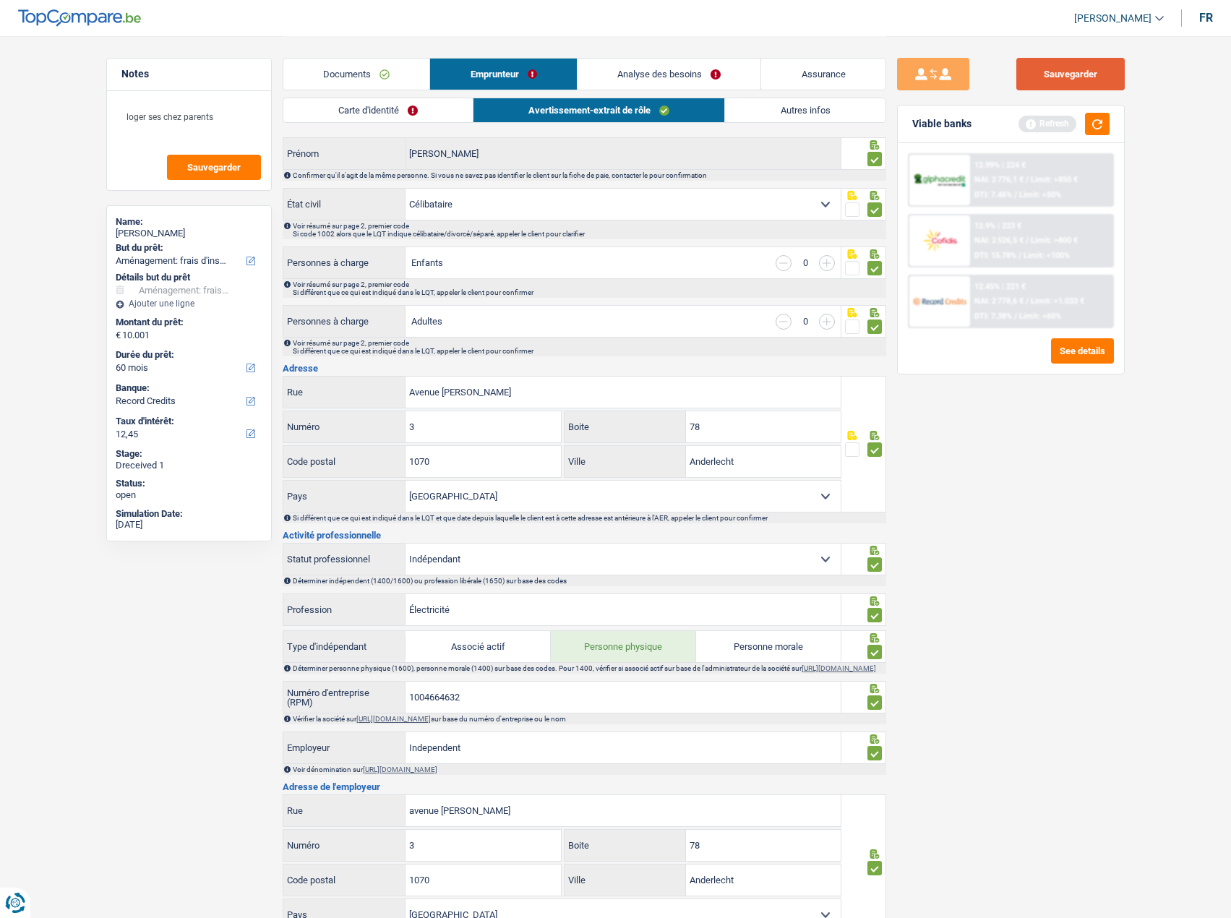
click at [1111, 75] on button "Sauvegarder" at bounding box center [1070, 74] width 108 height 33
click at [1105, 129] on button "button" at bounding box center [1097, 124] width 25 height 22
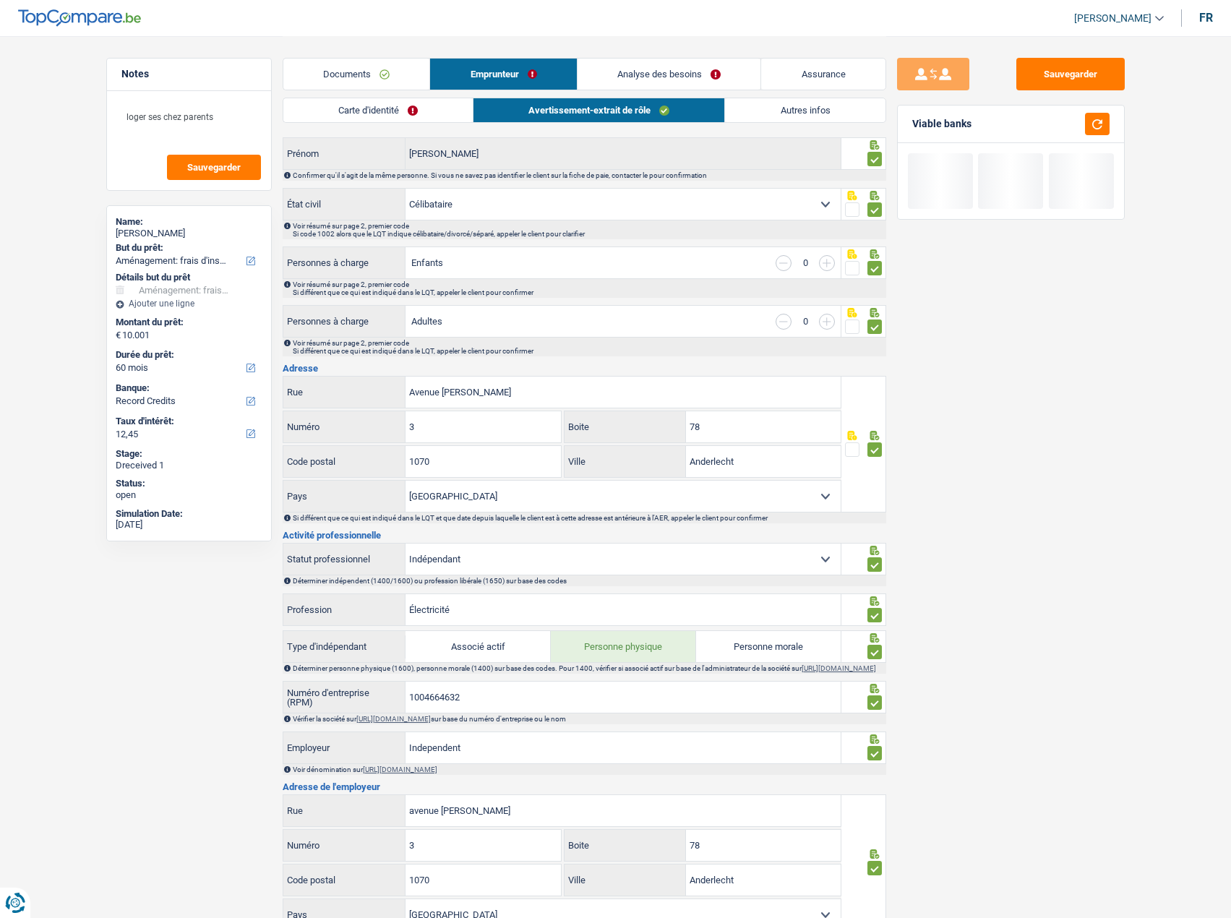
click at [775, 105] on link "Autres infos" at bounding box center [805, 110] width 160 height 24
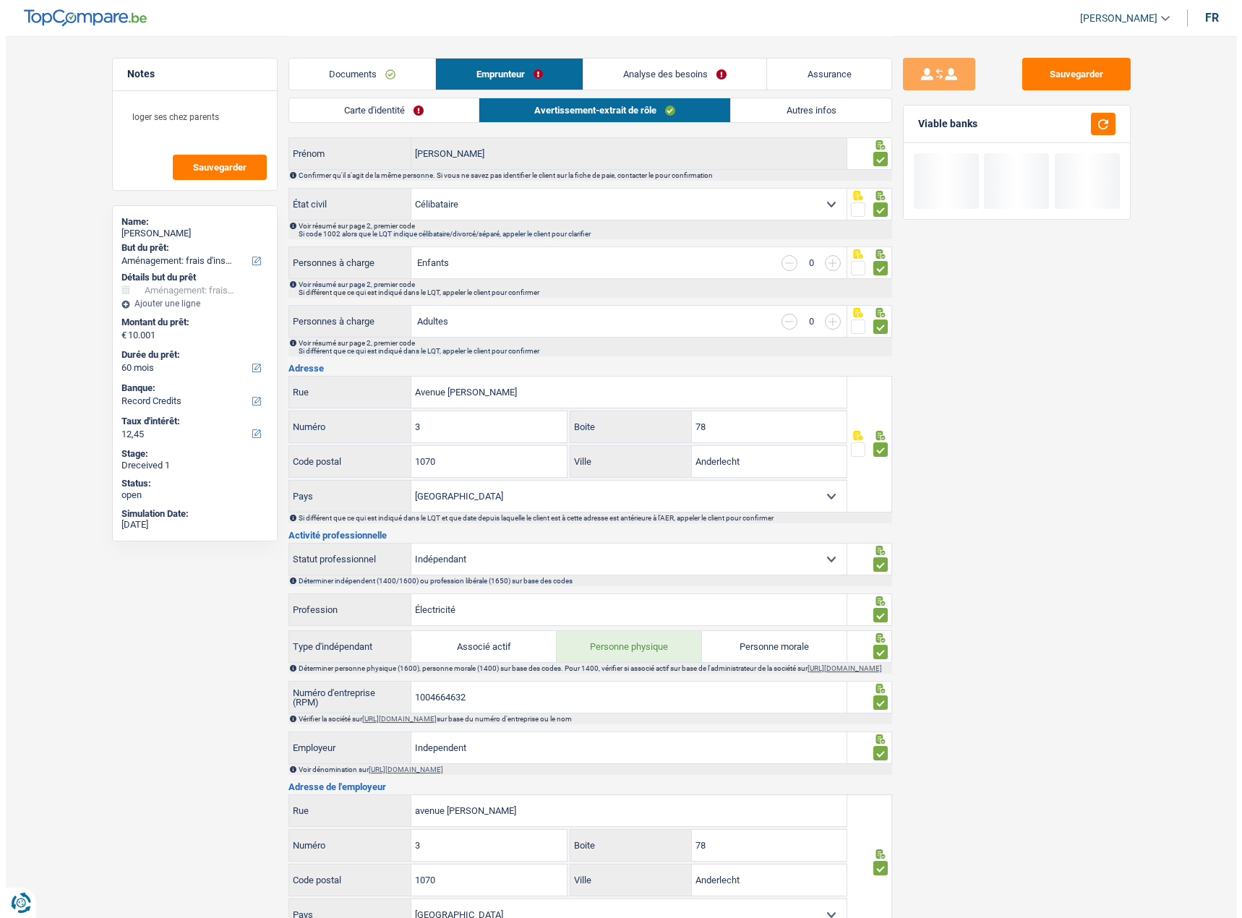
scroll to position [0, 0]
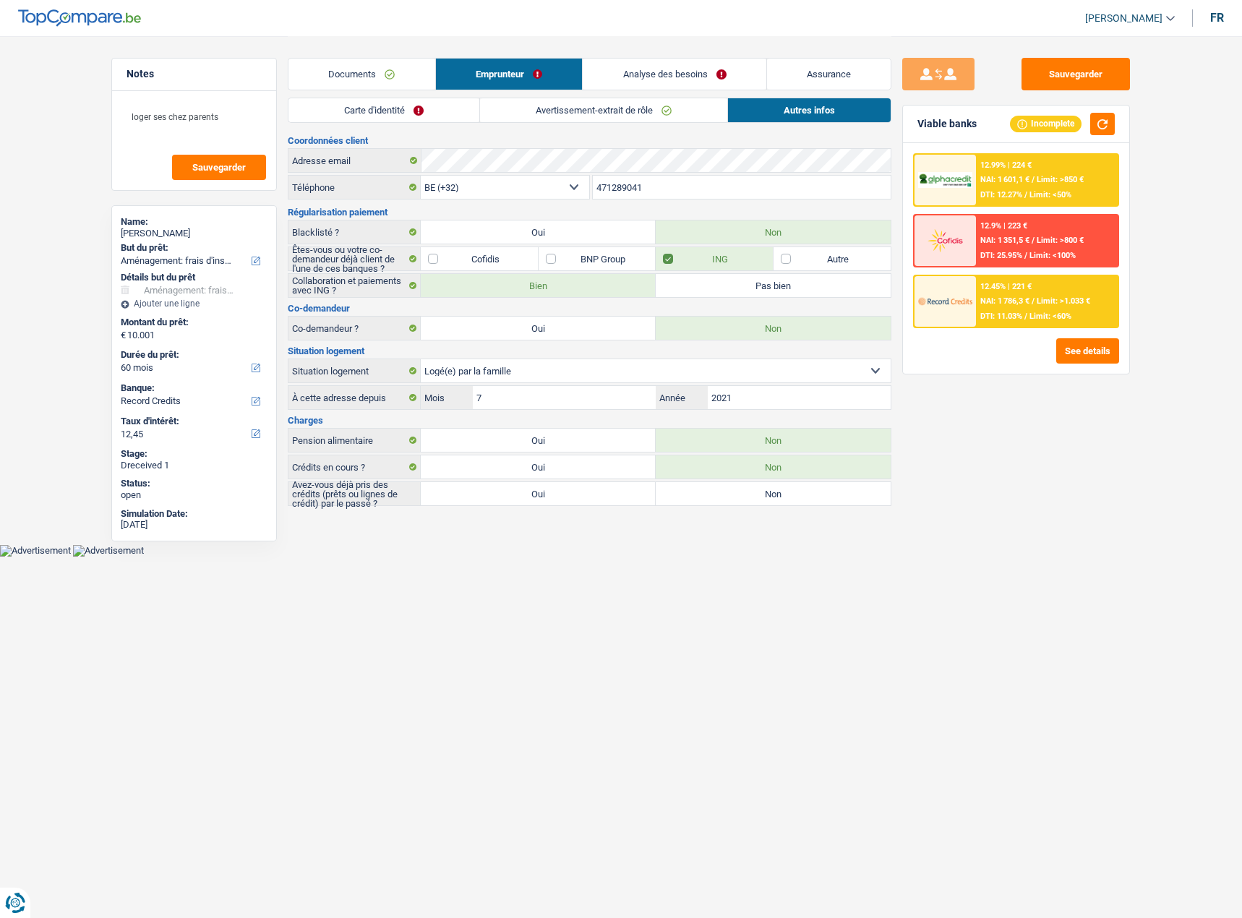
drag, startPoint x: 578, startPoint y: 497, endPoint x: 638, endPoint y: 491, distance: 60.3
click at [578, 496] on label "Oui" at bounding box center [538, 493] width 235 height 23
click at [578, 496] on input "Oui" at bounding box center [538, 493] width 235 height 23
radio input "true"
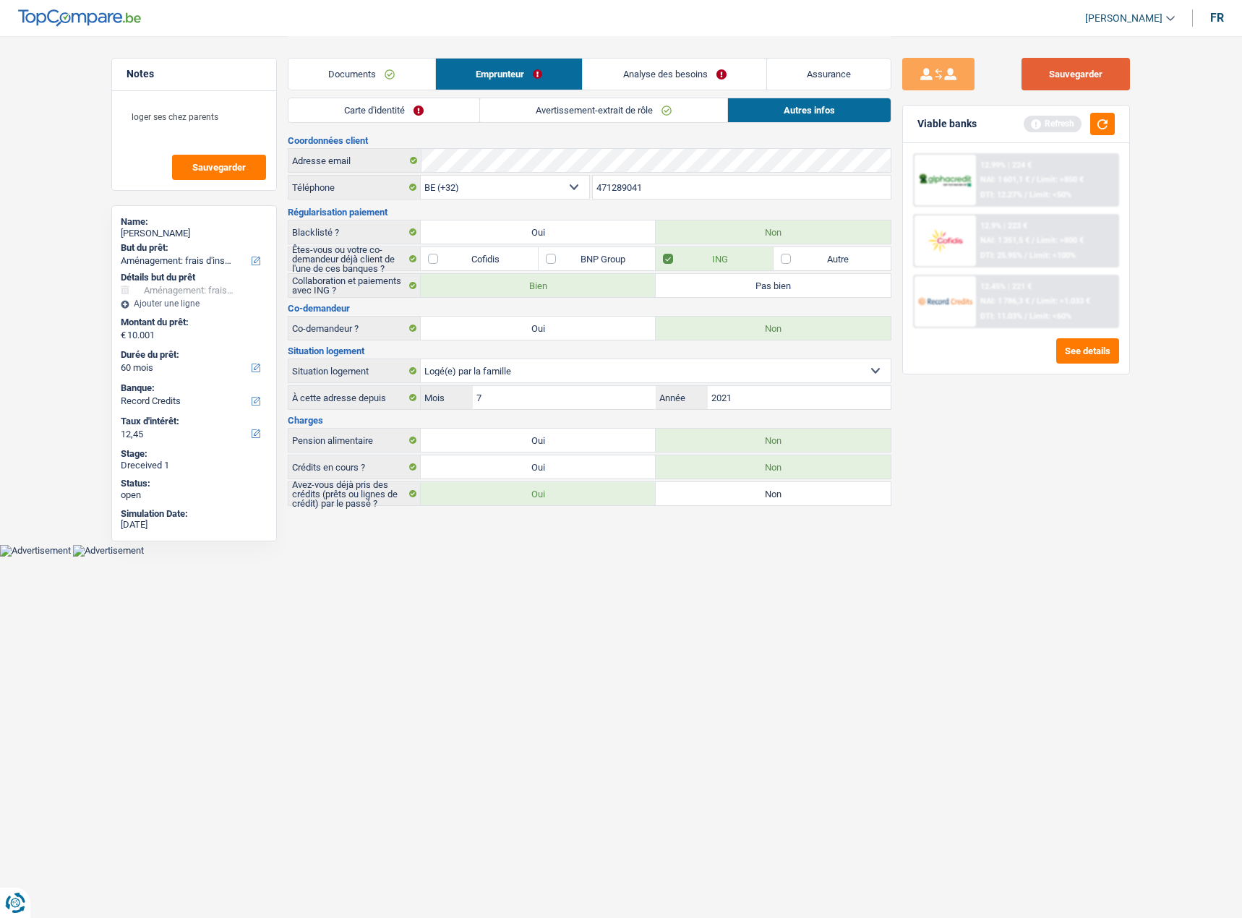
click at [1104, 70] on button "Sauvegarder" at bounding box center [1075, 74] width 108 height 33
click at [1104, 129] on button "button" at bounding box center [1102, 124] width 25 height 22
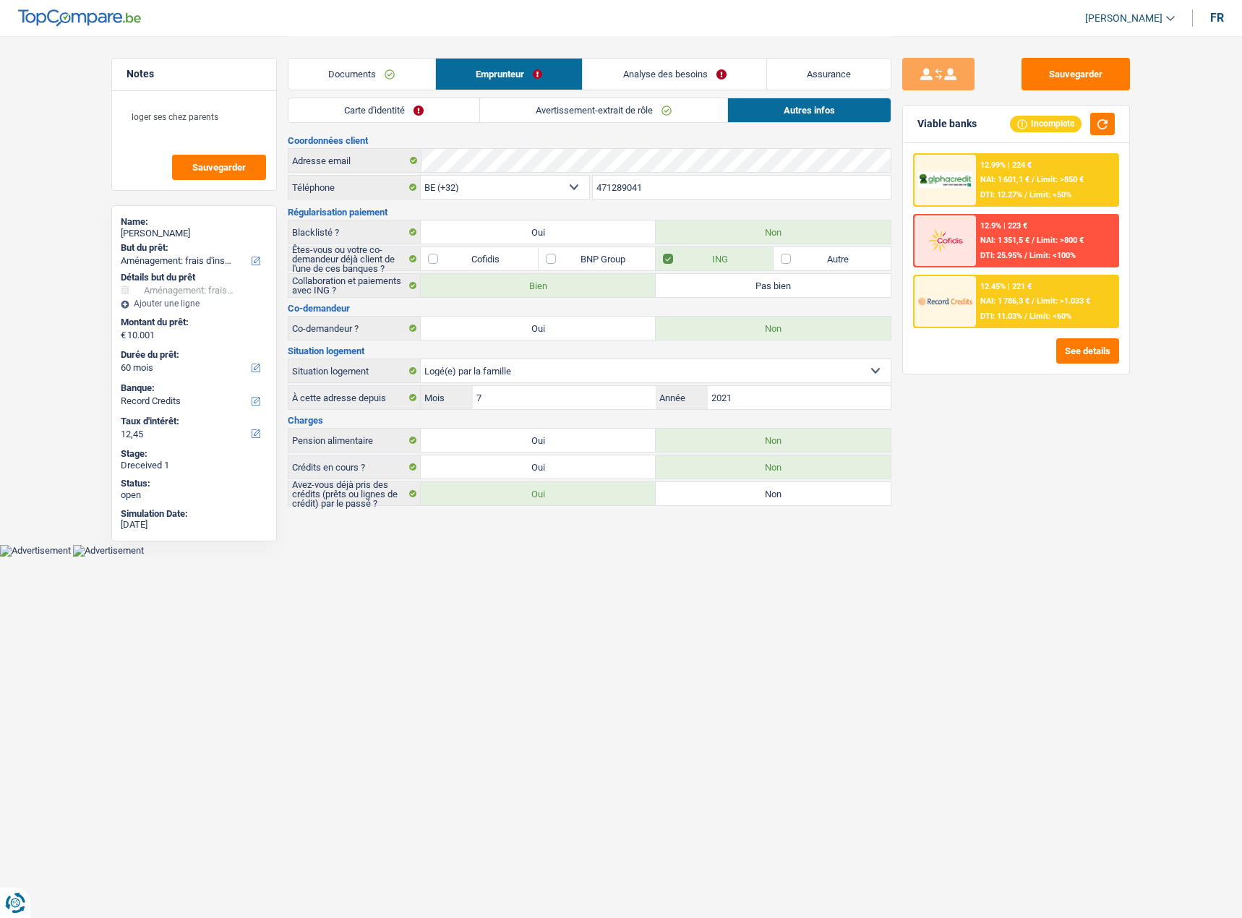
click at [1044, 168] on div "12.99% | 224 € NAI: 1 601,1 € / Limit: >850 € DTI: 12.27% / Limit: <50%" at bounding box center [1047, 180] width 142 height 51
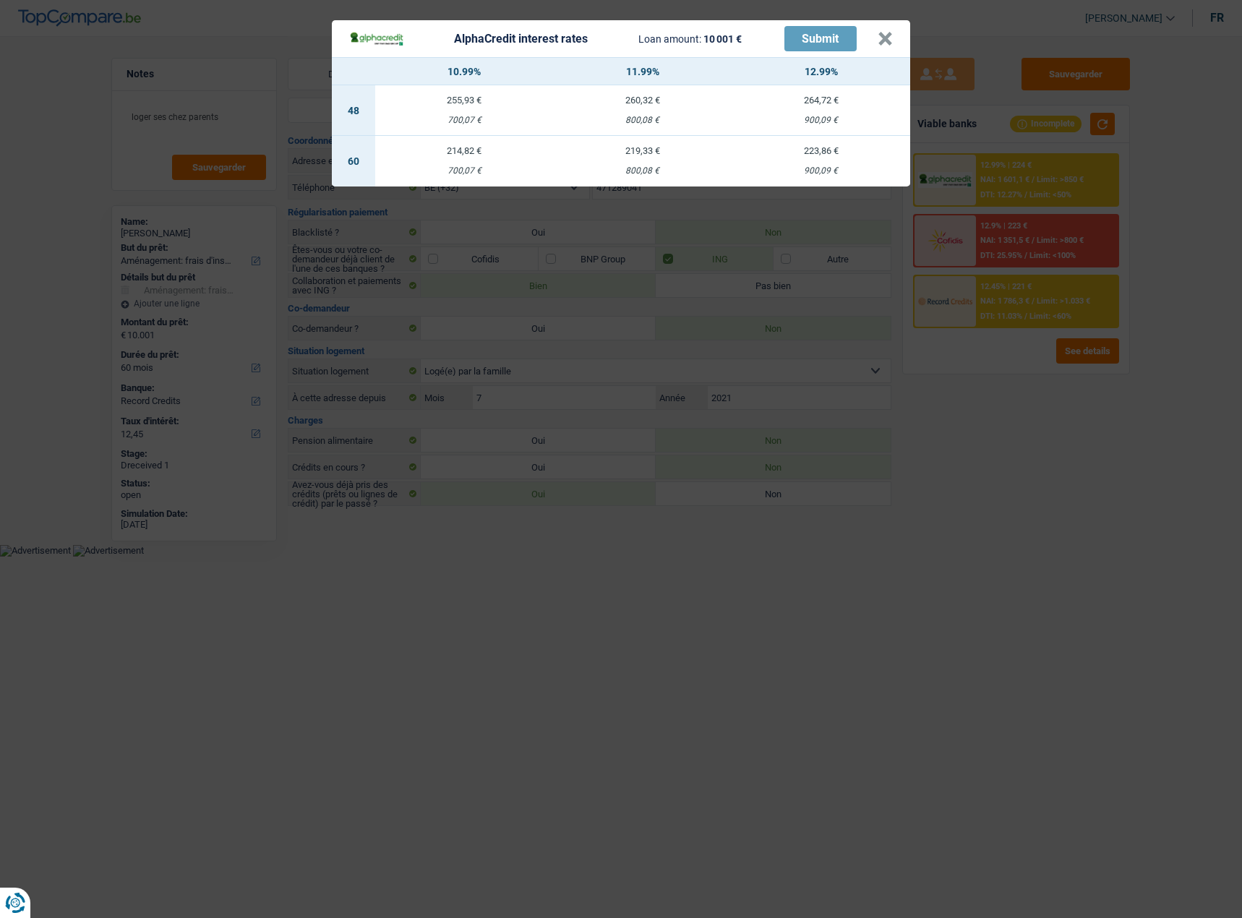
click at [834, 160] on td "223,86 € 900,09 €" at bounding box center [820, 161] width 179 height 51
select select "alphacredit"
type input "12,99"
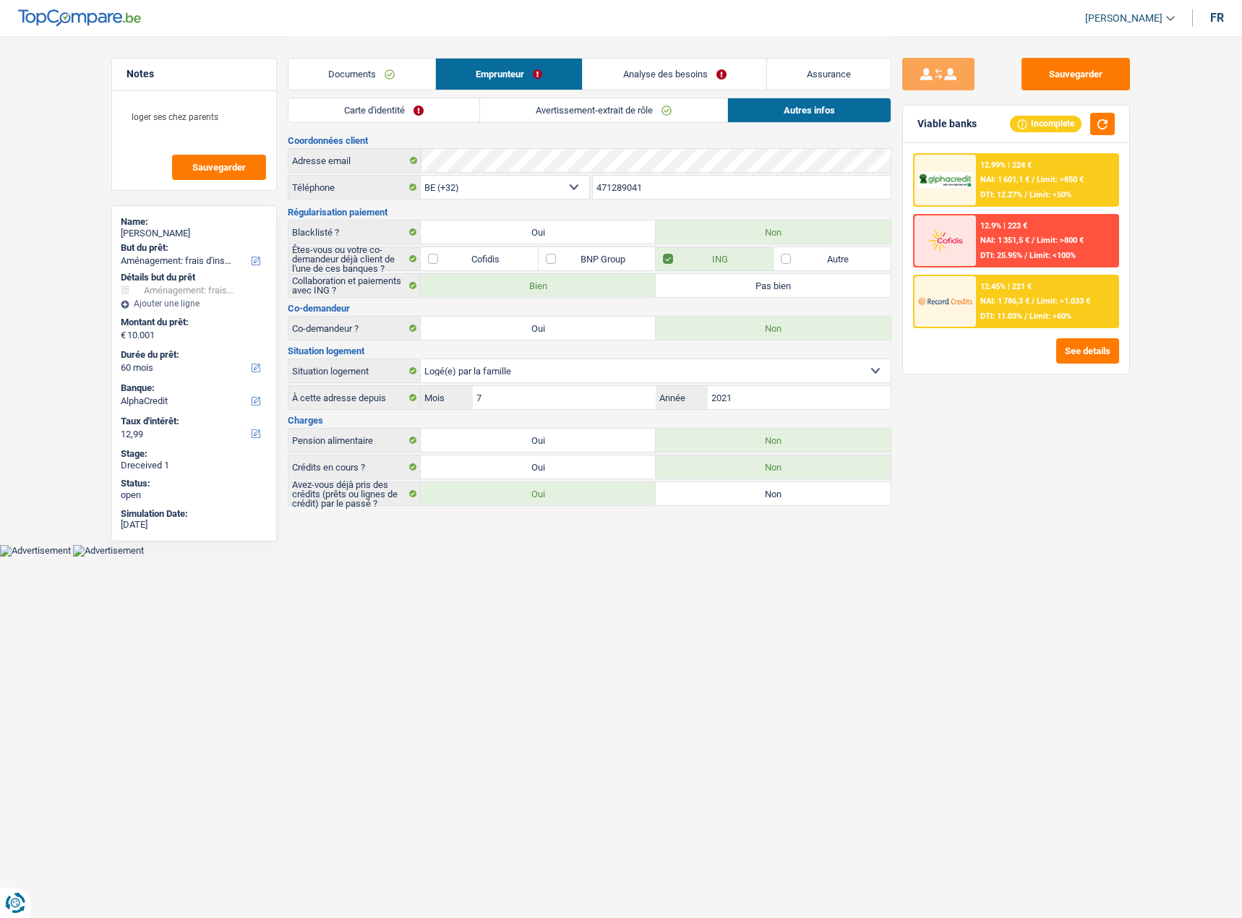
click at [1067, 174] on div "12.99% | 224 € NAI: 1 601,1 € / Limit: >850 € DTI: 12.27% / Limit: <50%" at bounding box center [1047, 180] width 142 height 51
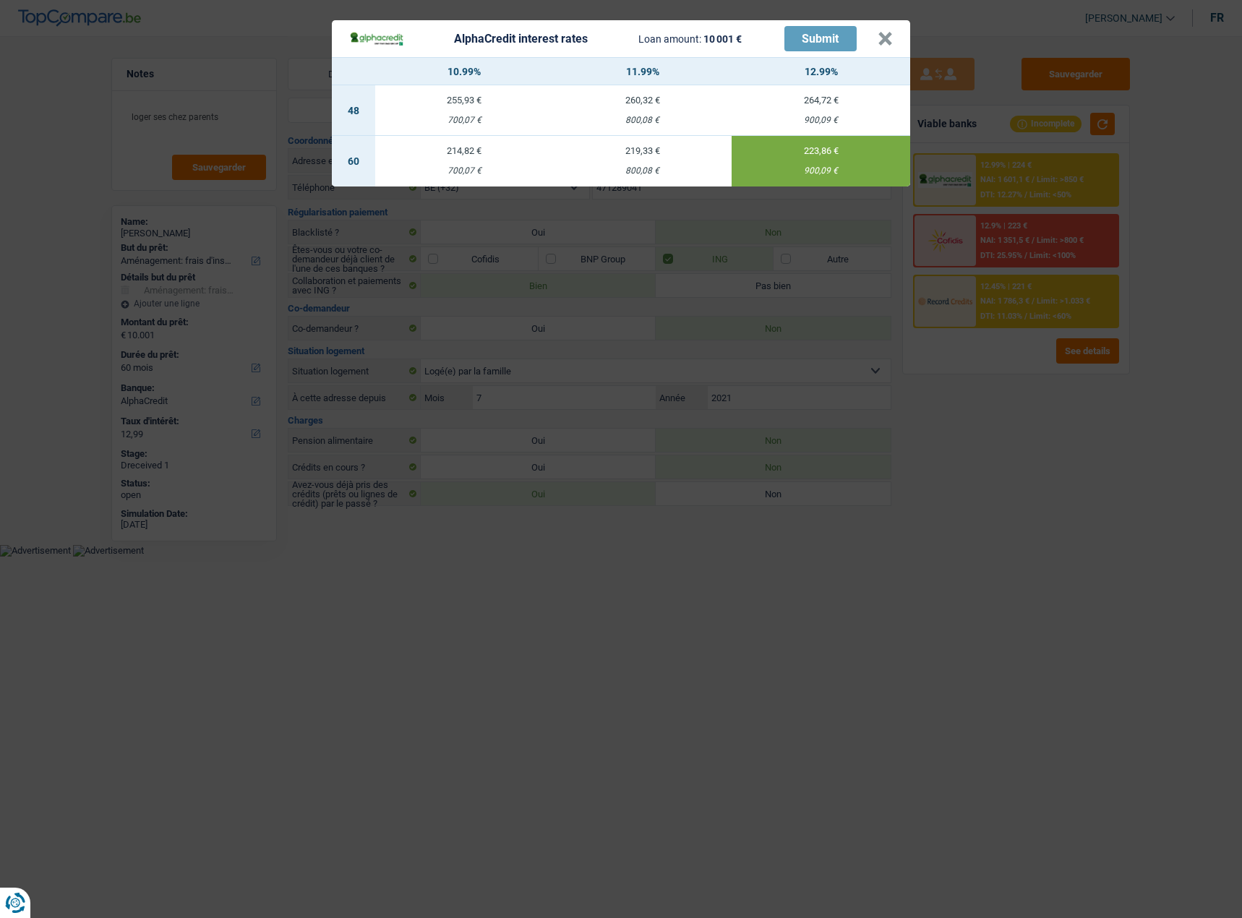
click at [903, 40] on header "AlphaCredit interest rates Loan amount: 10 001 € Submit ×" at bounding box center [621, 38] width 578 height 37
click at [887, 40] on button "×" at bounding box center [884, 39] width 15 height 14
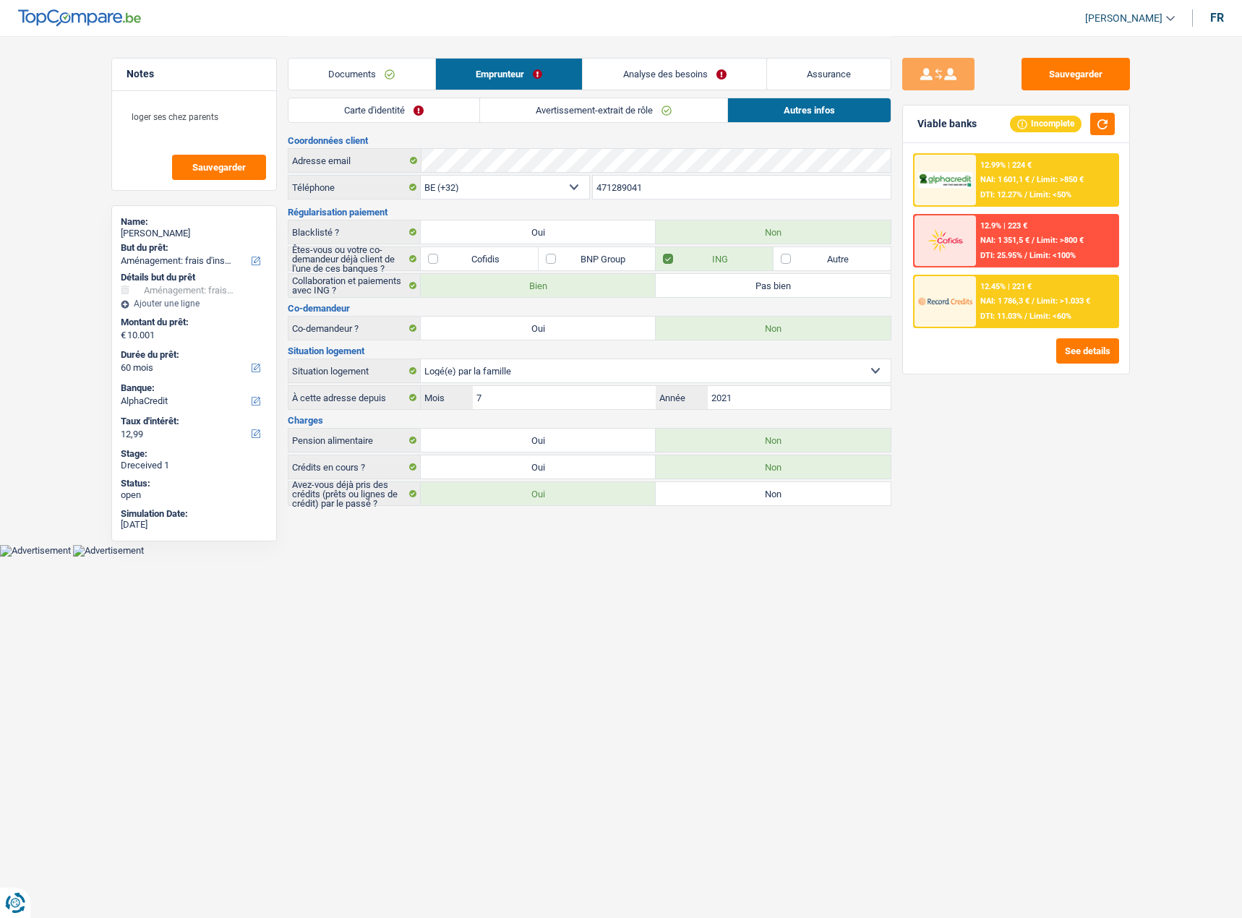
click at [389, 106] on link "Carte d'identité" at bounding box center [383, 110] width 191 height 24
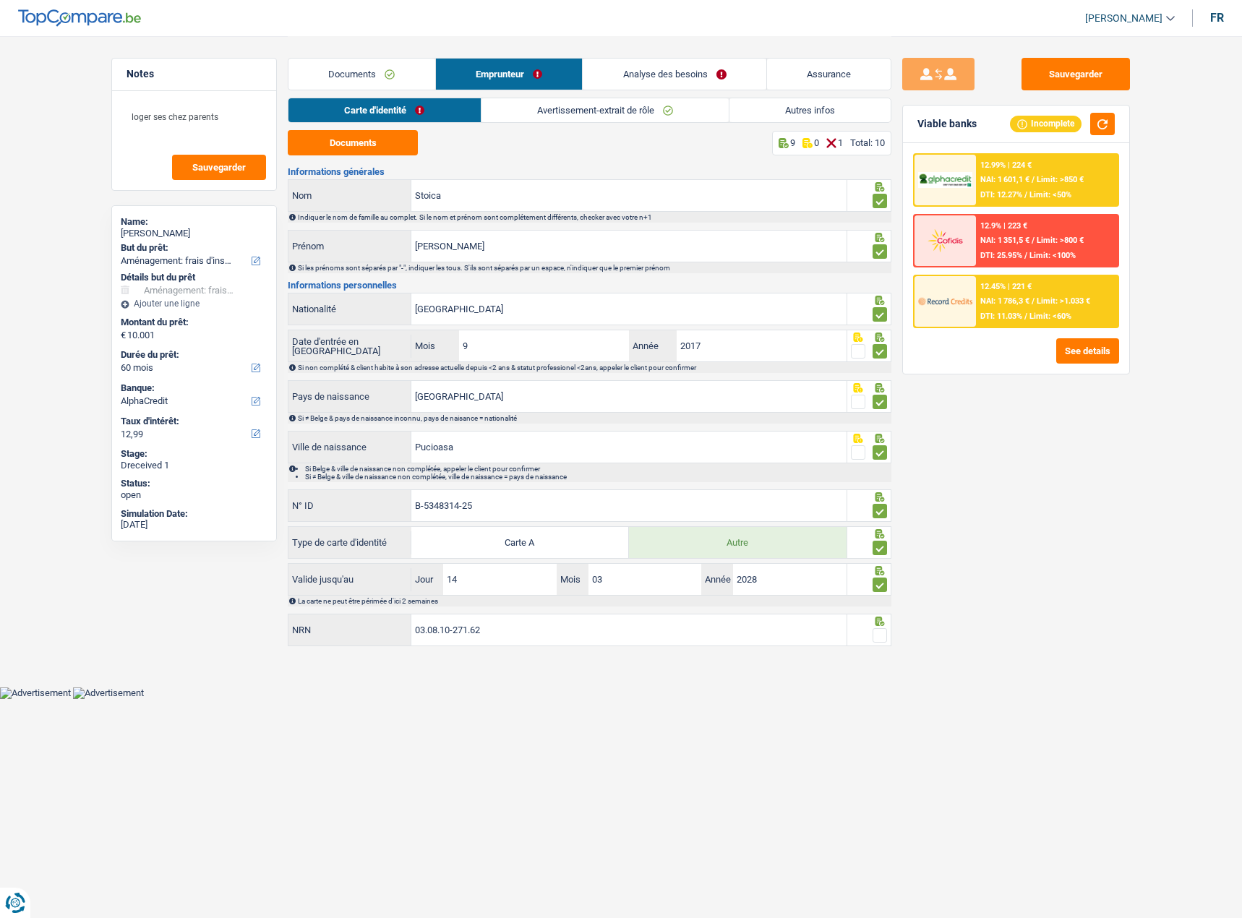
click at [885, 636] on span at bounding box center [879, 635] width 14 height 14
click at [0, 0] on input "radio" at bounding box center [0, 0] width 0 height 0
click at [390, 143] on button "Documents" at bounding box center [353, 142] width 130 height 25
click at [1008, 196] on span "DTI: 12.27%" at bounding box center [1001, 194] width 42 height 9
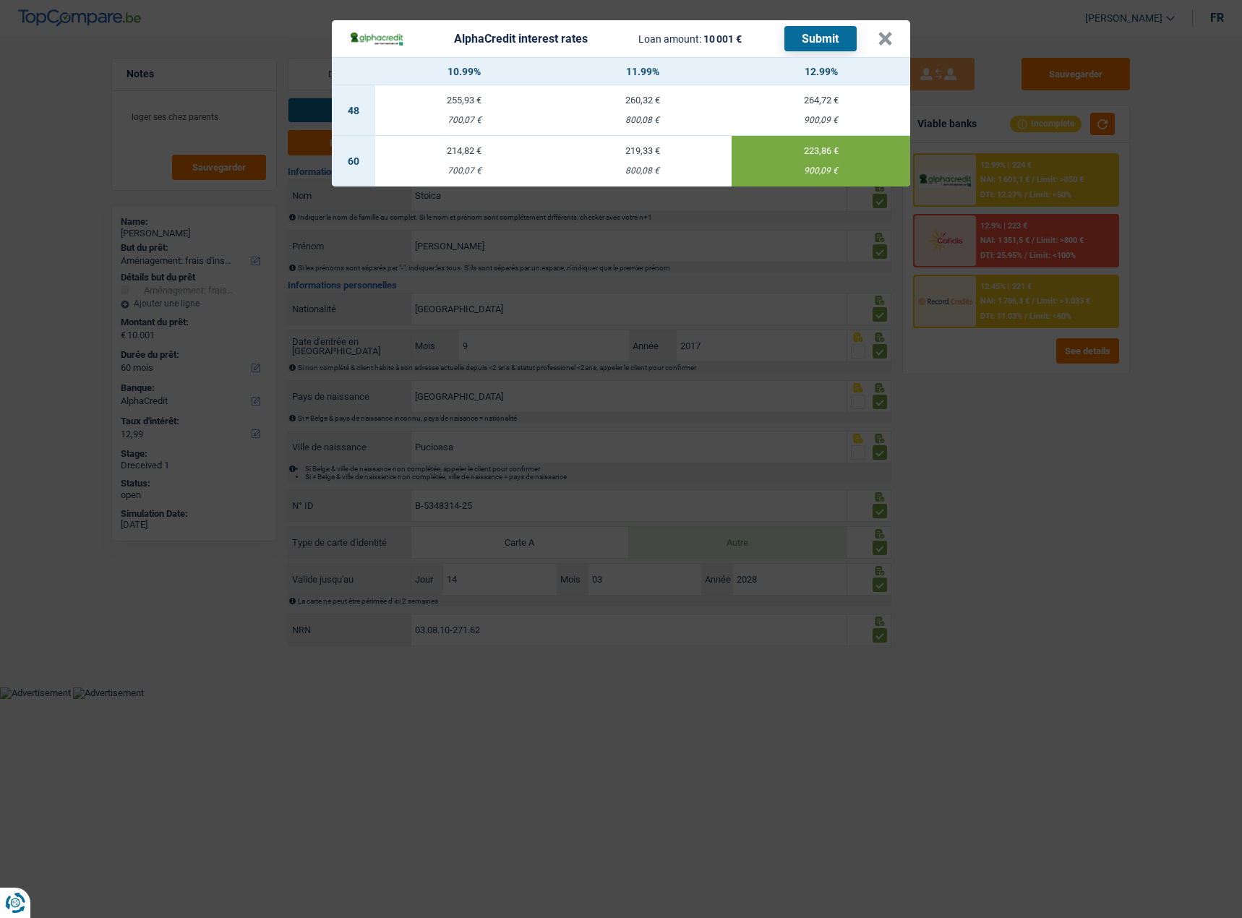
click at [823, 46] on button "Submit" at bounding box center [820, 38] width 72 height 25
click at [878, 35] on button "×" at bounding box center [884, 39] width 15 height 14
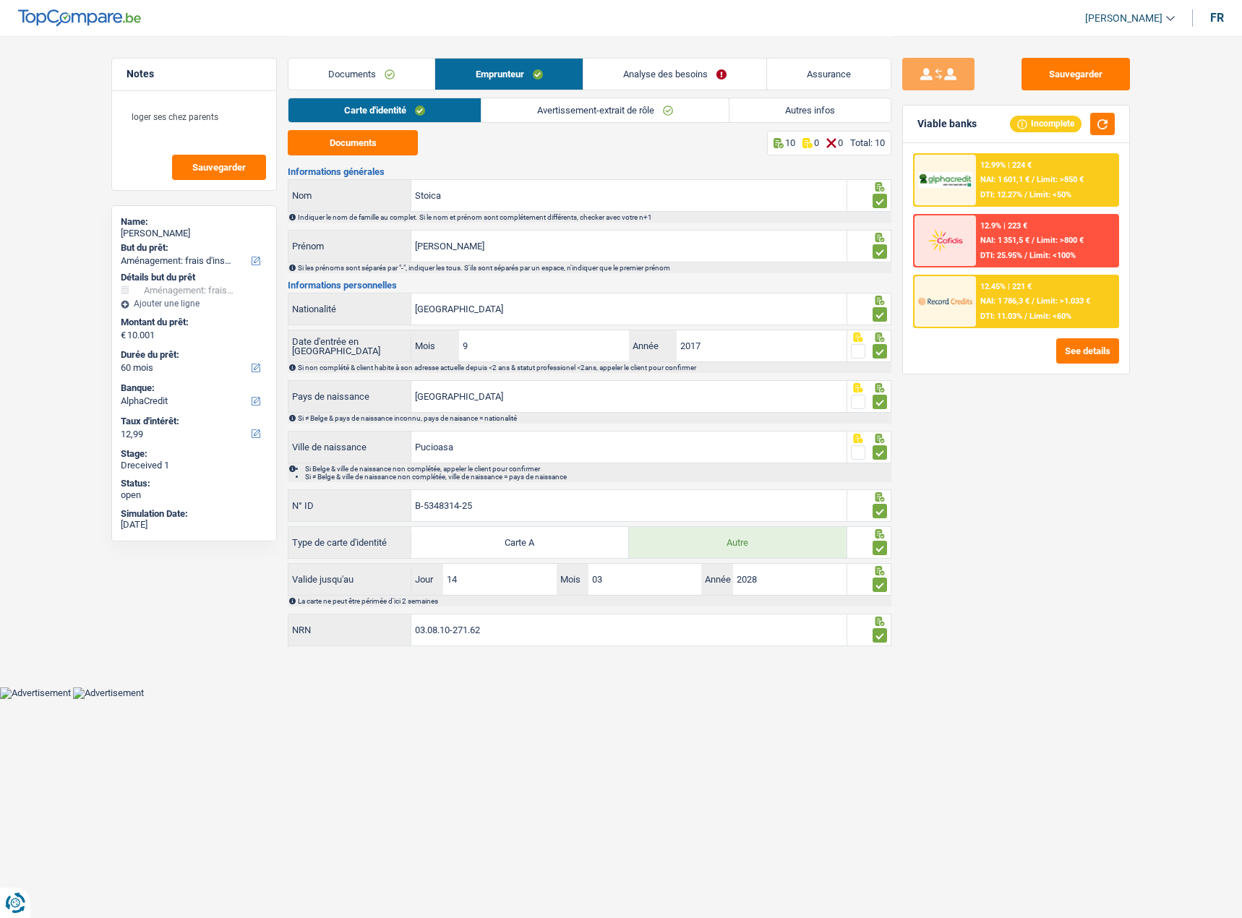
click at [349, 59] on link "Documents" at bounding box center [361, 74] width 146 height 31
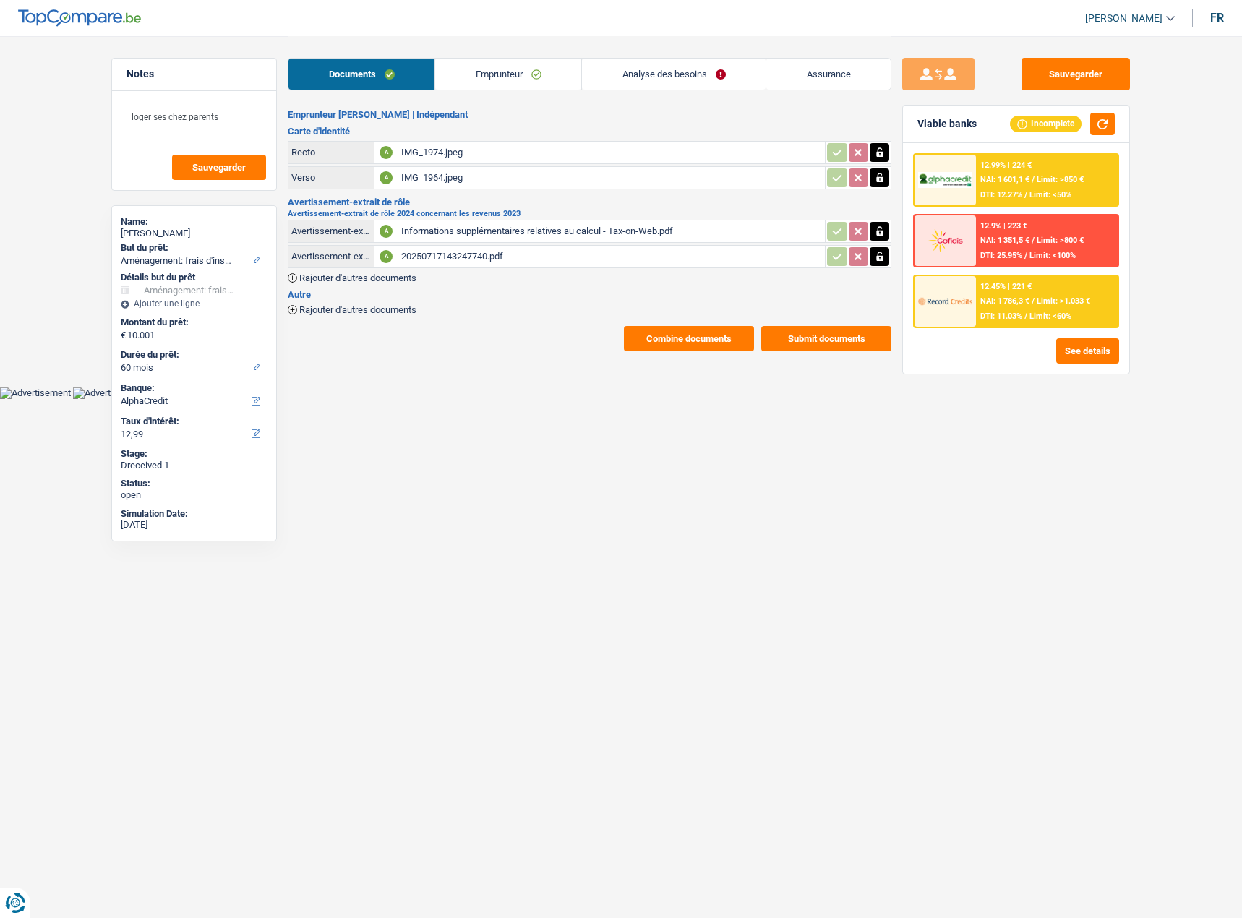
click at [466, 74] on link "Emprunteur" at bounding box center [508, 74] width 146 height 31
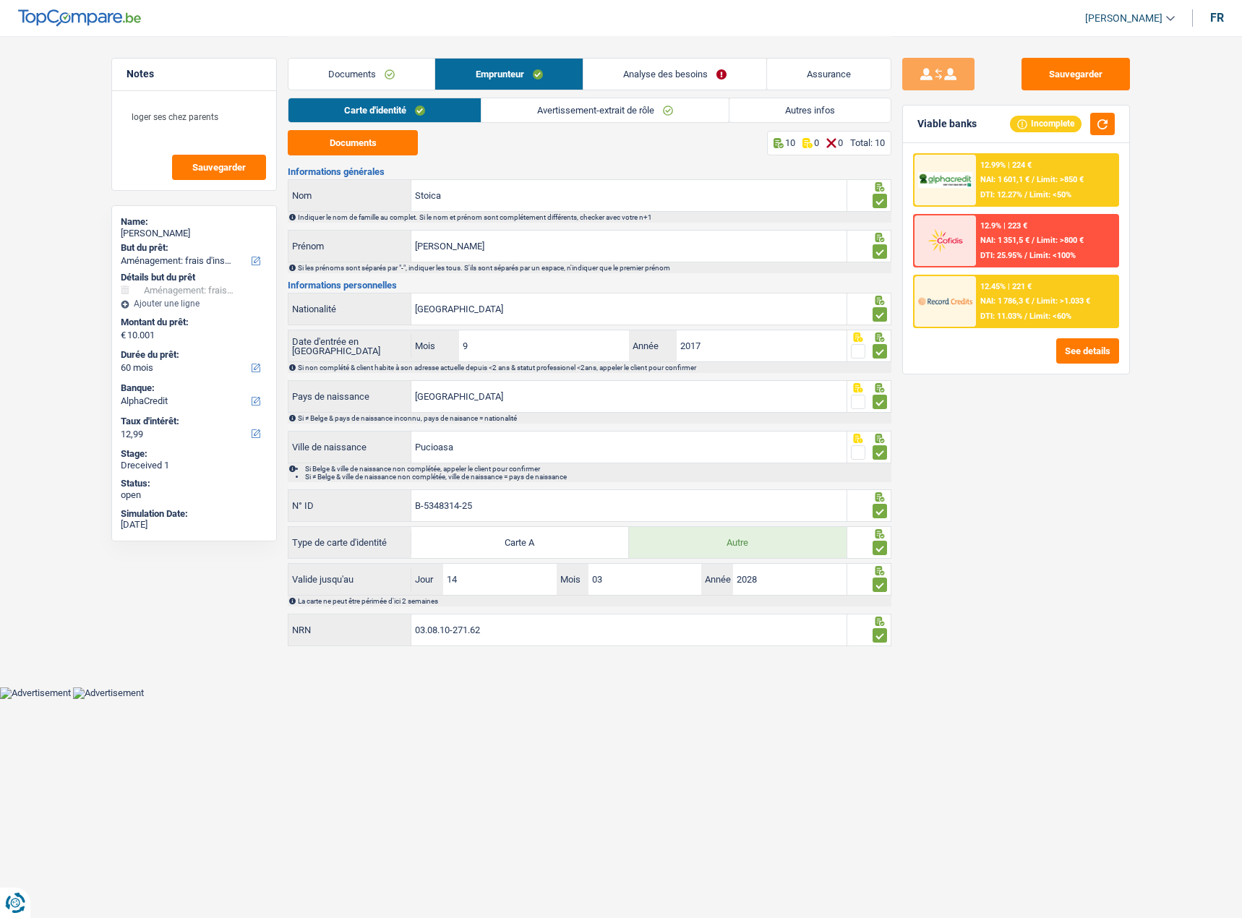
click at [355, 69] on link "Documents" at bounding box center [361, 74] width 146 height 31
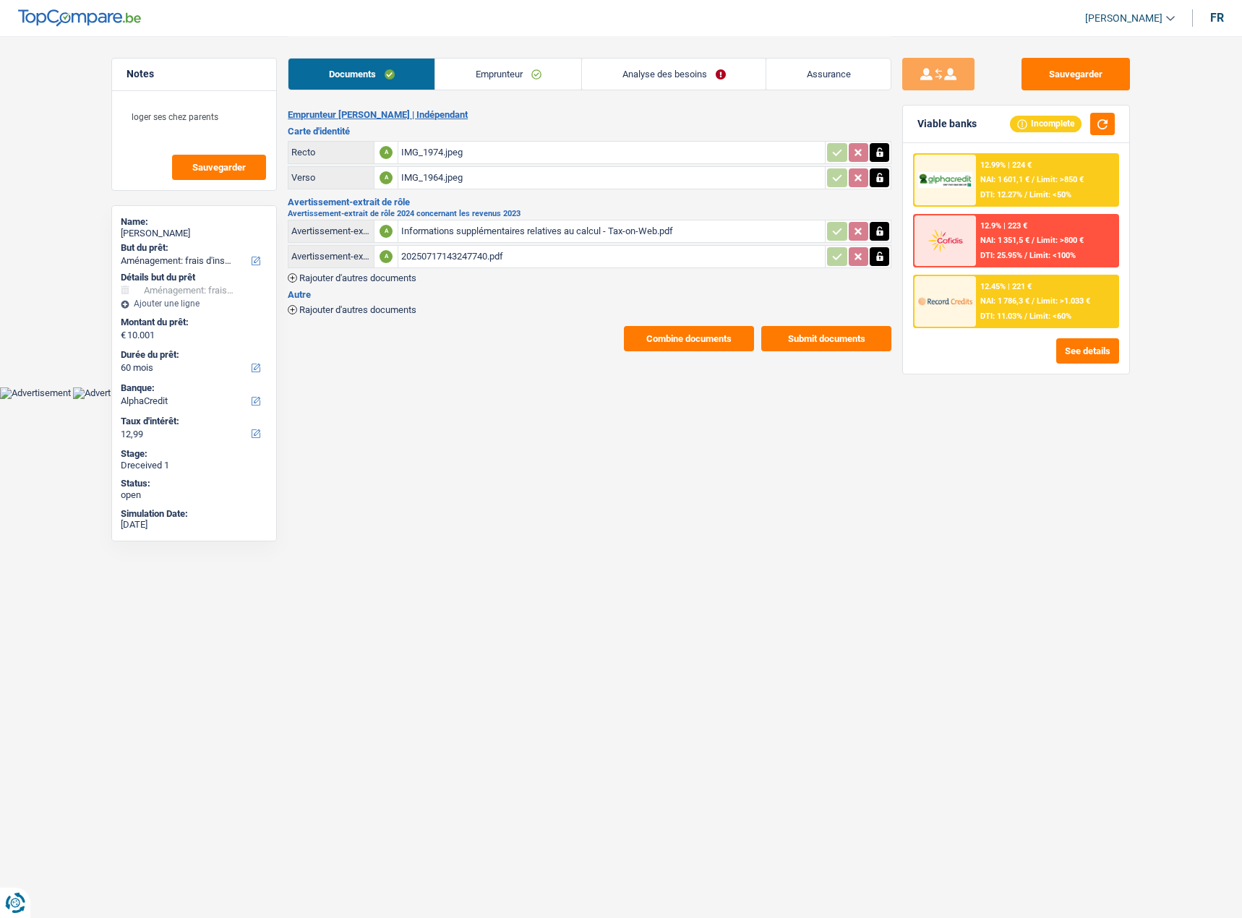
click at [464, 230] on div "Informations supplémentaires relatives au calcul - Tax-on-Web.pdf" at bounding box center [611, 231] width 421 height 22
click at [1025, 320] on span "/" at bounding box center [1025, 315] width 3 height 9
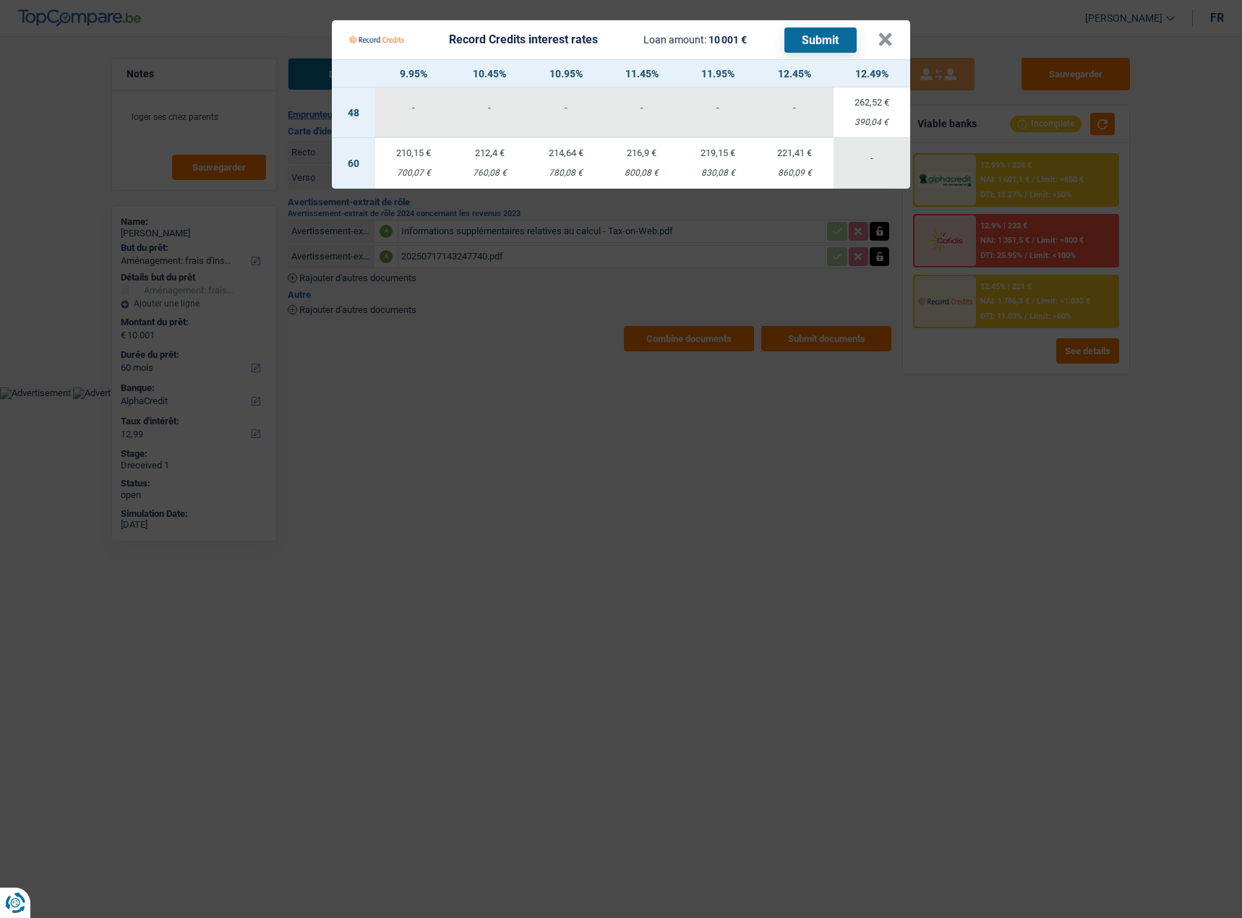
click at [780, 168] on div "860,09 €" at bounding box center [794, 172] width 77 height 9
select select "record credits"
type input "12,45"
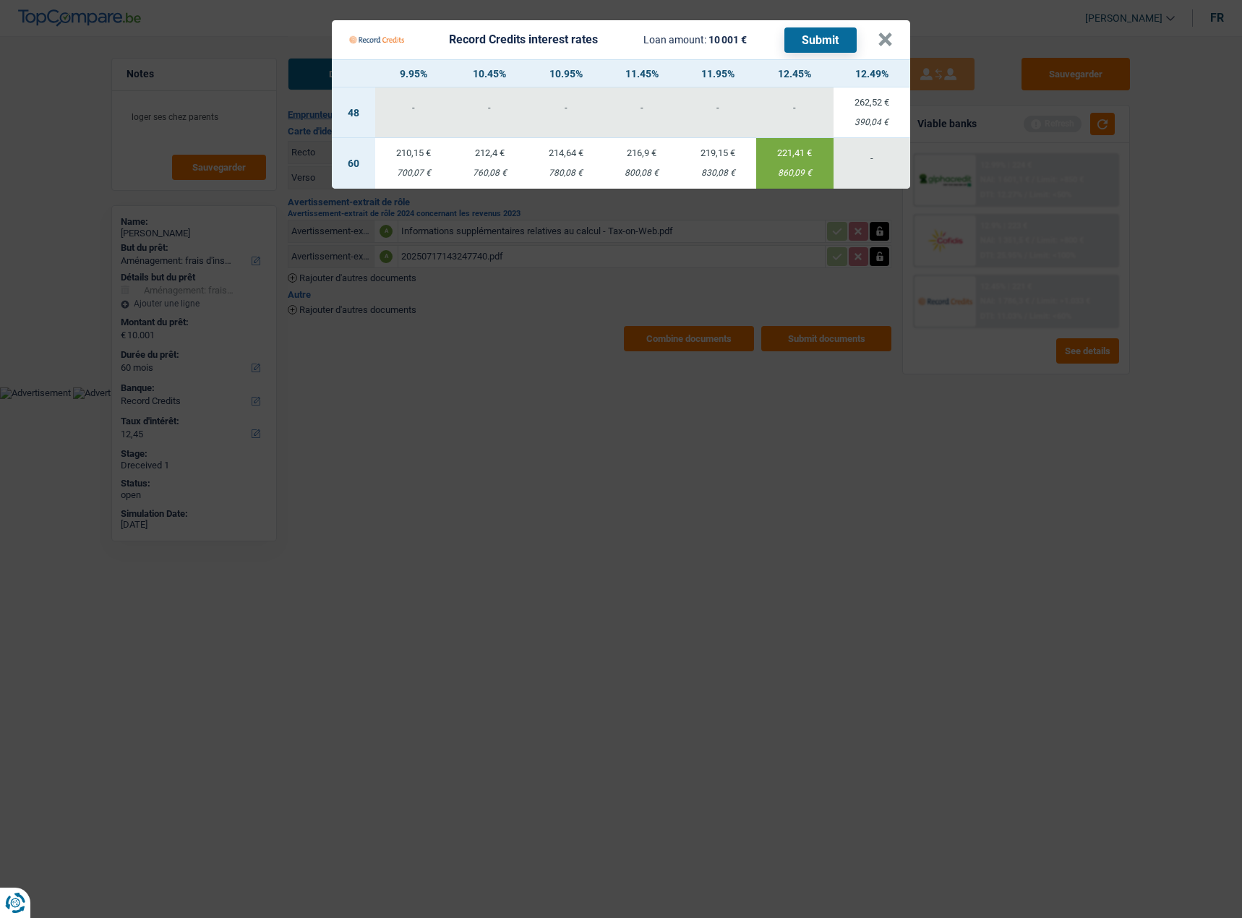
click at [812, 38] on button "Submit" at bounding box center [820, 39] width 72 height 25
click at [874, 35] on div "Record Credits interest rates Loan amount: 10 001 € Submit" at bounding box center [613, 39] width 528 height 27
click at [877, 35] on button "×" at bounding box center [884, 40] width 15 height 14
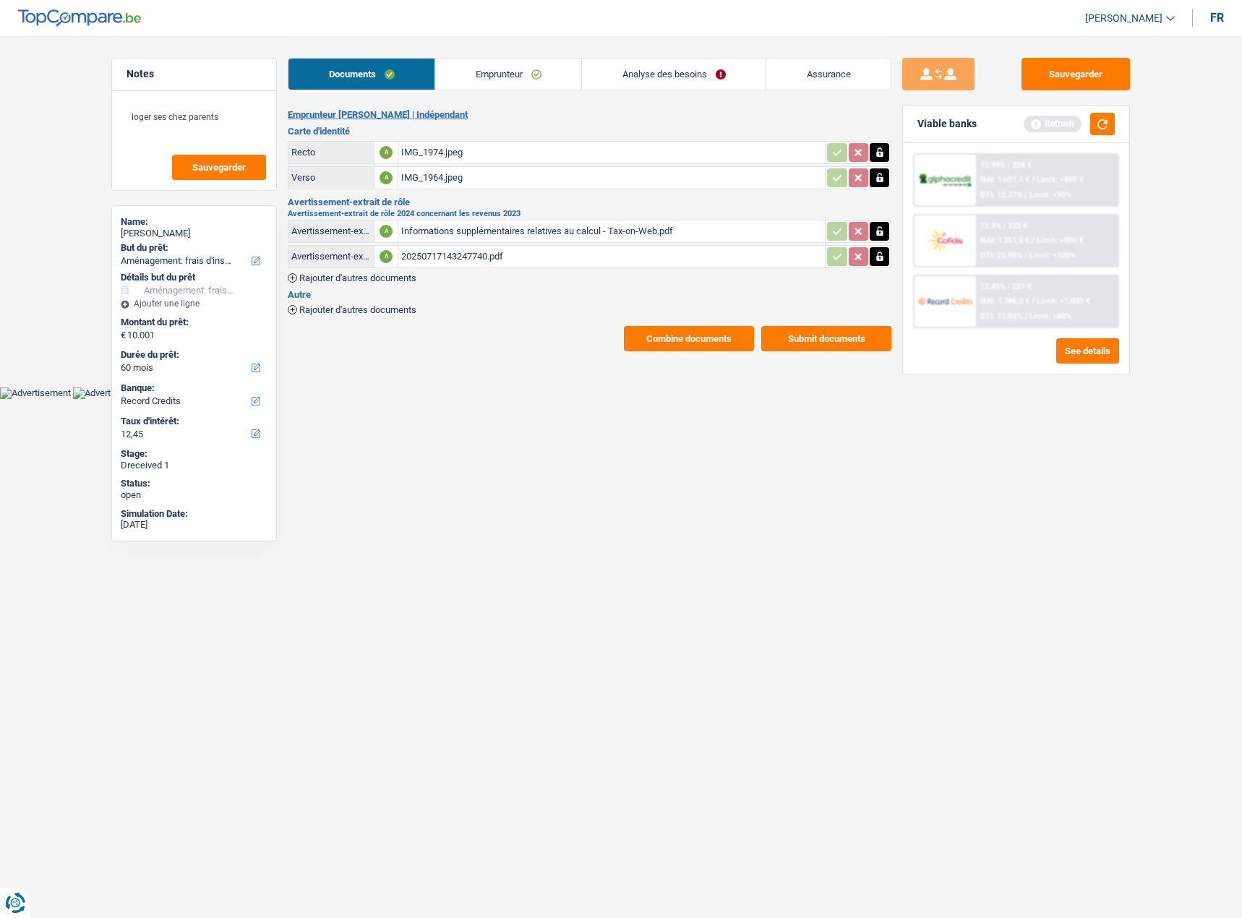
drag, startPoint x: 473, startPoint y: 69, endPoint x: 455, endPoint y: 87, distance: 26.1
click at [473, 68] on link "Emprunteur" at bounding box center [508, 74] width 146 height 31
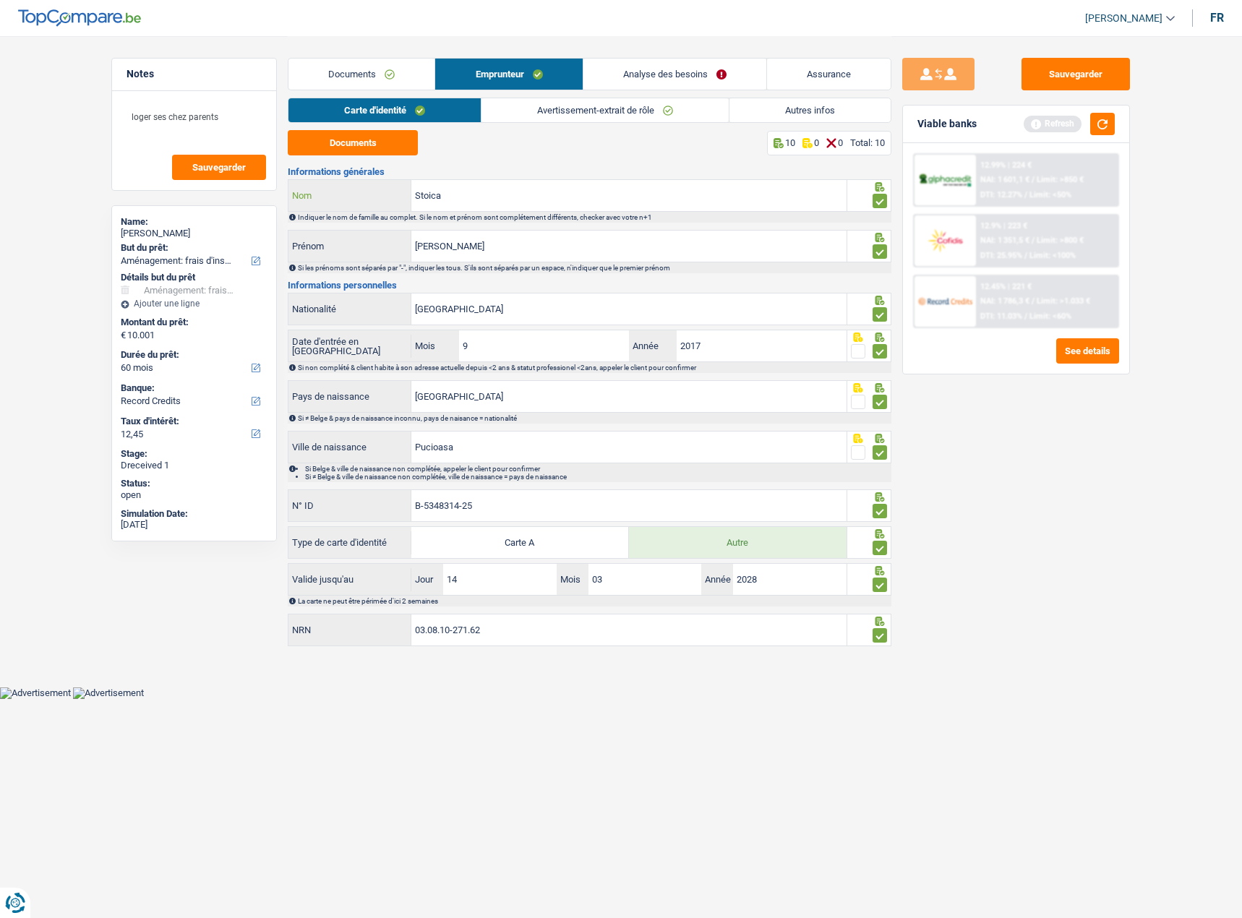
drag, startPoint x: 473, startPoint y: 203, endPoint x: 393, endPoint y: 194, distance: 80.7
click at [377, 194] on div "Stoica Nom" at bounding box center [567, 195] width 558 height 31
click at [1096, 59] on button "Sauvegarder" at bounding box center [1075, 74] width 108 height 33
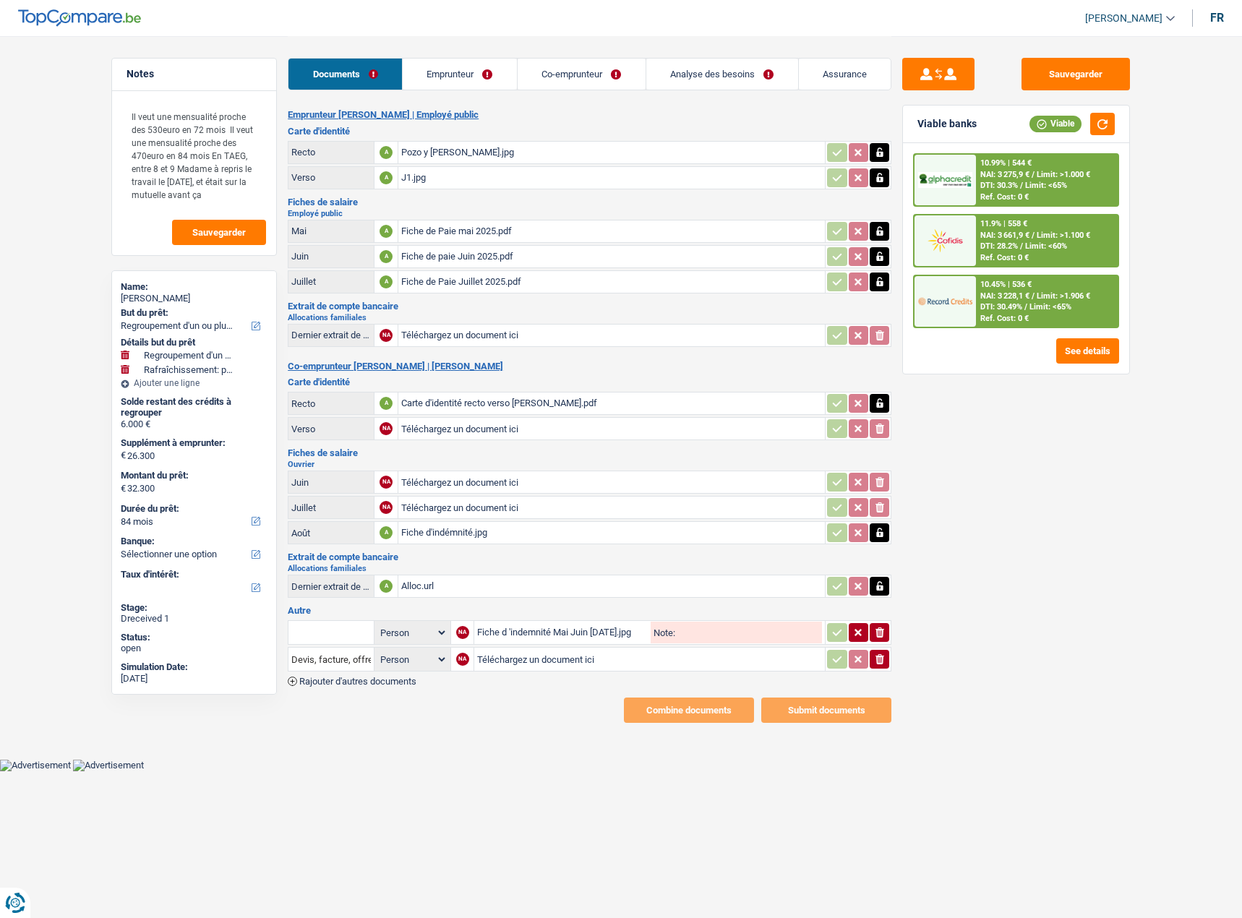
select select "refinancing"
select select "houseOrGarden"
select select "84"
type input "C:\fakepath\[FINANCIAL_ID]-2025-7-1-UT44FIC4V4WT.pdf"
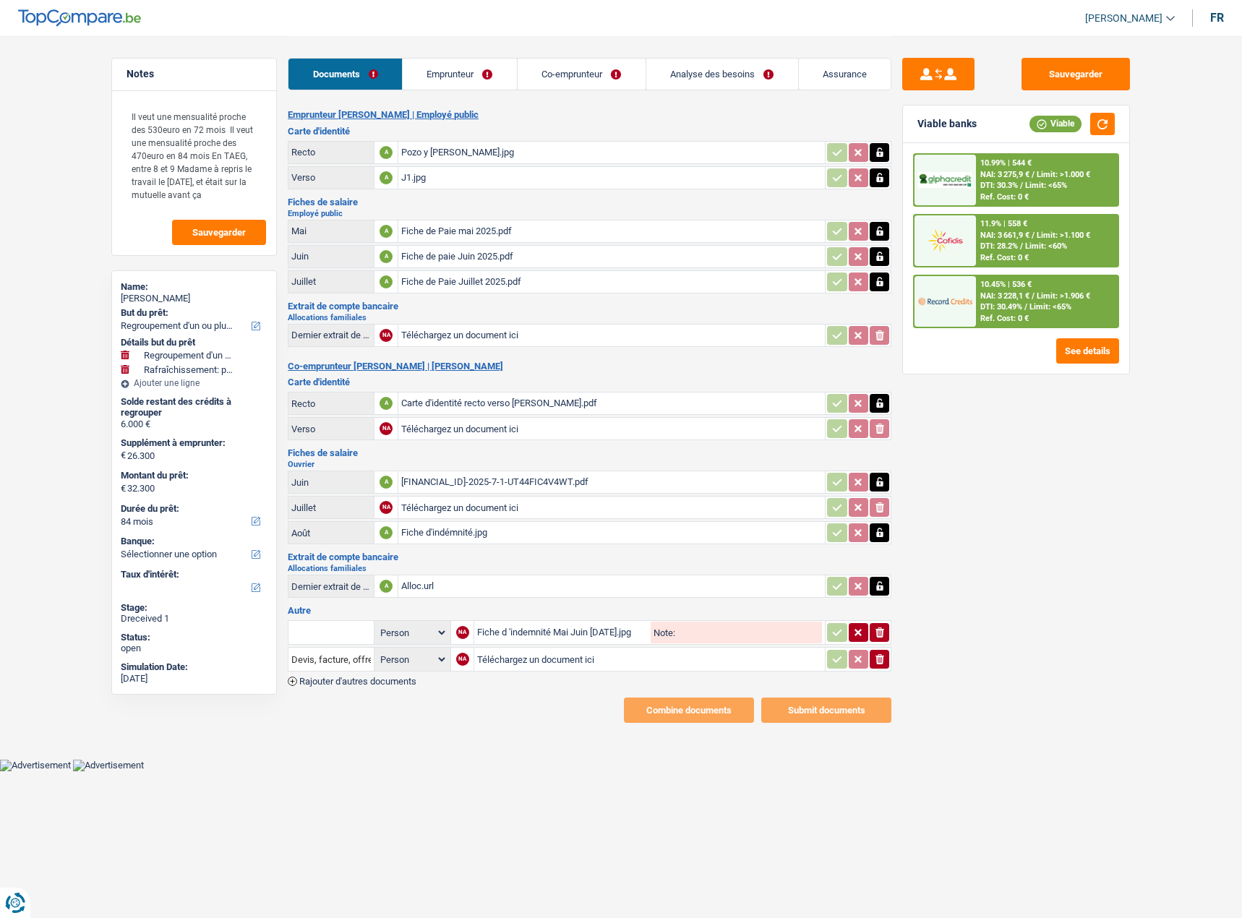
type input "C:\fakepath\[FINANCIAL_ID]-2025-8-1-UT449DQUM9UV.pdf"
click at [593, 633] on div "Fiche d 'indemnité Mai Juin [DATE].jpg" at bounding box center [562, 633] width 171 height 22
click at [485, 536] on div "Fiche d'indémnité.jpg" at bounding box center [611, 533] width 421 height 22
click at [882, 536] on icon "button" at bounding box center [879, 532] width 7 height 9
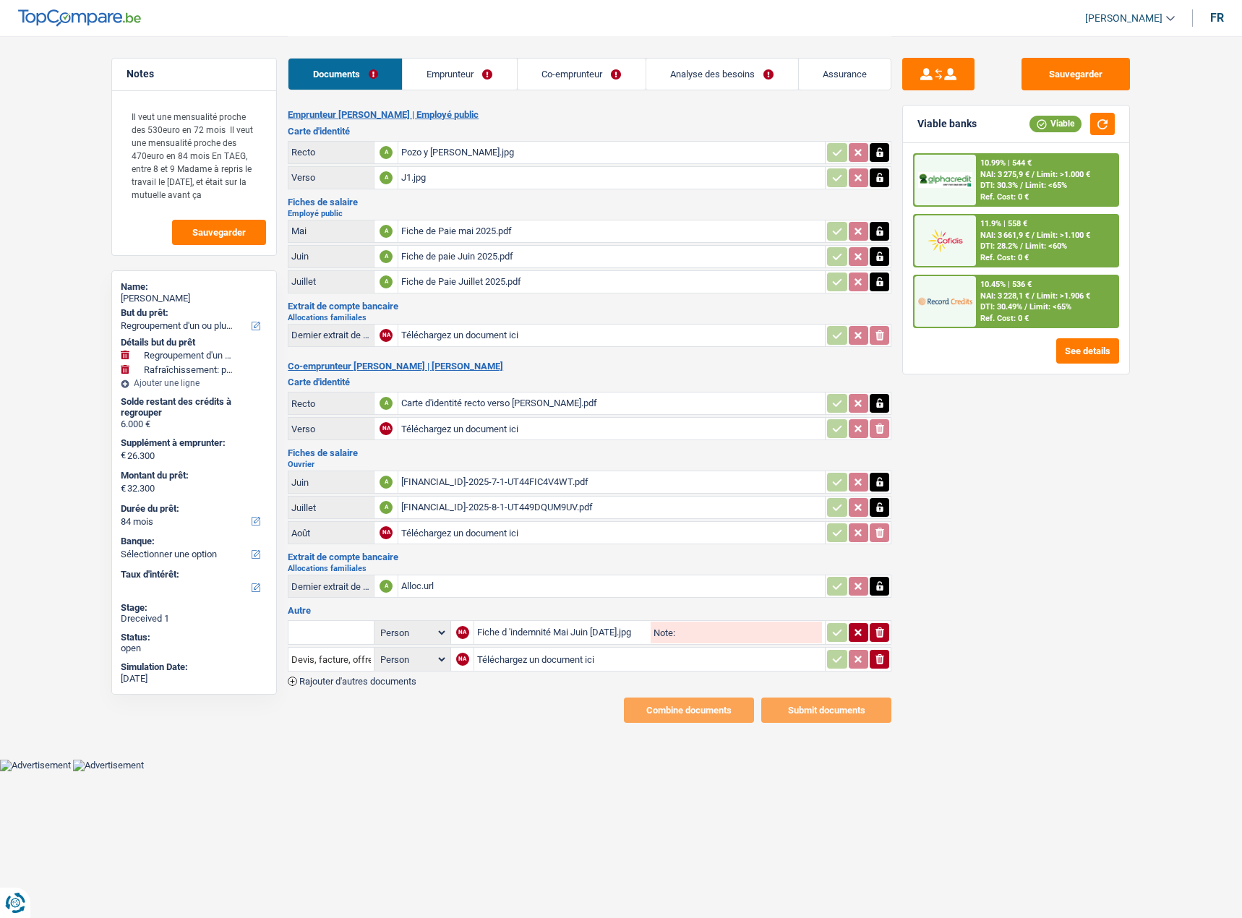
type input "C:\fakepath\[FINANCIAL_ID]-2025-9-2-UT44MDMAGKF0.pdf"
click at [502, 658] on input "Téléchargez un document ici" at bounding box center [649, 659] width 345 height 22
click at [883, 661] on icon "ionicons-v5-e" at bounding box center [880, 659] width 12 height 14
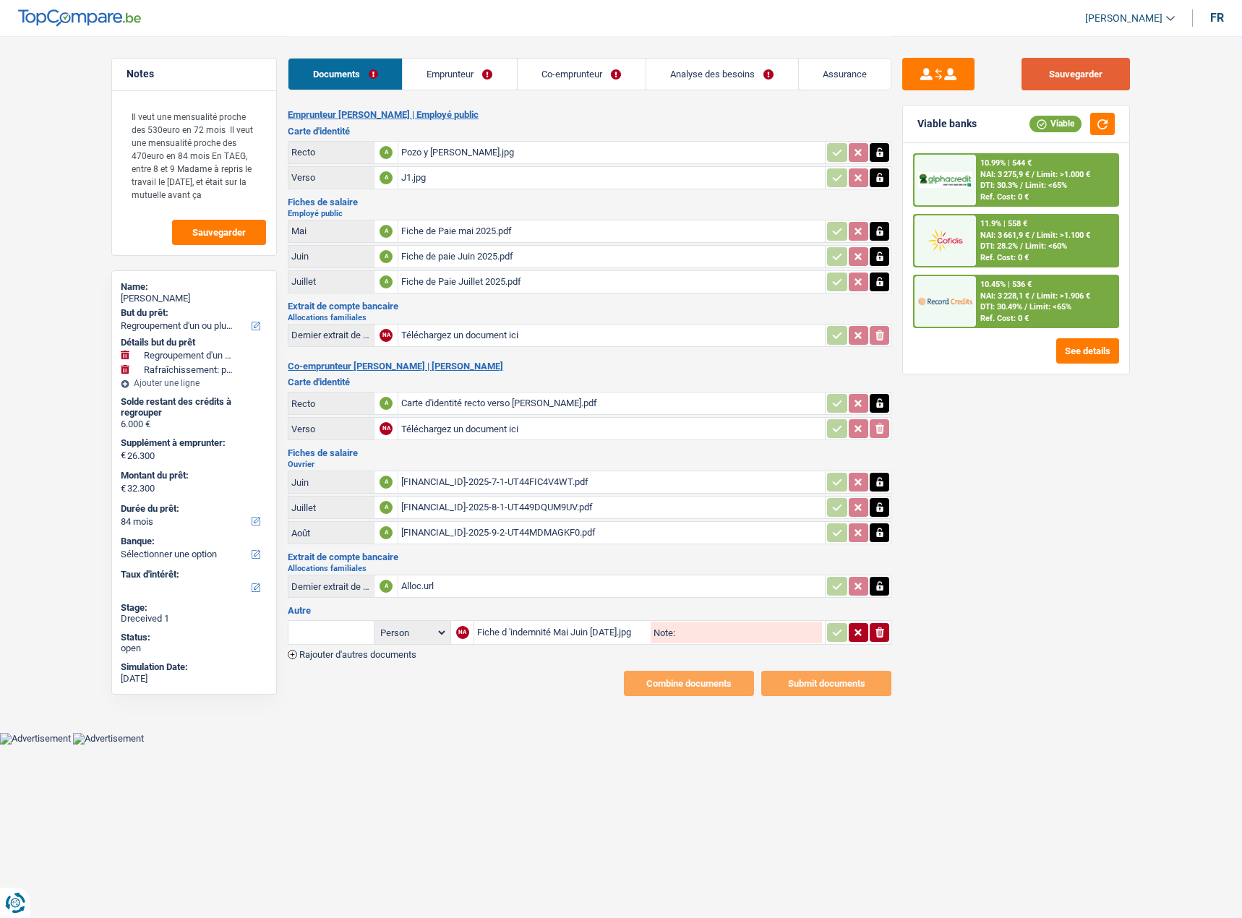
drag, startPoint x: 1075, startPoint y: 69, endPoint x: 1202, endPoint y: 92, distance: 128.6
click at [1075, 69] on button "Sauvegarder" at bounding box center [1075, 74] width 108 height 33
drag, startPoint x: 451, startPoint y: 92, endPoint x: 697, endPoint y: 58, distance: 248.0
click at [452, 89] on div "Documents Emprunteur Co-emprunteur Analyse des besoins Assurance" at bounding box center [589, 66] width 603 height 61
click at [424, 75] on link "Emprunteur" at bounding box center [460, 74] width 114 height 31
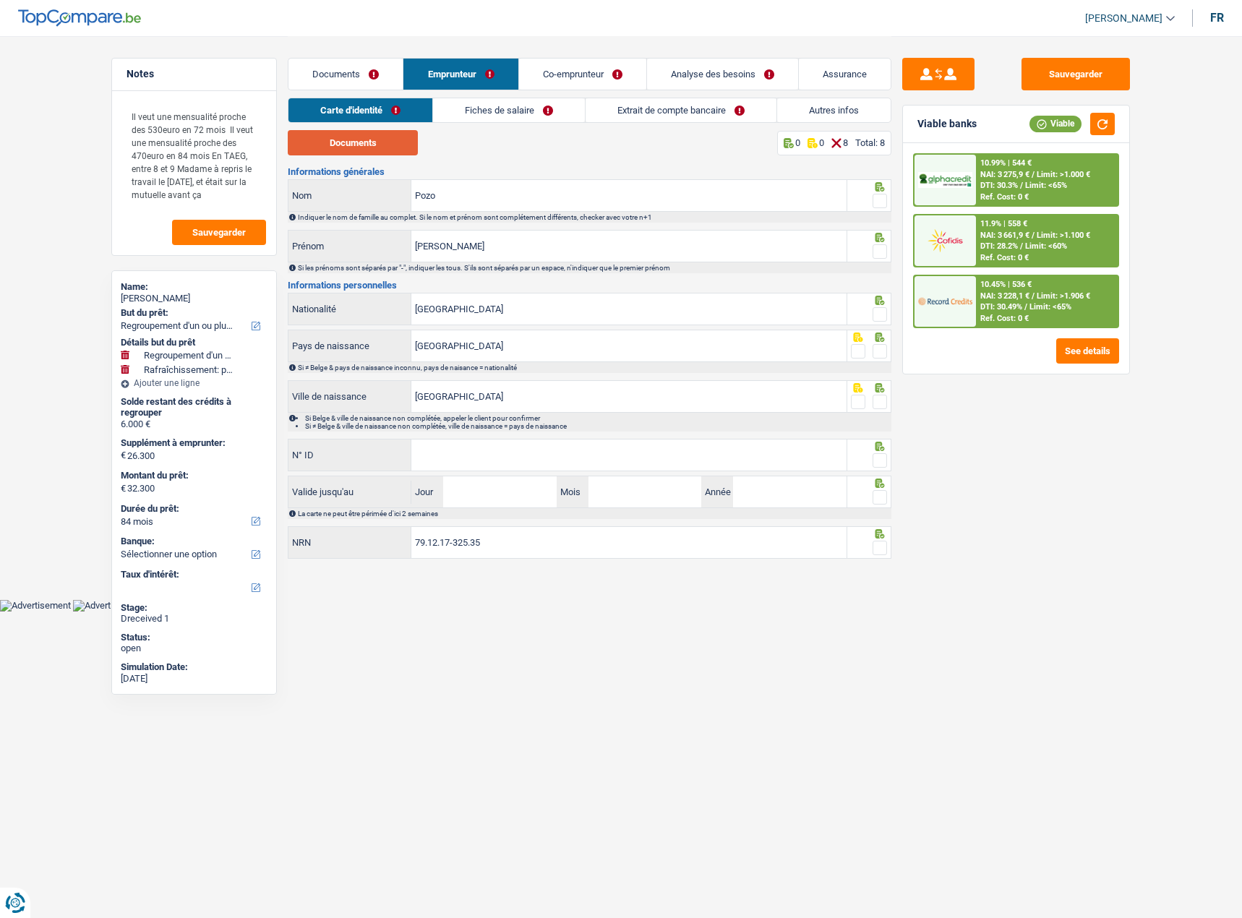
click at [370, 145] on button "Documents" at bounding box center [353, 142] width 130 height 25
click at [722, 192] on input "Pozo" at bounding box center [628, 195] width 435 height 31
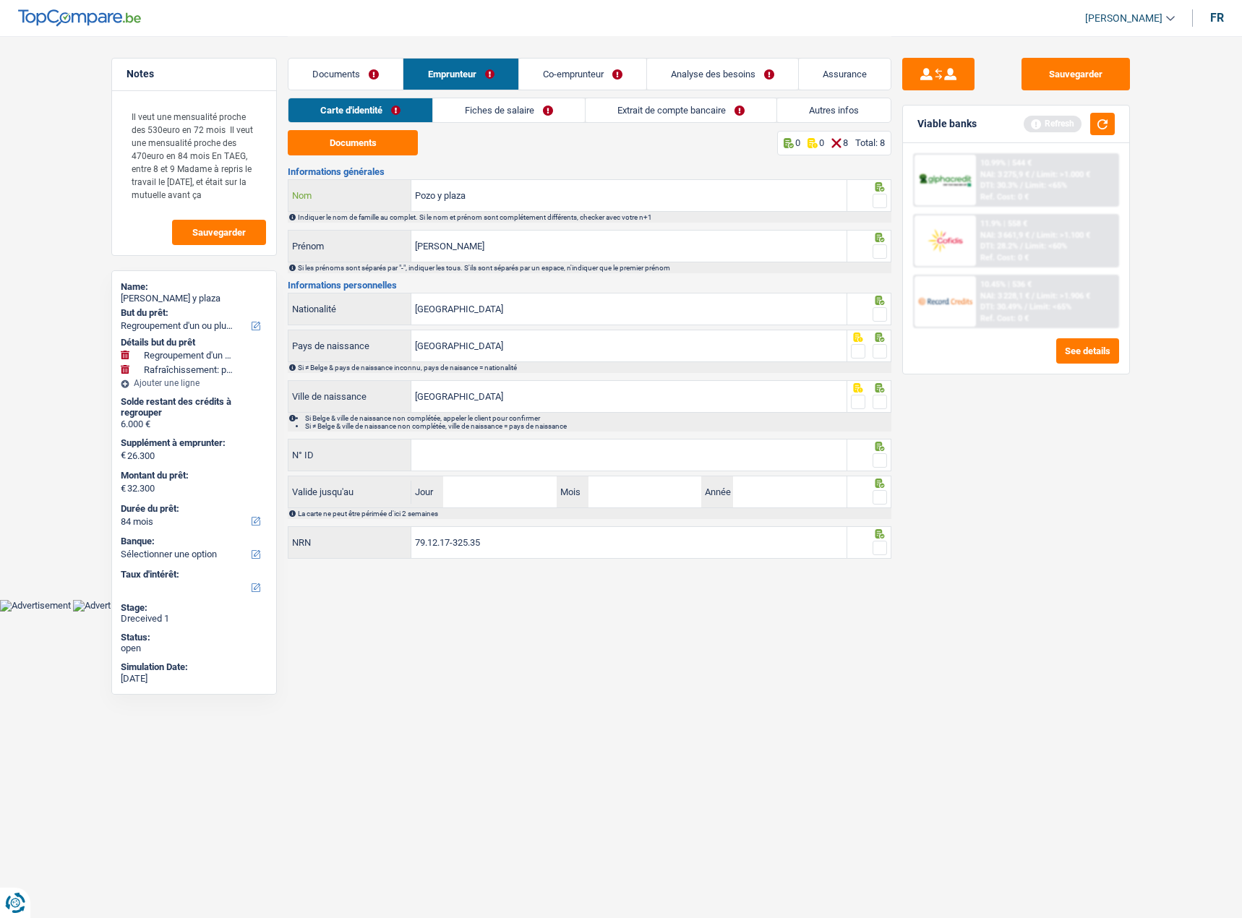
type input "Pozo y plaza"
drag, startPoint x: 869, startPoint y: 202, endPoint x: 877, endPoint y: 202, distance: 7.9
click at [870, 202] on fieldset at bounding box center [869, 201] width 37 height 18
click at [880, 200] on span at bounding box center [879, 201] width 14 height 14
click at [0, 0] on input "radio" at bounding box center [0, 0] width 0 height 0
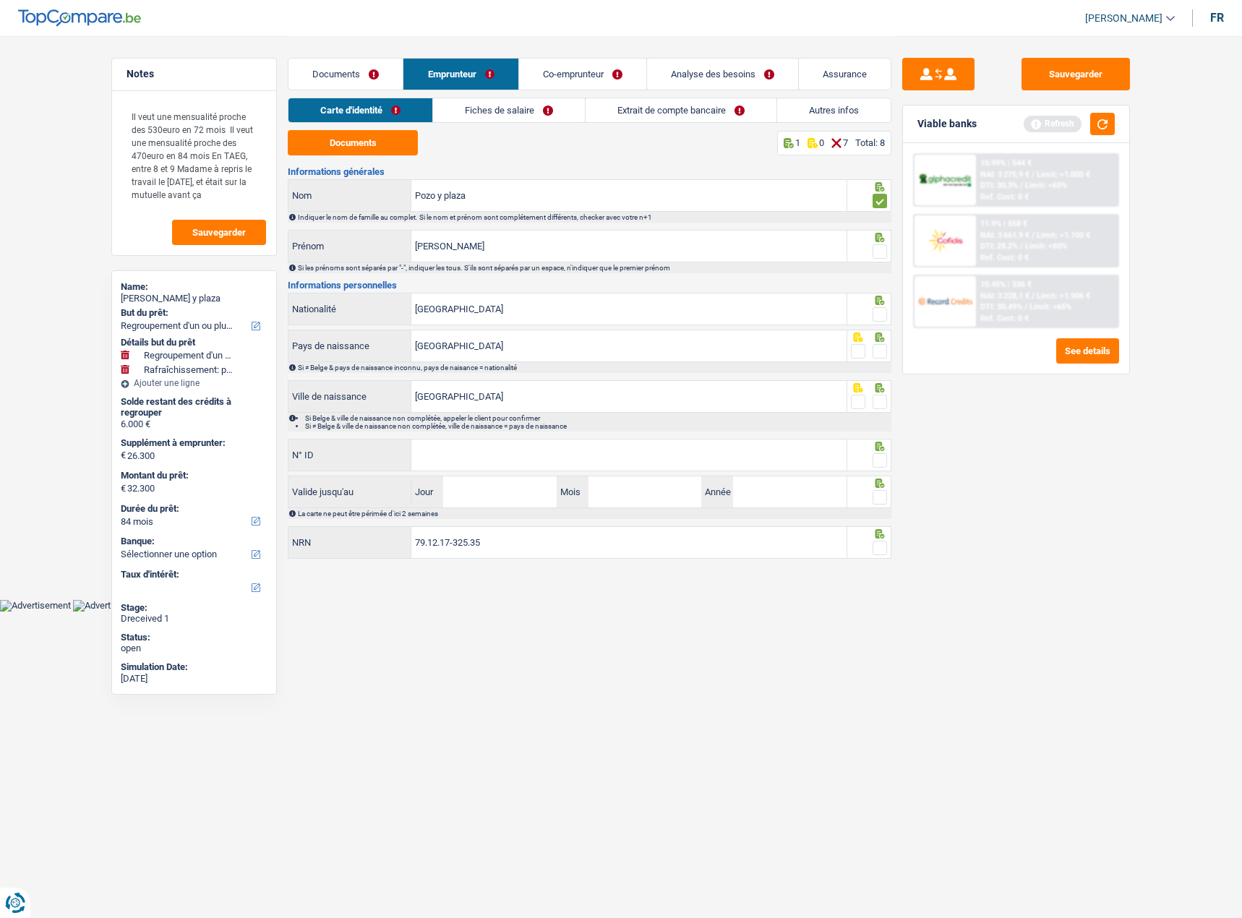
click at [884, 250] on span at bounding box center [879, 251] width 14 height 14
click at [0, 0] on input "radio" at bounding box center [0, 0] width 0 height 0
drag, startPoint x: 878, startPoint y: 311, endPoint x: 890, endPoint y: 340, distance: 31.1
click at [880, 313] on span at bounding box center [879, 314] width 14 height 14
click at [0, 0] on input "radio" at bounding box center [0, 0] width 0 height 0
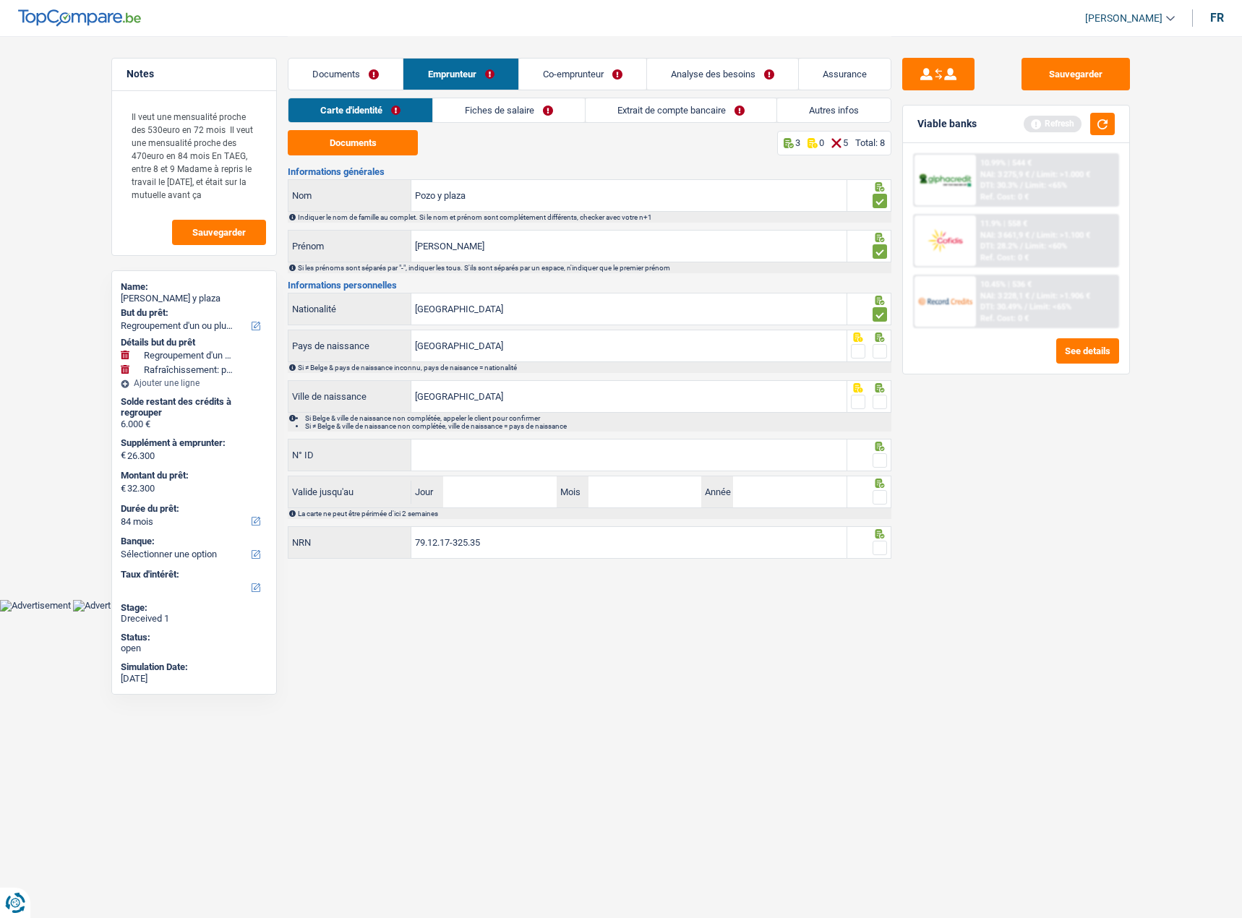
click at [877, 353] on span at bounding box center [879, 351] width 14 height 14
click at [0, 0] on input "radio" at bounding box center [0, 0] width 0 height 0
click at [877, 405] on span at bounding box center [879, 402] width 14 height 14
click at [0, 0] on input "radio" at bounding box center [0, 0] width 0 height 0
click at [875, 456] on span at bounding box center [879, 460] width 14 height 14
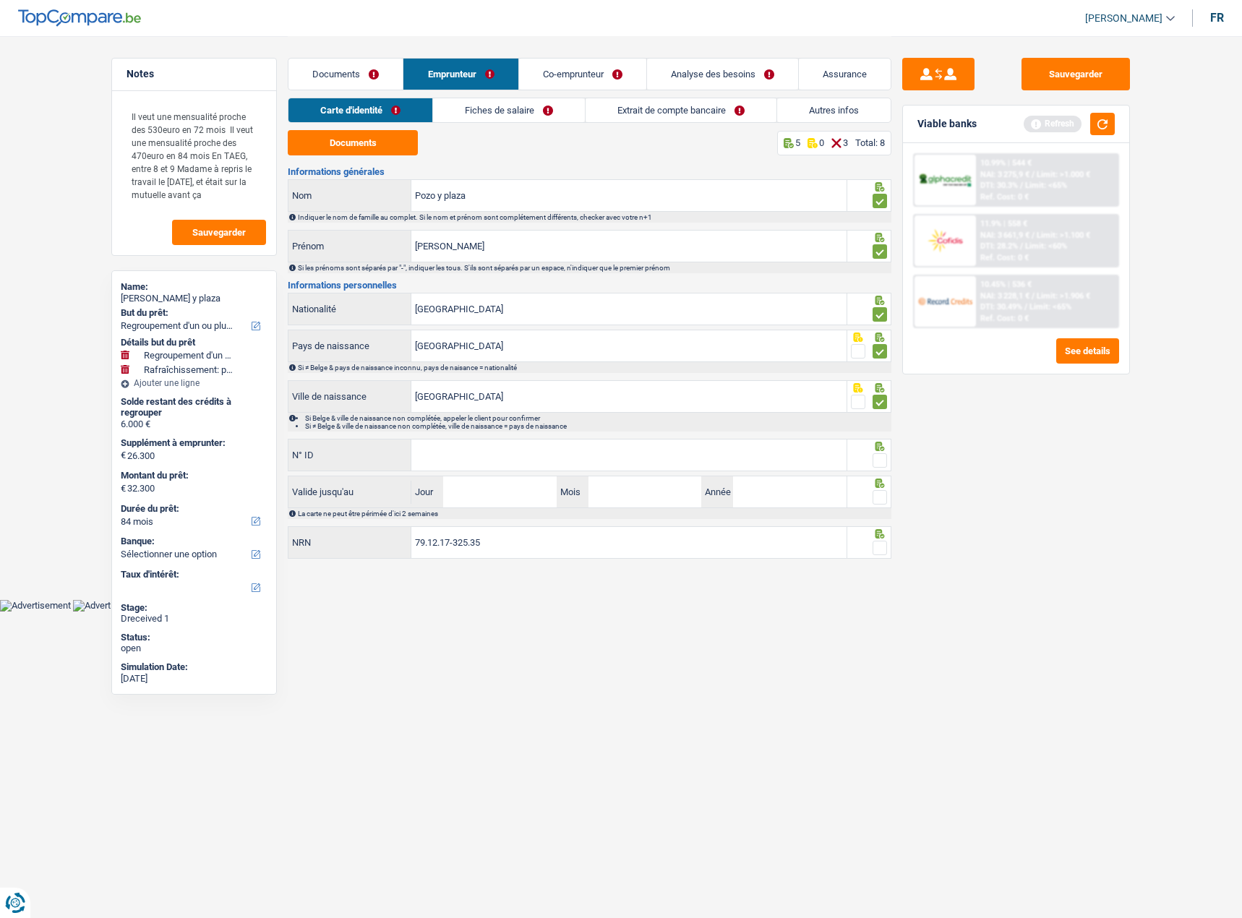
click at [0, 0] on input "radio" at bounding box center [0, 0] width 0 height 0
click at [713, 449] on input "N° ID" at bounding box center [628, 454] width 435 height 31
click at [514, 472] on div "592-5878205-86 N° ID" at bounding box center [567, 456] width 559 height 35
type input "592-5878205-86"
click at [511, 477] on input "Jour" at bounding box center [499, 491] width 113 height 31
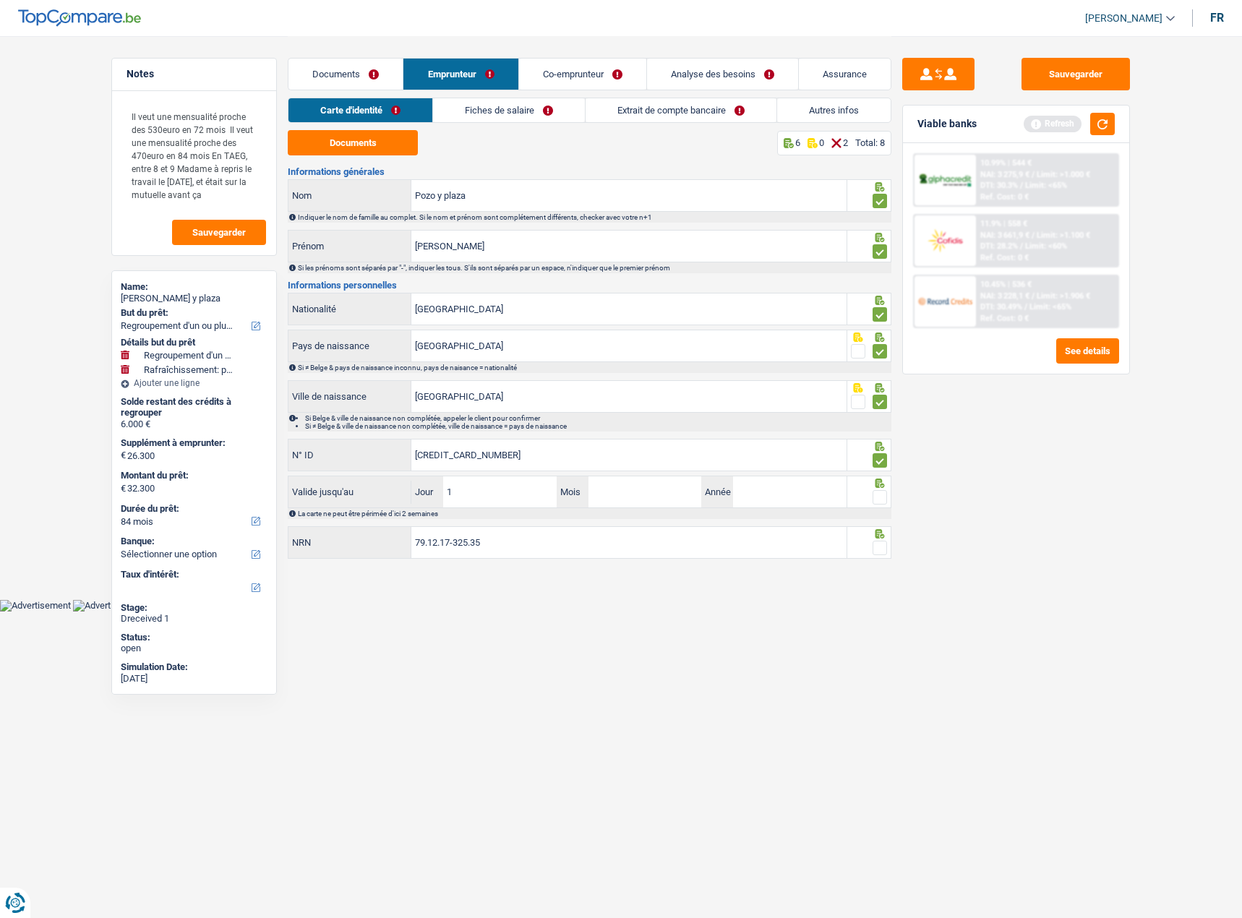
type input "11"
type input "05"
type input "2027"
click at [874, 504] on fieldset at bounding box center [869, 498] width 37 height 18
click at [877, 504] on span at bounding box center [879, 497] width 14 height 14
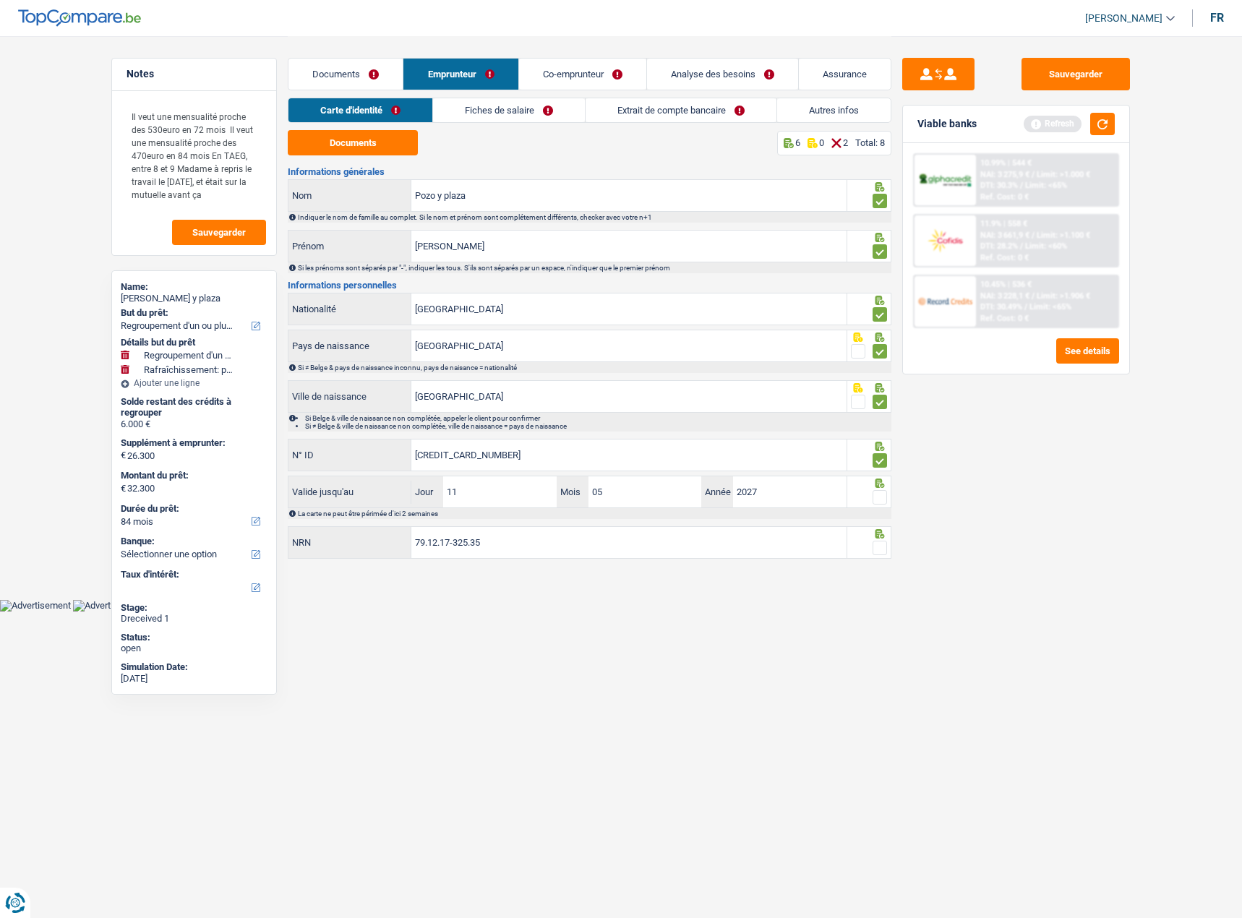
click at [0, 0] on input "radio" at bounding box center [0, 0] width 0 height 0
click at [873, 552] on span at bounding box center [879, 548] width 14 height 14
click at [0, 0] on input "radio" at bounding box center [0, 0] width 0 height 0
click at [447, 110] on link "Fiches de salaire" at bounding box center [510, 110] width 152 height 24
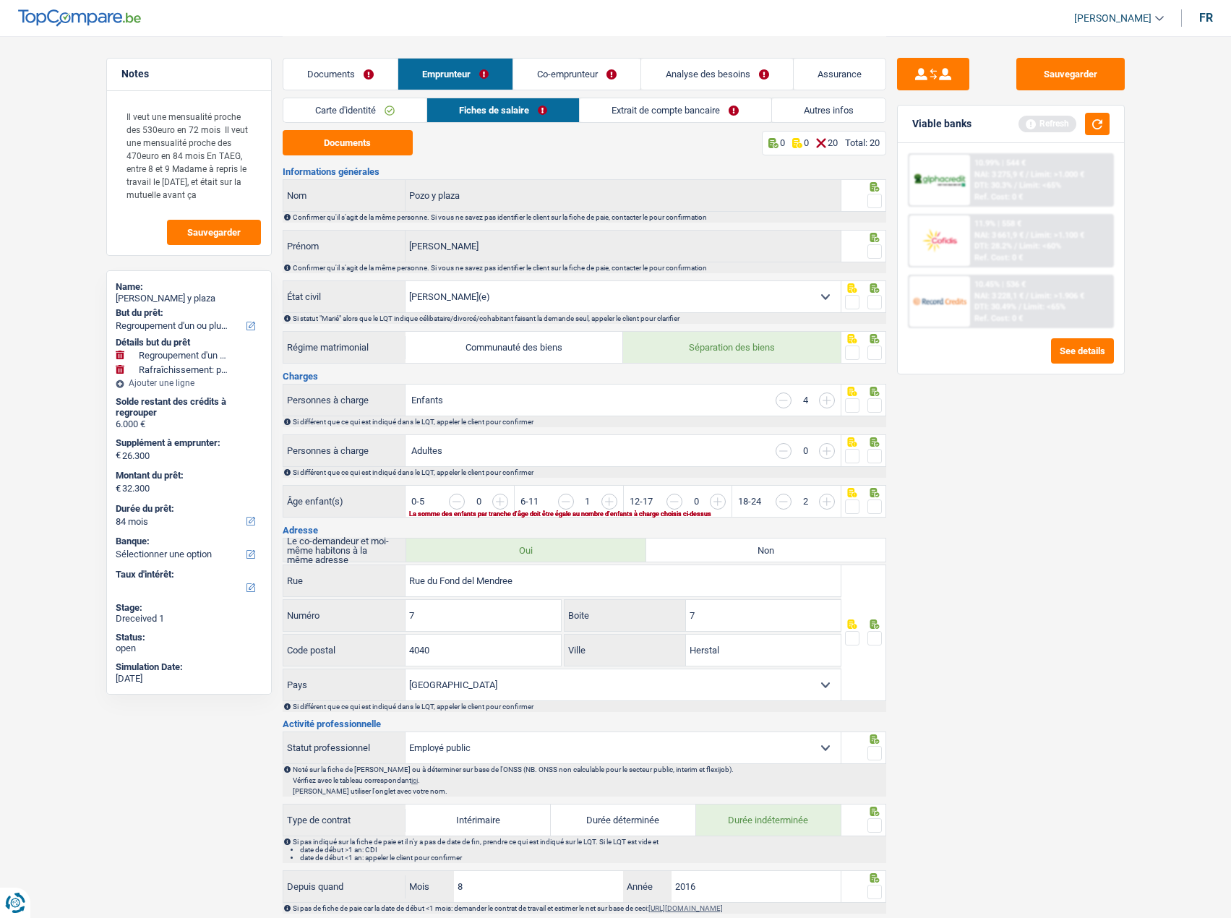
drag, startPoint x: 878, startPoint y: 205, endPoint x: 874, endPoint y: 220, distance: 15.6
click at [876, 204] on span at bounding box center [874, 201] width 14 height 14
click at [0, 0] on input "radio" at bounding box center [0, 0] width 0 height 0
click at [874, 244] on div at bounding box center [863, 246] width 45 height 33
drag, startPoint x: 366, startPoint y: 133, endPoint x: 396, endPoint y: 138, distance: 30.8
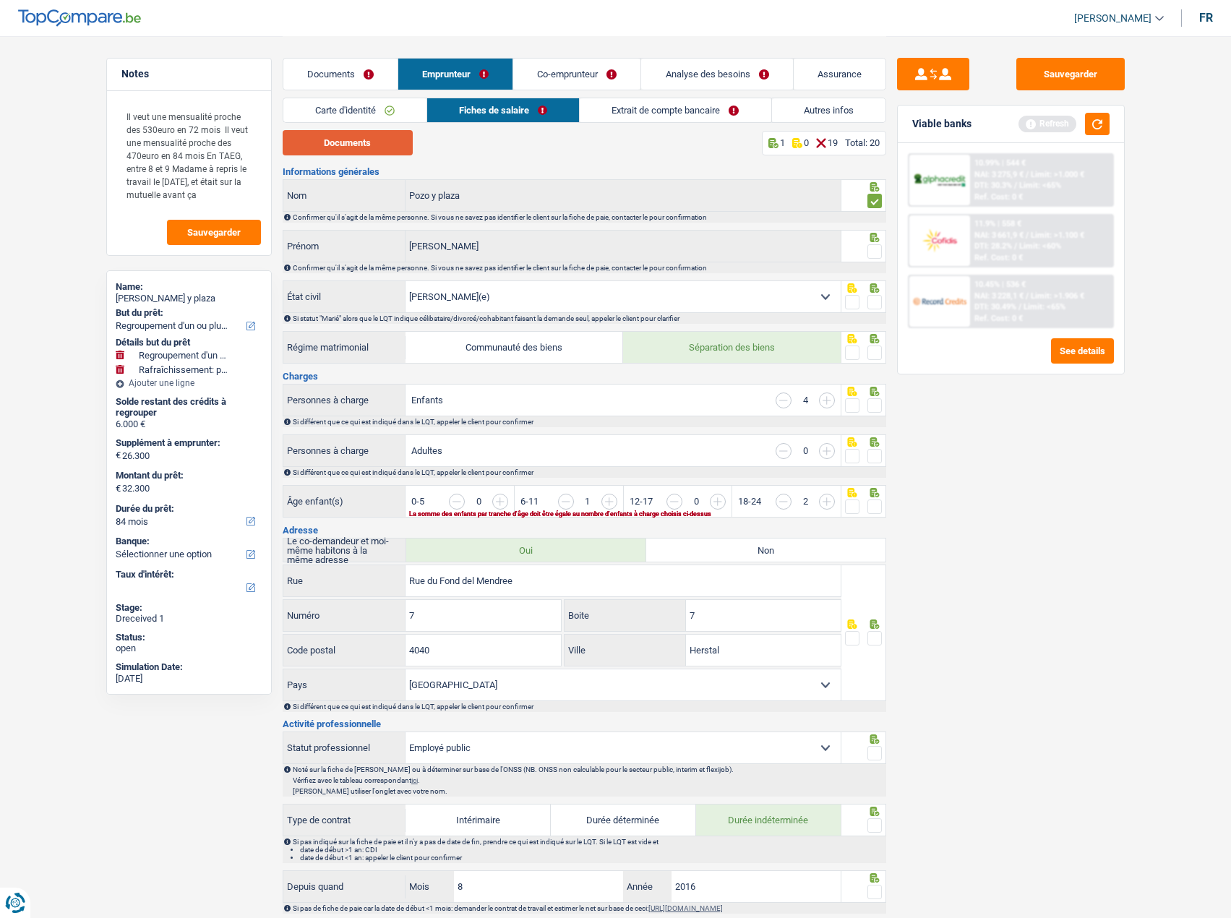
click at [366, 134] on button "Documents" at bounding box center [348, 142] width 130 height 25
click at [875, 246] on span at bounding box center [874, 251] width 14 height 14
click at [0, 0] on input "radio" at bounding box center [0, 0] width 0 height 0
click at [865, 299] on fieldset at bounding box center [863, 302] width 37 height 18
drag, startPoint x: 872, startPoint y: 304, endPoint x: 875, endPoint y: 315, distance: 12.1
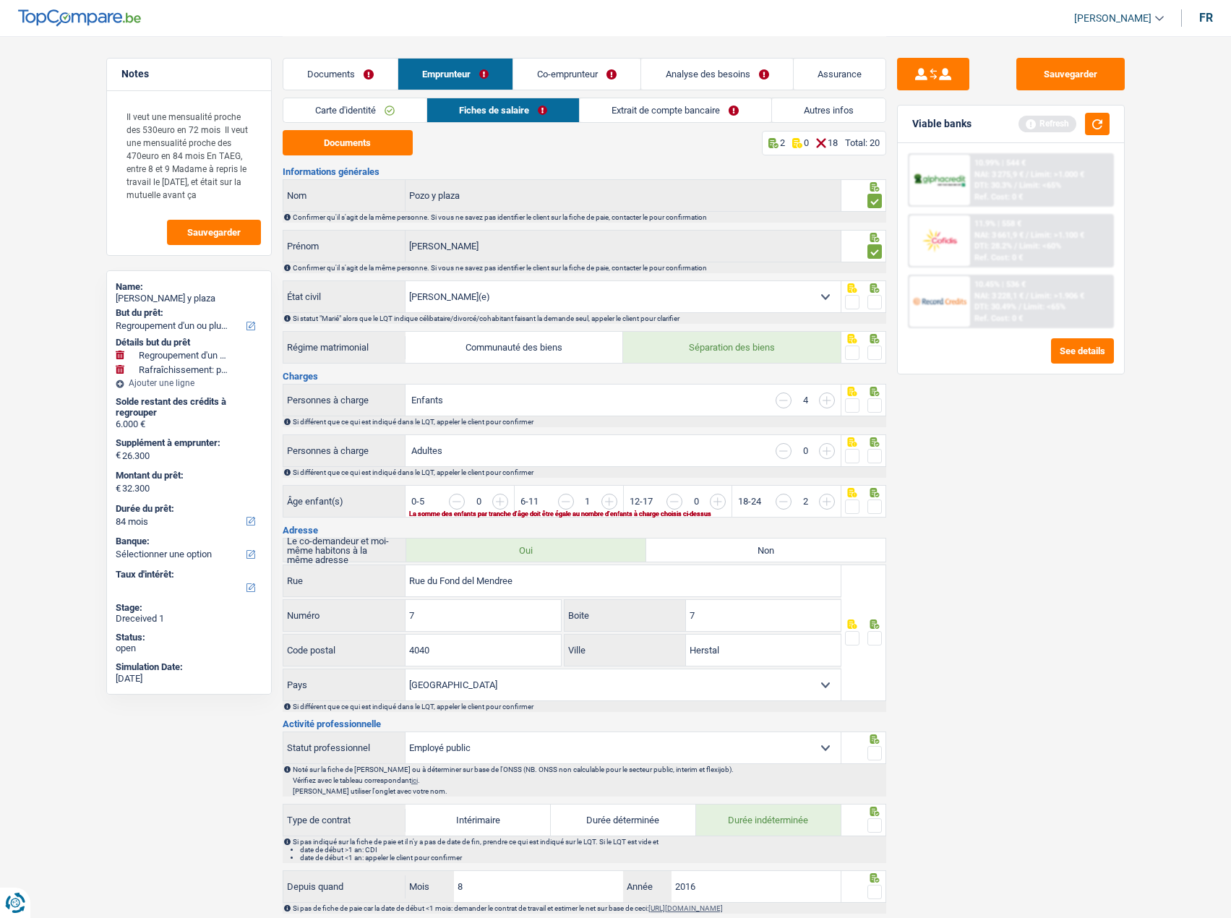
click at [872, 304] on span at bounding box center [874, 302] width 14 height 14
click at [0, 0] on input "radio" at bounding box center [0, 0] width 0 height 0
click at [872, 351] on span at bounding box center [874, 352] width 14 height 14
click at [0, 0] on input "radio" at bounding box center [0, 0] width 0 height 0
click at [875, 409] on span at bounding box center [874, 405] width 14 height 14
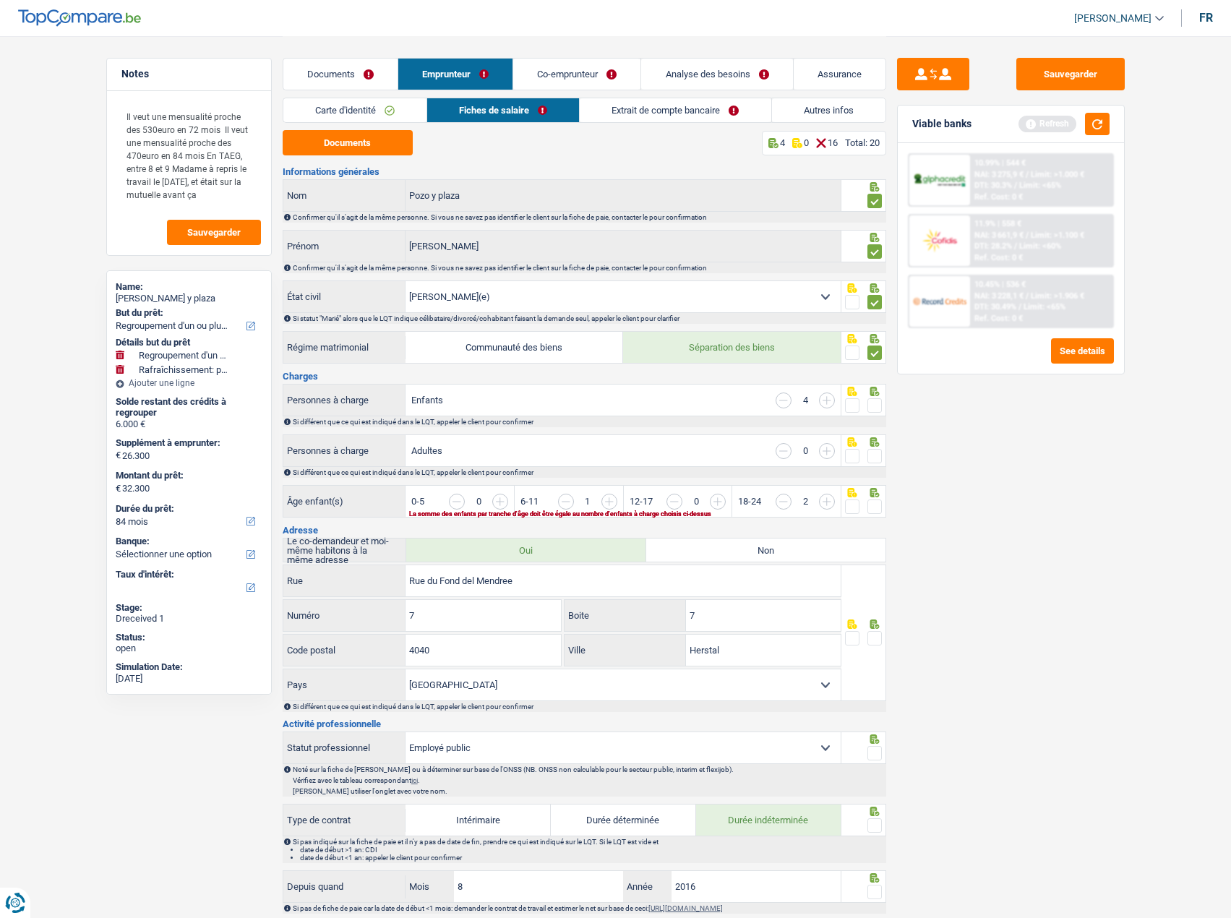
click at [0, 0] on input "radio" at bounding box center [0, 0] width 0 height 0
click at [877, 457] on span at bounding box center [874, 456] width 14 height 14
click at [0, 0] on input "radio" at bounding box center [0, 0] width 0 height 0
click at [875, 508] on span at bounding box center [874, 506] width 14 height 14
click at [0, 0] on input "radio" at bounding box center [0, 0] width 0 height 0
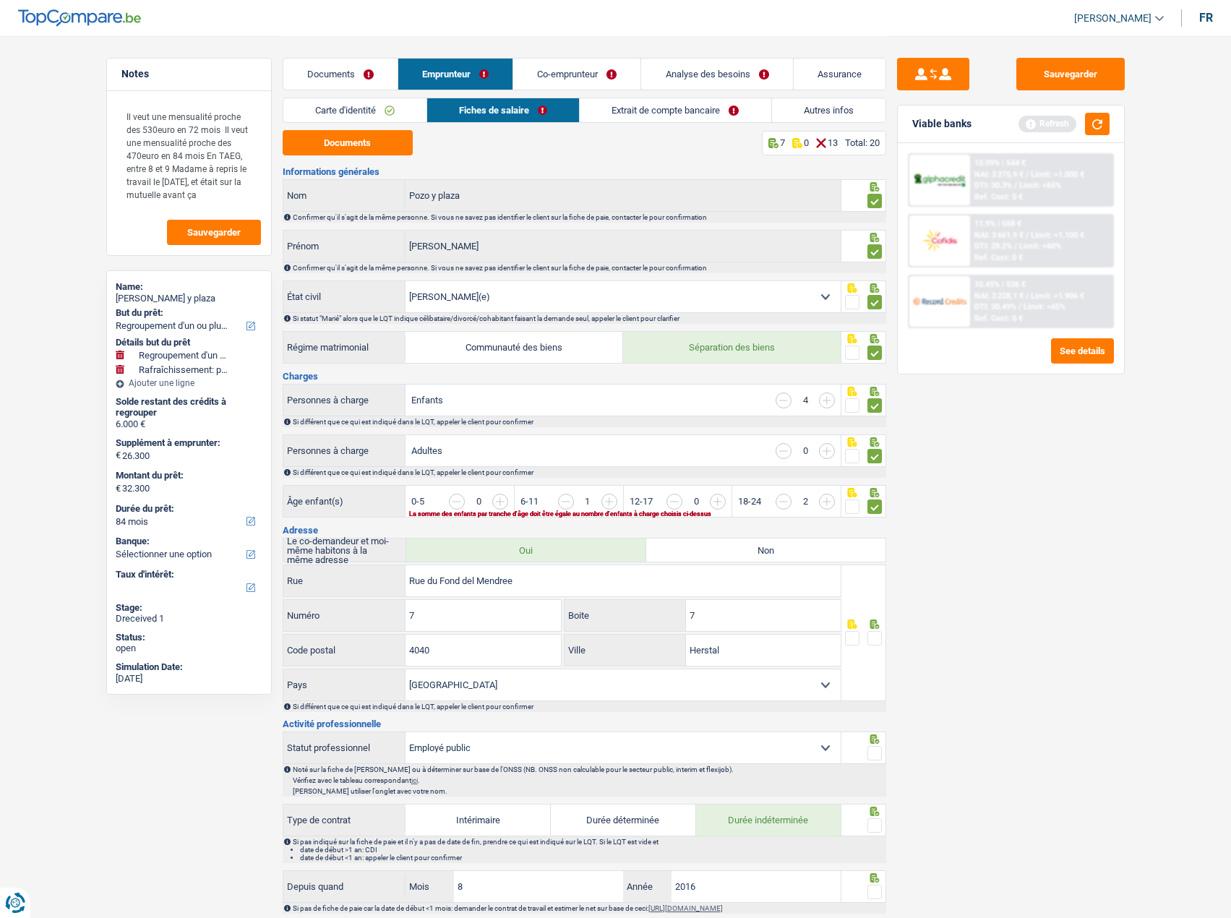
click at [611, 502] on input "button" at bounding box center [880, 509] width 558 height 31
click at [1072, 523] on div "Sauvegarder Viable banks Refresh 10.99% | 544 € NAI: 3 275,9 € / Limit: >1.000 …" at bounding box center [1010, 476] width 249 height 837
click at [564, 501] on input "button" at bounding box center [566, 502] width 16 height 16
click at [791, 405] on div "4" at bounding box center [804, 400] width 59 height 16
click at [788, 404] on input "button" at bounding box center [783, 400] width 16 height 16
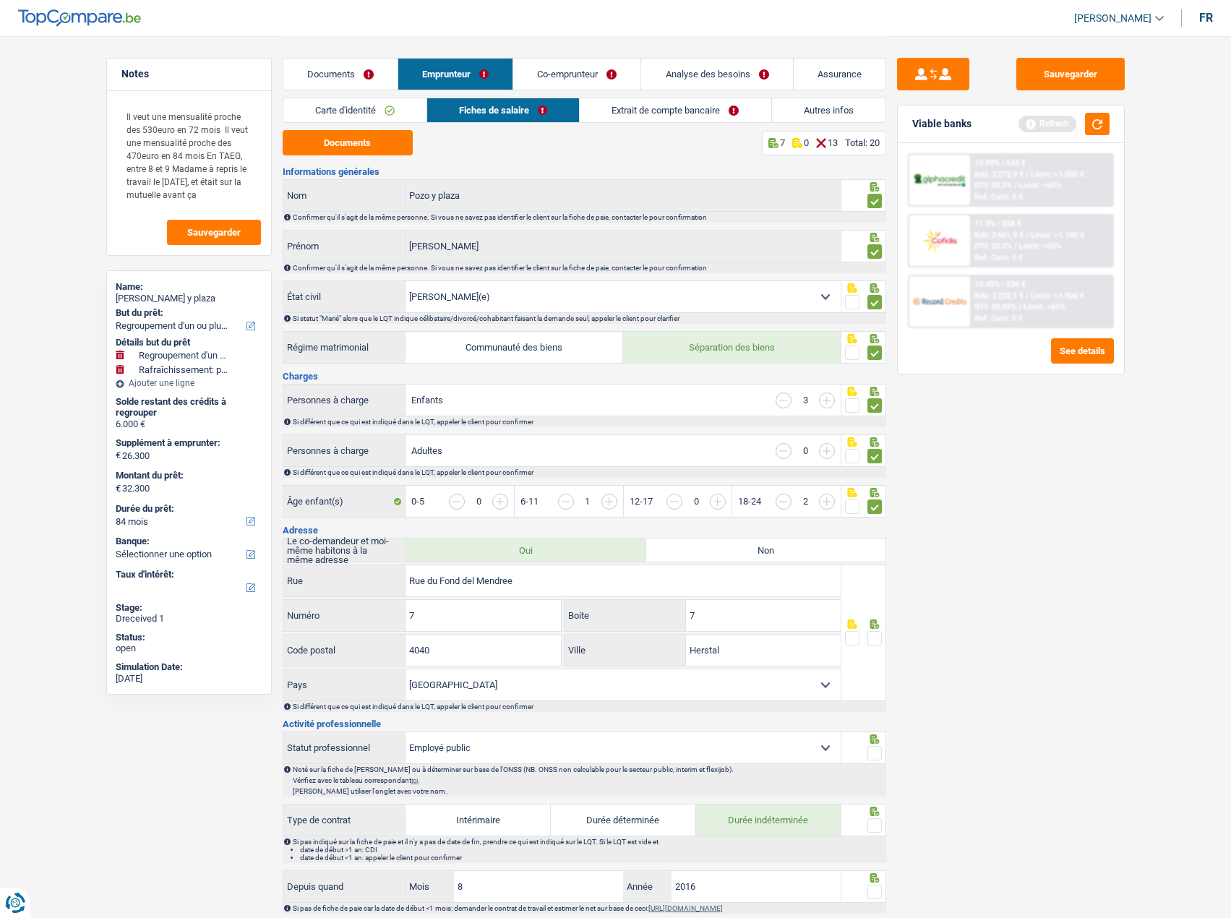
click at [1078, 452] on div "Sauvegarder Viable banks Refresh 10.99% | 544 € NAI: 3 275,9 € / Limit: >1.000 …" at bounding box center [1010, 476] width 249 height 837
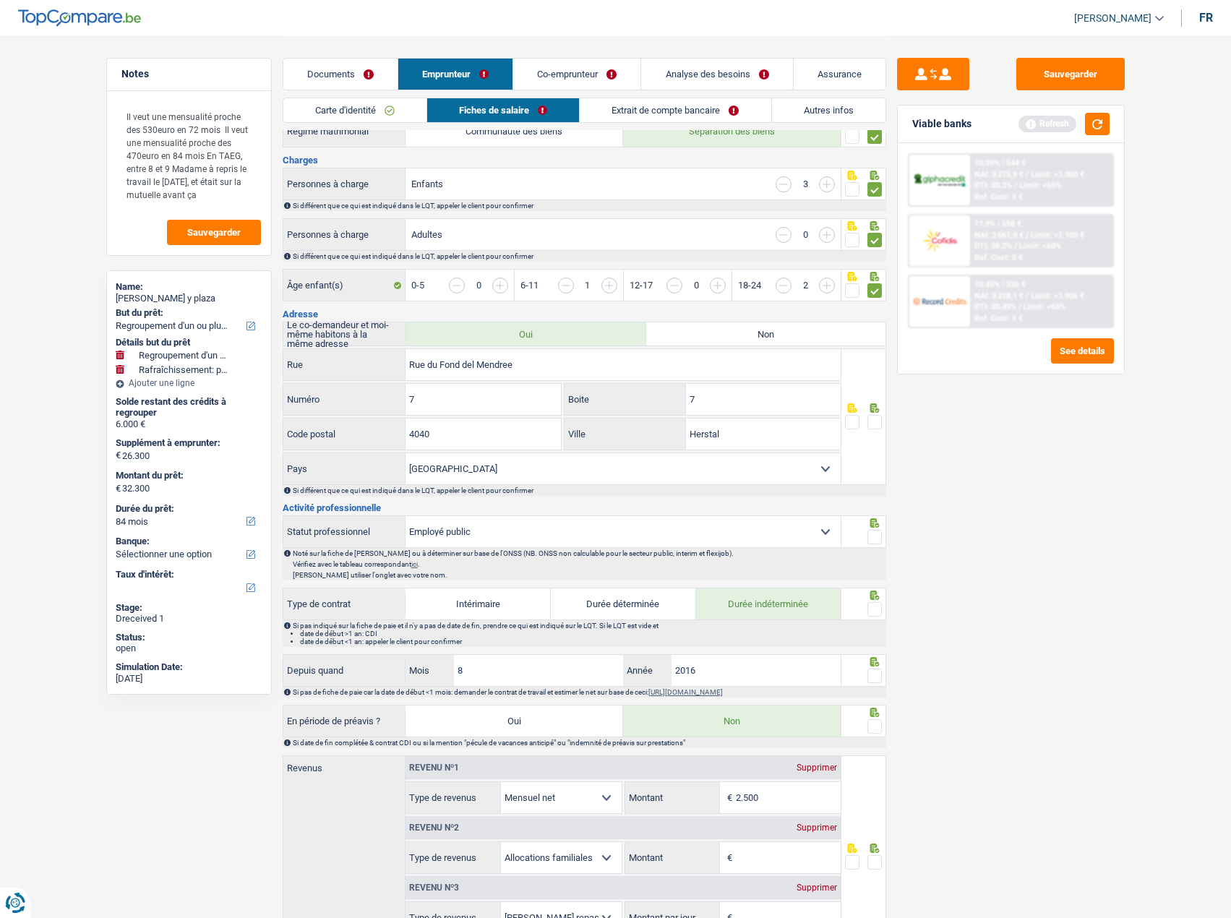
scroll to position [217, 0]
drag, startPoint x: 773, startPoint y: 397, endPoint x: 662, endPoint y: 385, distance: 112.0
click at [651, 386] on div "7 Boite" at bounding box center [702, 398] width 276 height 31
click at [870, 423] on span at bounding box center [874, 421] width 14 height 14
click at [0, 0] on input "radio" at bounding box center [0, 0] width 0 height 0
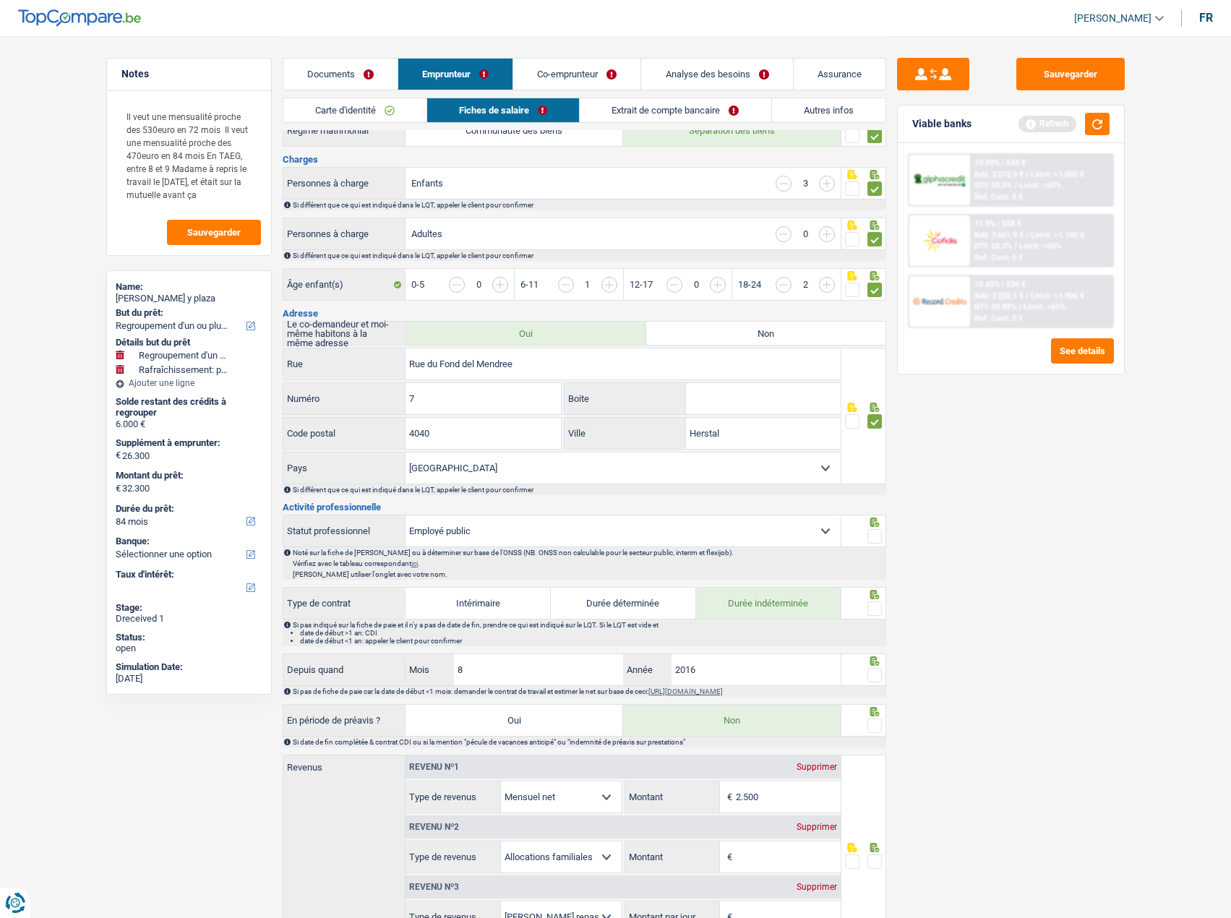
scroll to position [361, 0]
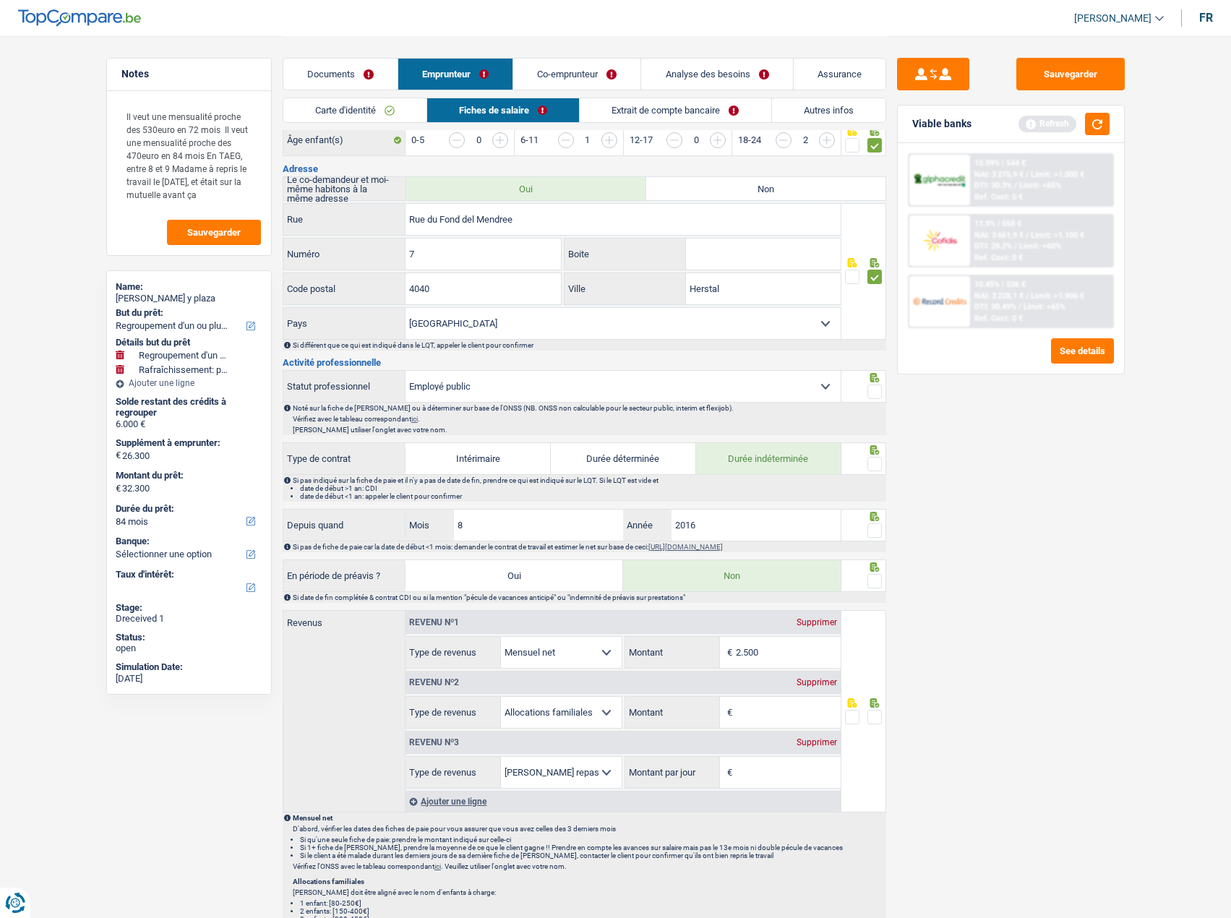
click at [871, 384] on div at bounding box center [874, 392] width 14 height 18
click at [873, 380] on icon at bounding box center [873, 377] width 9 height 9
click at [869, 459] on span at bounding box center [874, 464] width 14 height 14
click at [0, 0] on input "radio" at bounding box center [0, 0] width 0 height 0
click at [866, 385] on fieldset at bounding box center [863, 392] width 37 height 18
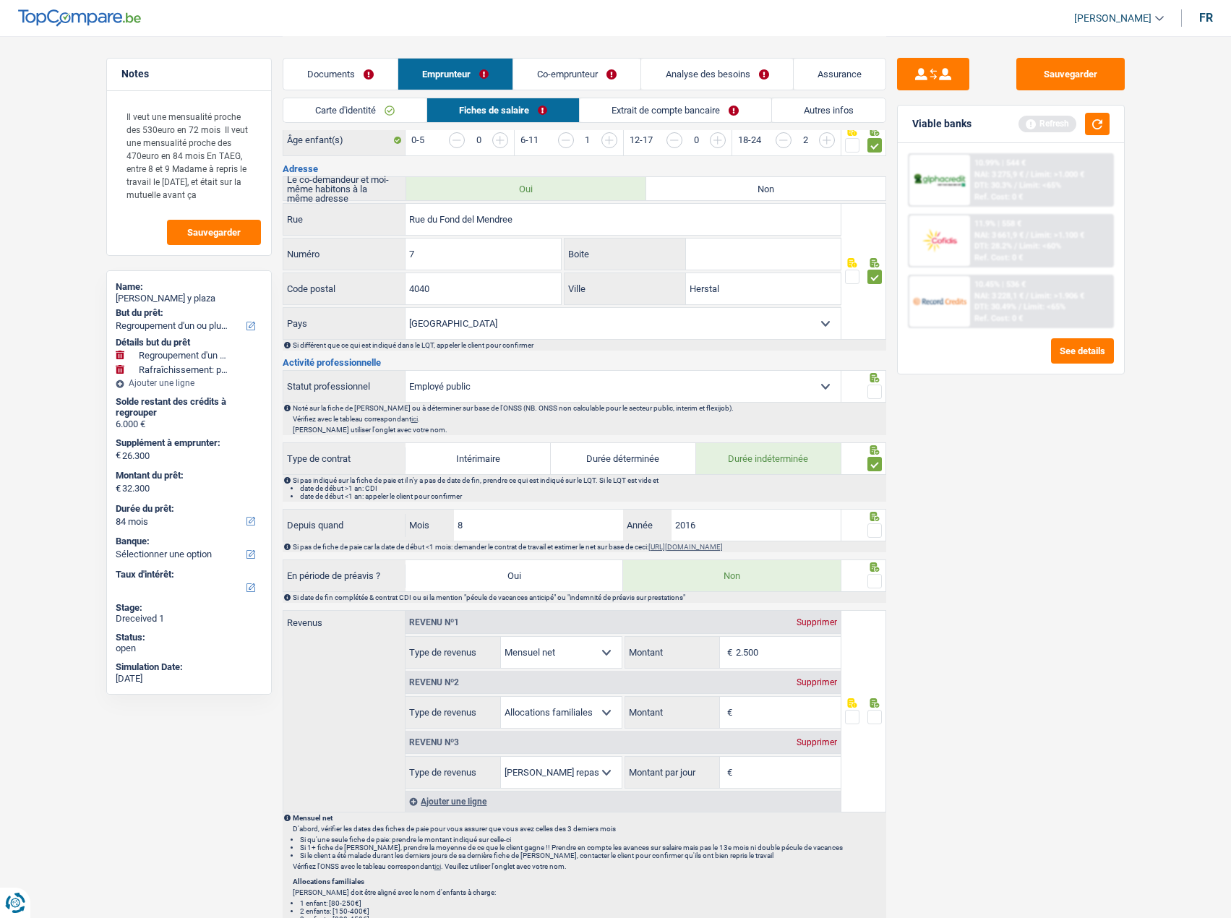
click at [872, 394] on span at bounding box center [874, 391] width 14 height 14
click at [0, 0] on input "radio" at bounding box center [0, 0] width 0 height 0
click at [876, 531] on span at bounding box center [874, 530] width 14 height 14
click at [0, 0] on input "radio" at bounding box center [0, 0] width 0 height 0
click at [882, 576] on div at bounding box center [863, 575] width 45 height 33
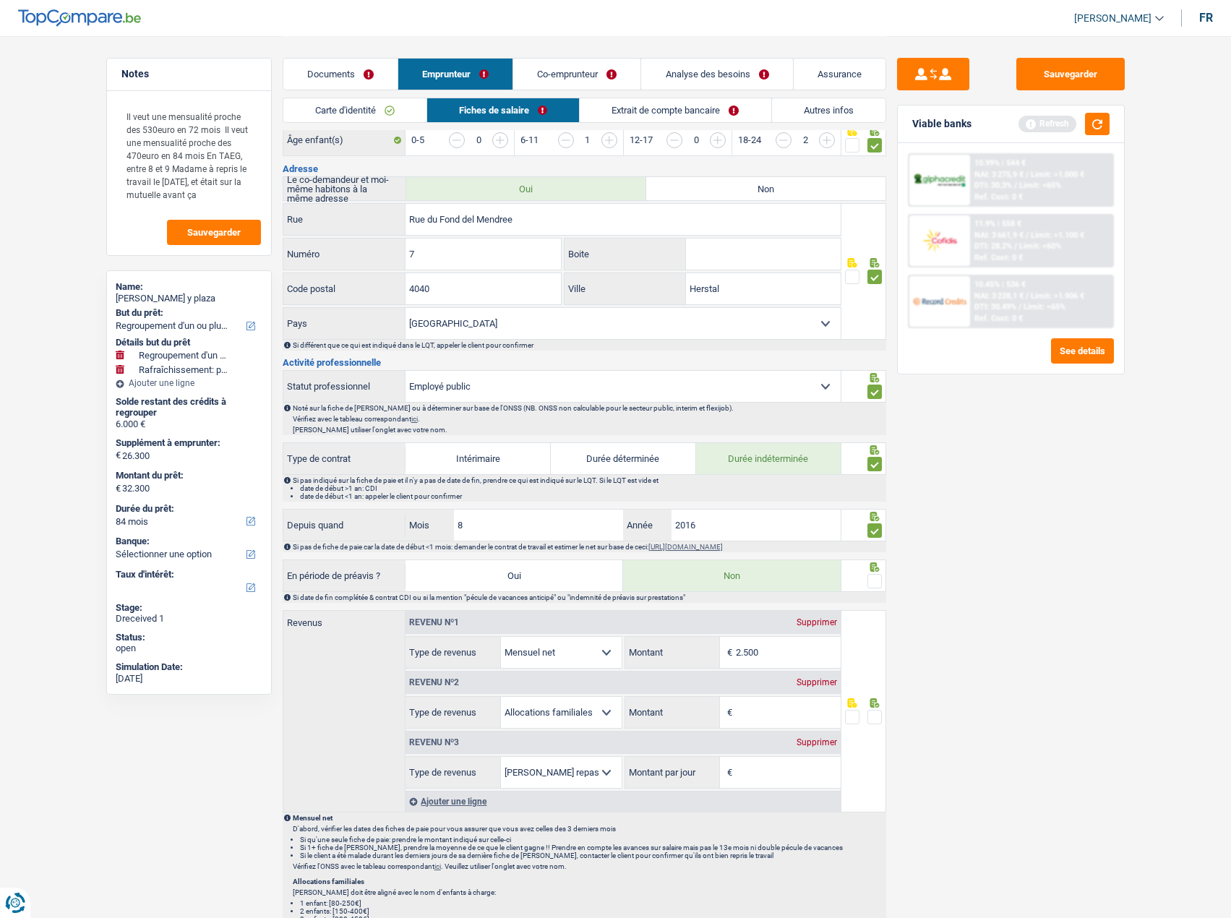
drag, startPoint x: 763, startPoint y: 637, endPoint x: 757, endPoint y: 645, distance: 10.4
click at [764, 637] on input "2.500" at bounding box center [788, 652] width 105 height 31
drag, startPoint x: 749, startPoint y: 648, endPoint x: 779, endPoint y: 645, distance: 29.8
click at [779, 645] on input "2.500" at bounding box center [788, 652] width 105 height 31
type input "2.517"
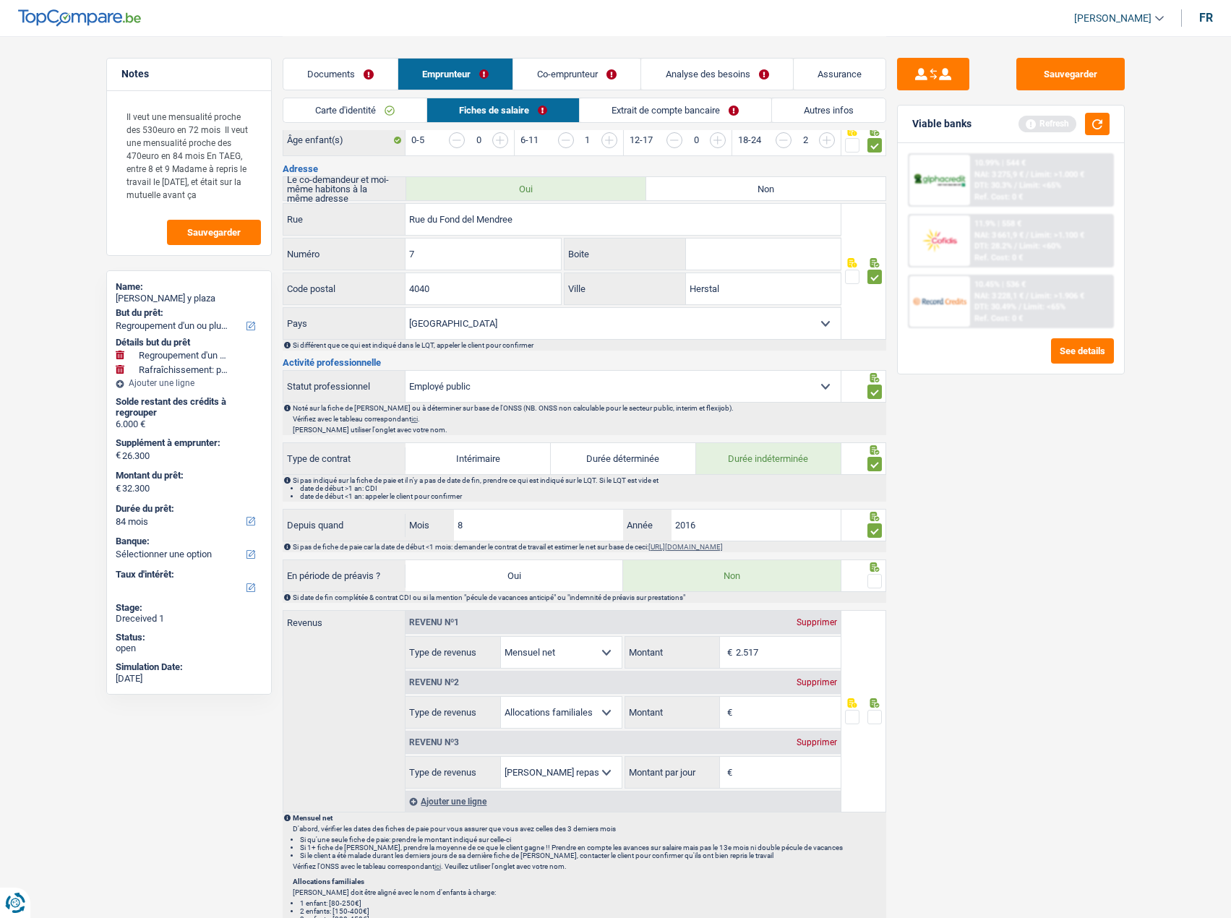
click at [820, 684] on div "Supprimer" at bounding box center [817, 682] width 48 height 9
select select "mealVouchers"
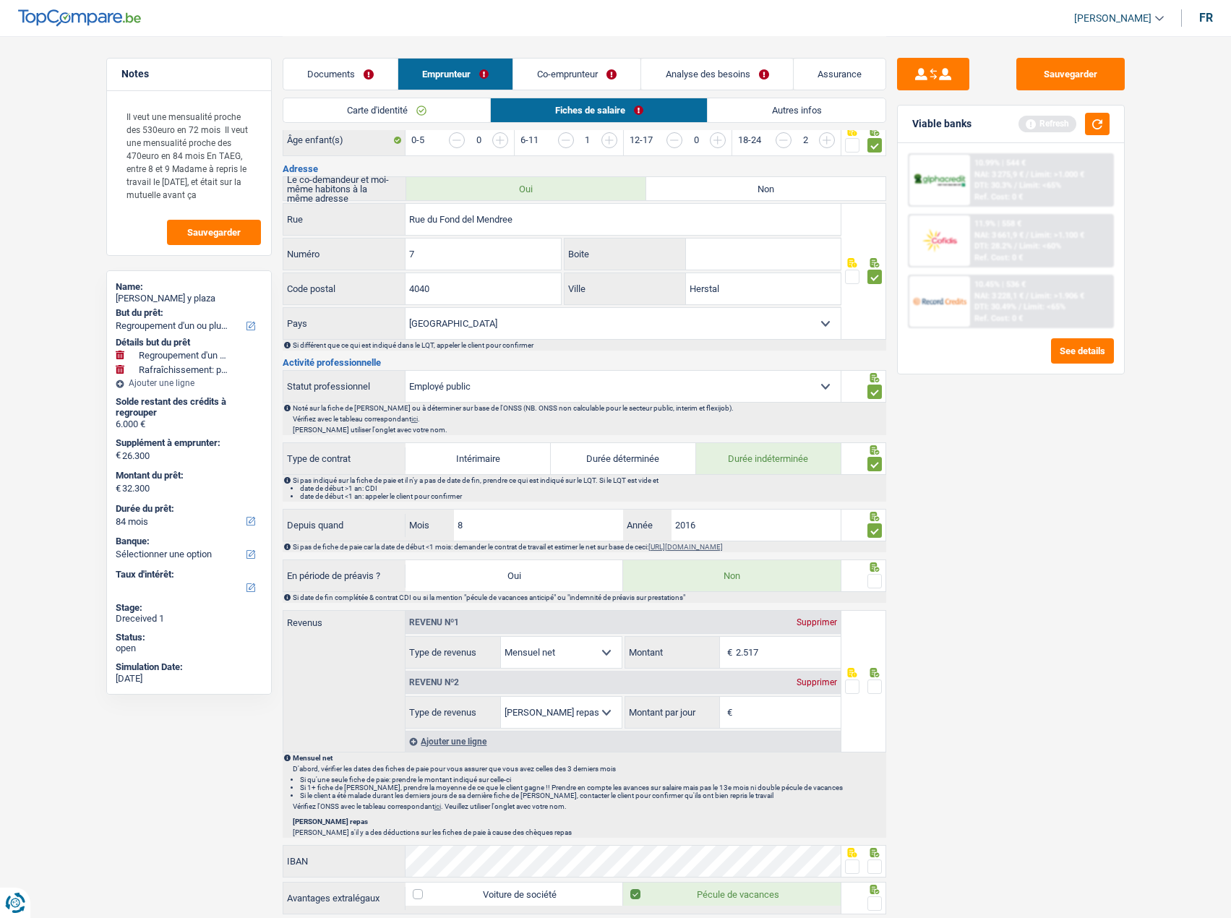
click at [820, 684] on div "Supprimer" at bounding box center [817, 682] width 48 height 9
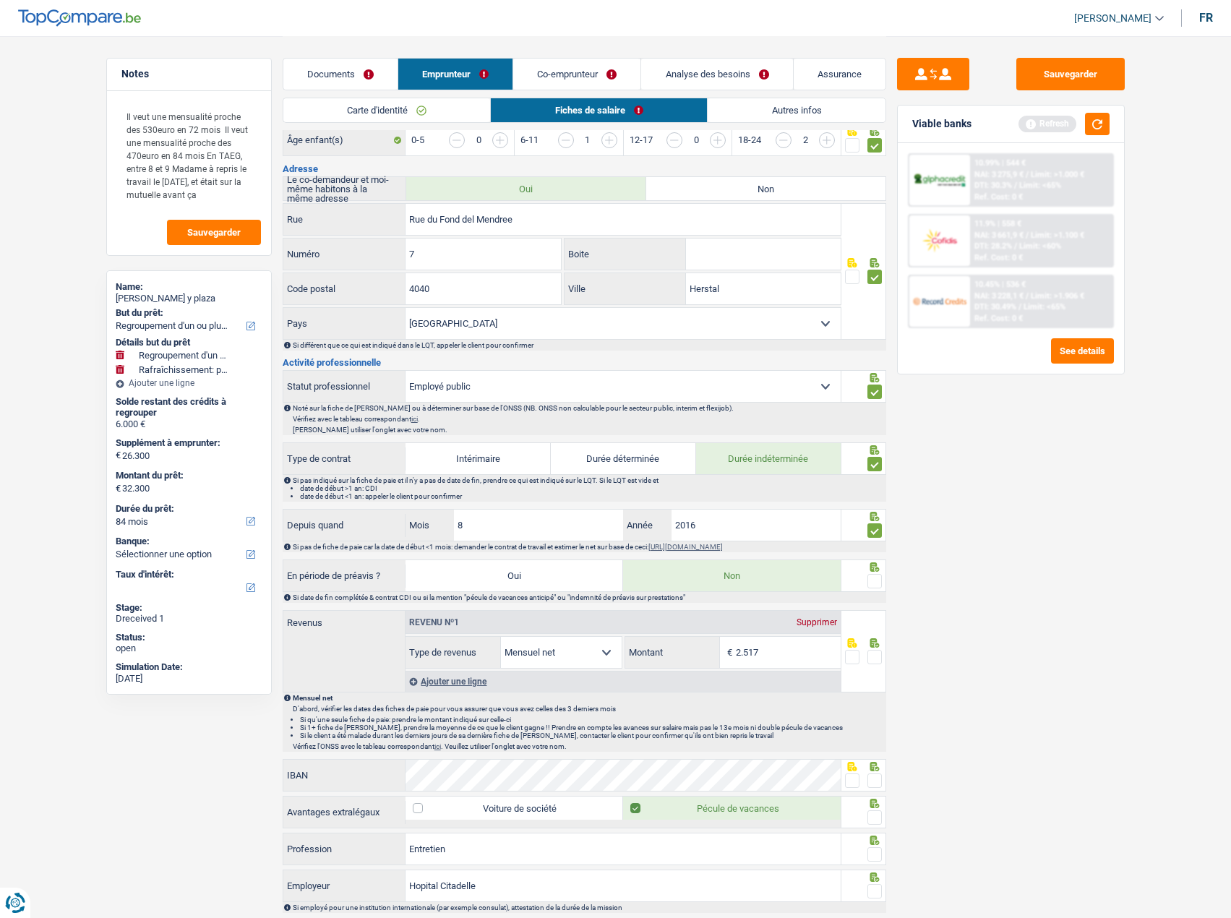
click at [875, 582] on span at bounding box center [874, 581] width 14 height 14
click at [0, 0] on input "radio" at bounding box center [0, 0] width 0 height 0
click at [874, 650] on span at bounding box center [874, 657] width 14 height 14
click at [0, 0] on input "radio" at bounding box center [0, 0] width 0 height 0
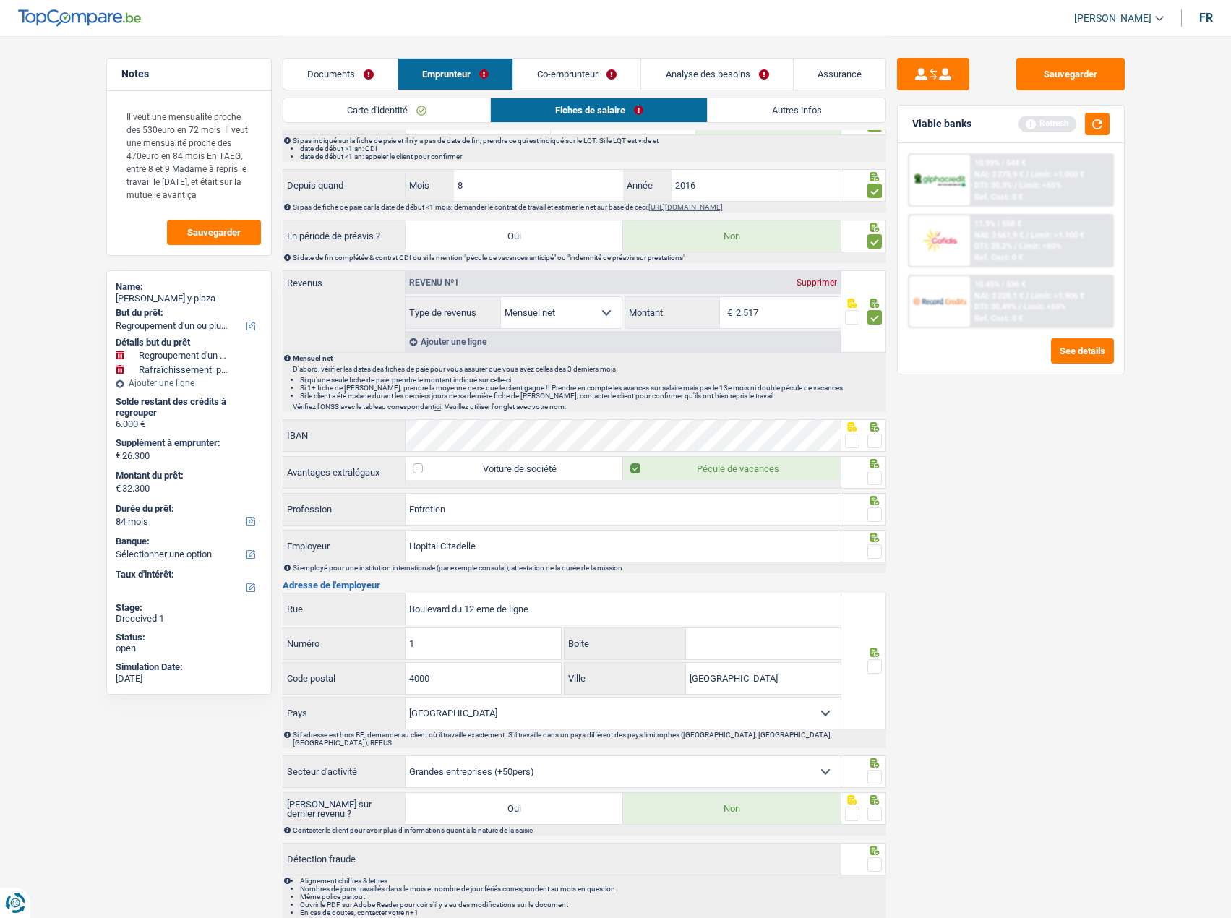
scroll to position [747, 0]
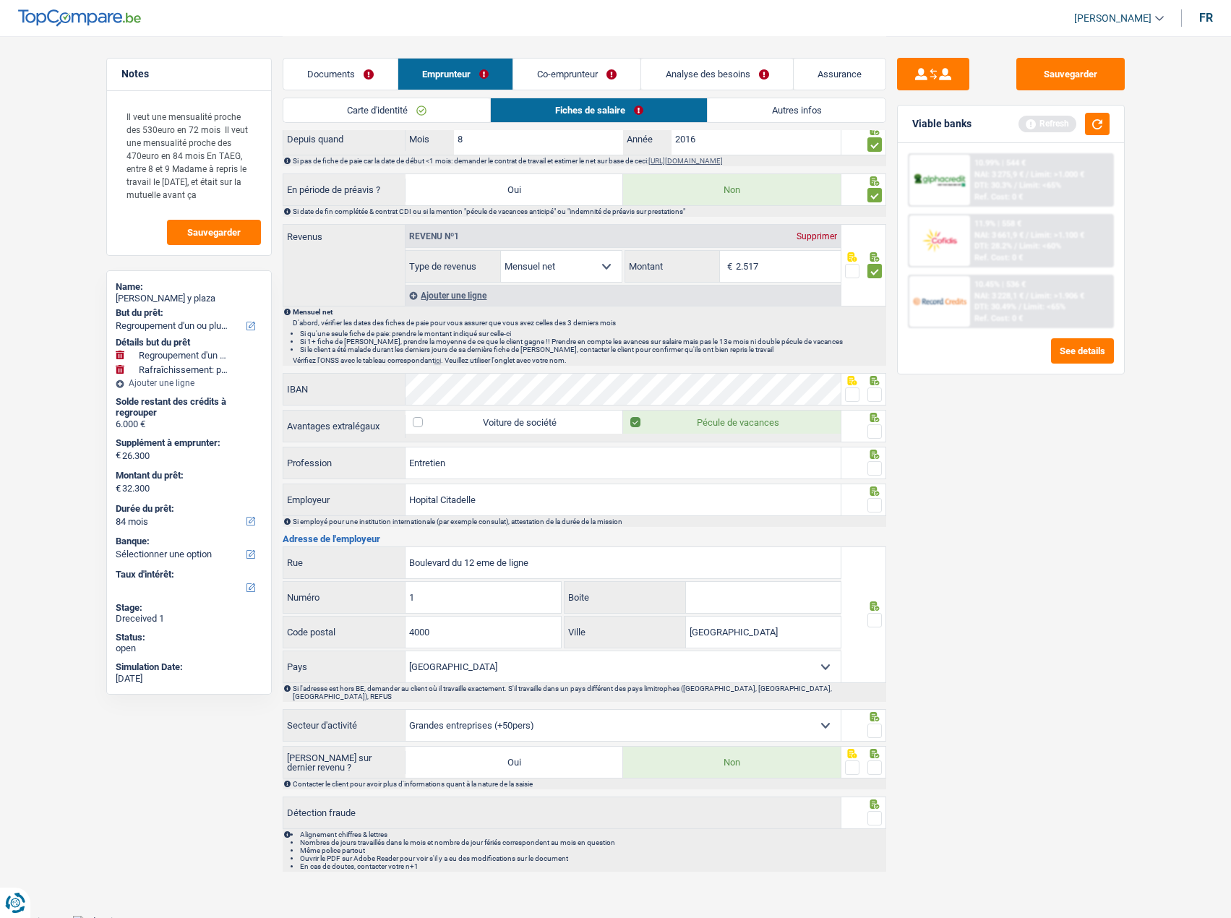
click at [874, 387] on div at bounding box center [874, 395] width 14 height 18
click at [848, 397] on span at bounding box center [852, 394] width 14 height 14
click at [0, 0] on input "radio" at bounding box center [0, 0] width 0 height 0
click at [874, 399] on span at bounding box center [874, 394] width 14 height 14
click at [0, 0] on input "radio" at bounding box center [0, 0] width 0 height 0
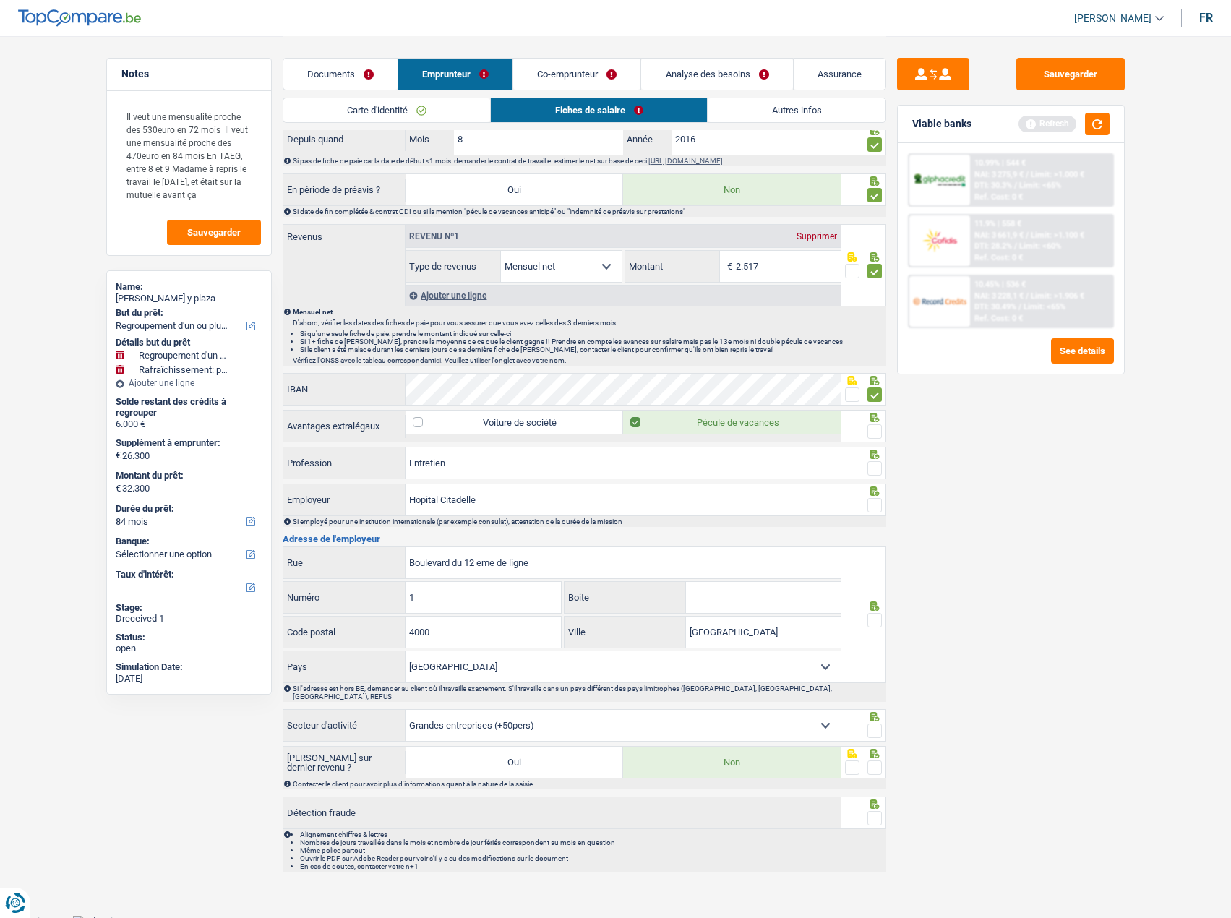
drag, startPoint x: 873, startPoint y: 420, endPoint x: 872, endPoint y: 430, distance: 10.2
click at [873, 421] on icon at bounding box center [874, 417] width 14 height 9
click at [870, 439] on div at bounding box center [874, 432] width 14 height 18
click at [873, 432] on span at bounding box center [874, 431] width 14 height 14
click at [0, 0] on input "radio" at bounding box center [0, 0] width 0 height 0
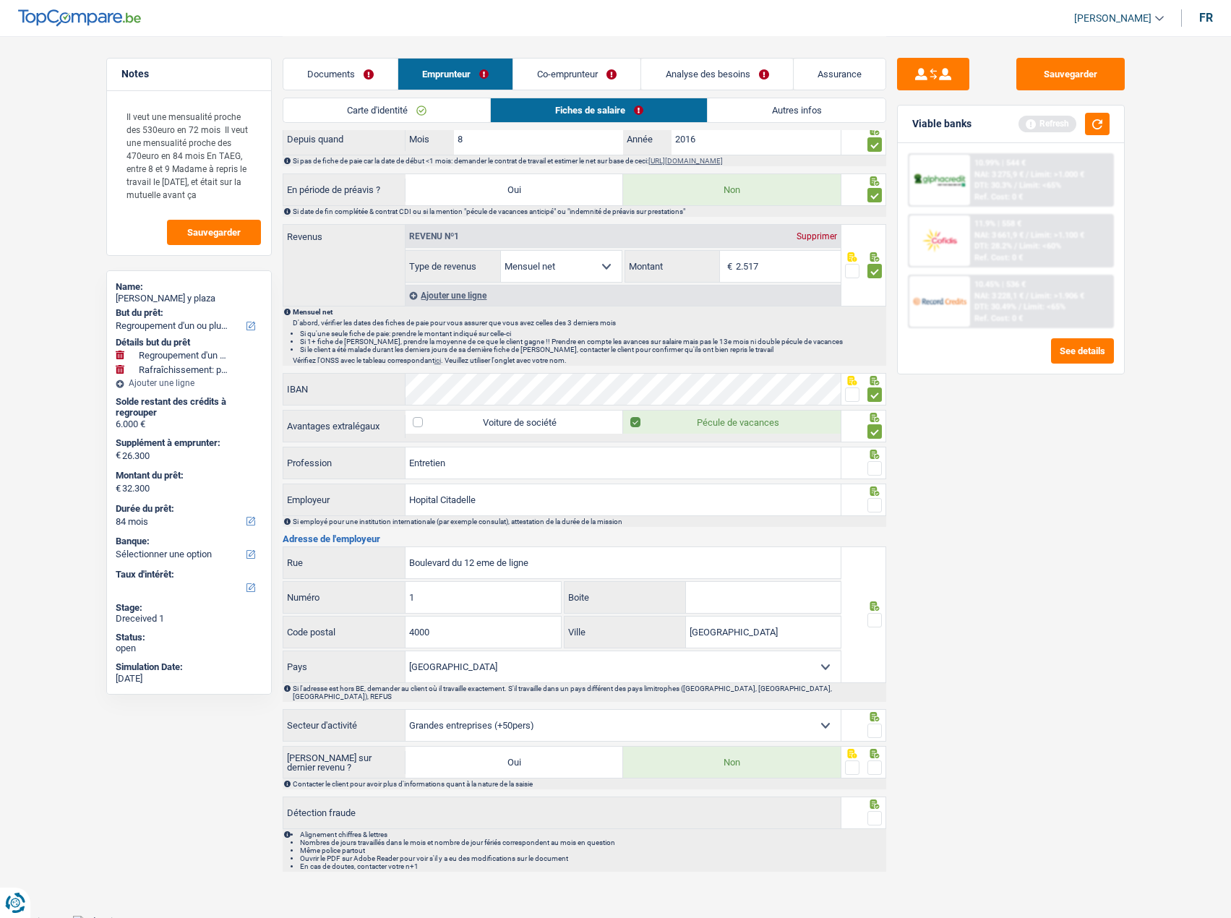
click at [869, 471] on span at bounding box center [874, 468] width 14 height 14
click at [0, 0] on input "radio" at bounding box center [0, 0] width 0 height 0
click at [877, 507] on span at bounding box center [874, 505] width 14 height 14
click at [0, 0] on input "radio" at bounding box center [0, 0] width 0 height 0
drag, startPoint x: 476, startPoint y: 462, endPoint x: 336, endPoint y: 459, distance: 139.5
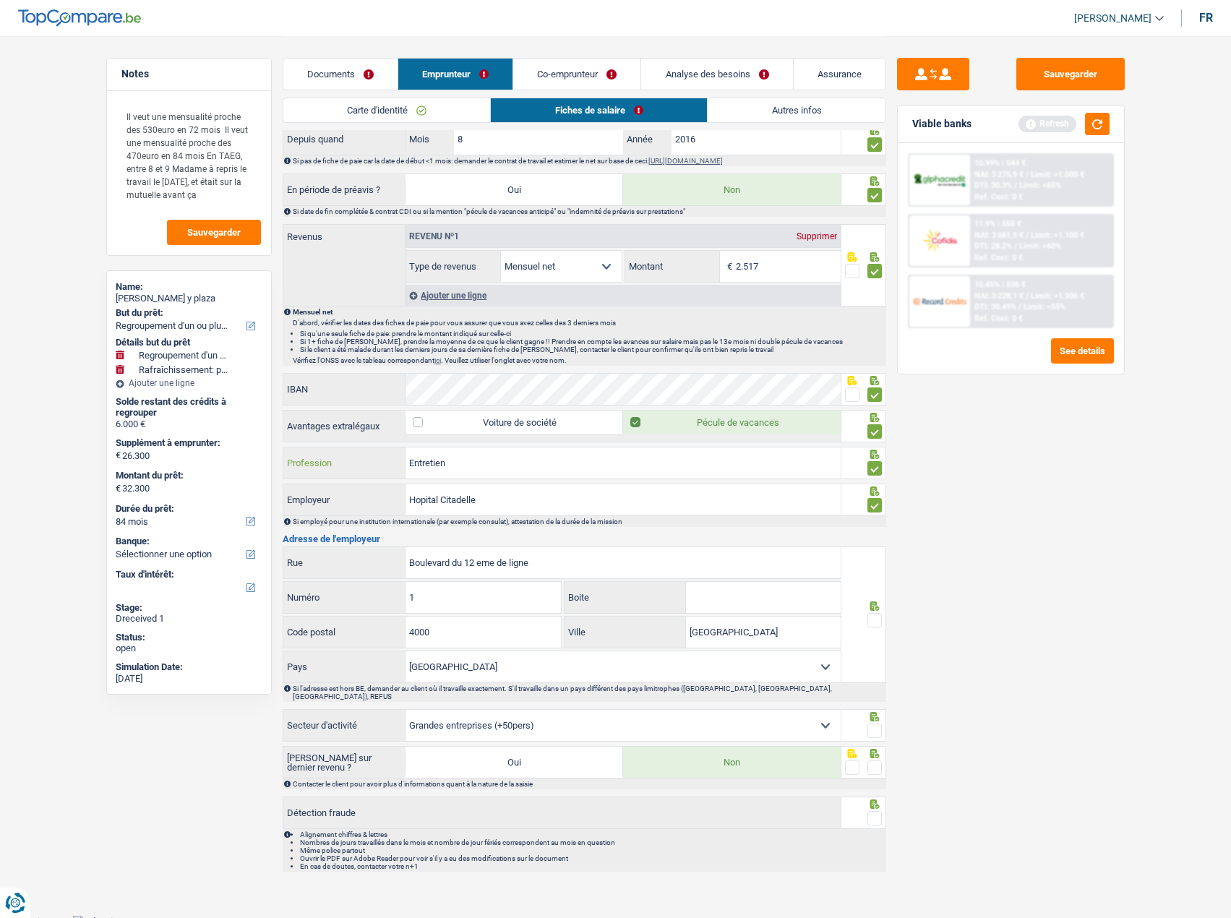
click at [305, 456] on div "Entretien Profession" at bounding box center [562, 462] width 558 height 31
drag, startPoint x: 473, startPoint y: 478, endPoint x: 444, endPoint y: 462, distance: 33.3
click at [444, 462] on input "Entretien" at bounding box center [622, 462] width 435 height 31
paste input "Technicien de surface"
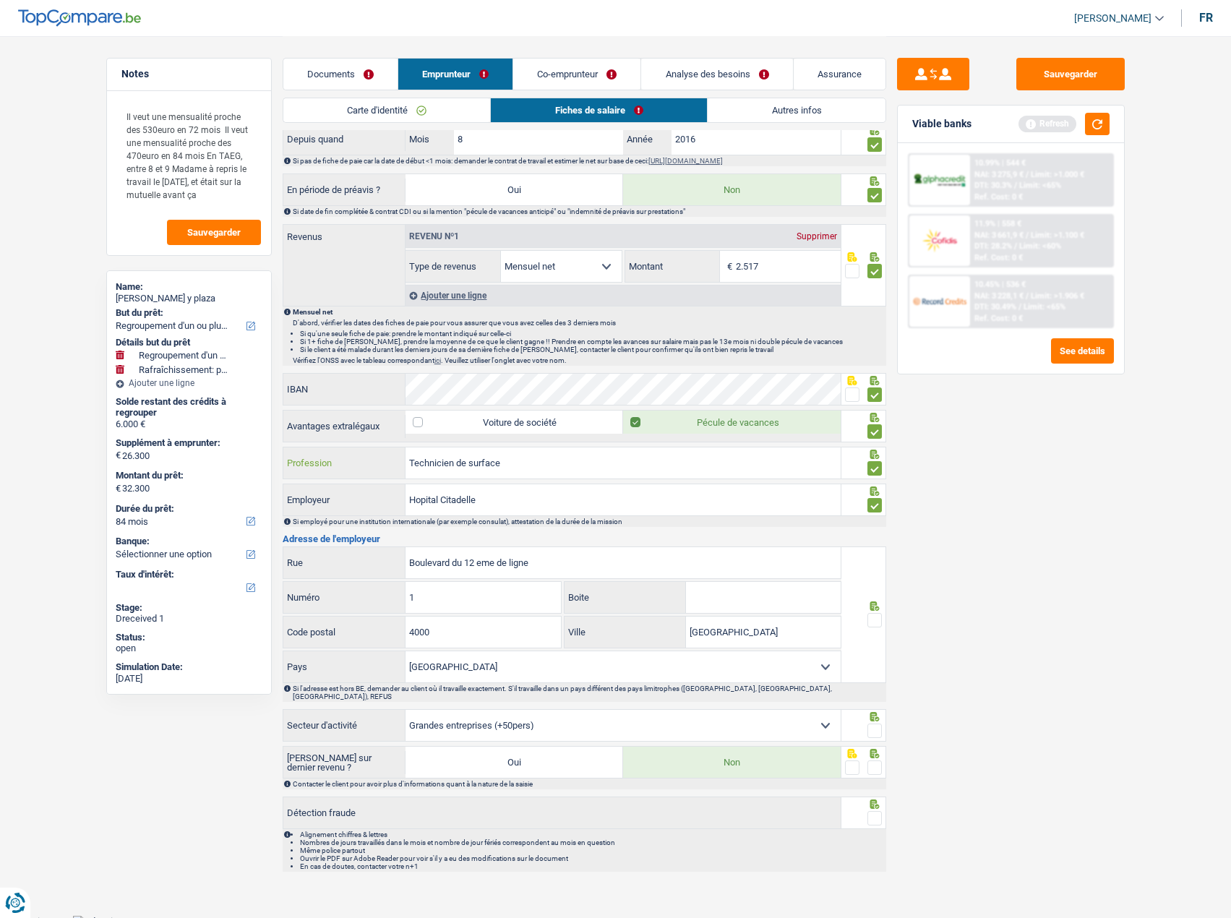
type input "Technicien de surface"
click at [883, 611] on div at bounding box center [863, 614] width 45 height 137
click at [872, 619] on span at bounding box center [874, 620] width 14 height 14
click at [0, 0] on input "radio" at bounding box center [0, 0] width 0 height 0
click at [872, 723] on span at bounding box center [874, 730] width 14 height 14
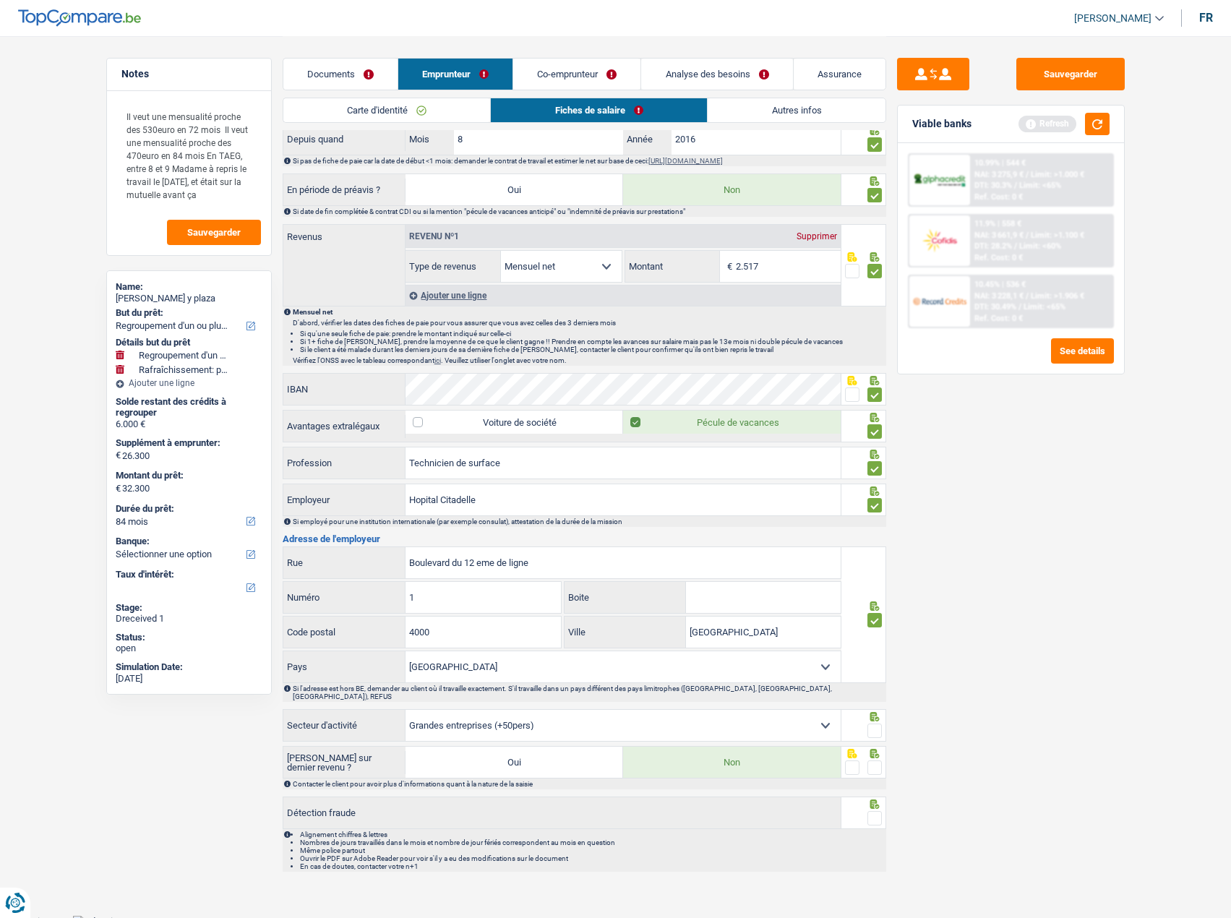
click at [0, 0] on input "radio" at bounding box center [0, 0] width 0 height 0
click at [880, 761] on span at bounding box center [874, 767] width 14 height 14
click at [0, 0] on input "radio" at bounding box center [0, 0] width 0 height 0
click at [872, 811] on span at bounding box center [874, 818] width 14 height 14
click at [0, 0] on input "radio" at bounding box center [0, 0] width 0 height 0
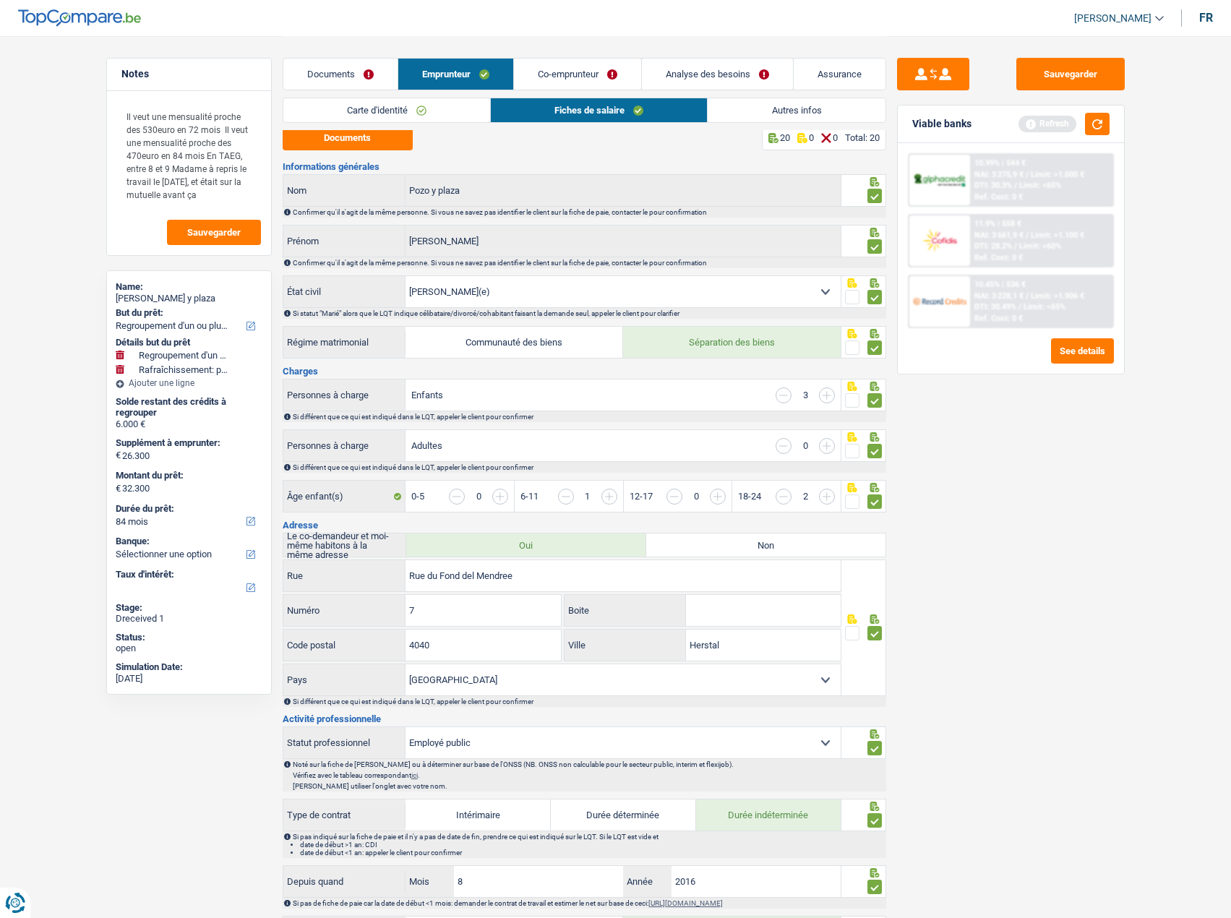
scroll to position [0, 0]
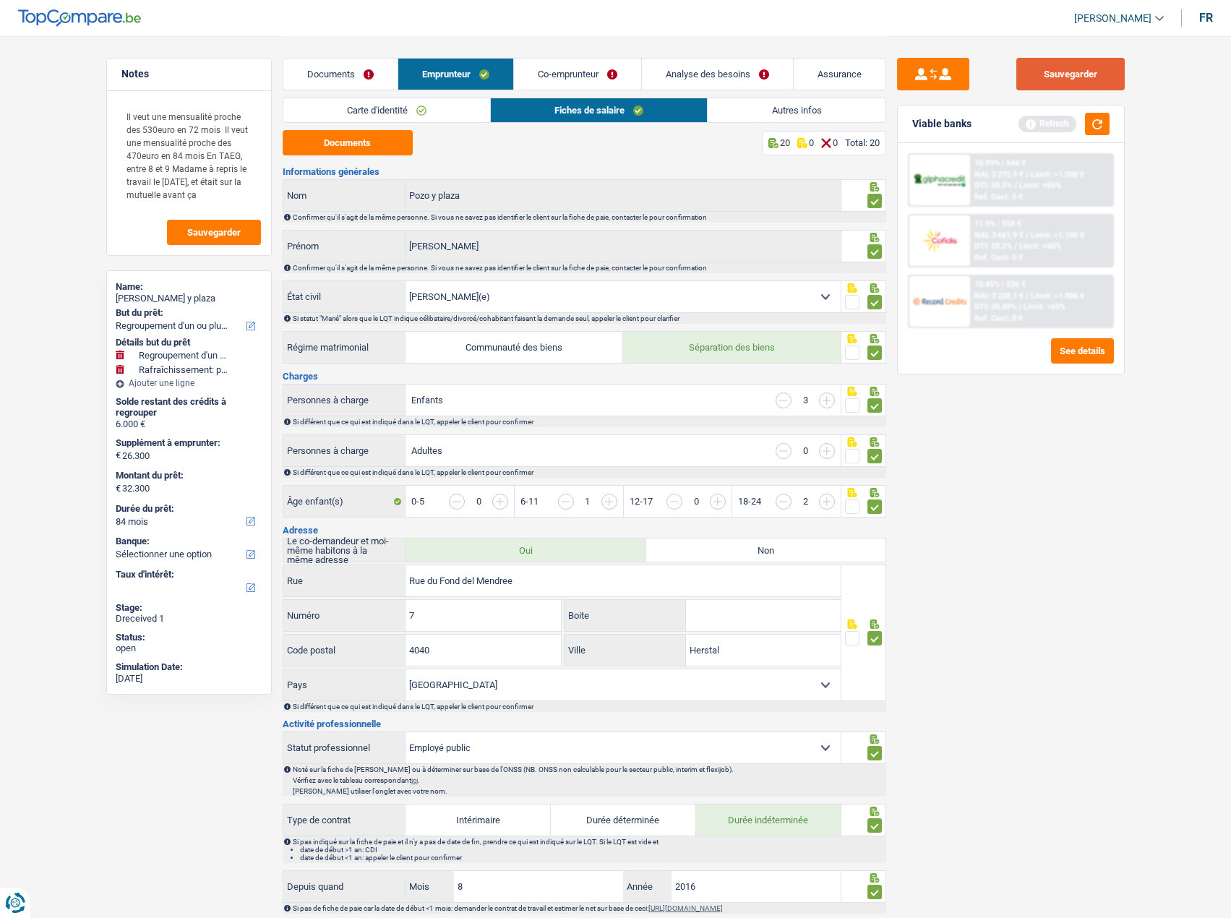
drag, startPoint x: 1082, startPoint y: 67, endPoint x: 1058, endPoint y: 83, distance: 28.7
click at [1082, 70] on button "Sauvegarder" at bounding box center [1070, 74] width 108 height 33
click at [788, 85] on link "Analyse des besoins" at bounding box center [717, 74] width 151 height 31
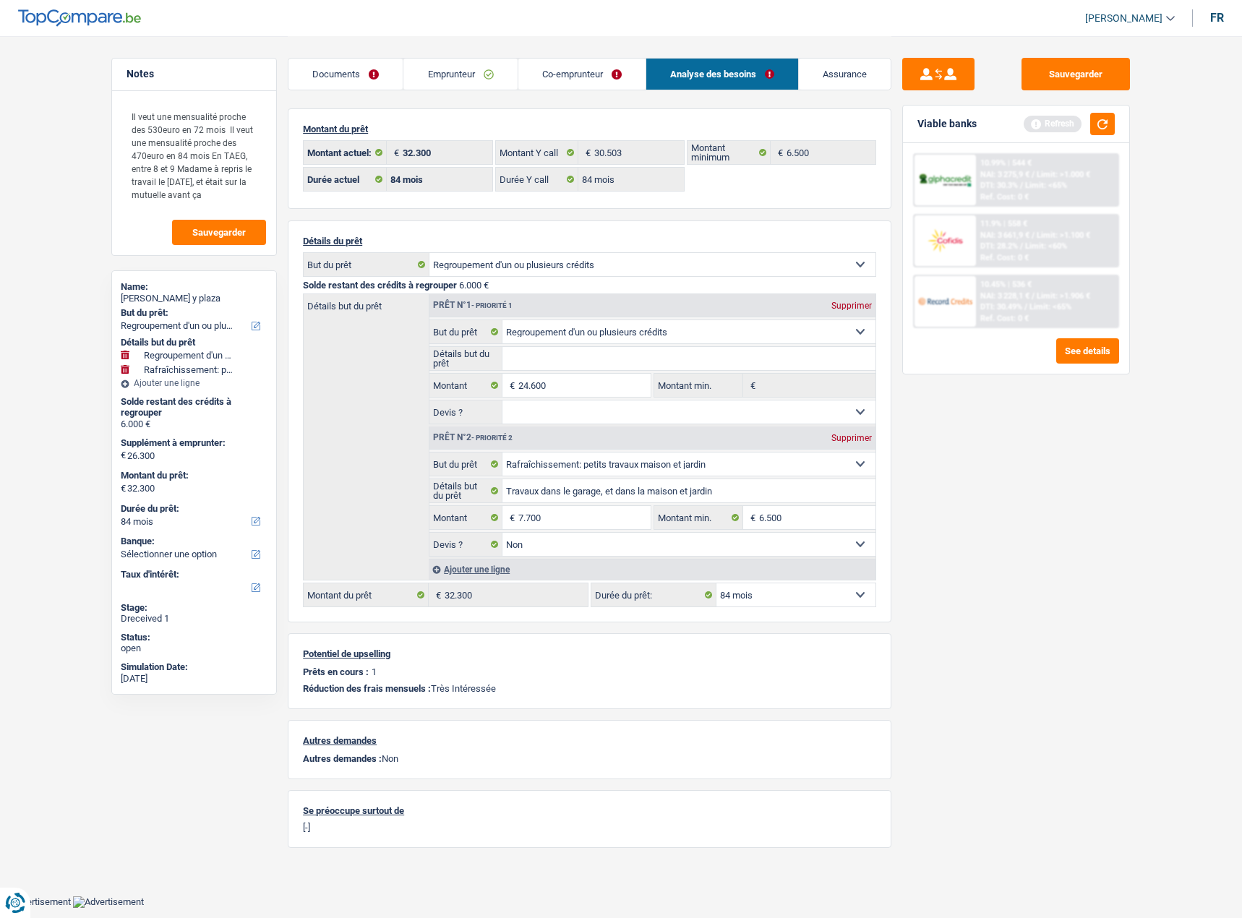
click at [507, 85] on link "Emprunteur" at bounding box center [459, 74] width 113 height 31
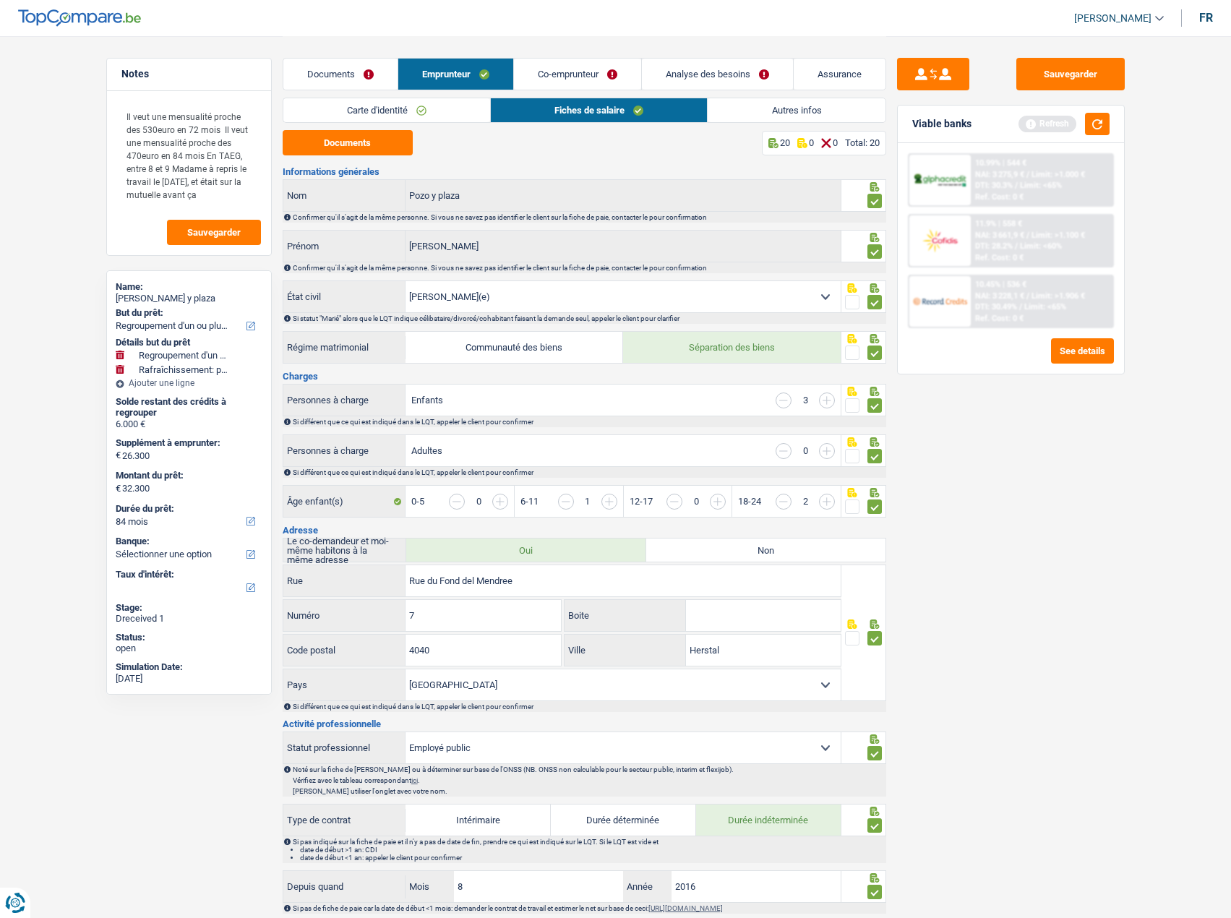
click at [798, 114] on link "Autres infos" at bounding box center [796, 110] width 177 height 24
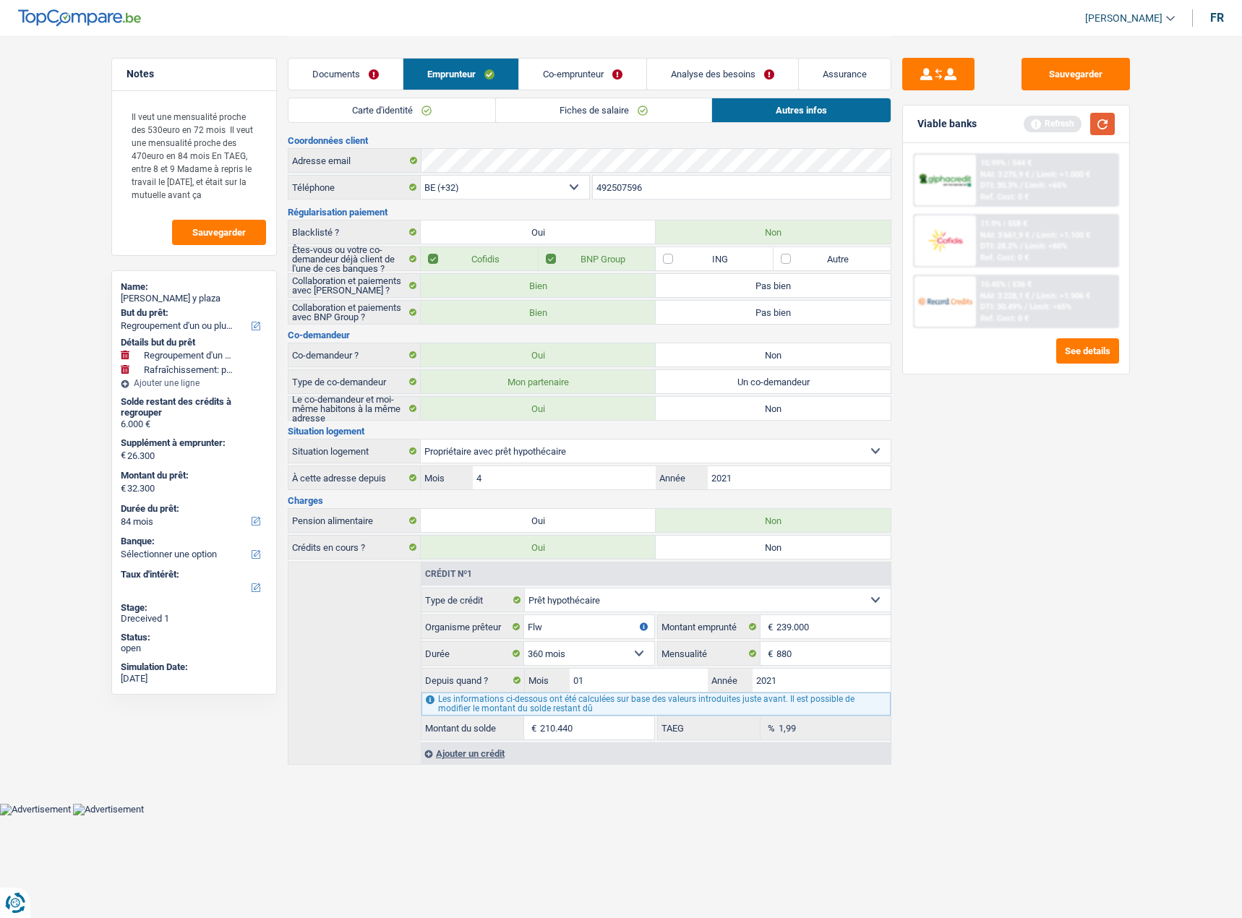
click at [1101, 119] on button "button" at bounding box center [1102, 124] width 25 height 22
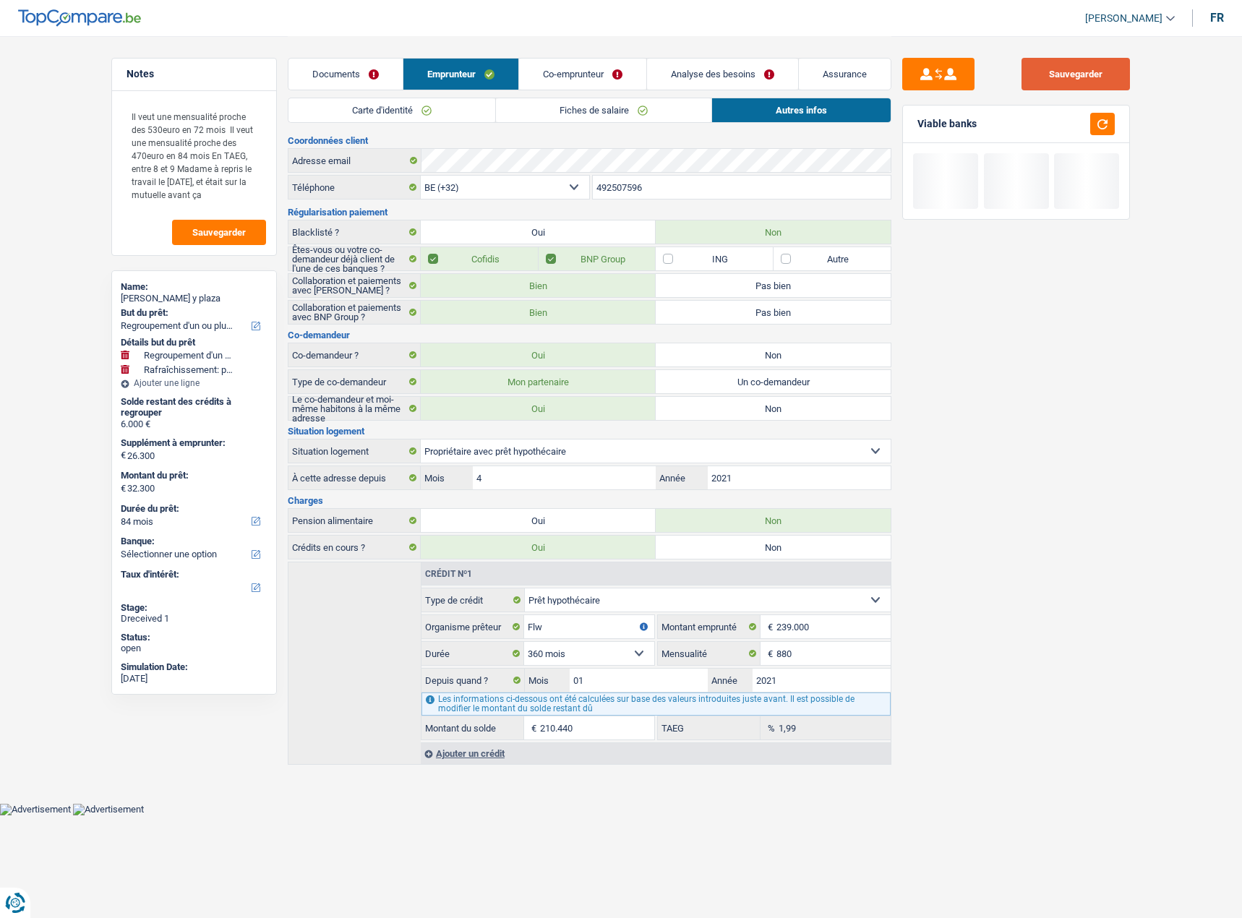
click at [1080, 73] on button "Sauvegarder" at bounding box center [1075, 74] width 108 height 33
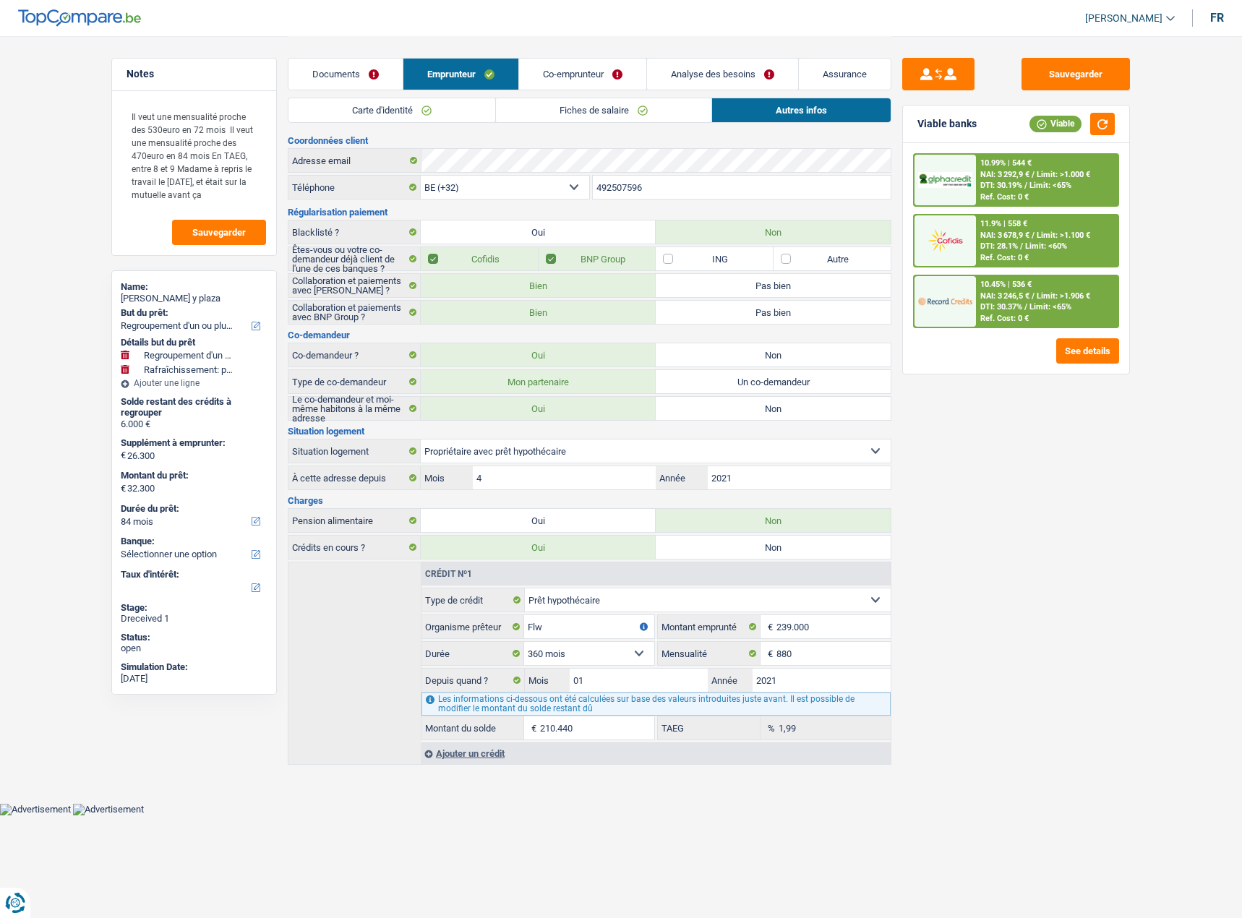
click at [1014, 175] on span "NAI: 3 292,9 €" at bounding box center [1004, 174] width 49 height 9
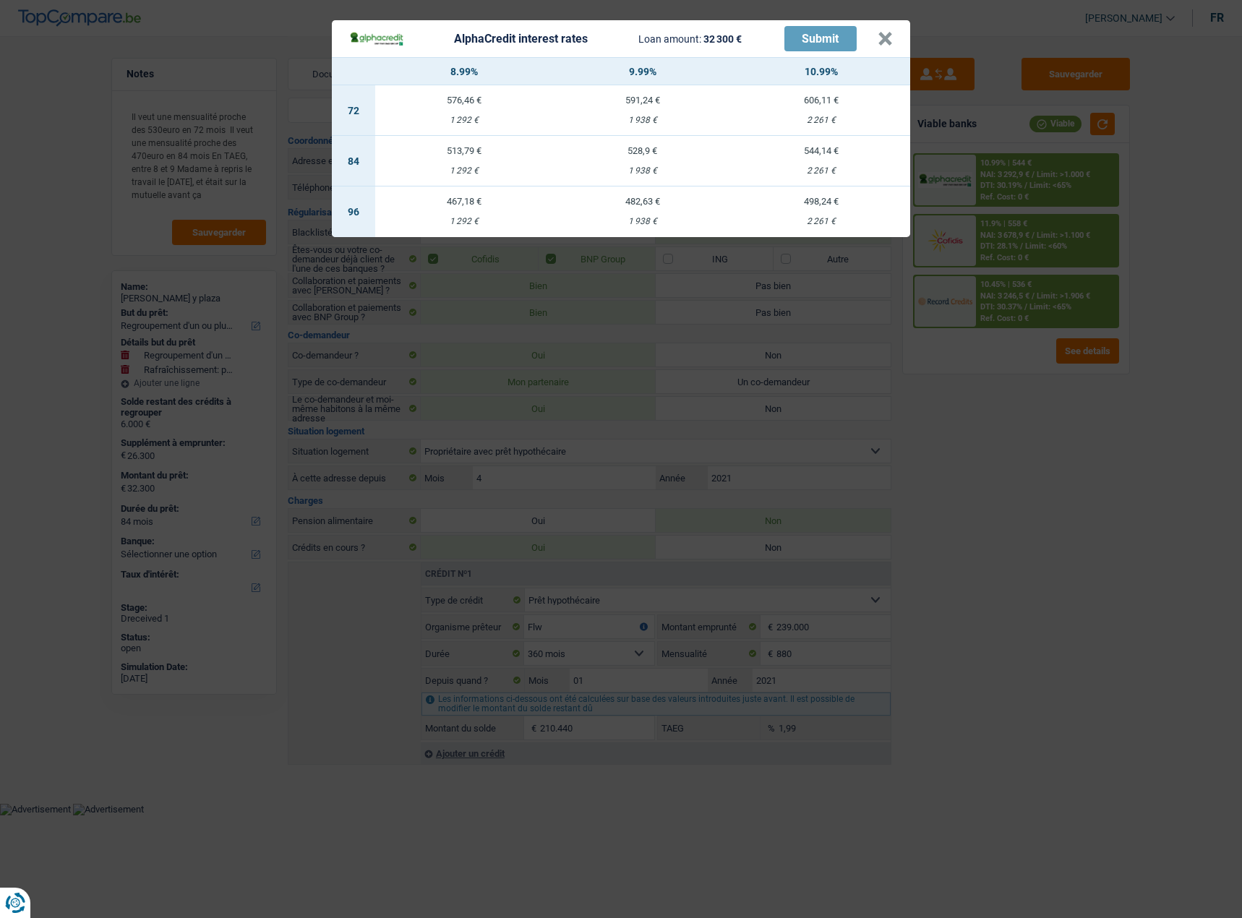
click at [1107, 374] on div "AlphaCredit interest rates Loan amount: 32 300 € Submit × 8.99% 9.99% 10.99% 72…" at bounding box center [621, 459] width 1242 height 918
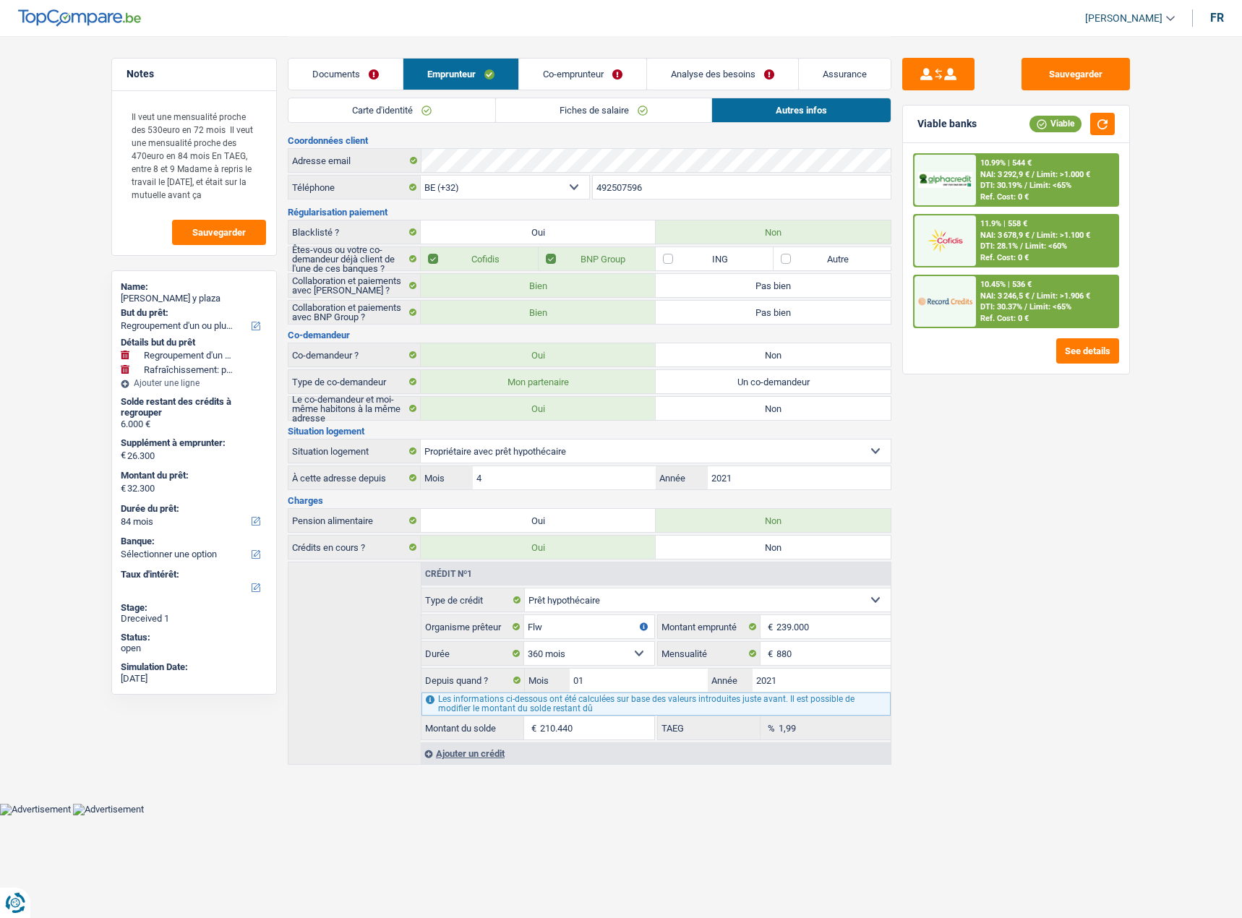
click at [562, 76] on link "Co-emprunteur" at bounding box center [582, 74] width 127 height 31
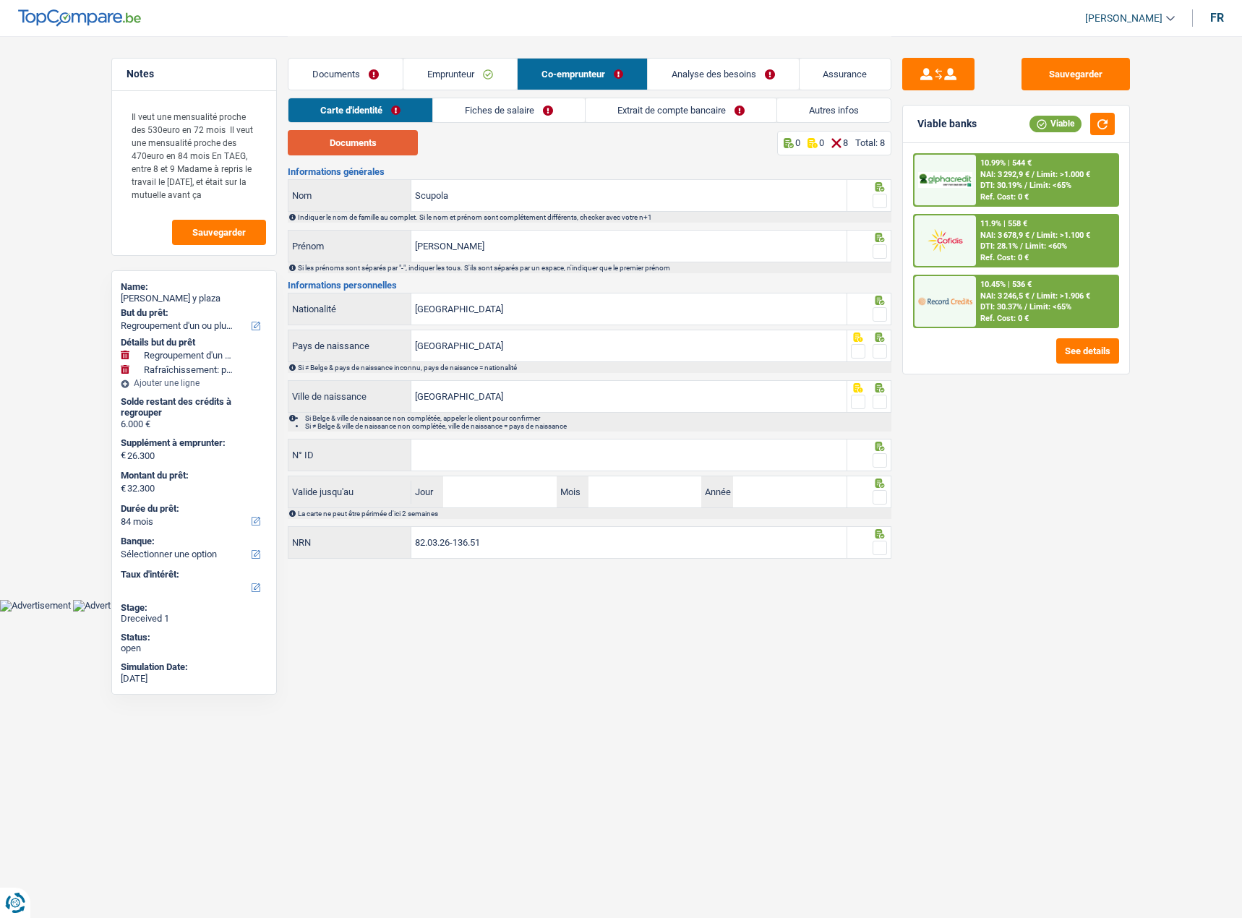
click at [391, 150] on button "Documents" at bounding box center [353, 142] width 130 height 25
click at [885, 204] on div at bounding box center [869, 195] width 45 height 33
click at [882, 251] on span at bounding box center [879, 251] width 14 height 14
click at [0, 0] on input "radio" at bounding box center [0, 0] width 0 height 0
click at [878, 207] on span at bounding box center [879, 201] width 14 height 14
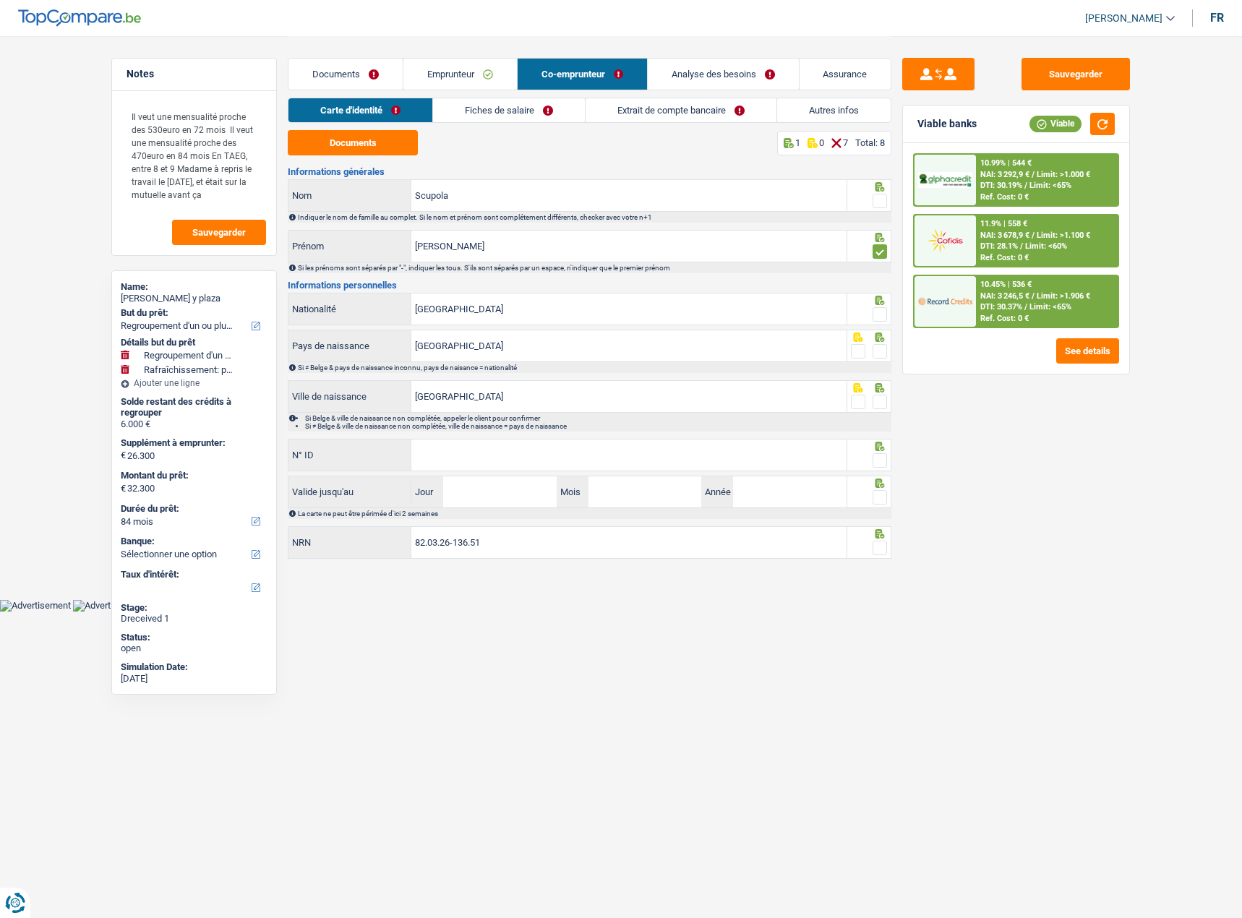
click at [0, 0] on input "radio" at bounding box center [0, 0] width 0 height 0
click at [883, 305] on icon at bounding box center [879, 300] width 14 height 9
click at [875, 317] on span at bounding box center [879, 314] width 14 height 14
click at [0, 0] on input "radio" at bounding box center [0, 0] width 0 height 0
click at [880, 351] on span at bounding box center [879, 351] width 14 height 14
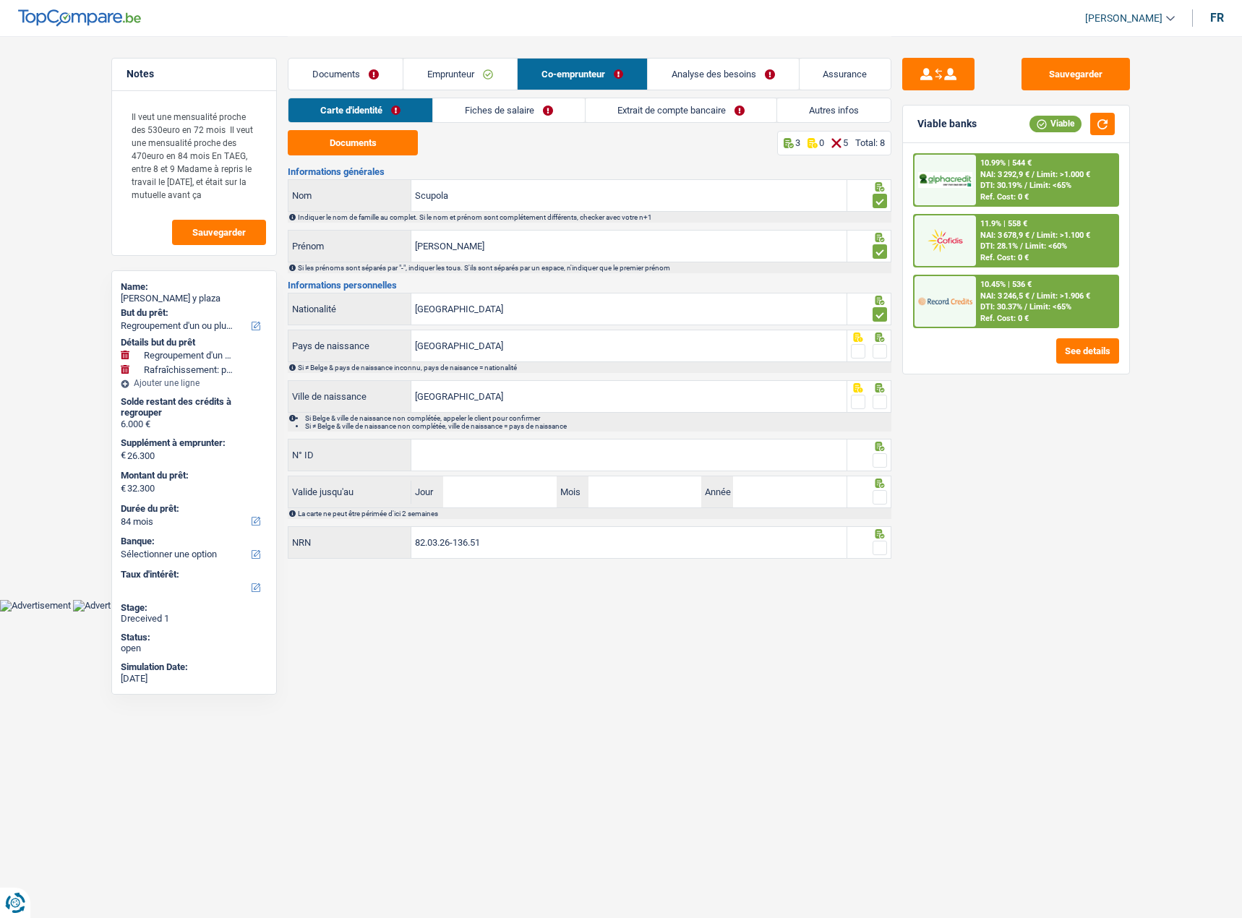
click at [0, 0] on input "radio" at bounding box center [0, 0] width 0 height 0
drag, startPoint x: 494, startPoint y: 304, endPoint x: 251, endPoint y: 304, distance: 242.8
click at [251, 304] on div "Notes Il veut une mensualité proche des 530euro en 72 mois Il veut une mensuali…" at bounding box center [620, 299] width 1041 height 527
type input "i"
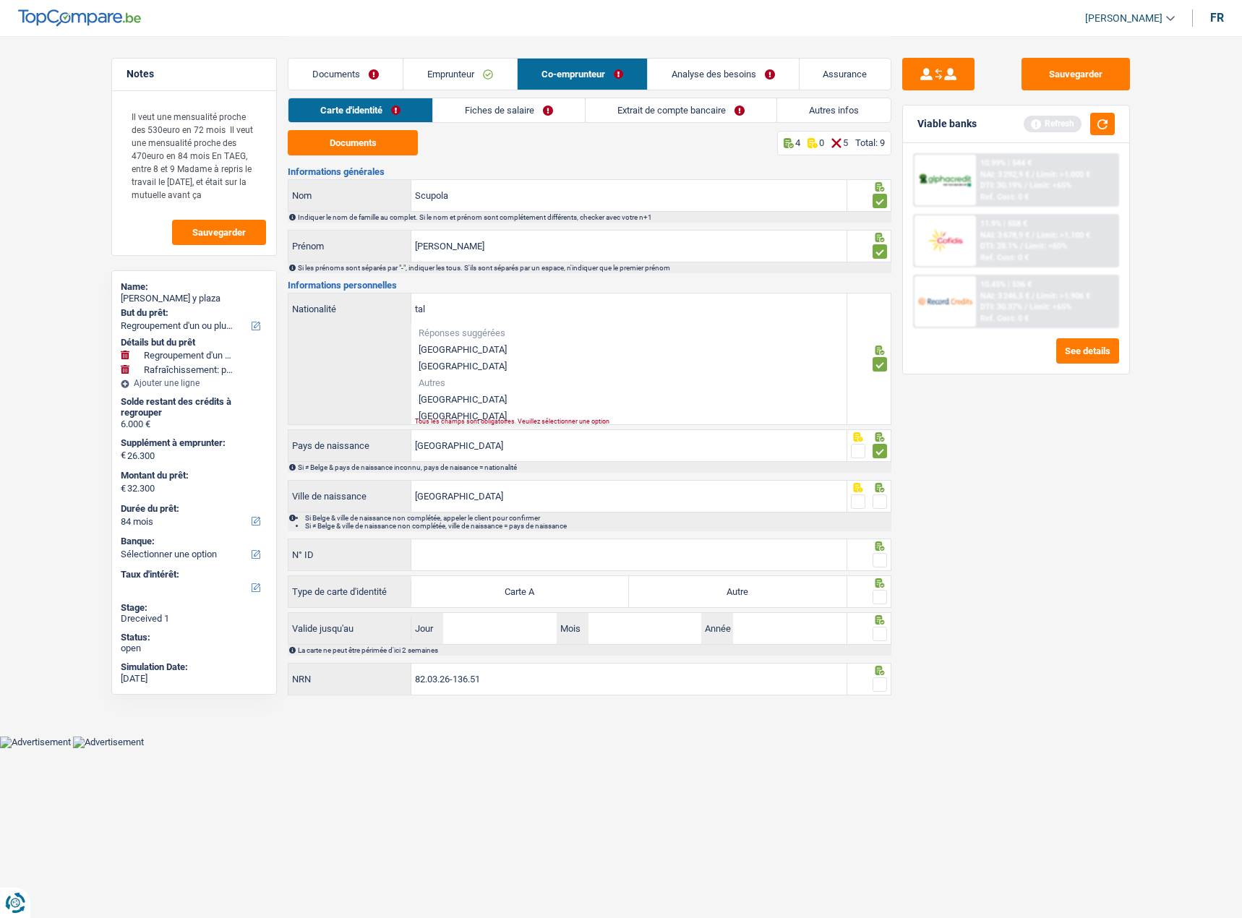
click at [451, 418] on div "Tous les champs sont obligatoires. Veuillez sélectionner une option" at bounding box center [608, 421] width 387 height 6
click at [450, 411] on li "[GEOGRAPHIC_DATA]" at bounding box center [628, 416] width 435 height 17
type input "[GEOGRAPHIC_DATA]"
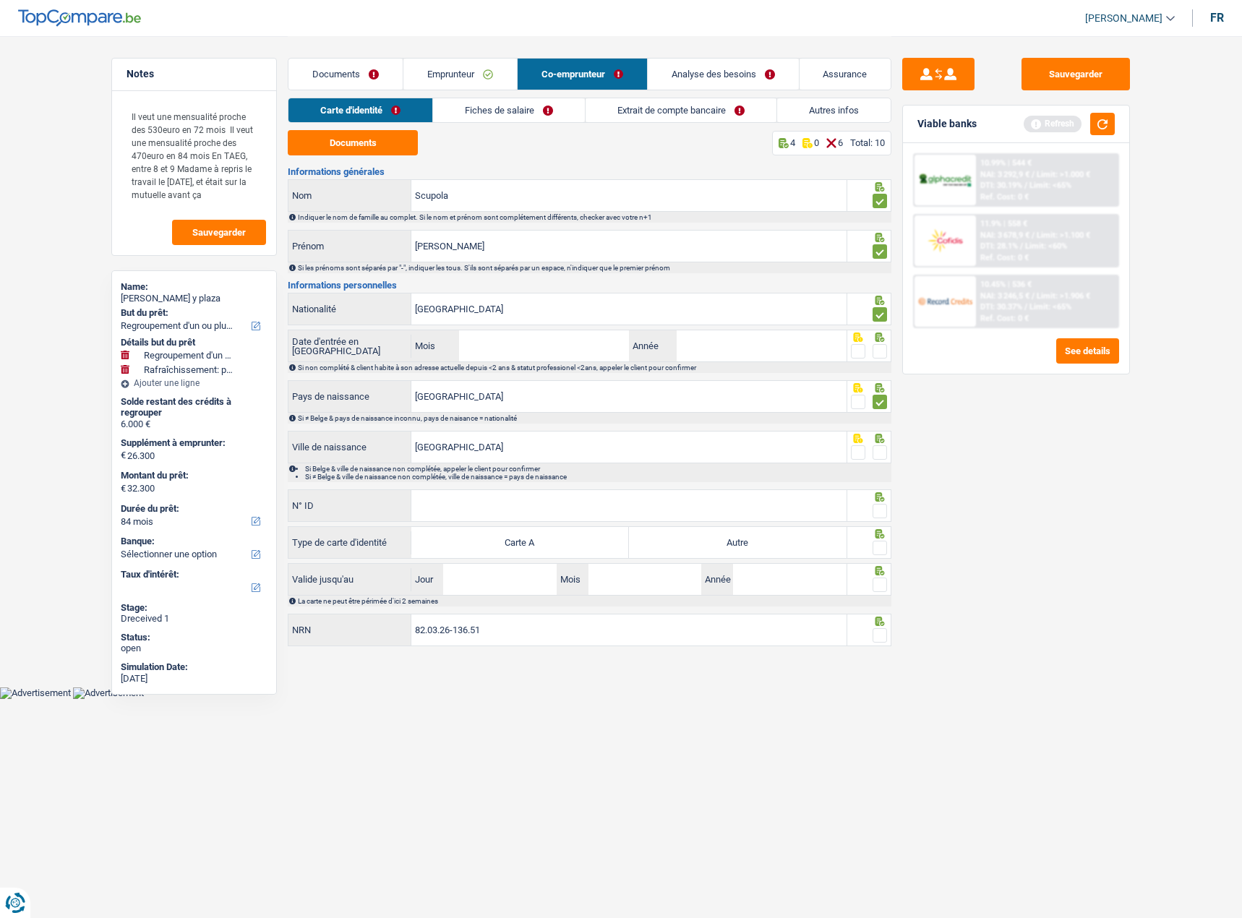
click at [861, 346] on span at bounding box center [858, 351] width 14 height 14
click at [0, 0] on input "radio" at bounding box center [0, 0] width 0 height 0
click at [875, 451] on span at bounding box center [879, 452] width 14 height 14
click at [0, 0] on input "radio" at bounding box center [0, 0] width 0 height 0
drag, startPoint x: 496, startPoint y: 449, endPoint x: 303, endPoint y: 440, distance: 193.9
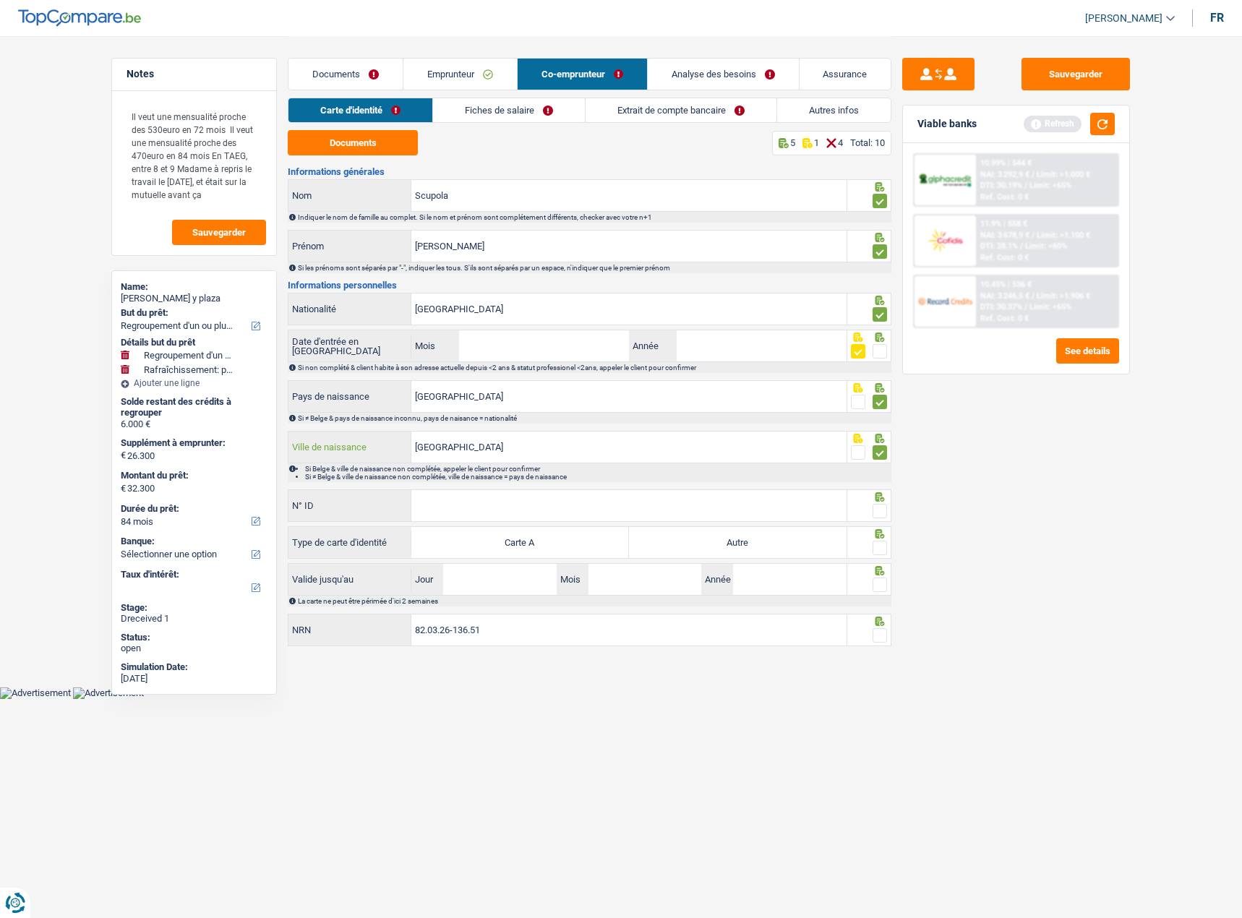
click at [303, 440] on div "Liège Ville de naissance" at bounding box center [567, 446] width 558 height 31
click at [857, 450] on span at bounding box center [858, 452] width 14 height 14
click at [0, 0] on input "radio" at bounding box center [0, 0] width 0 height 0
drag, startPoint x: 496, startPoint y: 453, endPoint x: 289, endPoint y: 457, distance: 207.4
click at [289, 457] on div "Liège Ville de naissance" at bounding box center [567, 446] width 558 height 31
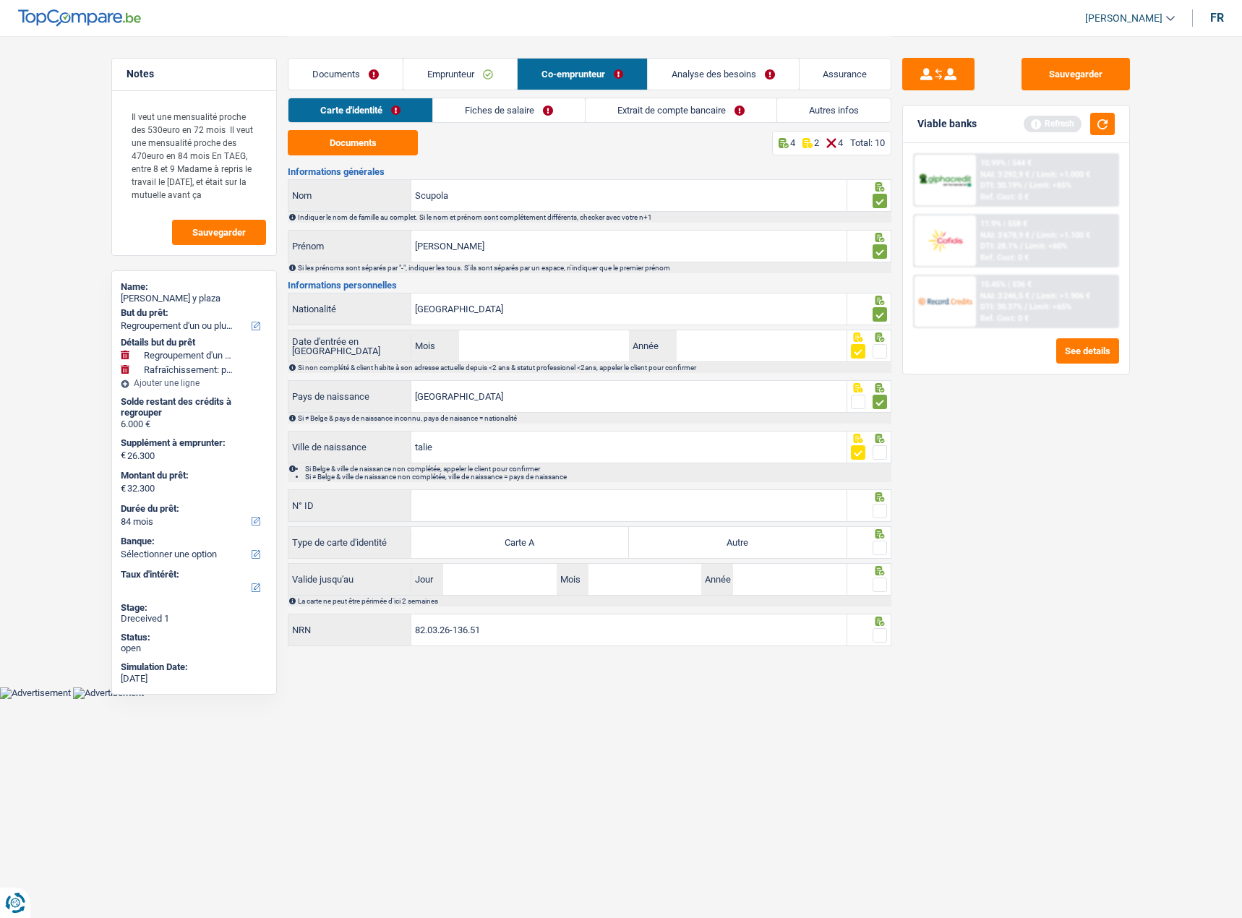
drag, startPoint x: 320, startPoint y: 440, endPoint x: 413, endPoint y: 444, distance: 93.3
click at [325, 439] on label "Ville de naissance" at bounding box center [349, 446] width 123 height 31
drag, startPoint x: 430, startPoint y: 447, endPoint x: 318, endPoint y: 445, distance: 112.0
click at [318, 445] on div "talie Ville de naissance" at bounding box center [567, 446] width 558 height 31
type input "[GEOGRAPHIC_DATA]"
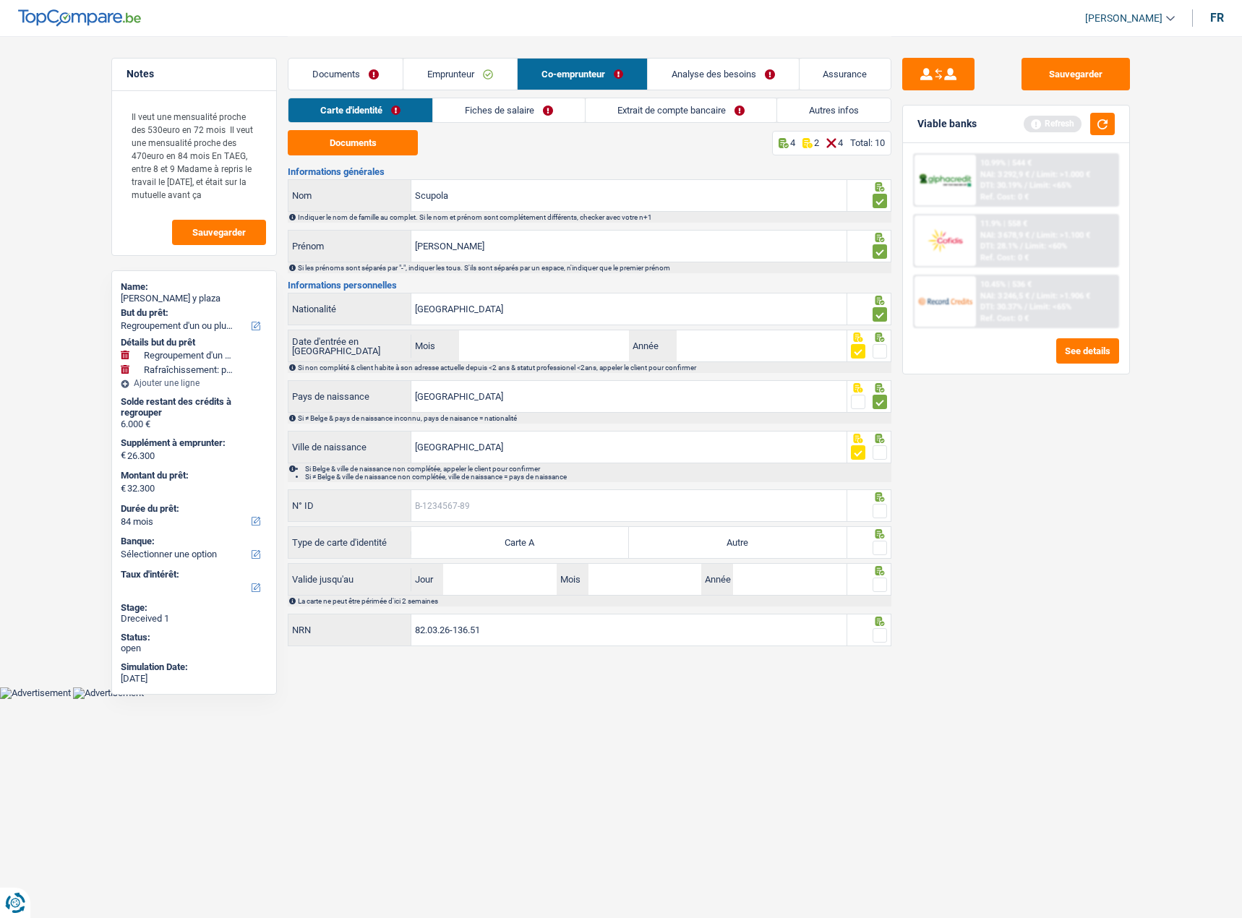
click at [518, 492] on input "N° ID" at bounding box center [628, 505] width 435 height 31
click at [555, 523] on div "Informations générales Scupola Nom Indiquer le nom de famille au complet. Si le…" at bounding box center [589, 407] width 603 height 481
click at [549, 504] on input "N° ID" at bounding box center [628, 505] width 435 height 31
paste input "B-5881012-96"
type input "B-5881012-96"
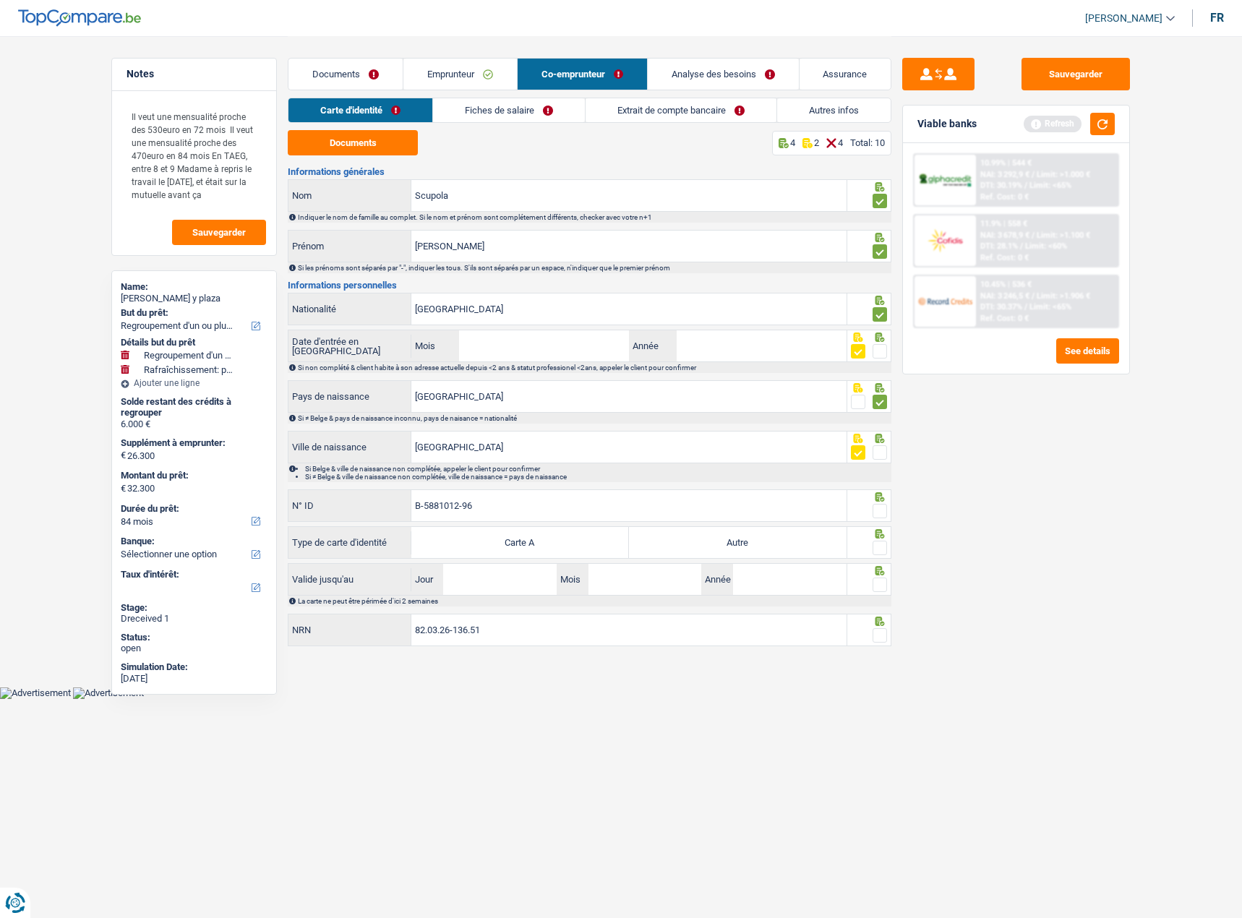
drag, startPoint x: 876, startPoint y: 509, endPoint x: 891, endPoint y: 547, distance: 40.5
click at [877, 510] on span at bounding box center [879, 511] width 14 height 14
click at [0, 0] on input "radio" at bounding box center [0, 0] width 0 height 0
click at [887, 549] on div "Notes Il veut une mensualité proche des 530euro en 72 mois Il veut une mensuali…" at bounding box center [620, 343] width 1041 height 614
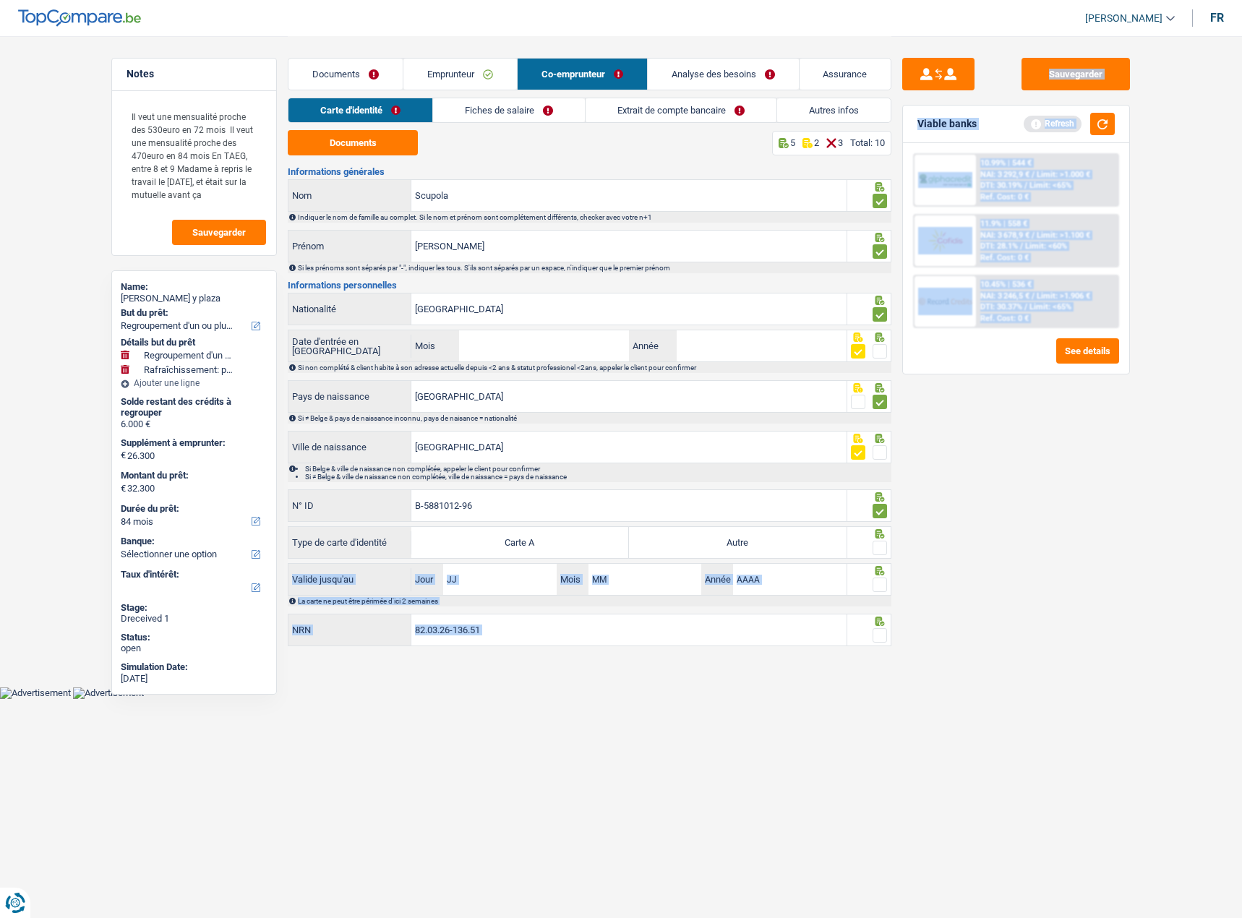
click at [885, 549] on span at bounding box center [879, 548] width 14 height 14
click at [0, 0] on input "radio" at bounding box center [0, 0] width 0 height 0
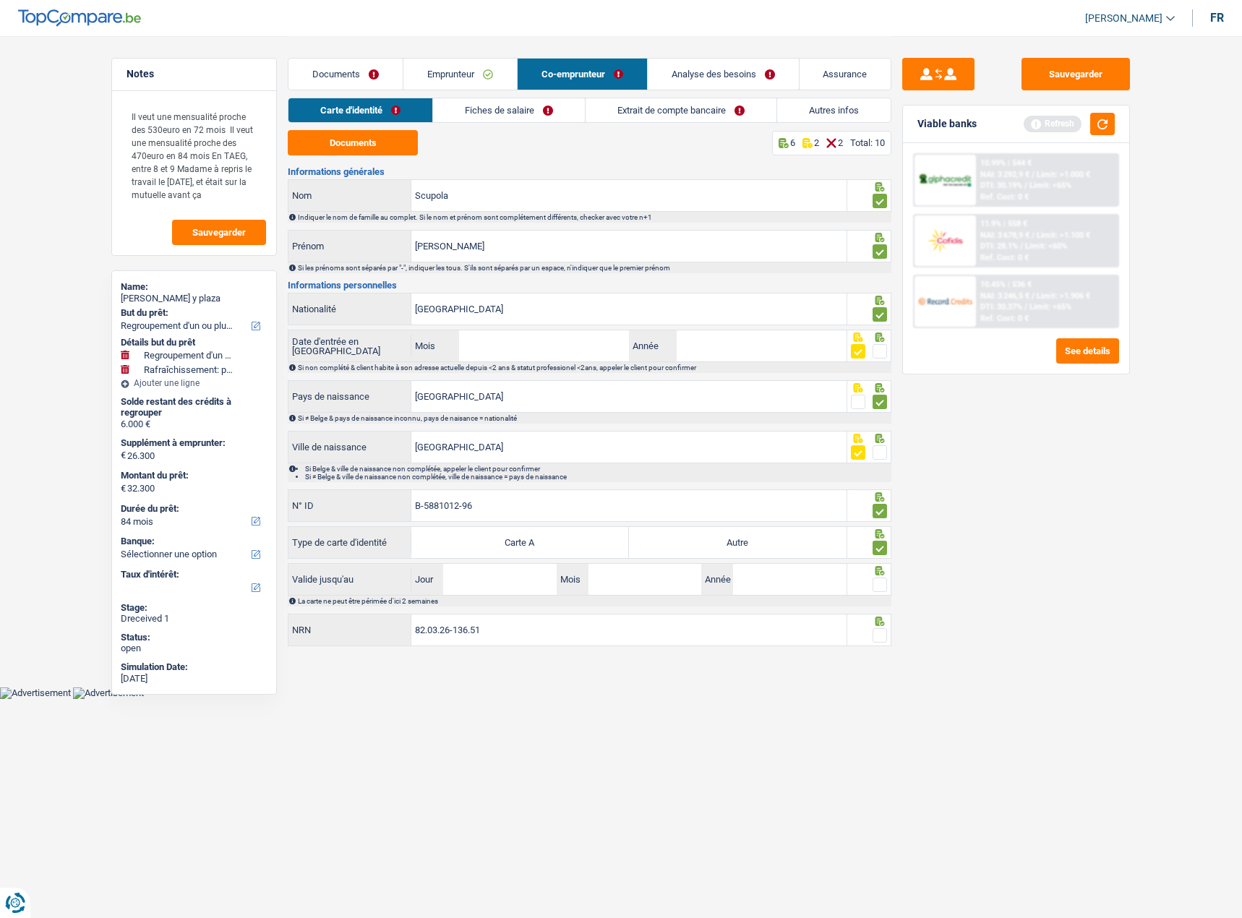
click at [765, 528] on label "Autre" at bounding box center [738, 542] width 218 height 31
click at [765, 528] on input "Autre" at bounding box center [738, 542] width 218 height 31
radio input "true"
drag, startPoint x: 753, startPoint y: 536, endPoint x: 594, endPoint y: 554, distance: 160.0
click at [752, 537] on label "Autre" at bounding box center [738, 542] width 218 height 31
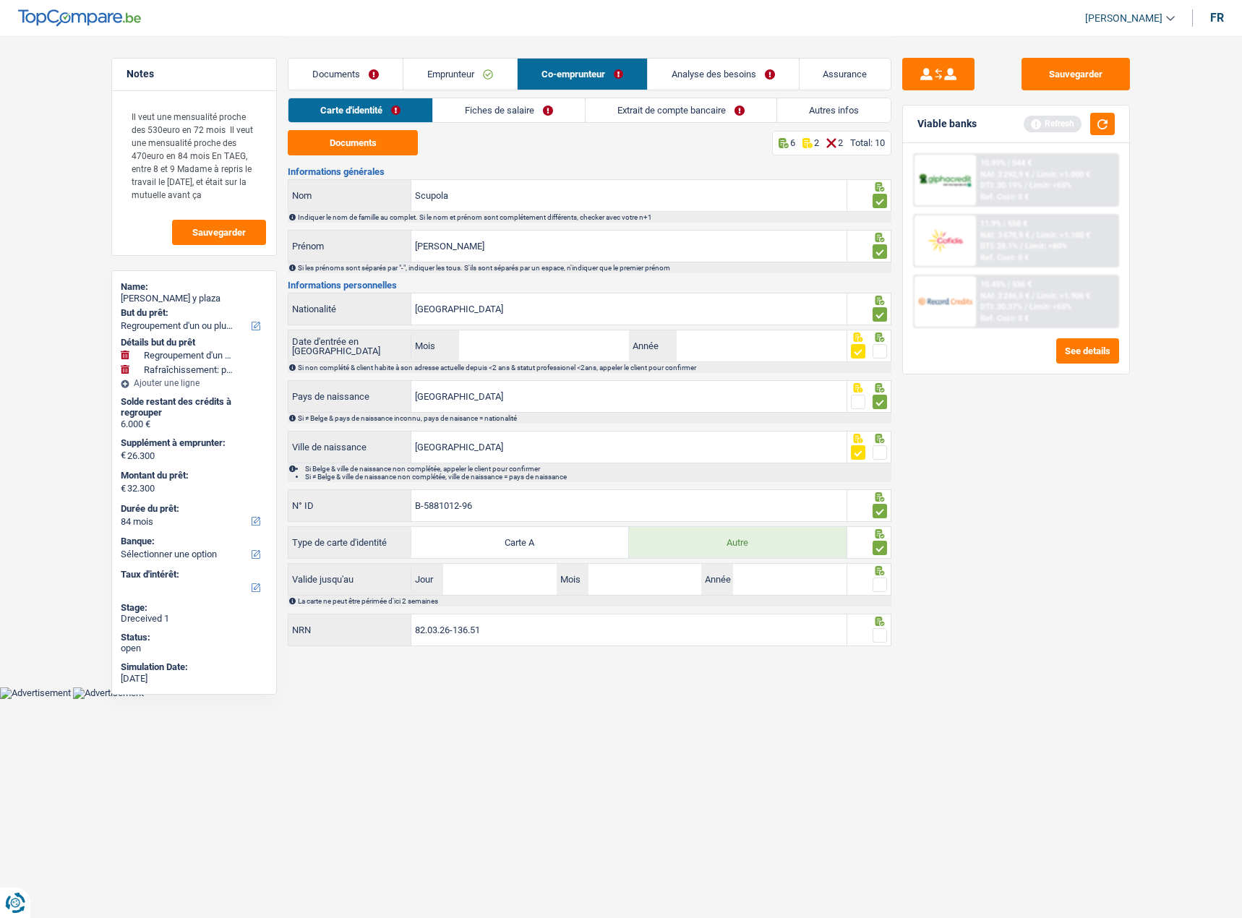
click at [752, 537] on input "Autre" at bounding box center [738, 542] width 218 height 31
click at [465, 578] on input "Jour" at bounding box center [499, 579] width 113 height 31
type input "07"
type input "03"
type input "2034"
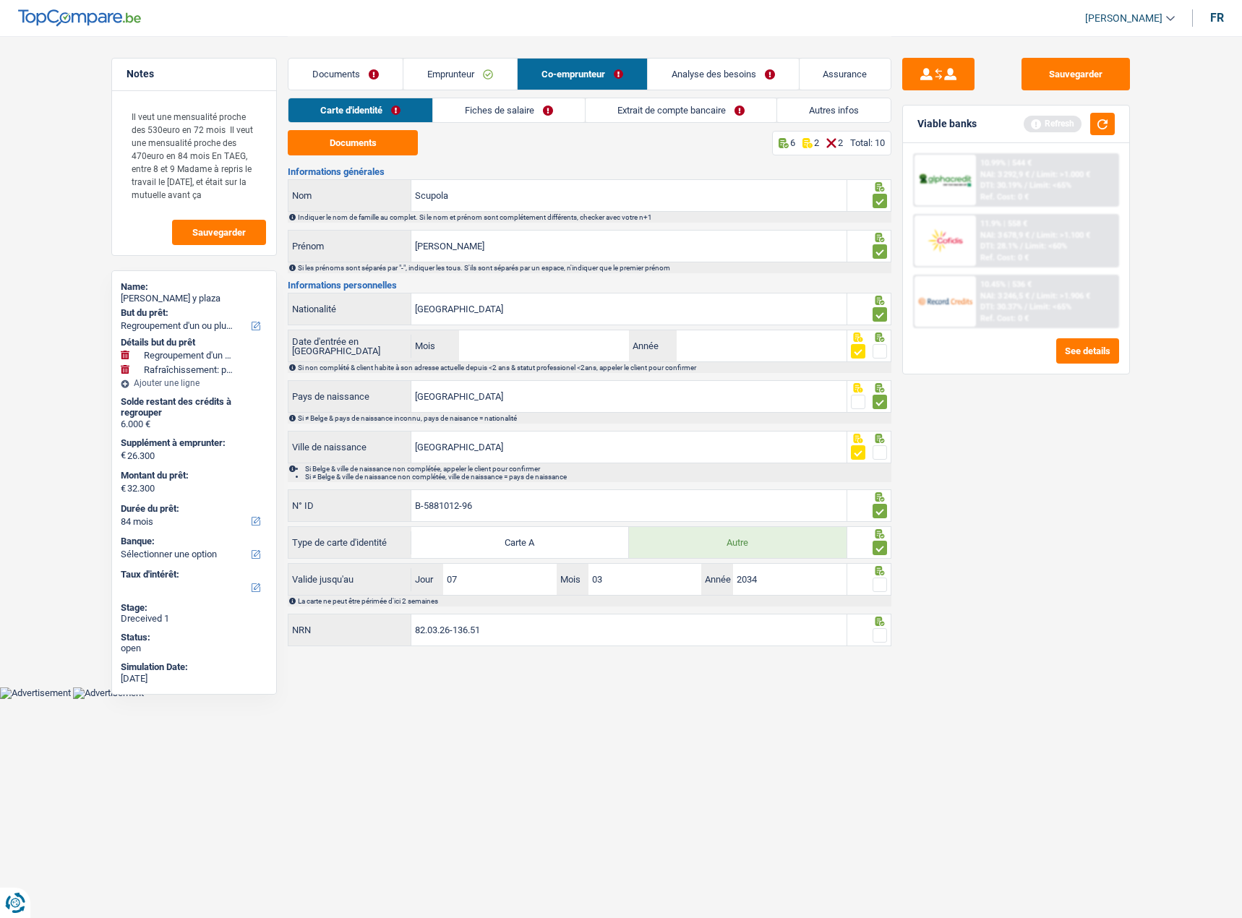
click at [878, 580] on span at bounding box center [879, 584] width 14 height 14
click at [0, 0] on input "radio" at bounding box center [0, 0] width 0 height 0
drag, startPoint x: 871, startPoint y: 624, endPoint x: 880, endPoint y: 629, distance: 10.0
click at [872, 625] on div at bounding box center [869, 621] width 37 height 12
drag, startPoint x: 880, startPoint y: 629, endPoint x: 921, endPoint y: 635, distance: 41.6
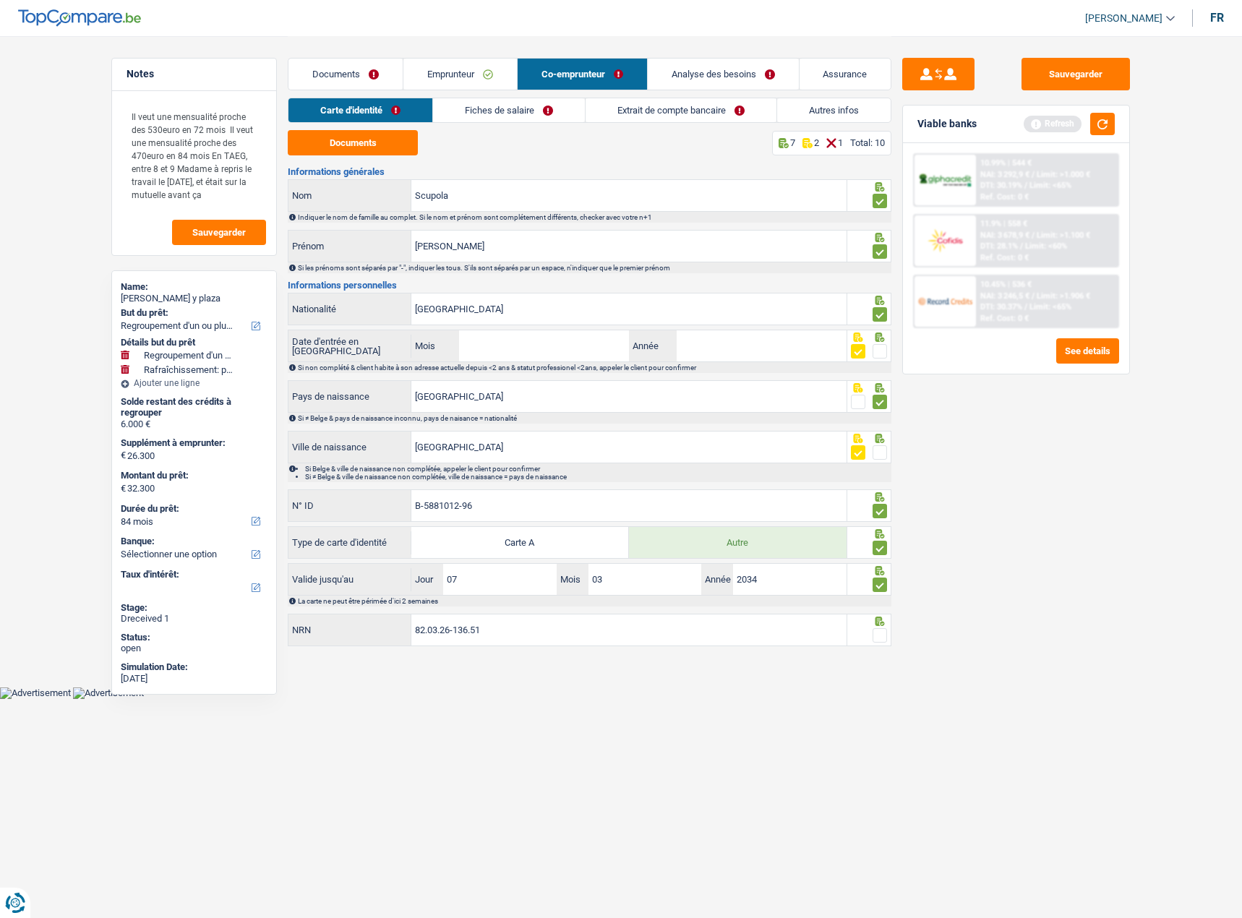
click at [881, 630] on span at bounding box center [879, 635] width 14 height 14
click at [0, 0] on input "radio" at bounding box center [0, 0] width 0 height 0
click at [523, 115] on link "Fiches de salaire" at bounding box center [510, 110] width 152 height 24
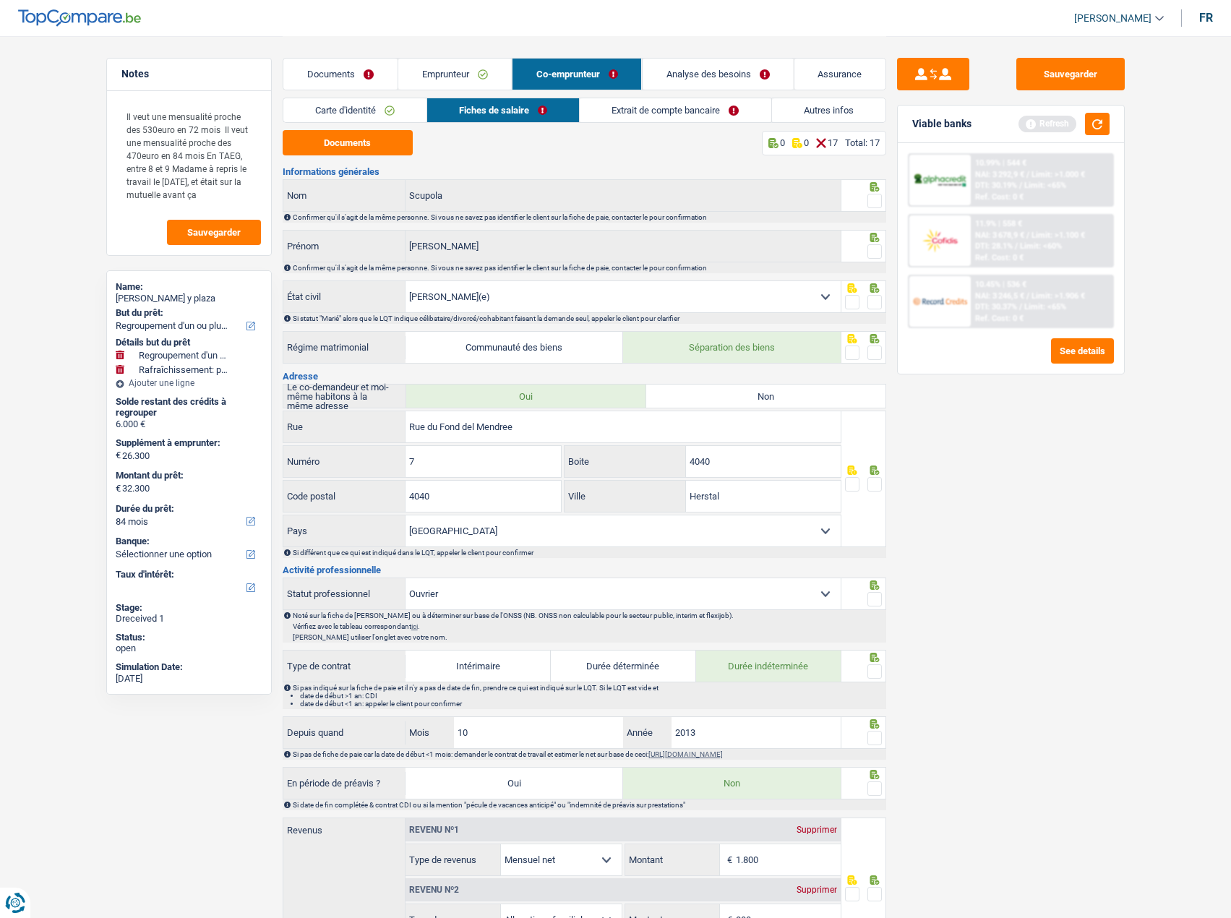
click at [879, 201] on span at bounding box center [874, 201] width 14 height 14
click at [0, 0] on input "radio" at bounding box center [0, 0] width 0 height 0
drag, startPoint x: 876, startPoint y: 245, endPoint x: 879, endPoint y: 290, distance: 44.9
click at [875, 246] on span at bounding box center [874, 251] width 14 height 14
click at [0, 0] on input "radio" at bounding box center [0, 0] width 0 height 0
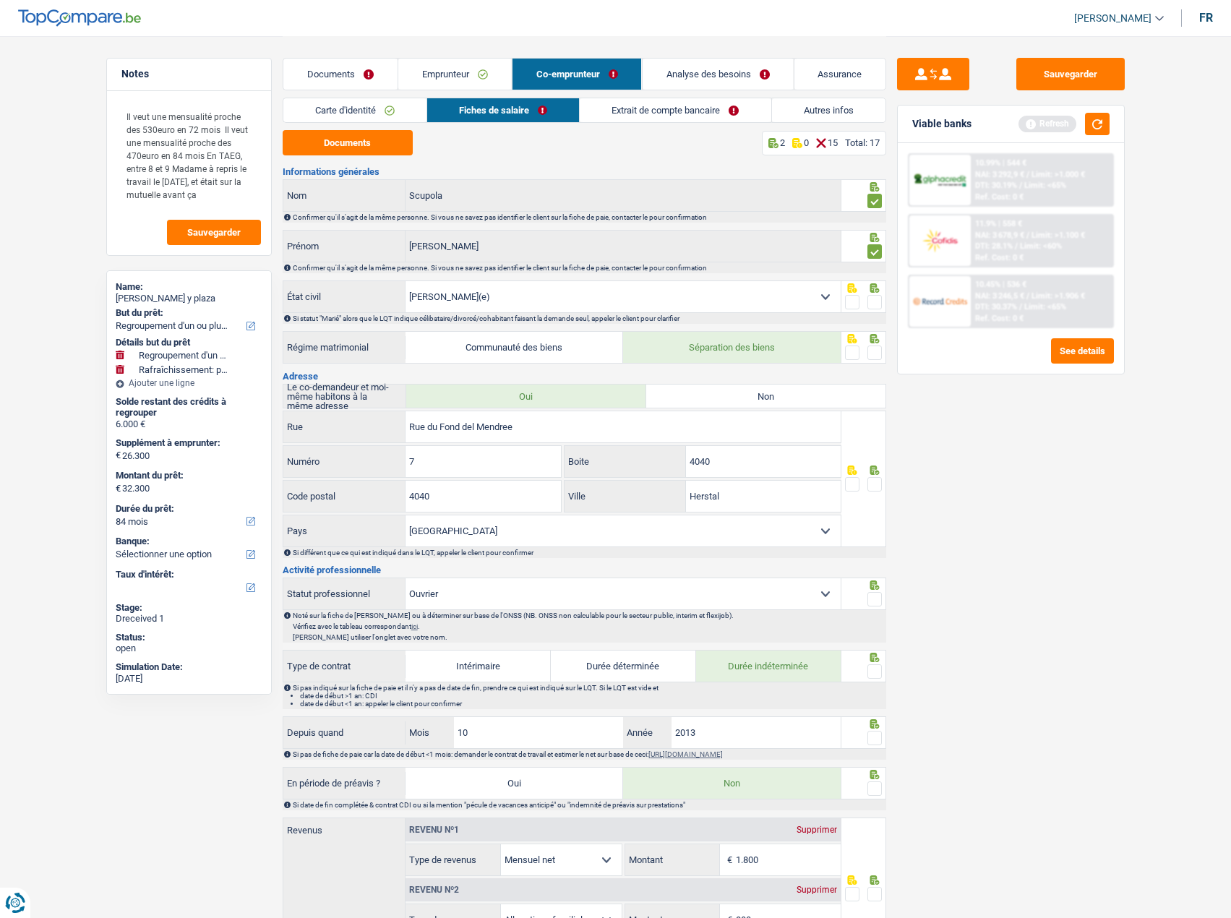
drag, startPoint x: 876, startPoint y: 296, endPoint x: 869, endPoint y: 305, distance: 11.4
click at [874, 297] on span at bounding box center [874, 302] width 14 height 14
click at [0, 0] on input "radio" at bounding box center [0, 0] width 0 height 0
click at [874, 347] on span at bounding box center [874, 352] width 14 height 14
click at [0, 0] on input "radio" at bounding box center [0, 0] width 0 height 0
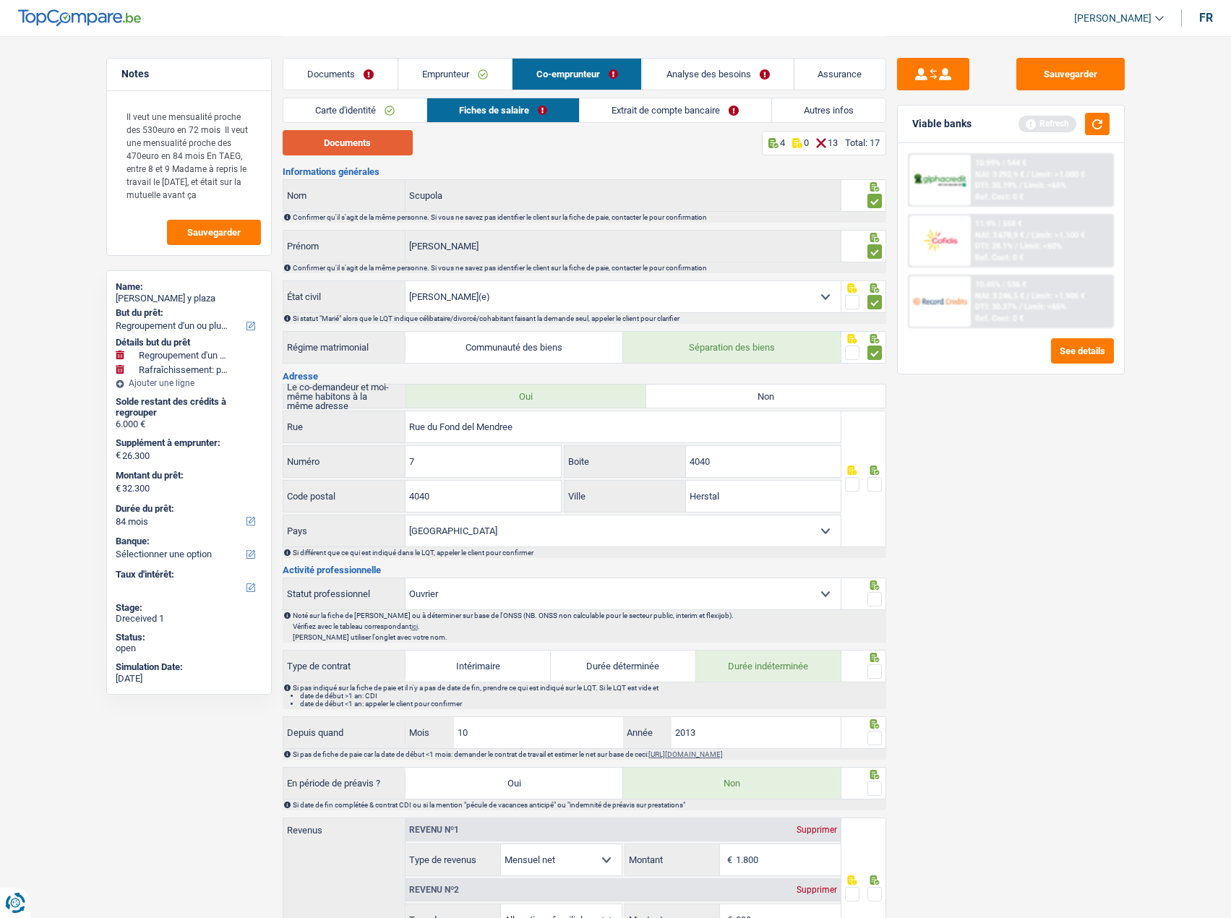
click at [345, 139] on button "Documents" at bounding box center [348, 142] width 130 height 25
click at [872, 473] on icon at bounding box center [873, 469] width 9 height 9
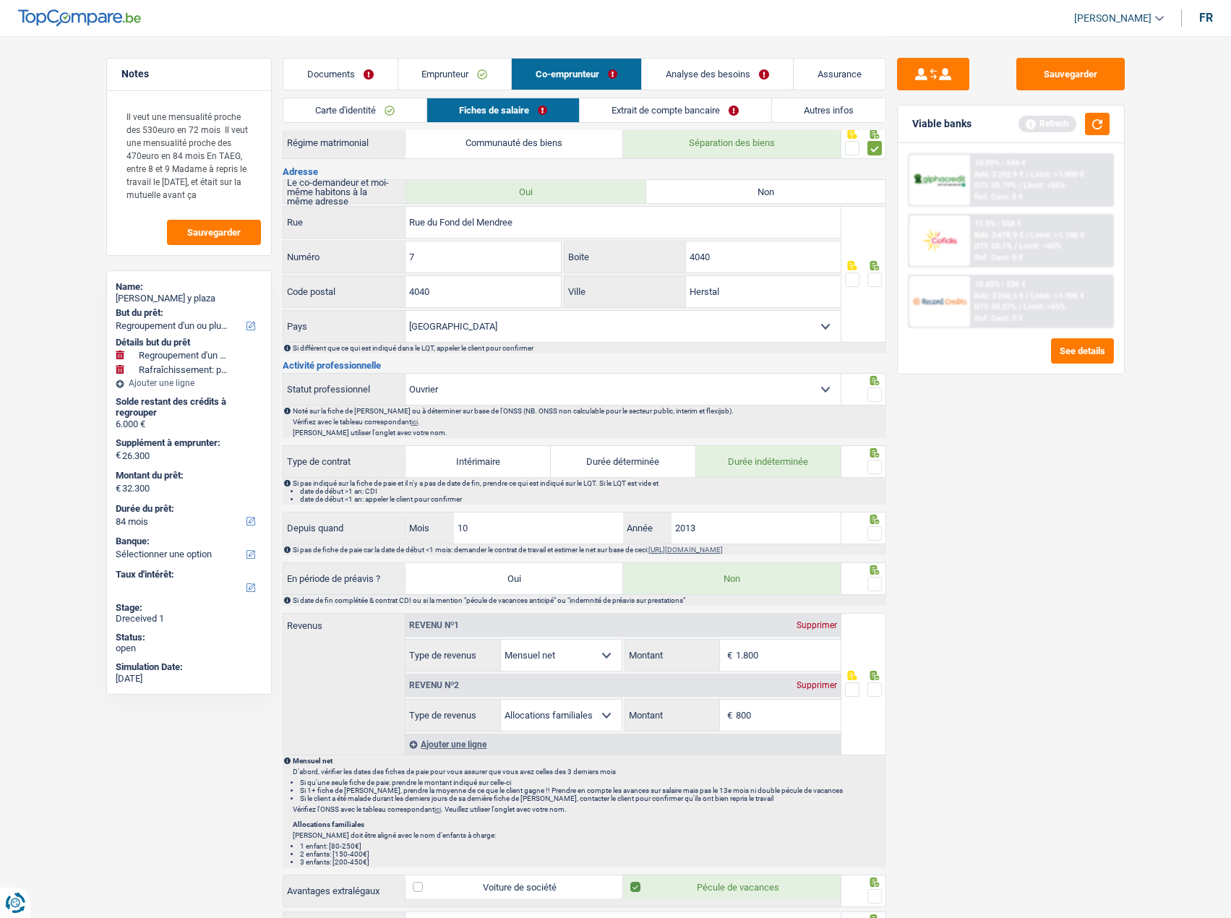
scroll to position [217, 0]
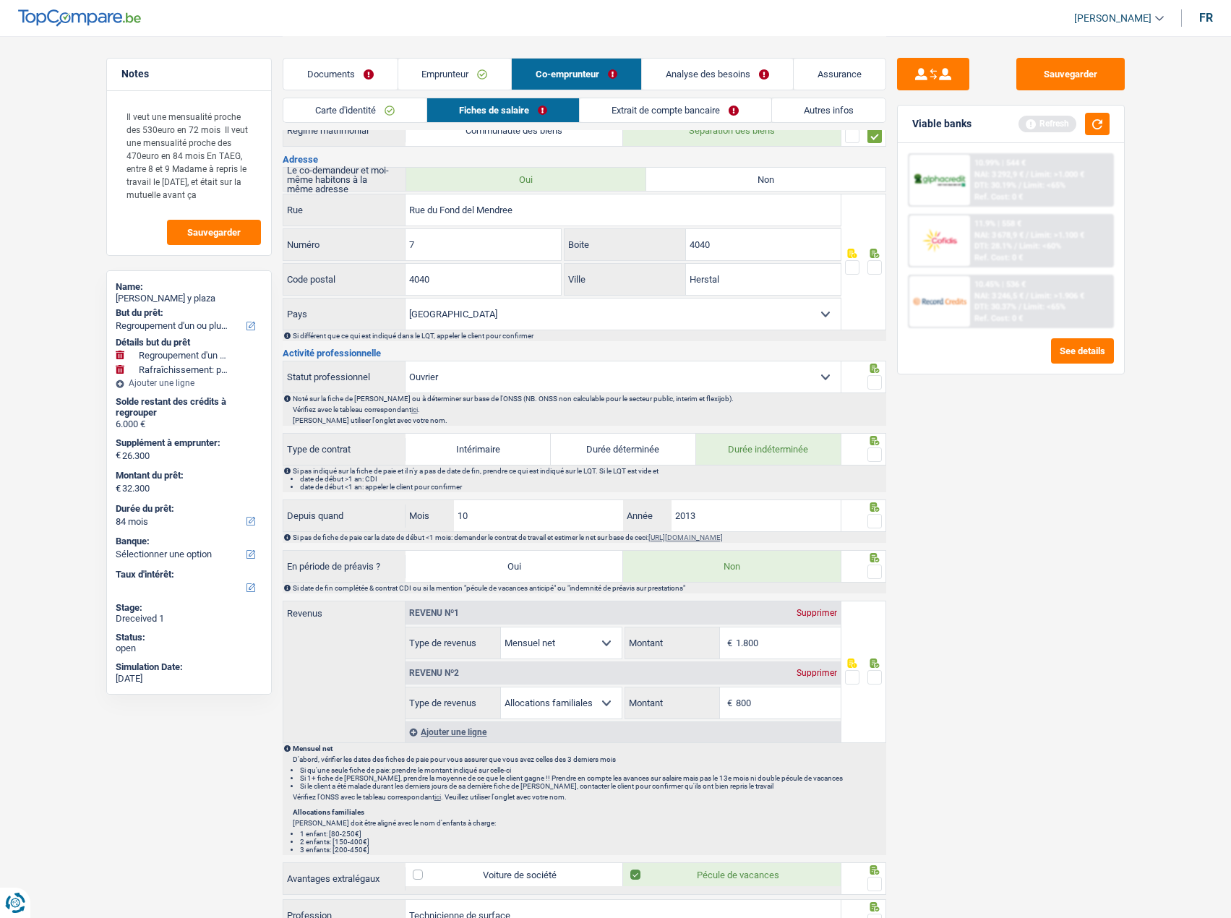
click at [874, 379] on span at bounding box center [874, 382] width 14 height 14
click at [0, 0] on input "radio" at bounding box center [0, 0] width 0 height 0
click at [873, 455] on span at bounding box center [874, 454] width 14 height 14
click at [0, 0] on input "radio" at bounding box center [0, 0] width 0 height 0
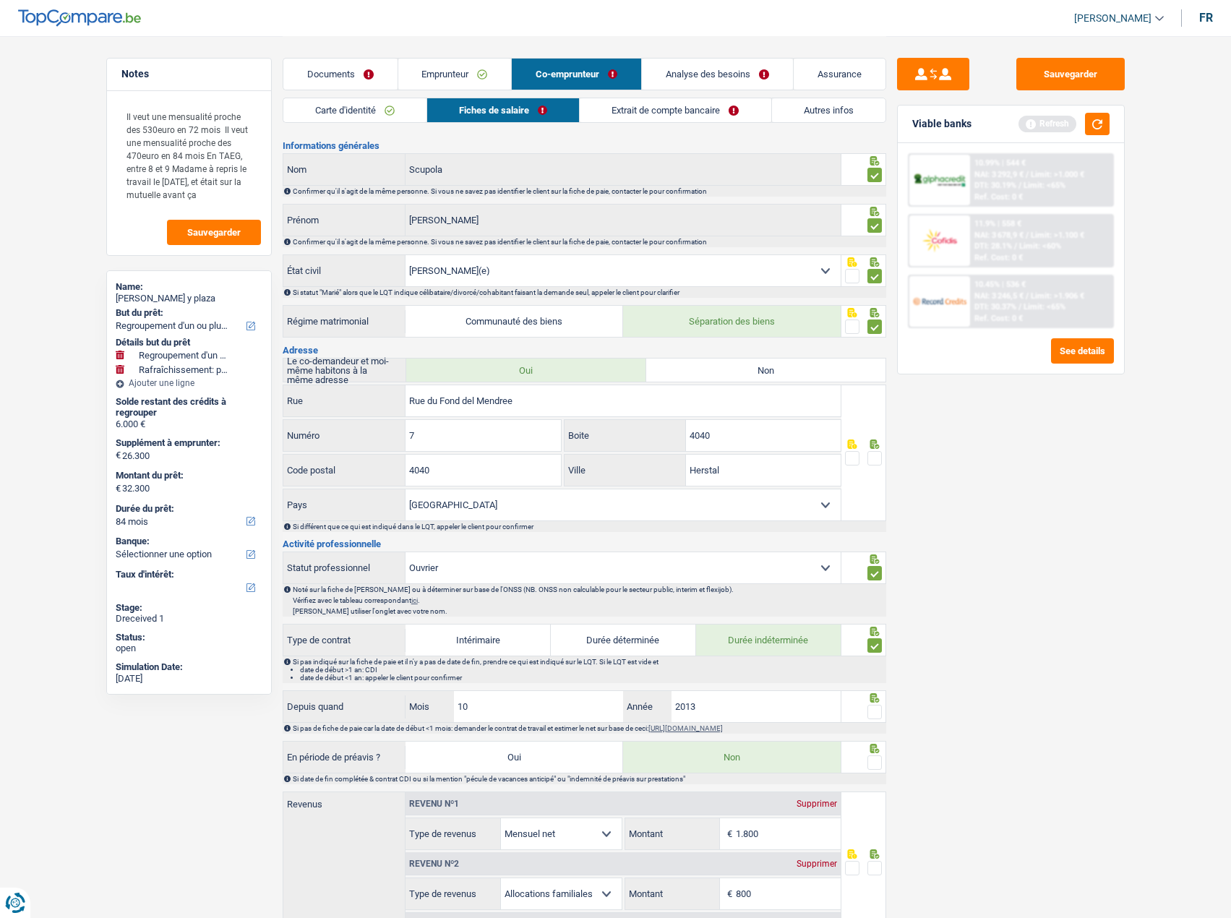
scroll to position [0, 0]
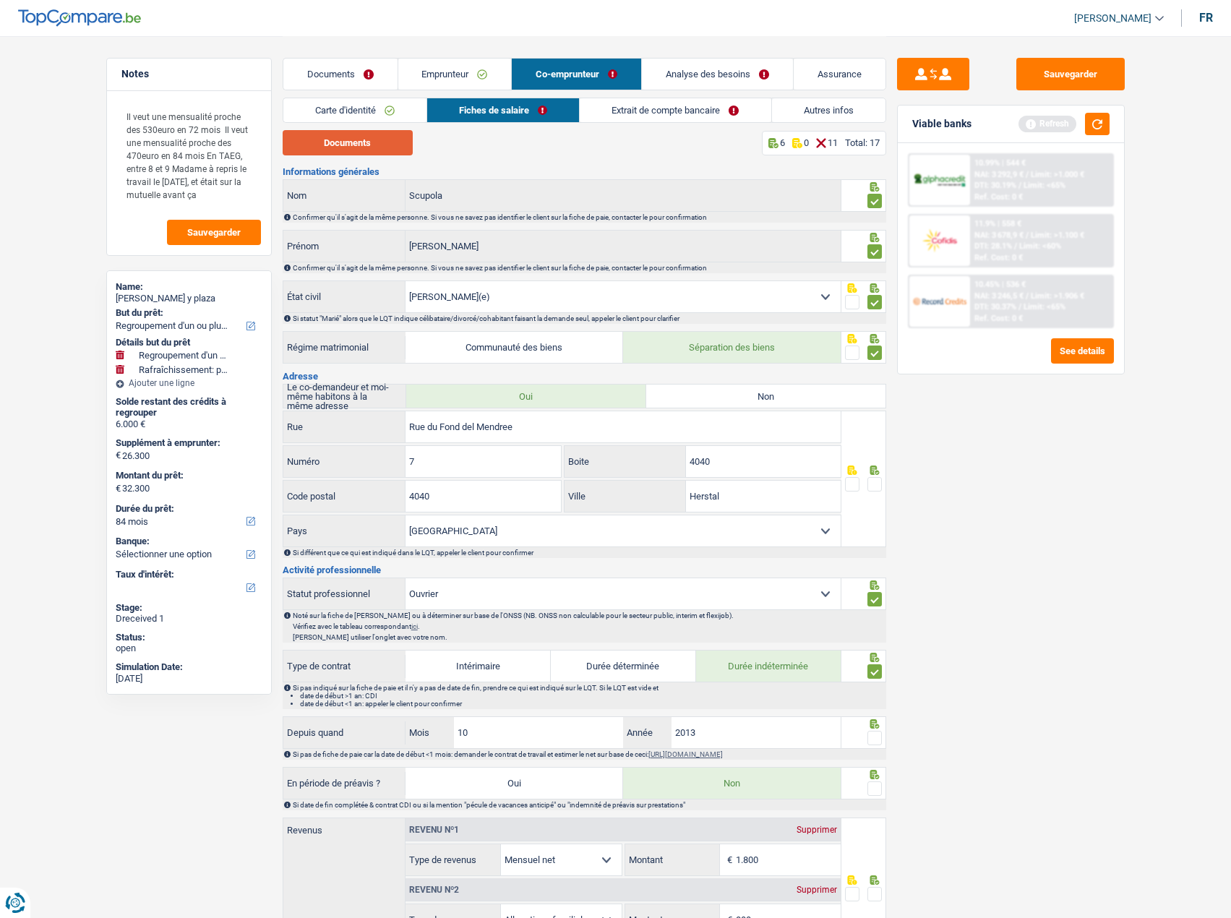
click at [373, 139] on button "Documents" at bounding box center [348, 142] width 130 height 25
click at [329, 76] on link "Documents" at bounding box center [340, 74] width 114 height 31
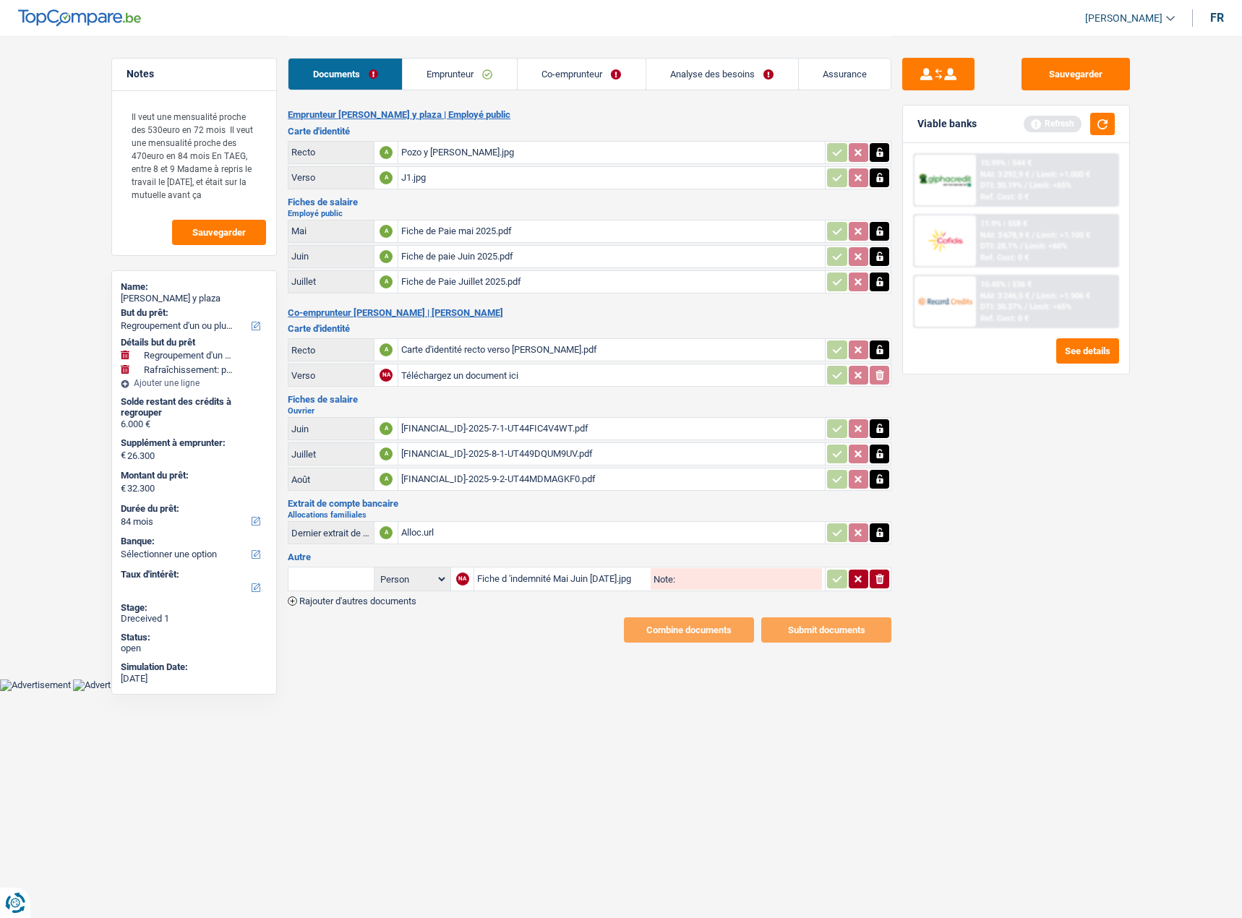
click at [489, 427] on div "BE31001604249755-2025-7-1-UT44FIC4V4WT.pdf" at bounding box center [611, 429] width 421 height 22
click at [579, 63] on link "Co-emprunteur" at bounding box center [581, 74] width 128 height 31
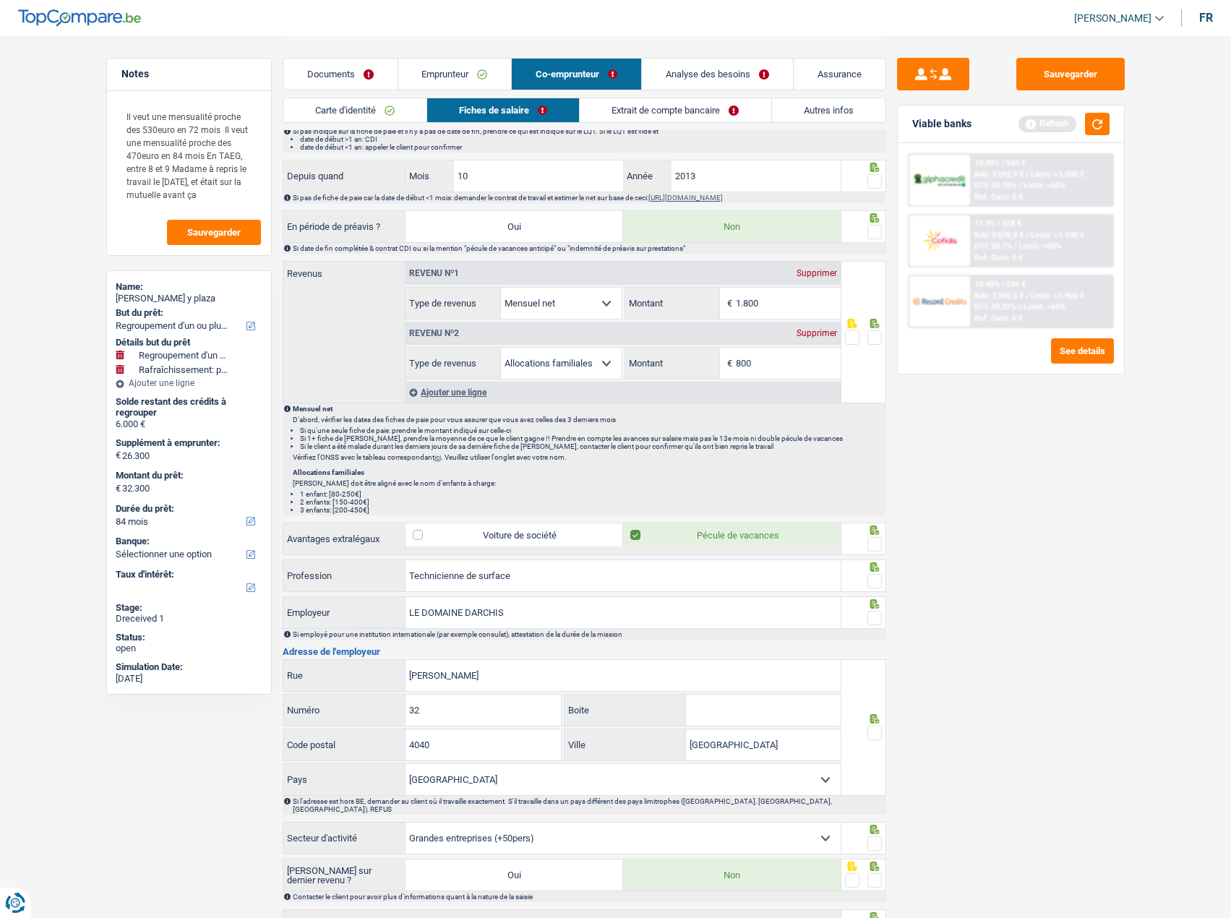
scroll to position [669, 0]
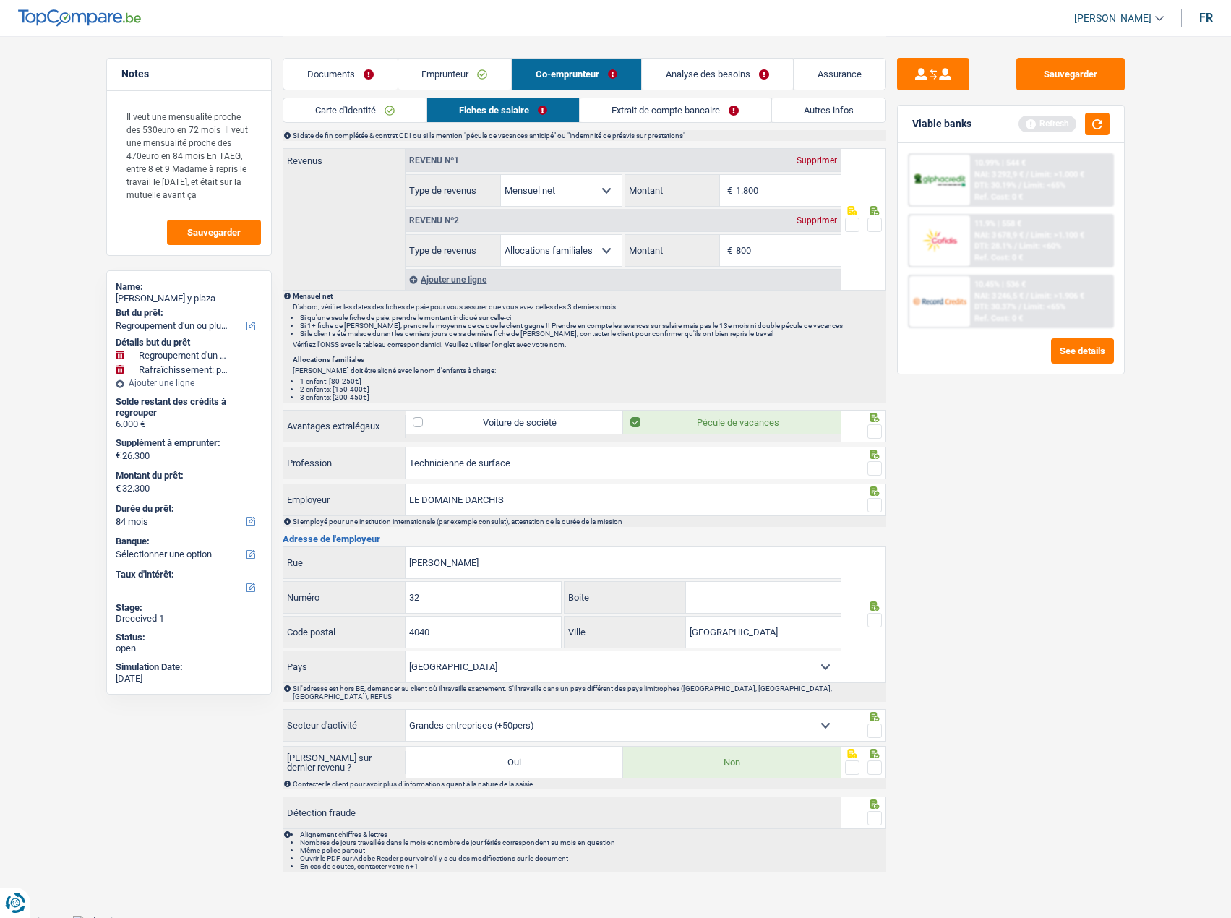
click at [468, 60] on link "Emprunteur" at bounding box center [454, 74] width 113 height 31
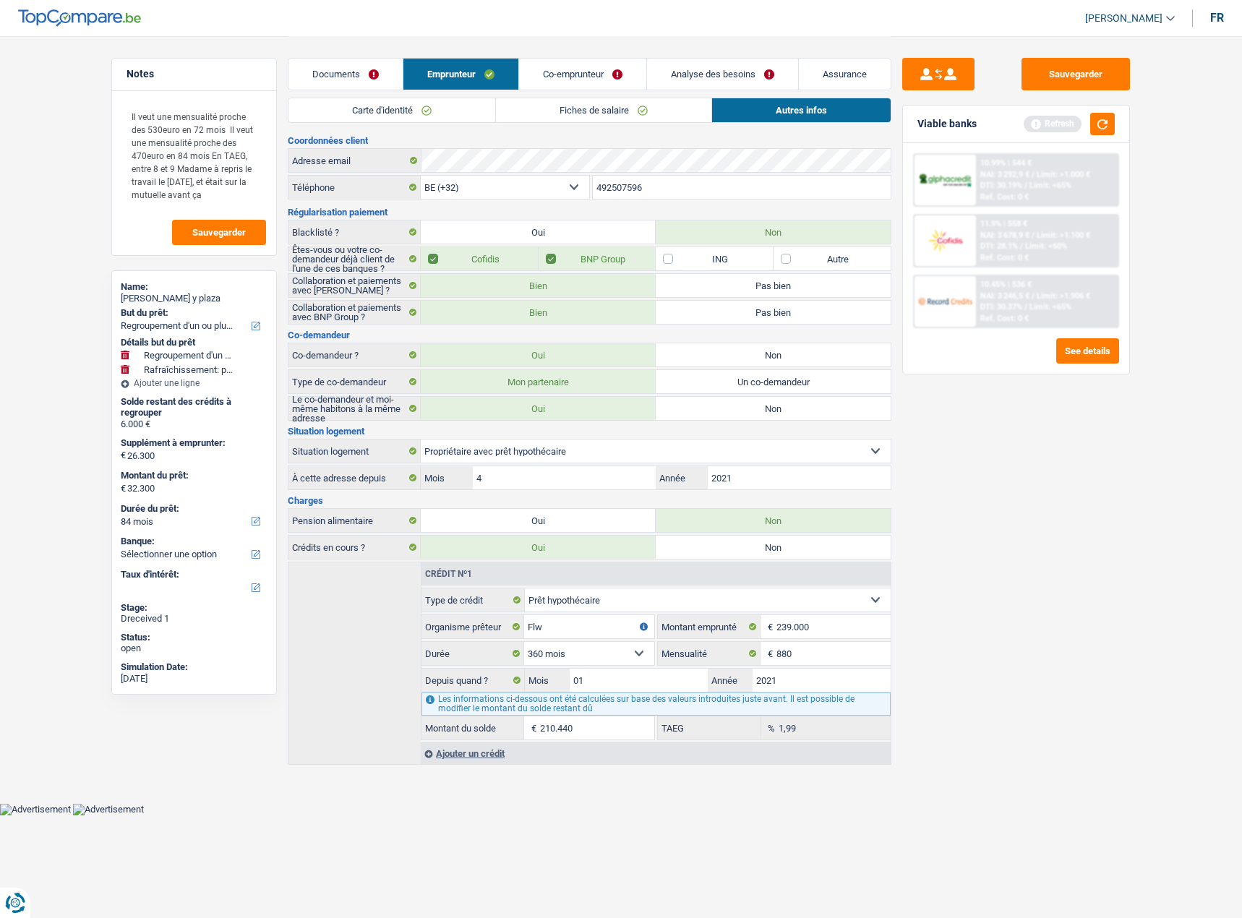
click at [437, 114] on link "Carte d'identité" at bounding box center [391, 110] width 207 height 24
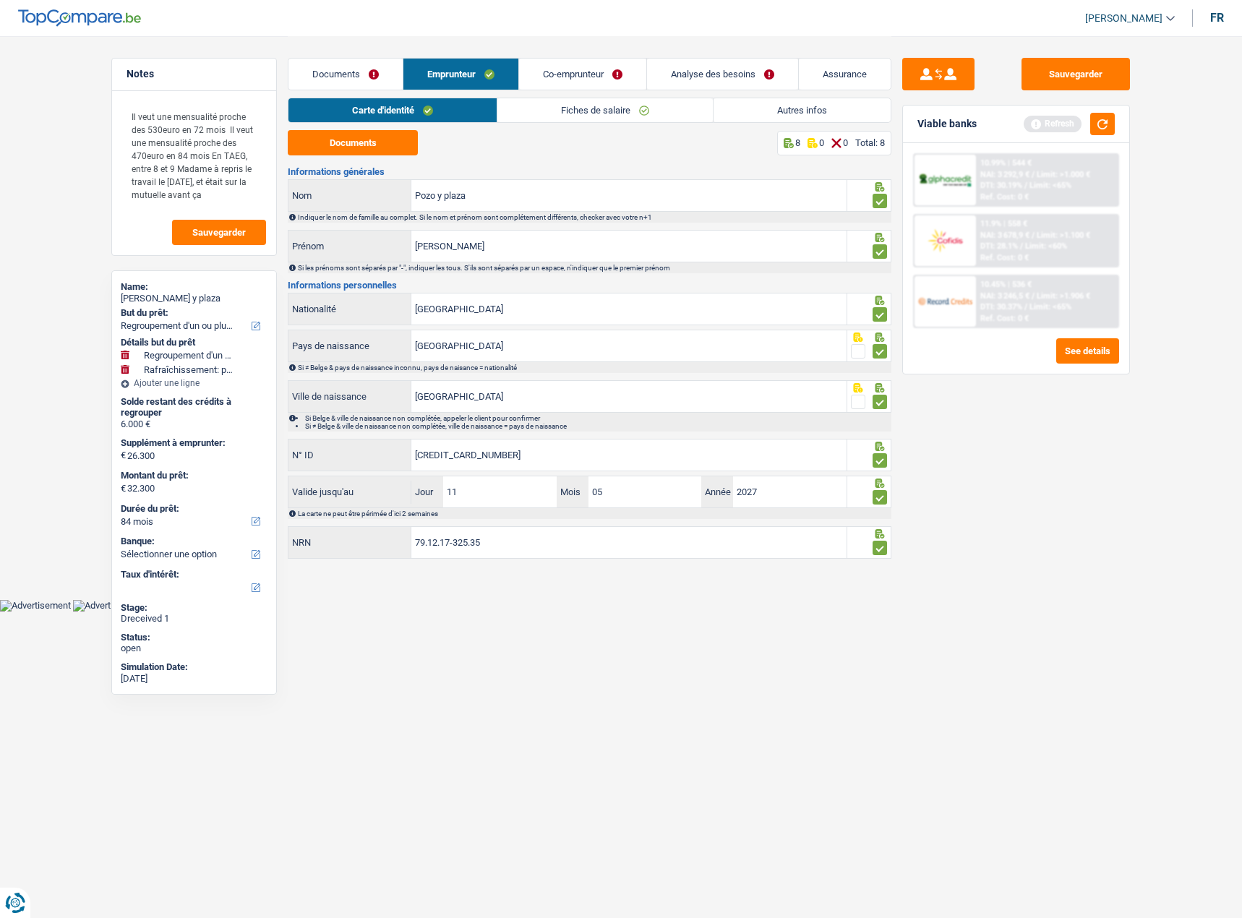
click at [590, 107] on link "Fiches de salaire" at bounding box center [604, 110] width 215 height 24
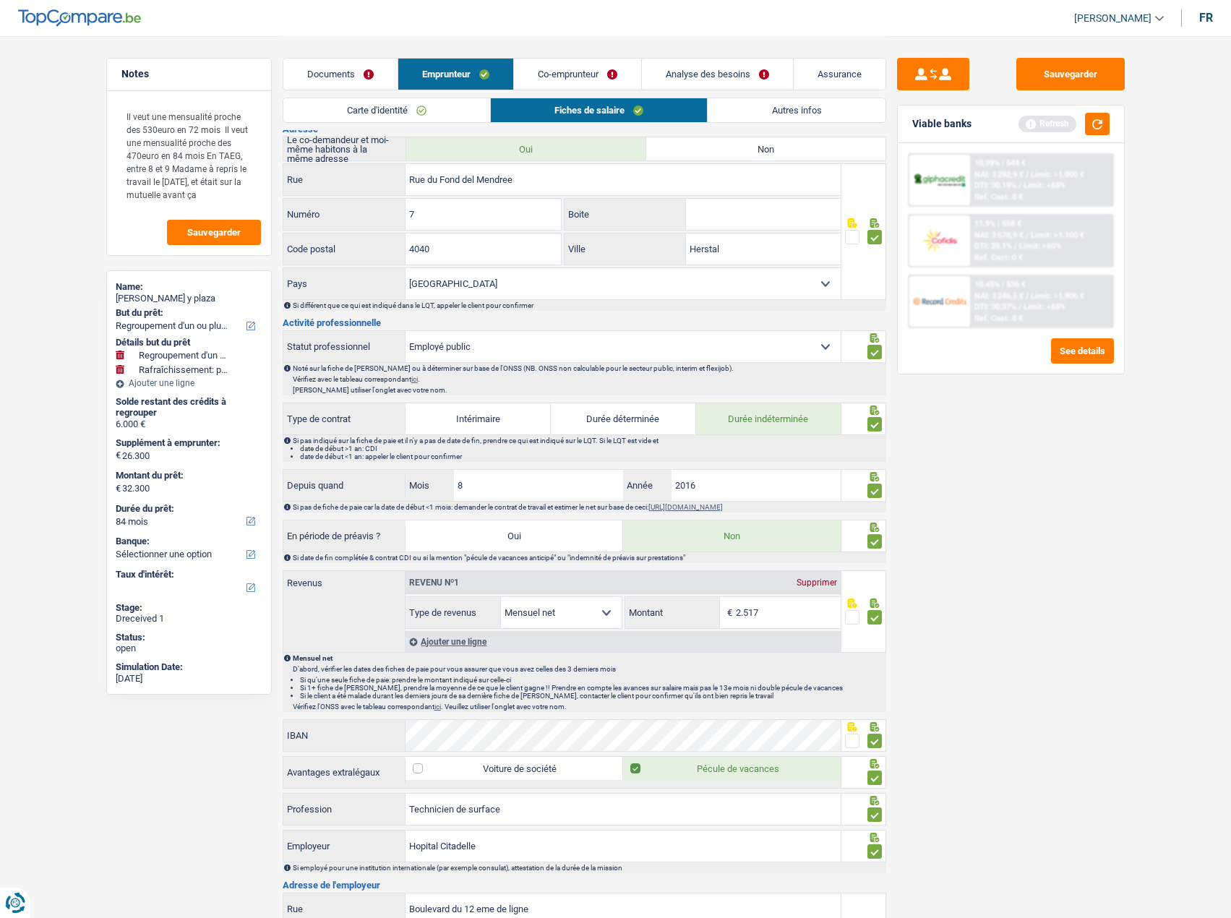
scroll to position [650, 0]
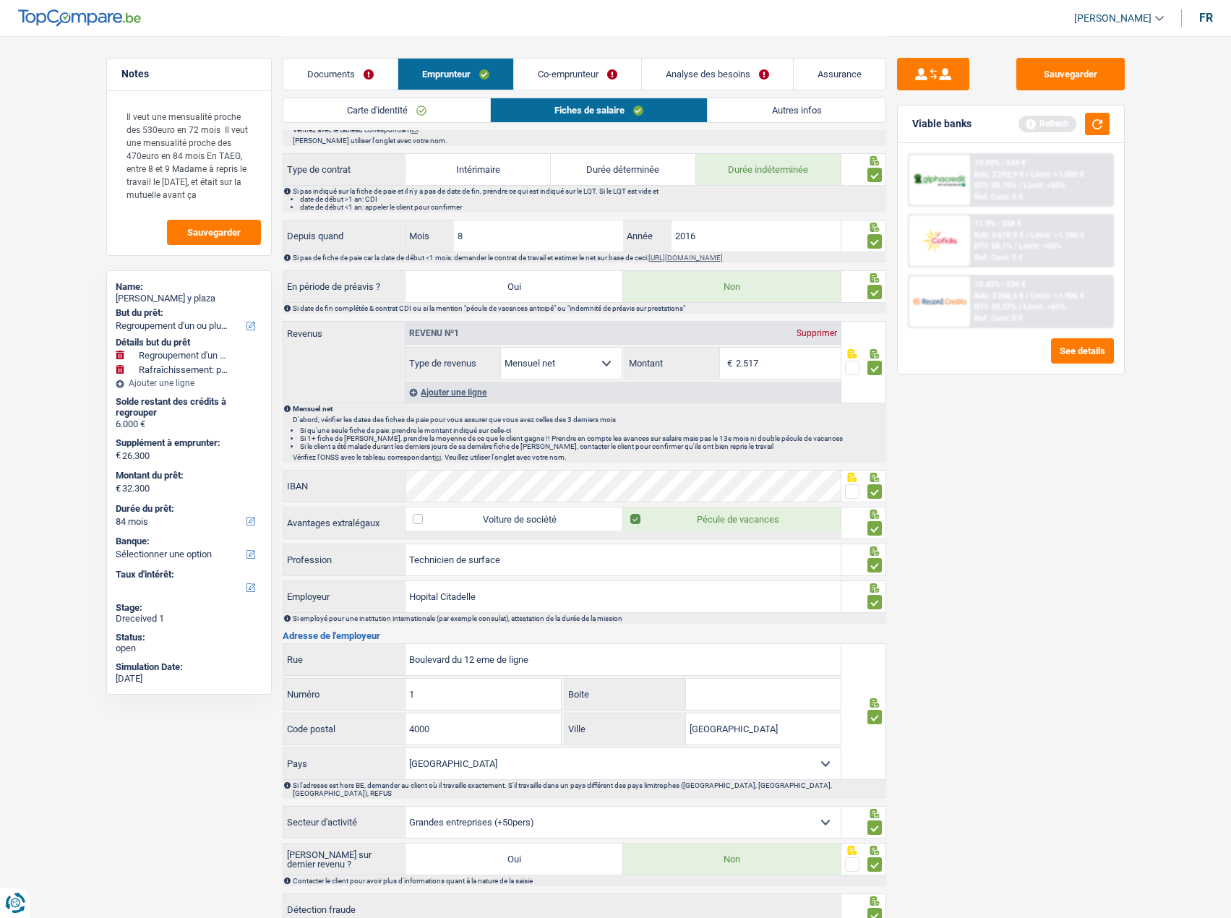
click at [541, 58] on li "Co-emprunteur" at bounding box center [577, 74] width 128 height 33
click at [604, 79] on link "Co-emprunteur" at bounding box center [577, 74] width 127 height 31
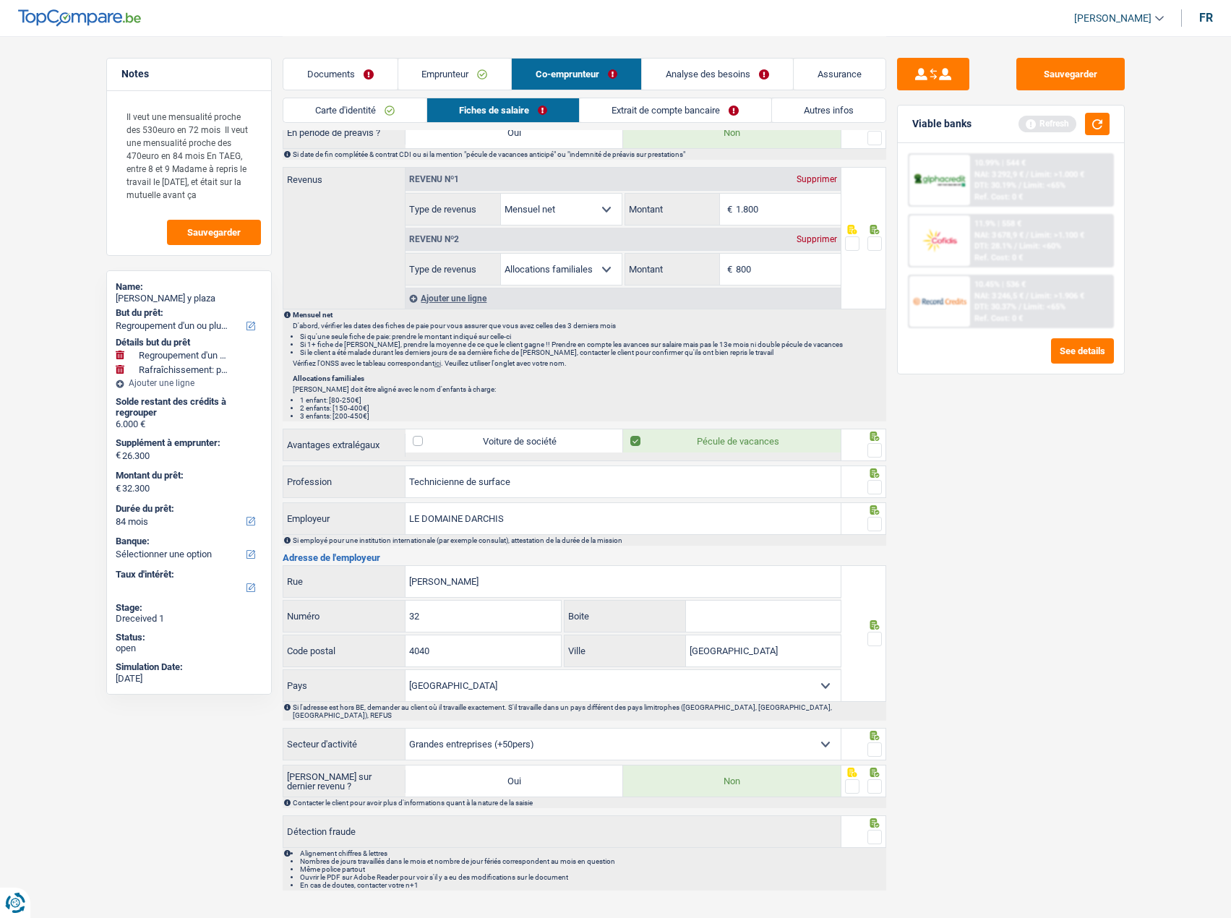
click at [351, 85] on link "Documents" at bounding box center [340, 74] width 114 height 31
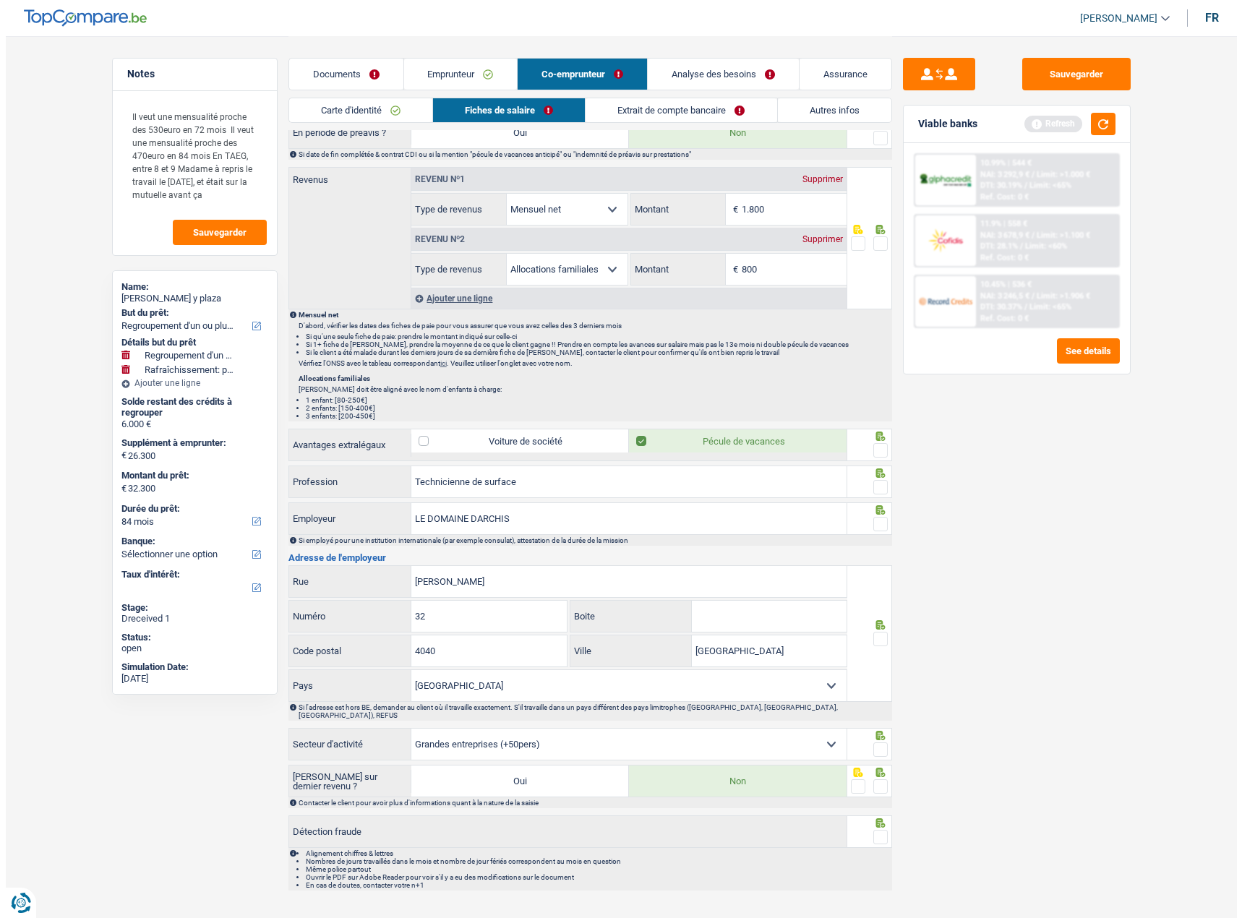
scroll to position [0, 0]
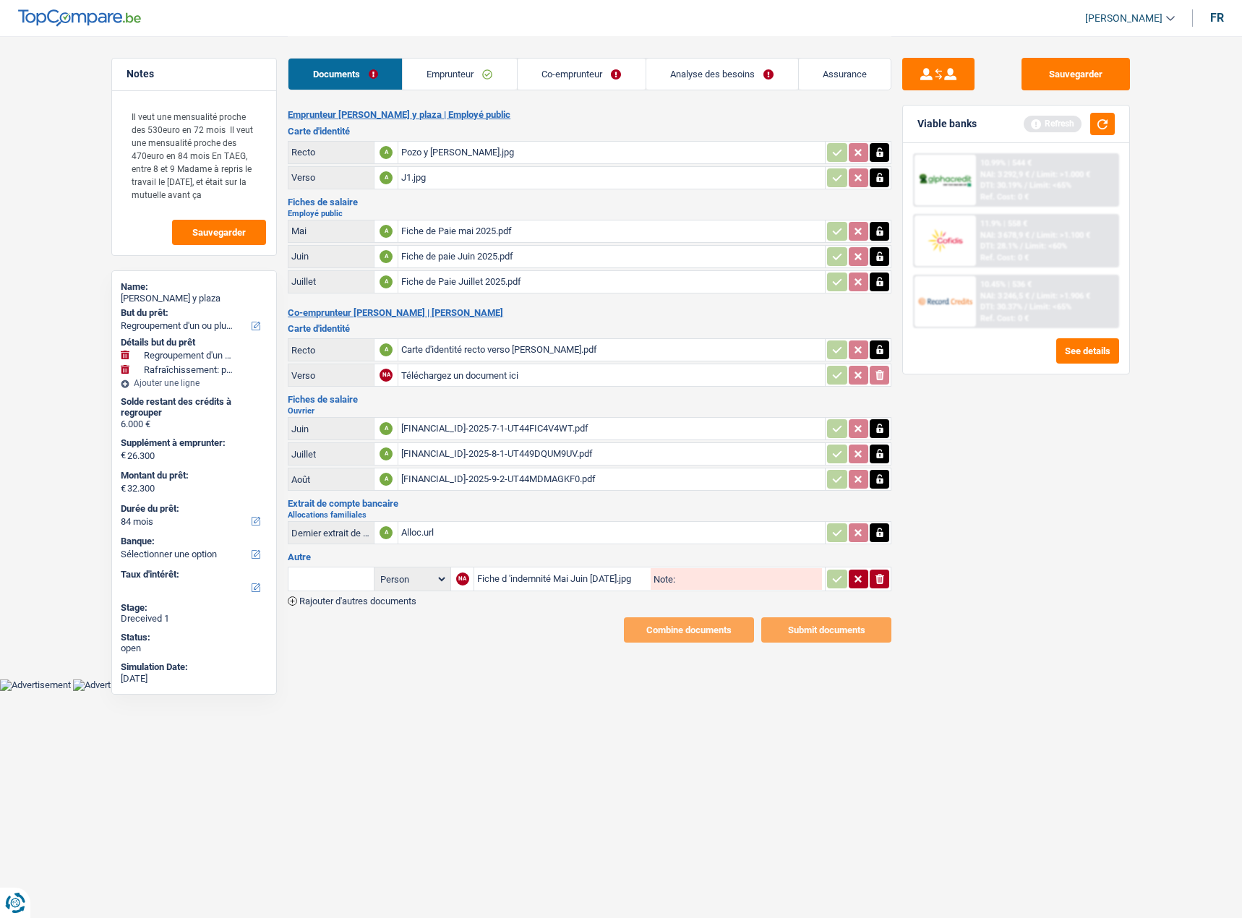
click at [518, 572] on div "Fiche d 'indemnité Mai Juin Juillet 2025.jpg" at bounding box center [562, 579] width 171 height 22
click at [1104, 125] on button "button" at bounding box center [1102, 124] width 25 height 22
click at [1104, 124] on button "button" at bounding box center [1102, 124] width 25 height 22
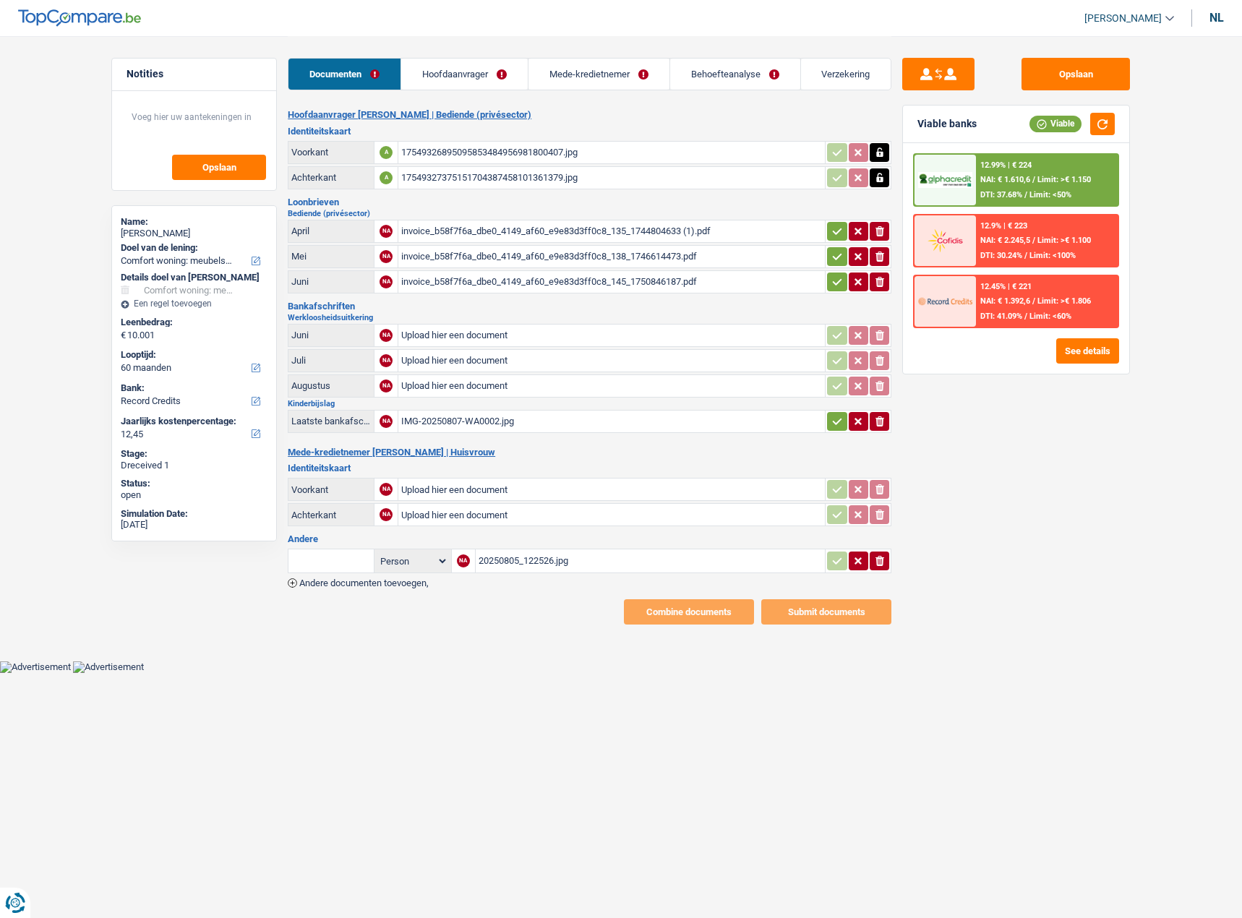
select select "household"
select select "60"
select select "record credits"
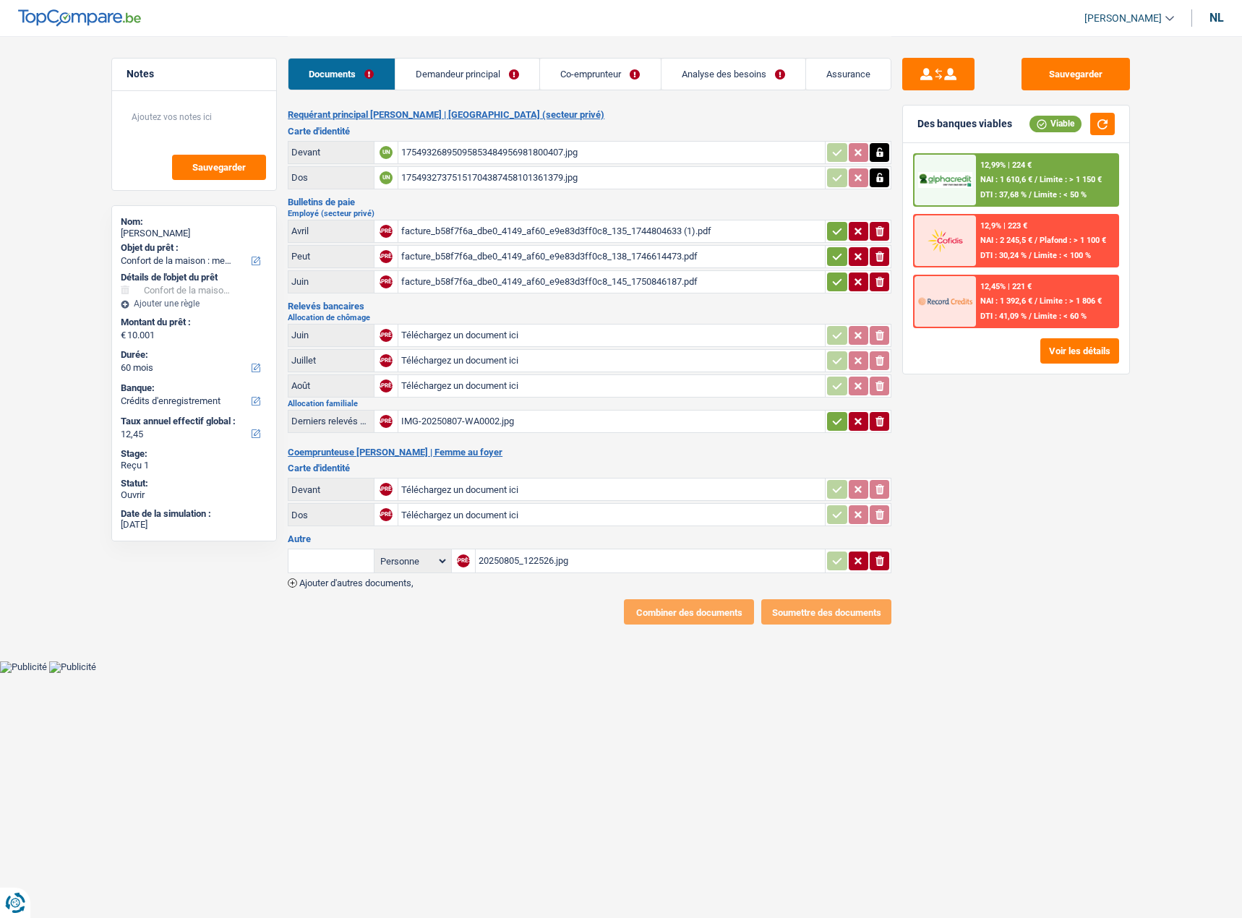
click at [529, 223] on div "facture_b58f7f6a_dbe0_4149_af60_e9e83d3ff0c8_135_1744804633 (1).pdf" at bounding box center [611, 231] width 421 height 22
type input "C:\fakepath\IMG_20250822_113645.jpg"
type input "C:\fakepath\IMG_20250822_113734.jpg"
click at [502, 558] on font "20250805_122526.jpg" at bounding box center [523, 560] width 90 height 11
click at [341, 568] on input "text" at bounding box center [330, 560] width 79 height 23
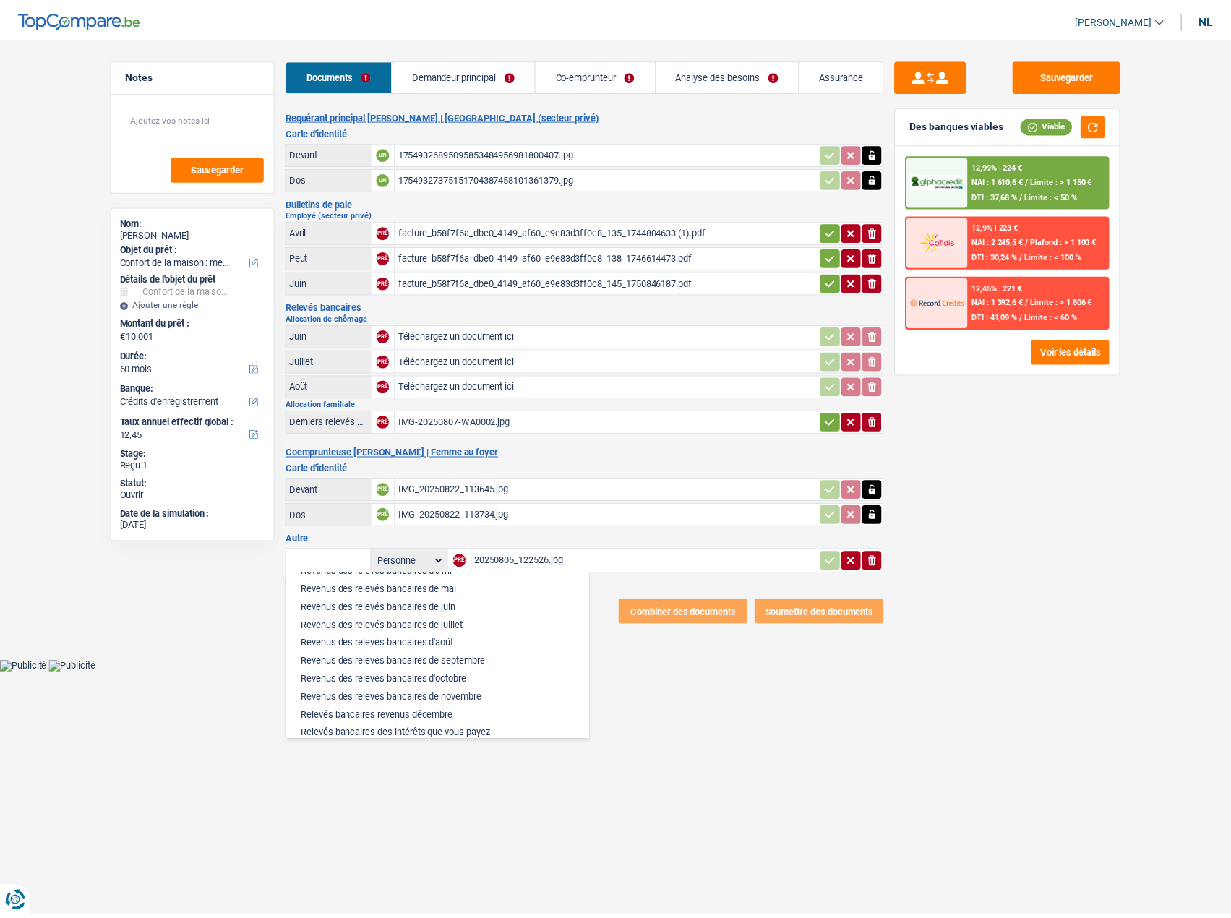
scroll to position [434, 0]
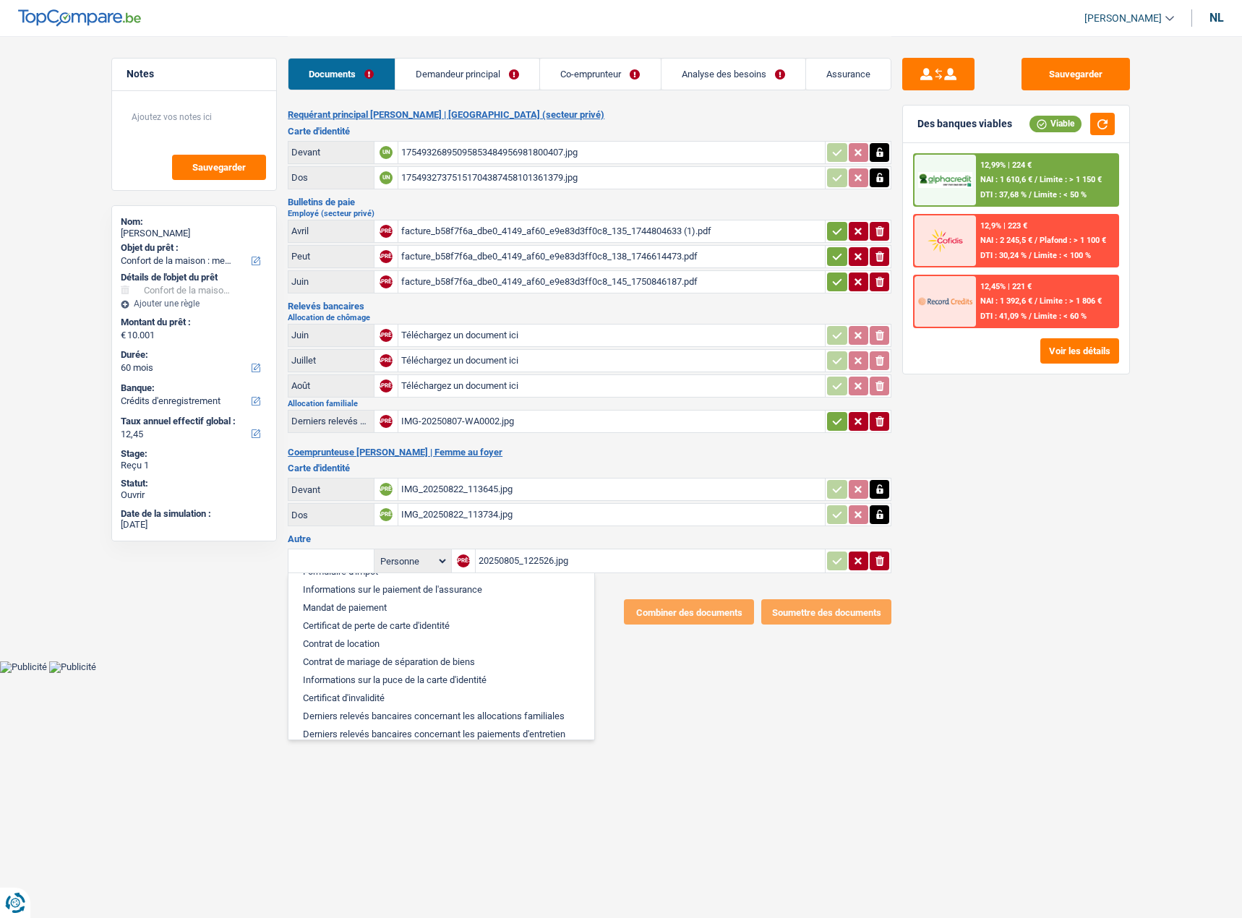
drag, startPoint x: 1022, startPoint y: 719, endPoint x: 1092, endPoint y: 694, distance: 74.3
click at [1023, 717] on div "Sauvegarder Des banques viables Viable 12,99% | 224 € NAI : 1 610,6 € / Limite …" at bounding box center [1015, 476] width 249 height 837
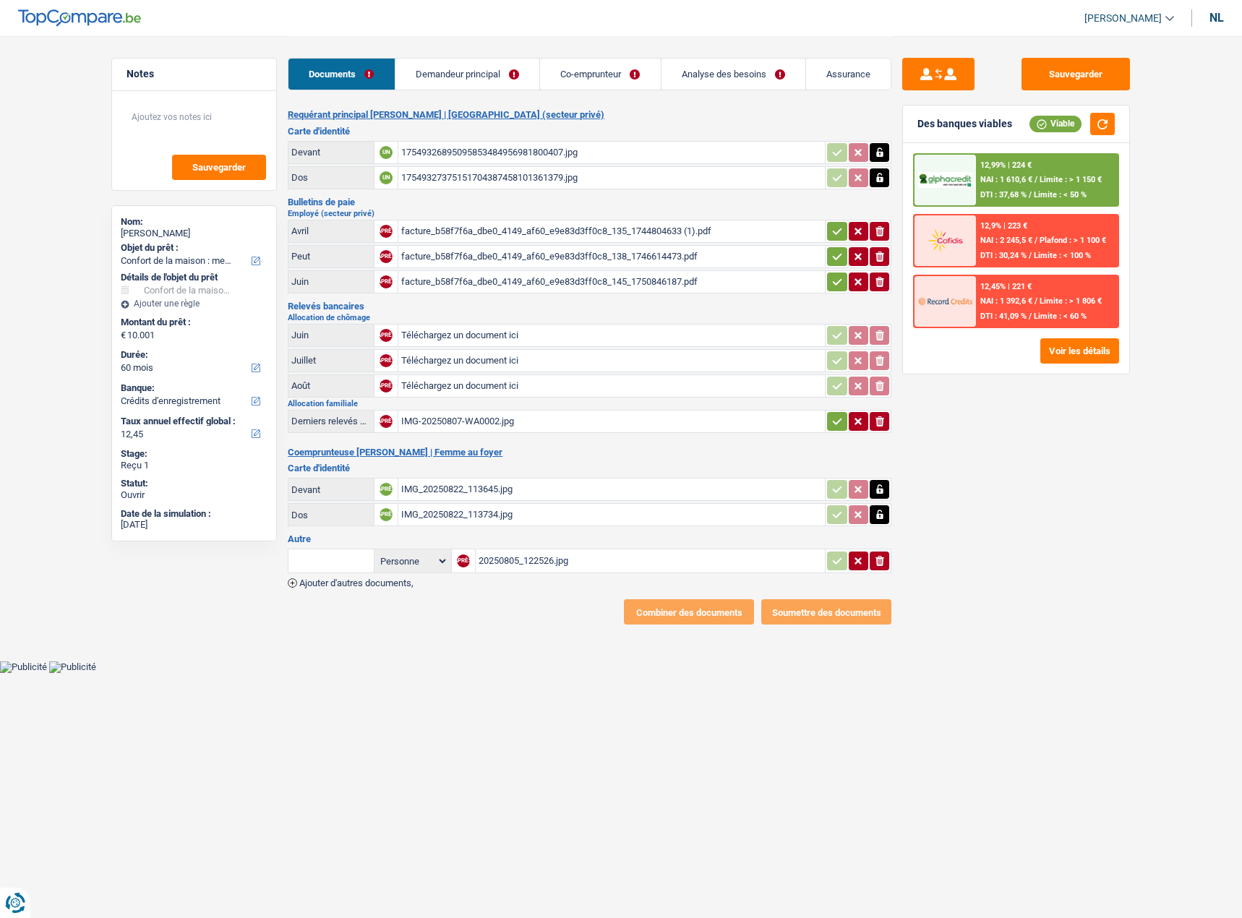
click at [876, 239] on button "ionicons-v5-e" at bounding box center [879, 231] width 20 height 19
click at [875, 263] on icon "ionicons-v5-e" at bounding box center [880, 256] width 12 height 14
click at [882, 285] on icon "ionicons-v5-e" at bounding box center [880, 282] width 12 height 14
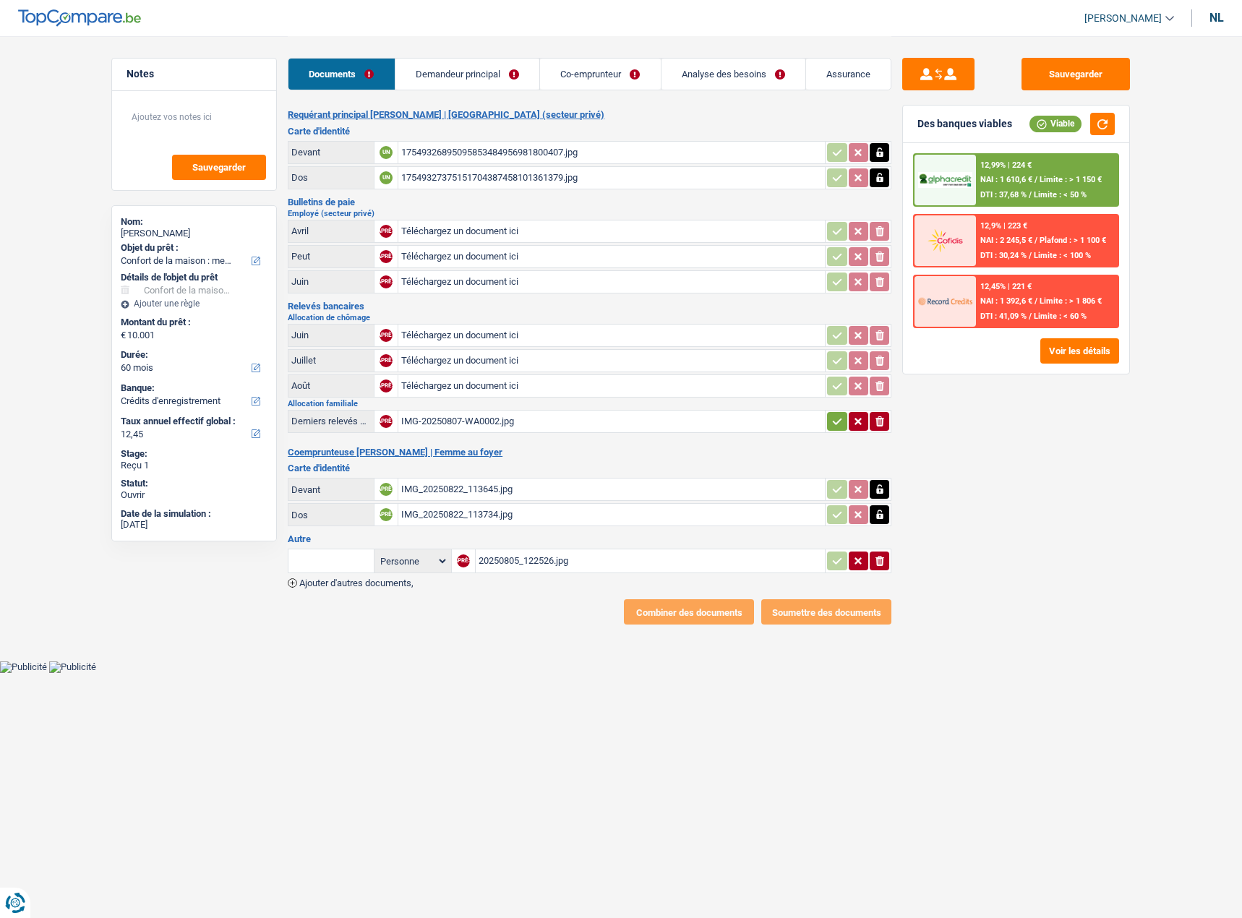
type input "C:\fakepath\20250909_1425019.png"
type input "C:\fakepath\20250909_1426032.png"
click at [443, 421] on font "IMG-20250807-WA0002.jpg" at bounding box center [457, 421] width 113 height 11
click at [878, 417] on icon "ionicons-v5-e" at bounding box center [880, 421] width 12 height 14
type input "C:\fakepath\657514_01_NDECOMEB_202509021622.pdf"
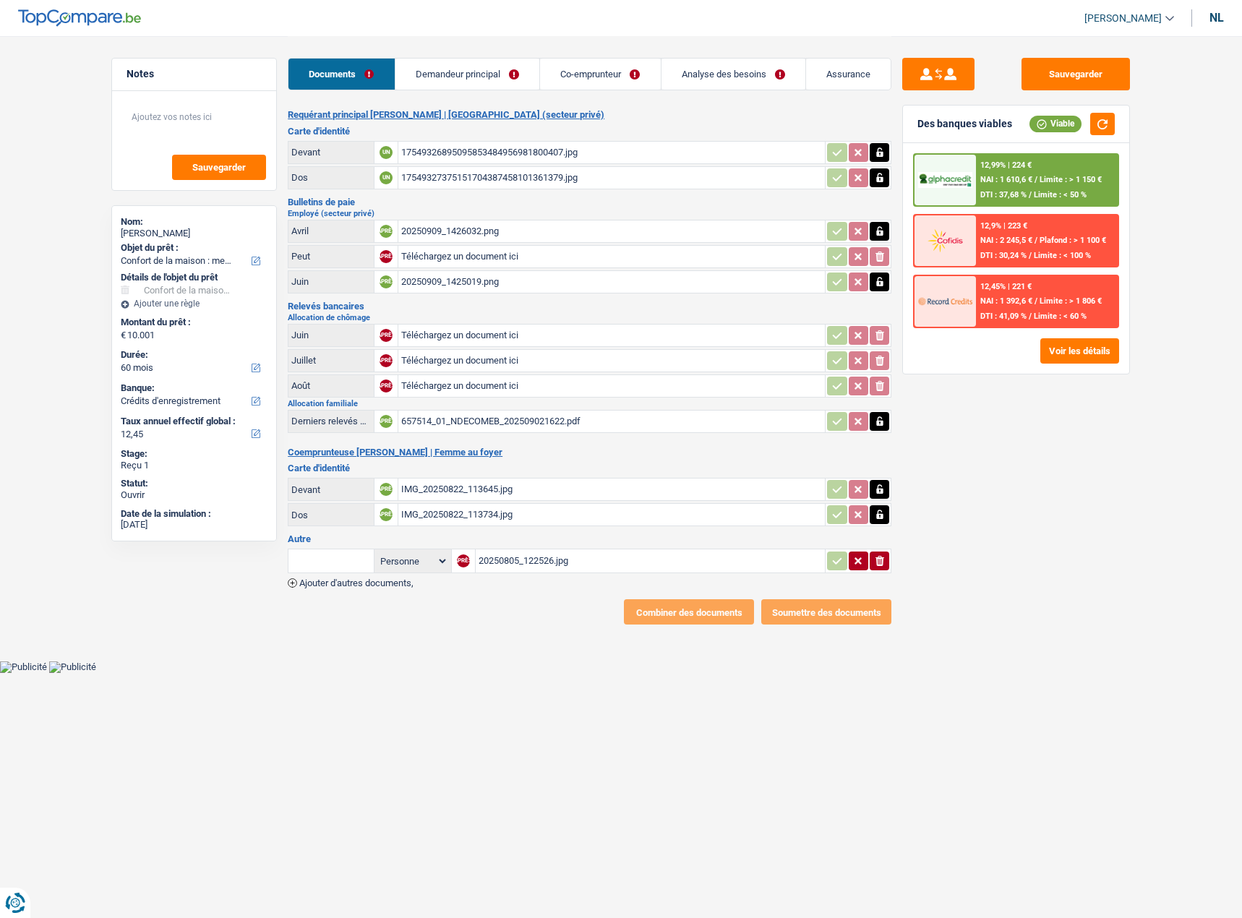
click at [613, 559] on div "20250805_122526.jpg" at bounding box center [650, 561] width 344 height 22
click at [874, 558] on icon "ionicons-v5-e" at bounding box center [880, 561] width 12 height 14
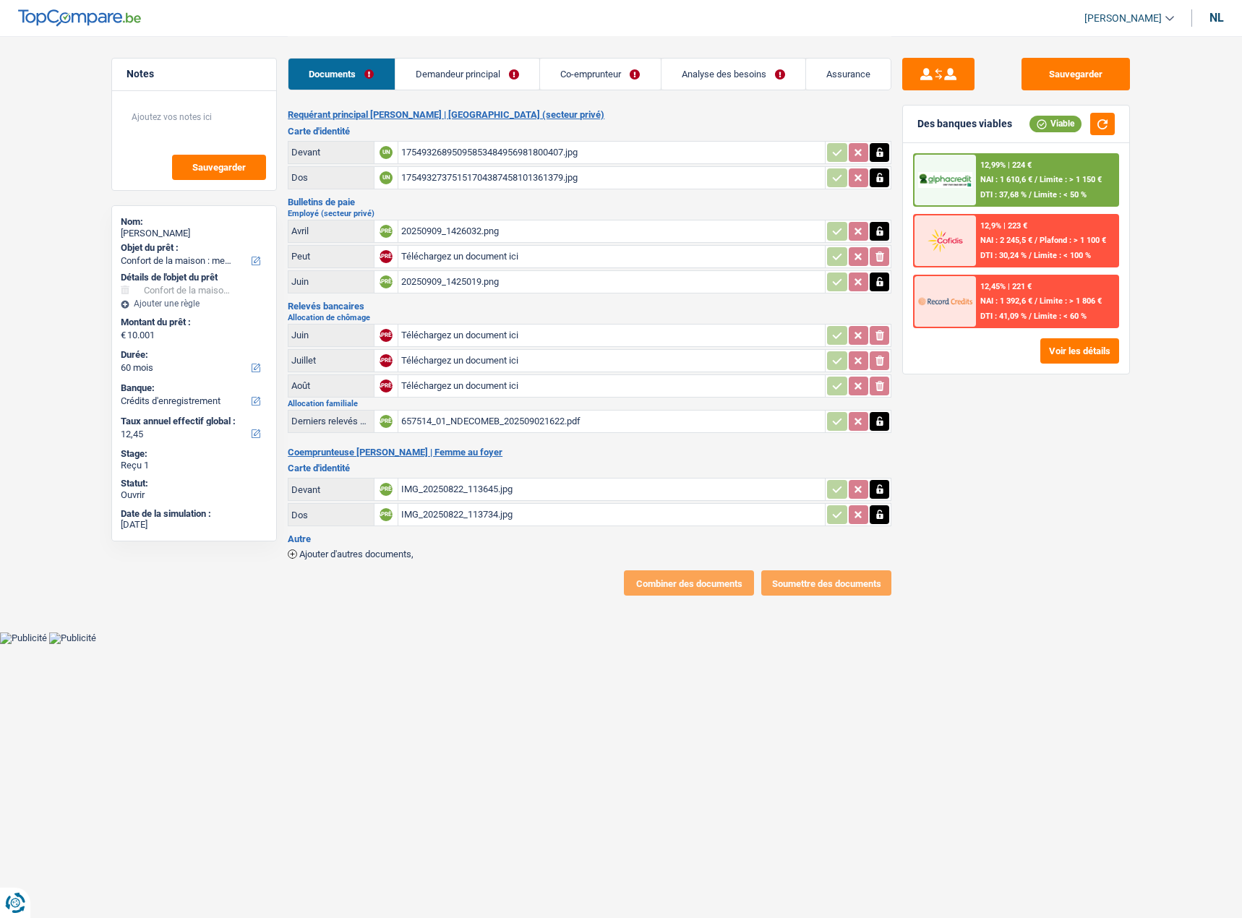
click at [874, 558] on div "Ajouter d'autres documents," at bounding box center [589, 552] width 603 height 12
click at [483, 228] on font "20250909_1426032.png" at bounding box center [450, 230] width 98 height 11
click at [475, 278] on div "20250909_1425019.png" at bounding box center [611, 282] width 421 height 22
click at [468, 64] on link "Demandeur principal" at bounding box center [467, 74] width 144 height 31
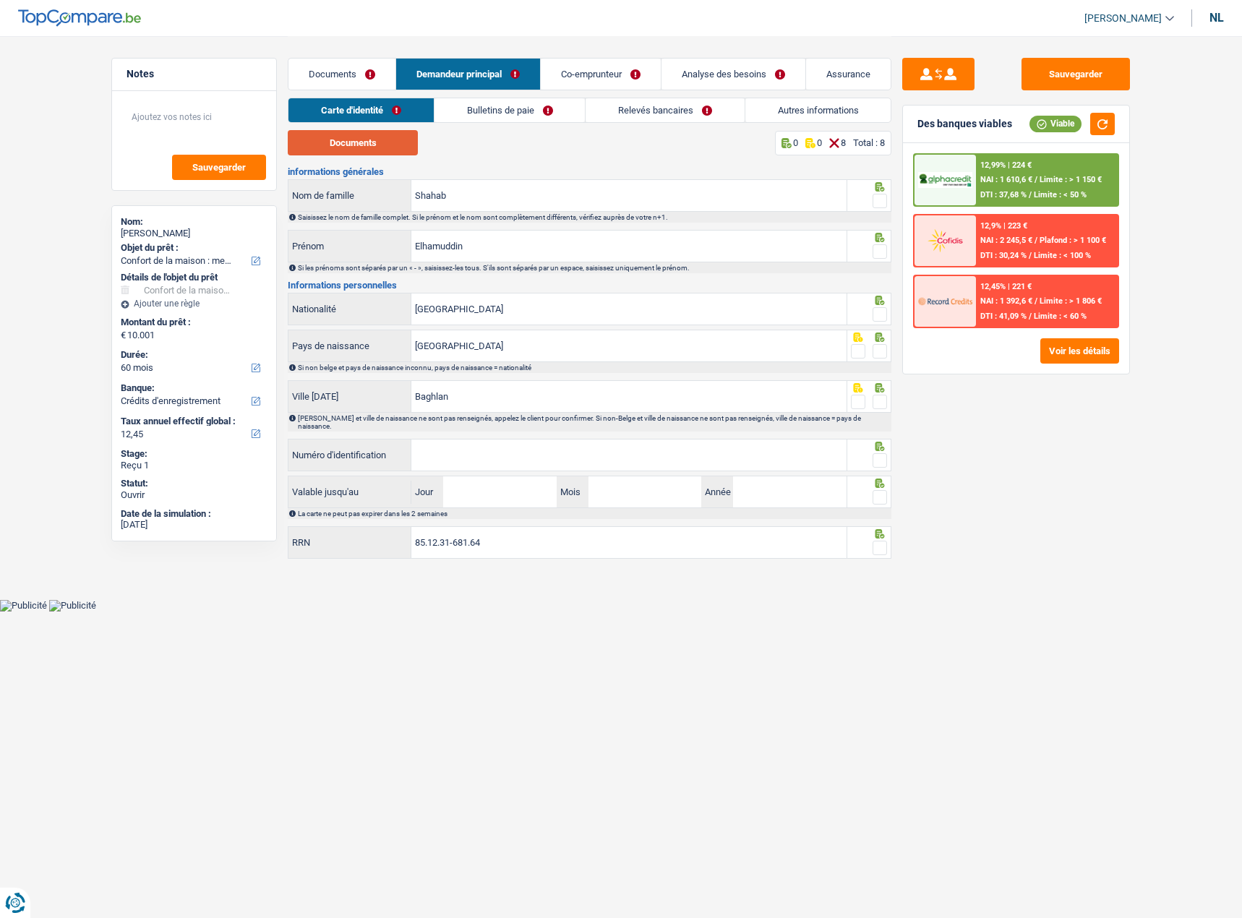
click at [387, 142] on button "Documents" at bounding box center [353, 142] width 130 height 25
click at [357, 145] on font "Documents" at bounding box center [353, 142] width 47 height 11
click at [886, 199] on span at bounding box center [879, 201] width 14 height 14
click at [0, 0] on input "radio" at bounding box center [0, 0] width 0 height 0
drag, startPoint x: 886, startPoint y: 246, endPoint x: 870, endPoint y: 259, distance: 20.5
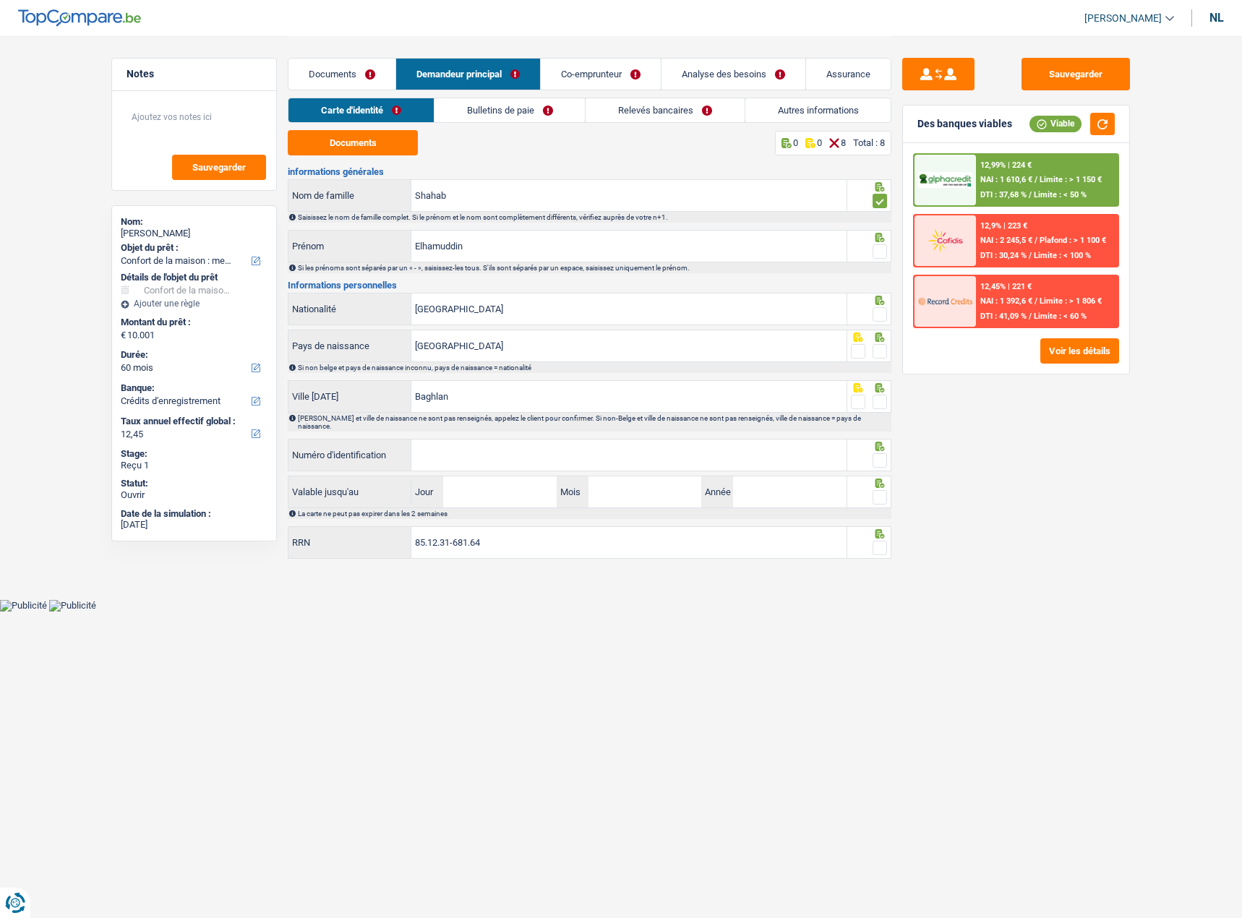
click at [885, 246] on span at bounding box center [879, 251] width 14 height 14
click at [0, 0] on input "radio" at bounding box center [0, 0] width 0 height 0
click at [876, 314] on span at bounding box center [879, 314] width 14 height 14
click at [0, 0] on input "radio" at bounding box center [0, 0] width 0 height 0
click at [877, 353] on span at bounding box center [879, 351] width 14 height 14
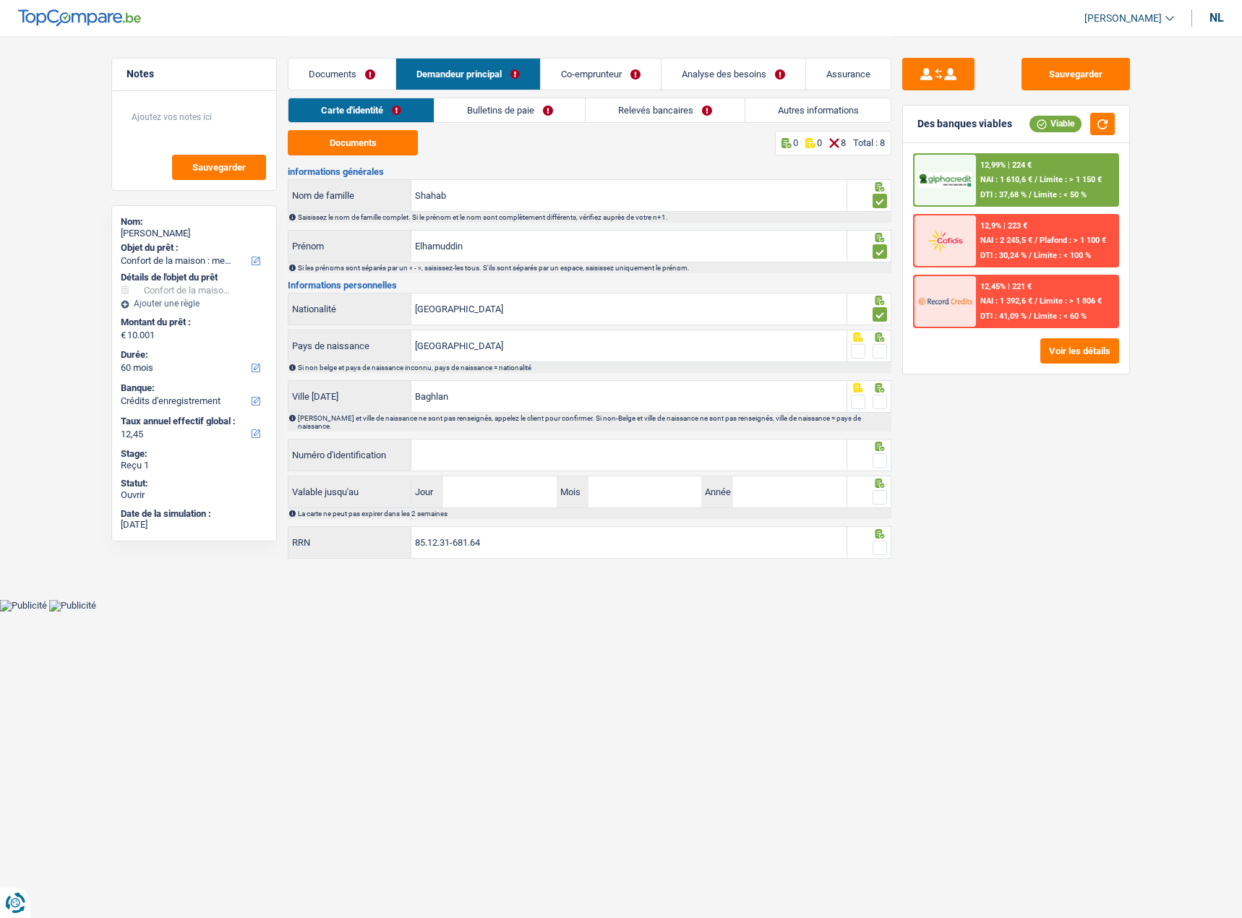
click at [0, 0] on input "radio" at bounding box center [0, 0] width 0 height 0
drag, startPoint x: 507, startPoint y: 430, endPoint x: 463, endPoint y: 450, distance: 48.2
paste input "[CREDIT_CARD_NUMBER]"
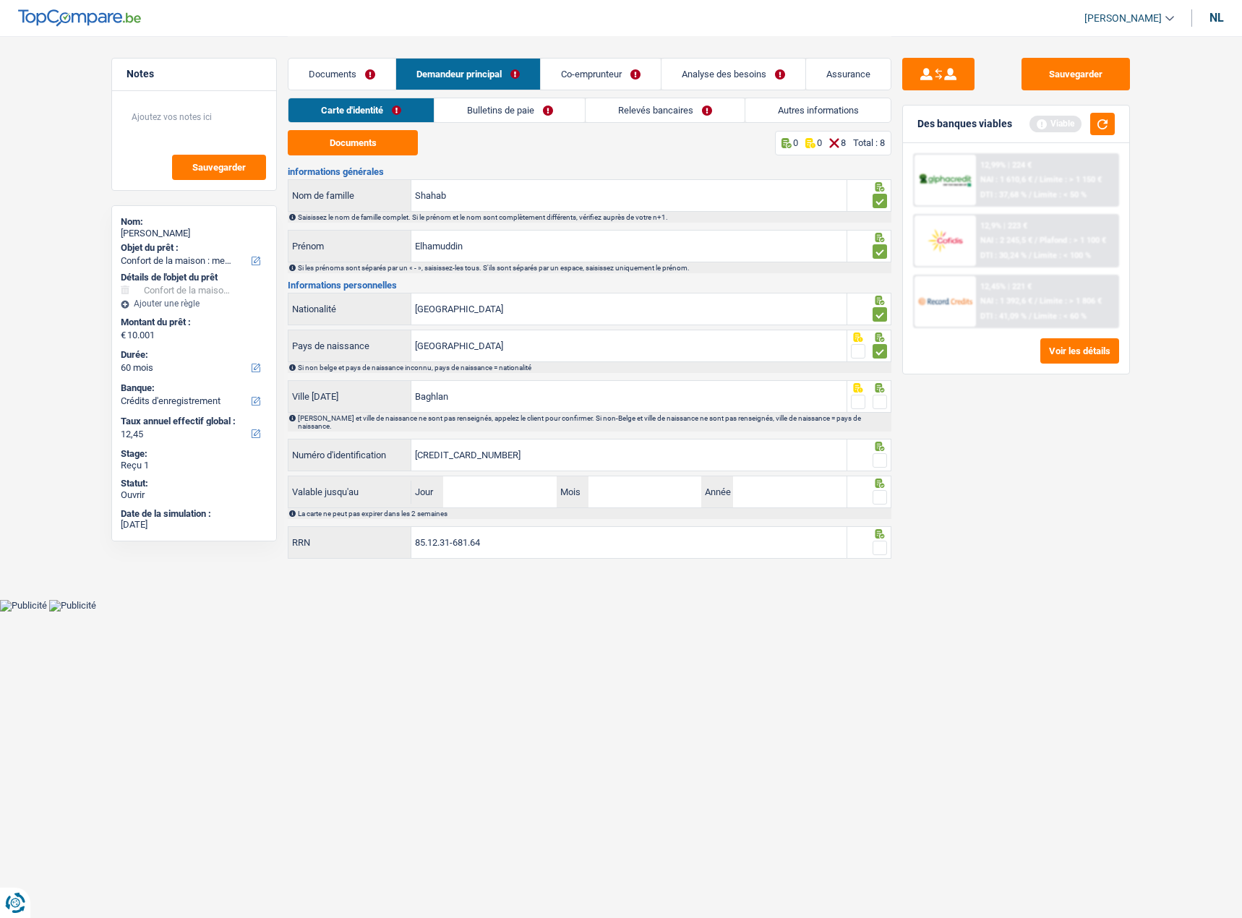
type input "[CREDIT_CARD_NUMBER]"
click at [879, 452] on div at bounding box center [879, 461] width 14 height 18
click at [881, 410] on div at bounding box center [879, 402] width 14 height 18
drag, startPoint x: 880, startPoint y: 403, endPoint x: 871, endPoint y: 455, distance: 52.0
click at [879, 403] on span at bounding box center [879, 402] width 14 height 14
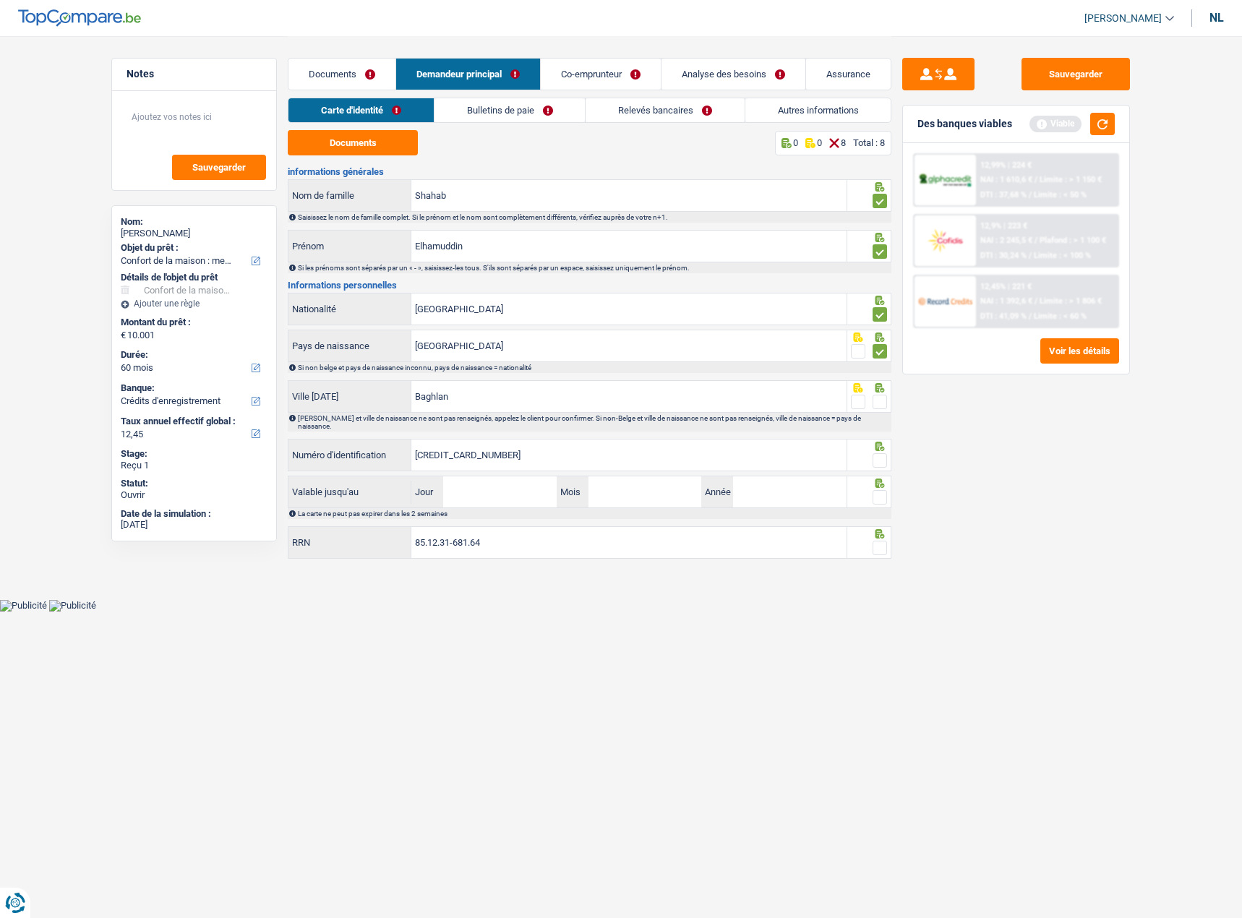
click at [0, 0] on input "radio" at bounding box center [0, 0] width 0 height 0
click at [874, 457] on fieldset at bounding box center [869, 461] width 37 height 18
click at [879, 453] on span at bounding box center [879, 460] width 14 height 14
click at [0, 0] on input "radio" at bounding box center [0, 0] width 0 height 0
click at [877, 490] on span at bounding box center [879, 497] width 14 height 14
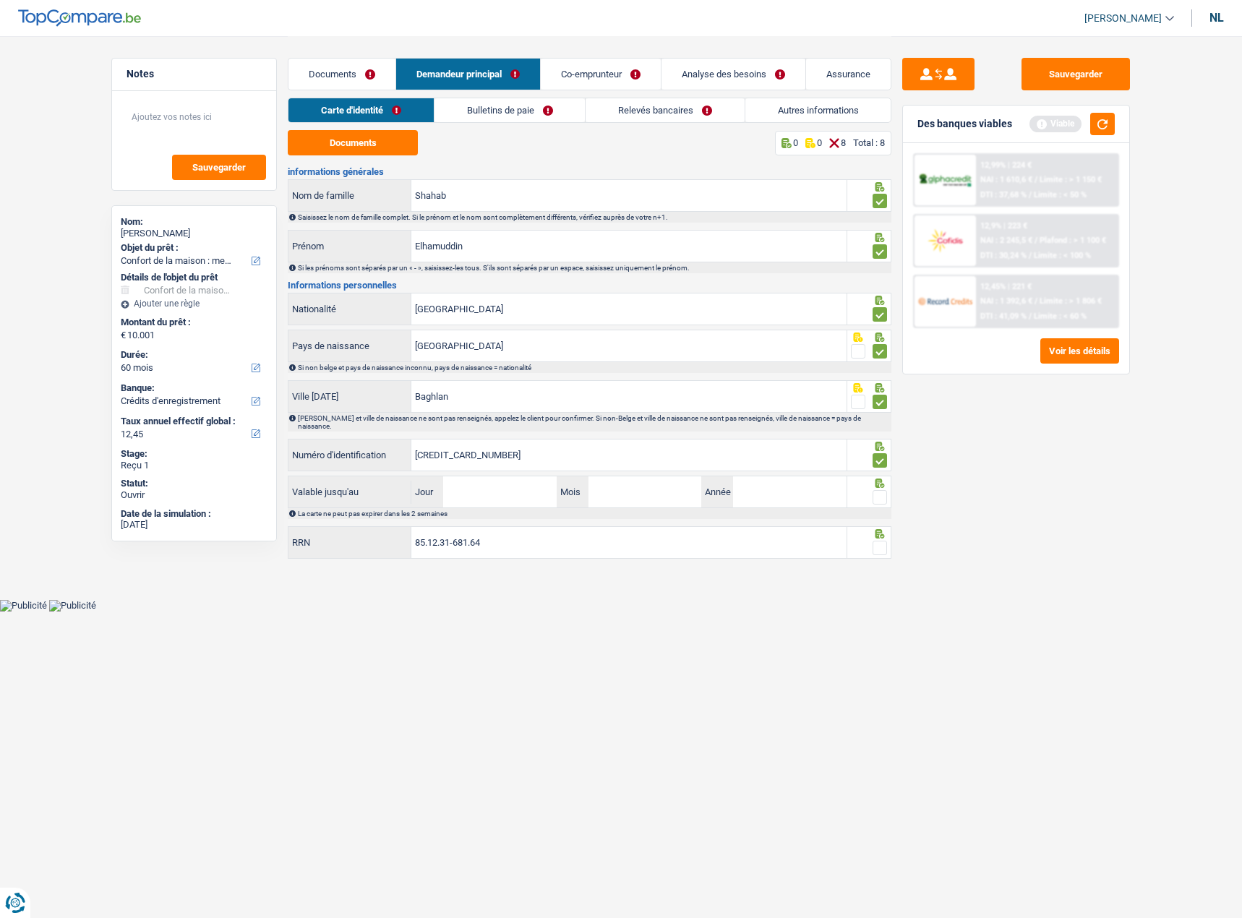
click at [0, 0] on input "radio" at bounding box center [0, 0] width 0 height 0
click at [877, 541] on span at bounding box center [879, 548] width 14 height 14
click at [0, 0] on input "radio" at bounding box center [0, 0] width 0 height 0
click at [462, 476] on input "Jour" at bounding box center [499, 491] width 113 height 31
type input "19"
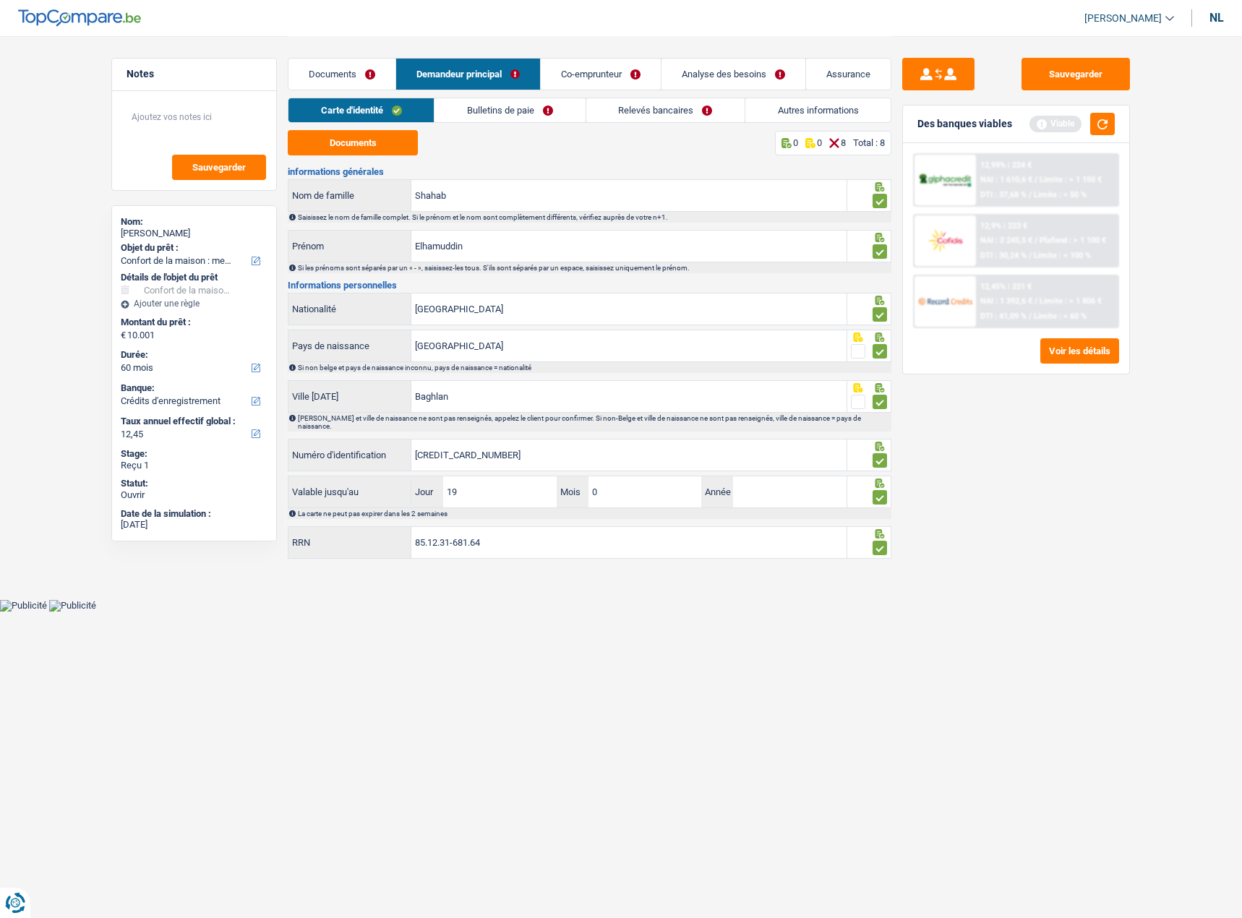
type input "02"
type input "2035"
click at [640, 527] on input "85.12.31-681.64" at bounding box center [628, 542] width 435 height 31
click at [520, 98] on li "Bulletins de paie" at bounding box center [509, 110] width 151 height 25
click at [522, 111] on font "Bulletins de paie" at bounding box center [500, 110] width 67 height 11
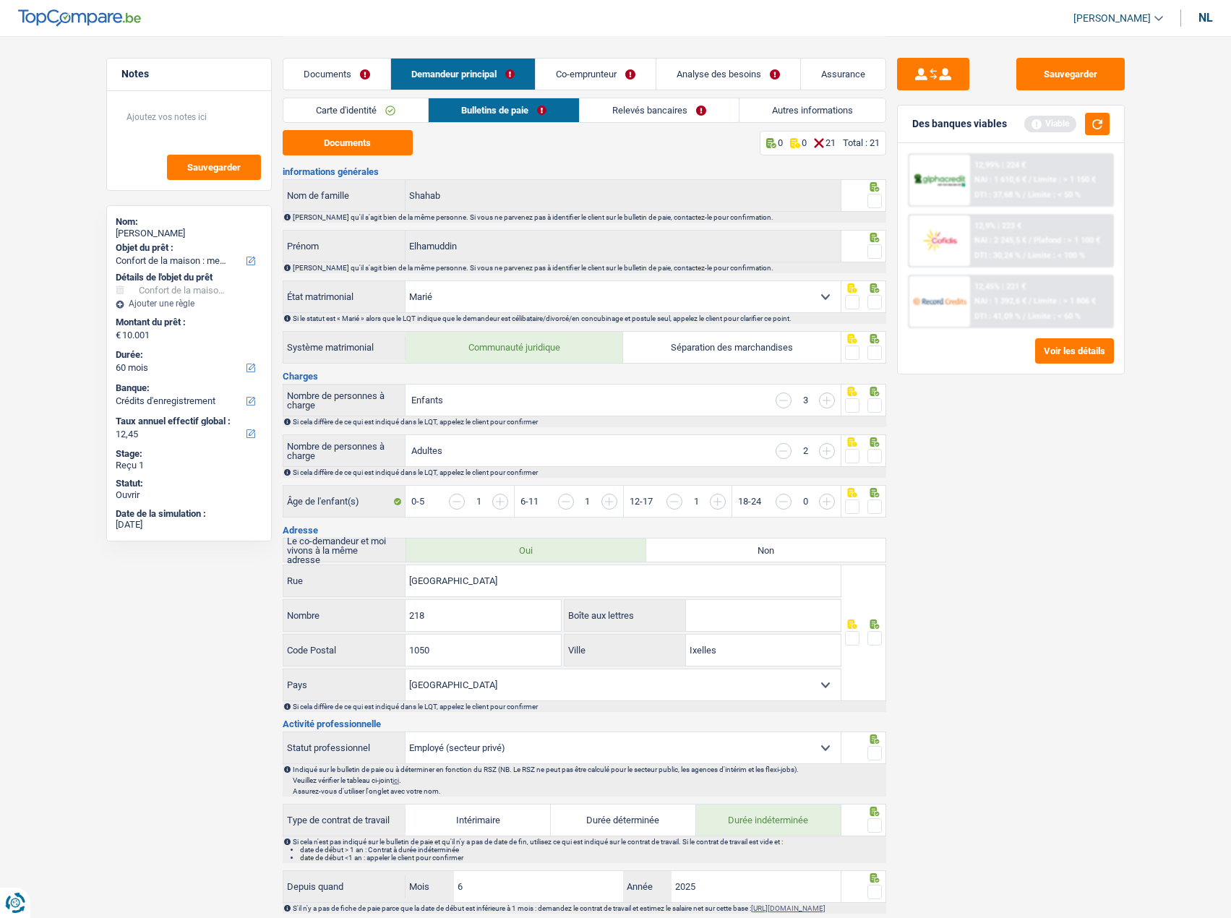
drag, startPoint x: 873, startPoint y: 195, endPoint x: 874, endPoint y: 226, distance: 31.1
click at [872, 196] on span at bounding box center [874, 201] width 14 height 14
click at [0, 0] on input "radio" at bounding box center [0, 0] width 0 height 0
click at [874, 241] on icon at bounding box center [874, 237] width 14 height 9
click at [874, 242] on icon at bounding box center [873, 237] width 9 height 9
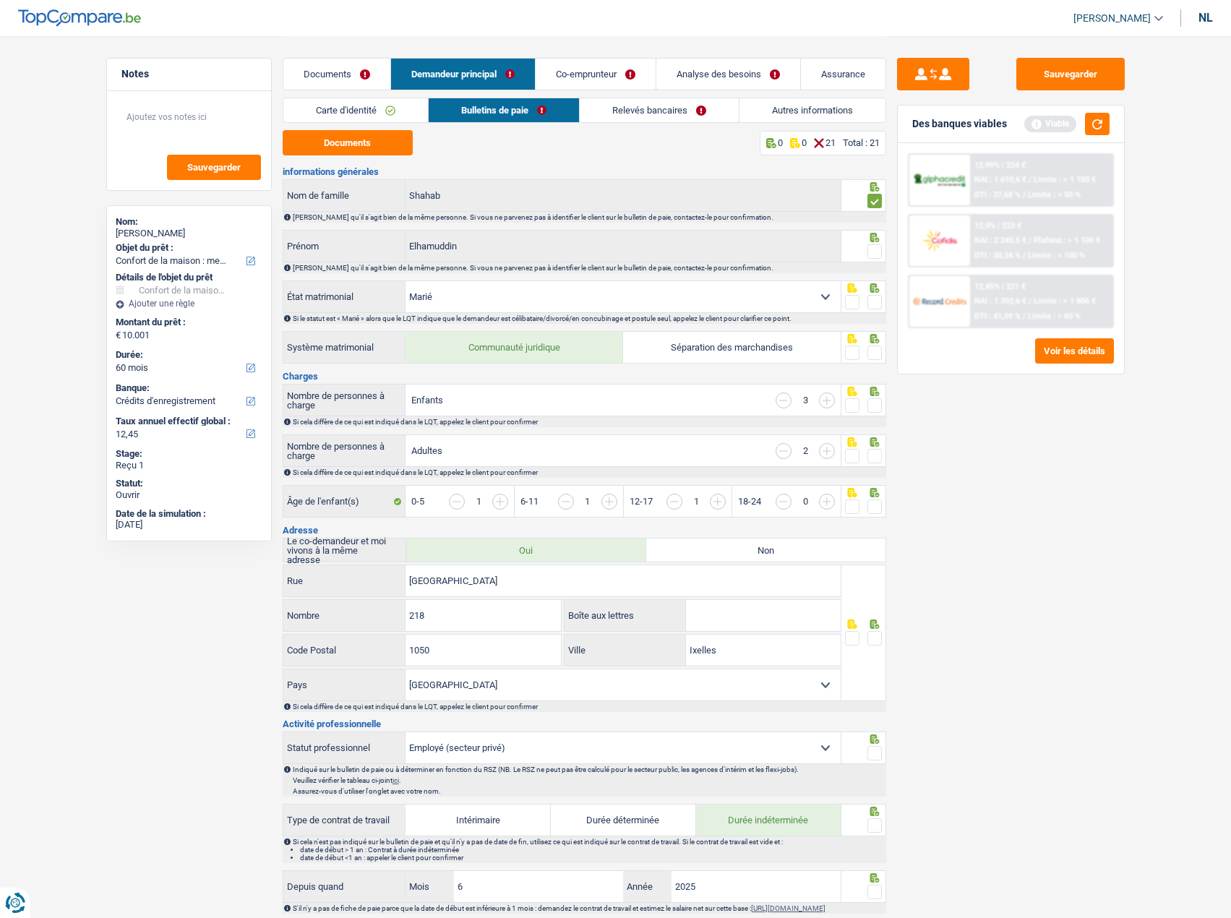
click at [873, 245] on span at bounding box center [874, 251] width 14 height 14
click at [0, 0] on input "radio" at bounding box center [0, 0] width 0 height 0
click at [873, 304] on span at bounding box center [874, 302] width 14 height 14
click at [0, 0] on input "radio" at bounding box center [0, 0] width 0 height 0
click at [387, 135] on button "Documents" at bounding box center [348, 142] width 130 height 25
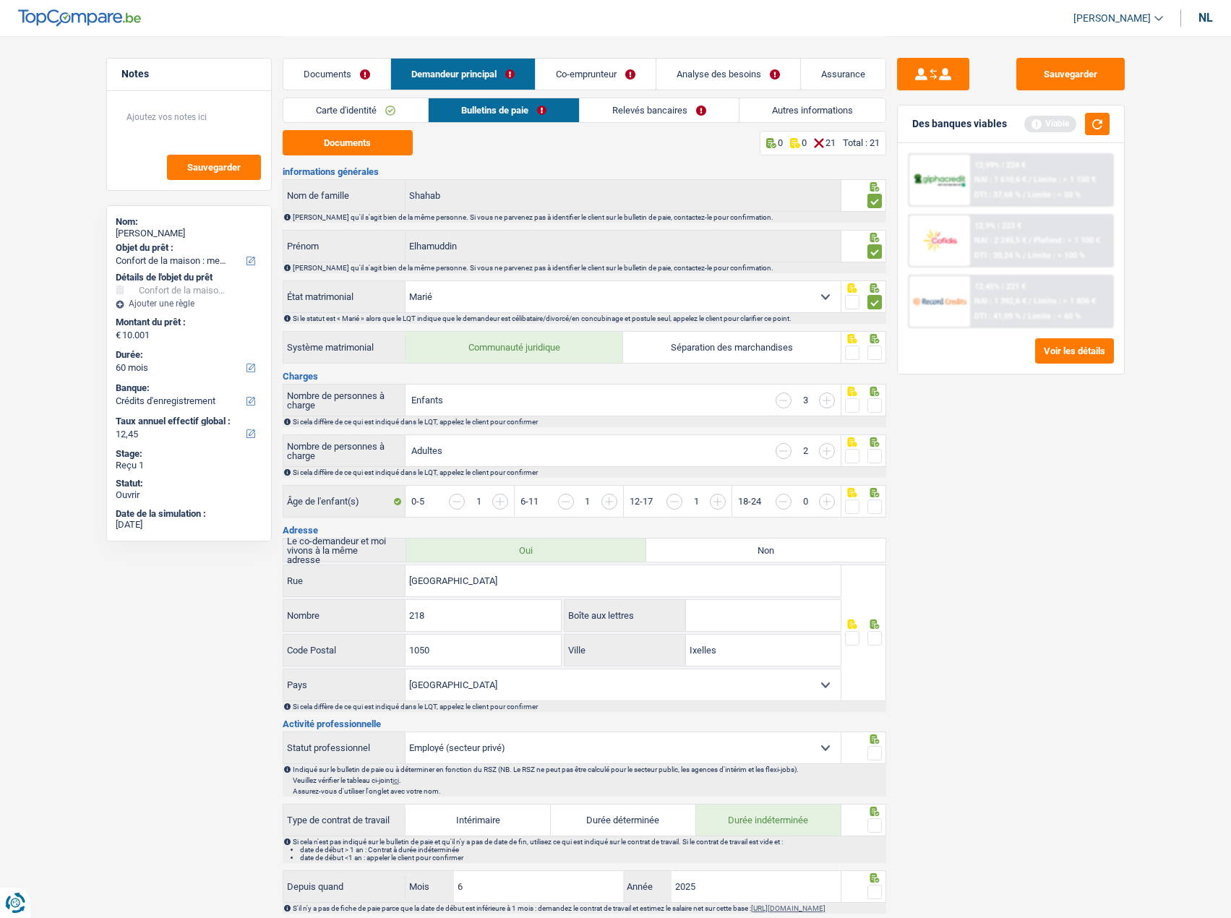
click at [874, 353] on span at bounding box center [874, 352] width 14 height 14
click at [0, 0] on input "radio" at bounding box center [0, 0] width 0 height 0
click at [869, 401] on span at bounding box center [874, 405] width 14 height 14
click at [0, 0] on input "radio" at bounding box center [0, 0] width 0 height 0
click at [877, 447] on div at bounding box center [874, 456] width 14 height 18
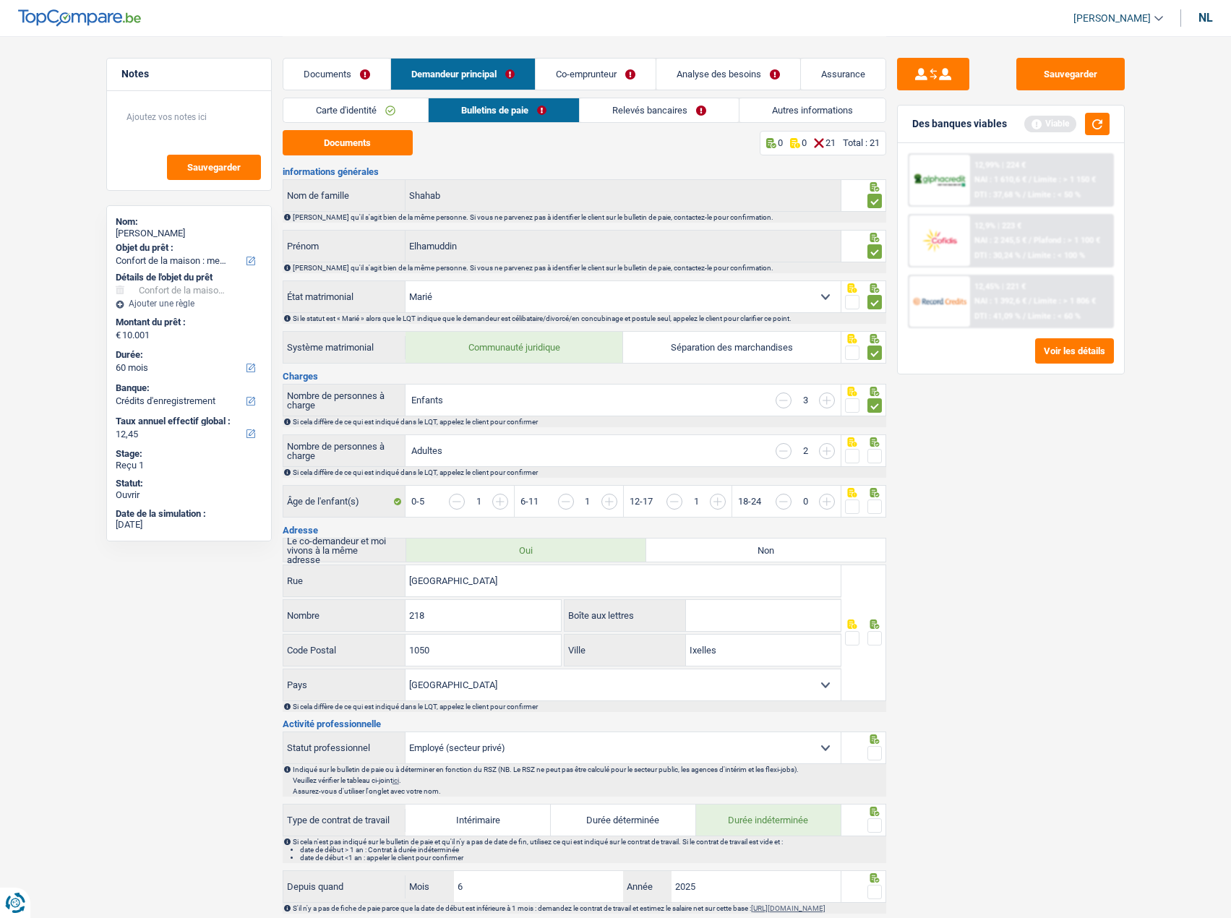
click at [872, 457] on span at bounding box center [874, 456] width 14 height 14
click at [0, 0] on input "radio" at bounding box center [0, 0] width 0 height 0
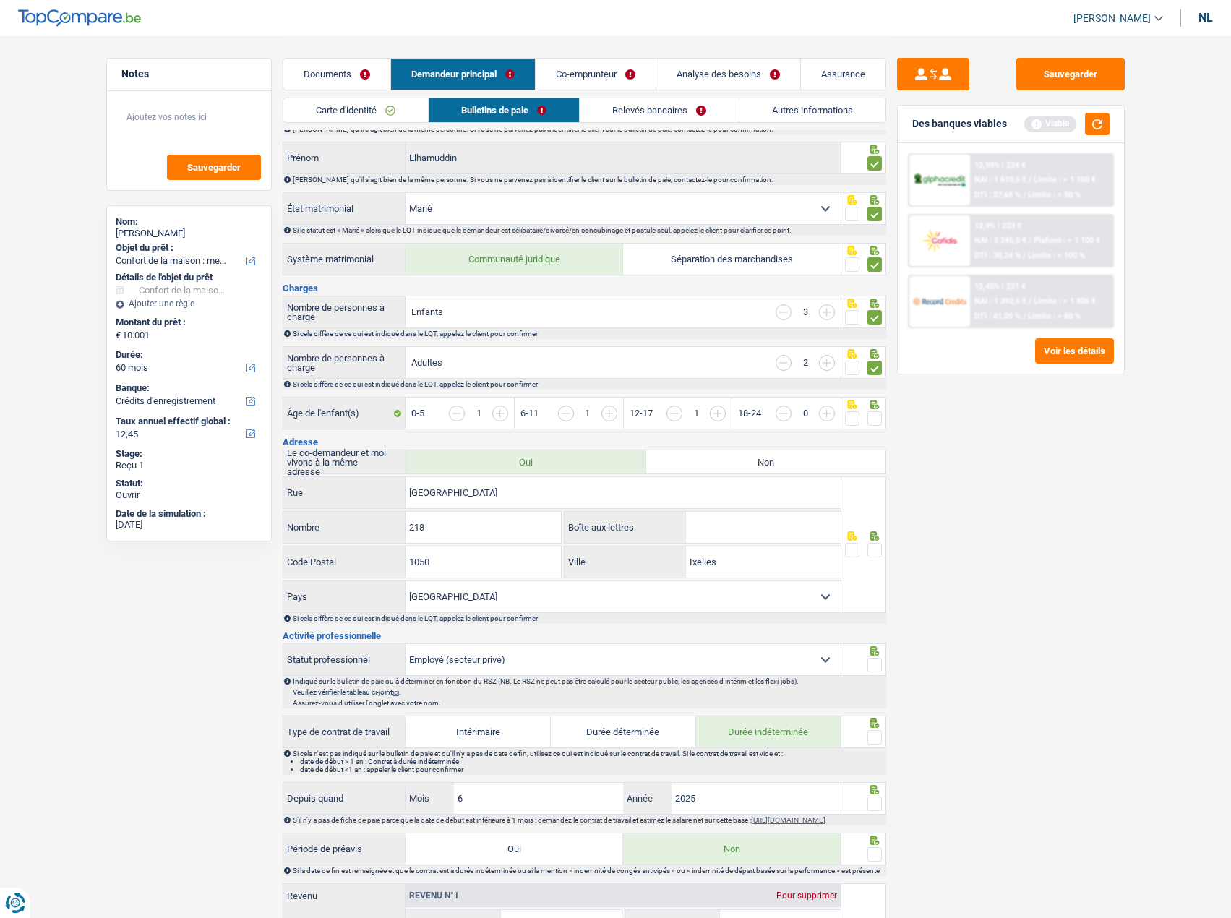
scroll to position [145, 0]
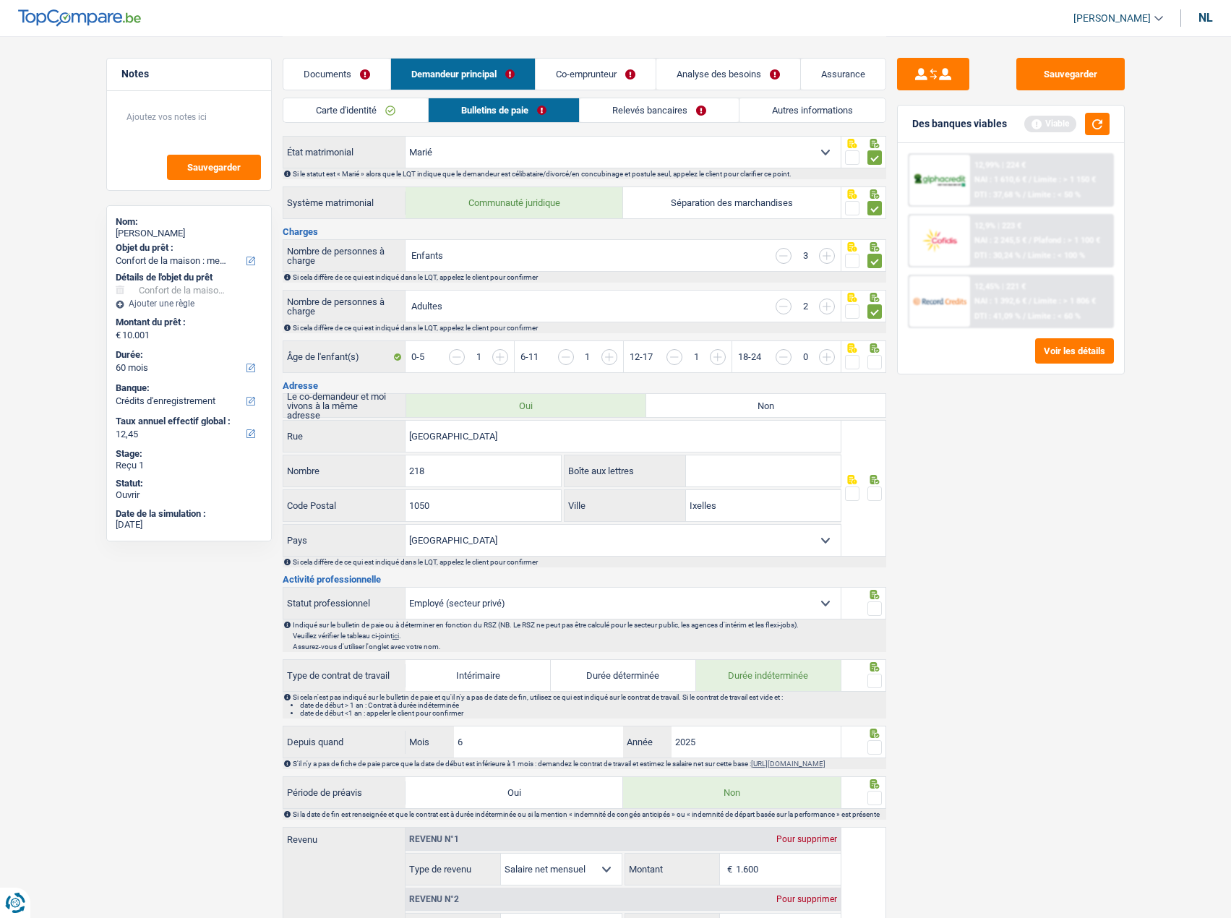
click at [874, 360] on span at bounding box center [874, 362] width 14 height 14
click at [0, 0] on input "radio" at bounding box center [0, 0] width 0 height 0
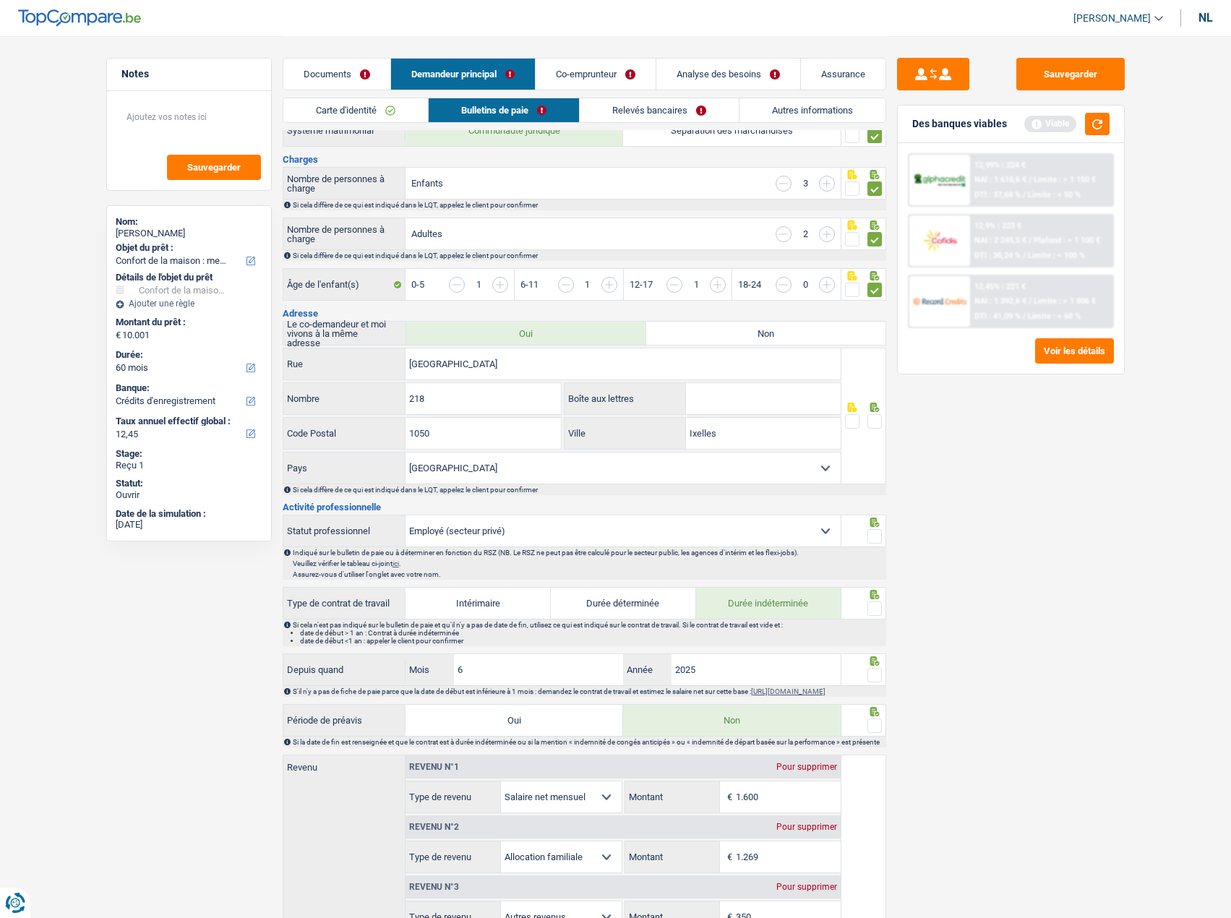
click at [880, 416] on span at bounding box center [874, 421] width 14 height 14
click at [0, 0] on input "radio" at bounding box center [0, 0] width 0 height 0
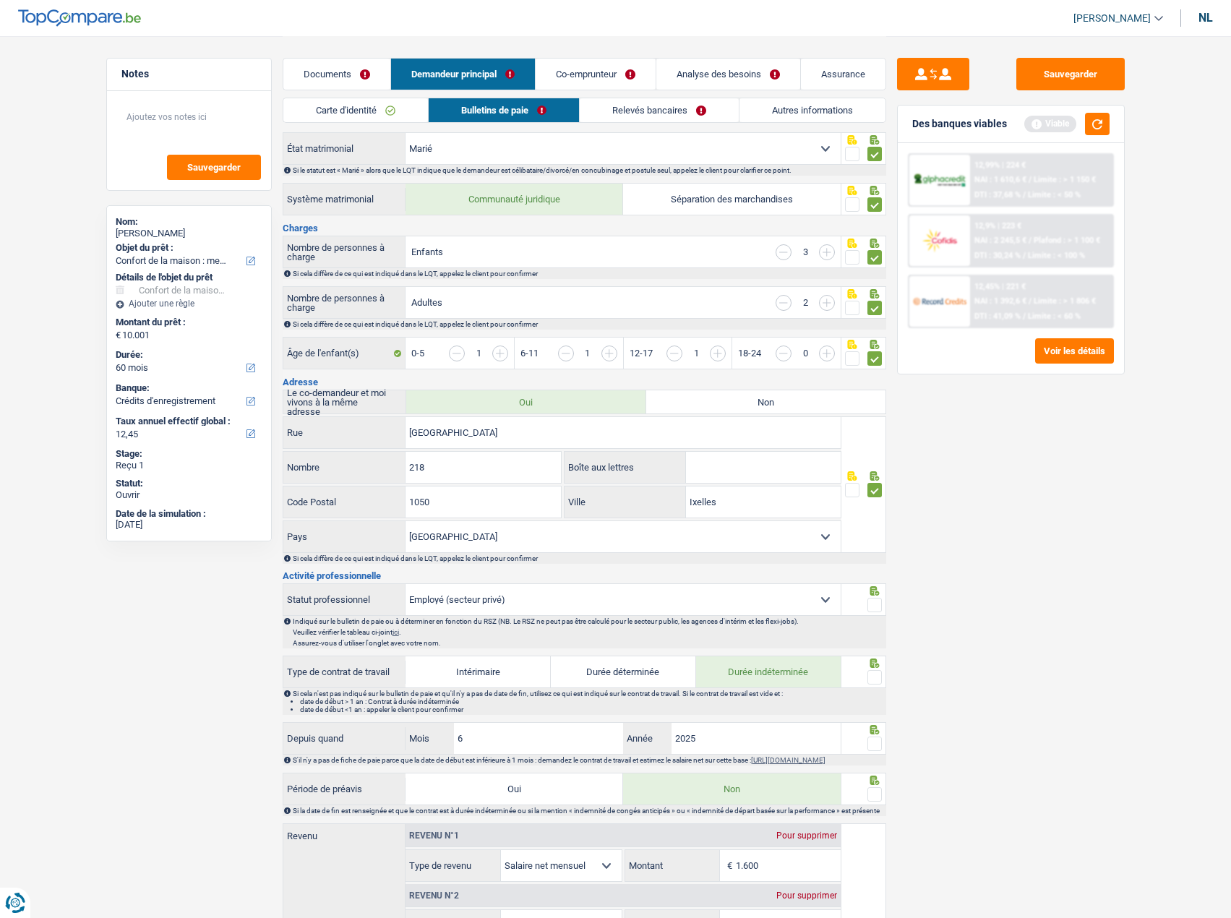
scroll to position [72, 0]
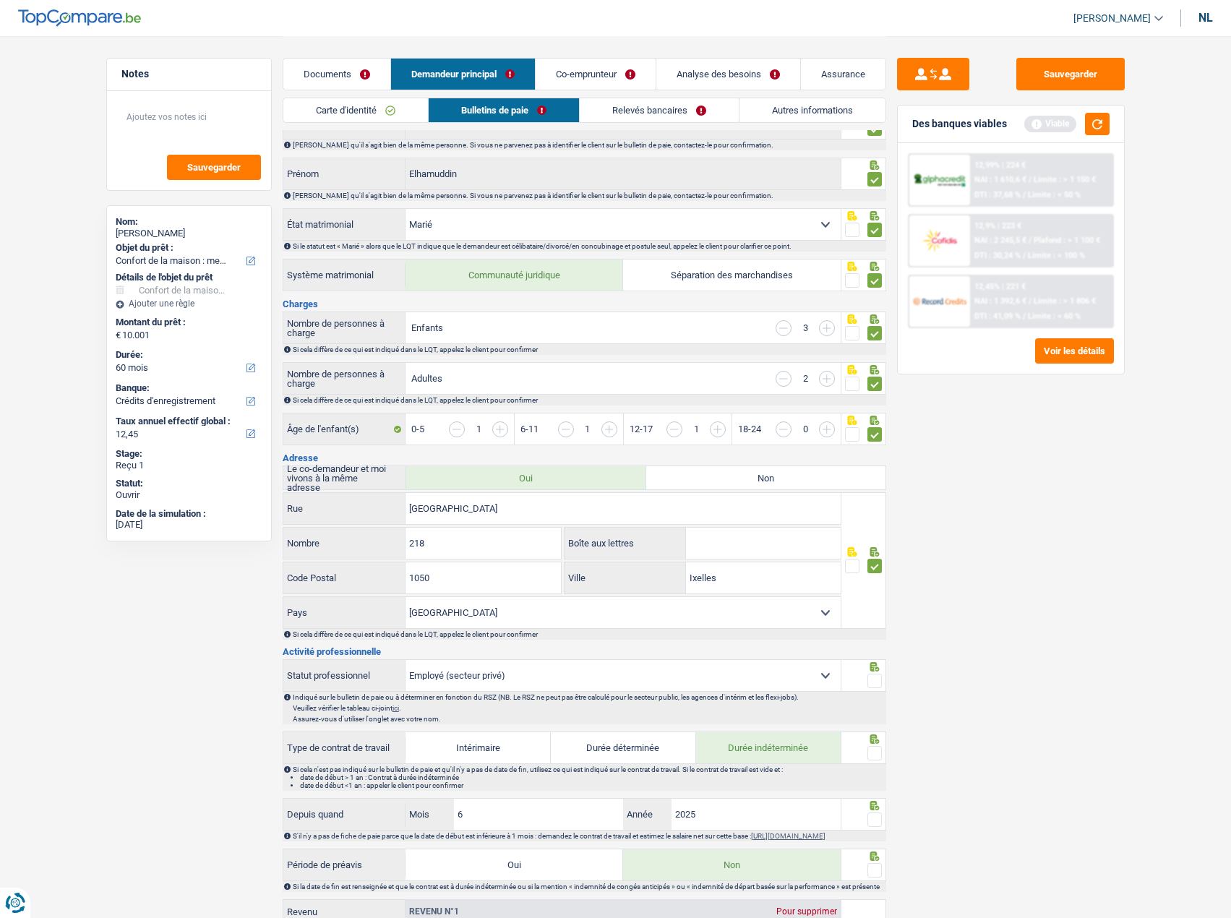
click at [966, 497] on div "Sauvegarder Des banques viables Viable 12,99% | 224 € NAI : 1 610,6 € / Limite …" at bounding box center [1010, 476] width 249 height 837
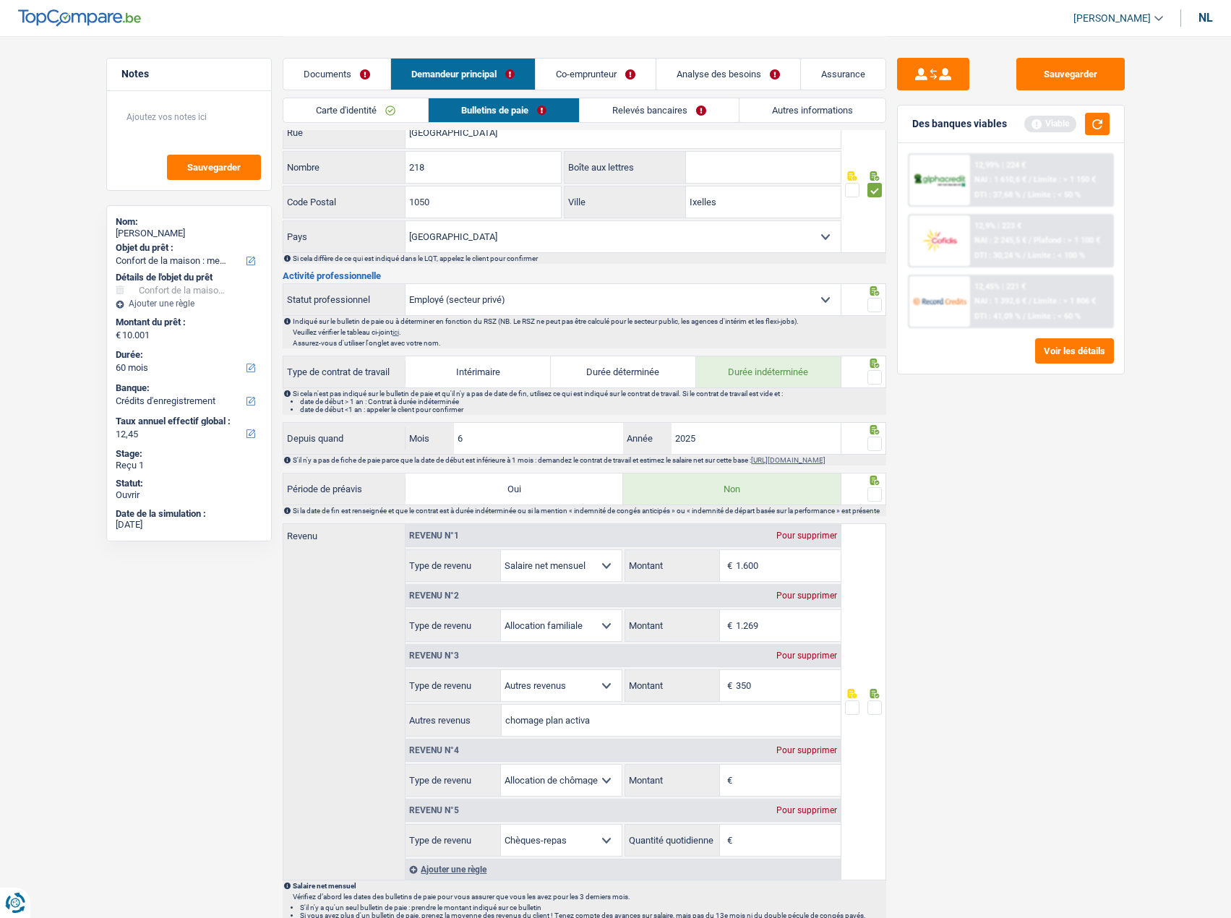
scroll to position [578, 0]
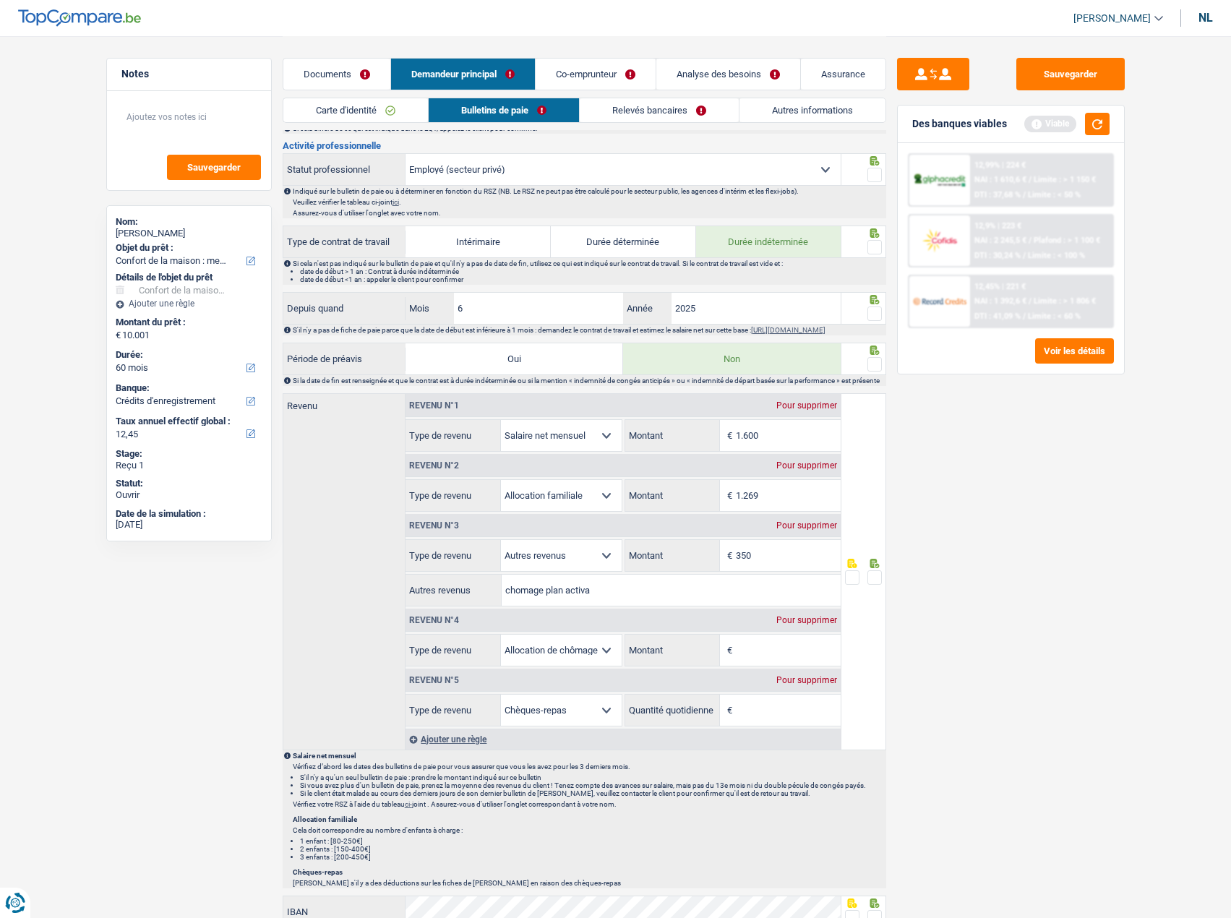
click at [796, 661] on input "Montant" at bounding box center [788, 650] width 105 height 31
type input "575"
click at [817, 410] on font "Pour supprimer" at bounding box center [806, 405] width 61 height 10
select select "familyAllowances"
type input "1.269"
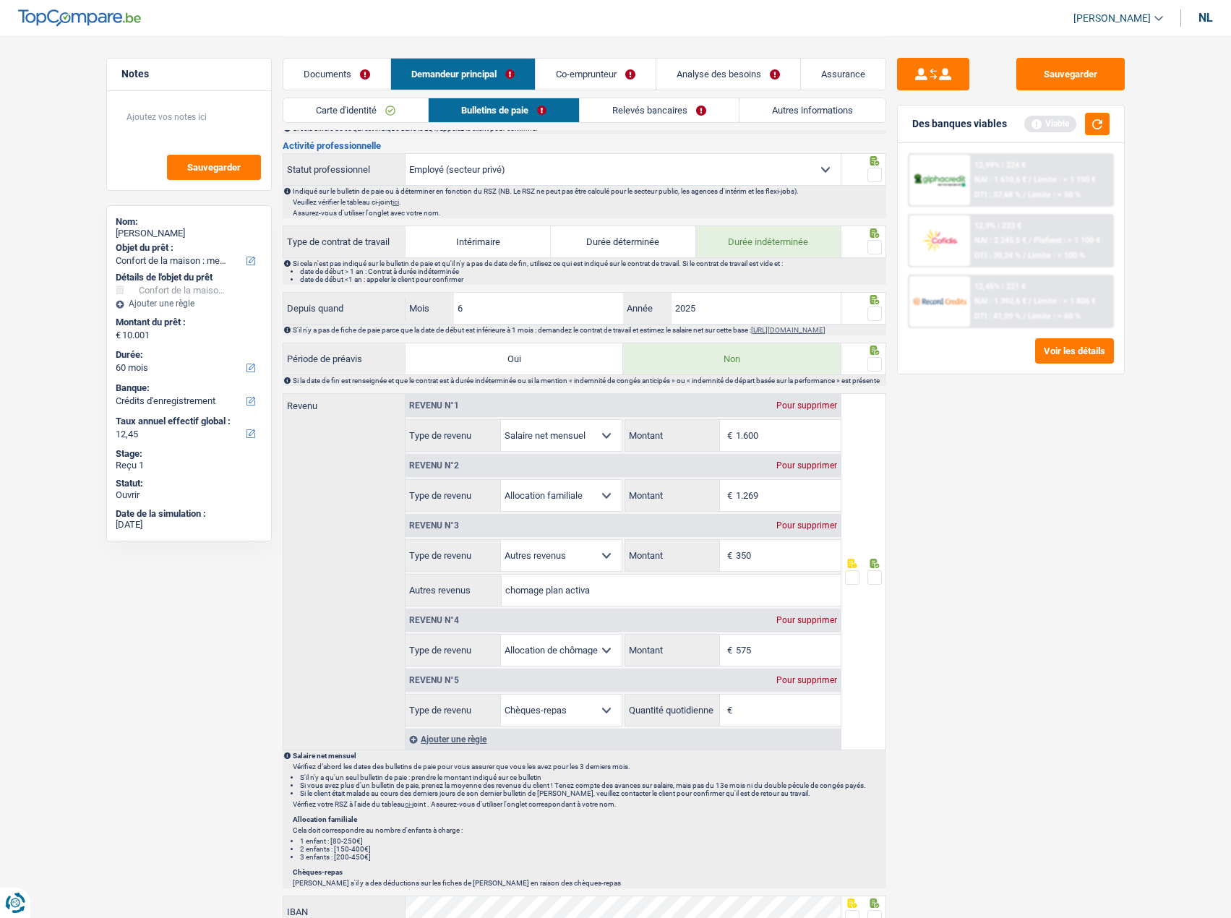
select select "other"
type input "350"
select select "unemployment"
type input "575"
select select "mealVouchers"
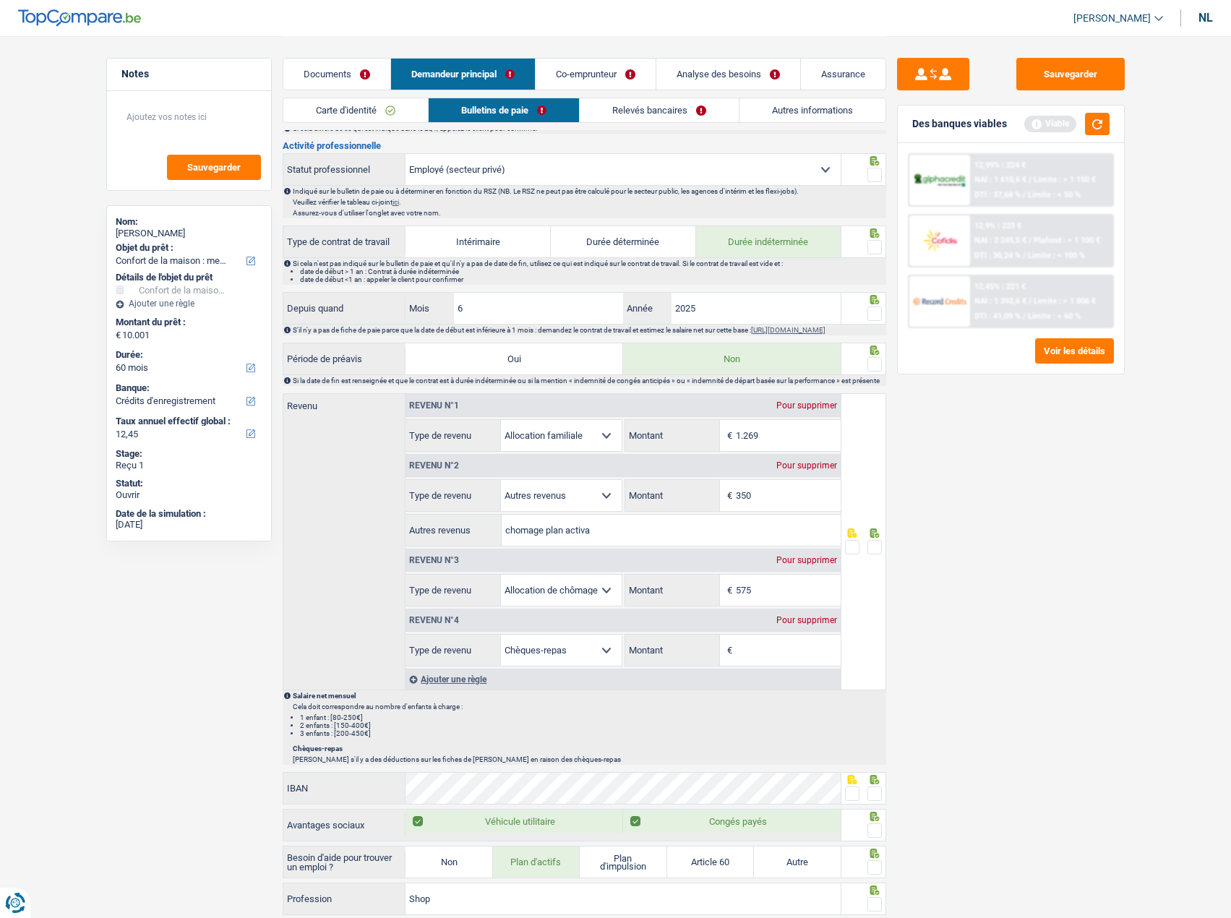
click at [809, 470] on font "Pour supprimer" at bounding box center [806, 465] width 61 height 10
select select "unemployment"
type input "575"
select select "mealVouchers"
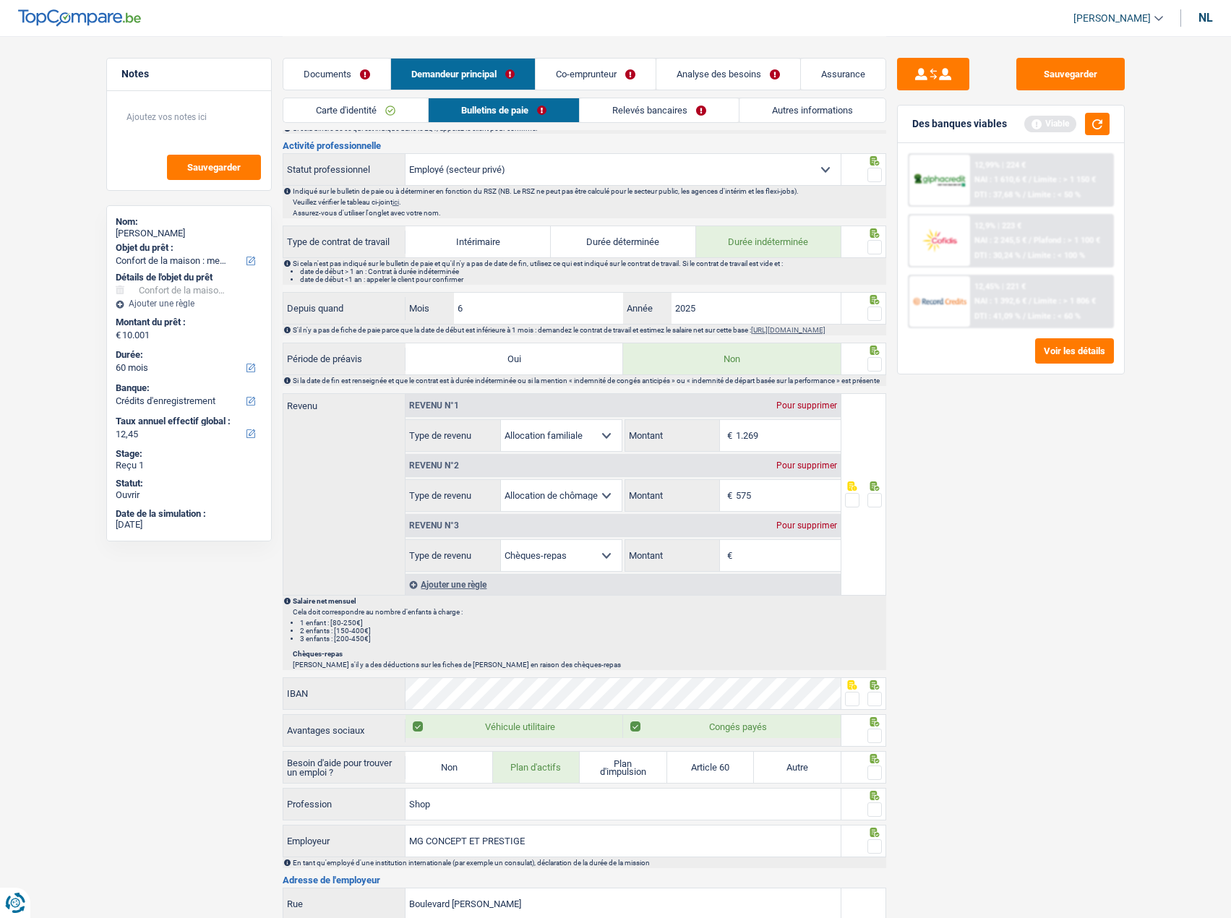
click at [789, 530] on font "Pour supprimer" at bounding box center [806, 525] width 61 height 10
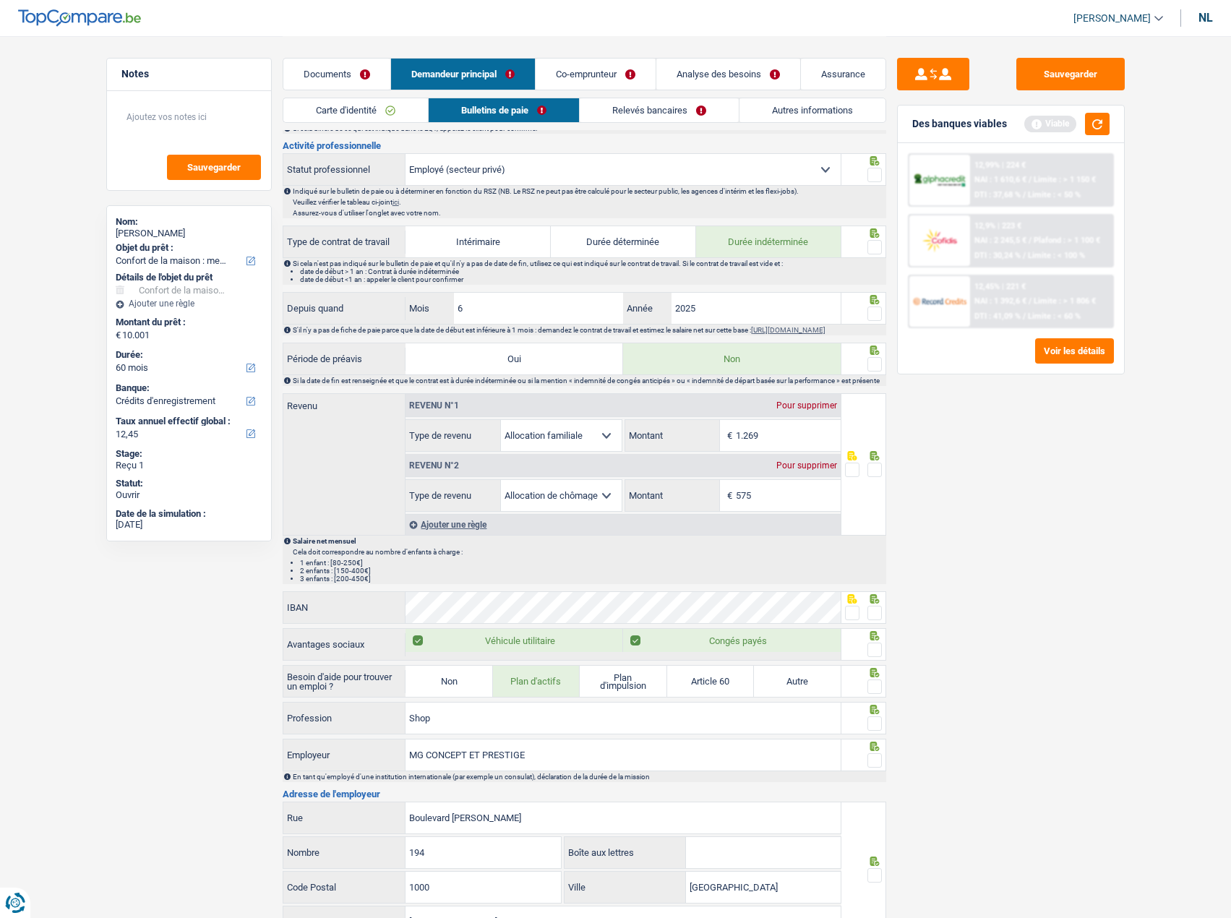
drag, startPoint x: 876, startPoint y: 488, endPoint x: 914, endPoint y: 434, distance: 66.4
click at [876, 477] on span at bounding box center [874, 470] width 14 height 14
click at [0, 0] on input "radio" at bounding box center [0, 0] width 0 height 0
click at [1098, 125] on button "button" at bounding box center [1097, 124] width 25 height 22
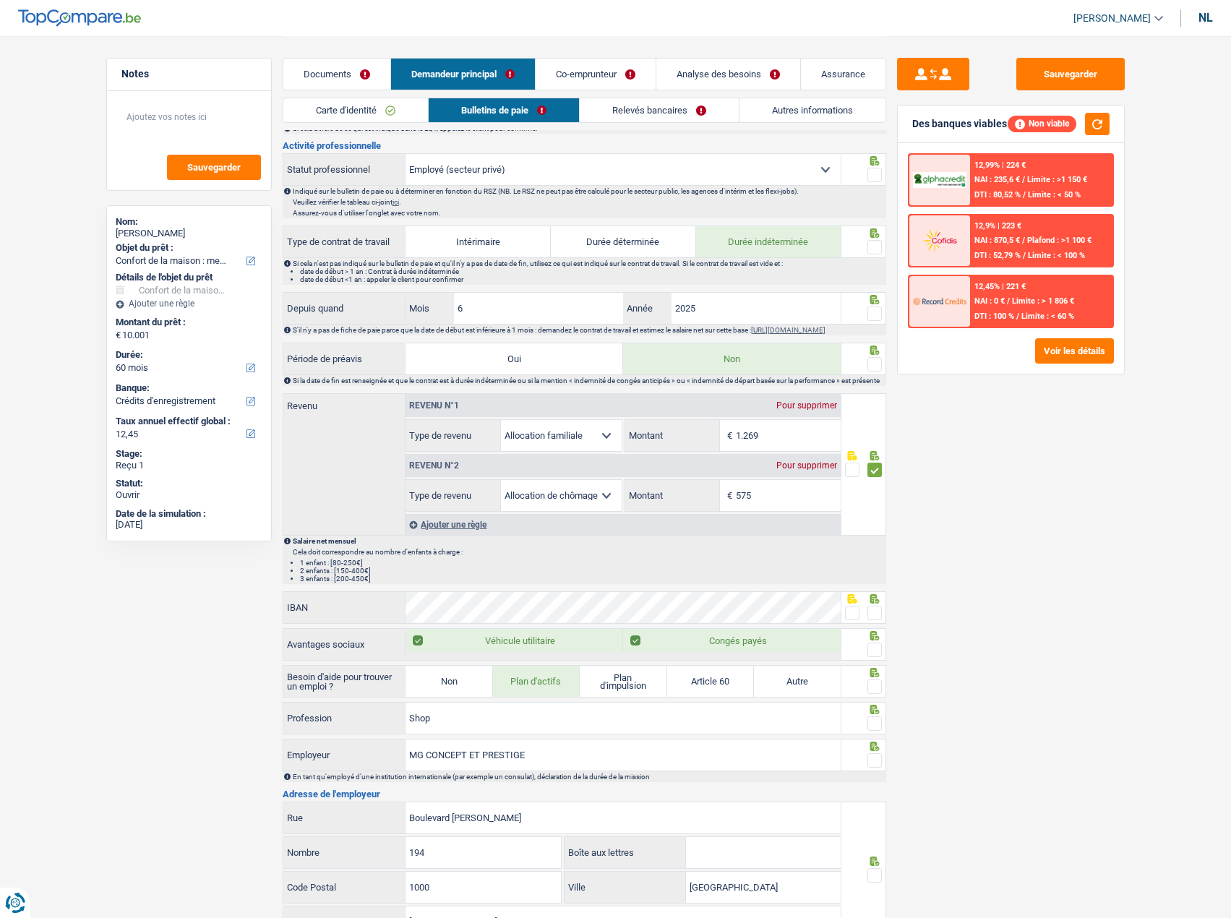
drag, startPoint x: 880, startPoint y: 369, endPoint x: 864, endPoint y: 301, distance: 70.5
click at [880, 370] on span at bounding box center [874, 364] width 14 height 14
click at [0, 0] on input "radio" at bounding box center [0, 0] width 0 height 0
click at [869, 311] on span at bounding box center [874, 313] width 14 height 14
click at [0, 0] on input "radio" at bounding box center [0, 0] width 0 height 0
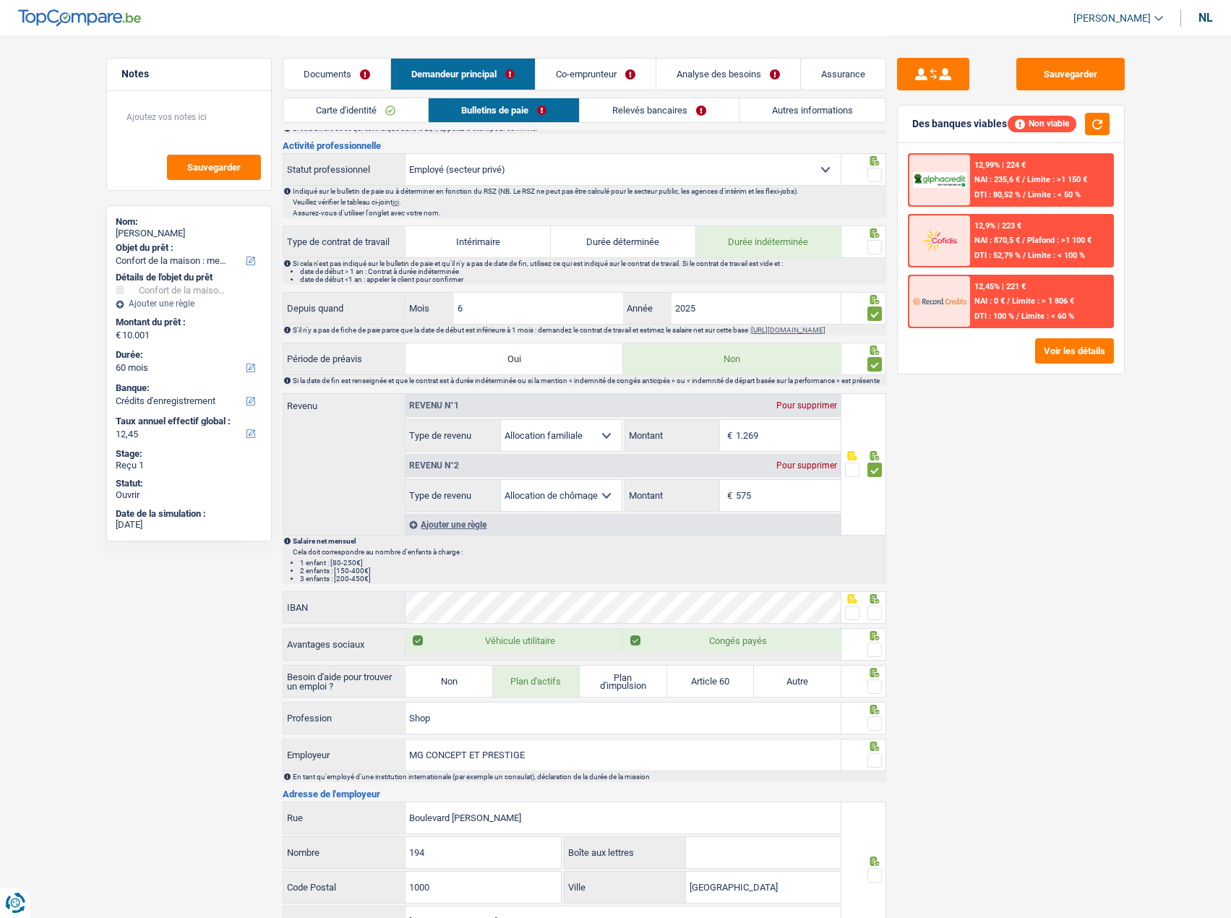
click at [874, 245] on span at bounding box center [874, 247] width 14 height 14
click at [0, 0] on input "radio" at bounding box center [0, 0] width 0 height 0
click at [884, 166] on div at bounding box center [863, 169] width 45 height 33
click at [878, 174] on span at bounding box center [874, 175] width 14 height 14
click at [0, 0] on input "radio" at bounding box center [0, 0] width 0 height 0
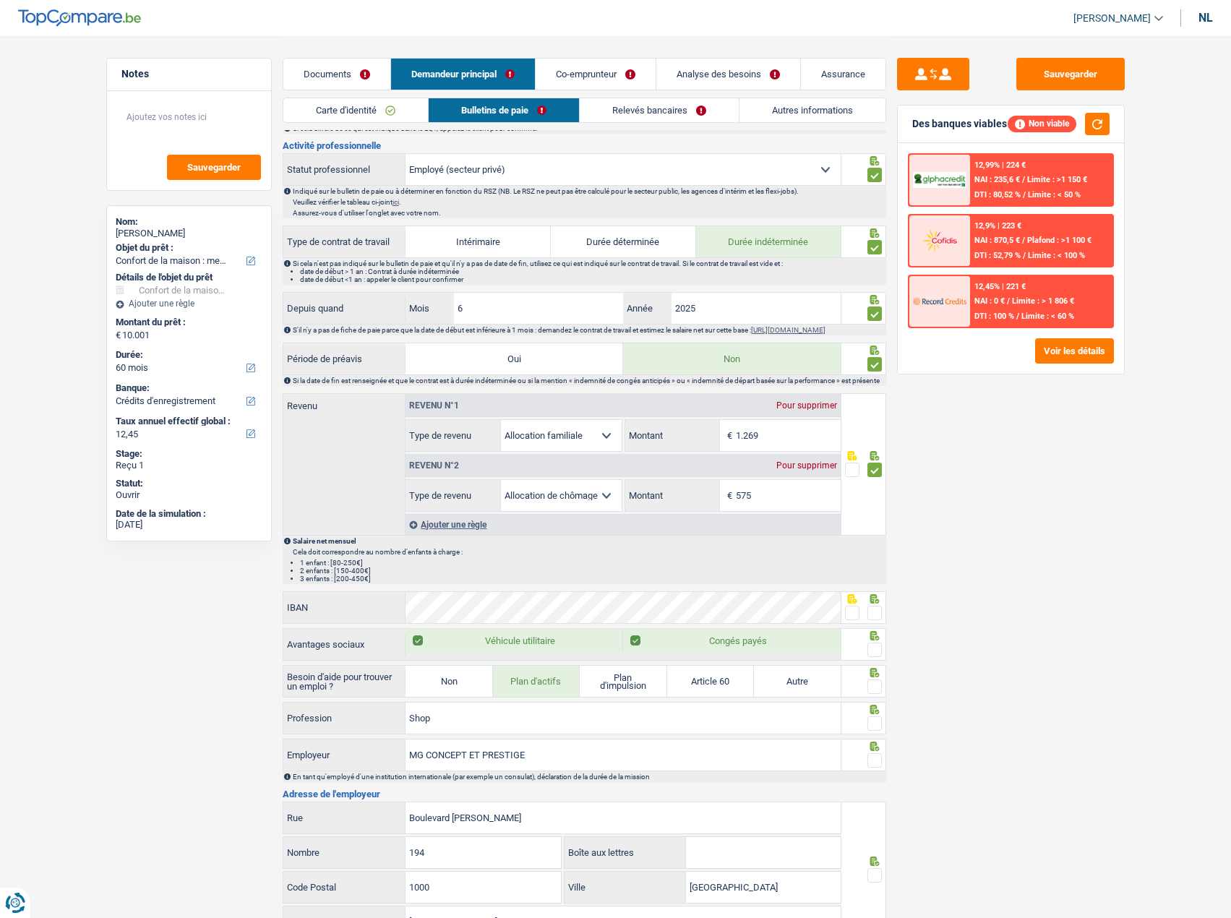
click at [332, 72] on font "Documents" at bounding box center [328, 74] width 48 height 11
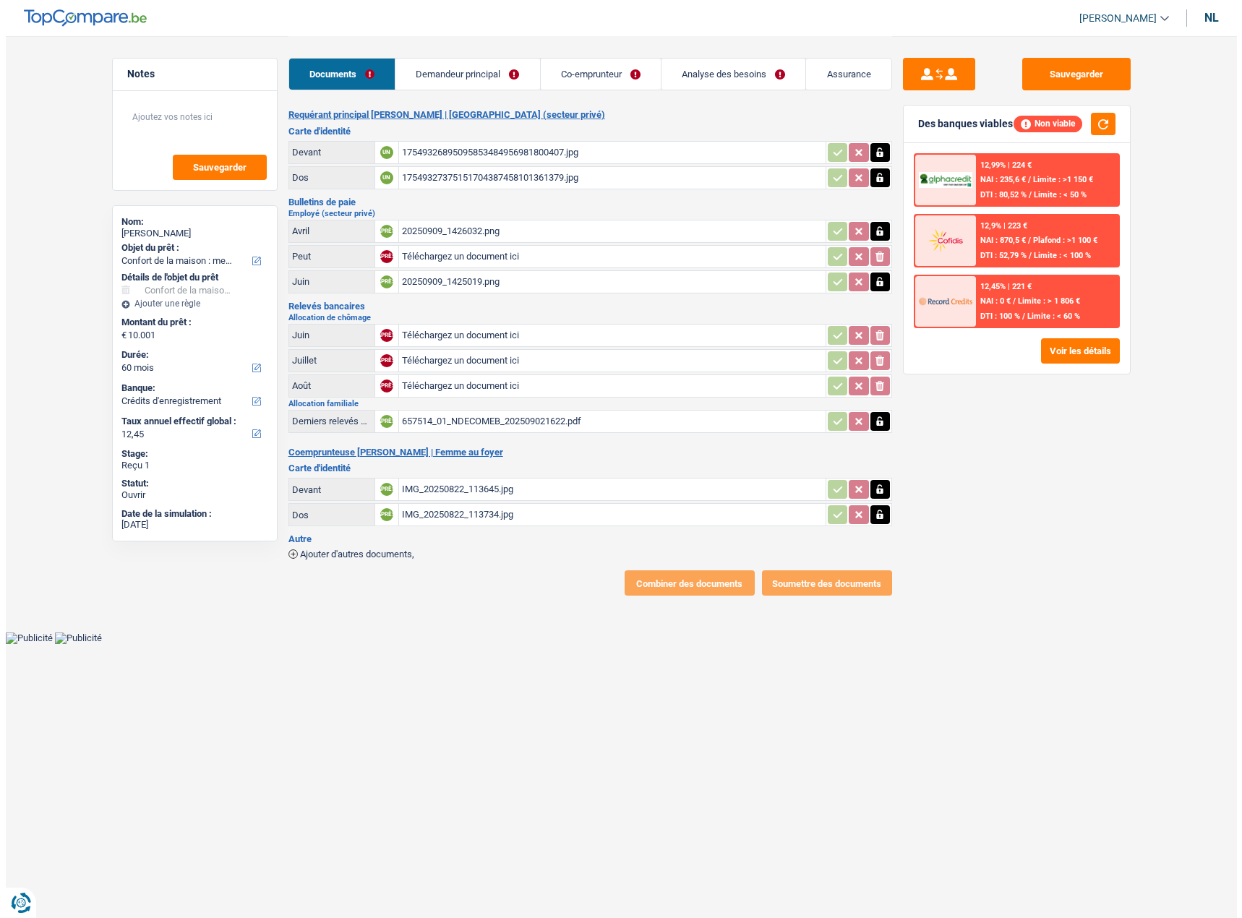
scroll to position [0, 0]
click at [490, 228] on font "20250909_1426032.png" at bounding box center [450, 230] width 98 height 11
click at [478, 482] on div "IMG_20250822_113645.jpg" at bounding box center [611, 489] width 421 height 22
click at [529, 414] on div "657514_01_NDECOMEB_202509021622.pdf" at bounding box center [611, 421] width 421 height 22
click at [469, 231] on font "20250909_1426032.png" at bounding box center [450, 230] width 98 height 11
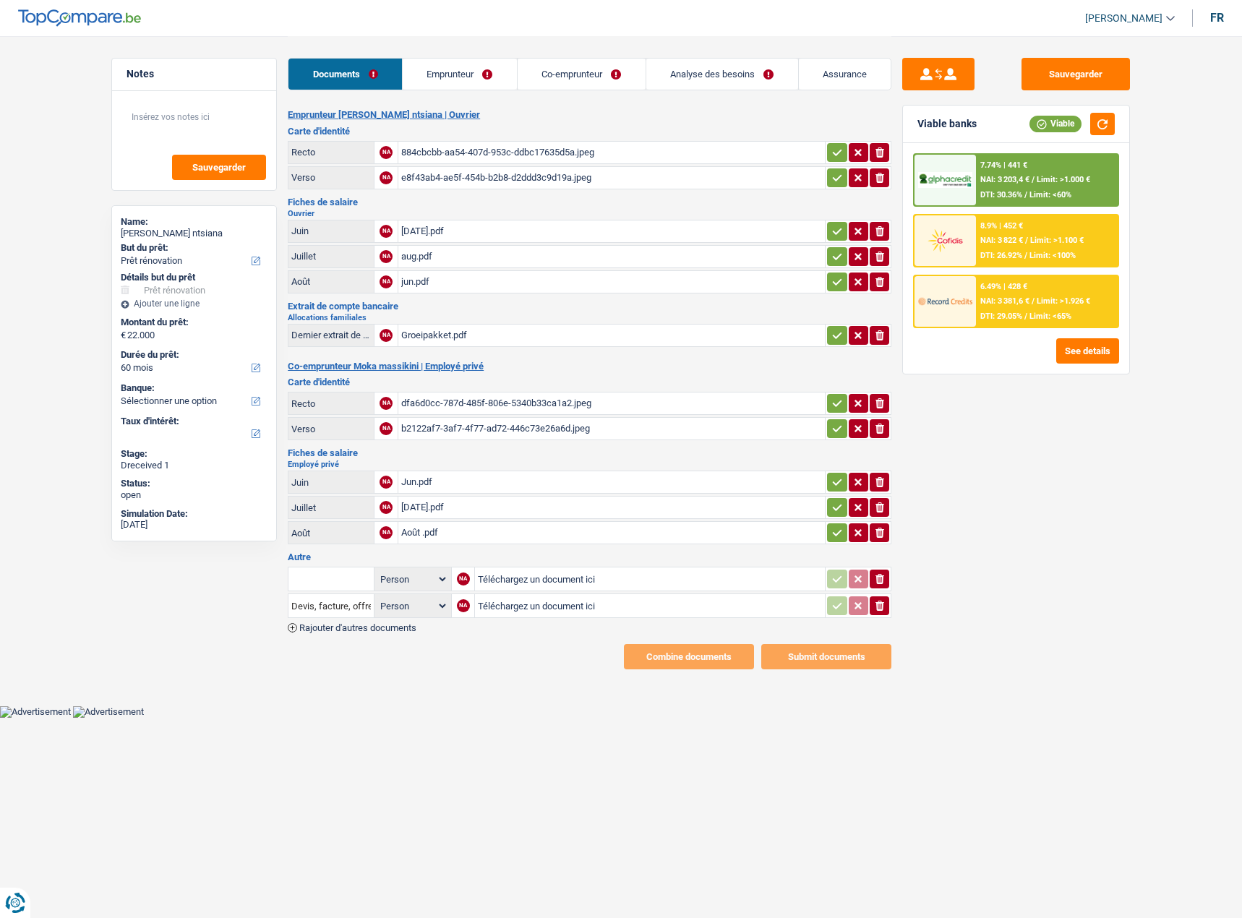
select select "renovation"
select select "60"
click at [540, 151] on div "884cbcbb-aa54-407d-953c-ddbc17635d5a.jpeg" at bounding box center [611, 153] width 421 height 22
drag, startPoint x: 830, startPoint y: 155, endPoint x: 827, endPoint y: 174, distance: 19.7
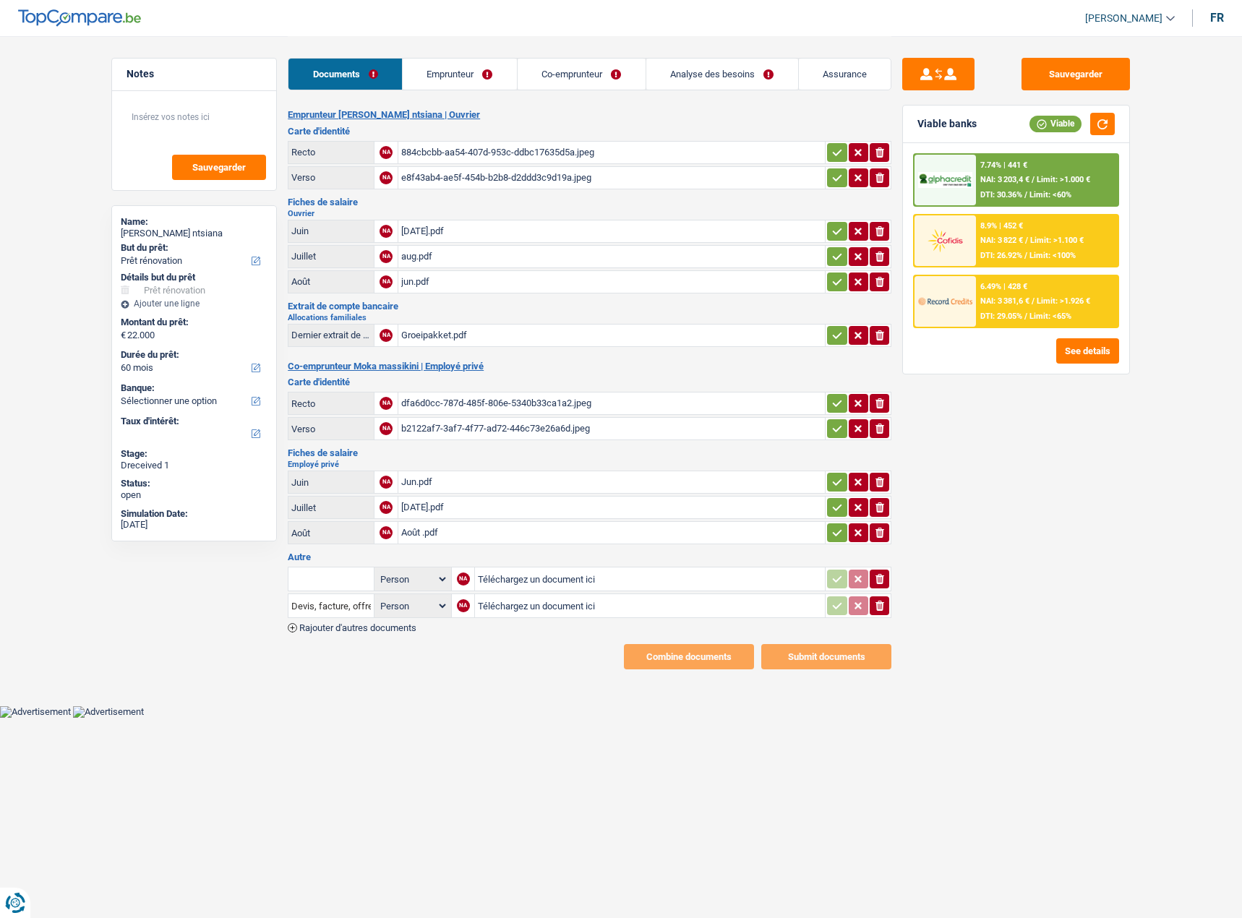
click at [831, 155] on icon "button" at bounding box center [837, 152] width 12 height 14
click at [665, 185] on div "e8f43ab4-ae5f-454b-b2b8-d2ddd3c9d19a.jpeg" at bounding box center [611, 178] width 421 height 22
click at [829, 182] on button "button" at bounding box center [837, 177] width 20 height 19
click at [536, 229] on div "[DATE].pdf" at bounding box center [611, 231] width 421 height 22
click at [506, 262] on div "aug.pdf" at bounding box center [611, 257] width 421 height 22
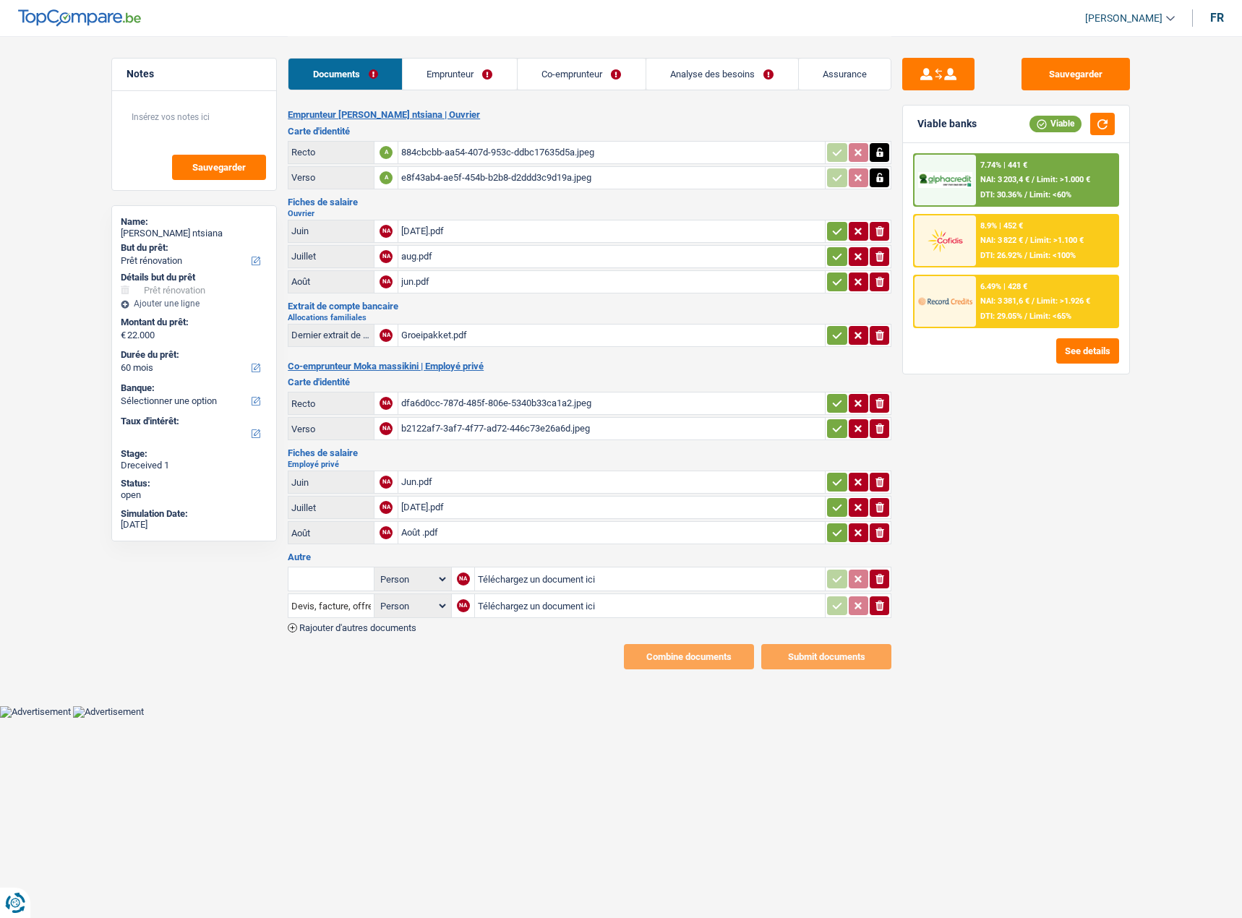
click at [466, 285] on div "jun.pdf" at bounding box center [611, 282] width 421 height 22
click at [481, 335] on div "Groeipakket.pdf" at bounding box center [611, 335] width 421 height 22
click at [715, 402] on div "dfa6d0cc-787d-485f-806e-5340b33ca1a2.jpeg" at bounding box center [611, 403] width 421 height 22
drag, startPoint x: 840, startPoint y: 400, endPoint x: 827, endPoint y: 427, distance: 29.4
click at [838, 401] on icon "button" at bounding box center [837, 403] width 12 height 14
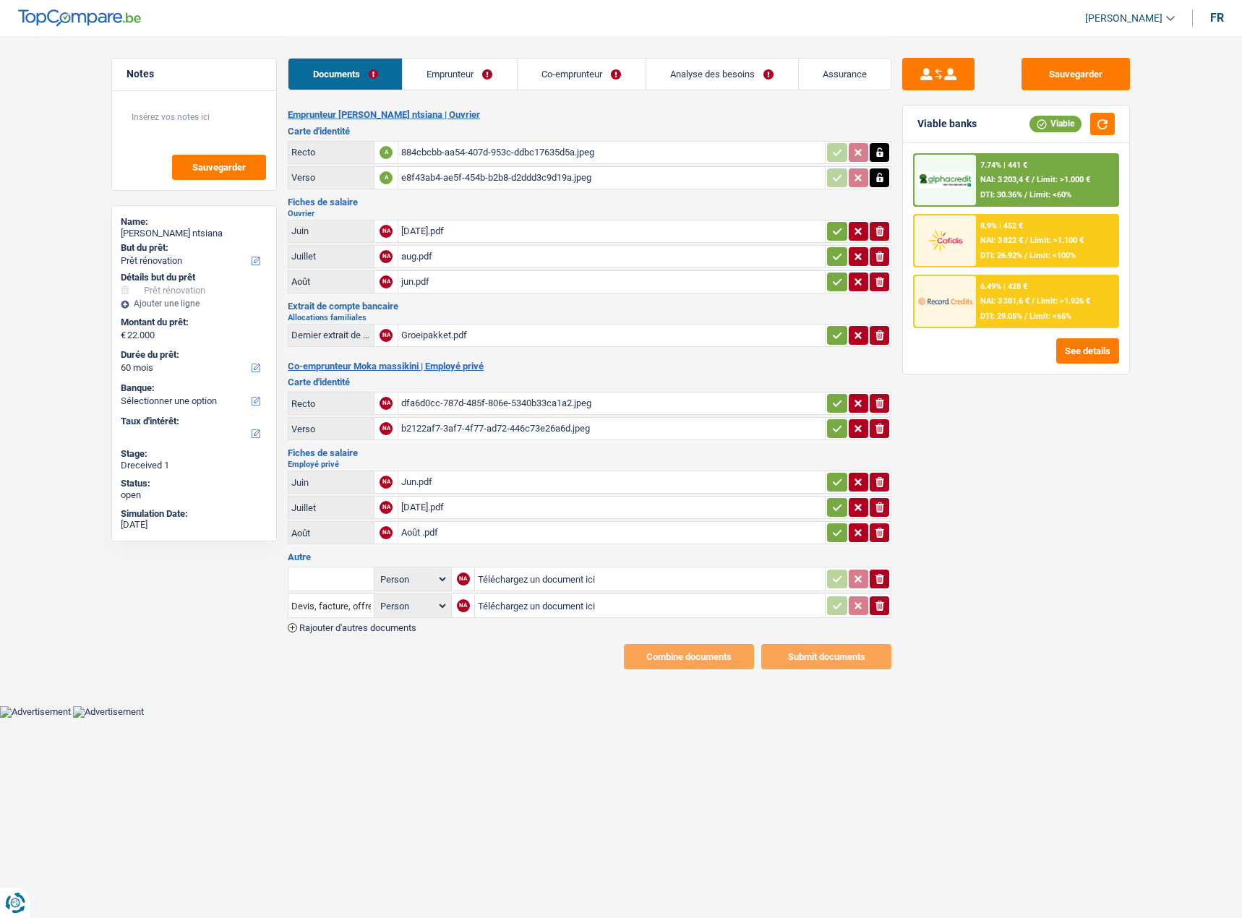
click at [827, 429] on button "button" at bounding box center [837, 428] width 20 height 19
click at [843, 328] on button "button" at bounding box center [837, 335] width 20 height 19
click at [595, 482] on div "Jun.pdf" at bounding box center [611, 482] width 421 height 22
click at [537, 516] on div "[DATE].pdf" at bounding box center [611, 507] width 421 height 22
click at [835, 528] on icon "button" at bounding box center [837, 532] width 12 height 14
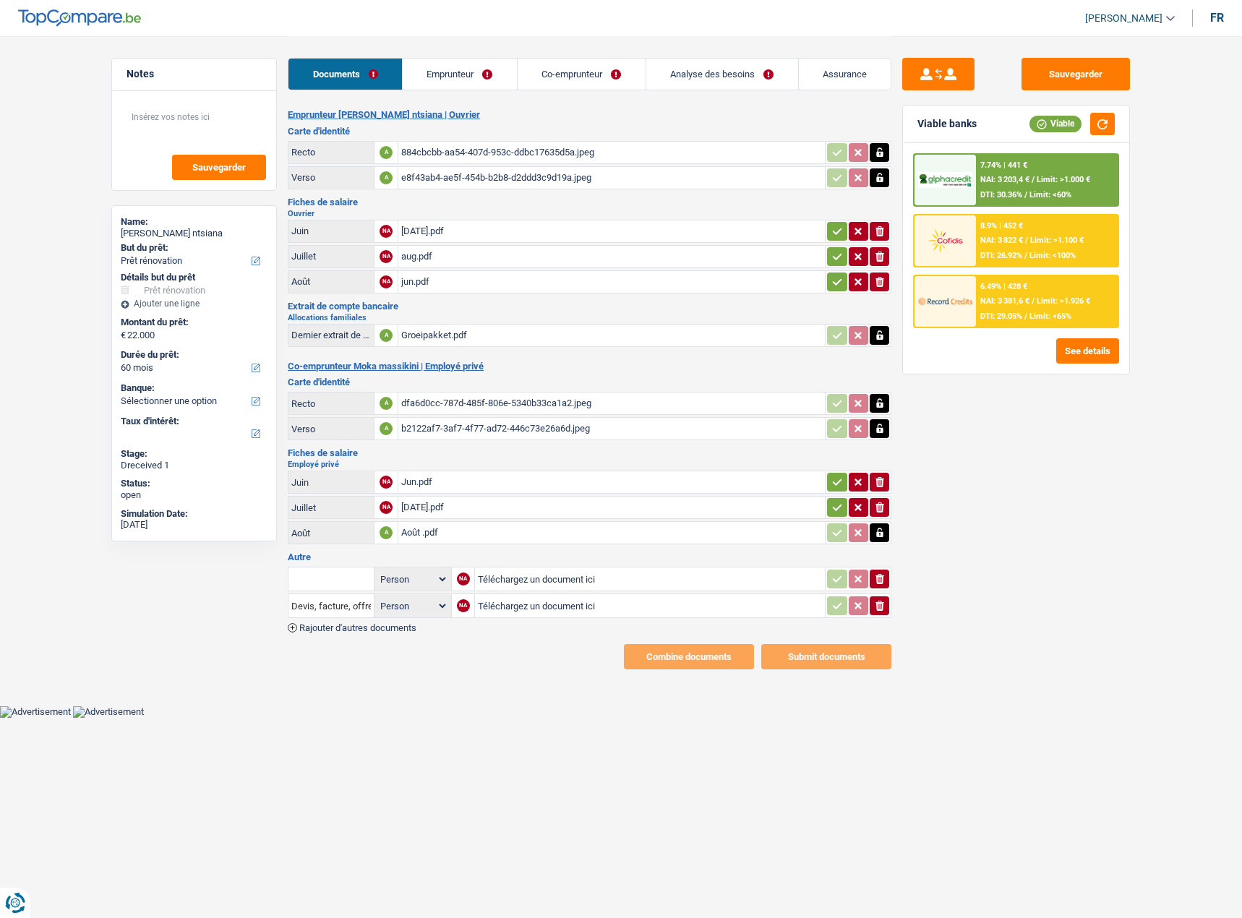
click at [829, 500] on button "button" at bounding box center [837, 507] width 20 height 19
click at [829, 476] on button "button" at bounding box center [837, 482] width 20 height 19
click at [889, 605] on button "ionicons-v5-e" at bounding box center [879, 605] width 20 height 19
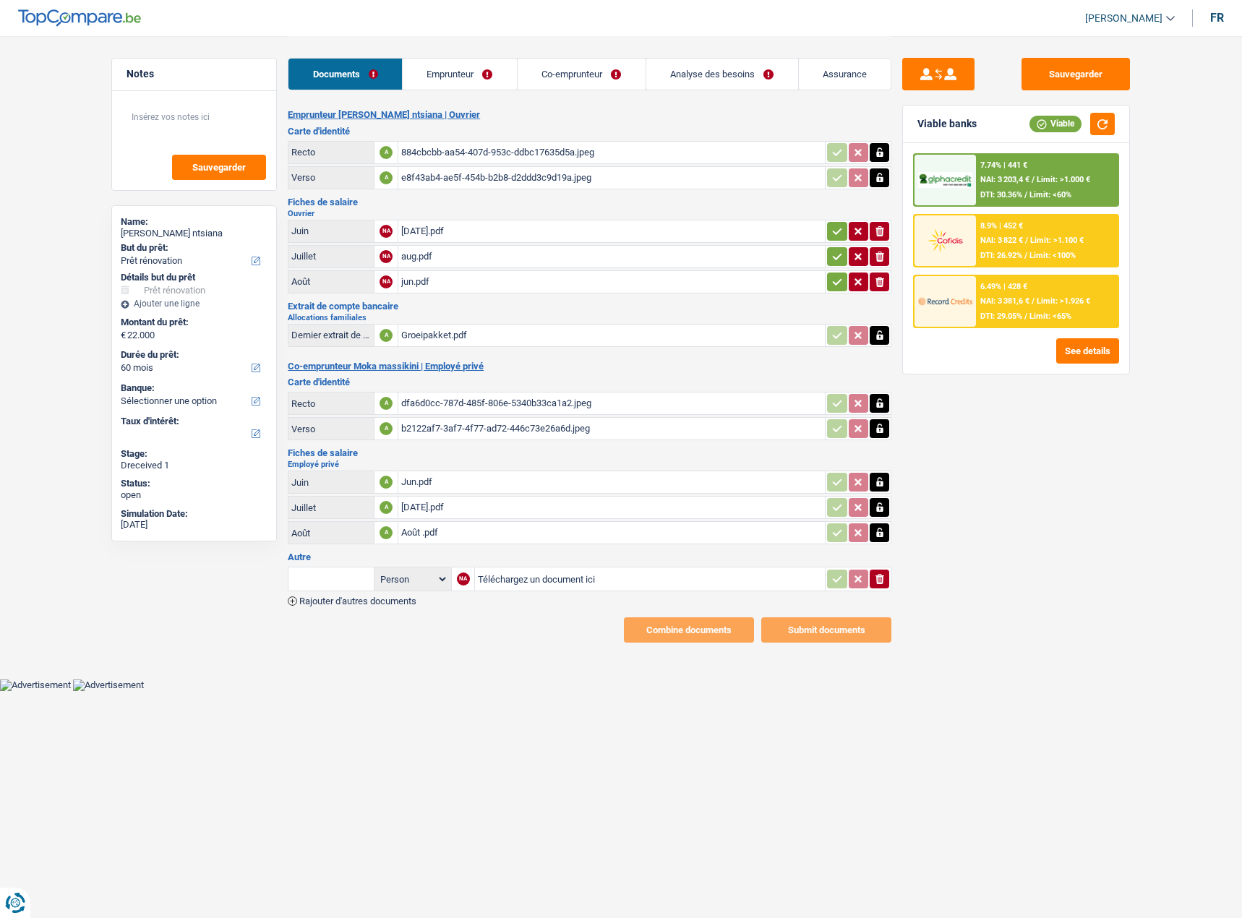
click at [878, 580] on icon "button" at bounding box center [879, 579] width 9 height 10
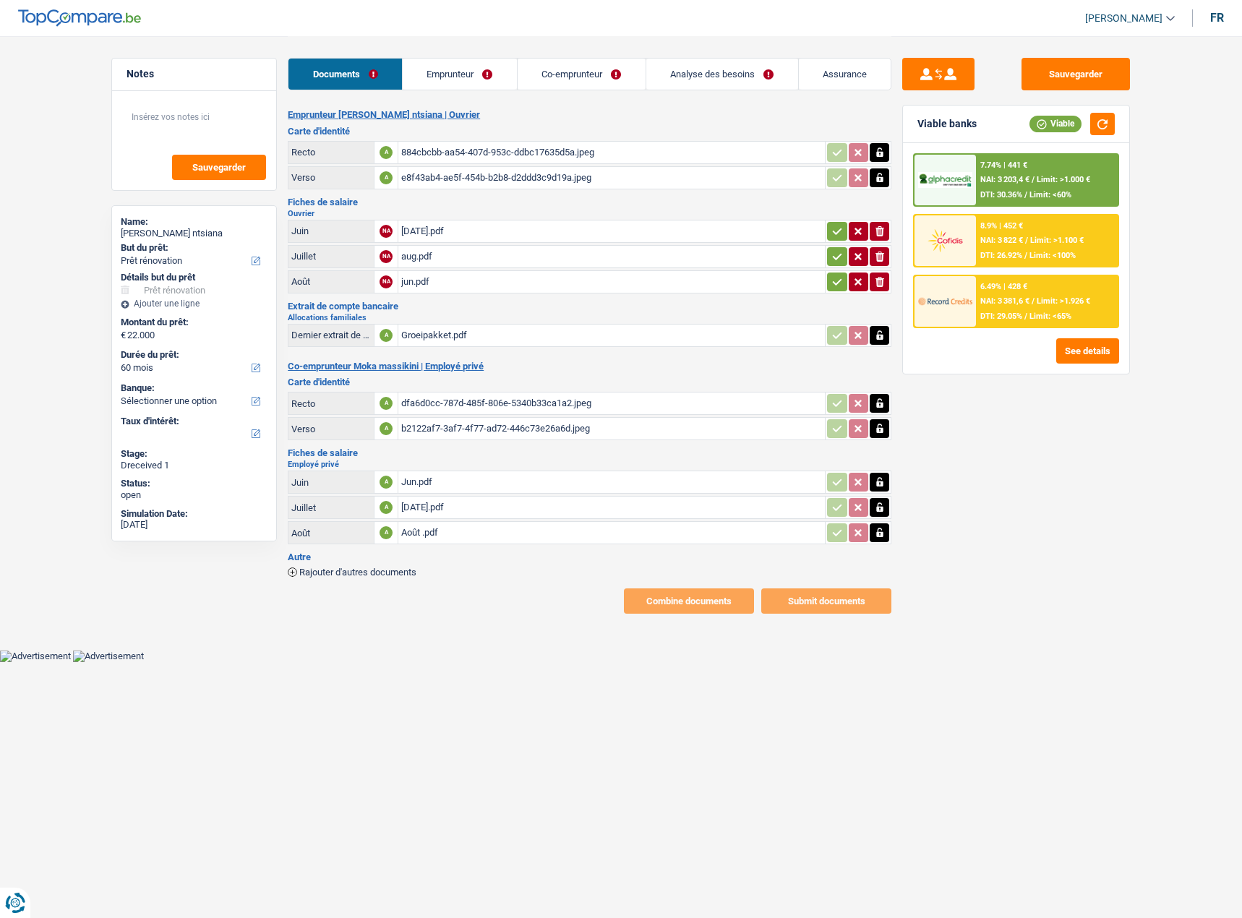
click at [444, 233] on div "[DATE].pdf" at bounding box center [611, 231] width 421 height 22
click at [482, 293] on td "jun.pdf" at bounding box center [610, 281] width 427 height 23
click at [493, 285] on div "jun.pdf" at bounding box center [611, 282] width 421 height 22
click at [886, 285] on button "ionicons-v5-e" at bounding box center [879, 281] width 20 height 19
click at [535, 286] on input "Téléchargez un document ici" at bounding box center [611, 282] width 421 height 22
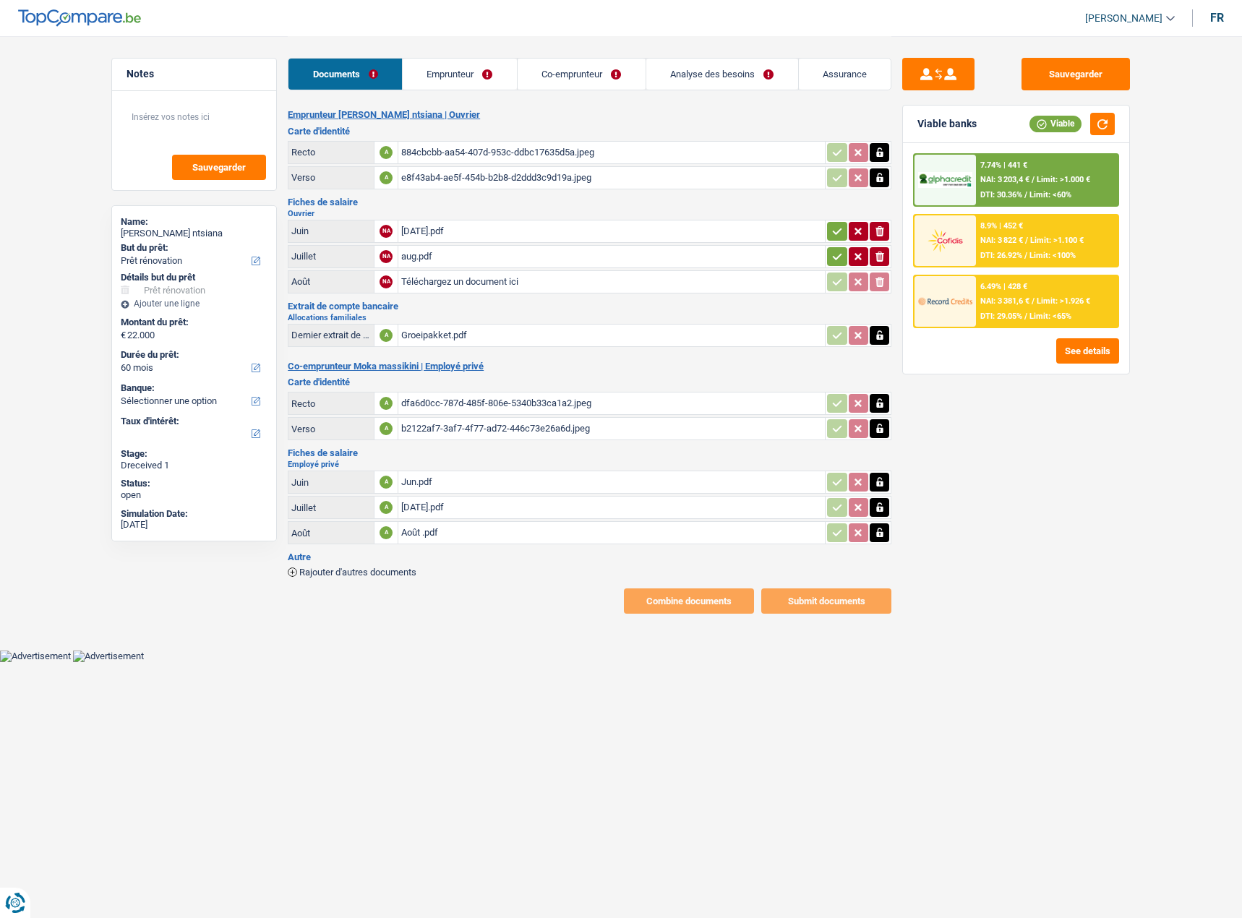
type input "C:\fakepath\aug.pdf"
click at [444, 531] on div "Août .pdf" at bounding box center [611, 533] width 421 height 22
click at [426, 285] on div "aug.pdf" at bounding box center [611, 282] width 421 height 22
click at [450, 85] on link "Emprunteur" at bounding box center [460, 74] width 114 height 31
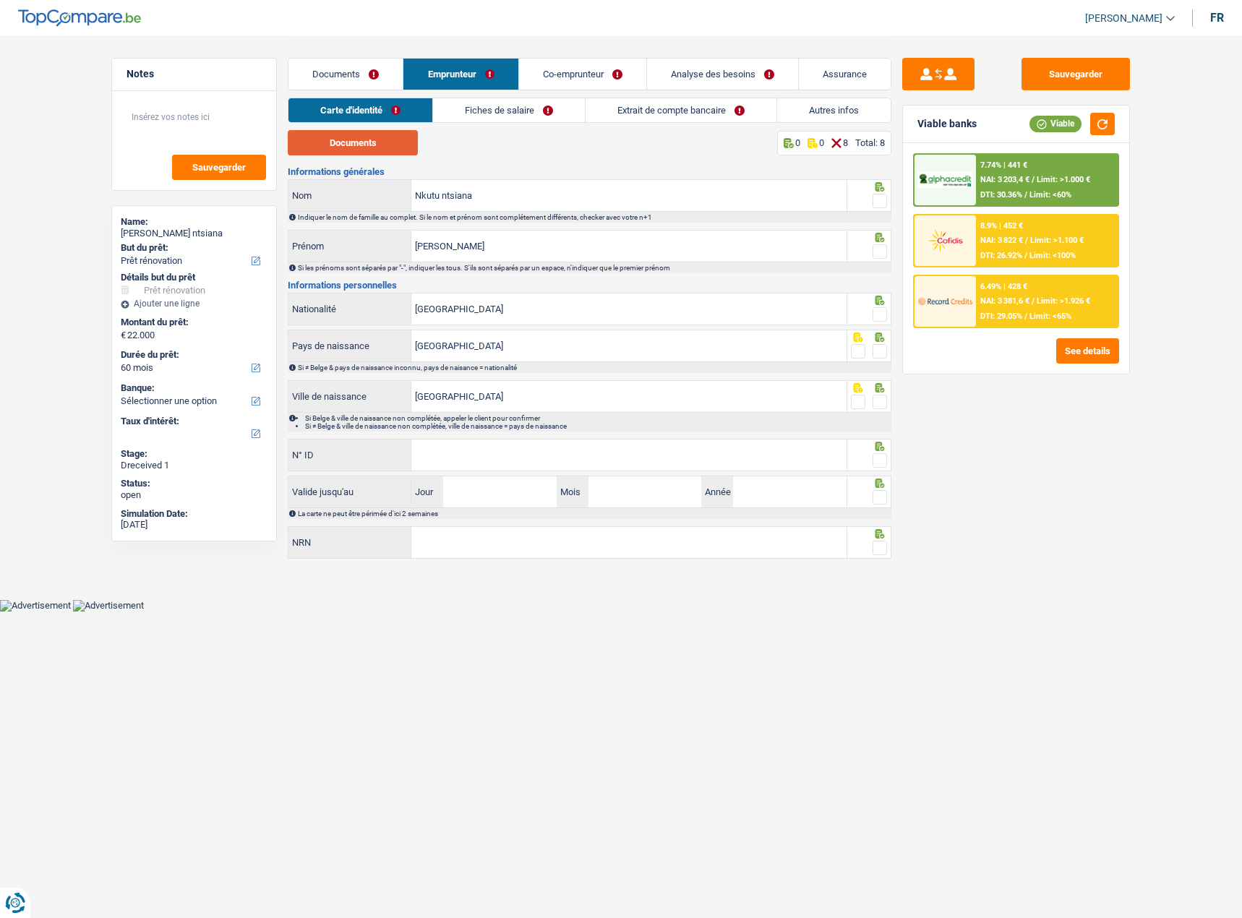
click at [408, 152] on button "Documents" at bounding box center [353, 142] width 130 height 25
click at [882, 199] on span at bounding box center [879, 201] width 14 height 14
click at [0, 0] on input "radio" at bounding box center [0, 0] width 0 height 0
drag, startPoint x: 879, startPoint y: 246, endPoint x: 949, endPoint y: 247, distance: 70.1
click at [880, 246] on span at bounding box center [879, 251] width 14 height 14
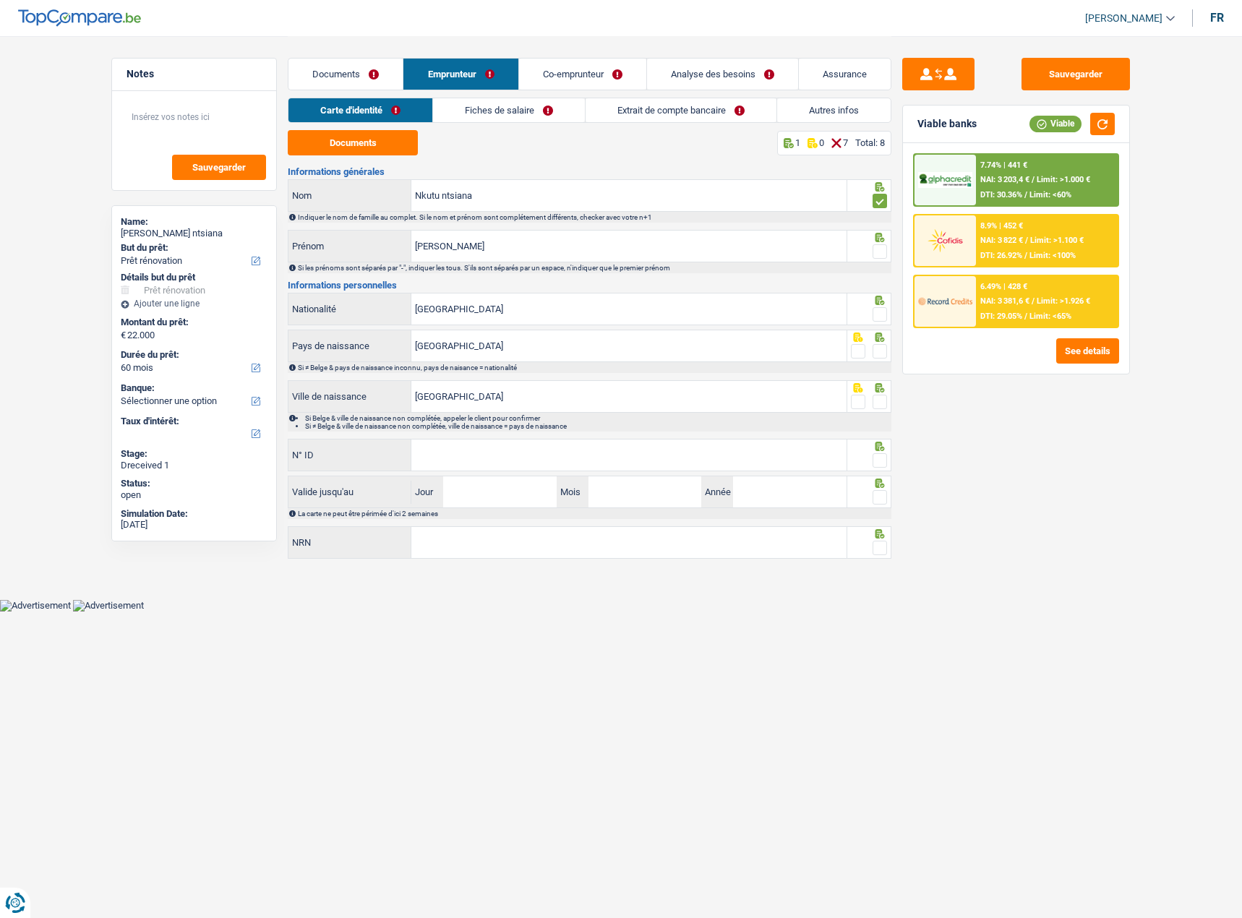
click at [0, 0] on input "radio" at bounding box center [0, 0] width 0 height 0
drag, startPoint x: 885, startPoint y: 304, endPoint x: 884, endPoint y: 315, distance: 10.9
click at [885, 309] on div at bounding box center [869, 309] width 45 height 33
click at [884, 315] on span at bounding box center [879, 314] width 14 height 14
click at [0, 0] on input "radio" at bounding box center [0, 0] width 0 height 0
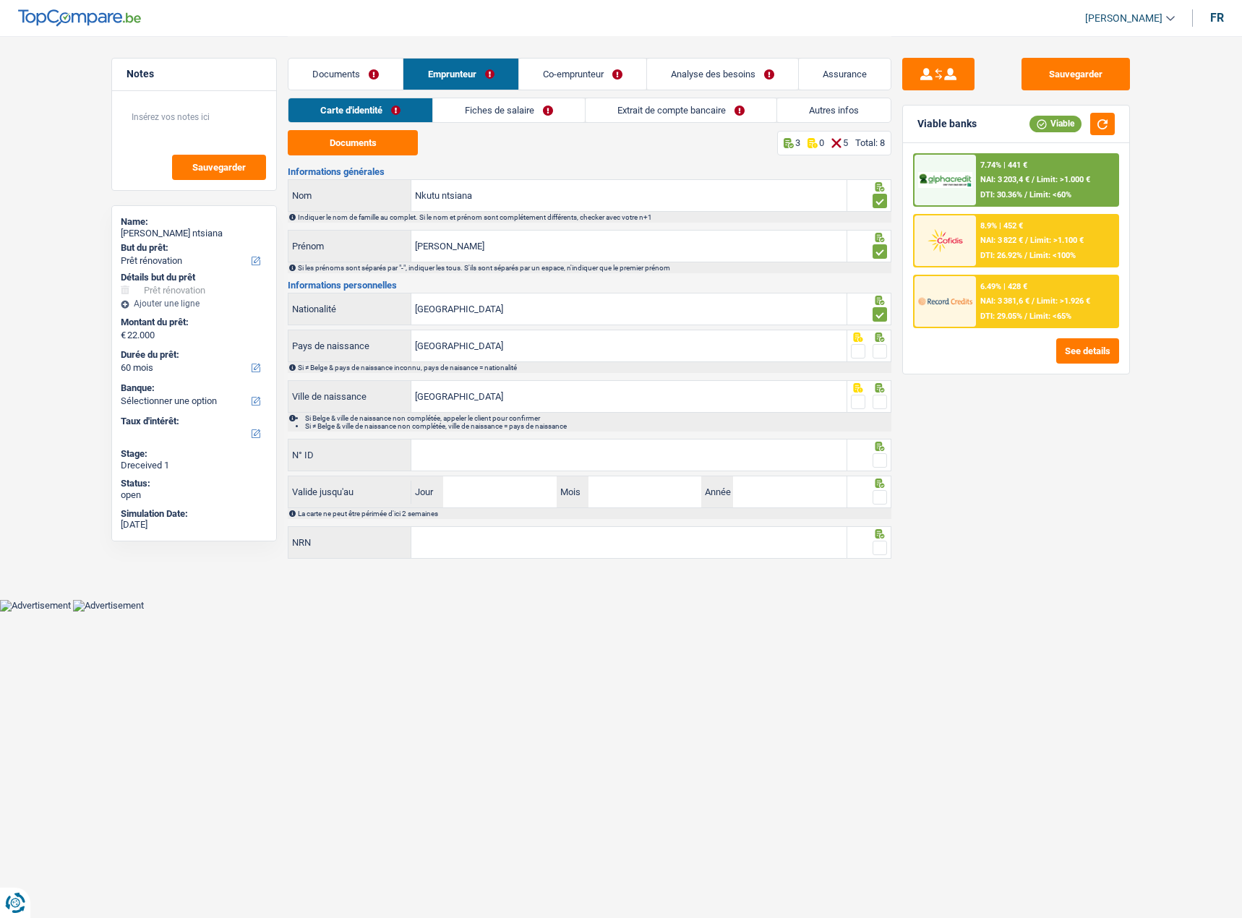
click at [884, 353] on span at bounding box center [879, 351] width 14 height 14
click at [0, 0] on input "radio" at bounding box center [0, 0] width 0 height 0
click at [879, 399] on span at bounding box center [879, 402] width 14 height 14
click at [0, 0] on input "radio" at bounding box center [0, 0] width 0 height 0
click at [880, 460] on span at bounding box center [879, 460] width 14 height 14
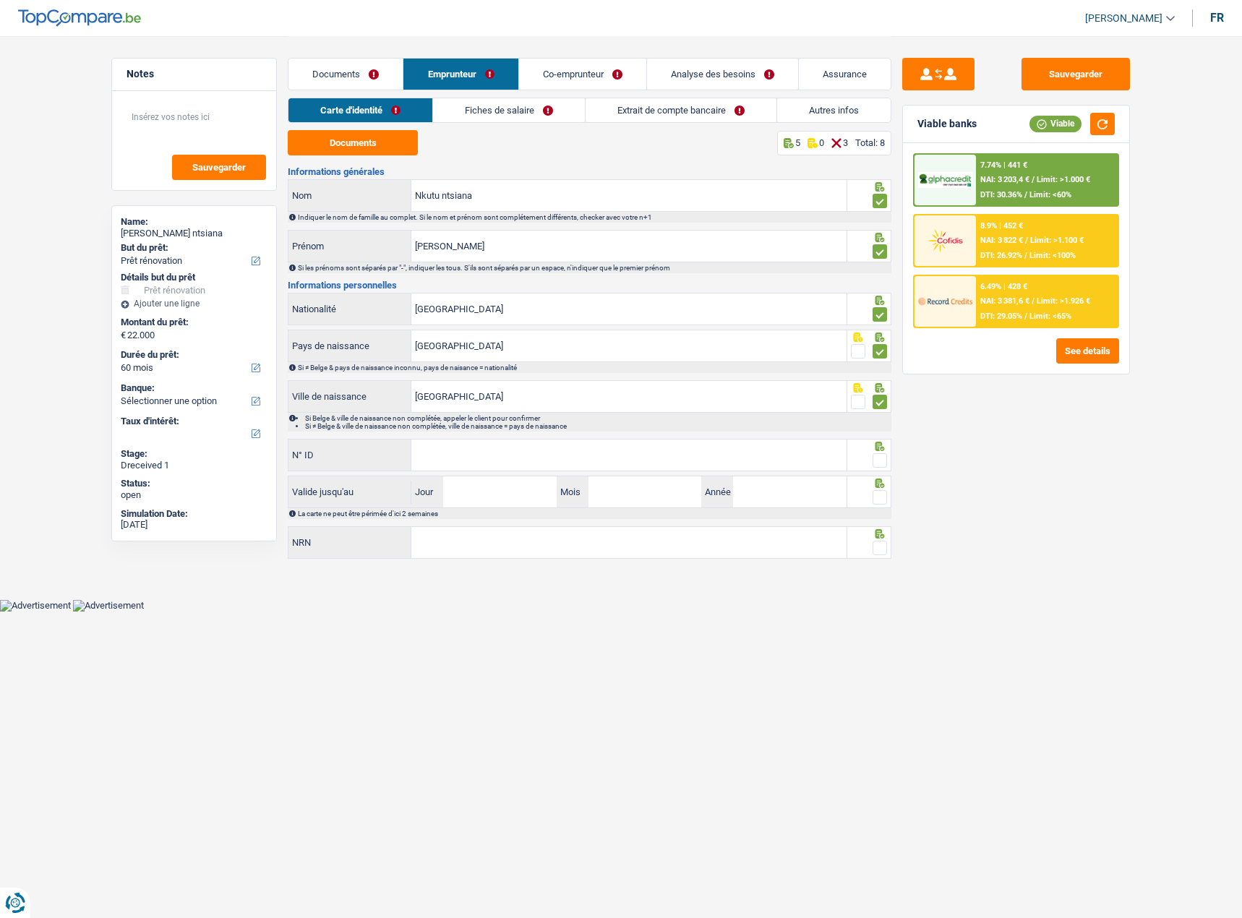
click at [0, 0] on input "radio" at bounding box center [0, 0] width 0 height 0
click at [570, 429] on li "Si ≠ Belge & ville de naissance non complétée, ville de naissance = pays de nai…" at bounding box center [597, 426] width 585 height 8
paste input "598-87024"
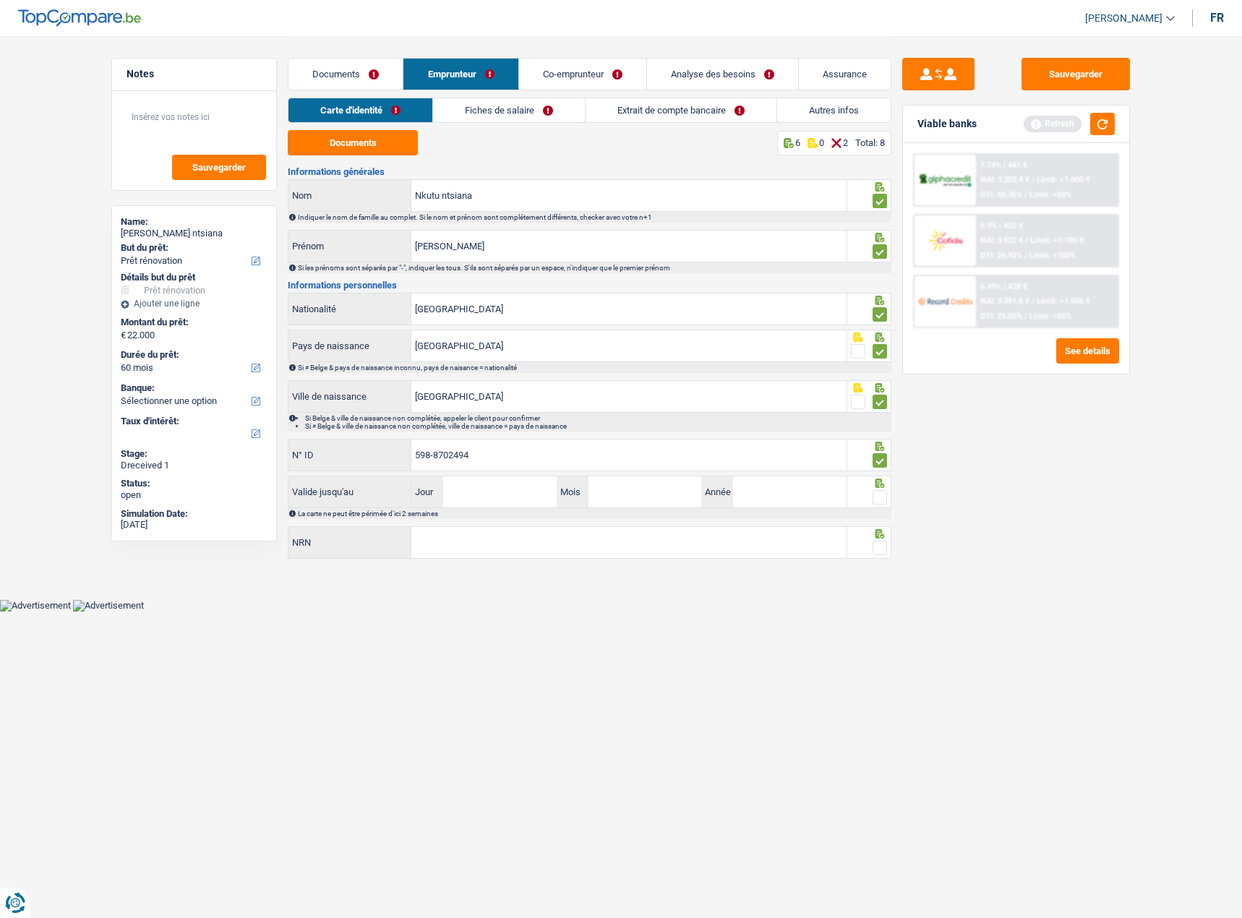
type input "598-8702494"
click at [502, 491] on input "Jour" at bounding box center [499, 491] width 113 height 31
type input "12"
type input "03"
type input "2029"
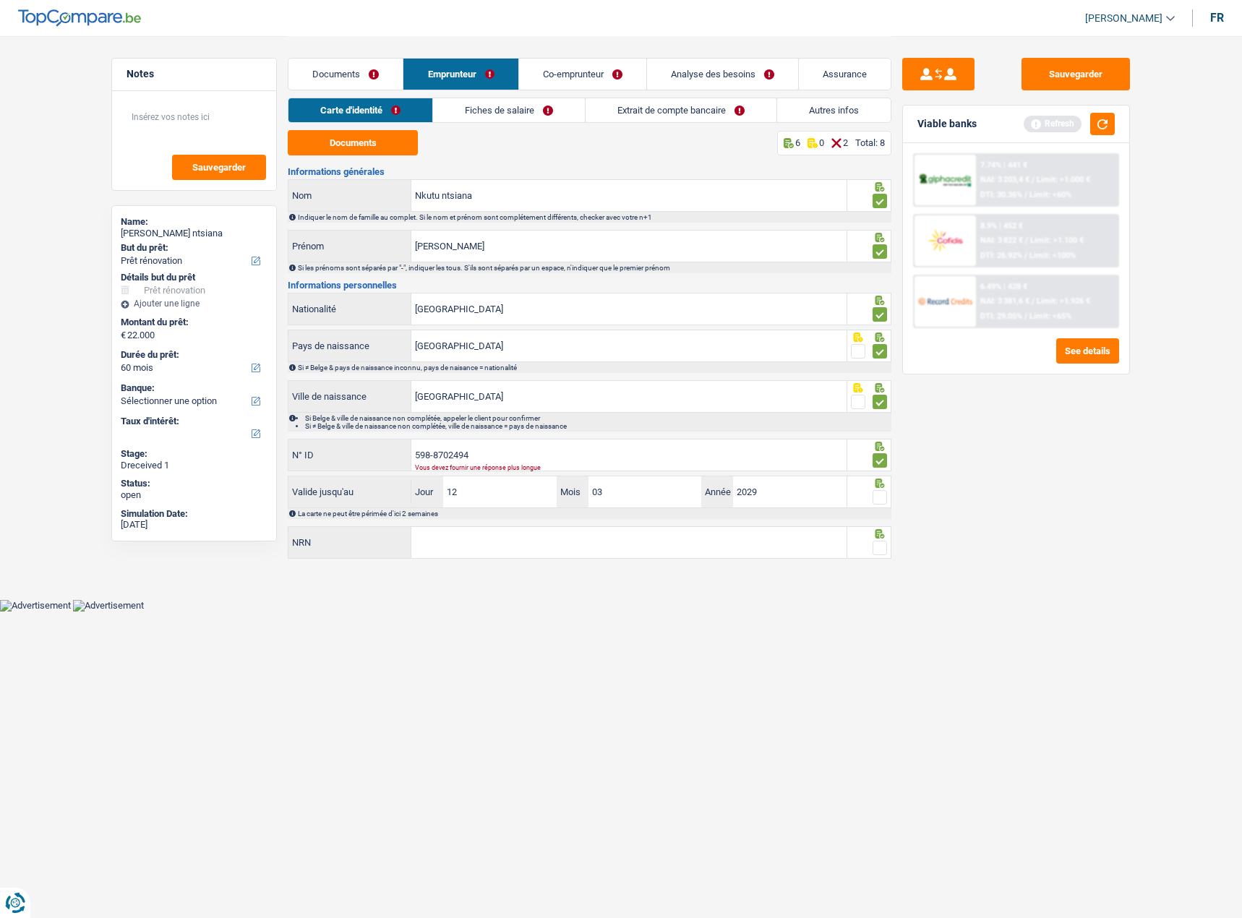
click at [874, 495] on span at bounding box center [879, 497] width 14 height 14
click at [0, 0] on input "radio" at bounding box center [0, 0] width 0 height 0
drag, startPoint x: 464, startPoint y: 313, endPoint x: 277, endPoint y: 310, distance: 187.2
click at [277, 310] on div "Notes Sauvegarder Name: [PERSON_NAME] ntsiana But du prêt: Confort maison: meub…" at bounding box center [620, 299] width 1041 height 527
type input "c"
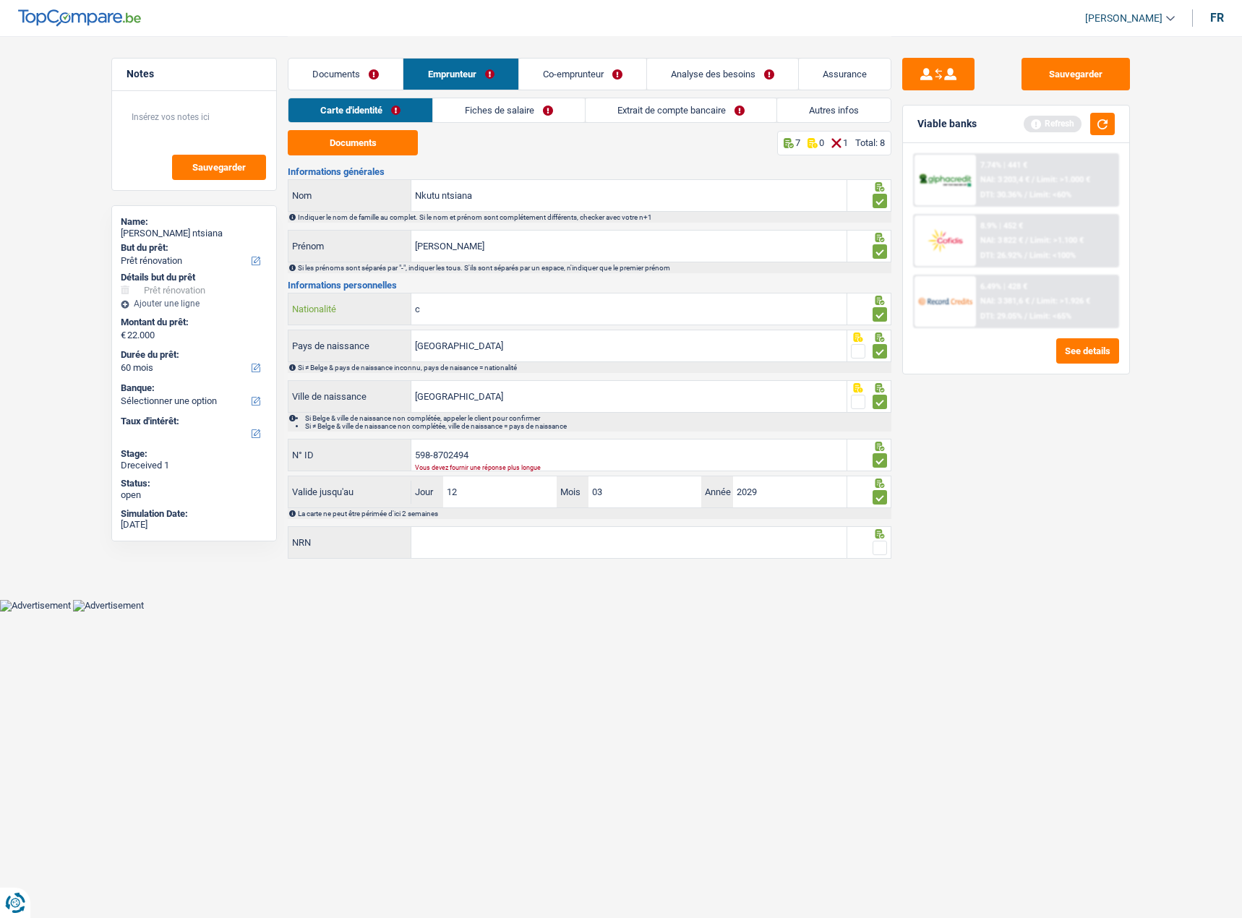
type input "B-5988702-49"
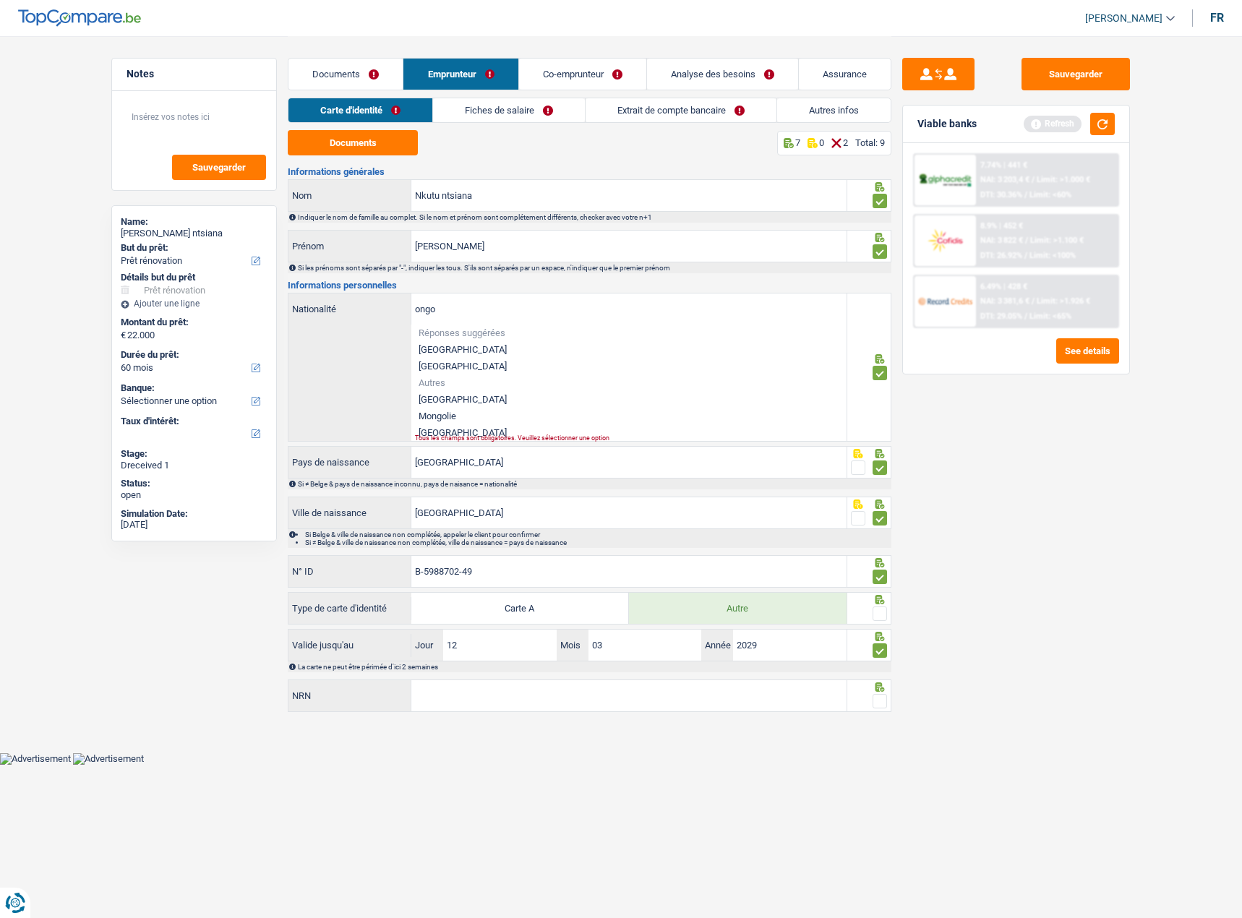
click at [578, 396] on li "[GEOGRAPHIC_DATA]" at bounding box center [628, 399] width 435 height 17
type input "[GEOGRAPHIC_DATA]"
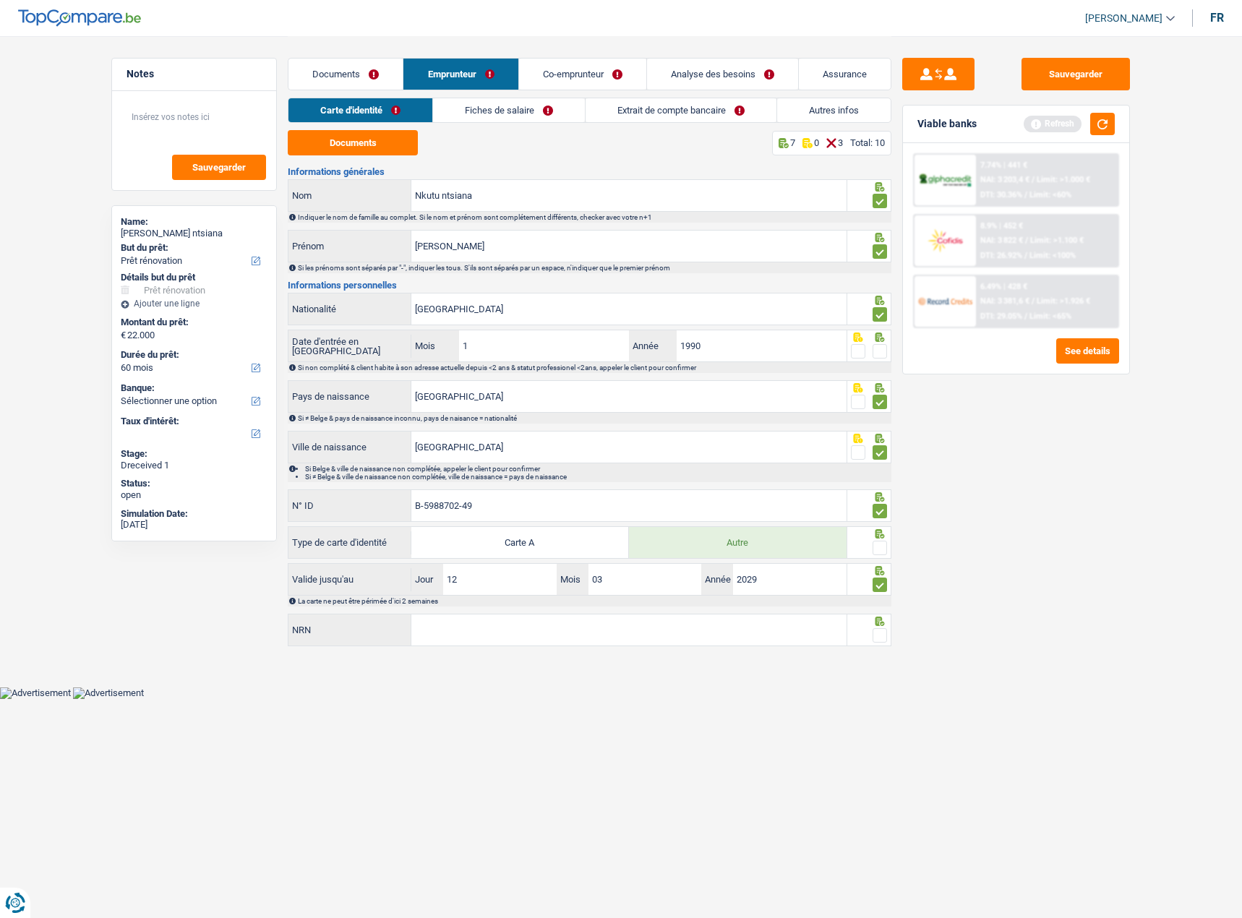
click at [881, 550] on span at bounding box center [879, 548] width 14 height 14
click at [0, 0] on input "radio" at bounding box center [0, 0] width 0 height 0
click at [562, 622] on input "NRN" at bounding box center [628, 629] width 435 height 31
type input "68.07.27-545.25"
click at [882, 640] on span at bounding box center [879, 635] width 14 height 14
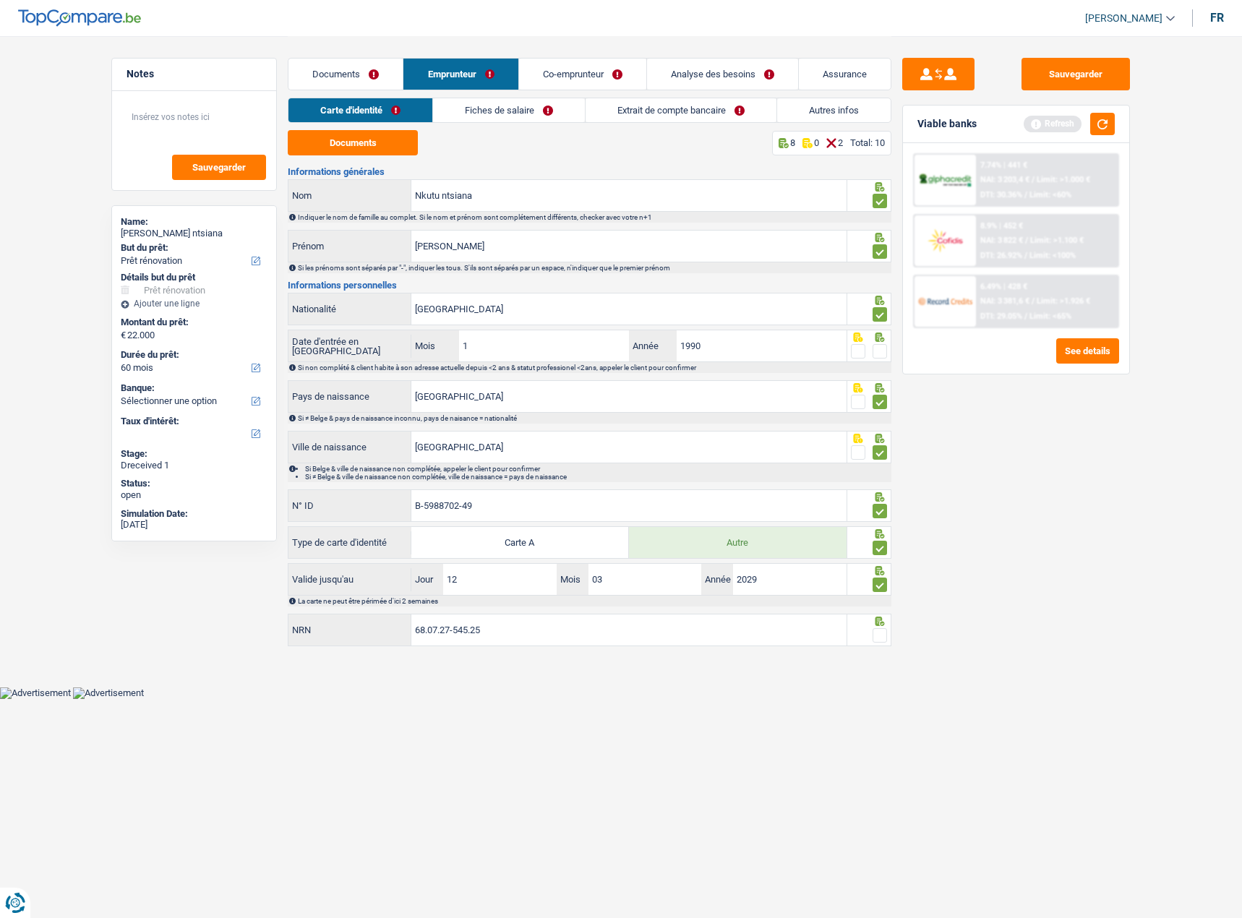
click at [0, 0] on input "radio" at bounding box center [0, 0] width 0 height 0
click at [1012, 447] on div "Sauvegarder Viable banks Refresh 7.74% | 441 € NAI: 3 203,4 € / Limit: >1.000 €…" at bounding box center [1015, 476] width 249 height 837
click at [1072, 63] on button "Sauvegarder" at bounding box center [1075, 74] width 108 height 33
click at [503, 116] on link "Fiches de salaire" at bounding box center [509, 110] width 152 height 24
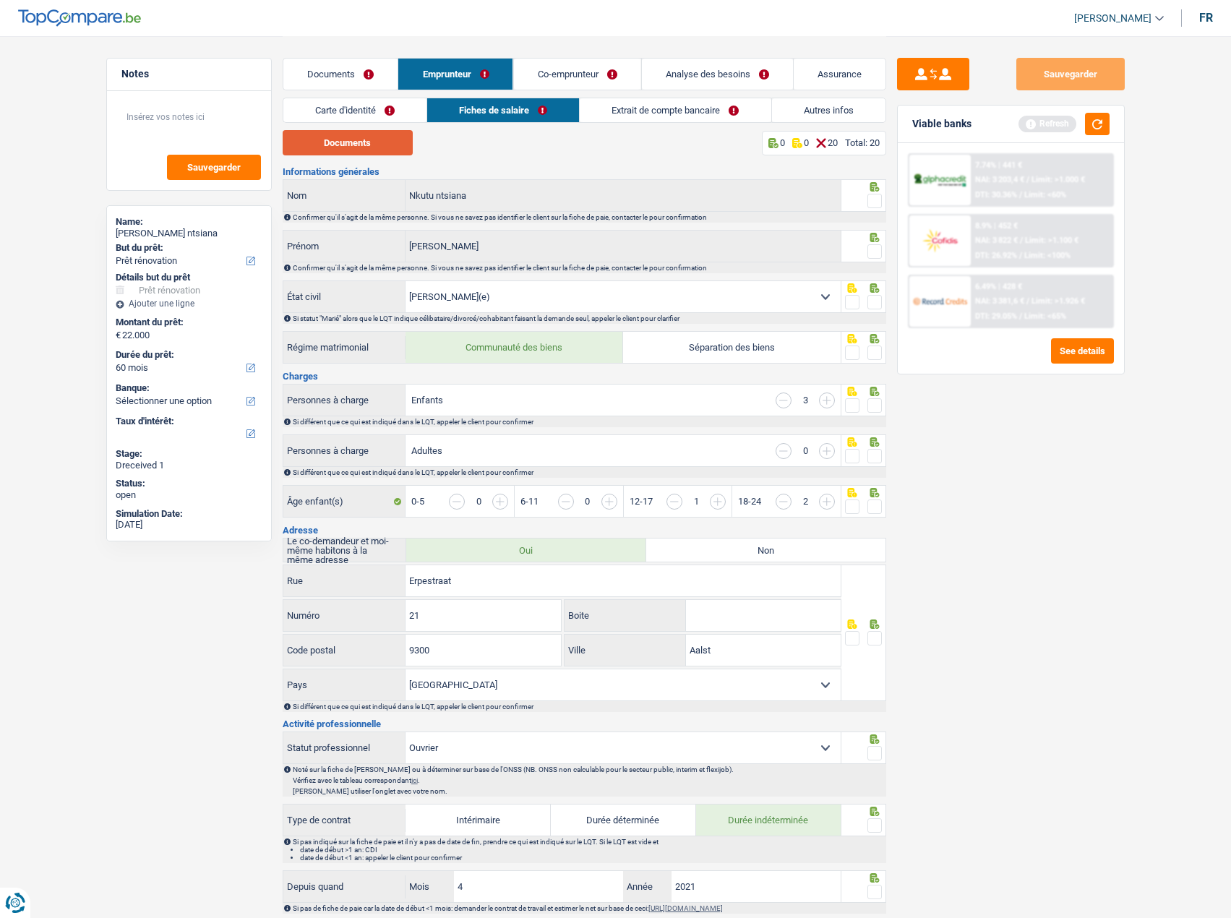
click at [363, 136] on button "Documents" at bounding box center [348, 142] width 130 height 25
click at [873, 200] on span at bounding box center [874, 201] width 14 height 14
click at [0, 0] on input "radio" at bounding box center [0, 0] width 0 height 0
click at [873, 247] on span at bounding box center [874, 251] width 14 height 14
click at [0, 0] on input "radio" at bounding box center [0, 0] width 0 height 0
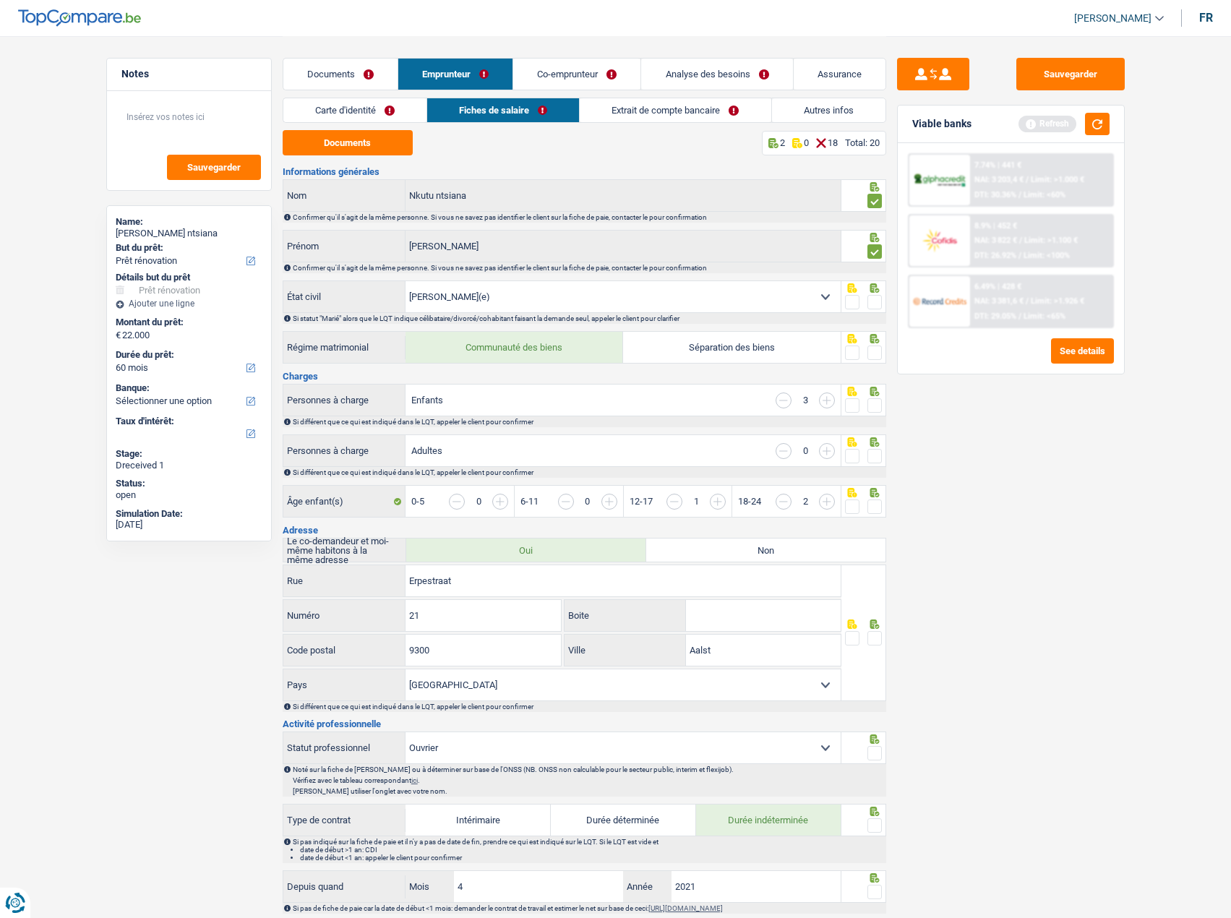
click at [878, 301] on span at bounding box center [874, 302] width 14 height 14
click at [0, 0] on input "radio" at bounding box center [0, 0] width 0 height 0
click at [869, 353] on span at bounding box center [874, 352] width 14 height 14
click at [0, 0] on input "radio" at bounding box center [0, 0] width 0 height 0
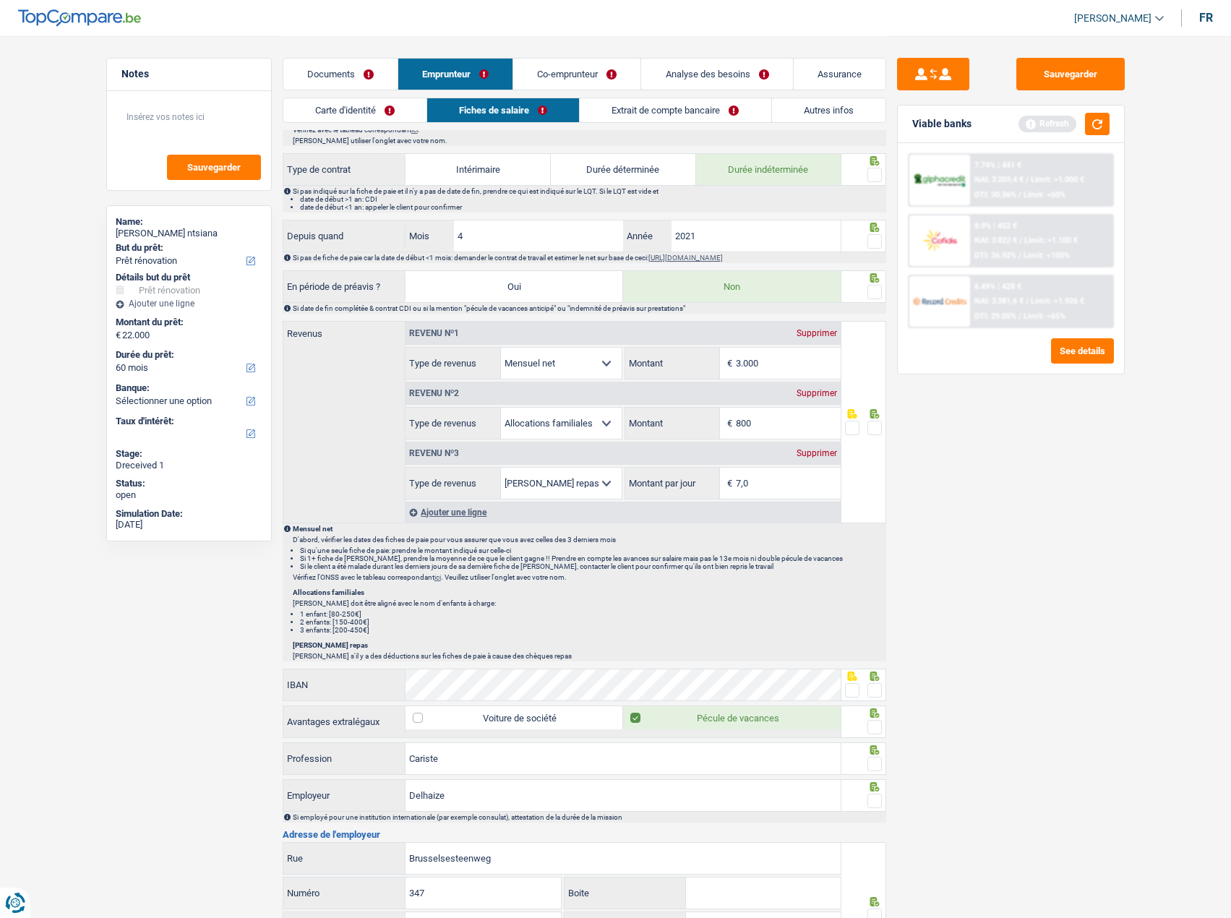
scroll to position [795, 0]
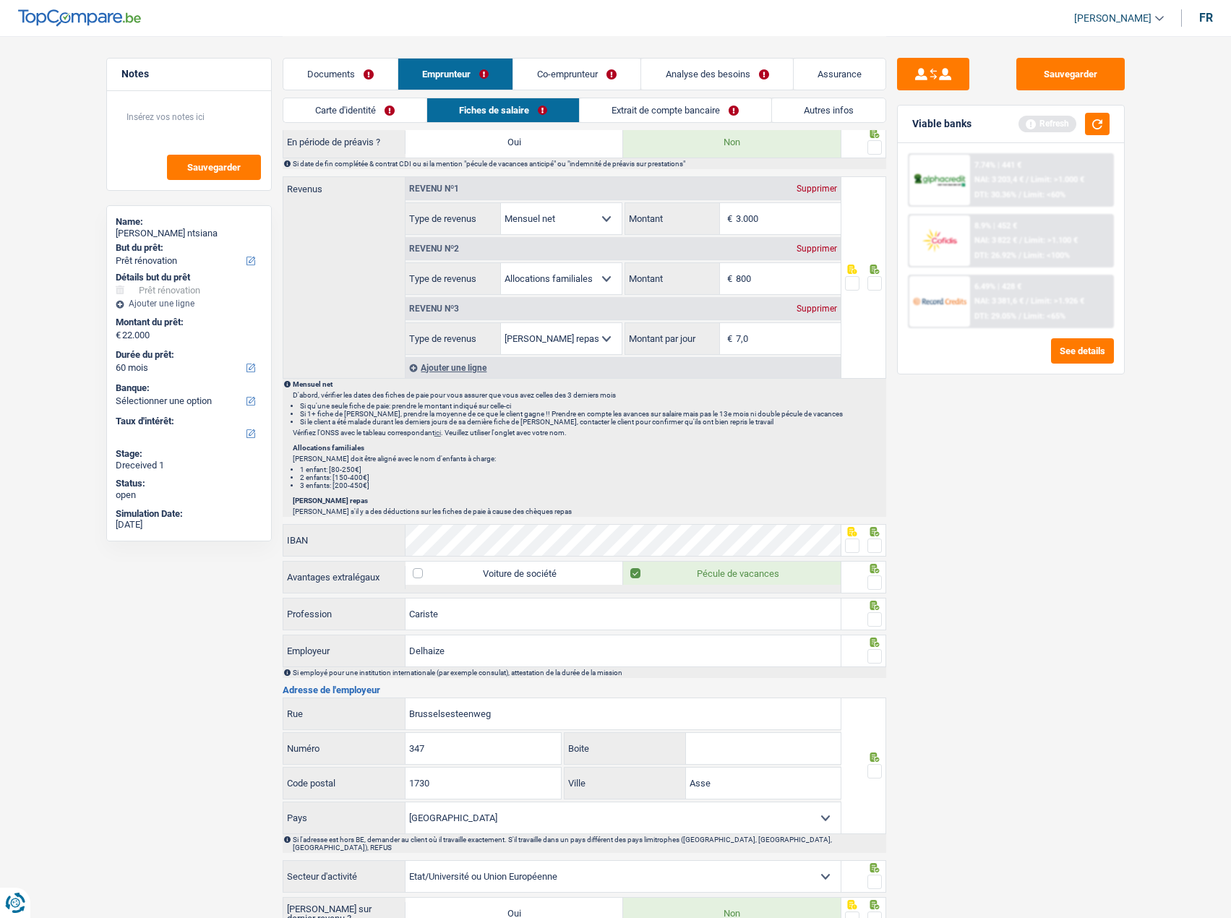
click at [877, 554] on div at bounding box center [874, 546] width 14 height 18
click at [877, 579] on span at bounding box center [874, 582] width 14 height 14
click at [0, 0] on input "radio" at bounding box center [0, 0] width 0 height 0
drag, startPoint x: 869, startPoint y: 609, endPoint x: 869, endPoint y: 617, distance: 7.9
click at [869, 613] on div at bounding box center [863, 614] width 45 height 33
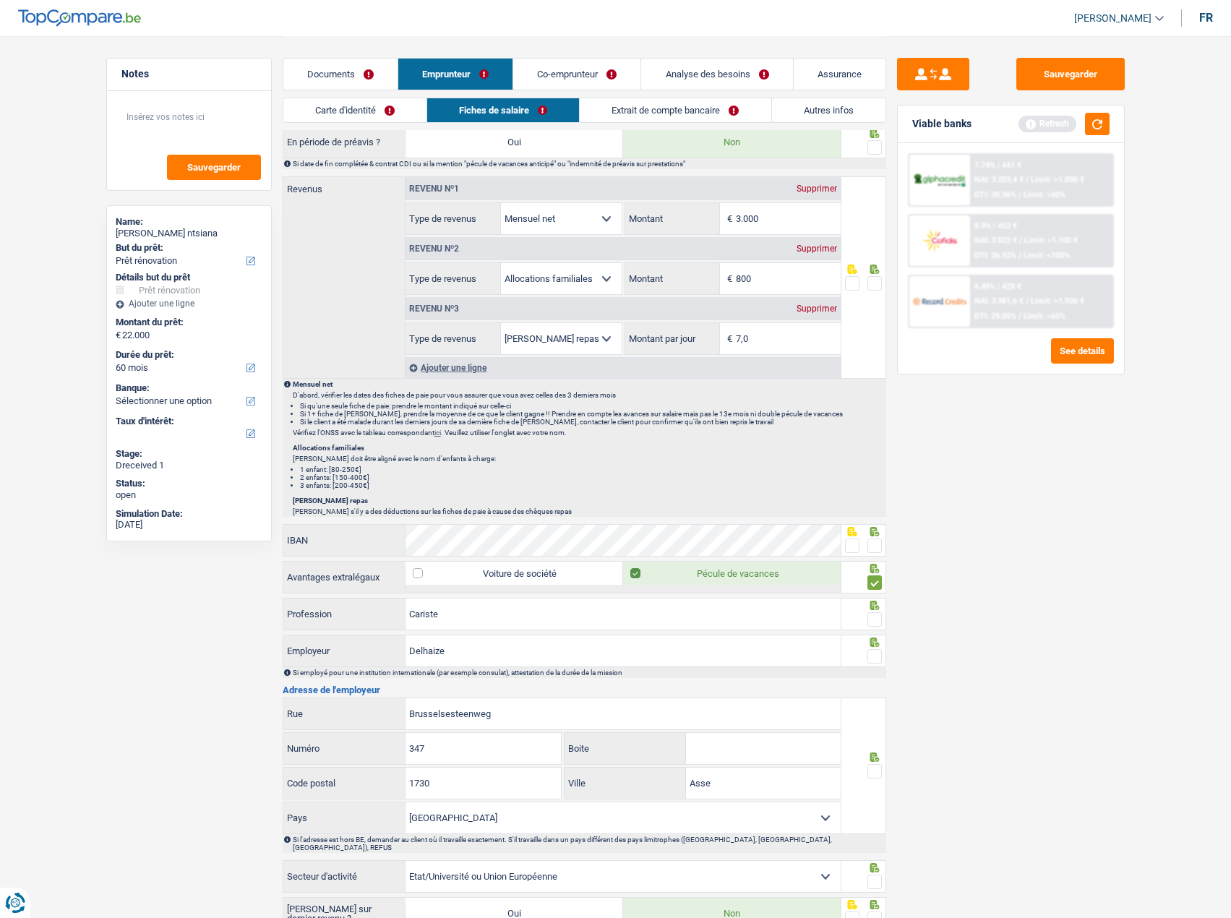
drag, startPoint x: 877, startPoint y: 617, endPoint x: 874, endPoint y: 630, distance: 13.3
click at [876, 621] on span at bounding box center [874, 619] width 14 height 14
click at [0, 0] on input "radio" at bounding box center [0, 0] width 0 height 0
drag, startPoint x: 875, startPoint y: 648, endPoint x: 878, endPoint y: 536, distance: 112.8
click at [876, 649] on div at bounding box center [874, 657] width 14 height 18
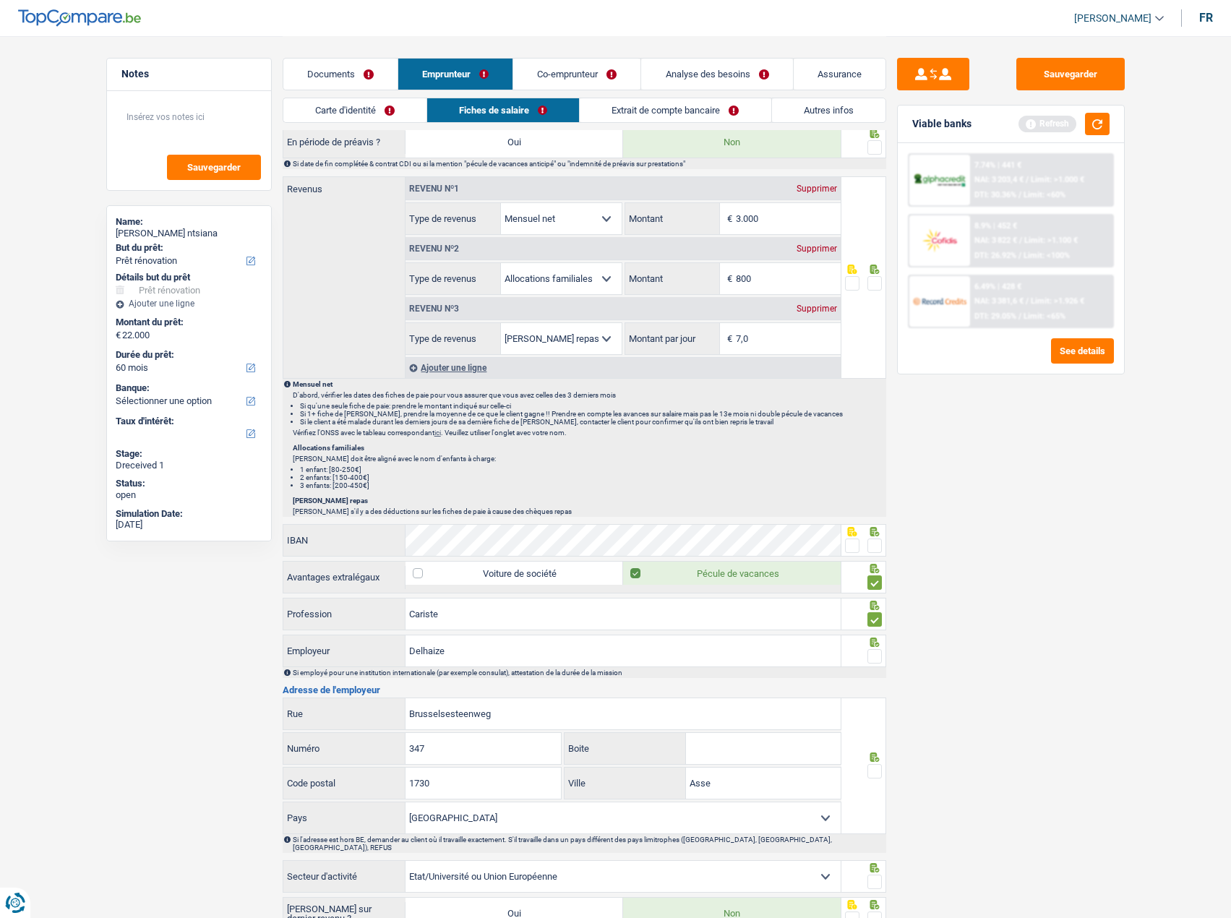
click at [878, 542] on span at bounding box center [874, 545] width 14 height 14
click at [0, 0] on input "radio" at bounding box center [0, 0] width 0 height 0
click at [872, 655] on span at bounding box center [874, 656] width 14 height 14
click at [0, 0] on input "radio" at bounding box center [0, 0] width 0 height 0
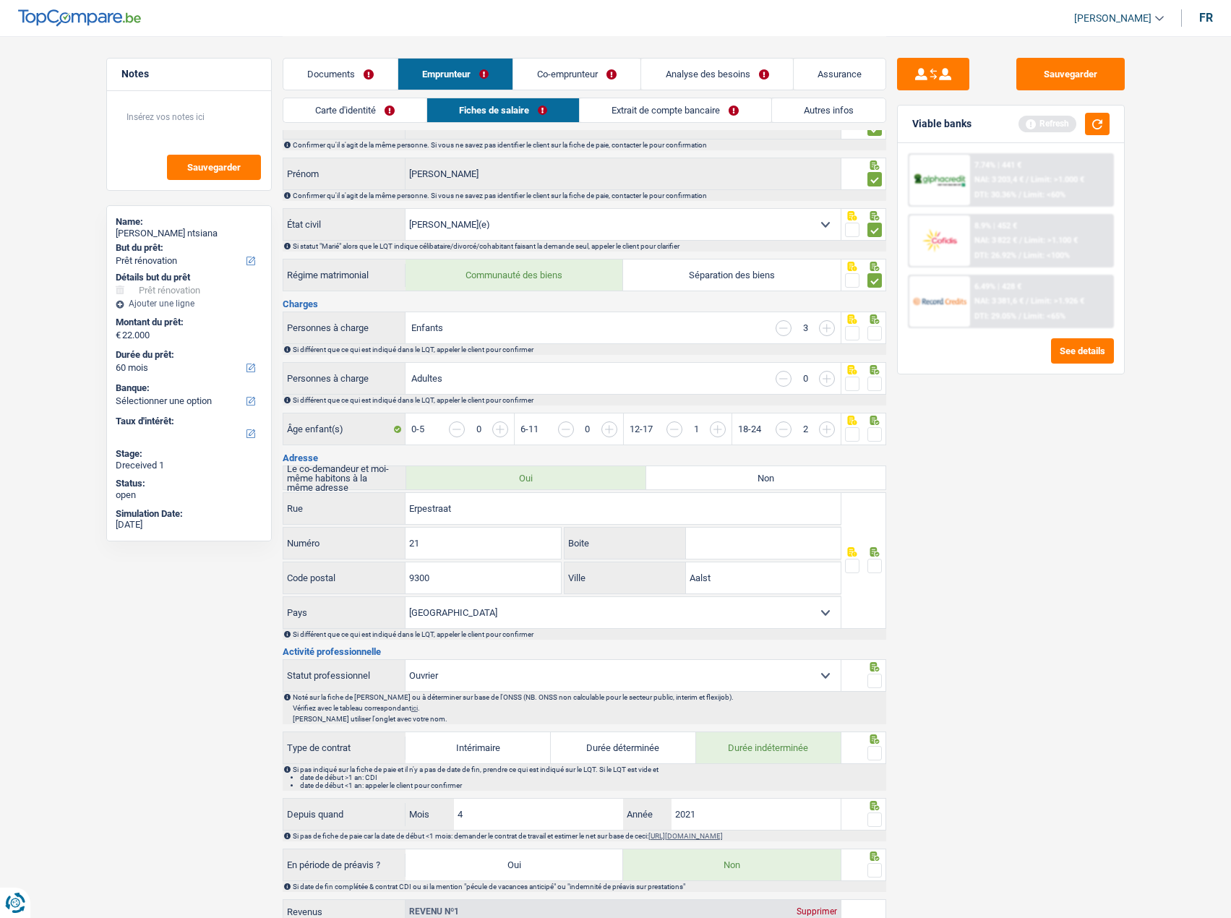
scroll to position [0, 0]
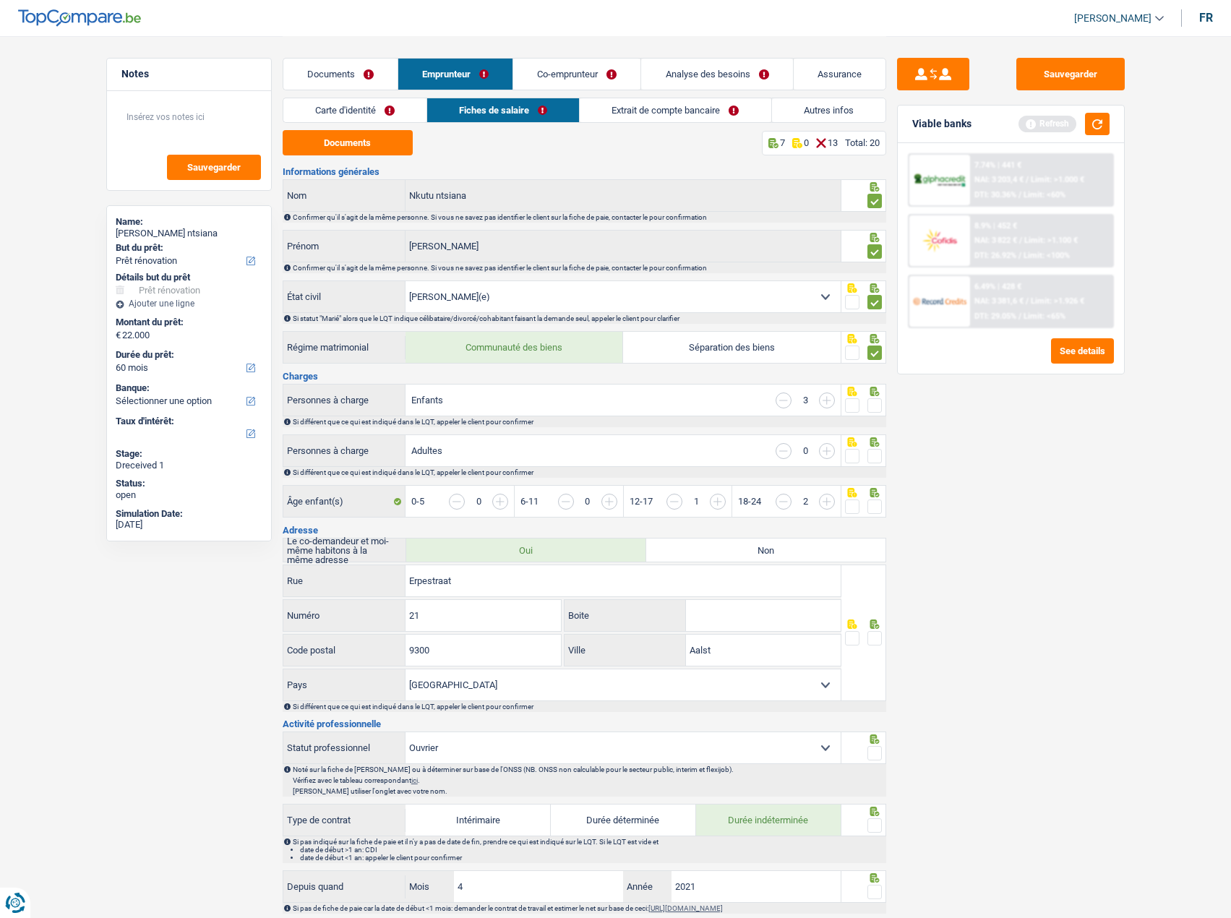
click at [877, 401] on span at bounding box center [874, 405] width 14 height 14
click at [0, 0] on input "radio" at bounding box center [0, 0] width 0 height 0
click at [827, 402] on input "button" at bounding box center [827, 400] width 16 height 16
click at [616, 504] on input "button" at bounding box center [880, 509] width 558 height 31
click at [563, 504] on input "button" at bounding box center [566, 502] width 16 height 16
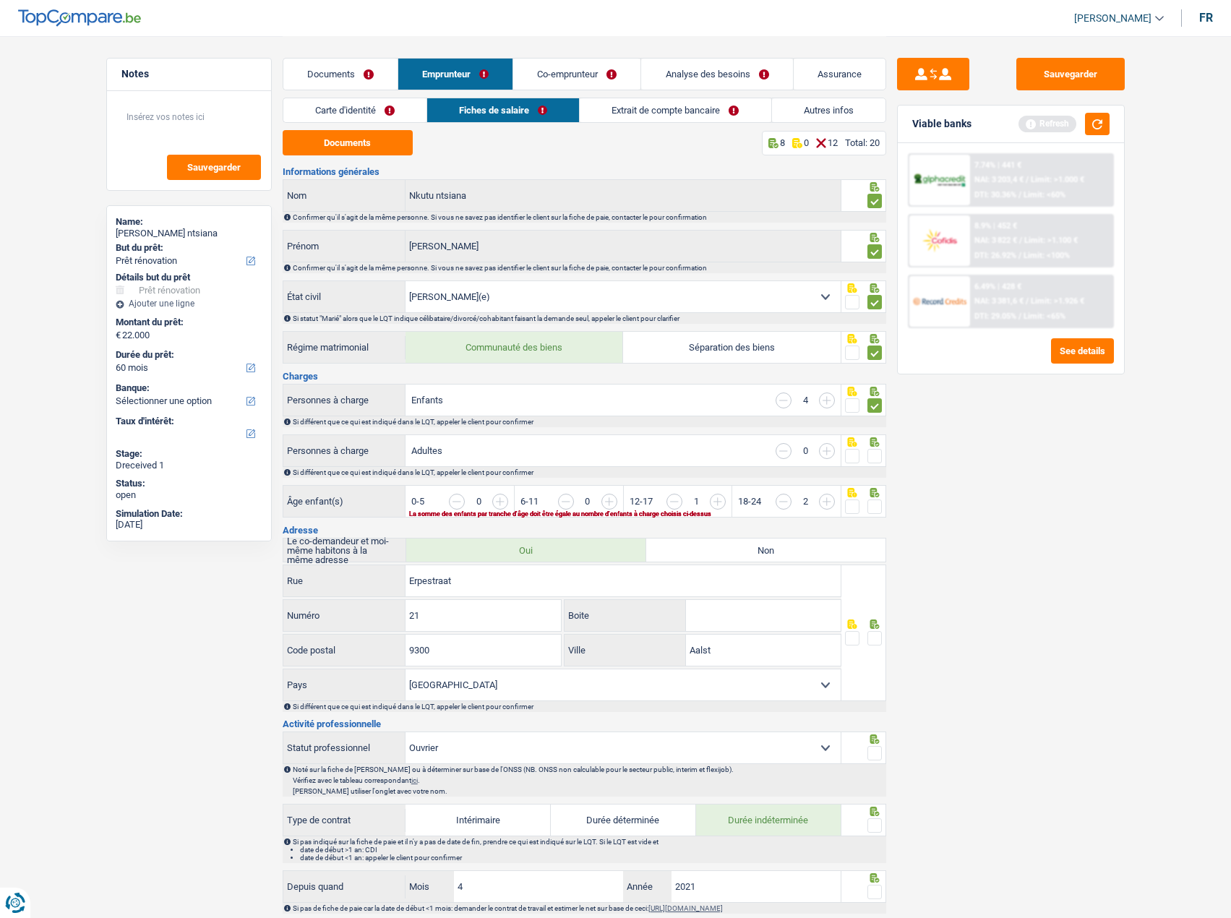
click at [719, 502] on input "button" at bounding box center [989, 509] width 558 height 31
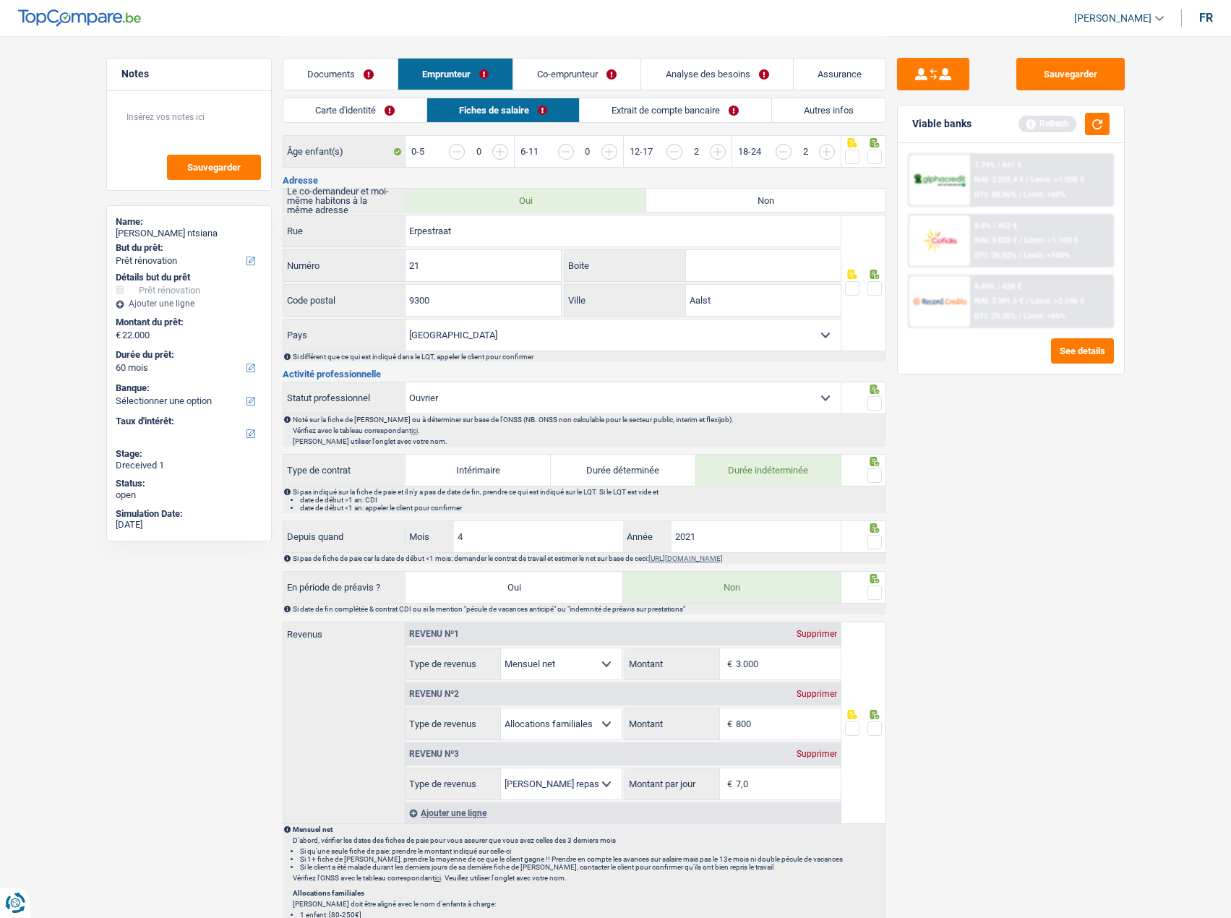
scroll to position [361, 0]
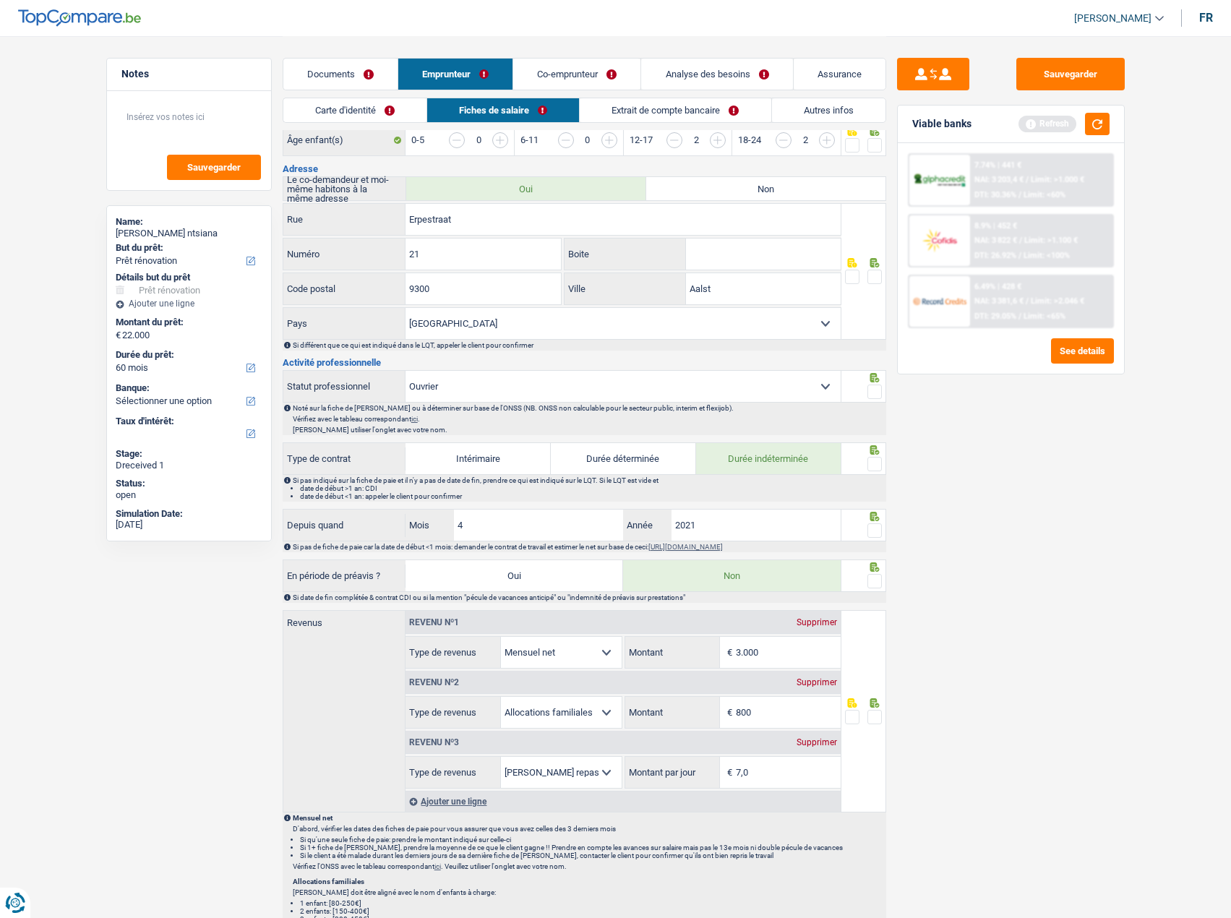
drag, startPoint x: 799, startPoint y: 649, endPoint x: 726, endPoint y: 647, distance: 72.3
click at [614, 648] on div "Allocation d'handicap Allocations chômage Allocations familiales Chèques repas …" at bounding box center [622, 652] width 435 height 33
type input "2.709"
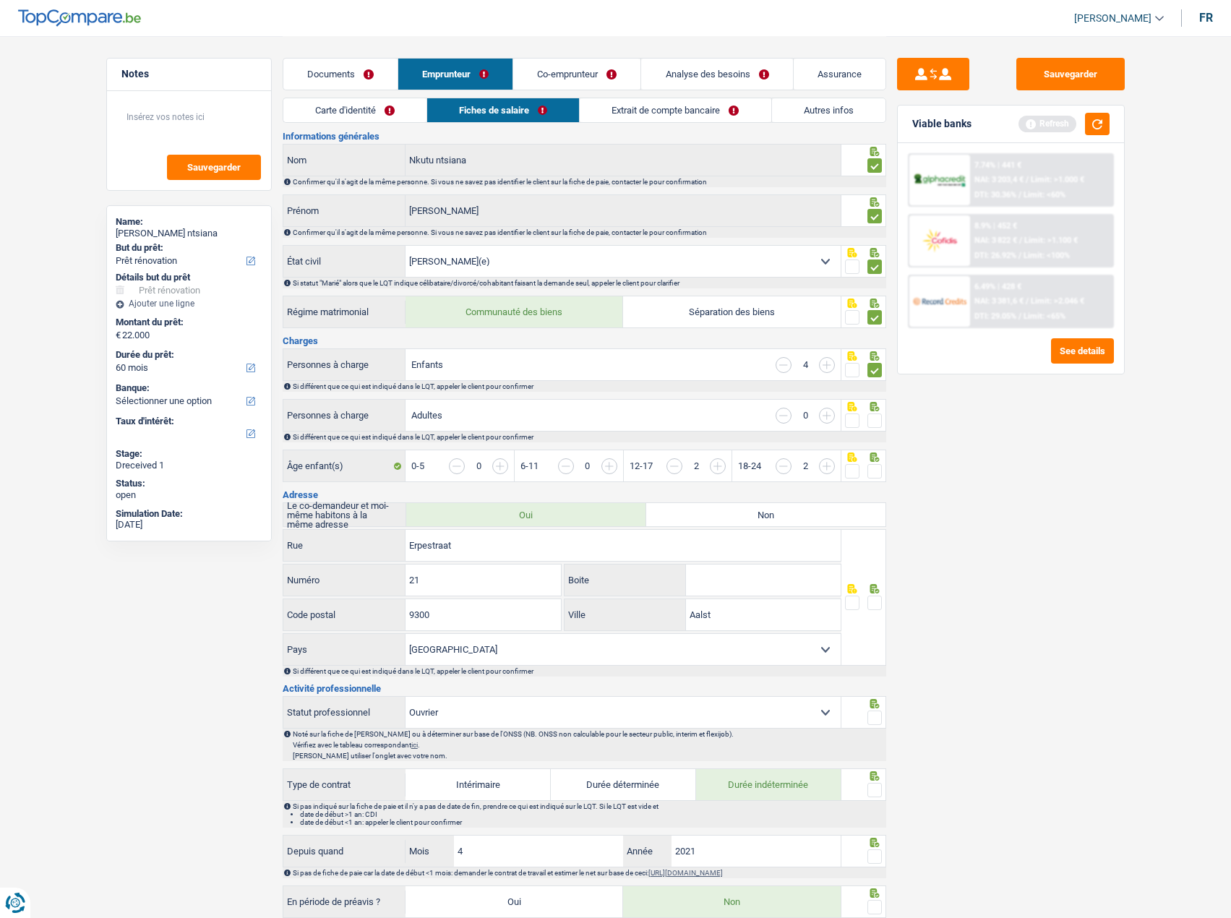
scroll to position [0, 0]
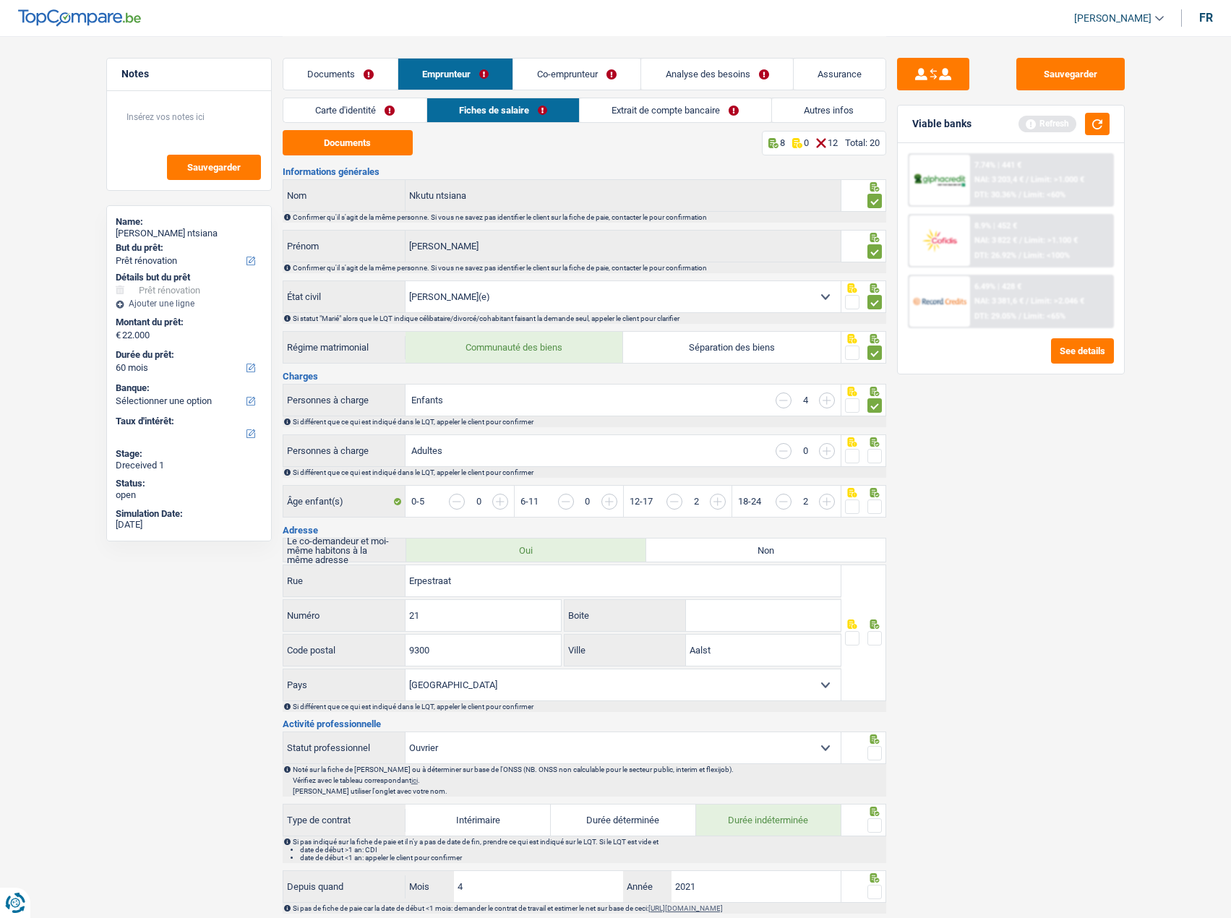
drag, startPoint x: 860, startPoint y: 449, endPoint x: 878, endPoint y: 455, distance: 19.2
click at [860, 449] on fieldset at bounding box center [863, 456] width 37 height 18
click at [877, 455] on span at bounding box center [874, 456] width 14 height 14
click at [0, 0] on input "radio" at bounding box center [0, 0] width 0 height 0
click at [870, 504] on span at bounding box center [874, 506] width 14 height 14
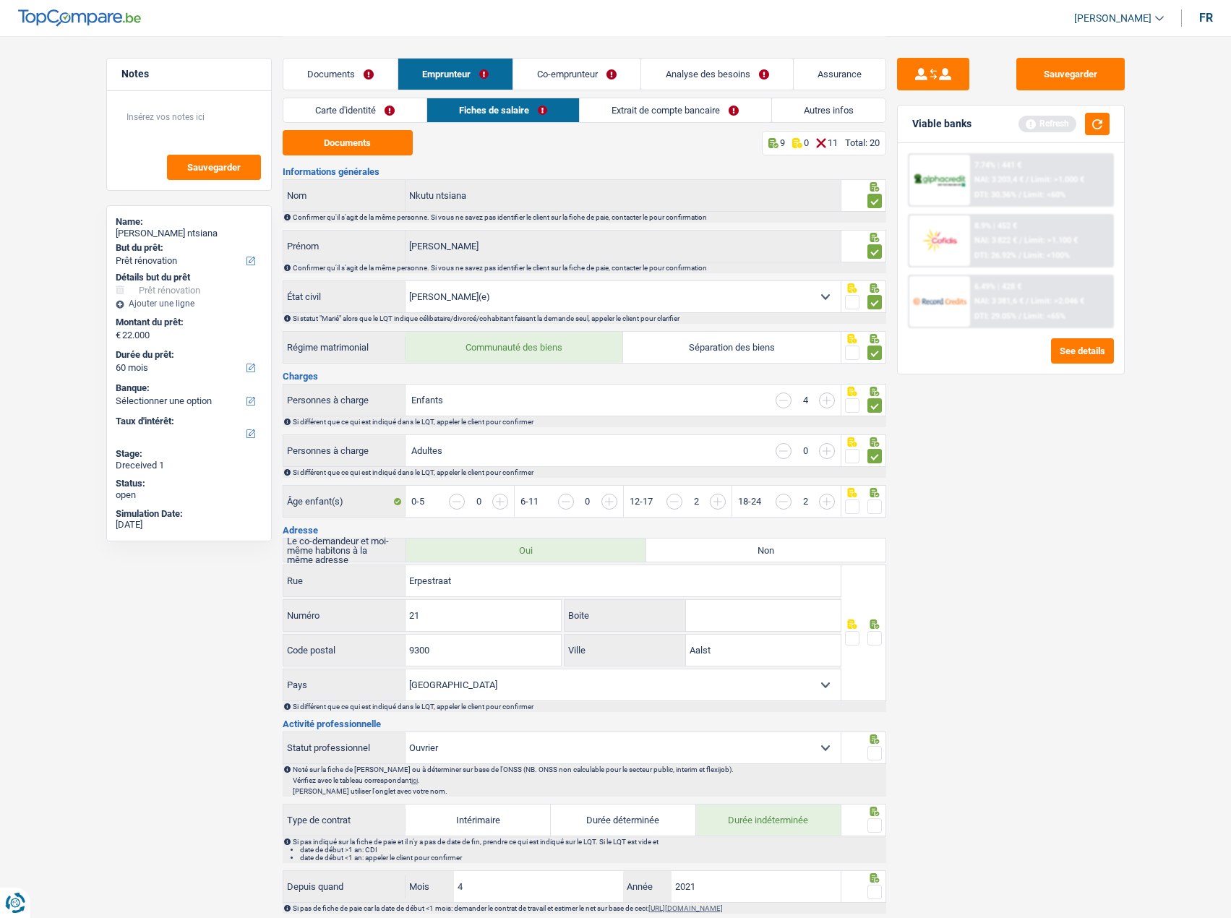
click at [0, 0] on input "radio" at bounding box center [0, 0] width 0 height 0
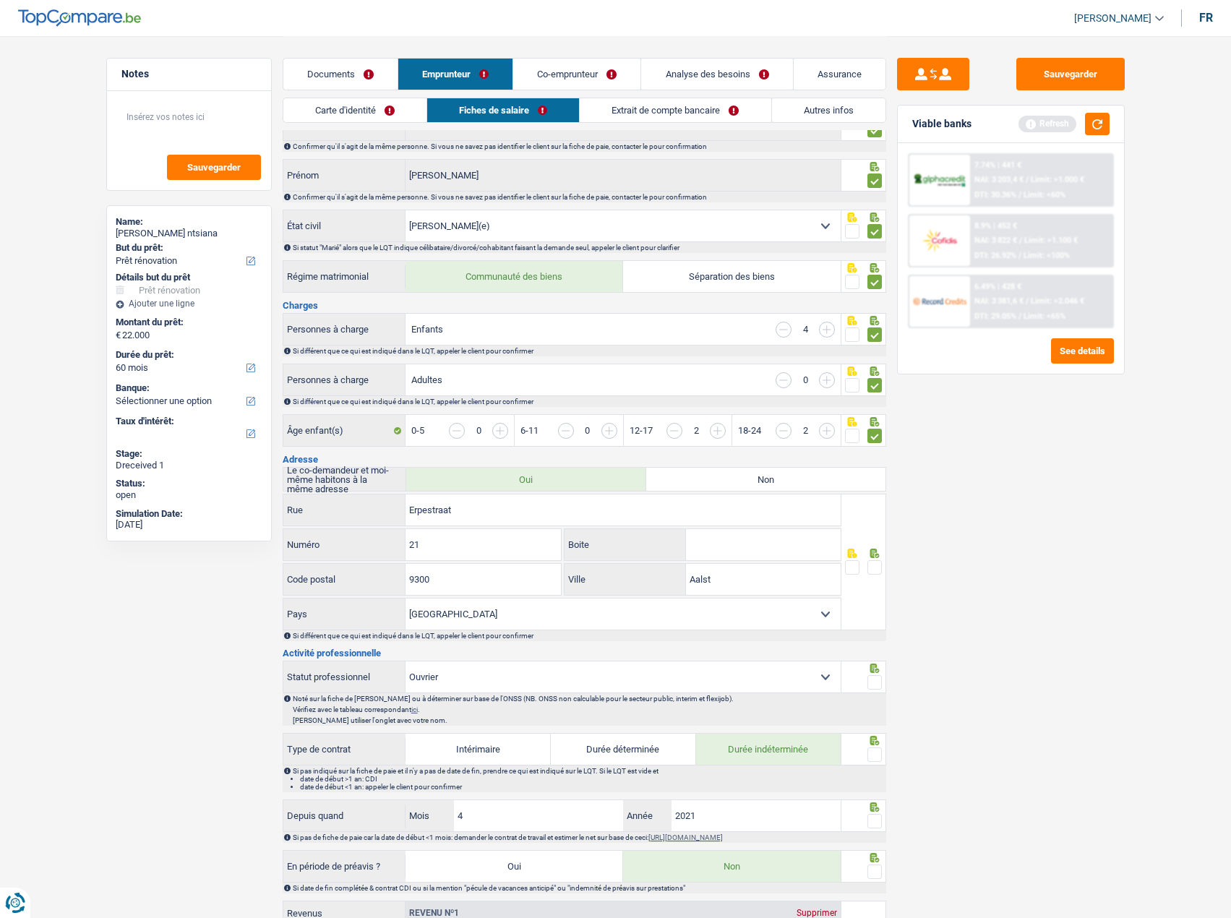
scroll to position [145, 0]
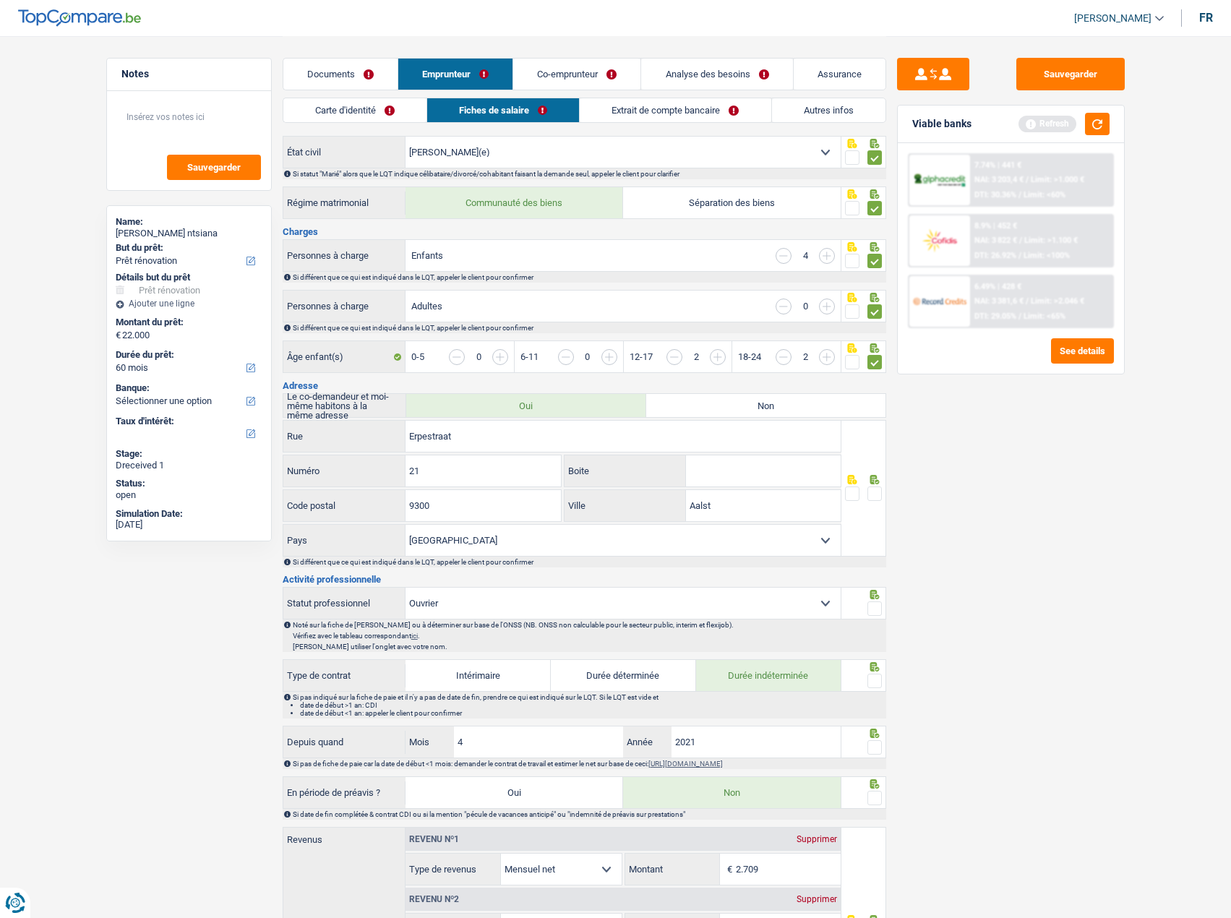
click at [869, 496] on span at bounding box center [874, 493] width 14 height 14
click at [0, 0] on input "radio" at bounding box center [0, 0] width 0 height 0
click at [876, 607] on span at bounding box center [874, 608] width 14 height 14
click at [0, 0] on input "radio" at bounding box center [0, 0] width 0 height 0
click at [880, 674] on span at bounding box center [874, 681] width 14 height 14
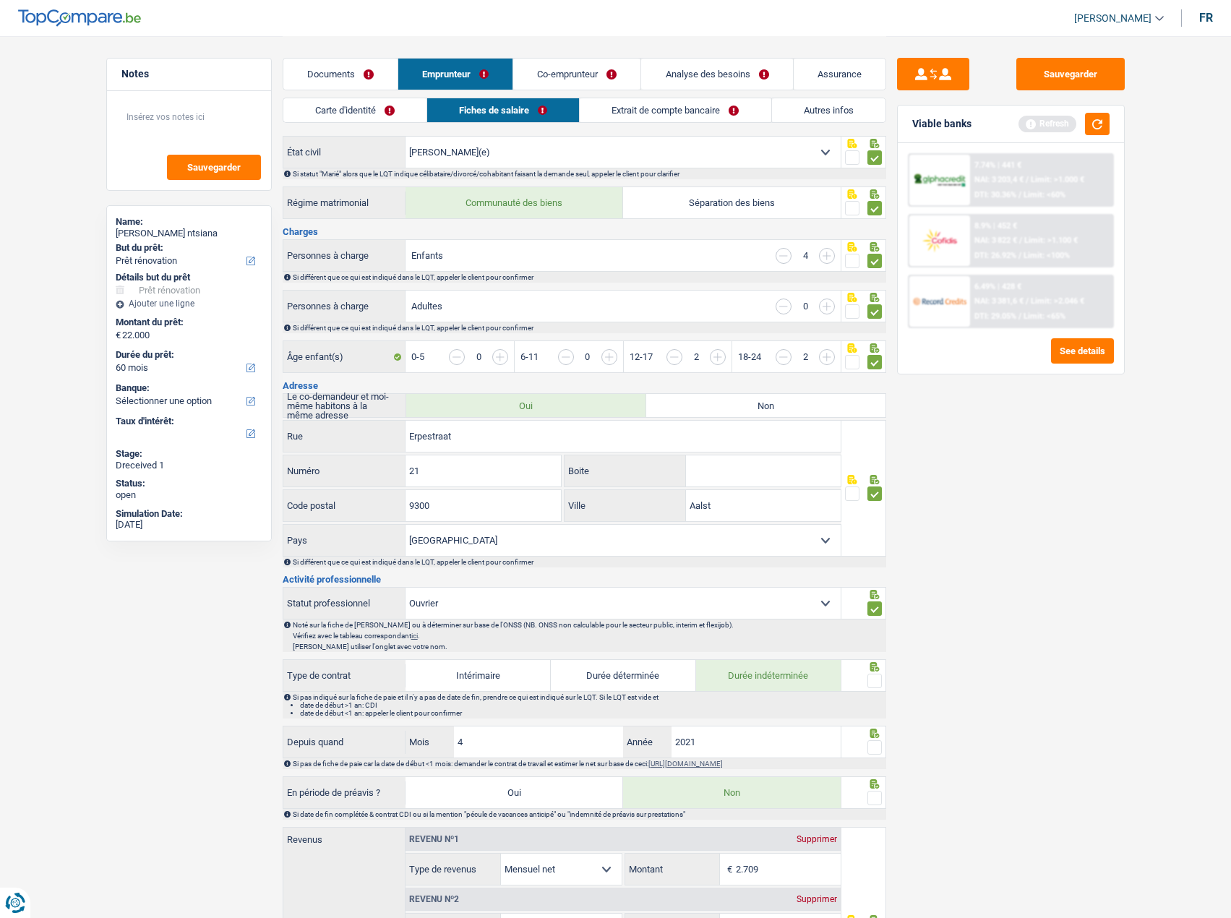
click at [0, 0] on input "radio" at bounding box center [0, 0] width 0 height 0
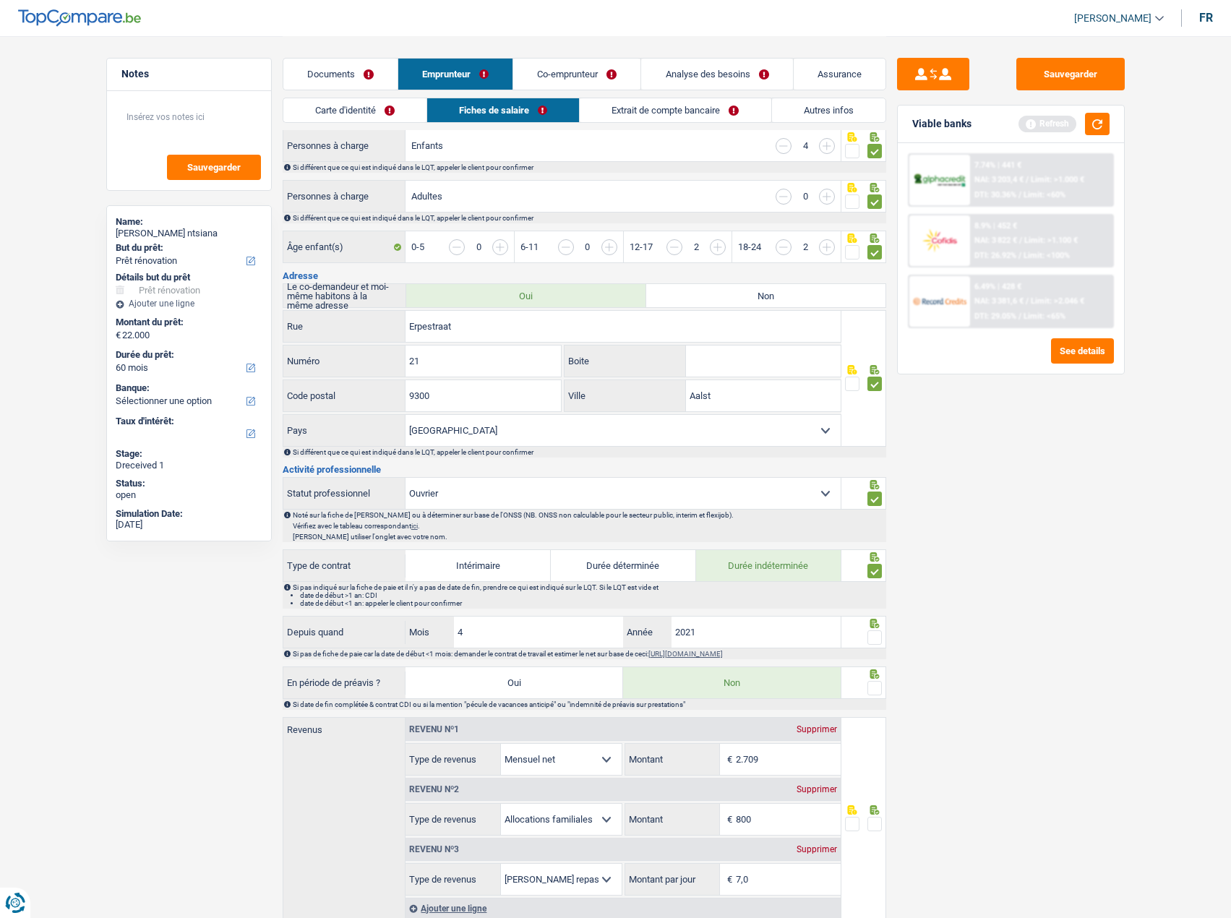
scroll to position [361, 0]
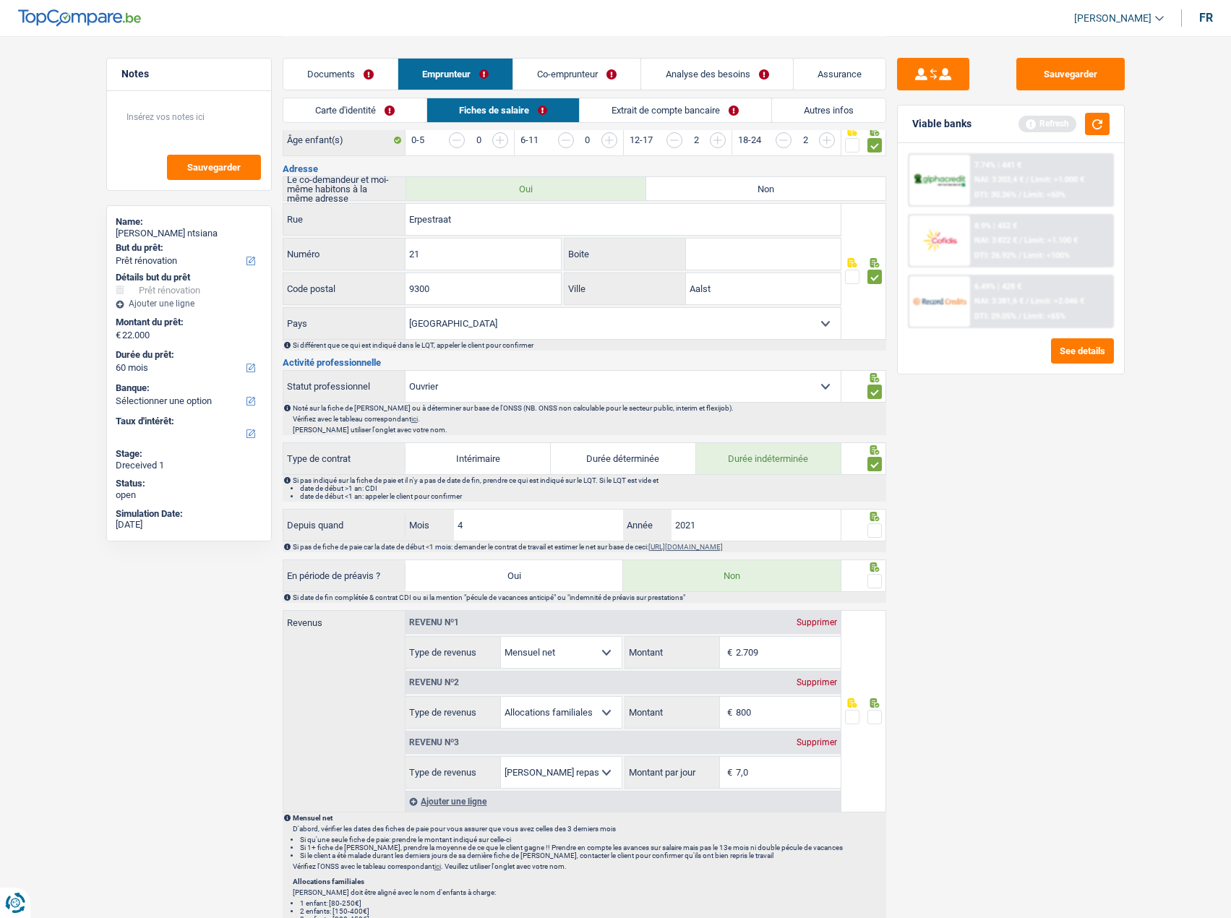
click at [877, 541] on div "Si pas de fiche de paie car la date de début <1 mois: demander le contrat de tr…" at bounding box center [584, 546] width 603 height 11
click at [877, 533] on span at bounding box center [874, 530] width 14 height 14
click at [0, 0] on input "radio" at bounding box center [0, 0] width 0 height 0
click at [877, 579] on span at bounding box center [874, 581] width 14 height 14
click at [0, 0] on input "radio" at bounding box center [0, 0] width 0 height 0
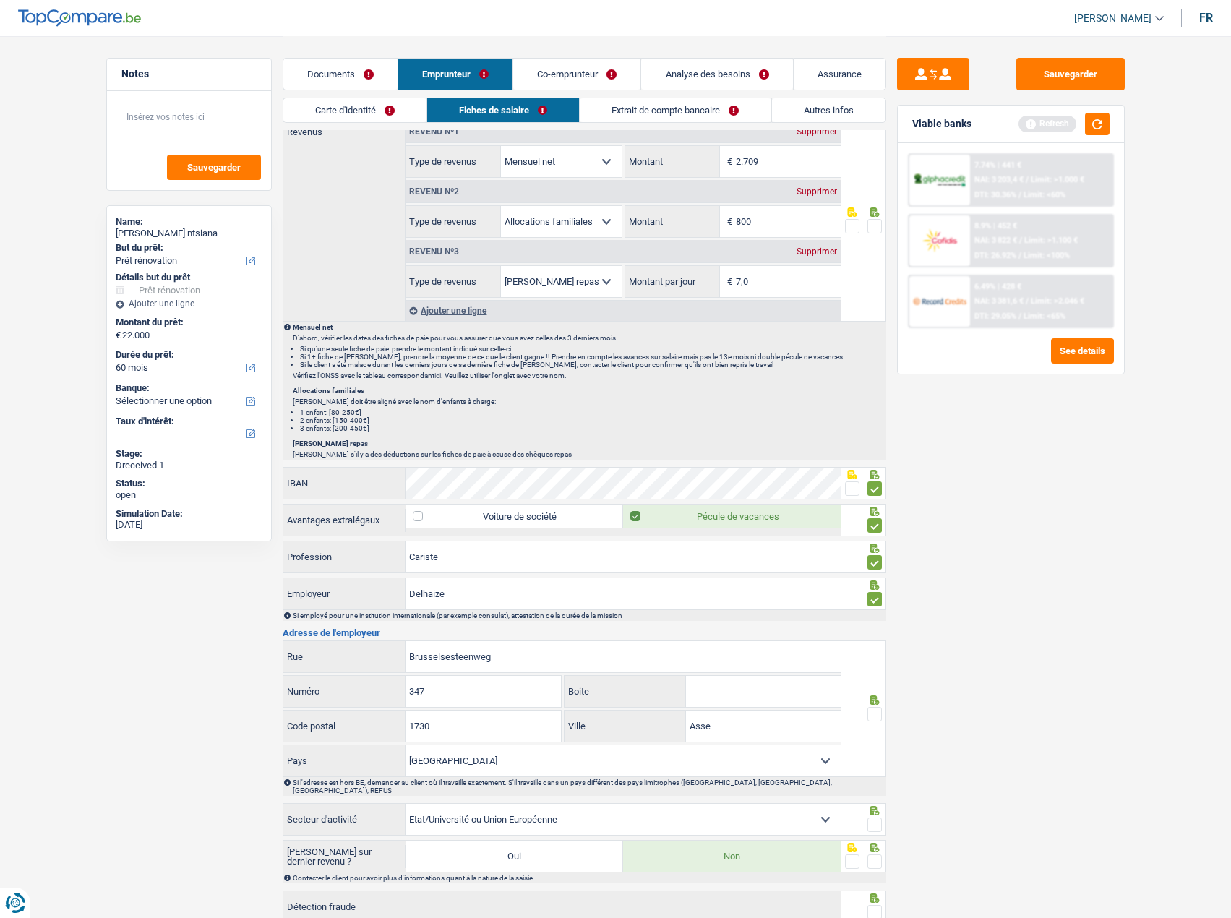
scroll to position [946, 0]
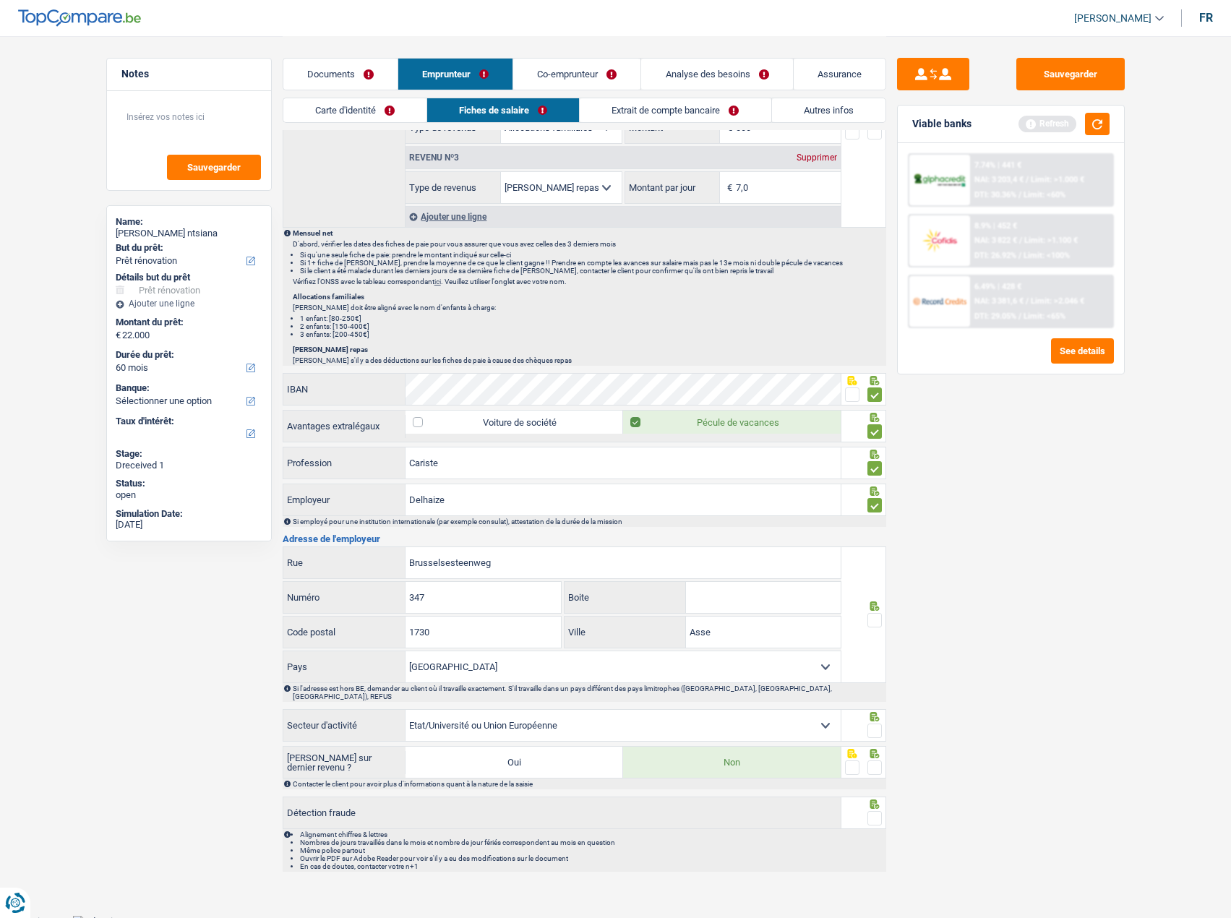
click at [871, 614] on span at bounding box center [874, 620] width 14 height 14
click at [0, 0] on input "radio" at bounding box center [0, 0] width 0 height 0
drag, startPoint x: 869, startPoint y: 714, endPoint x: 884, endPoint y: 743, distance: 32.3
click at [870, 722] on div at bounding box center [874, 731] width 14 height 18
click at [886, 752] on div "Sauvegarder Viable banks Refresh 7.74% | 441 € NAI: 3 203,4 € / Limit: >1.000 €…" at bounding box center [1010, 476] width 249 height 837
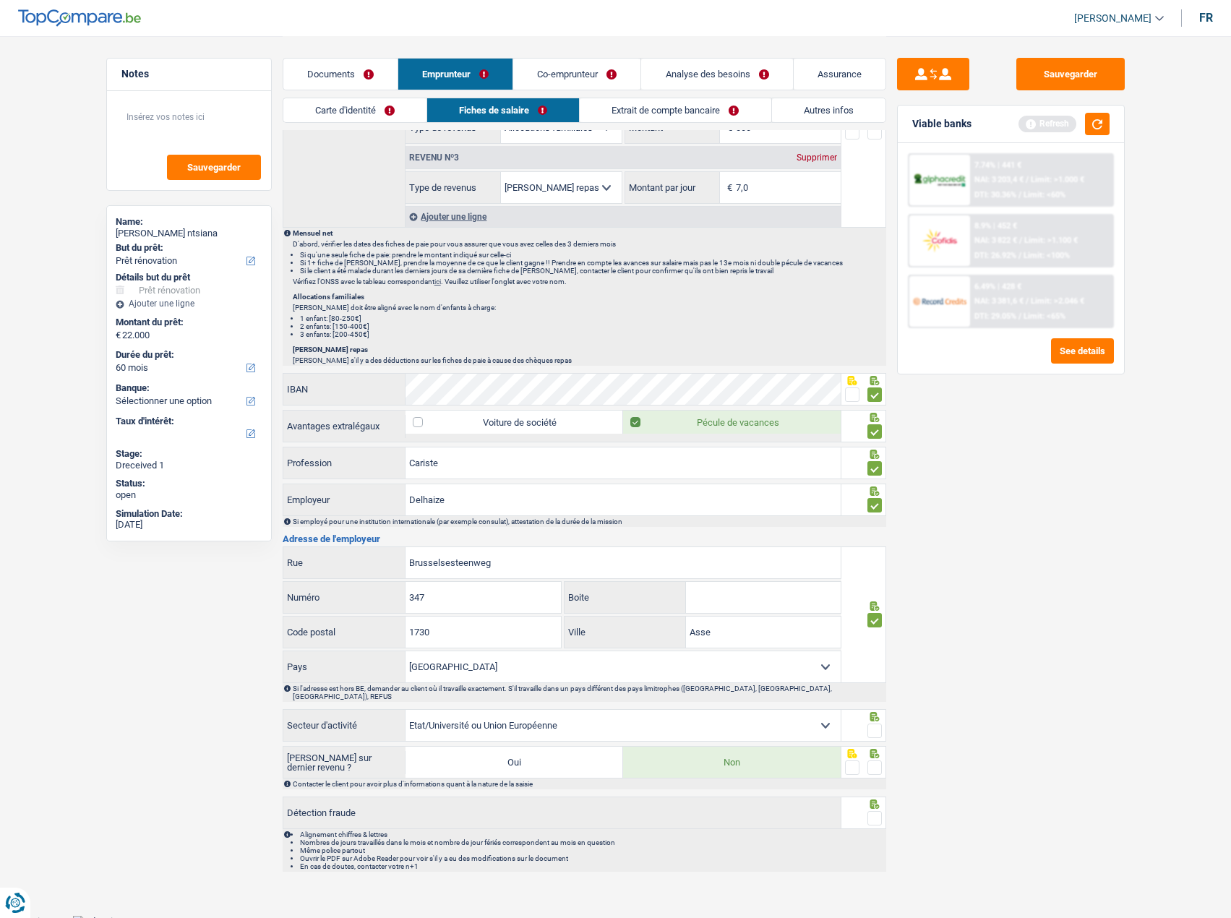
drag, startPoint x: 877, startPoint y: 761, endPoint x: 873, endPoint y: 767, distance: 7.8
click at [877, 761] on span at bounding box center [874, 767] width 14 height 14
click at [0, 0] on input "radio" at bounding box center [0, 0] width 0 height 0
click at [874, 811] on span at bounding box center [874, 818] width 14 height 14
click at [0, 0] on input "radio" at bounding box center [0, 0] width 0 height 0
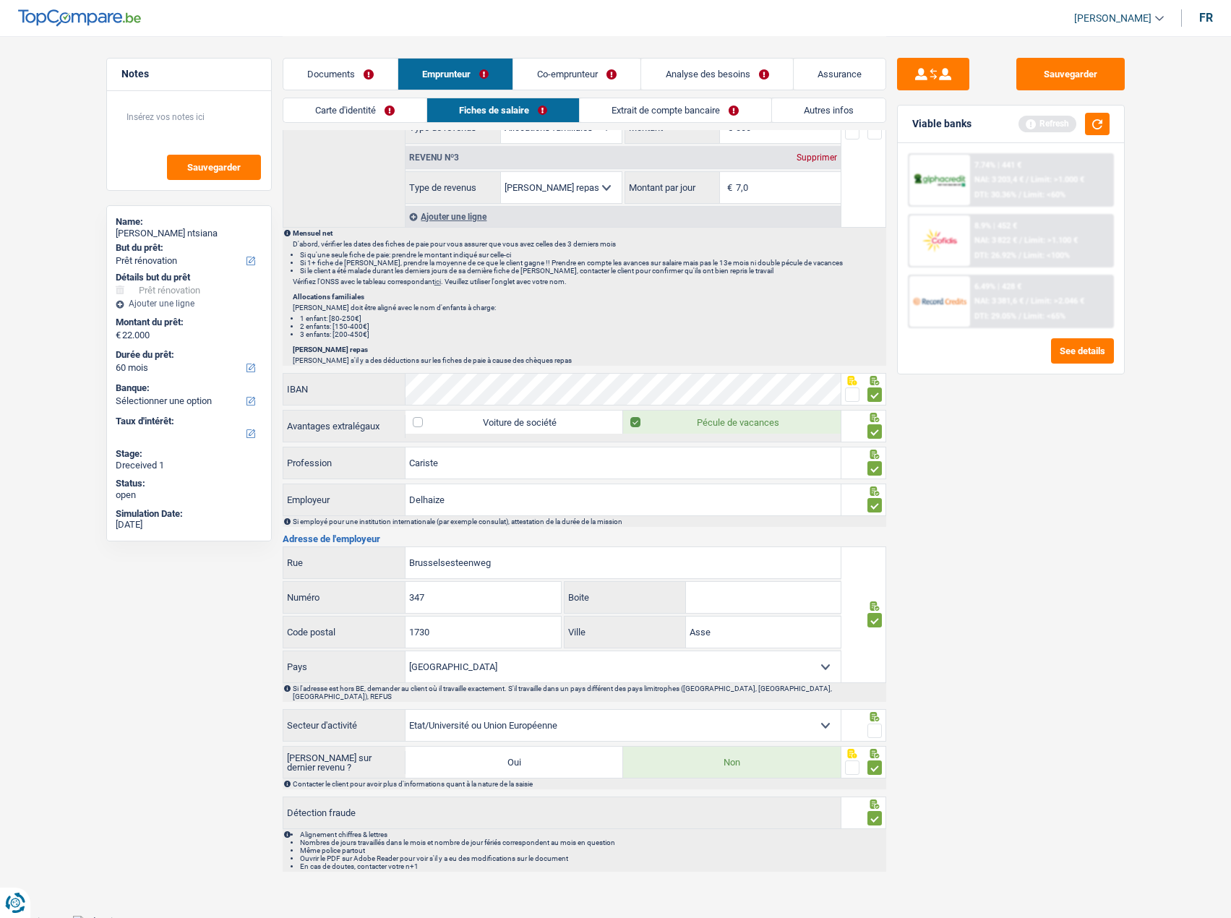
click at [860, 713] on div at bounding box center [863, 716] width 37 height 12
click at [875, 722] on div at bounding box center [874, 731] width 14 height 18
click at [876, 723] on span at bounding box center [874, 730] width 14 height 14
click at [0, 0] on input "radio" at bounding box center [0, 0] width 0 height 0
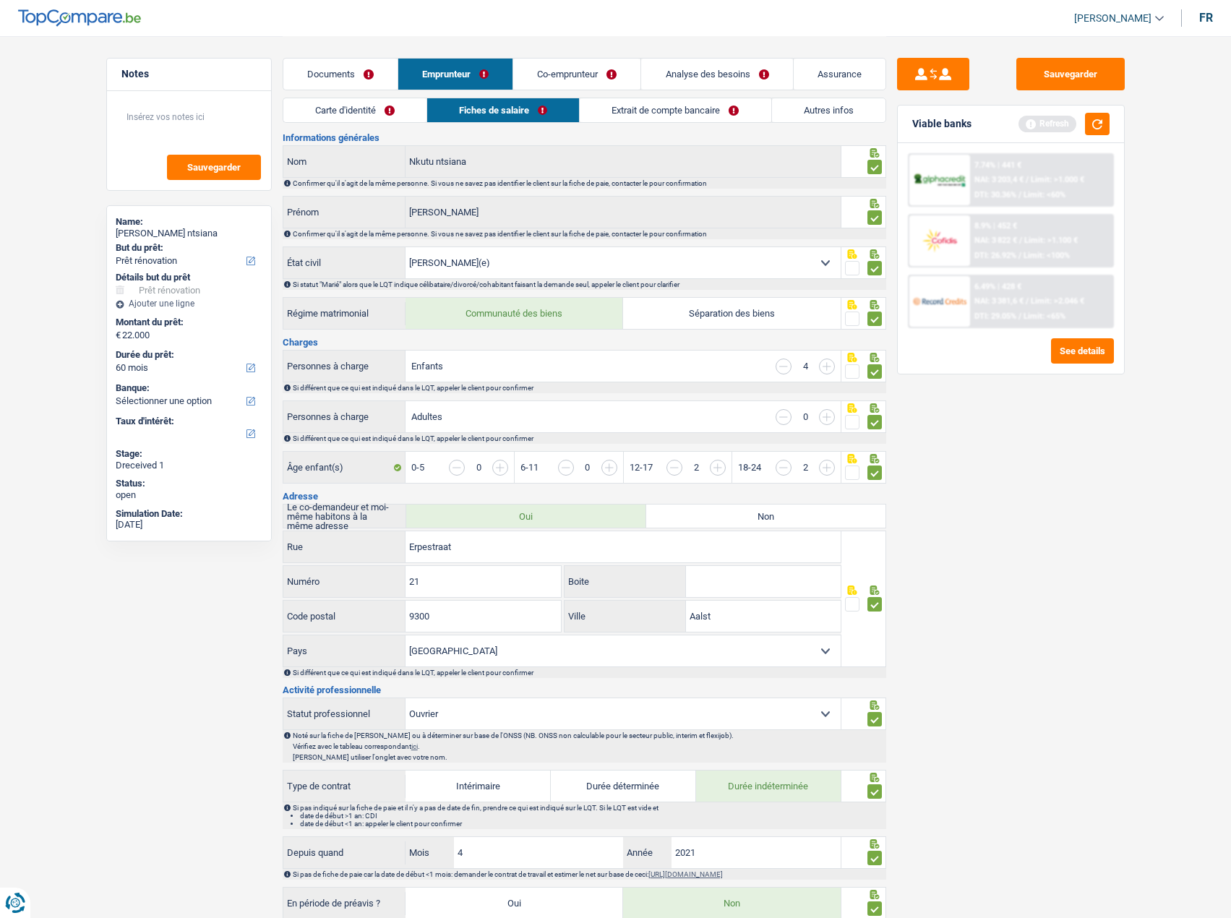
scroll to position [0, 0]
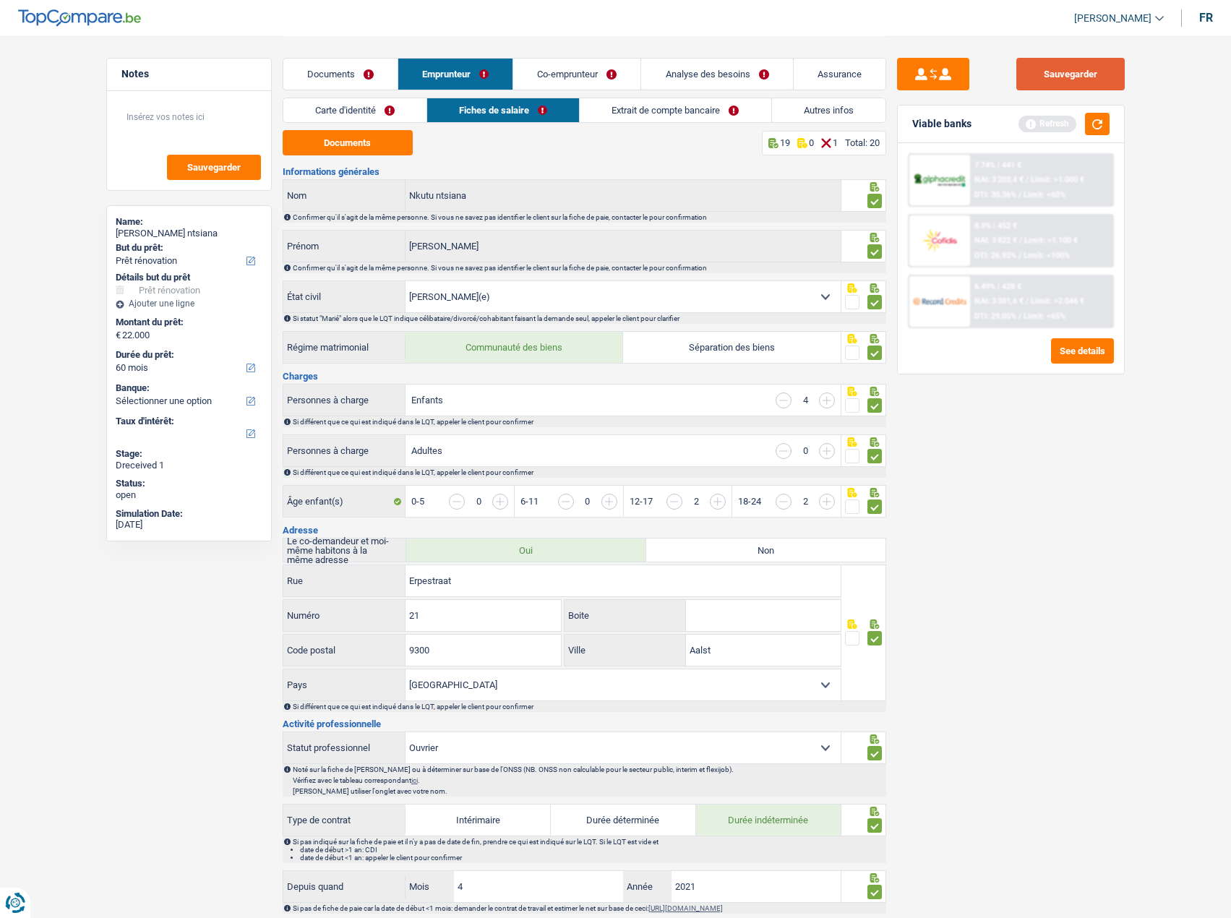
click at [1038, 68] on button "Sauvegarder" at bounding box center [1070, 74] width 108 height 33
drag, startPoint x: 692, startPoint y: 116, endPoint x: 658, endPoint y: 125, distance: 35.1
click at [692, 118] on link "Extrait de compte bancaire" at bounding box center [675, 110] width 191 height 24
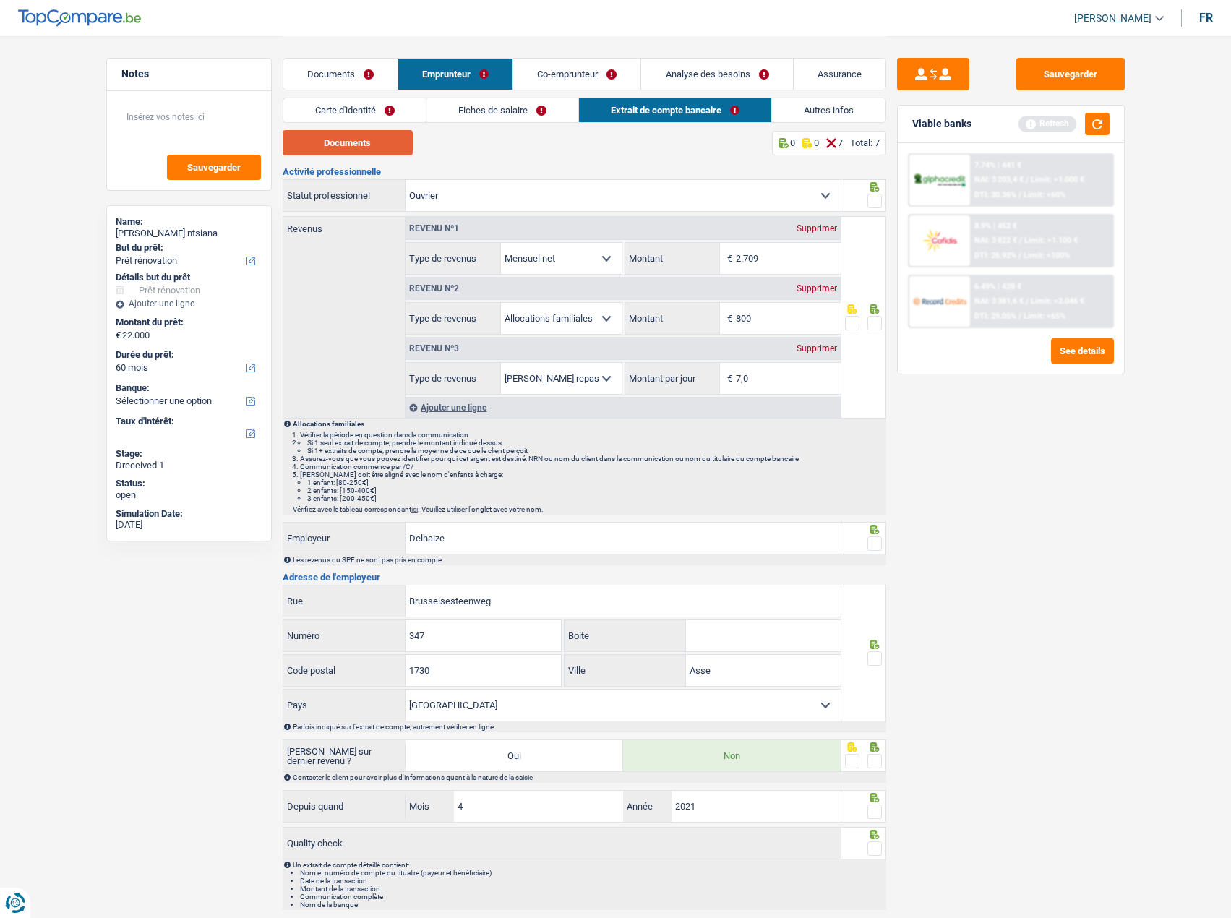
click at [399, 145] on button "Documents" at bounding box center [348, 142] width 130 height 25
drag, startPoint x: 767, startPoint y: 321, endPoint x: 666, endPoint y: 296, distance: 104.3
click at [666, 297] on div "Revenu nº2 Supprimer Allocation d'handicap Allocations chômage Allocations fami…" at bounding box center [622, 305] width 435 height 60
type input "804"
click at [865, 327] on fieldset at bounding box center [863, 323] width 37 height 18
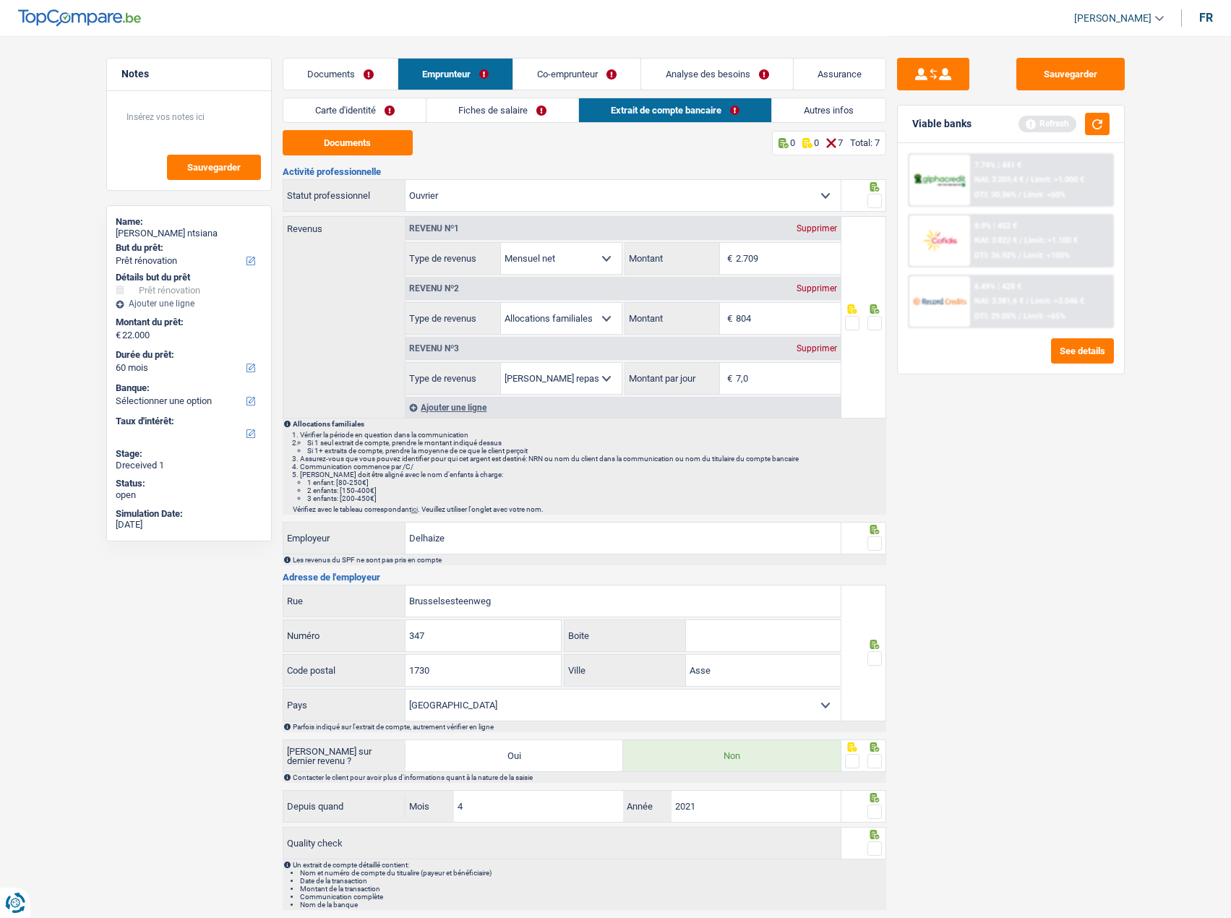
click at [867, 322] on span at bounding box center [874, 323] width 14 height 14
click at [0, 0] on input "radio" at bounding box center [0, 0] width 0 height 0
drag, startPoint x: 687, startPoint y: 375, endPoint x: 655, endPoint y: 369, distance: 31.6
click at [655, 369] on div "7,0 € Montant par jour" at bounding box center [732, 378] width 215 height 31
type input "4,0"
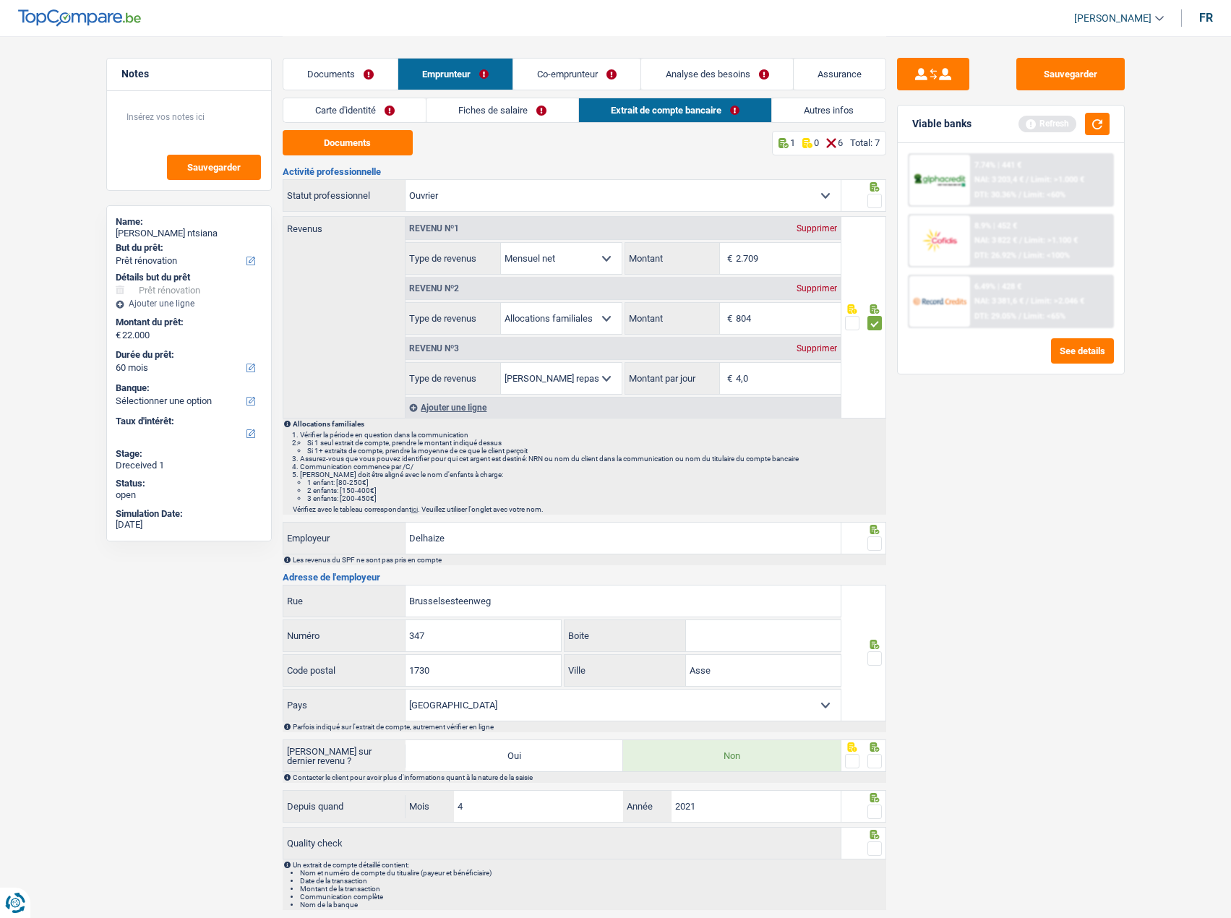
click at [994, 432] on div "Sauvegarder Viable banks Refresh 7.74% | 441 € NAI: 3 203,4 € / Limit: >1.000 €…" at bounding box center [1010, 476] width 249 height 837
drag, startPoint x: 874, startPoint y: 546, endPoint x: 882, endPoint y: 543, distance: 8.1
click at [880, 543] on span at bounding box center [874, 543] width 14 height 14
click at [0, 0] on input "radio" at bounding box center [0, 0] width 0 height 0
drag, startPoint x: 874, startPoint y: 653, endPoint x: 875, endPoint y: 713, distance: 60.0
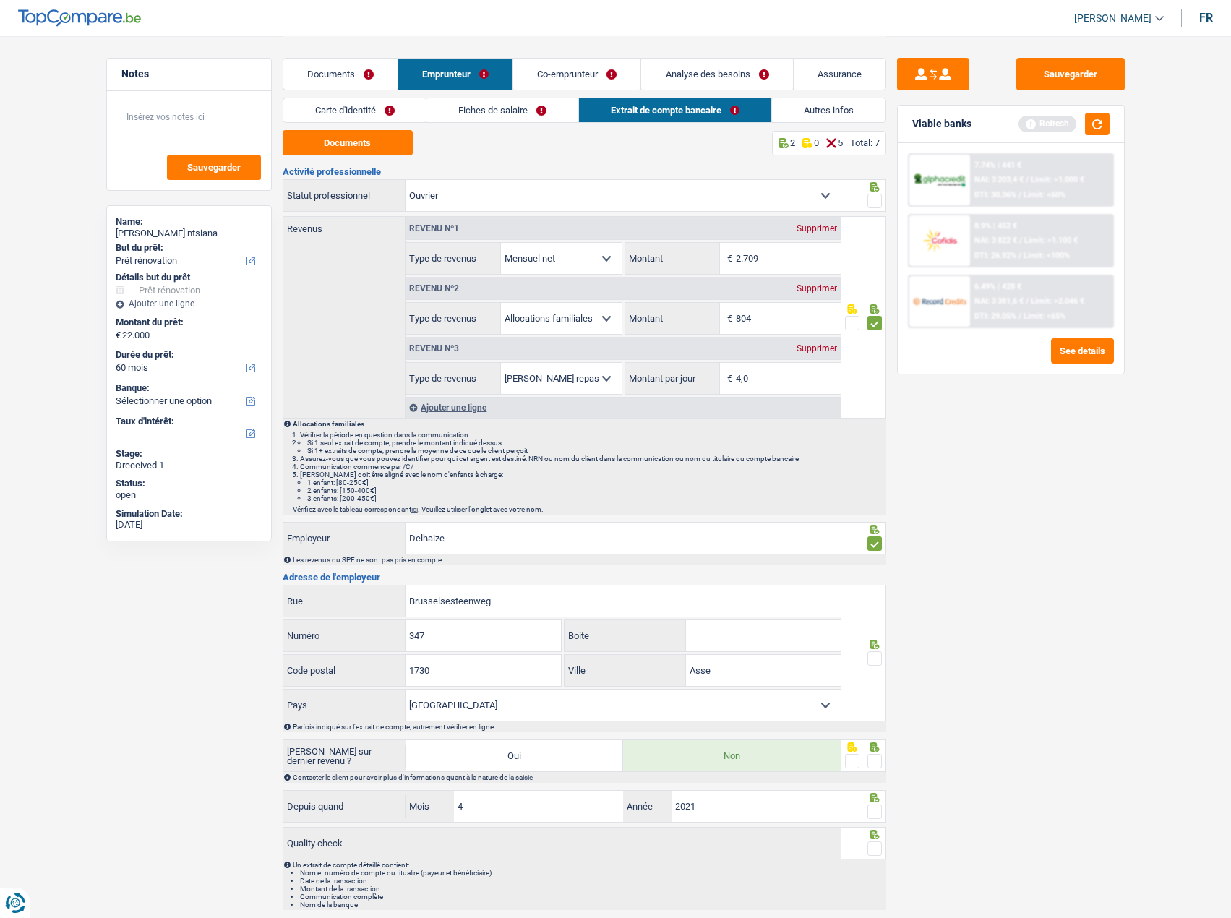
click at [874, 654] on span at bounding box center [874, 658] width 14 height 14
click at [0, 0] on input "radio" at bounding box center [0, 0] width 0 height 0
drag, startPoint x: 878, startPoint y: 756, endPoint x: 873, endPoint y: 788, distance: 32.2
click at [878, 757] on span at bounding box center [874, 761] width 14 height 14
click at [0, 0] on input "radio" at bounding box center [0, 0] width 0 height 0
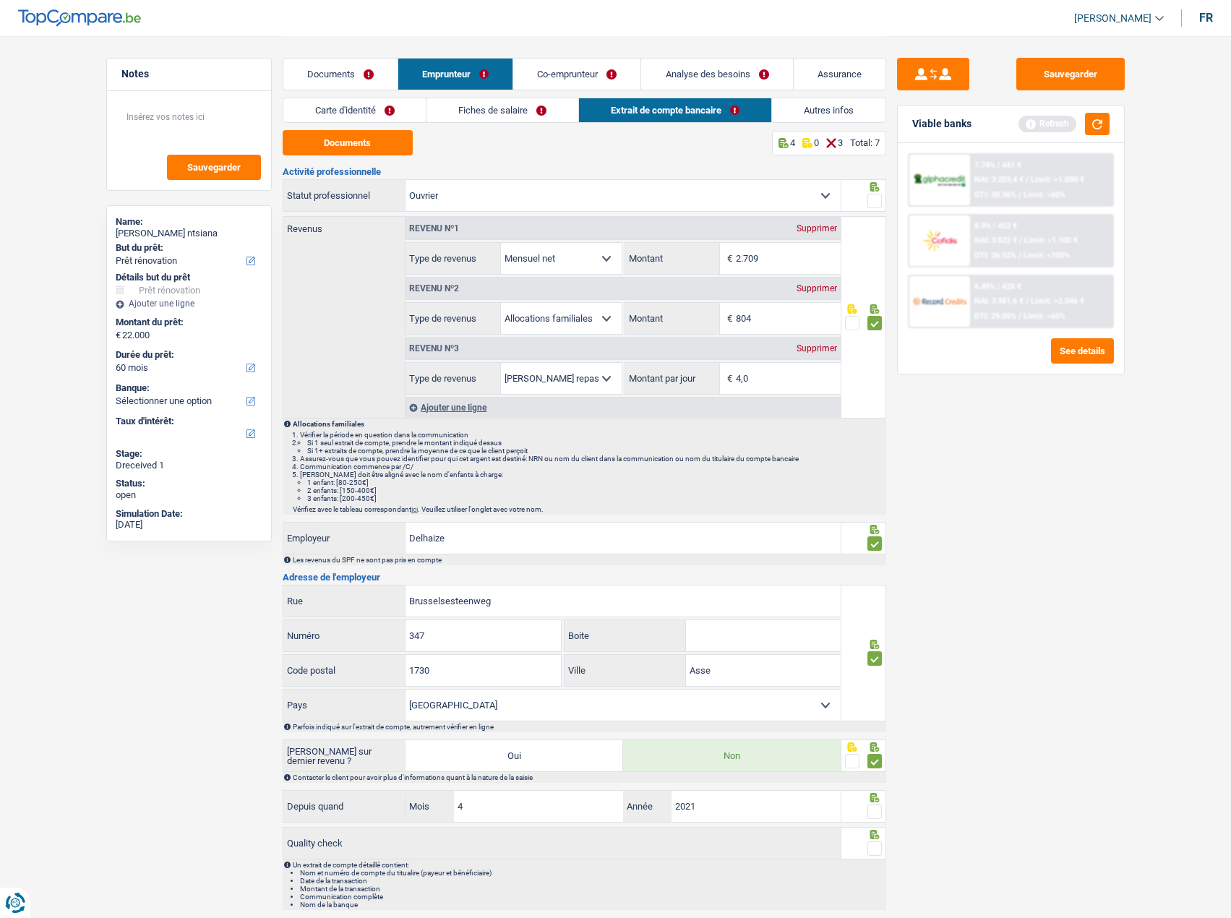
click at [872, 818] on span at bounding box center [874, 811] width 14 height 14
click at [0, 0] on input "radio" at bounding box center [0, 0] width 0 height 0
click at [878, 845] on span at bounding box center [874, 848] width 14 height 14
click at [0, 0] on input "radio" at bounding box center [0, 0] width 0 height 0
click at [872, 197] on span at bounding box center [874, 201] width 14 height 14
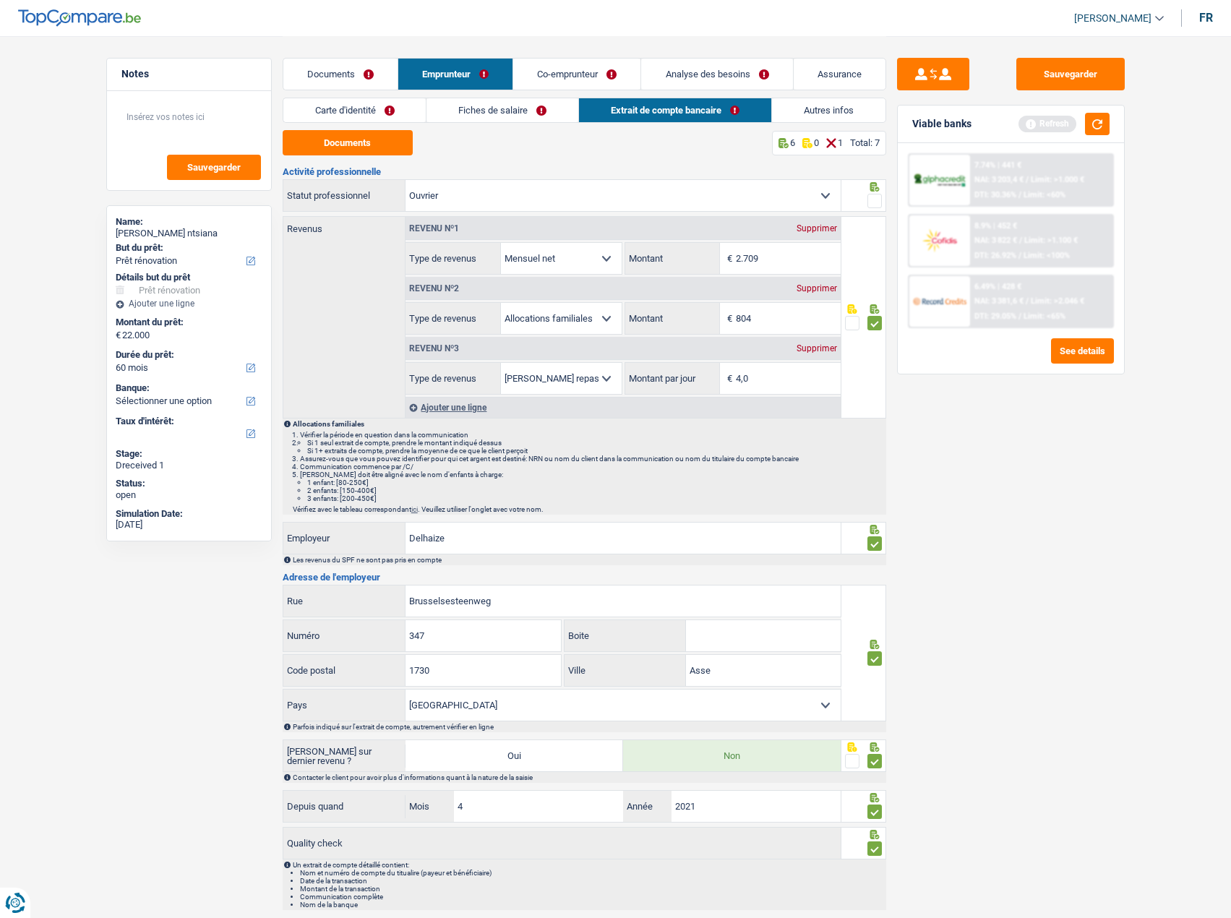
click at [0, 0] on input "radio" at bounding box center [0, 0] width 0 height 0
click at [830, 117] on link "Autres infos" at bounding box center [828, 110] width 113 height 24
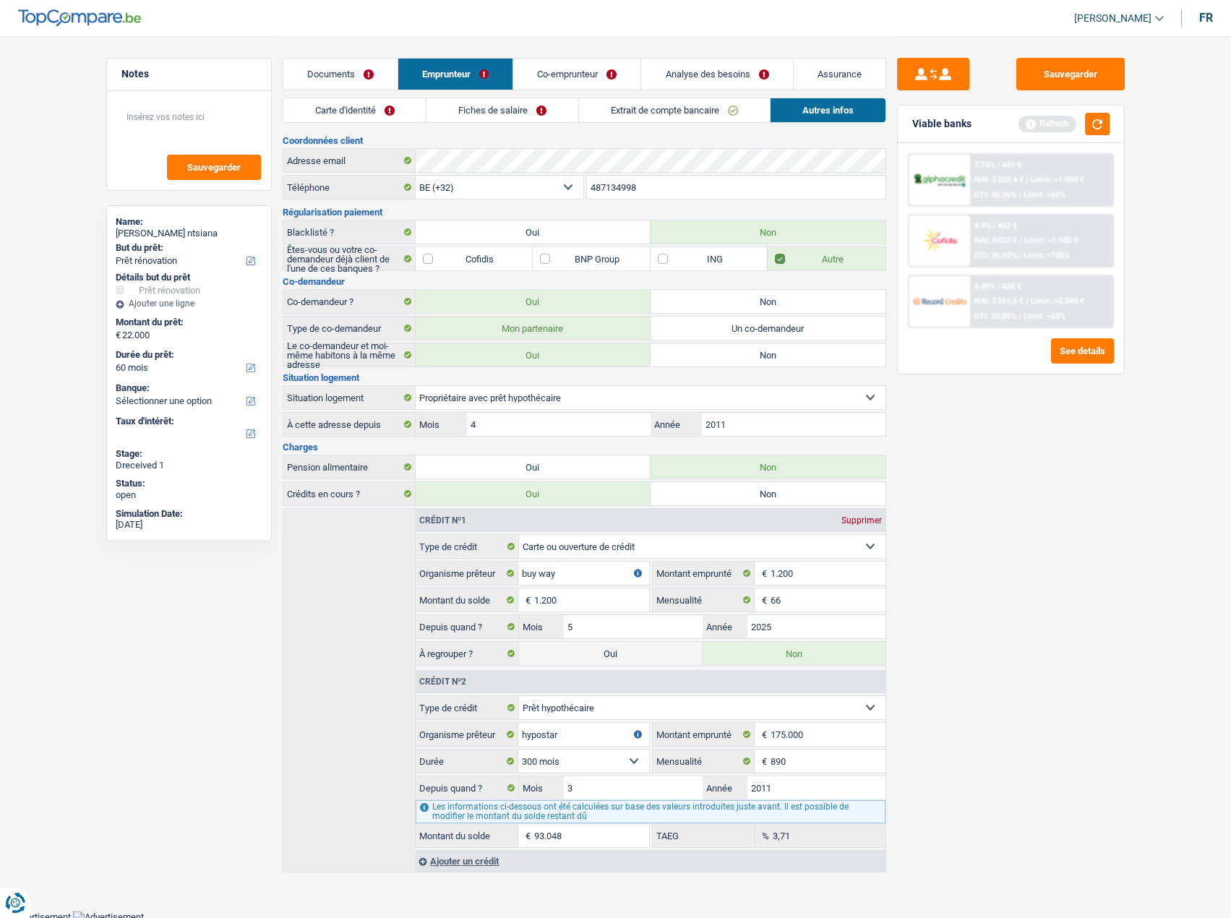
click at [611, 72] on link "Co-emprunteur" at bounding box center [576, 74] width 127 height 31
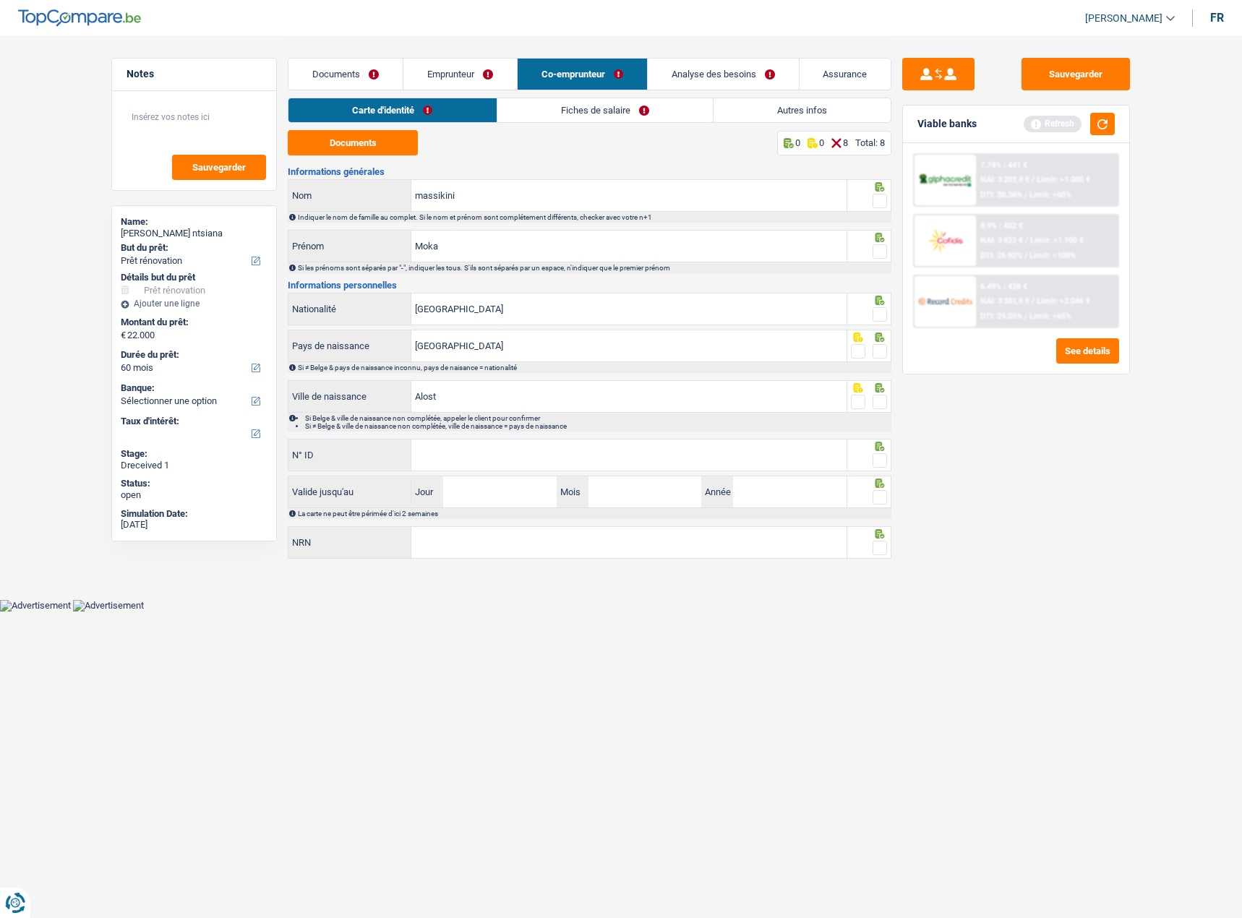
click at [389, 162] on div "Documents 0 0 8 Total: 8 Informations générales massikini Nom Indiquer le nom d…" at bounding box center [589, 345] width 603 height 431
drag, startPoint x: 389, startPoint y: 153, endPoint x: 402, endPoint y: 147, distance: 14.5
click at [389, 152] on button "Documents" at bounding box center [353, 142] width 130 height 25
drag, startPoint x: 354, startPoint y: 150, endPoint x: 361, endPoint y: 148, distance: 7.4
click at [355, 150] on button "Documents" at bounding box center [353, 142] width 130 height 25
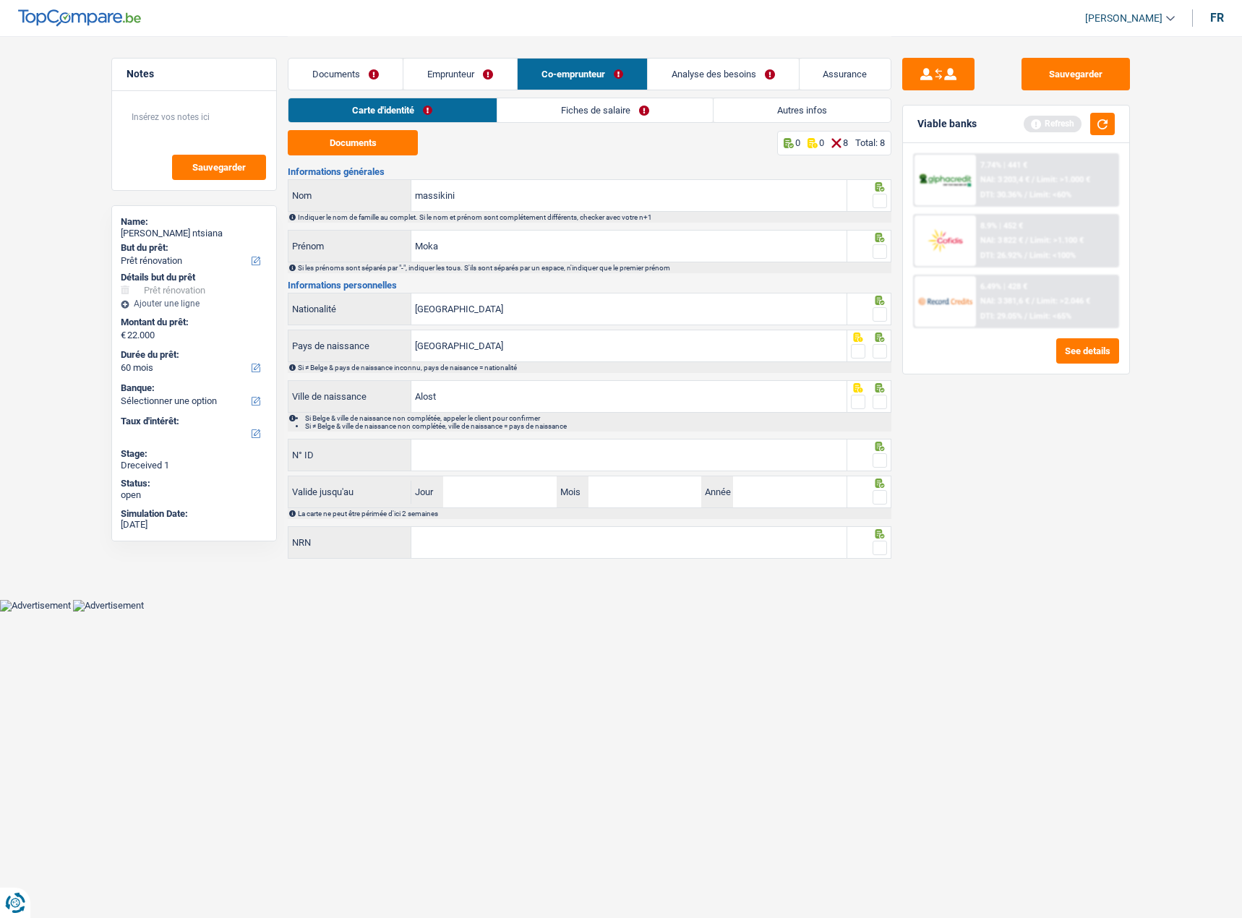
click at [885, 200] on span at bounding box center [879, 201] width 14 height 14
click at [0, 0] on input "radio" at bounding box center [0, 0] width 0 height 0
click at [880, 242] on icon at bounding box center [879, 237] width 14 height 9
click at [880, 253] on span at bounding box center [879, 251] width 14 height 14
click at [0, 0] on input "radio" at bounding box center [0, 0] width 0 height 0
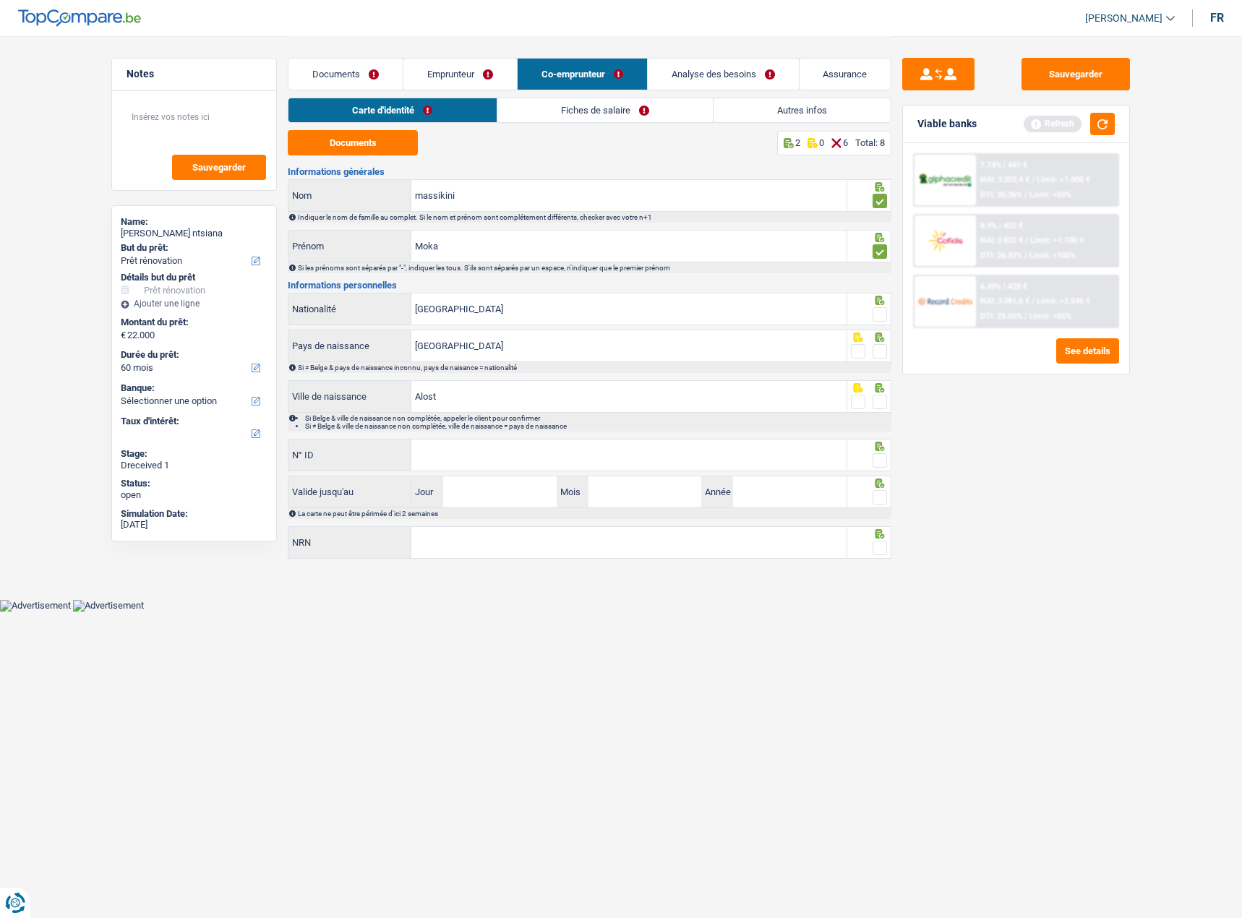
click at [877, 313] on span at bounding box center [879, 314] width 14 height 14
click at [0, 0] on input "radio" at bounding box center [0, 0] width 0 height 0
click at [426, 249] on input "Moka" at bounding box center [628, 246] width 435 height 31
drag, startPoint x: 426, startPoint y: 249, endPoint x: 424, endPoint y: 236, distance: 12.5
click at [426, 248] on input "Moka" at bounding box center [628, 246] width 435 height 31
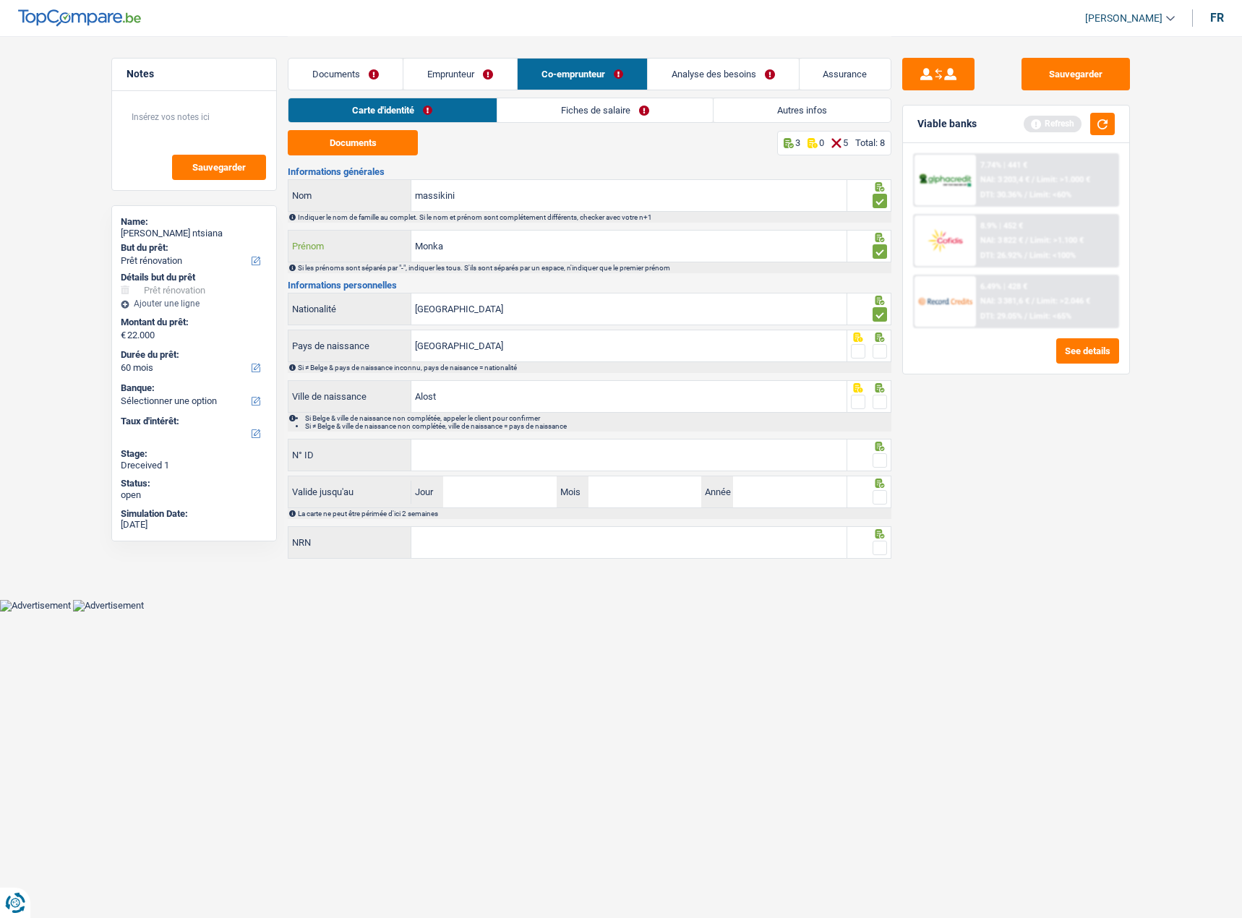
type input "Monka"
click at [515, 289] on h3 "Informations personnelles" at bounding box center [589, 284] width 603 height 9
click at [564, 450] on input "N° ID" at bounding box center [628, 454] width 435 height 31
click at [574, 443] on input "N° ID" at bounding box center [628, 454] width 435 height 31
paste input "[PHONE_NUMBER]"
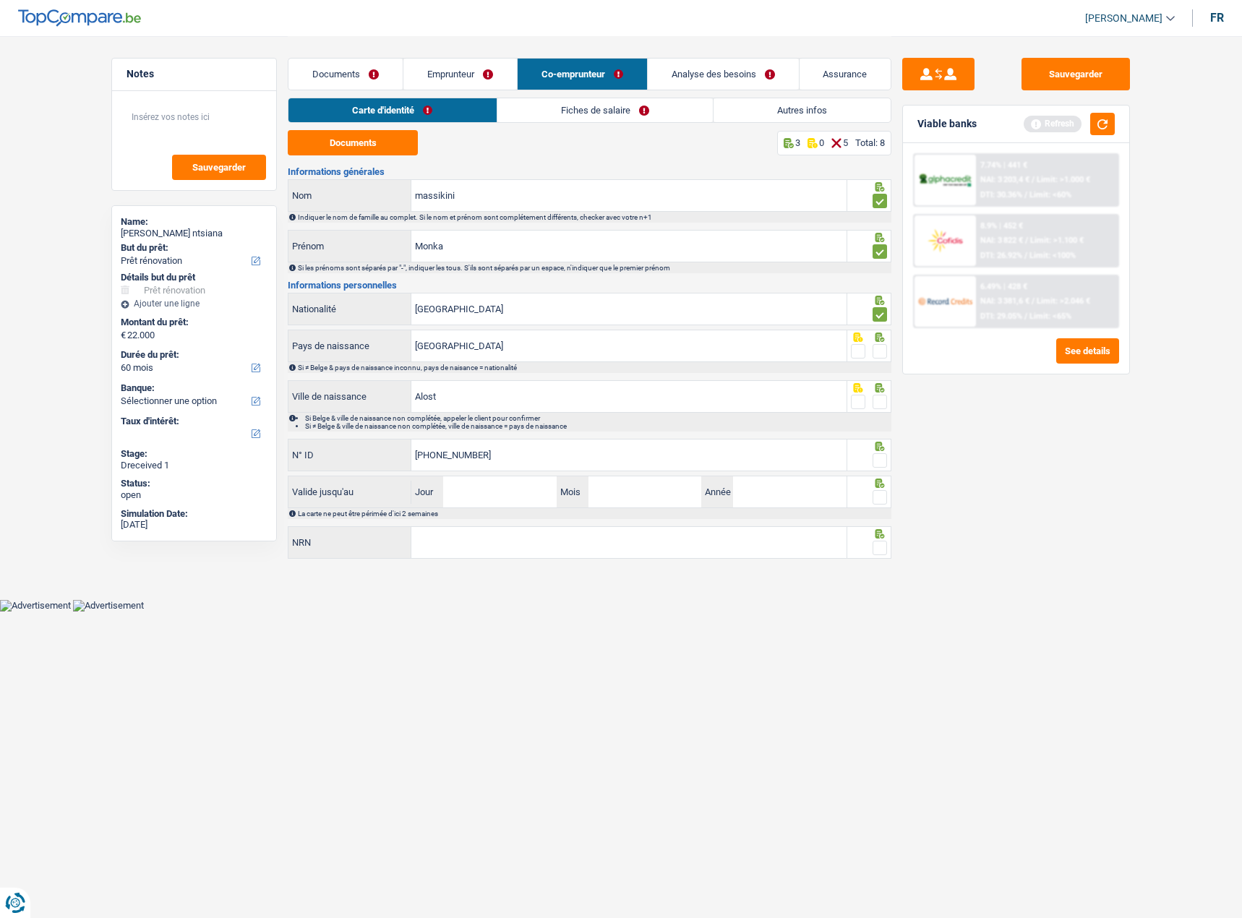
type input "[PHONE_NUMBER]"
drag, startPoint x: 878, startPoint y: 458, endPoint x: 888, endPoint y: 415, distance: 44.5
click at [878, 457] on span at bounding box center [879, 460] width 14 height 14
click at [0, 0] on input "radio" at bounding box center [0, 0] width 0 height 0
click at [879, 397] on span at bounding box center [879, 402] width 14 height 14
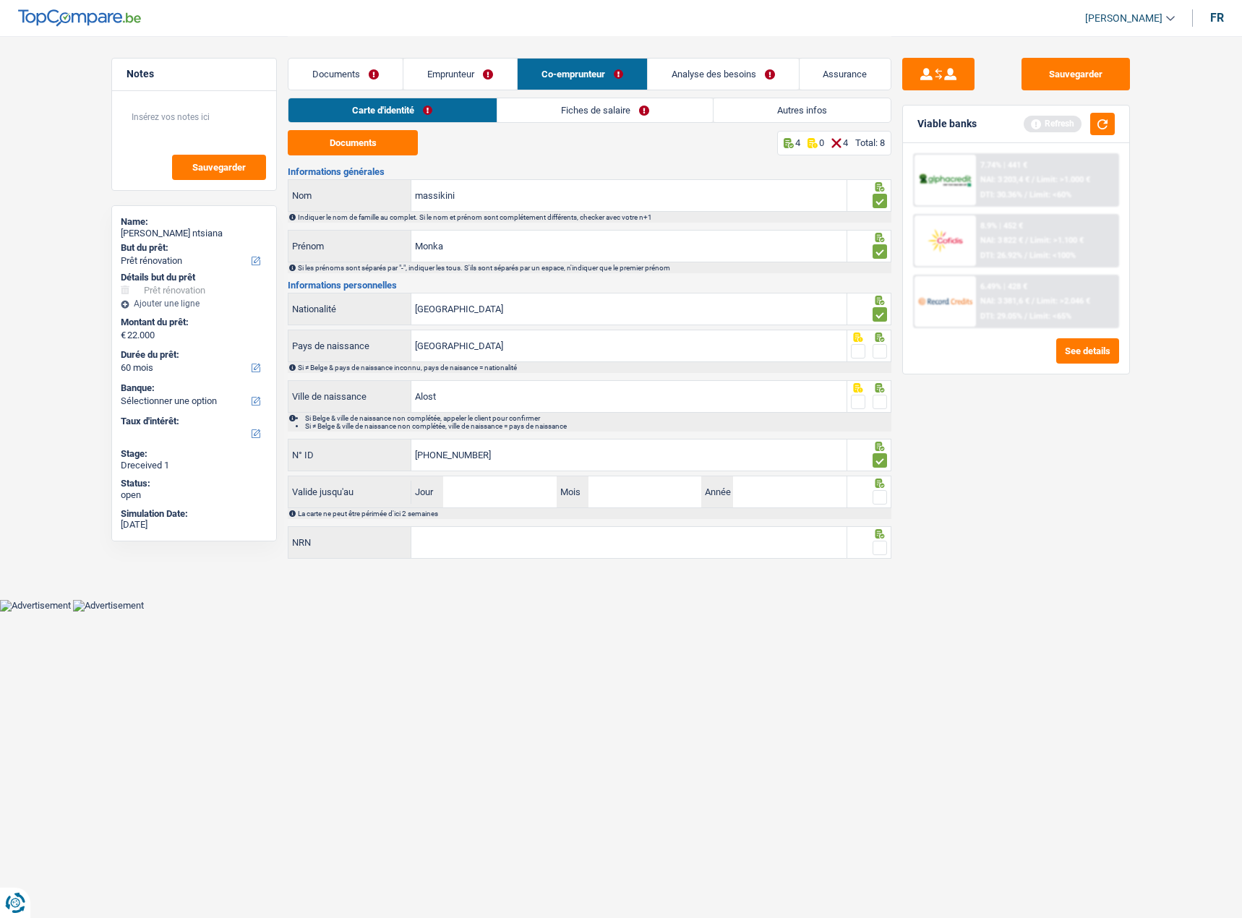
click at [0, 0] on input "radio" at bounding box center [0, 0] width 0 height 0
click at [880, 353] on span at bounding box center [879, 351] width 14 height 14
click at [0, 0] on input "radio" at bounding box center [0, 0] width 0 height 0
click at [876, 496] on span at bounding box center [879, 497] width 14 height 14
click at [0, 0] on input "radio" at bounding box center [0, 0] width 0 height 0
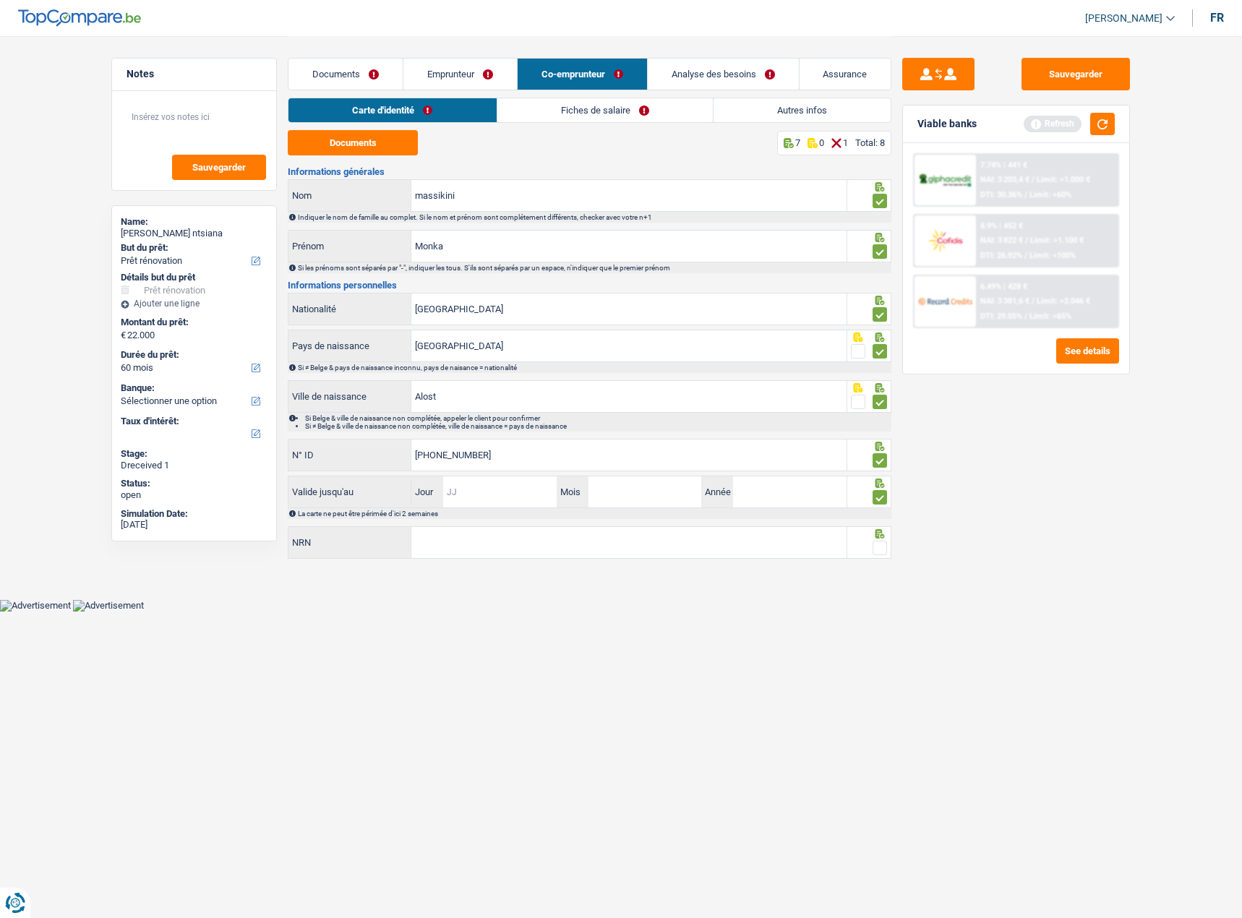
click at [482, 486] on input "Jour" at bounding box center [499, 491] width 113 height 31
type input "09"
type input "06"
type input "2030"
click at [575, 551] on input "NRN" at bounding box center [628, 542] width 435 height 31
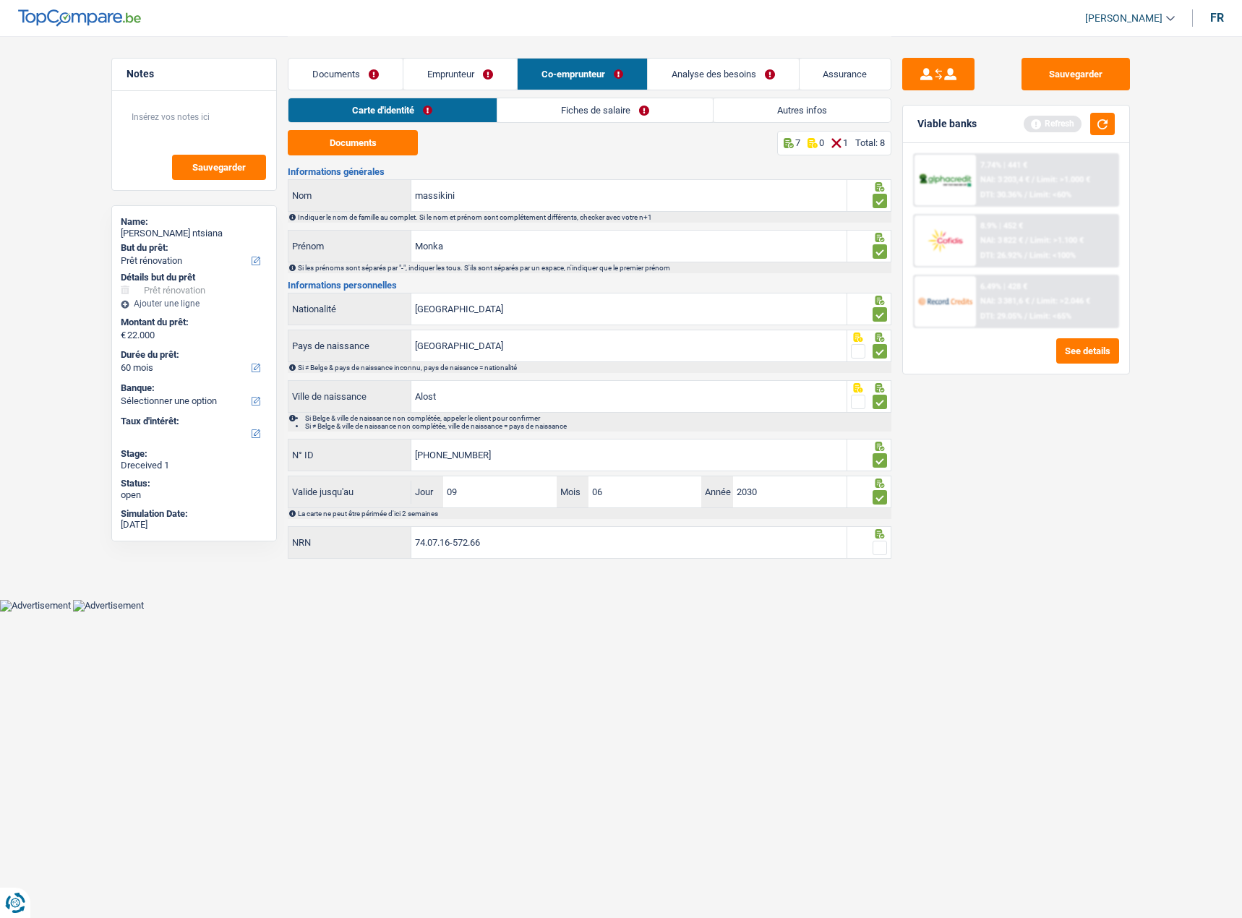
type input "74.07.16-572.66"
click at [874, 548] on span at bounding box center [879, 548] width 14 height 14
click at [0, 0] on input "radio" at bounding box center [0, 0] width 0 height 0
click at [517, 114] on link "Fiches de salaire" at bounding box center [604, 110] width 215 height 24
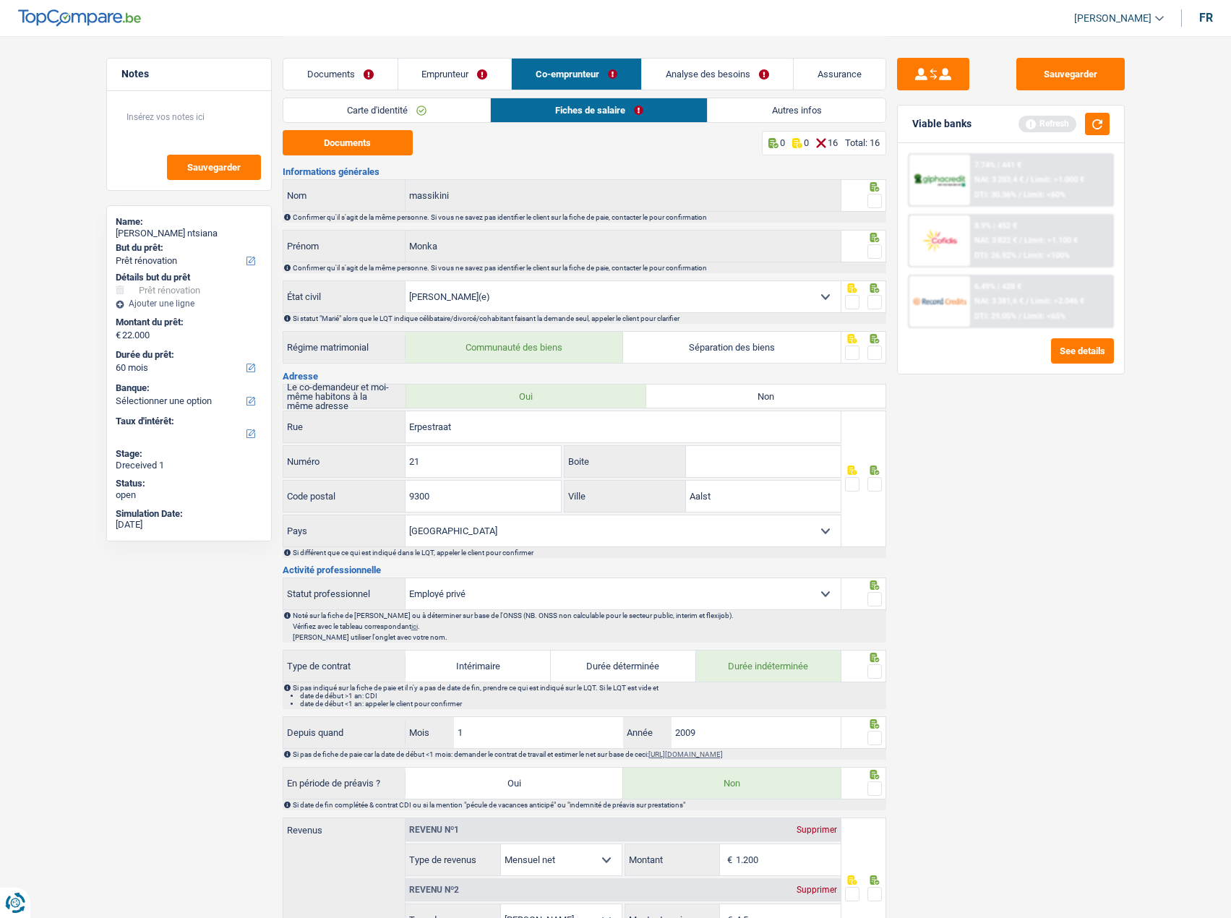
click at [868, 205] on fieldset at bounding box center [863, 201] width 37 height 18
click at [875, 254] on span at bounding box center [874, 251] width 14 height 14
click at [0, 0] on input "radio" at bounding box center [0, 0] width 0 height 0
drag, startPoint x: 870, startPoint y: 206, endPoint x: 873, endPoint y: 197, distance: 9.8
click at [872, 203] on span at bounding box center [874, 201] width 14 height 14
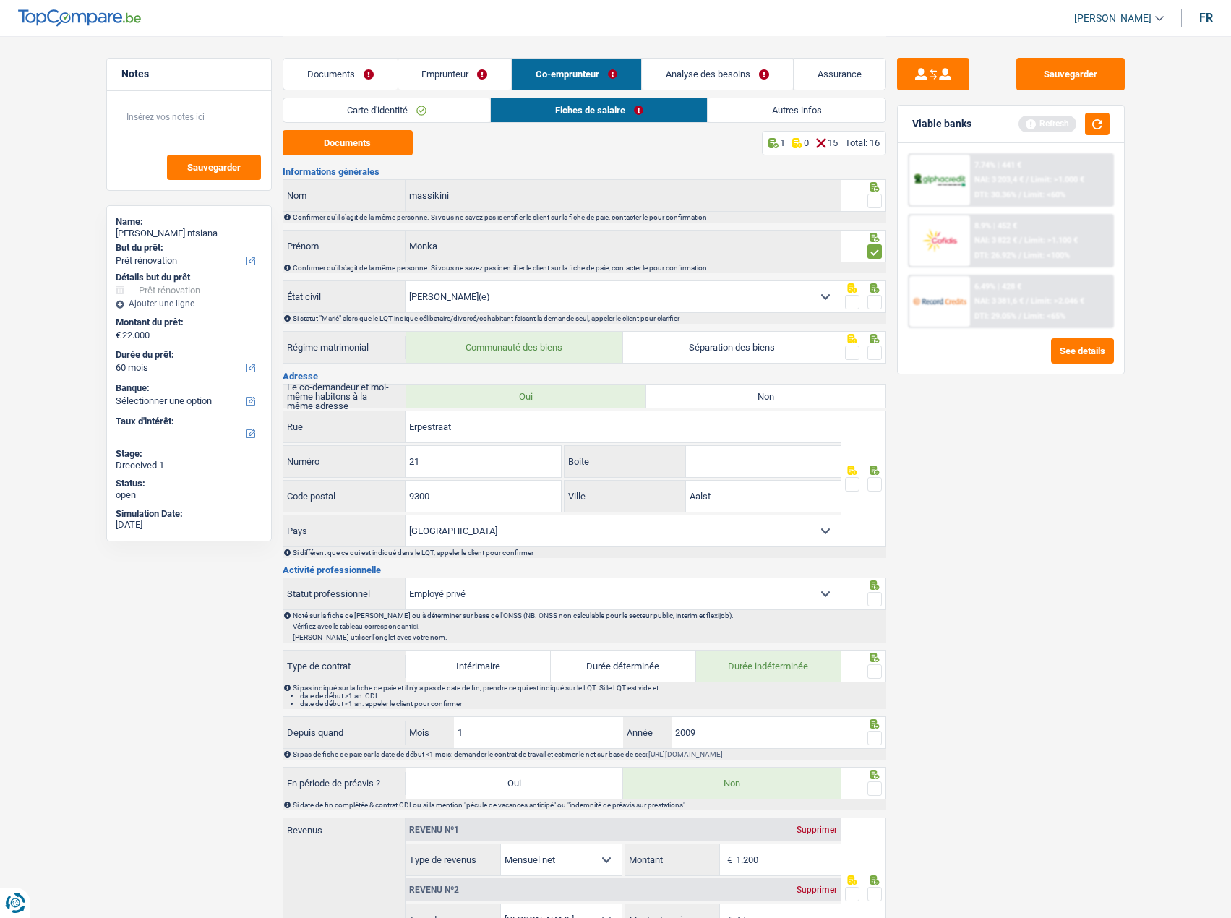
click at [0, 0] on input "radio" at bounding box center [0, 0] width 0 height 0
click at [873, 197] on span at bounding box center [874, 201] width 14 height 14
click at [0, 0] on input "radio" at bounding box center [0, 0] width 0 height 0
click at [380, 150] on button "Documents" at bounding box center [348, 142] width 130 height 25
click at [872, 198] on span at bounding box center [874, 201] width 14 height 14
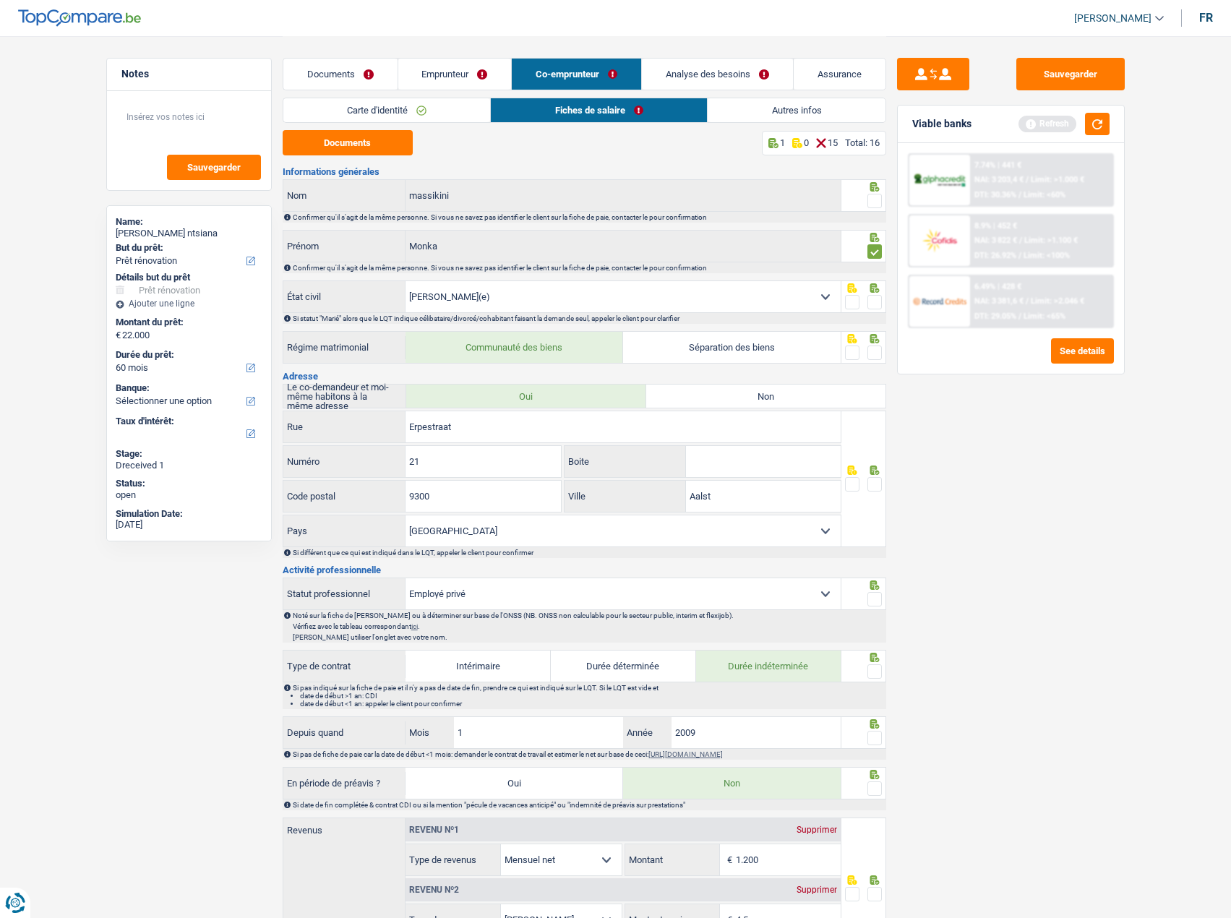
click at [0, 0] on input "radio" at bounding box center [0, 0] width 0 height 0
click at [872, 292] on icon at bounding box center [874, 287] width 14 height 9
click at [872, 298] on span at bounding box center [874, 302] width 14 height 14
click at [0, 0] on input "radio" at bounding box center [0, 0] width 0 height 0
click at [873, 353] on span at bounding box center [874, 352] width 14 height 14
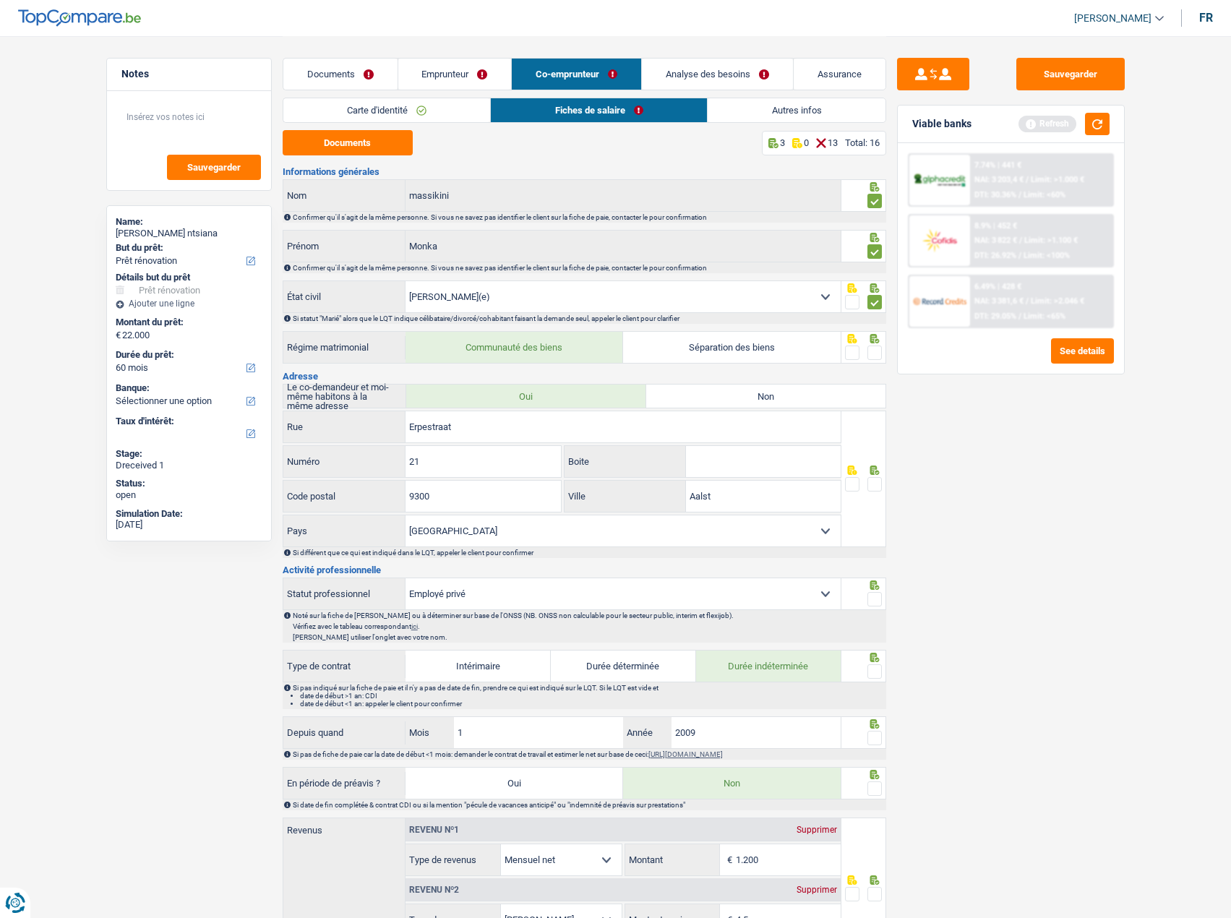
click at [0, 0] on input "radio" at bounding box center [0, 0] width 0 height 0
click at [874, 476] on div at bounding box center [874, 485] width 14 height 18
click at [874, 483] on span at bounding box center [874, 484] width 14 height 14
click at [0, 0] on input "radio" at bounding box center [0, 0] width 0 height 0
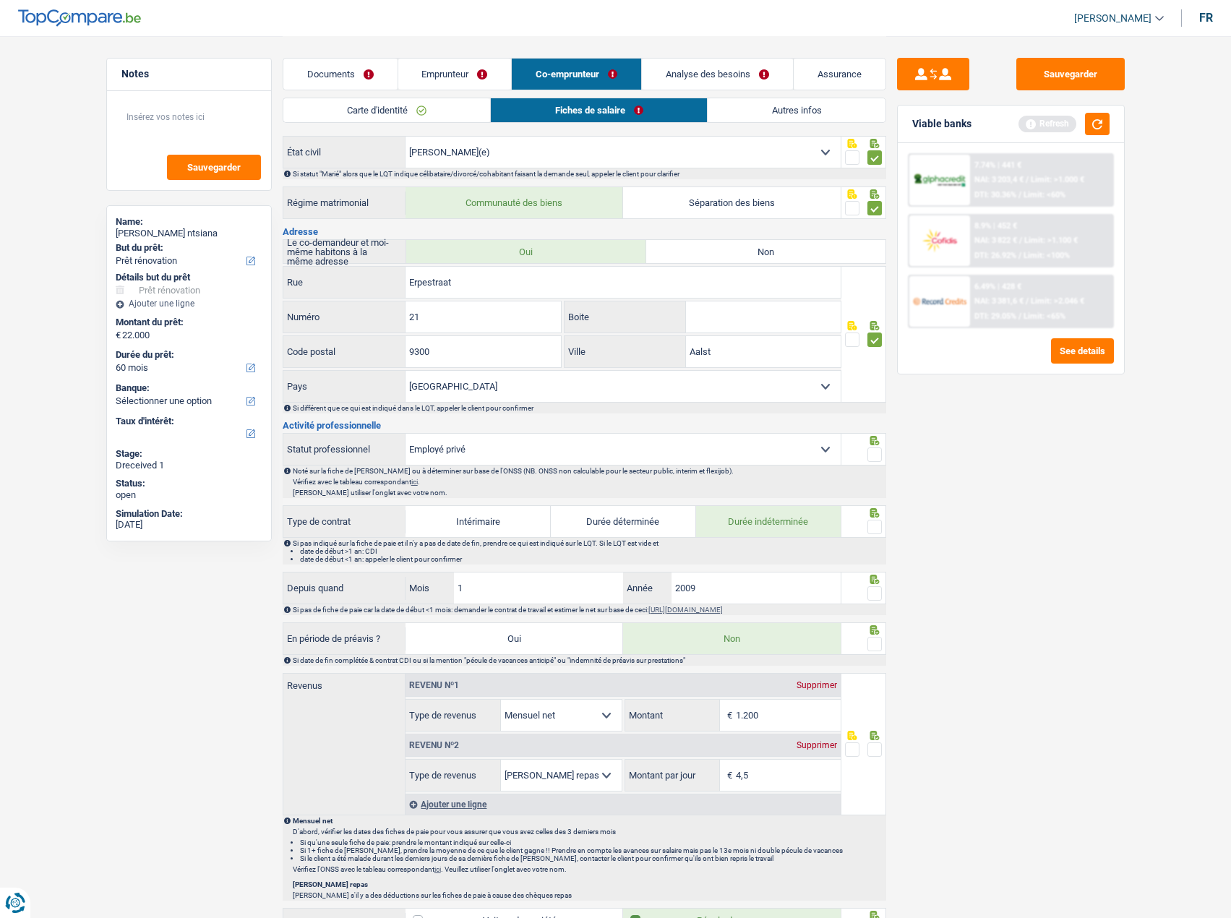
click at [879, 455] on span at bounding box center [874, 454] width 14 height 14
click at [0, 0] on input "radio" at bounding box center [0, 0] width 0 height 0
click at [874, 525] on span at bounding box center [874, 527] width 14 height 14
click at [0, 0] on input "radio" at bounding box center [0, 0] width 0 height 0
click at [666, 458] on select "Ouvrier Employé privé Employé public Invalide Indépendant Pensionné Chômeur Mut…" at bounding box center [622, 449] width 435 height 31
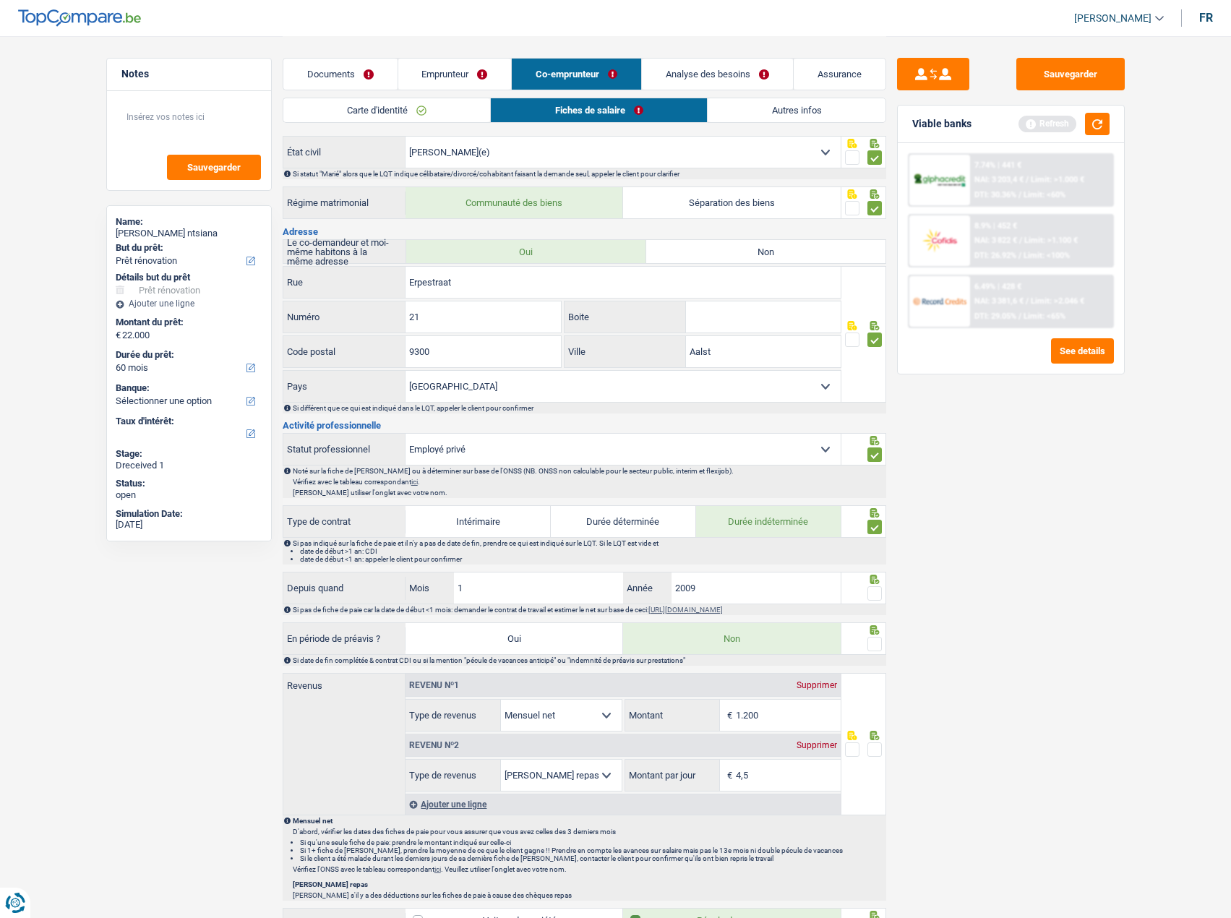
select select "worker"
click at [405, 434] on select "Ouvrier Employé privé Employé public Invalide Indépendant Pensionné Chômeur Mut…" at bounding box center [622, 449] width 435 height 31
radio input "false"
checkbox input "false"
radio input "false"
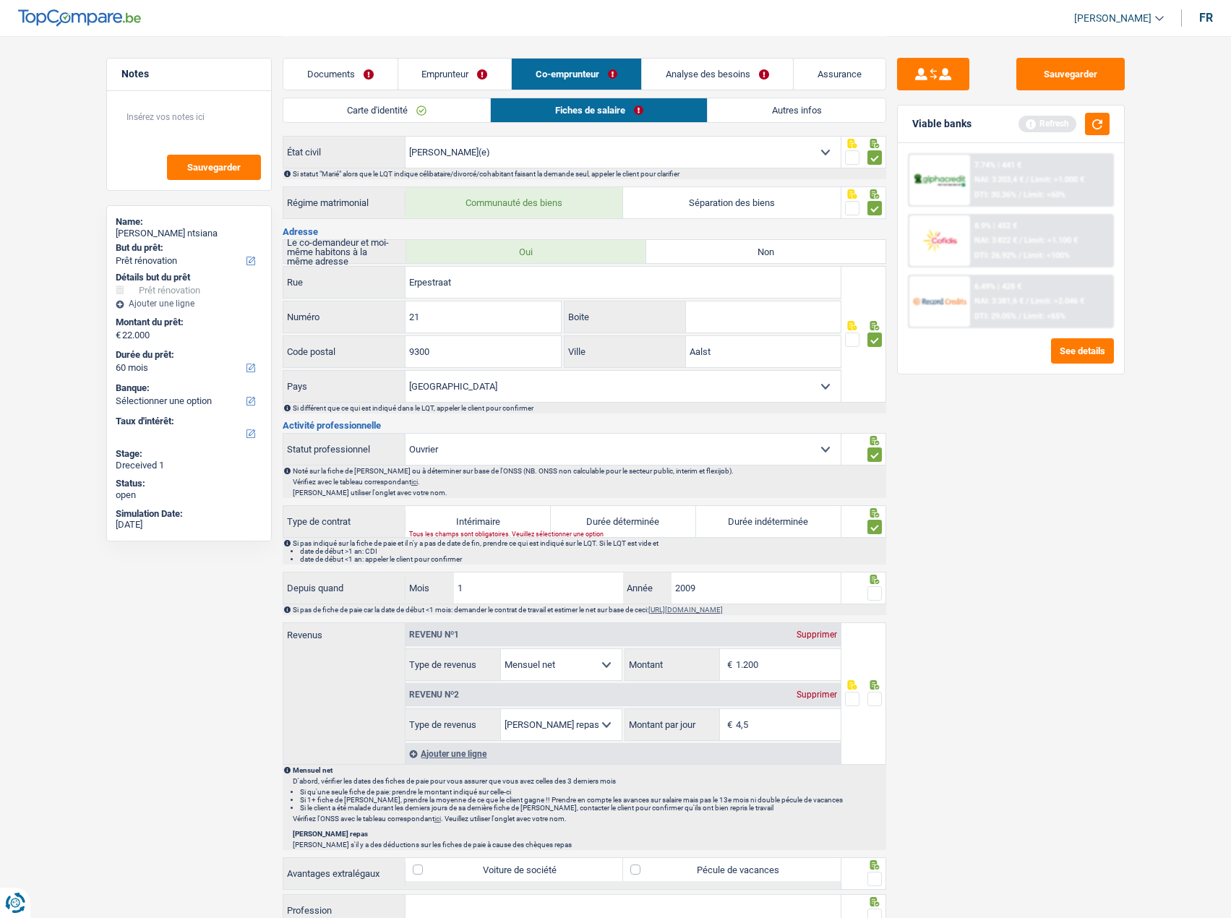
click at [861, 588] on fieldset at bounding box center [863, 594] width 37 height 18
click at [874, 589] on span at bounding box center [874, 593] width 14 height 14
click at [0, 0] on input "radio" at bounding box center [0, 0] width 0 height 0
drag, startPoint x: 786, startPoint y: 524, endPoint x: 799, endPoint y: 532, distance: 15.9
click at [786, 523] on label "Durée indéterminée" at bounding box center [768, 521] width 145 height 31
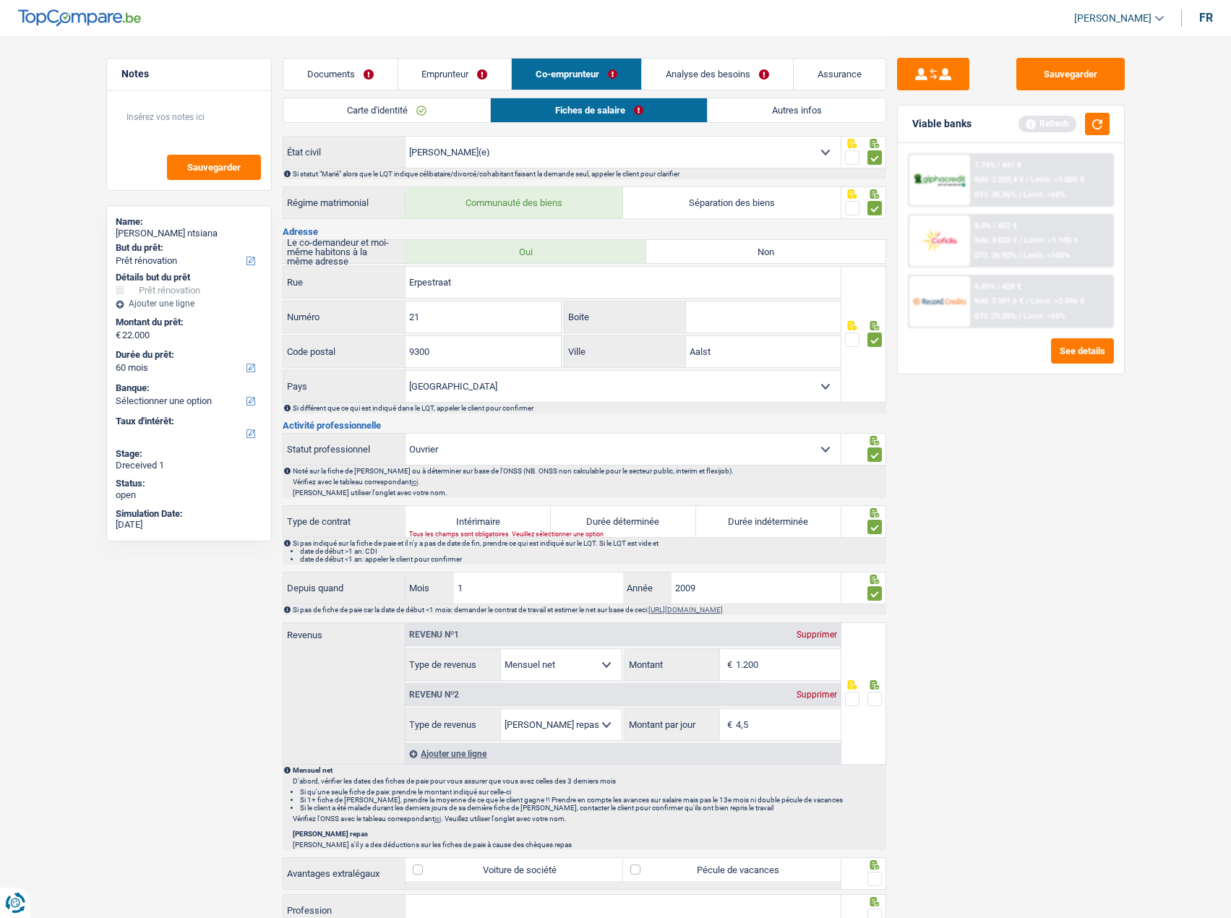
click at [786, 523] on input "Durée indéterminée" at bounding box center [768, 521] width 145 height 31
radio input "true"
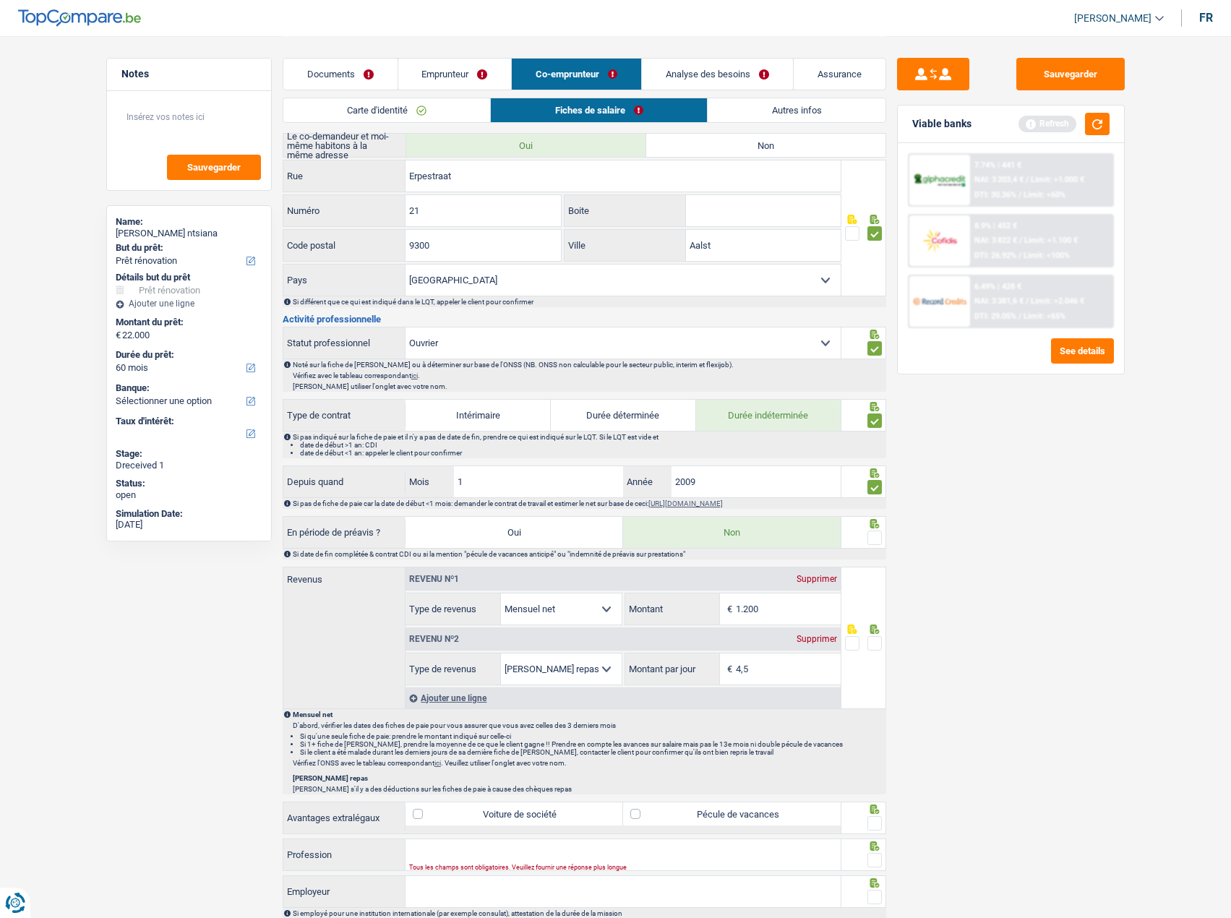
scroll to position [361, 0]
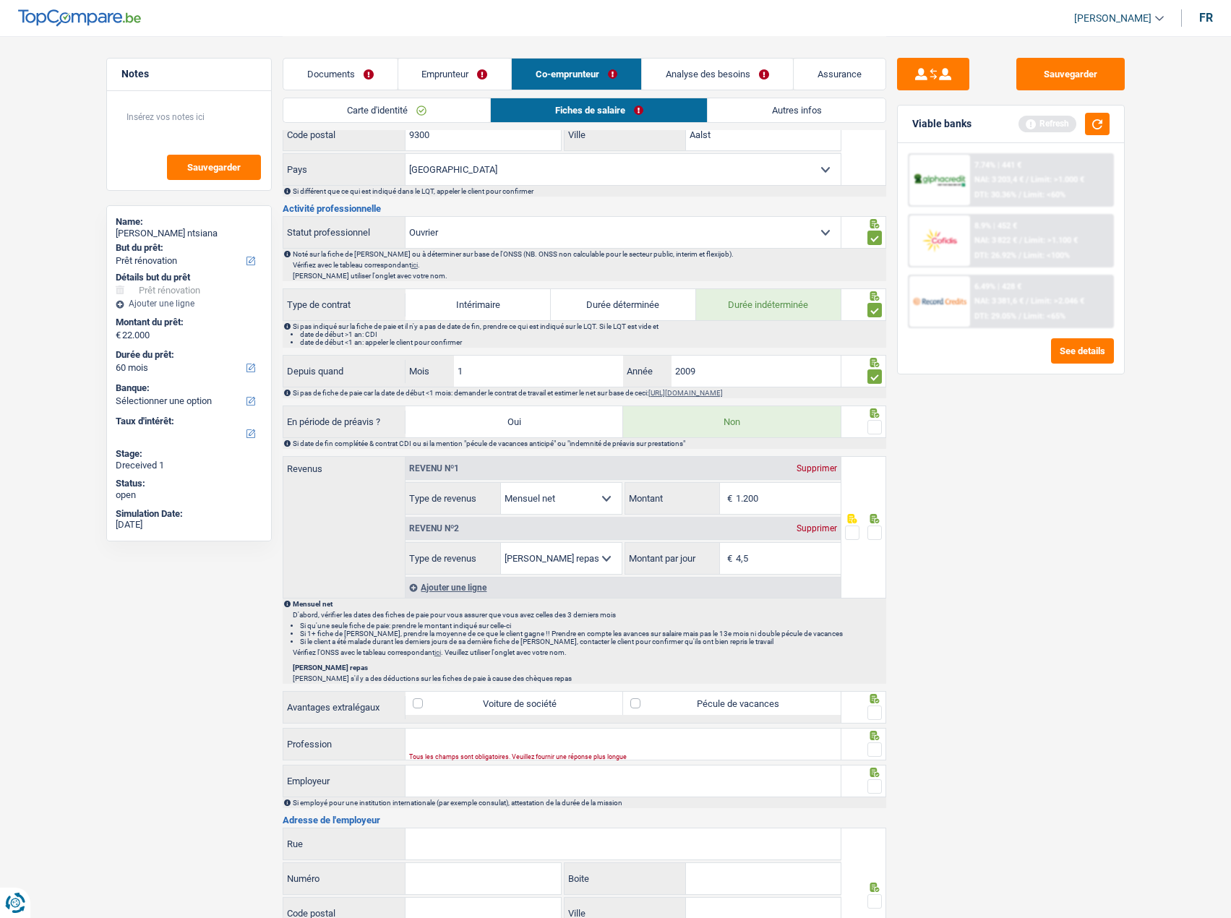
click at [878, 529] on span at bounding box center [874, 532] width 14 height 14
click at [0, 0] on input "radio" at bounding box center [0, 0] width 0 height 0
click at [788, 503] on input "1.200" at bounding box center [788, 498] width 105 height 31
drag, startPoint x: 787, startPoint y: 499, endPoint x: 611, endPoint y: 483, distance: 176.3
click at [611, 490] on div "Allocation d'handicap Allocations chômage Allocations familiales Chèques repas …" at bounding box center [622, 498] width 435 height 33
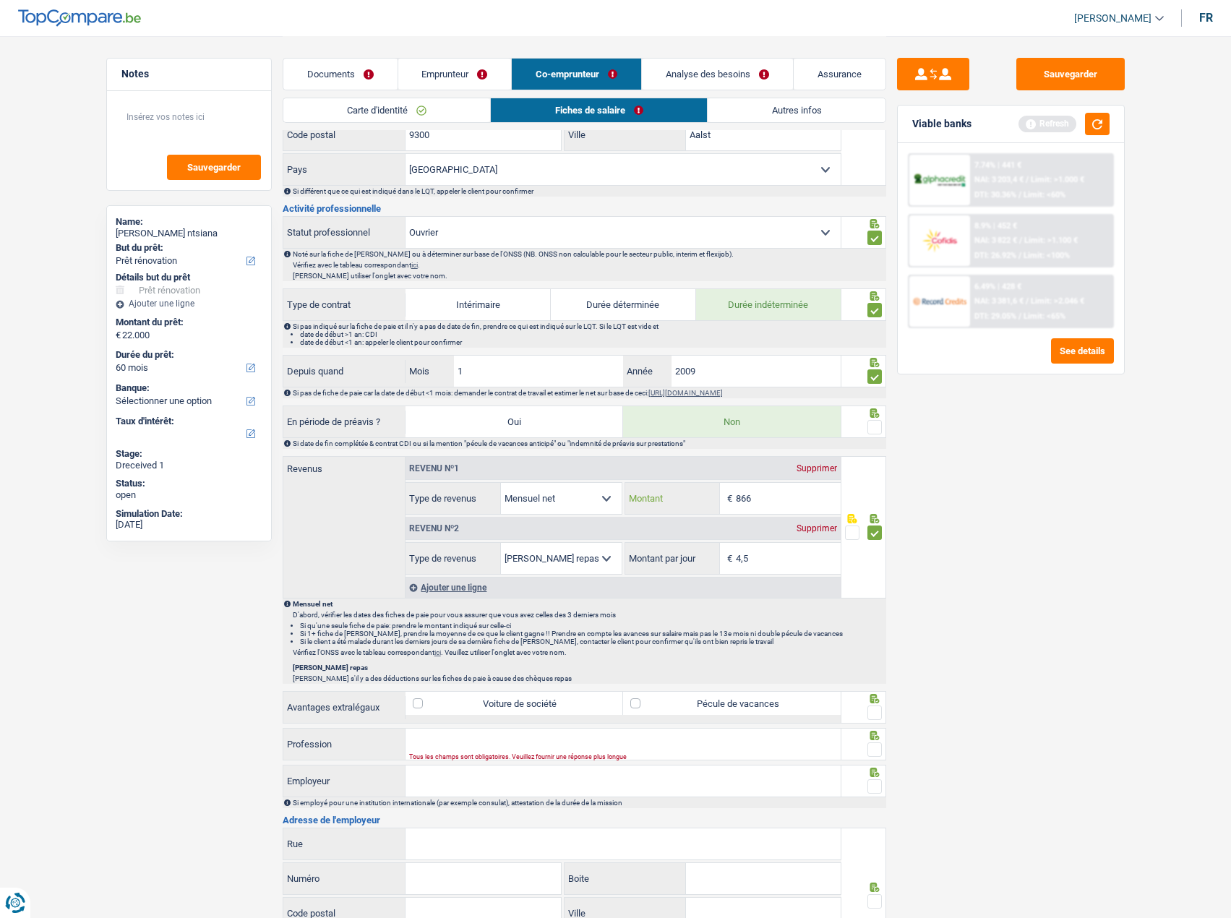
type input "866"
click at [739, 539] on div "Revenu nº2 Supprimer" at bounding box center [622, 528] width 435 height 23
drag, startPoint x: 767, startPoint y: 552, endPoint x: 665, endPoint y: 556, distance: 102.7
click at [665, 556] on div "4,5 € Montant par jour" at bounding box center [732, 558] width 215 height 31
type input "5,0"
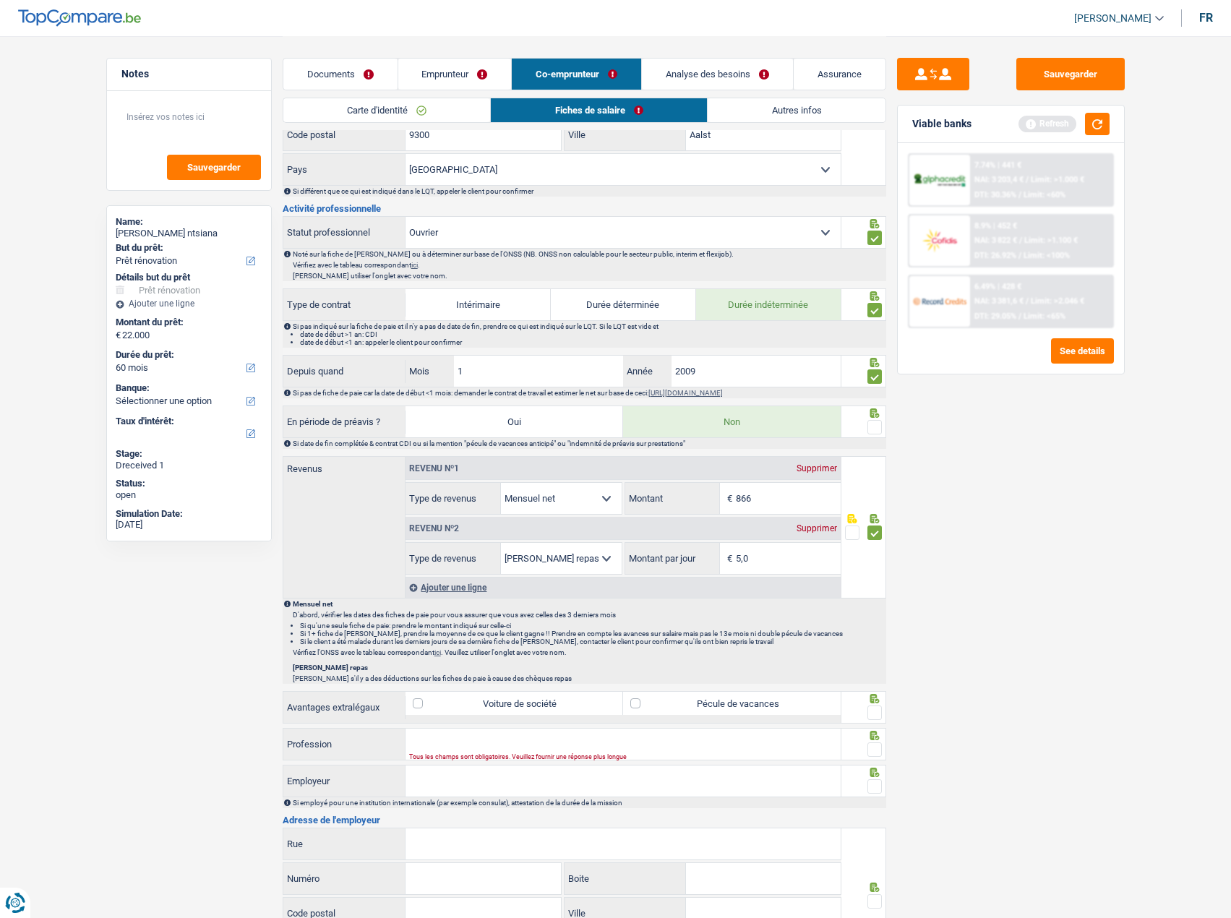
click at [1017, 582] on div "Sauvegarder Viable banks Refresh 7.74% | 441 € NAI: 3 203,4 € / Limit: >1.000 €…" at bounding box center [1010, 476] width 249 height 837
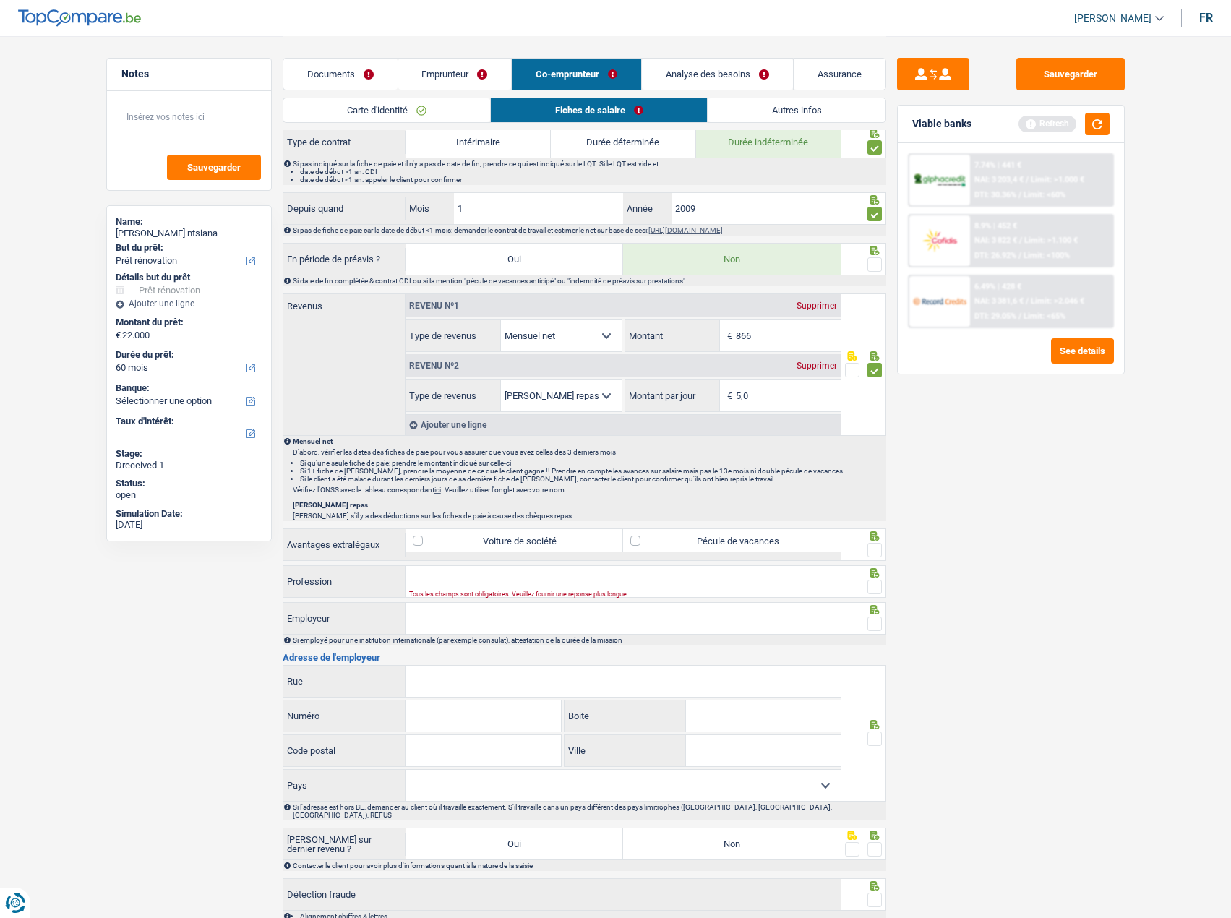
scroll to position [606, 0]
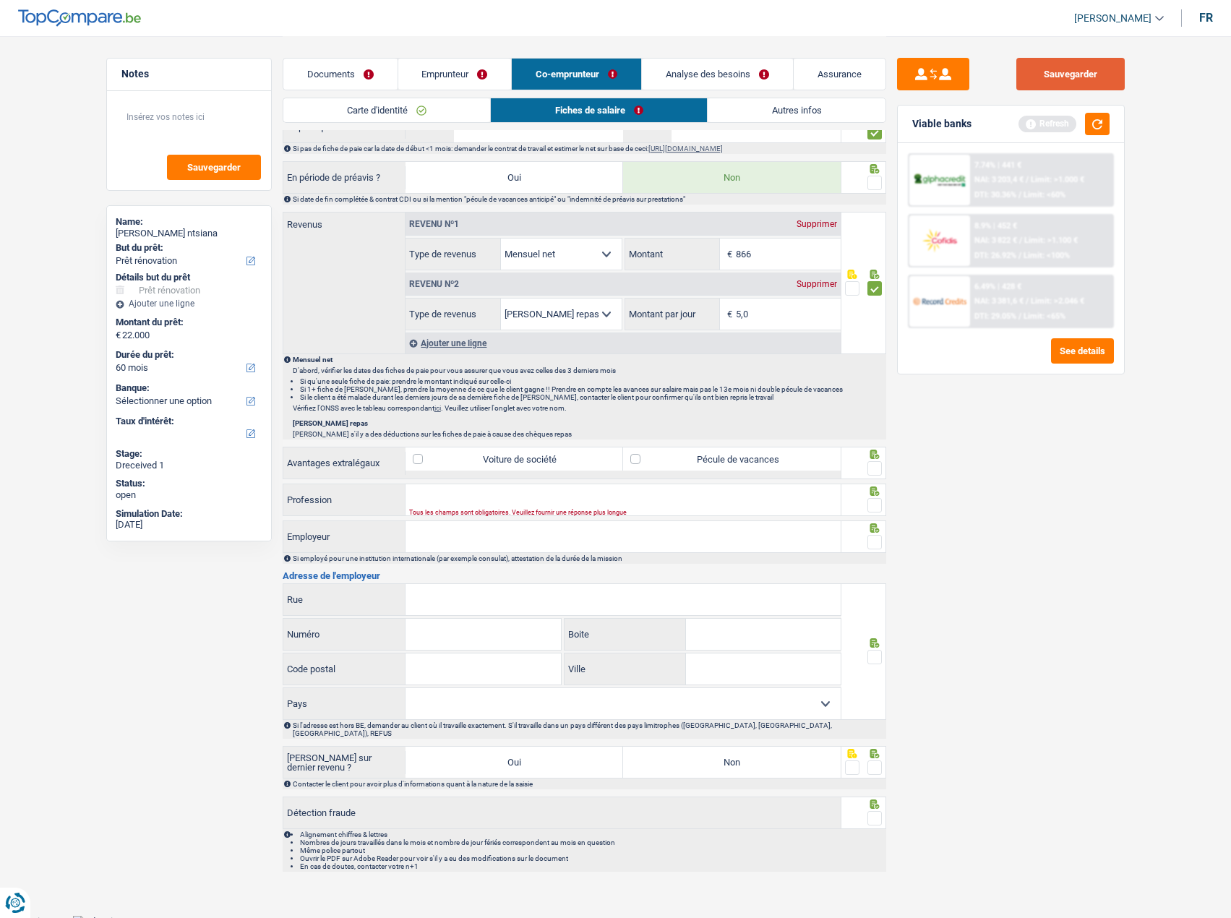
drag, startPoint x: 1058, startPoint y: 82, endPoint x: 1069, endPoint y: 68, distance: 17.5
click at [1060, 79] on button "Sauvegarder" at bounding box center [1070, 74] width 108 height 33
